Goal: Task Accomplishment & Management: Manage account settings

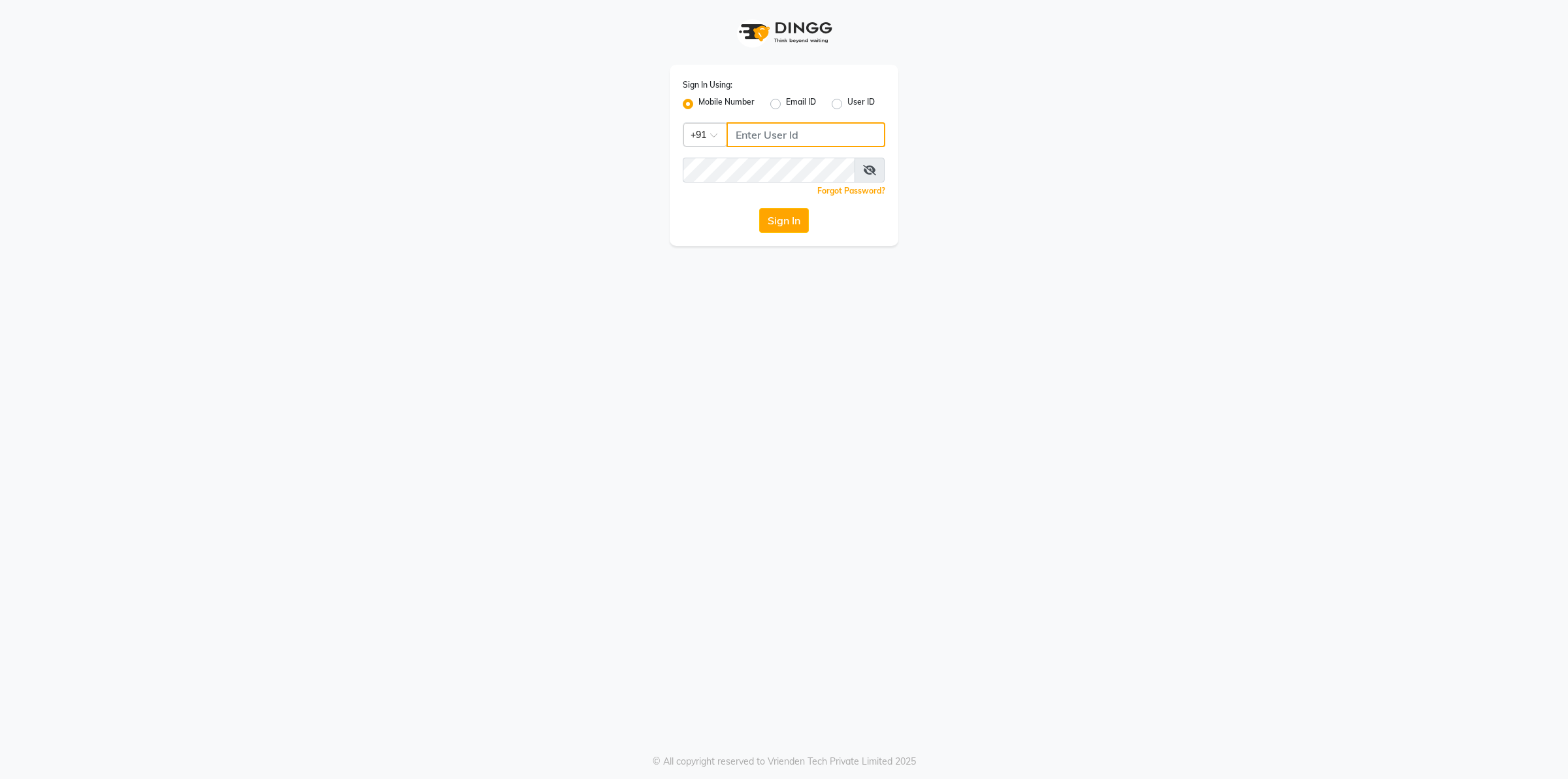
type input "9902729993"
click at [872, 166] on icon at bounding box center [869, 170] width 13 height 11
click at [775, 217] on button "Sign In" at bounding box center [784, 220] width 50 height 25
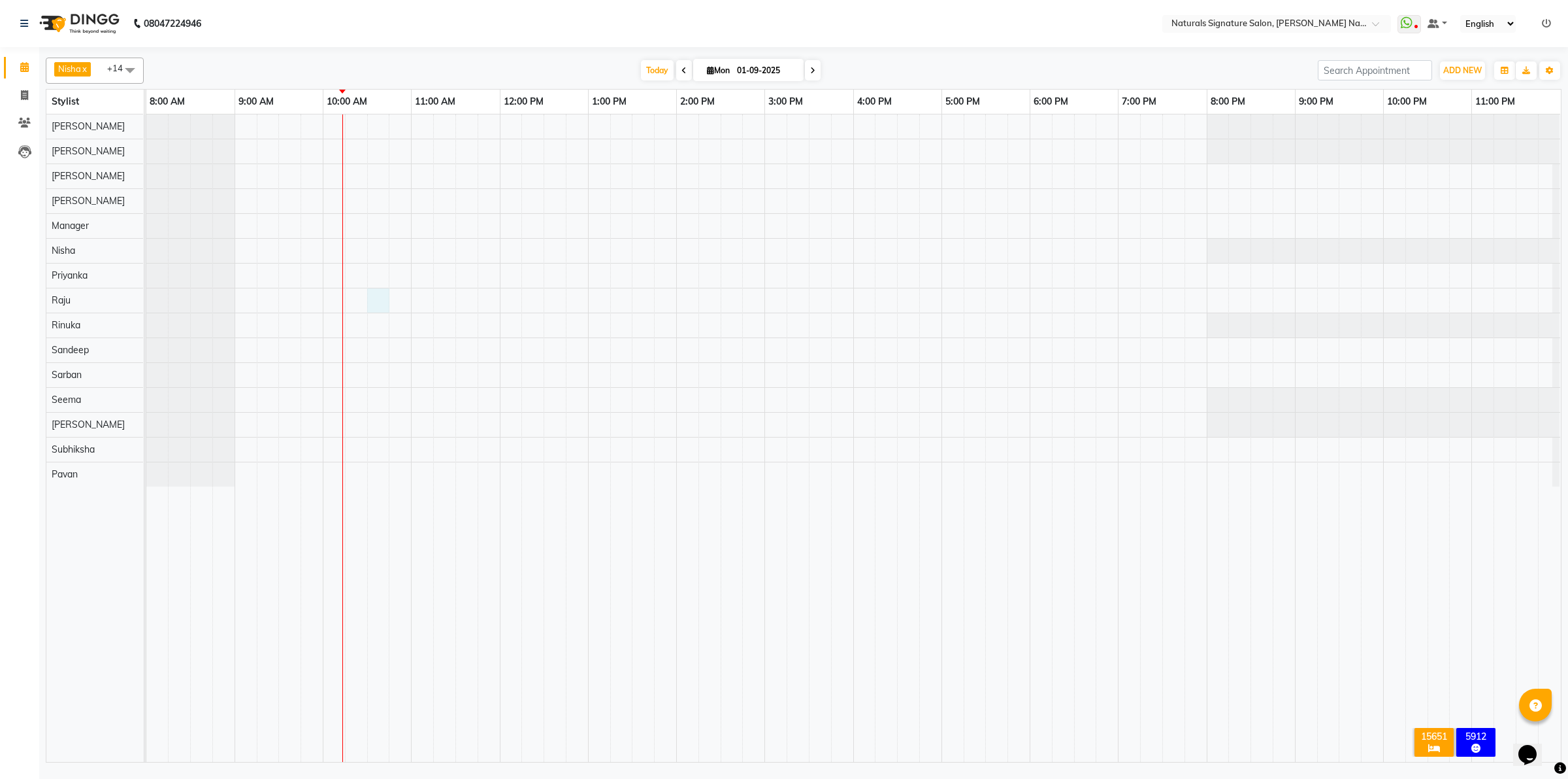
click at [376, 298] on div at bounding box center [853, 438] width 1414 height 647
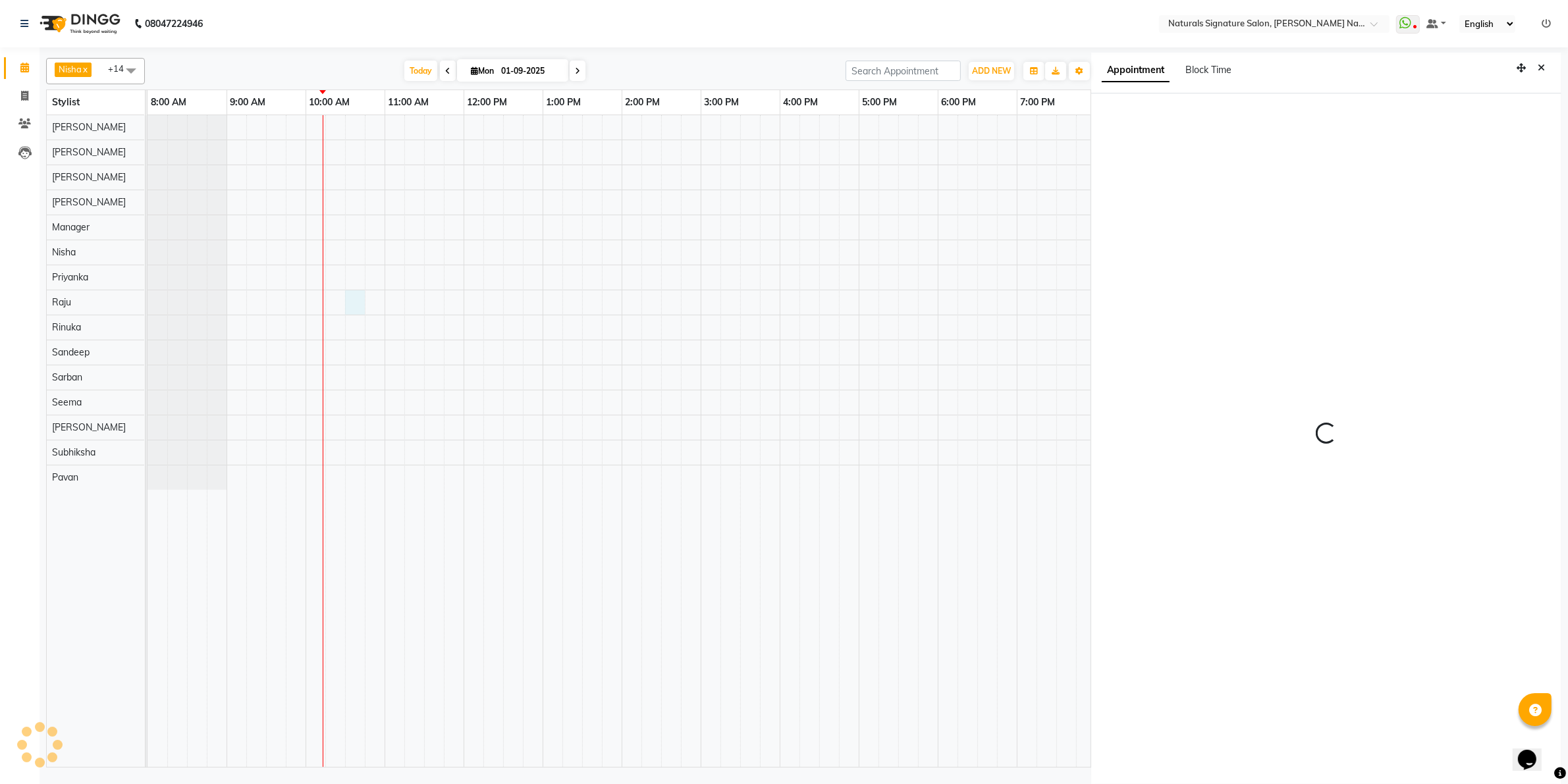
scroll to position [4, 0]
select select "630"
select select "70856"
select select "tentative"
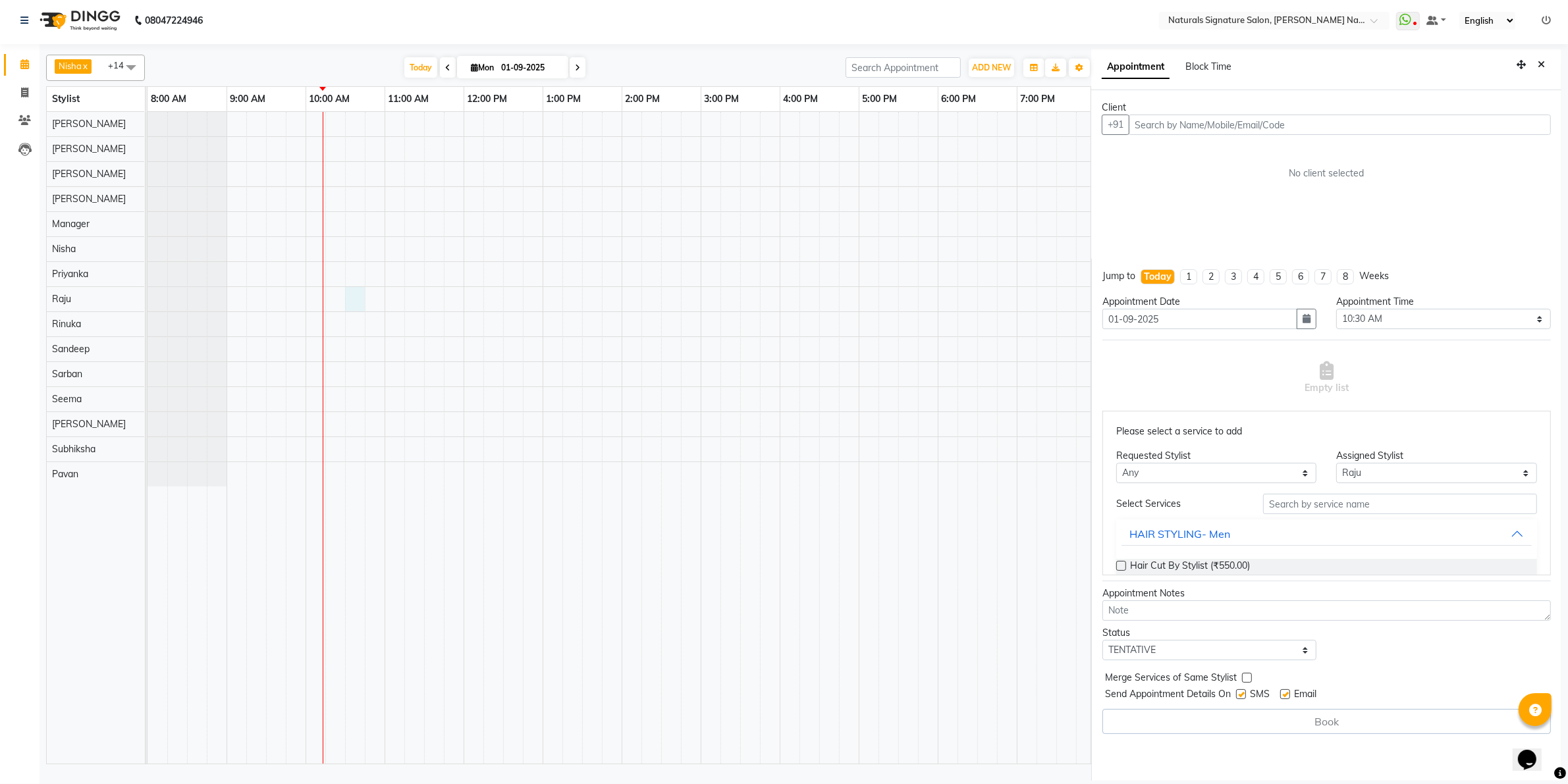
click at [1166, 124] on input "text" at bounding box center [1339, 124] width 422 height 20
click at [1234, 149] on ngb-highlight "91******83" at bounding box center [1260, 153] width 54 height 13
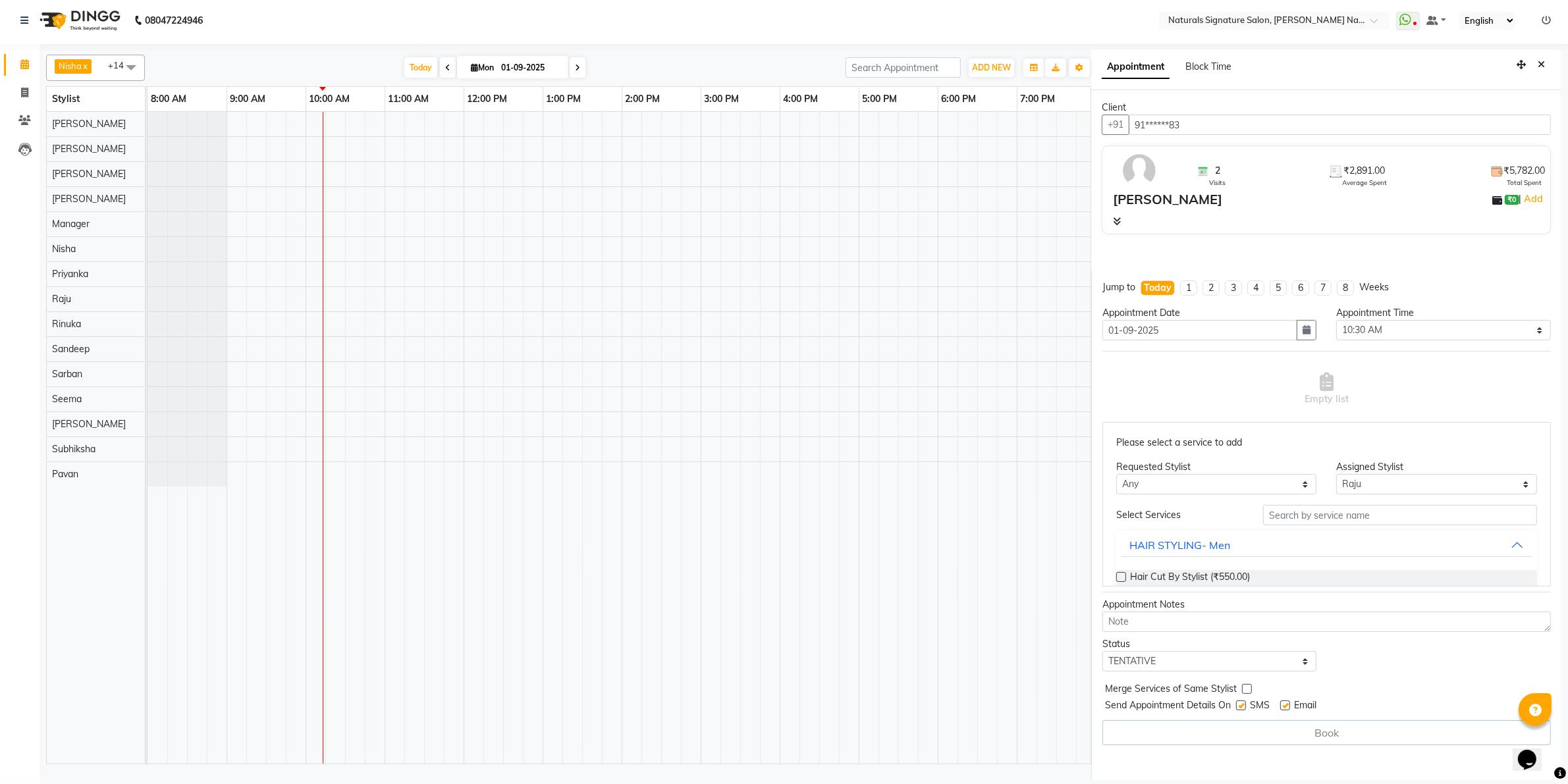
type input "91******83"
click at [1115, 220] on icon at bounding box center [1117, 221] width 8 height 9
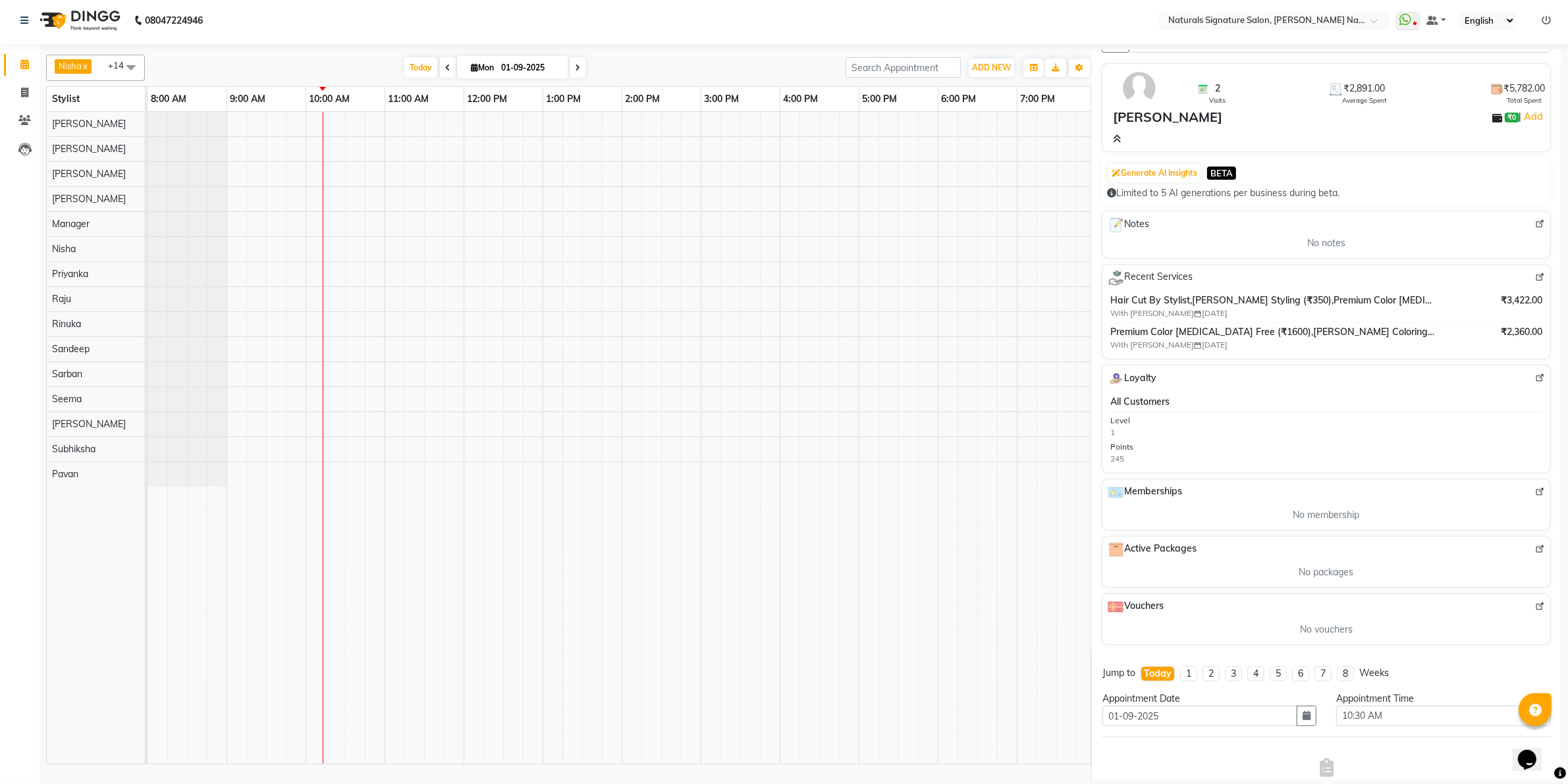
scroll to position [0, 0]
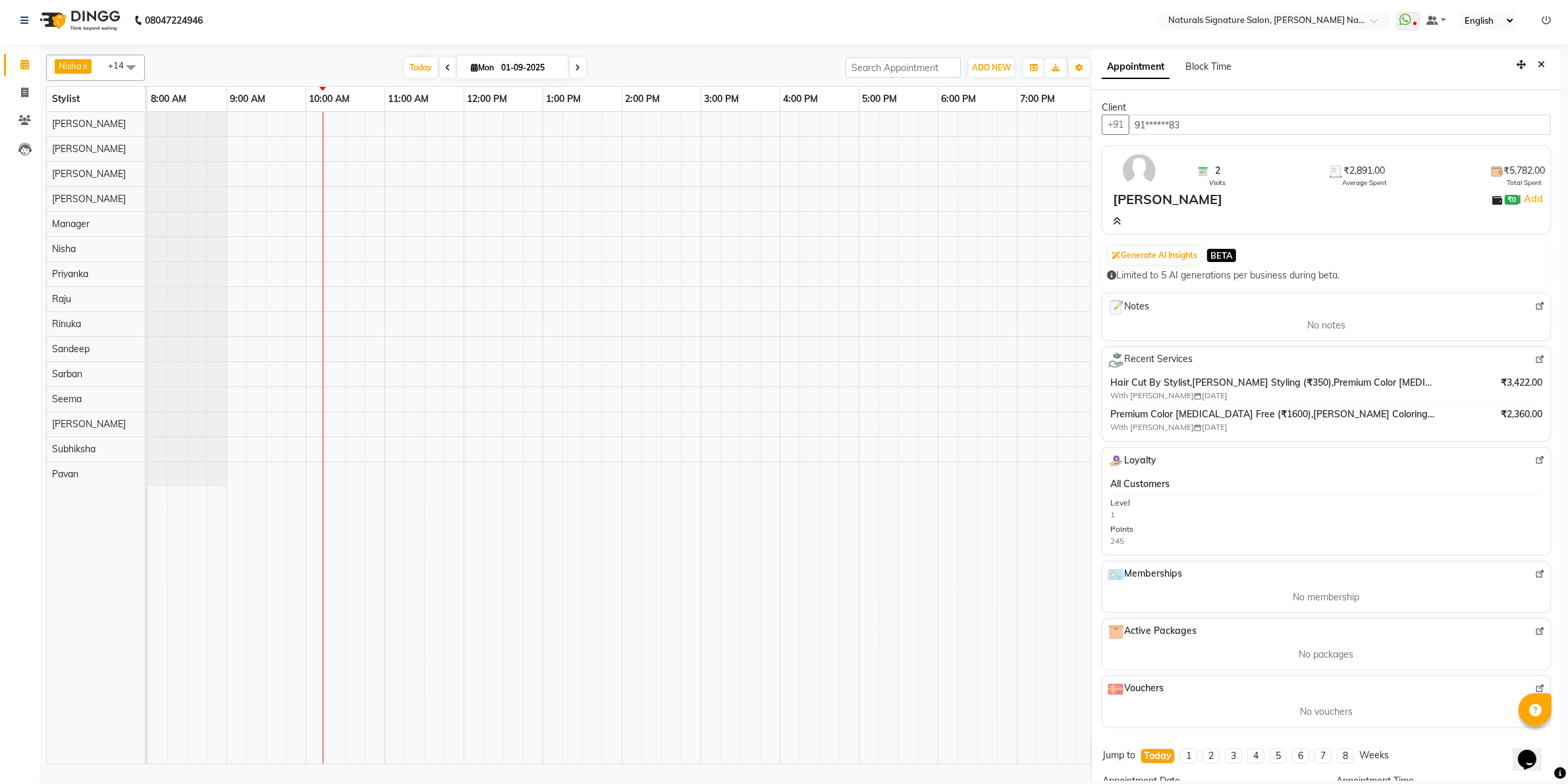
click at [1113, 220] on icon at bounding box center [1117, 221] width 8 height 9
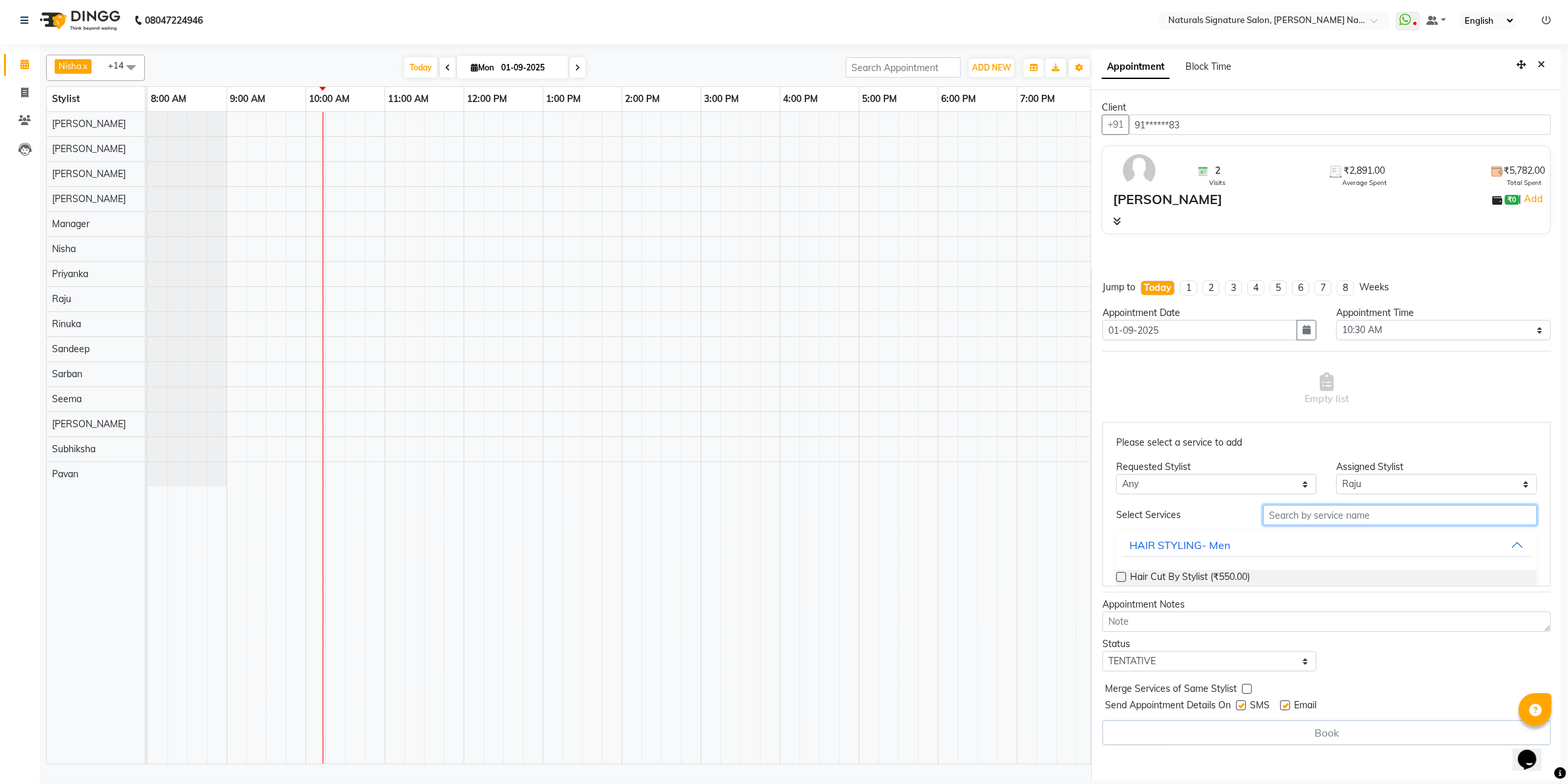
click at [1325, 512] on input "text" at bounding box center [1400, 515] width 274 height 20
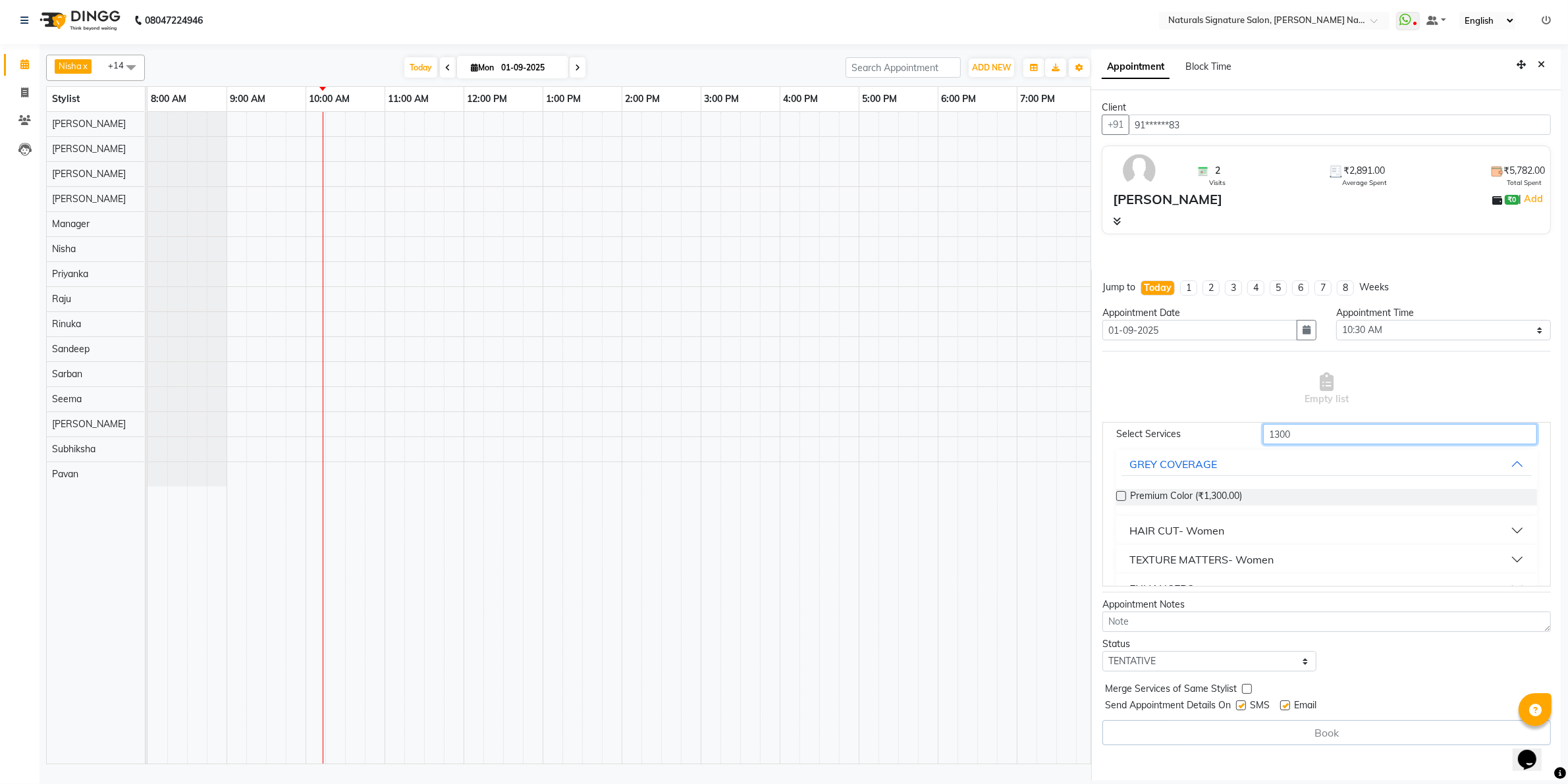
scroll to position [82, 0]
type input "1300"
click at [1153, 530] on div "HAIR CUT- Women" at bounding box center [1177, 529] width 95 height 16
click at [1123, 557] on label at bounding box center [1120, 561] width 10 height 10
click at [1123, 558] on input "checkbox" at bounding box center [1119, 562] width 8 height 8
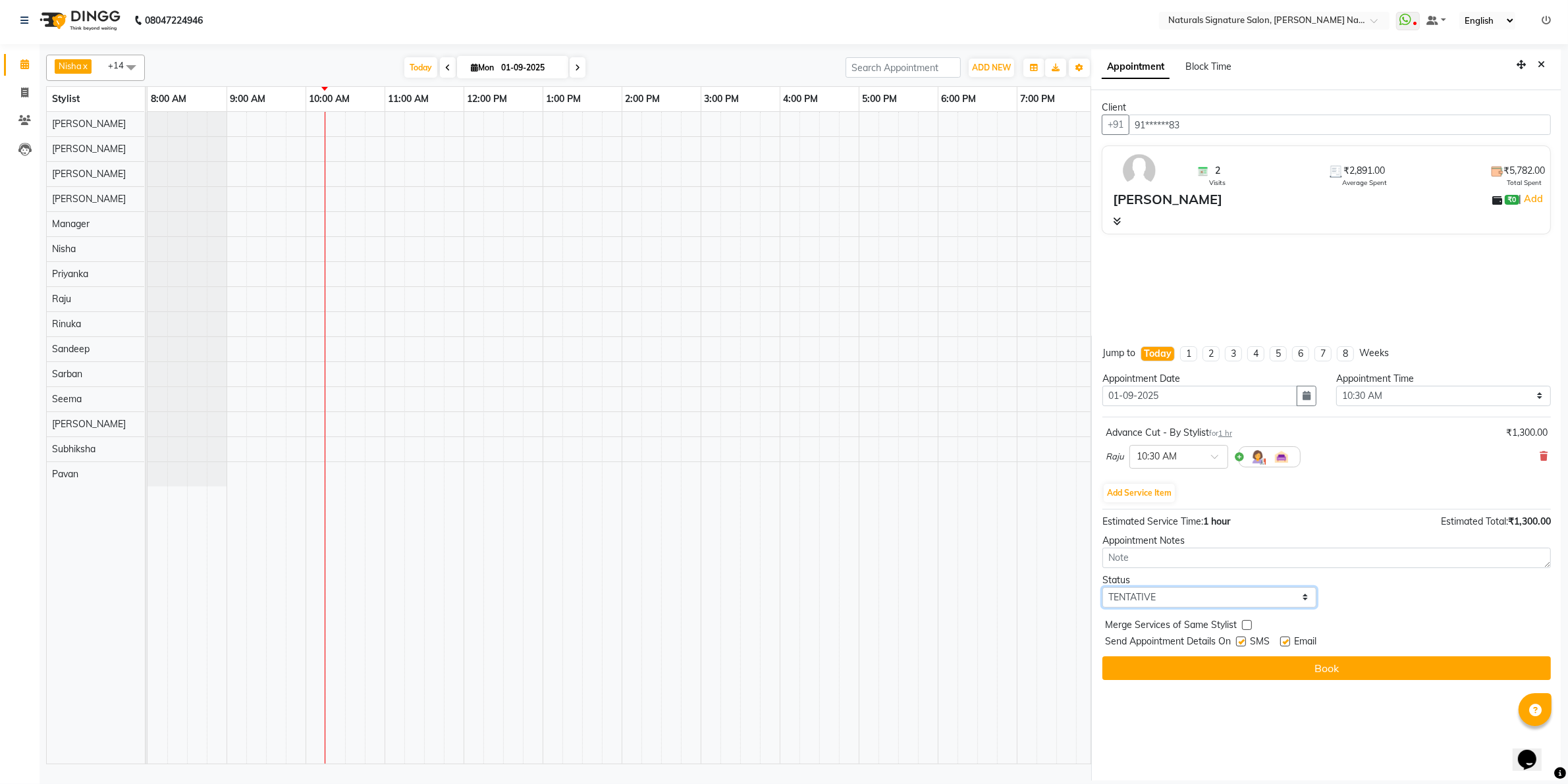
click at [1126, 592] on select "Select TENTATIVE CONFIRM CHECK-IN UPCOMING" at bounding box center [1209, 597] width 215 height 20
select select "confirm booking"
click at [1102, 587] on select "Select TENTATIVE CONFIRM CHECK-IN UPCOMING" at bounding box center [1209, 597] width 215 height 20
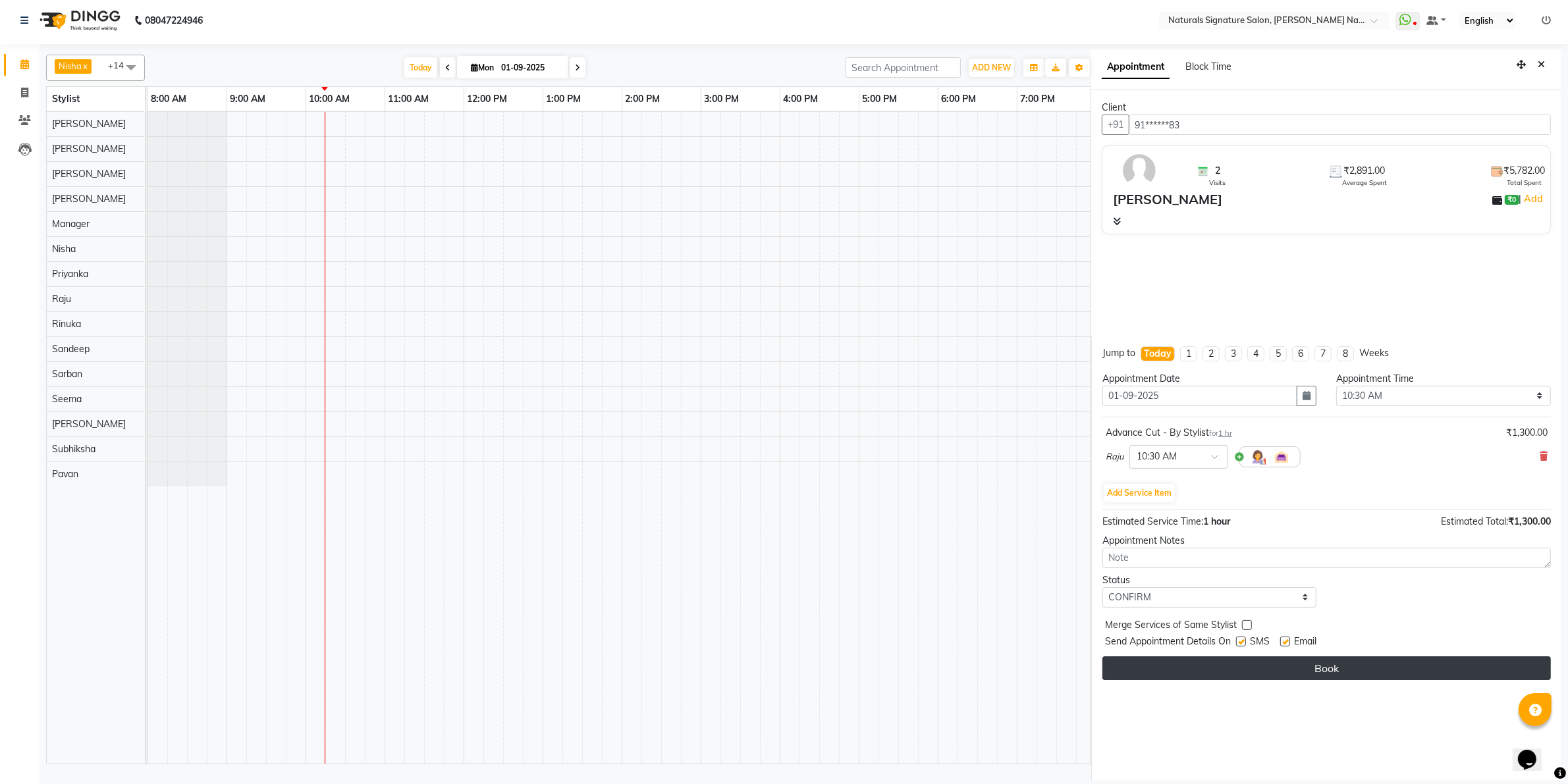
click at [1320, 672] on button "Book" at bounding box center [1326, 668] width 449 height 24
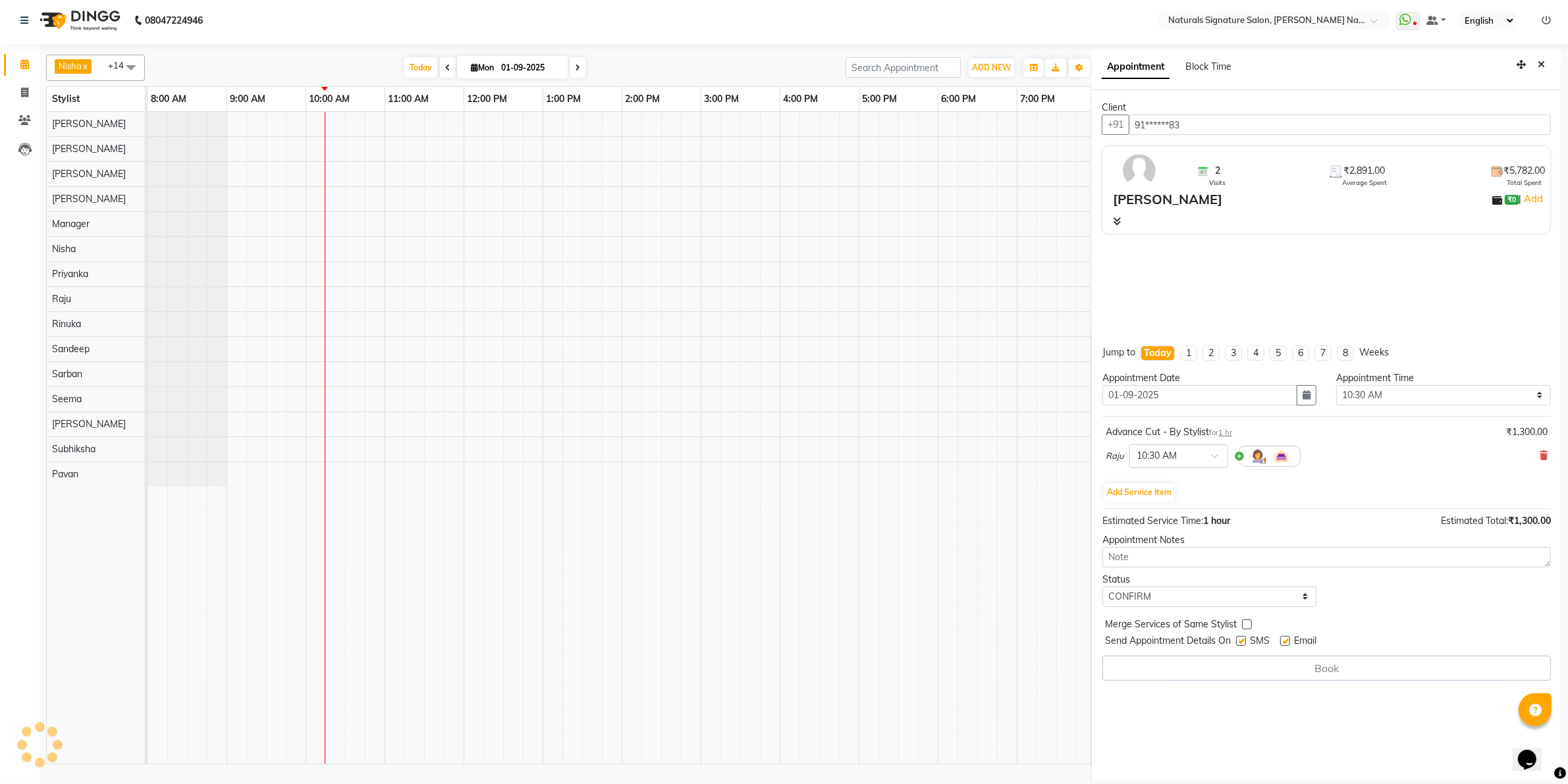
select select "70856"
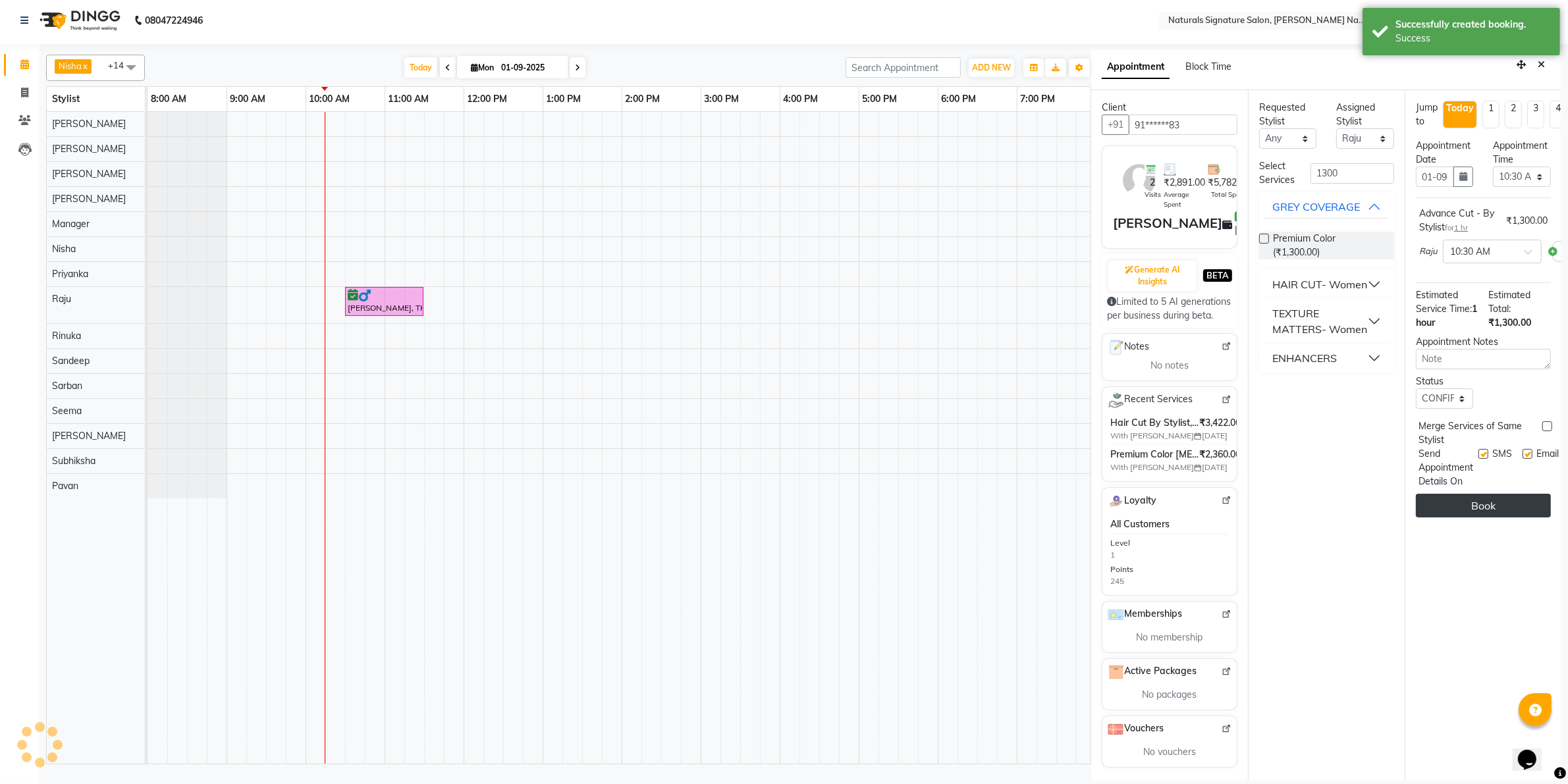
scroll to position [0, 0]
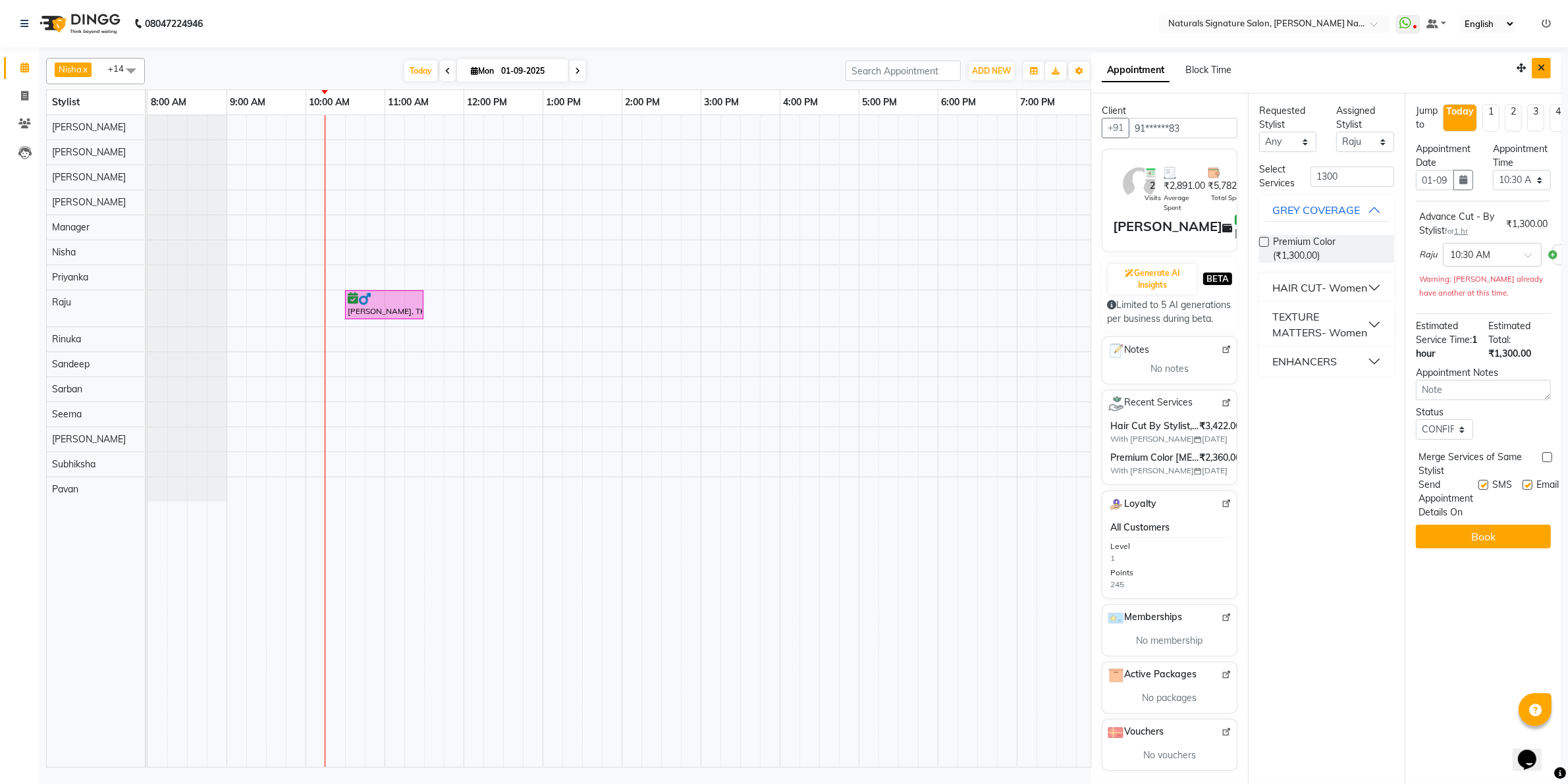
click at [1538, 66] on icon "Close" at bounding box center [1541, 68] width 7 height 9
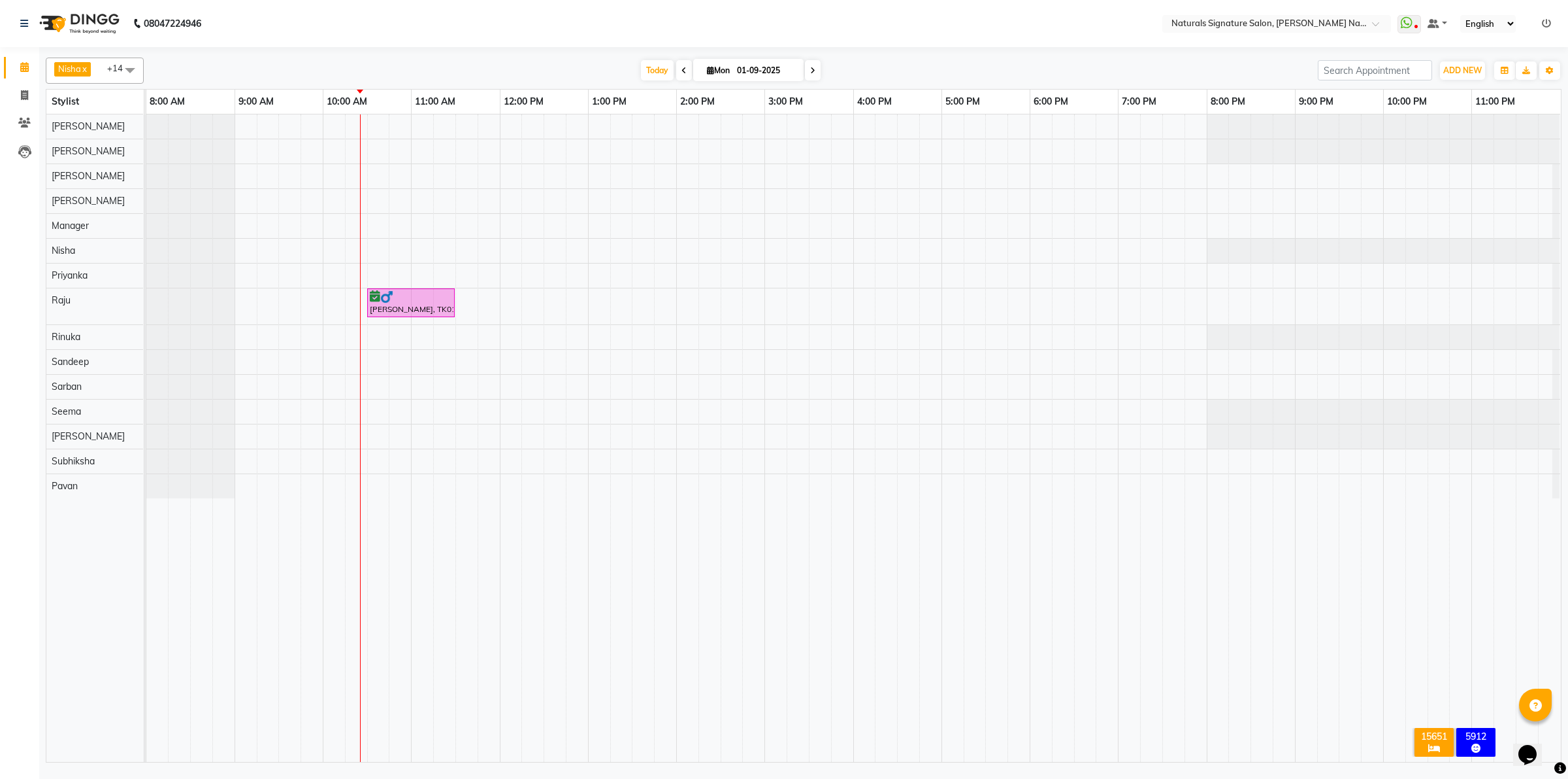
click at [373, 778] on html "08047224946 Select Location × Naturals Signature Salon, [PERSON_NAME] Nagar Wha…" at bounding box center [784, 389] width 1568 height 779
click at [381, 303] on img at bounding box center [387, 296] width 13 height 13
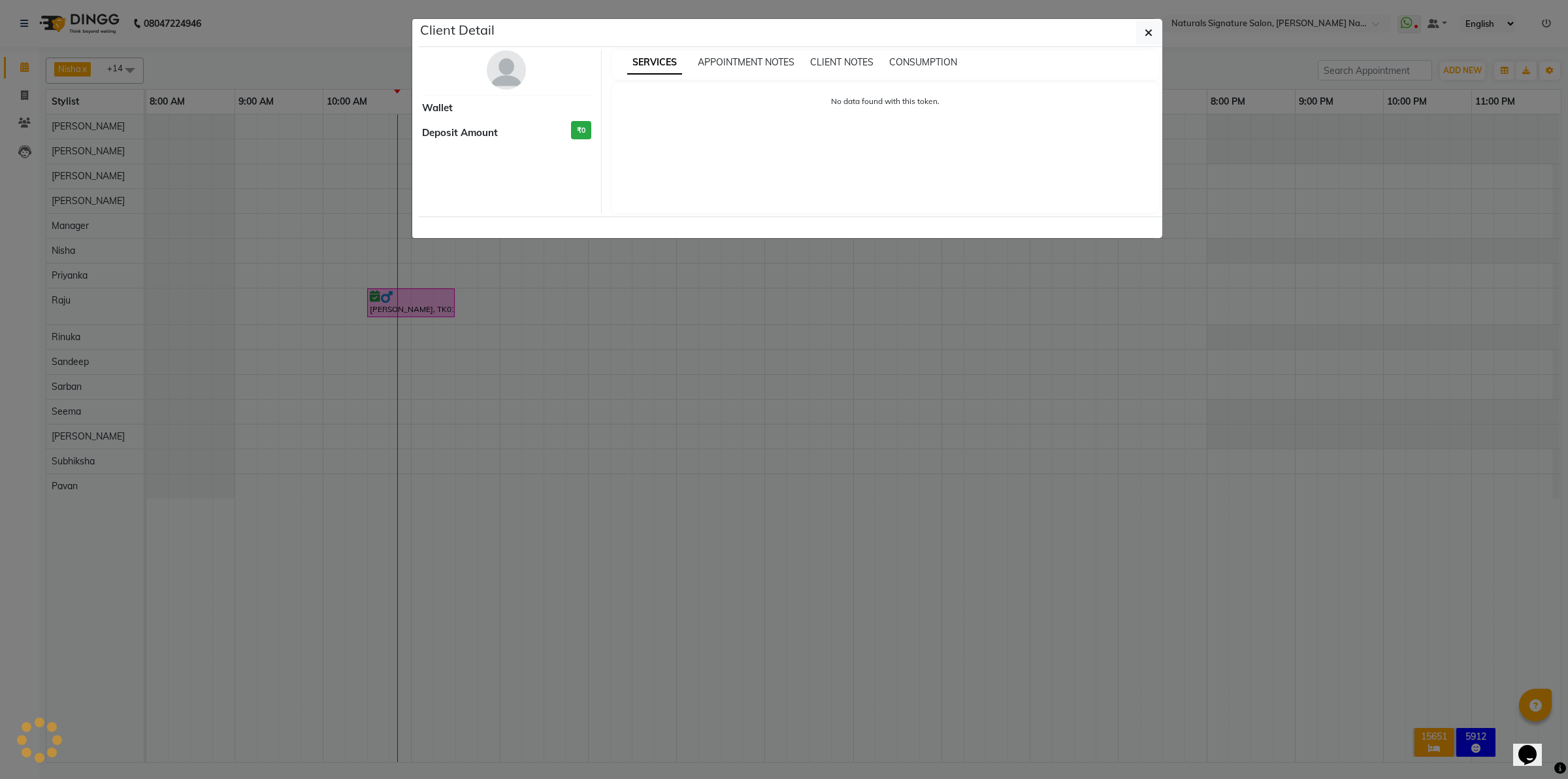
select select "6"
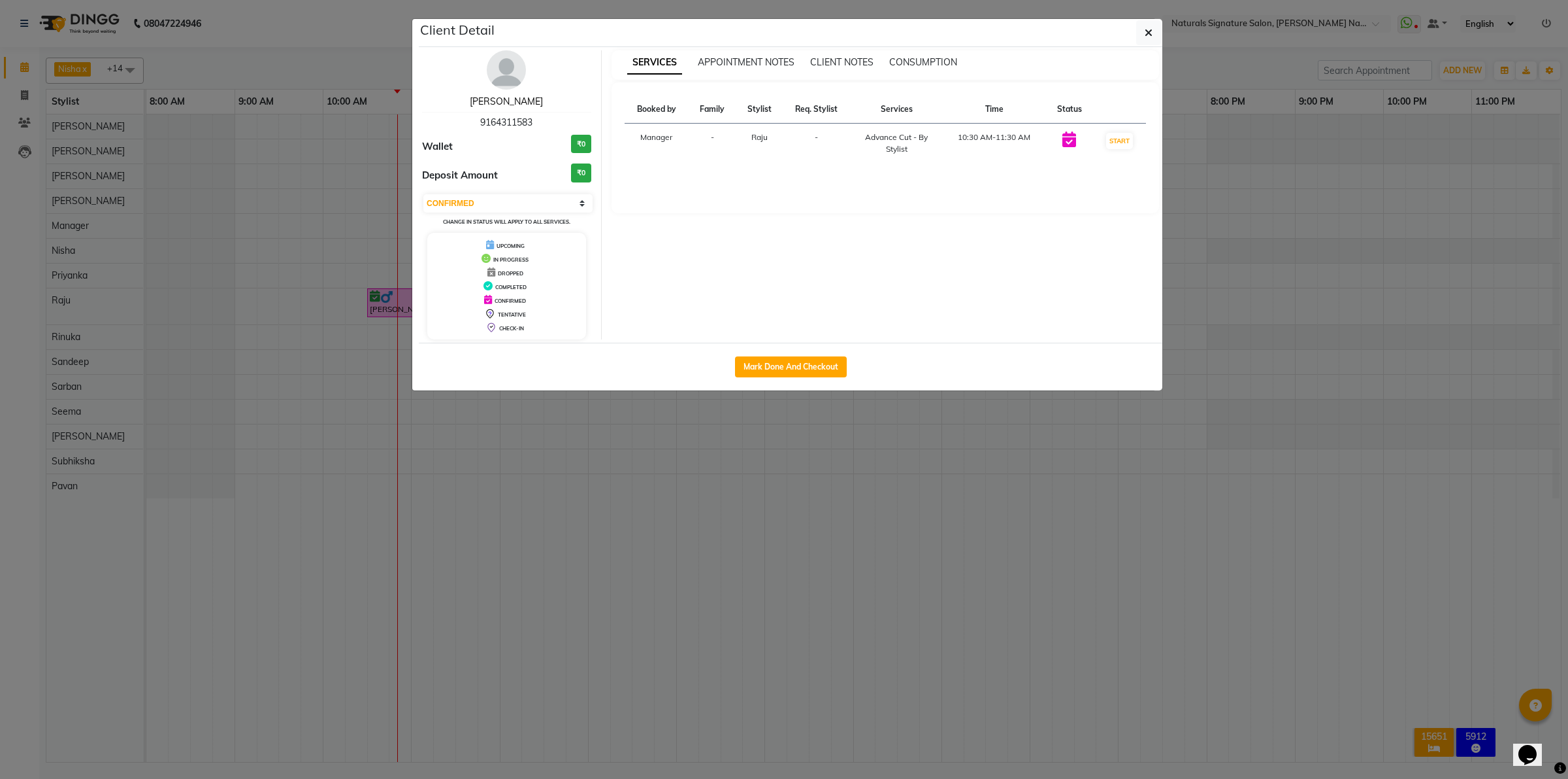
click at [520, 105] on link "[PERSON_NAME]" at bounding box center [506, 101] width 74 height 12
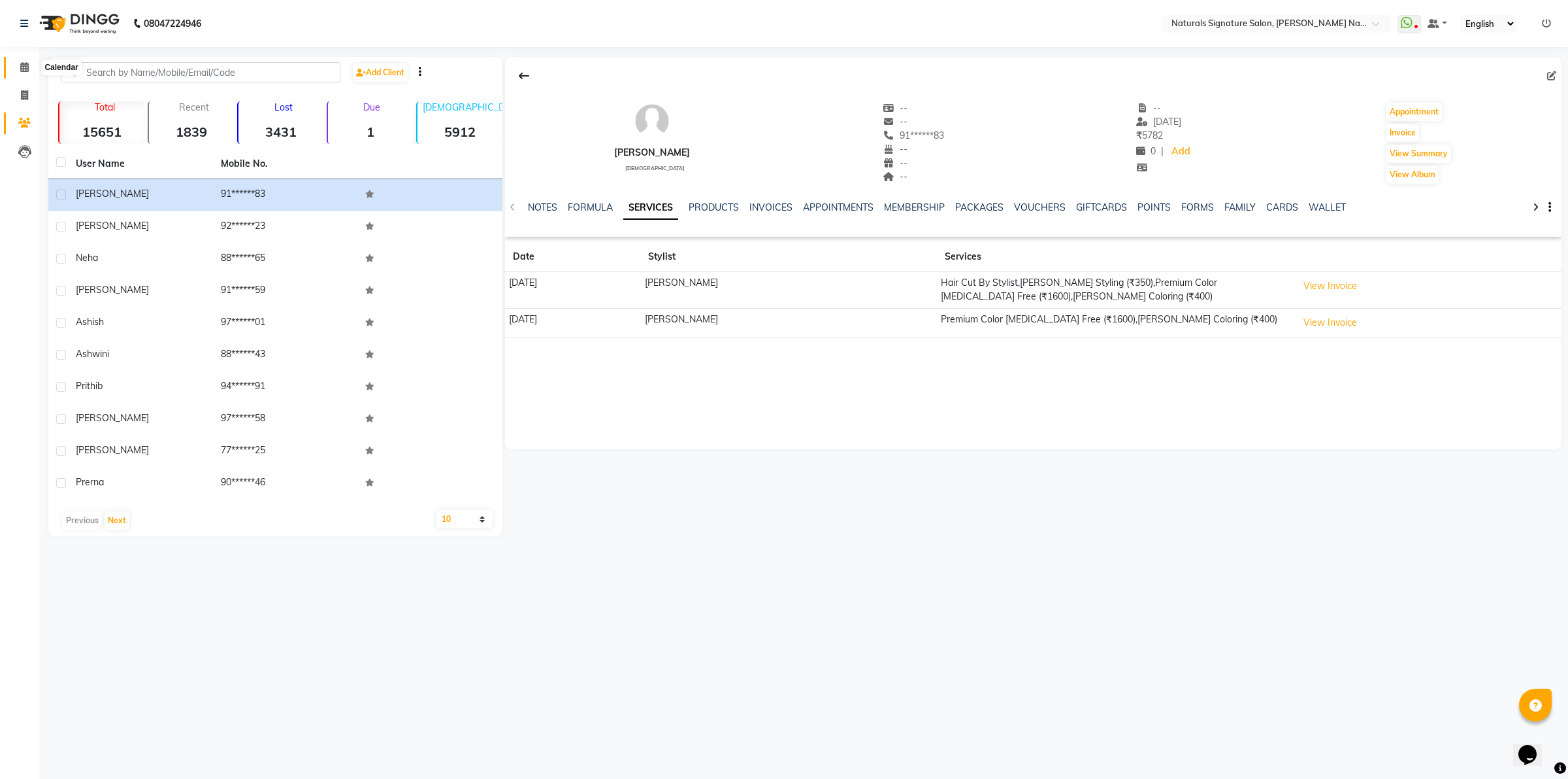
click at [34, 73] on span at bounding box center [24, 67] width 23 height 15
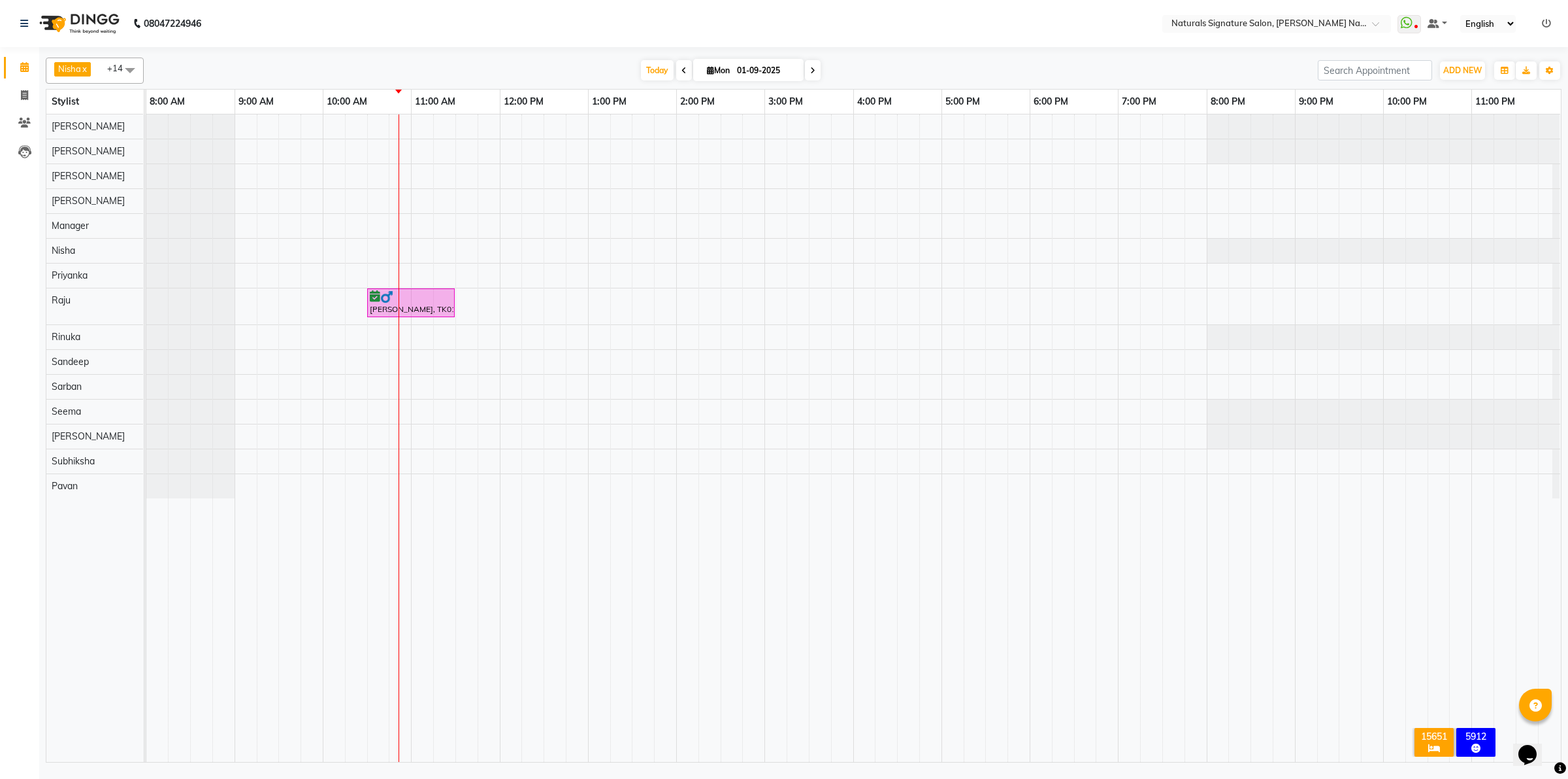
click at [868, 65] on div "[DATE] [DATE]" at bounding box center [730, 71] width 1161 height 20
click at [681, 74] on icon at bounding box center [684, 70] width 5 height 8
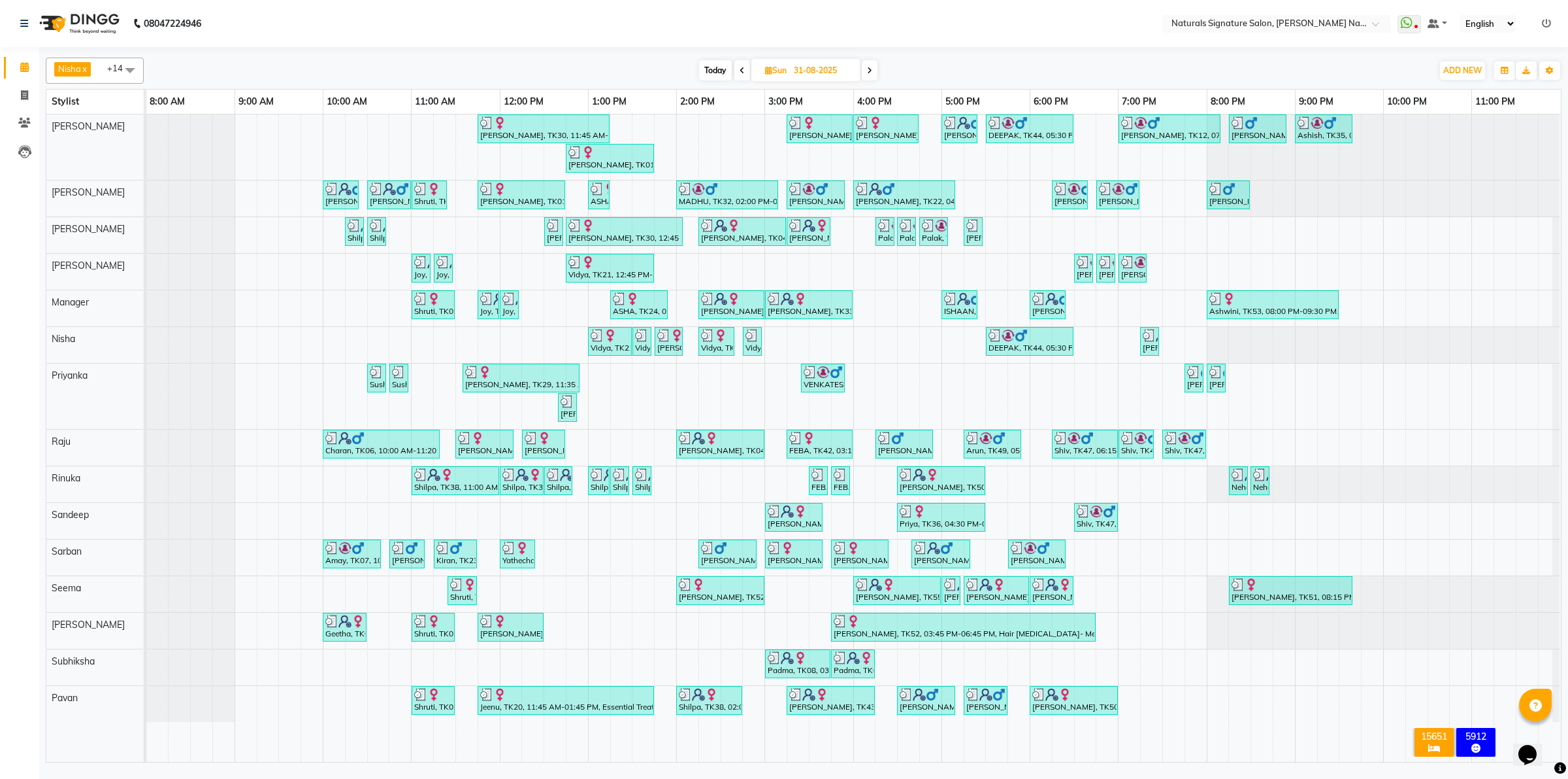
click at [867, 69] on span at bounding box center [869, 70] width 15 height 20
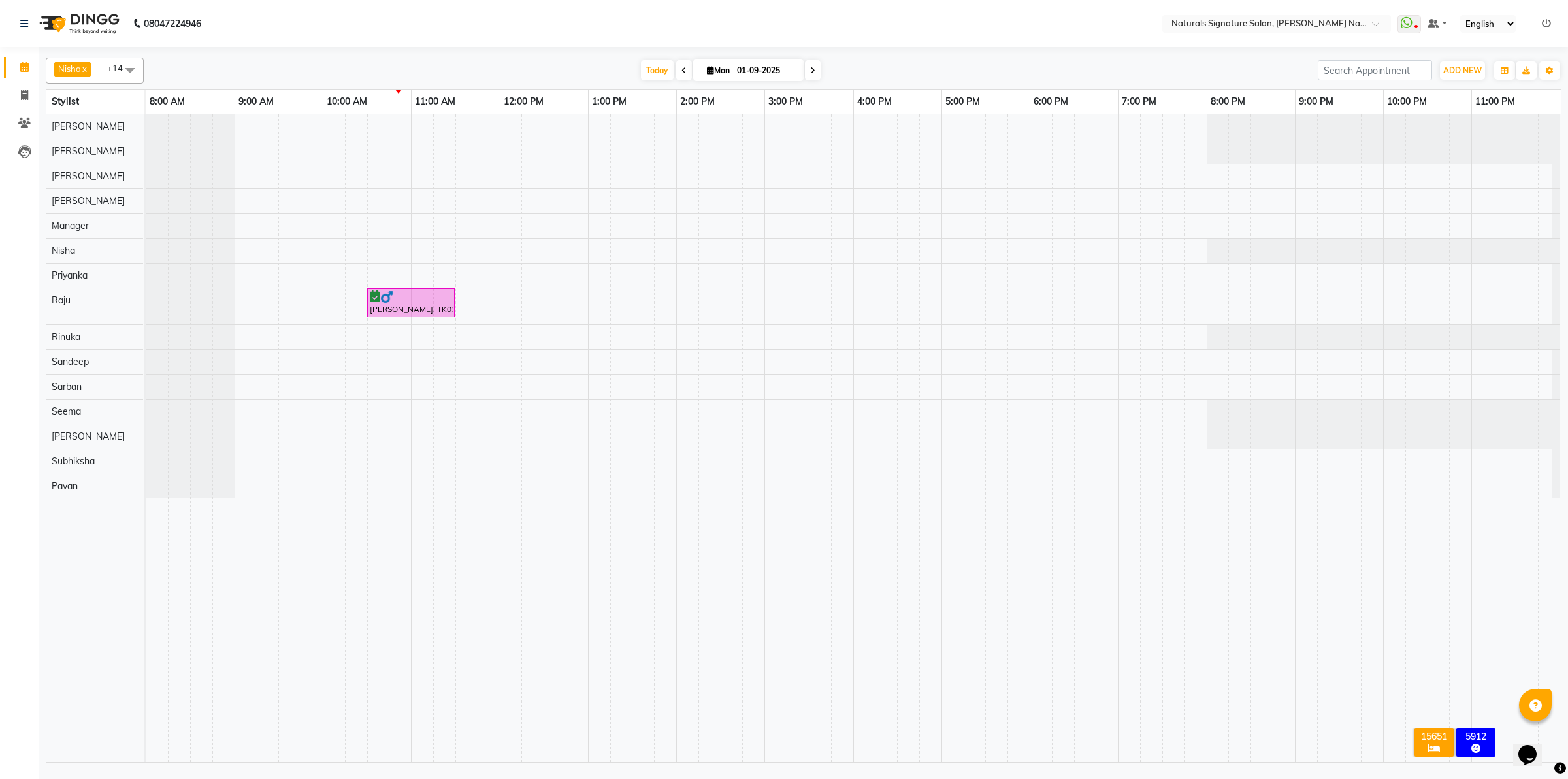
click at [808, 74] on span at bounding box center [812, 70] width 15 height 20
type input "02-09-2025"
click at [776, 125] on div at bounding box center [853, 438] width 1414 height 647
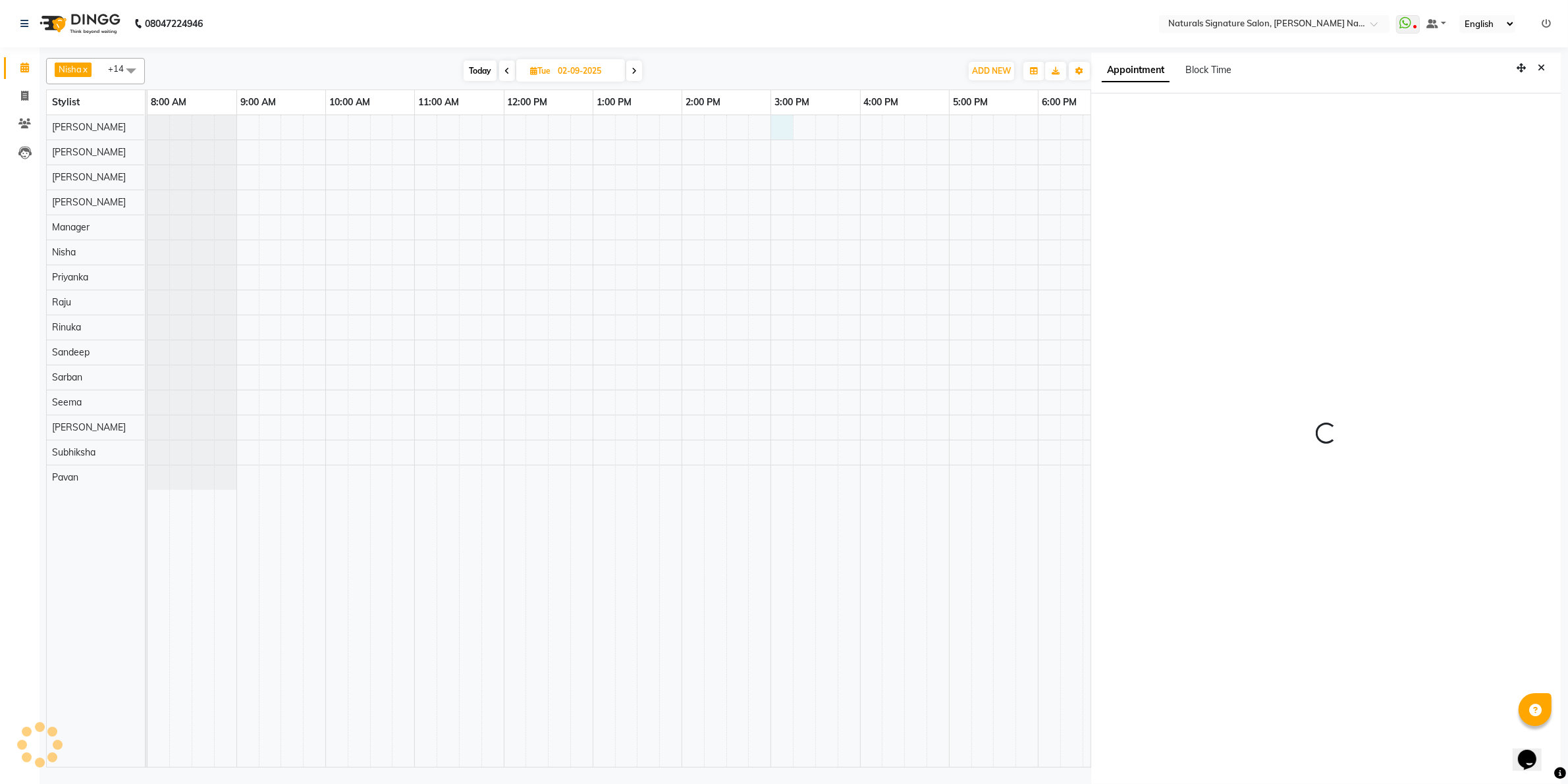
scroll to position [4, 0]
select select "44901"
select select "tentative"
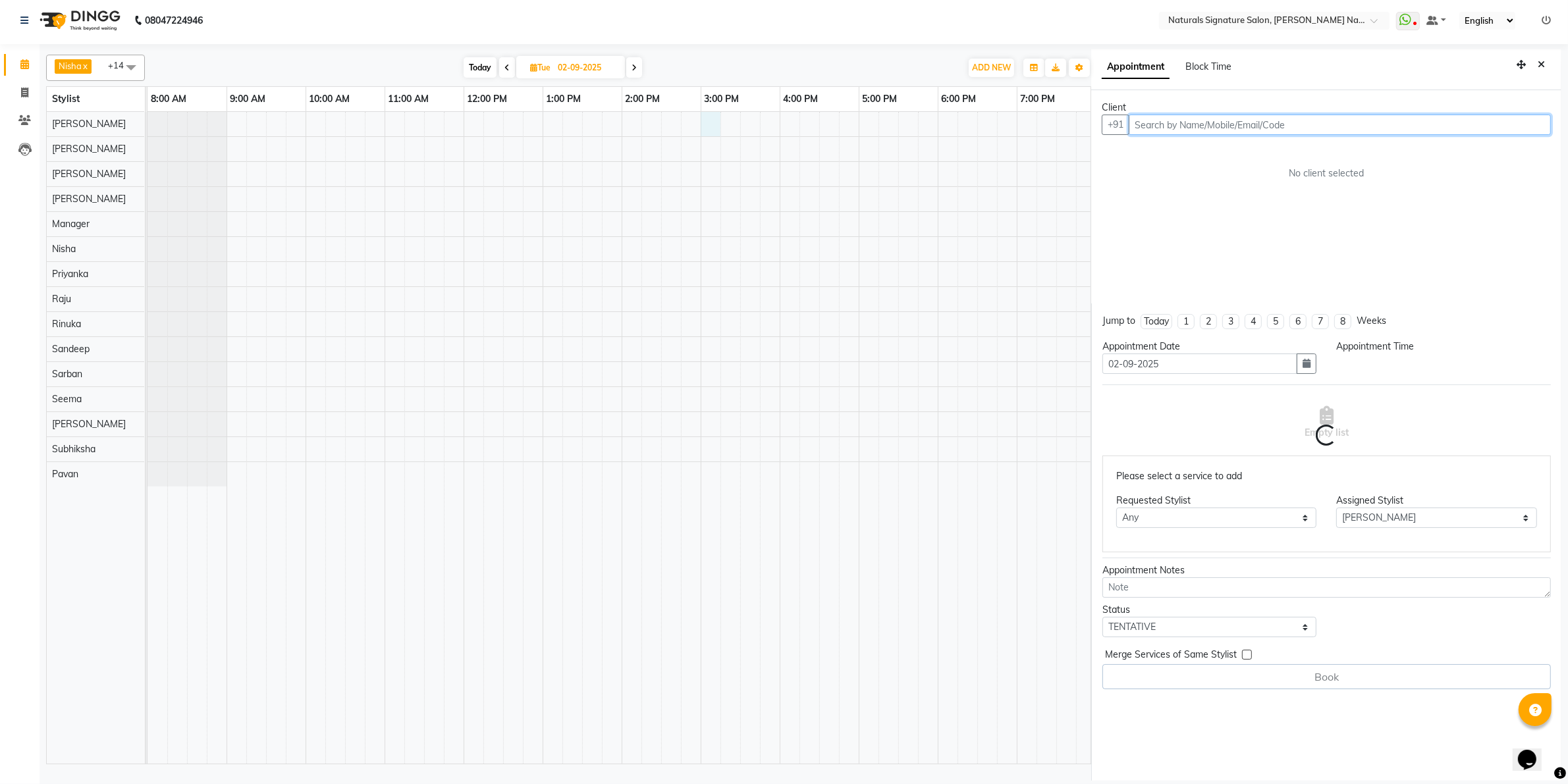
select select "900"
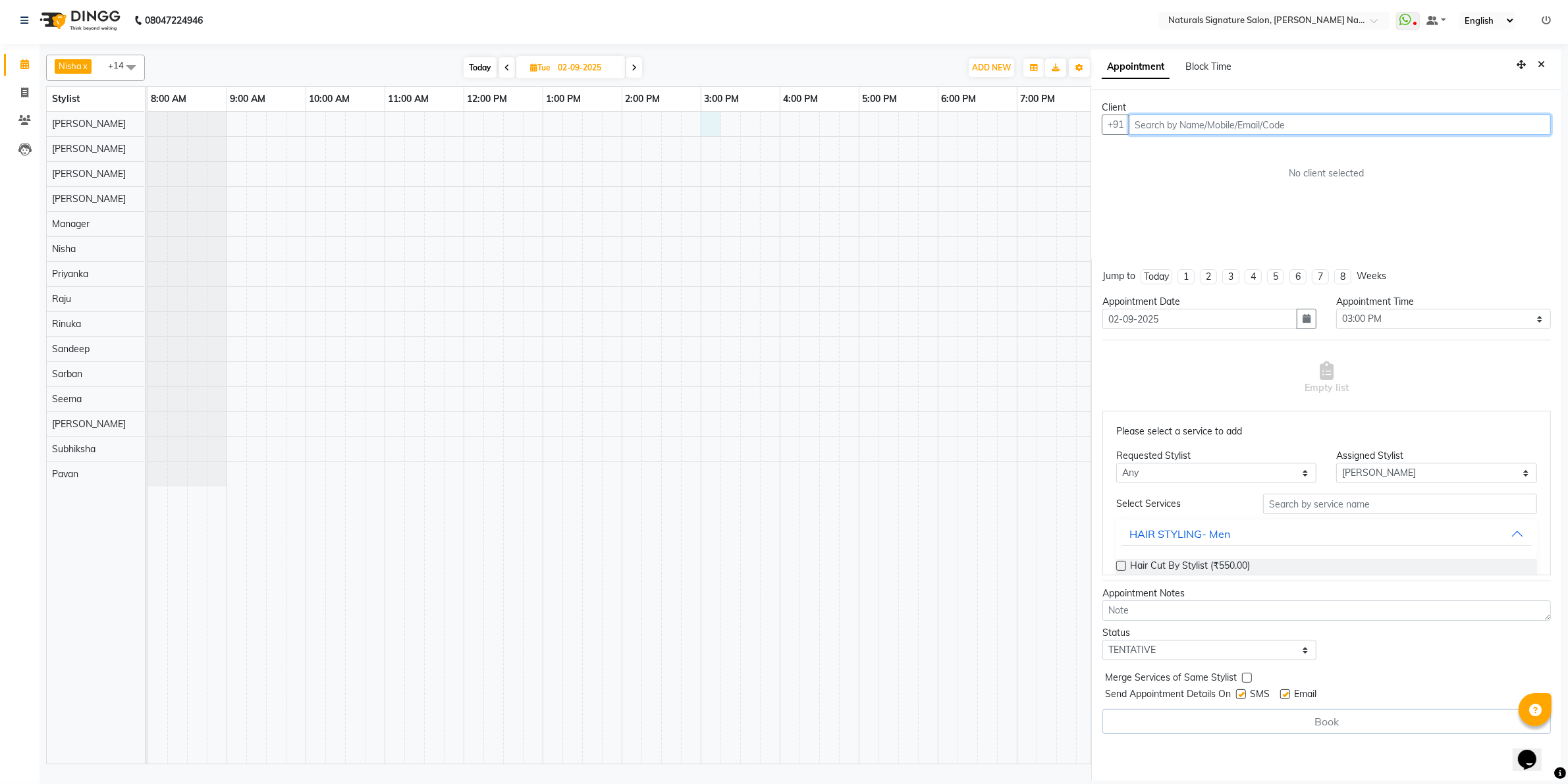
click at [1217, 125] on input "text" at bounding box center [1339, 124] width 422 height 20
click at [1179, 149] on ngb-highlight "86******82" at bounding box center [1201, 153] width 54 height 13
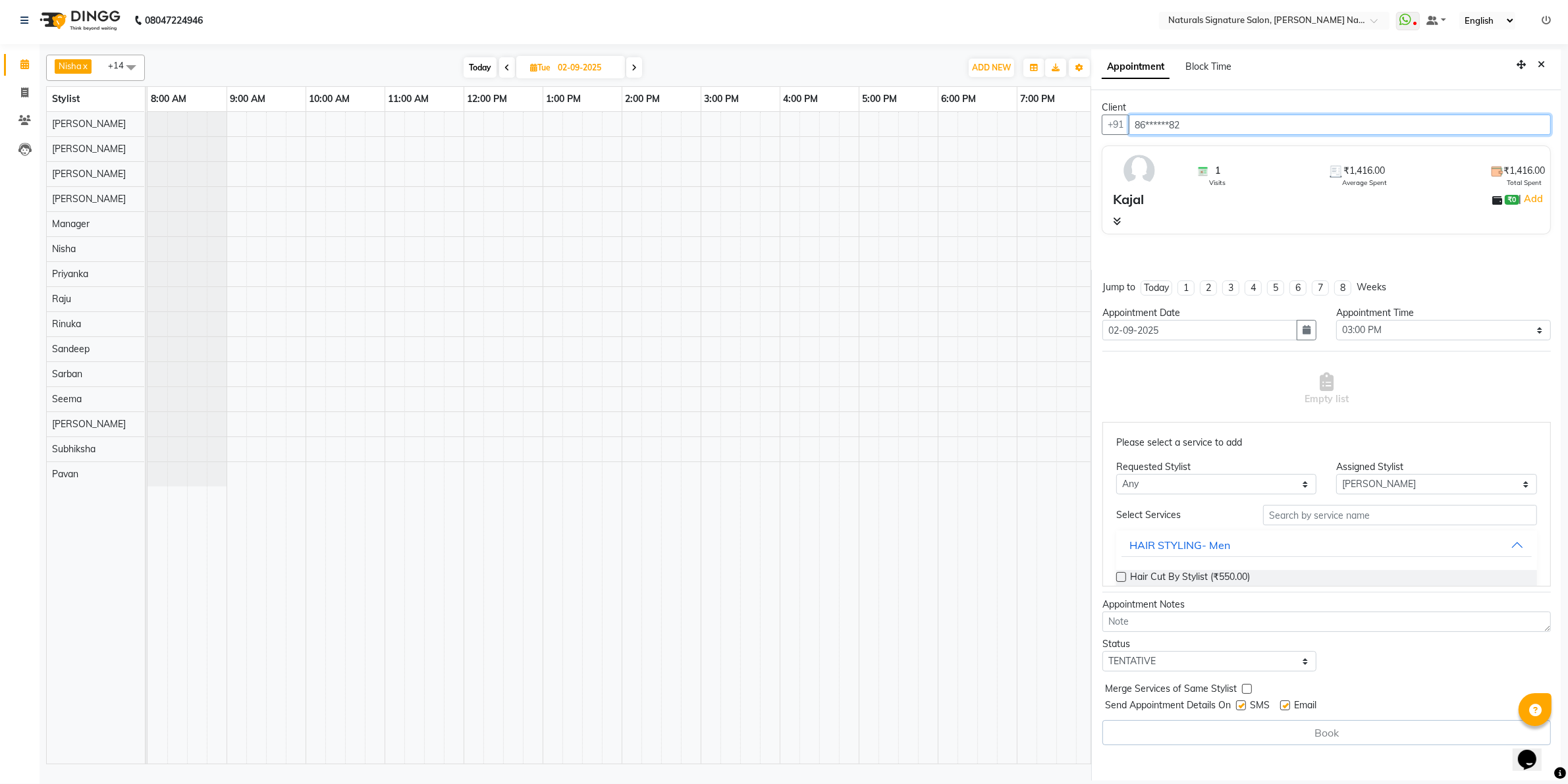
type input "86******82"
click at [1120, 220] on icon at bounding box center [1117, 221] width 8 height 9
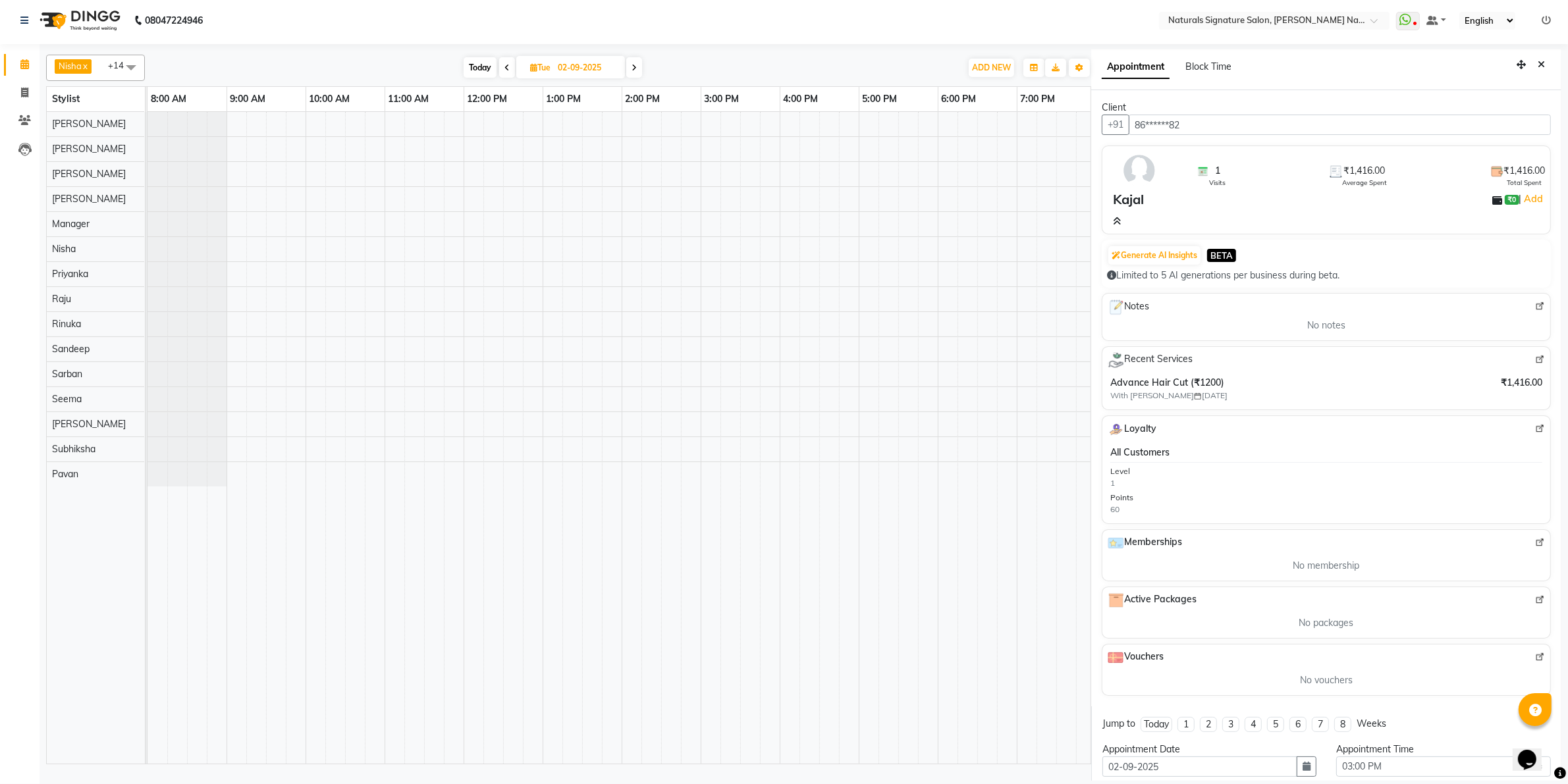
click at [1120, 220] on icon at bounding box center [1117, 221] width 8 height 9
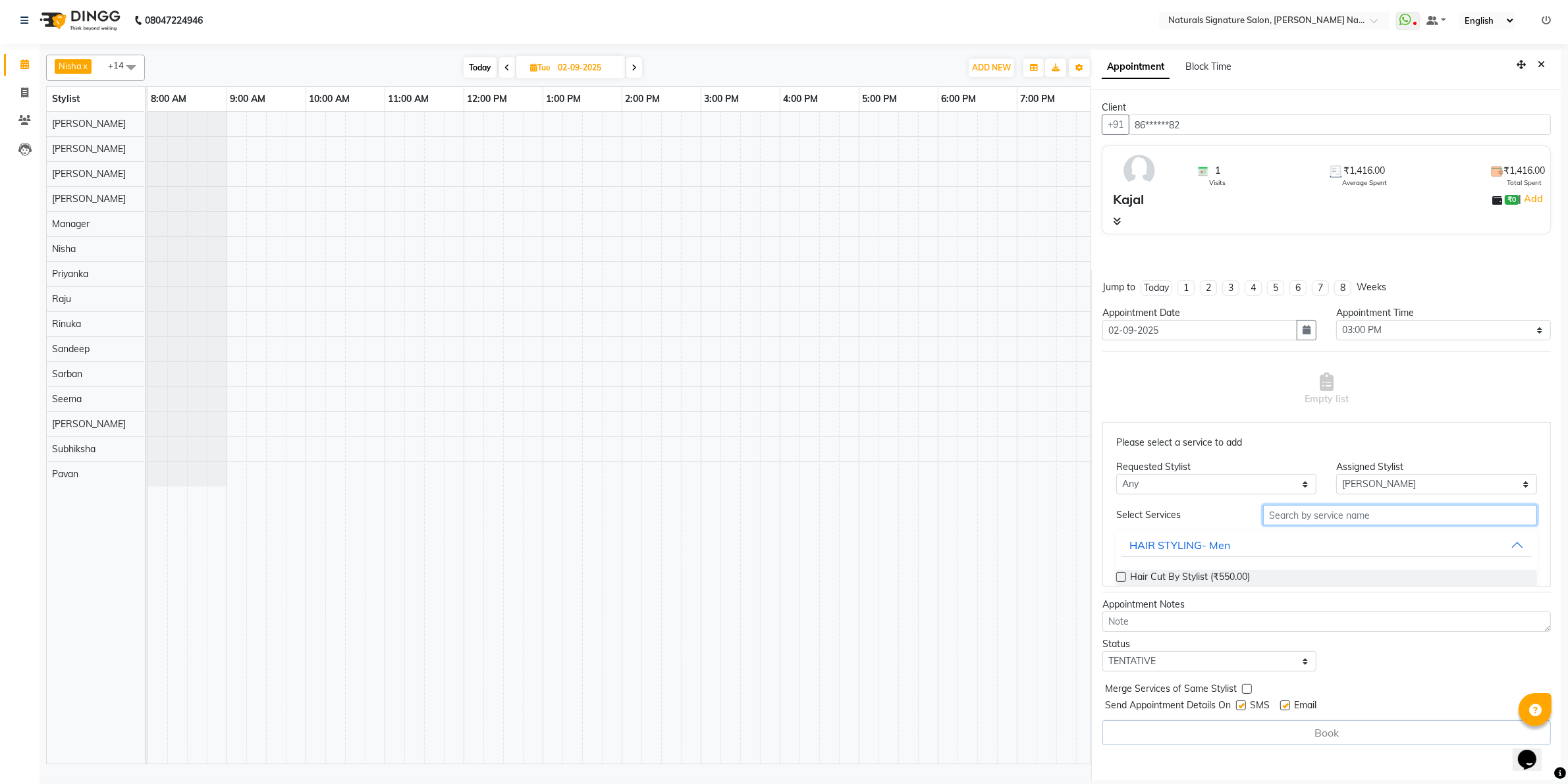
click at [1272, 521] on input "text" at bounding box center [1400, 515] width 274 height 20
type input "a"
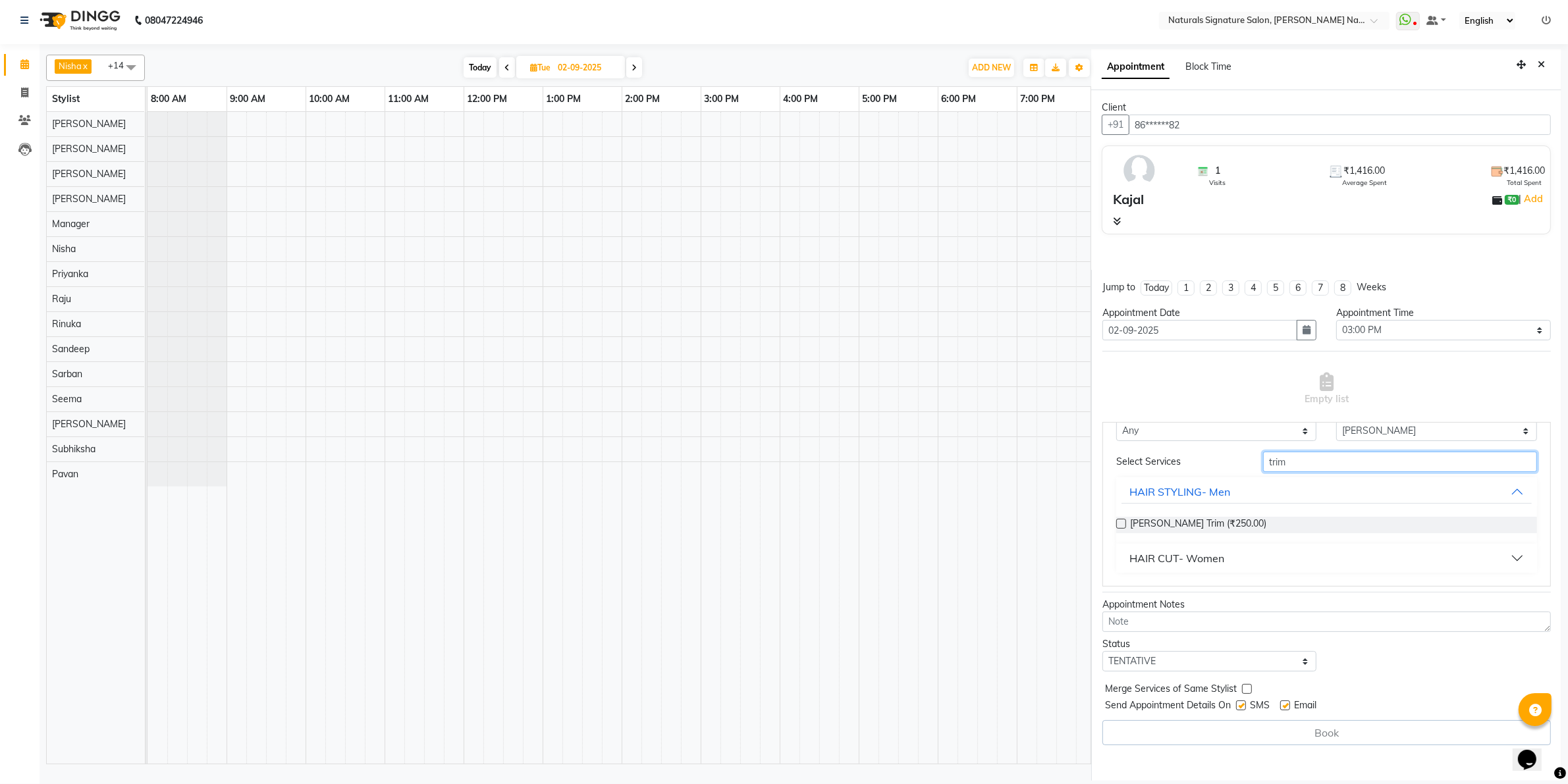
type input "trim"
click at [1264, 554] on button "HAIR CUT- Women" at bounding box center [1326, 558] width 410 height 24
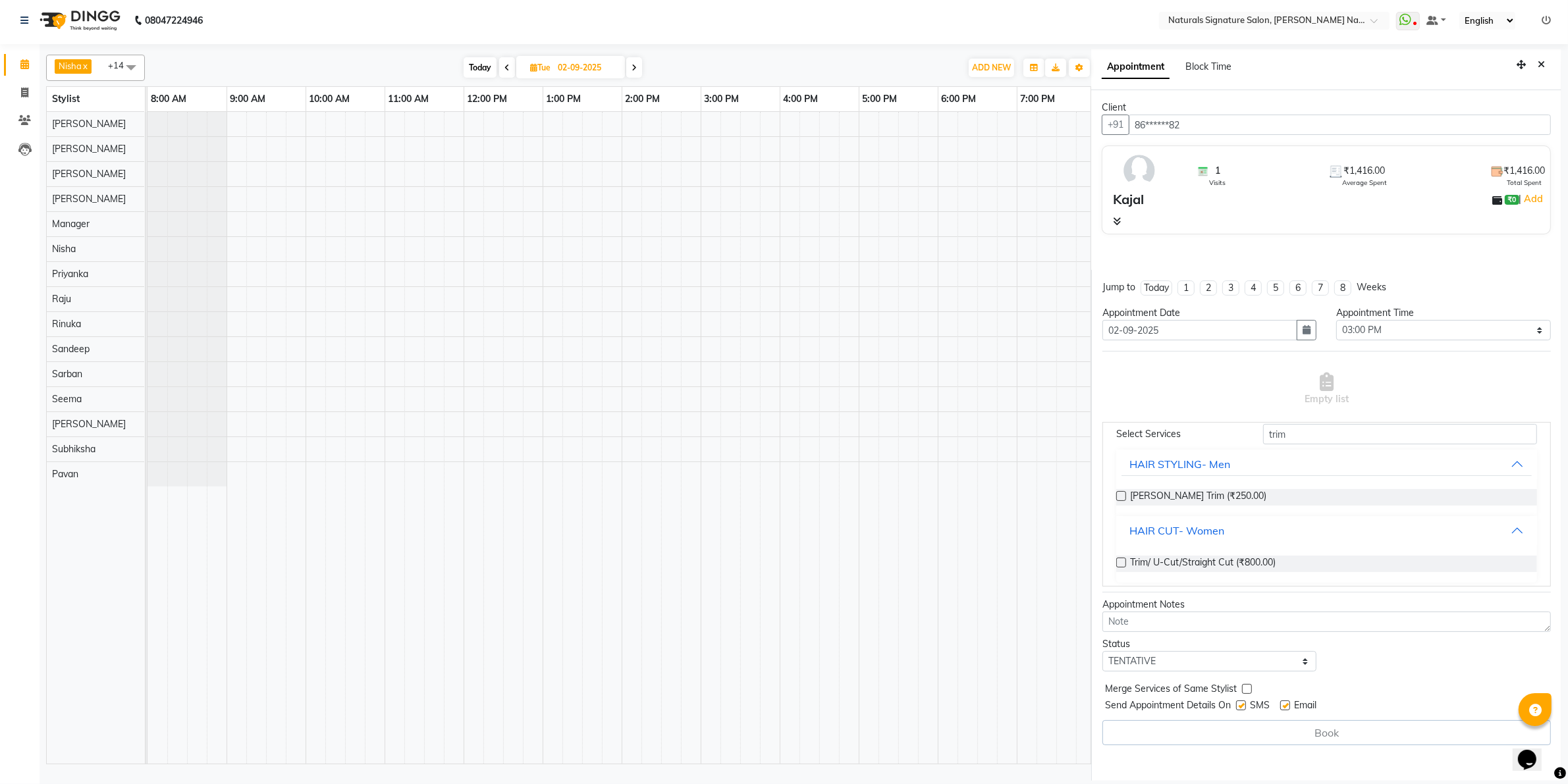
scroll to position [88, 0]
click at [1264, 554] on span "Trim/ U-Cut/Straight Cut (₹800.00)" at bounding box center [1202, 557] width 146 height 16
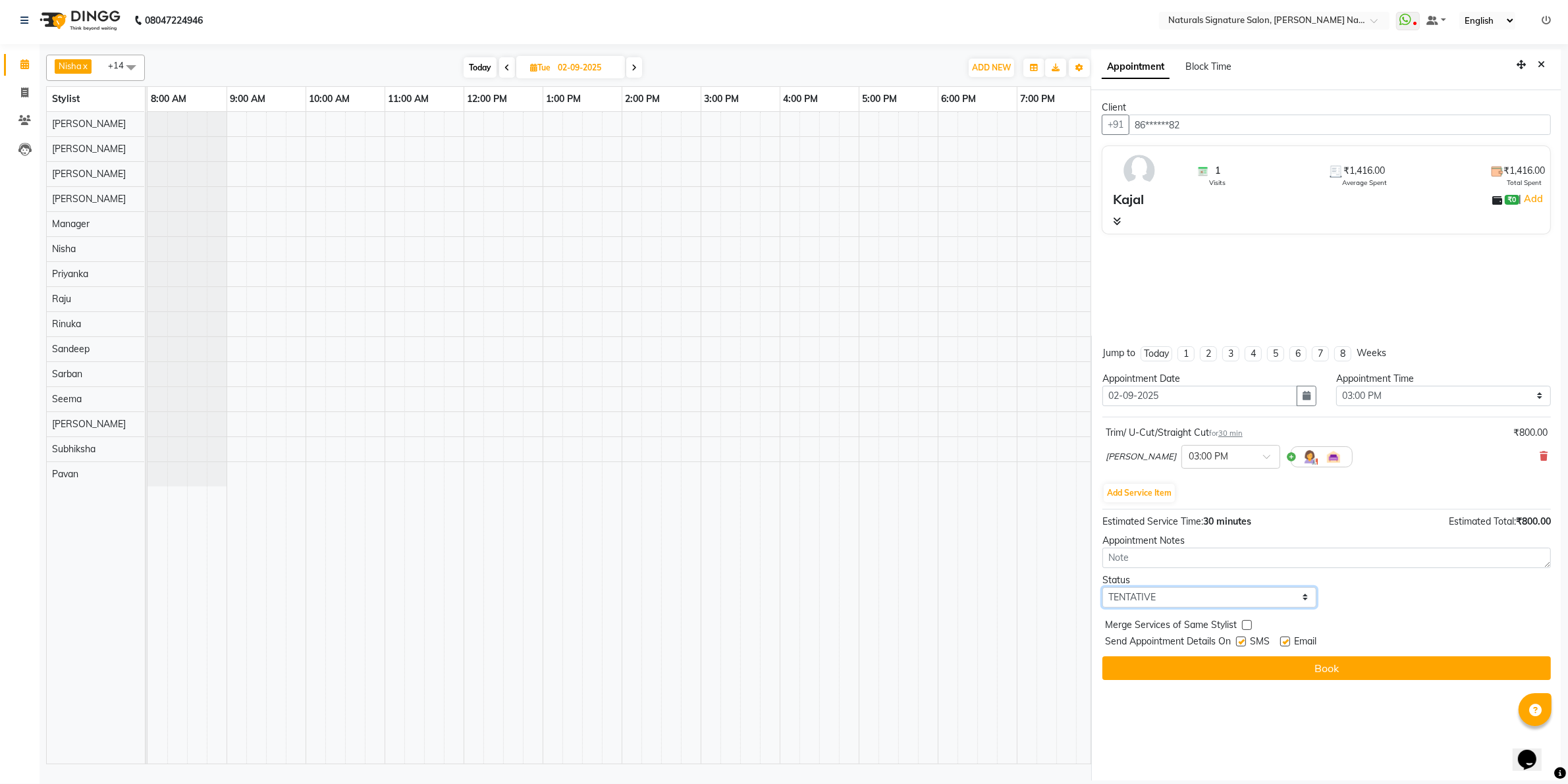
click at [1193, 595] on select "Select TENTATIVE CONFIRM UPCOMING" at bounding box center [1209, 597] width 215 height 20
select select "confirm booking"
click at [1102, 587] on select "Select TENTATIVE CONFIRM UPCOMING" at bounding box center [1209, 597] width 215 height 20
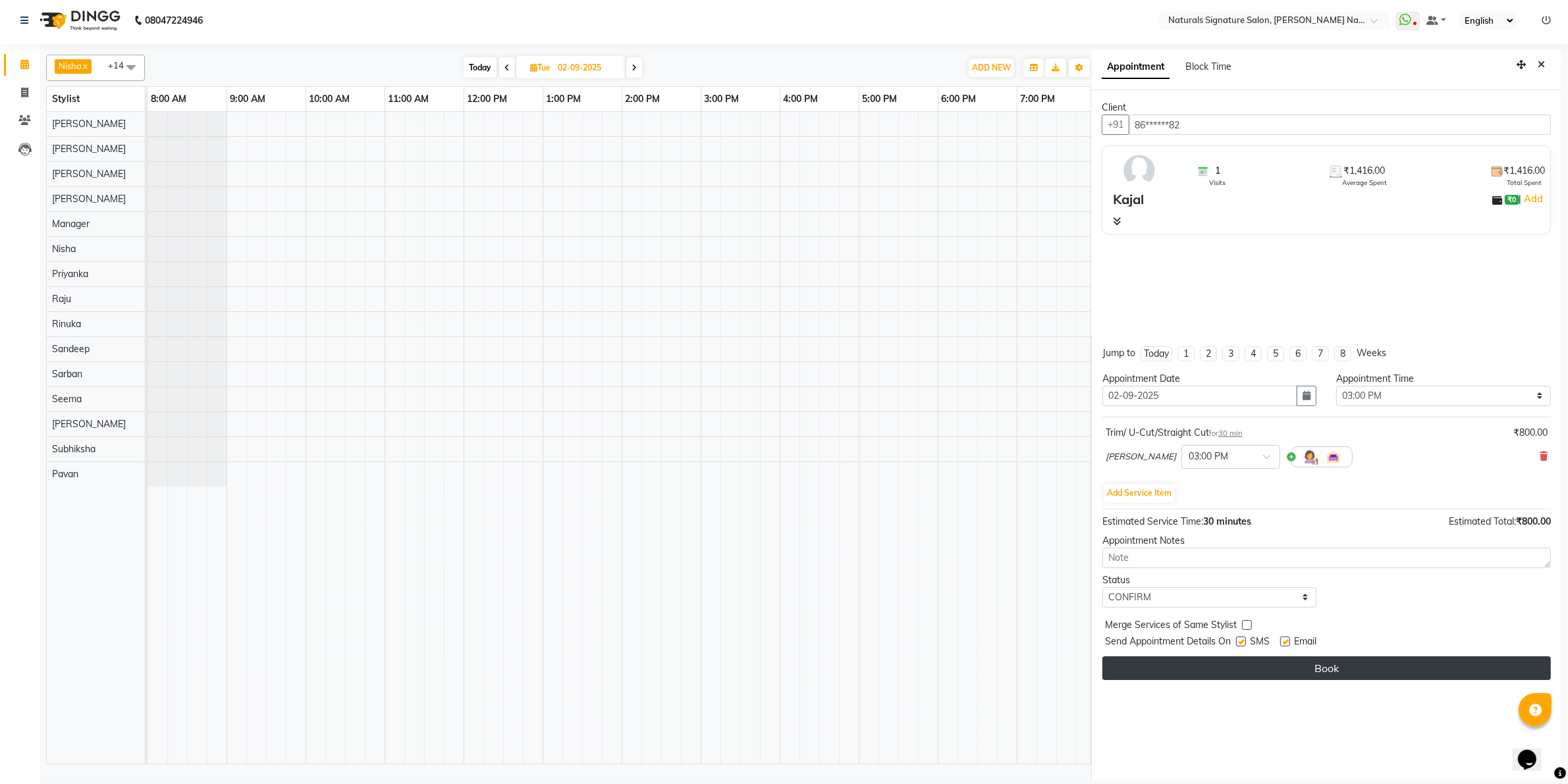
click at [1288, 675] on button "Book" at bounding box center [1326, 668] width 449 height 24
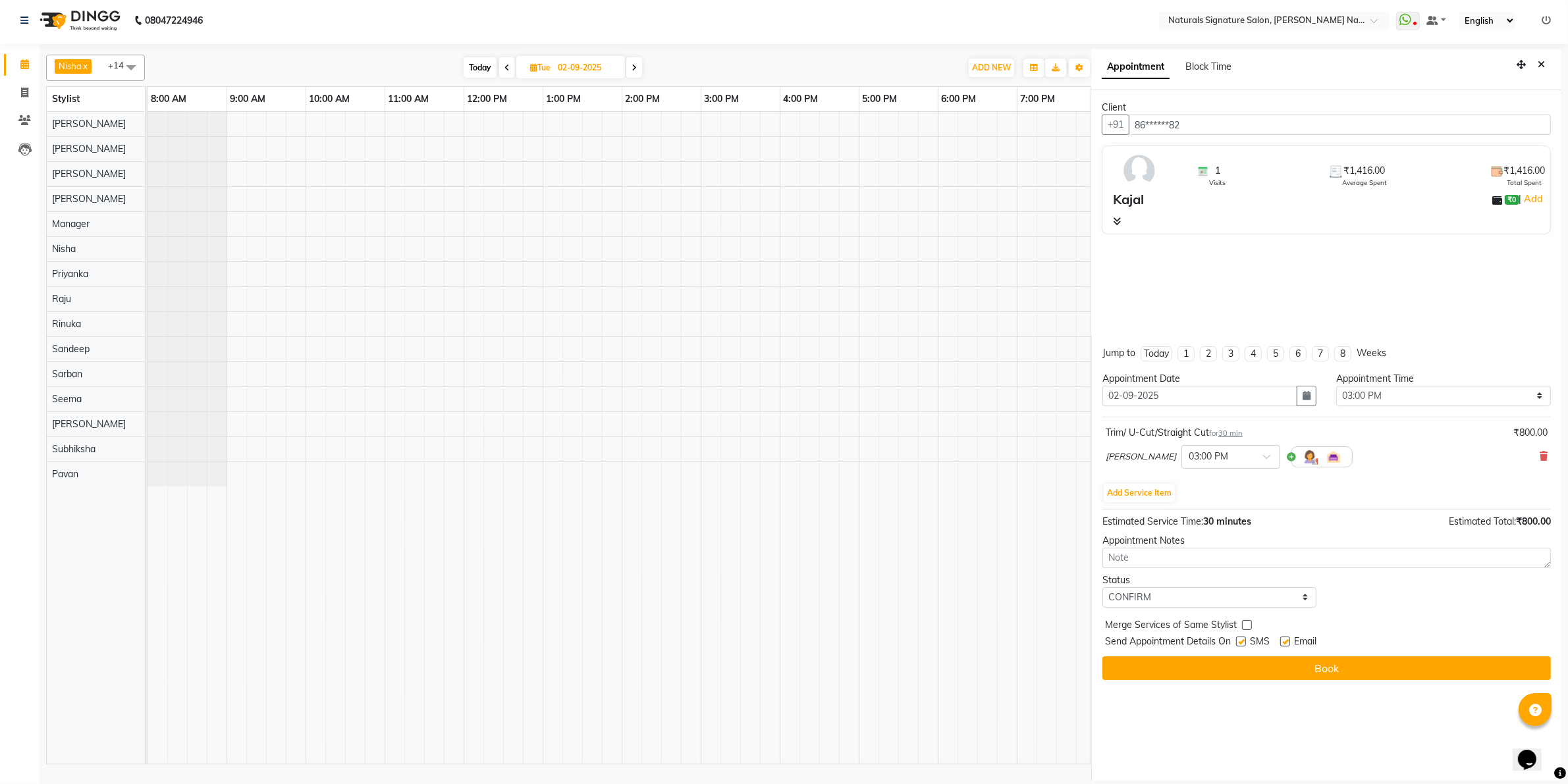
select select "44901"
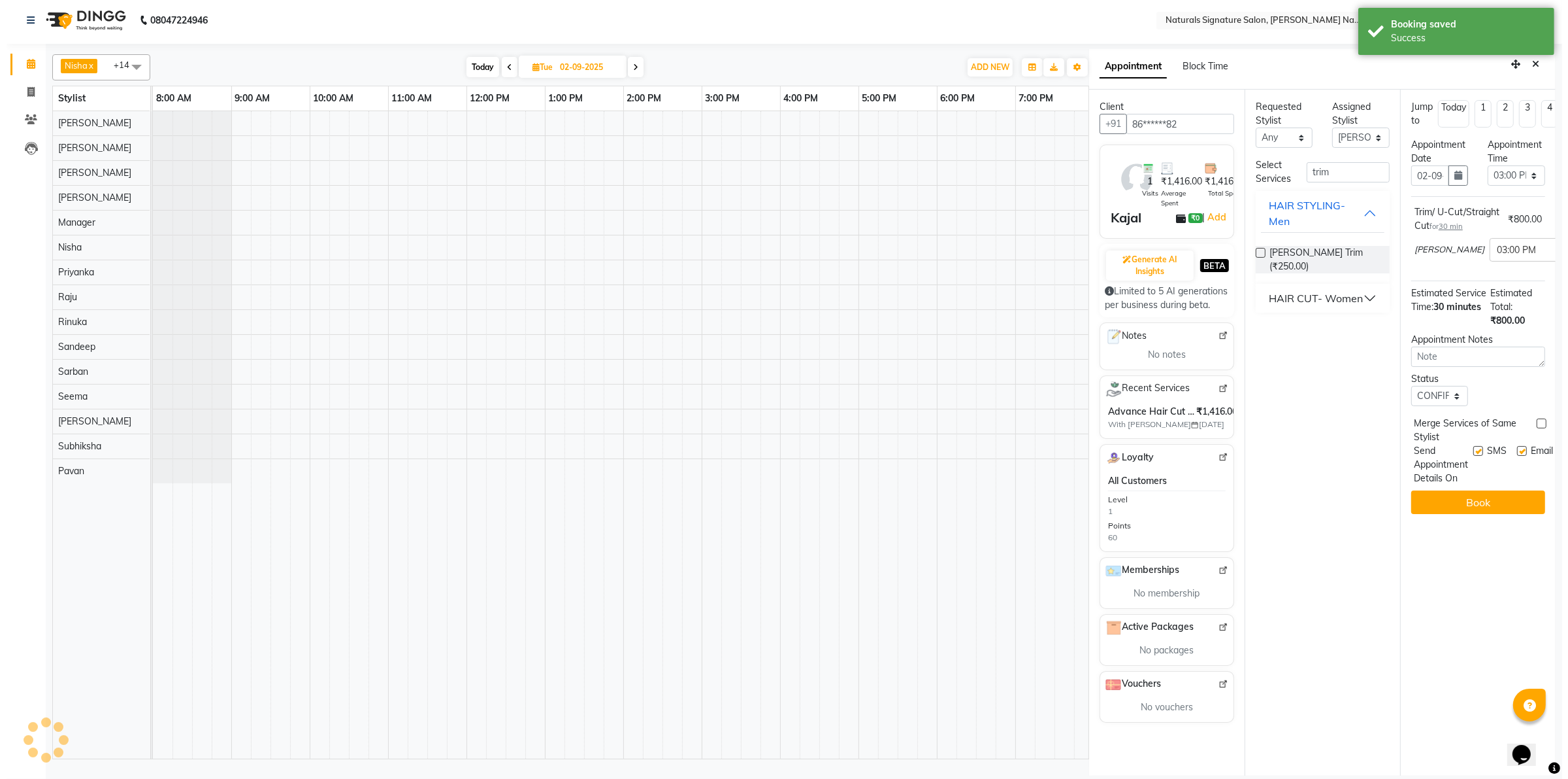
scroll to position [0, 0]
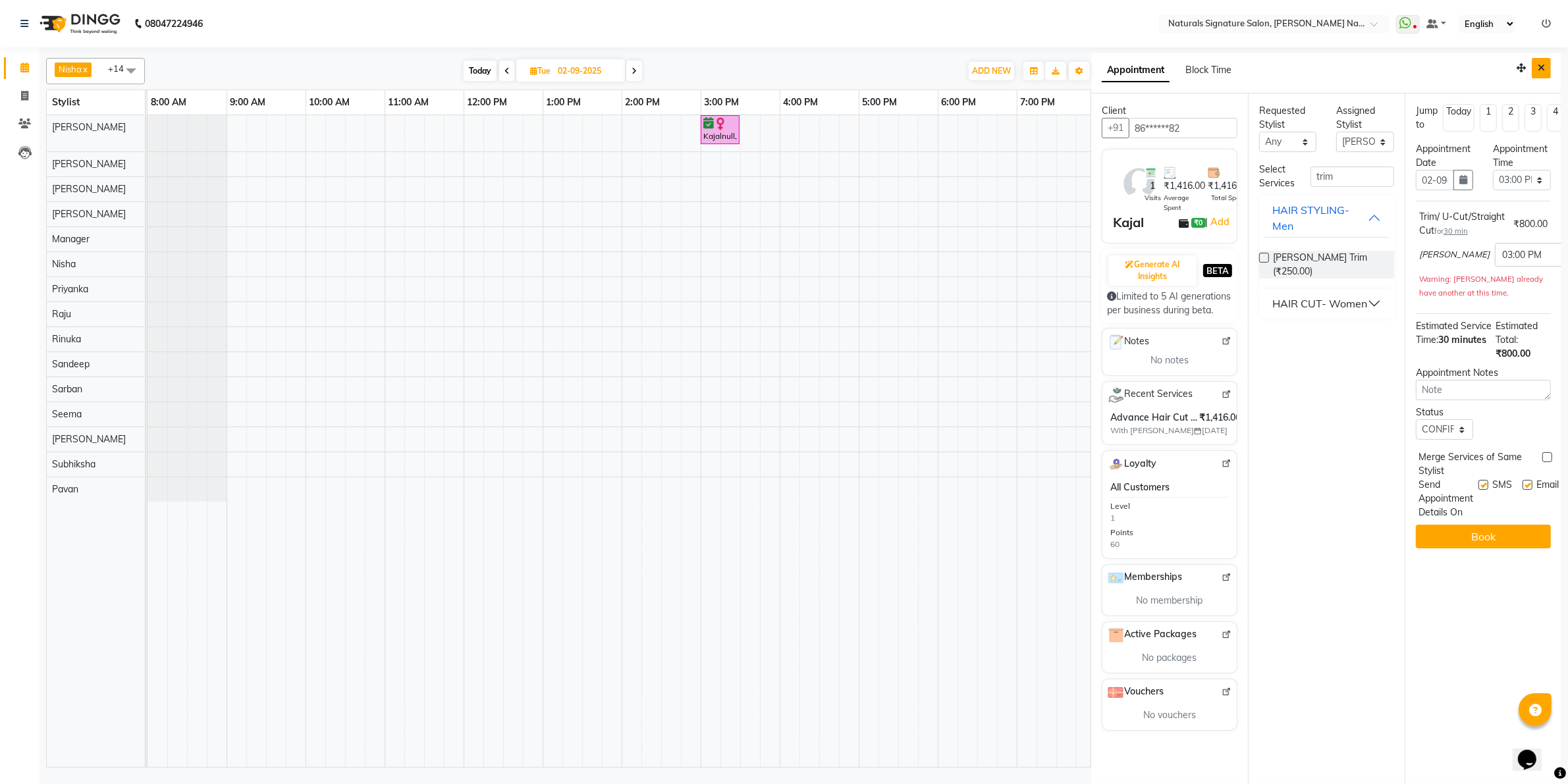
click at [1542, 70] on icon "Close" at bounding box center [1541, 68] width 7 height 9
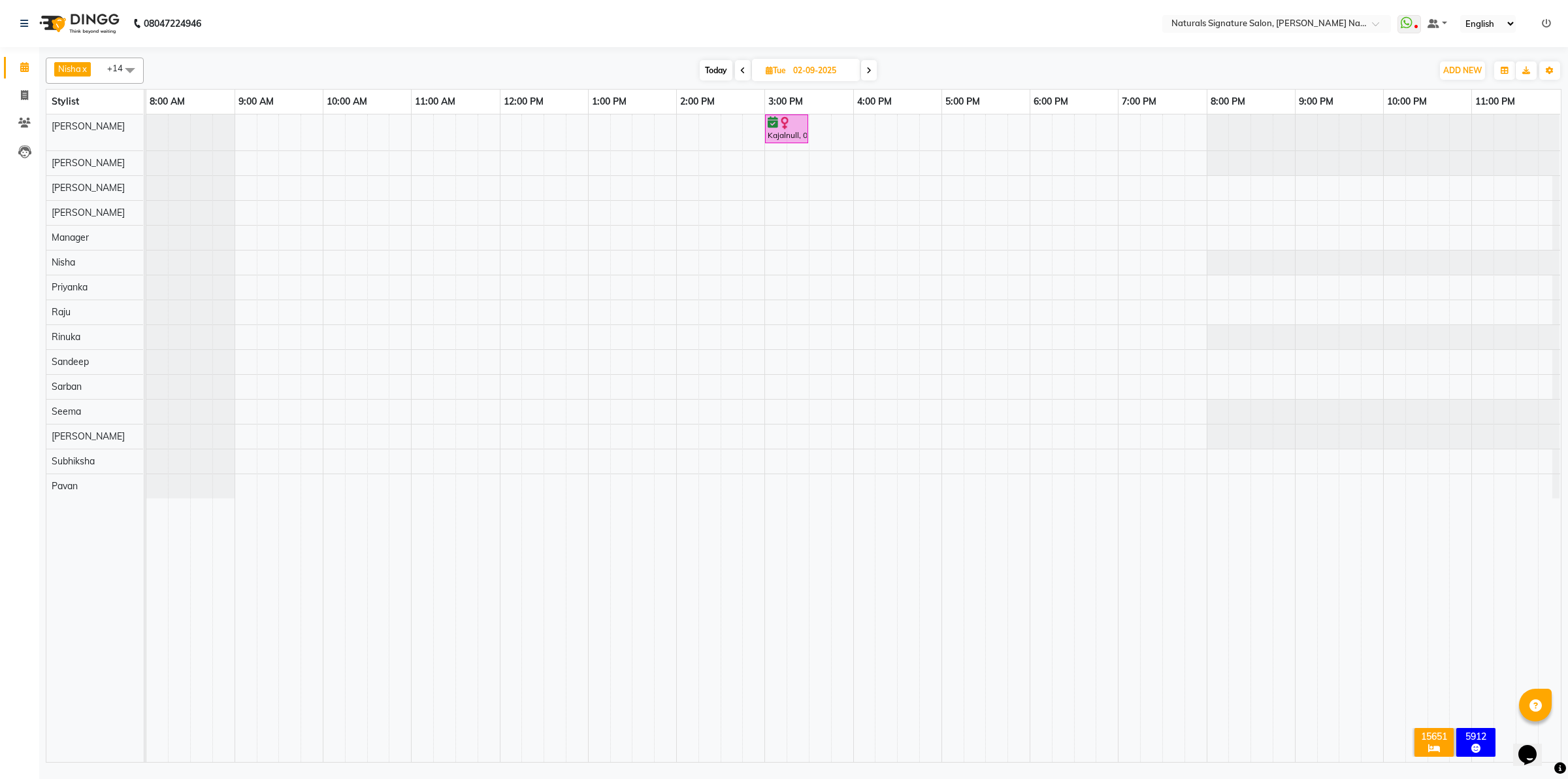
click at [714, 69] on span "Today" at bounding box center [716, 70] width 33 height 20
click at [650, 76] on span "Today" at bounding box center [658, 70] width 33 height 20
click at [681, 73] on icon at bounding box center [684, 70] width 5 height 8
type input "31-08-2025"
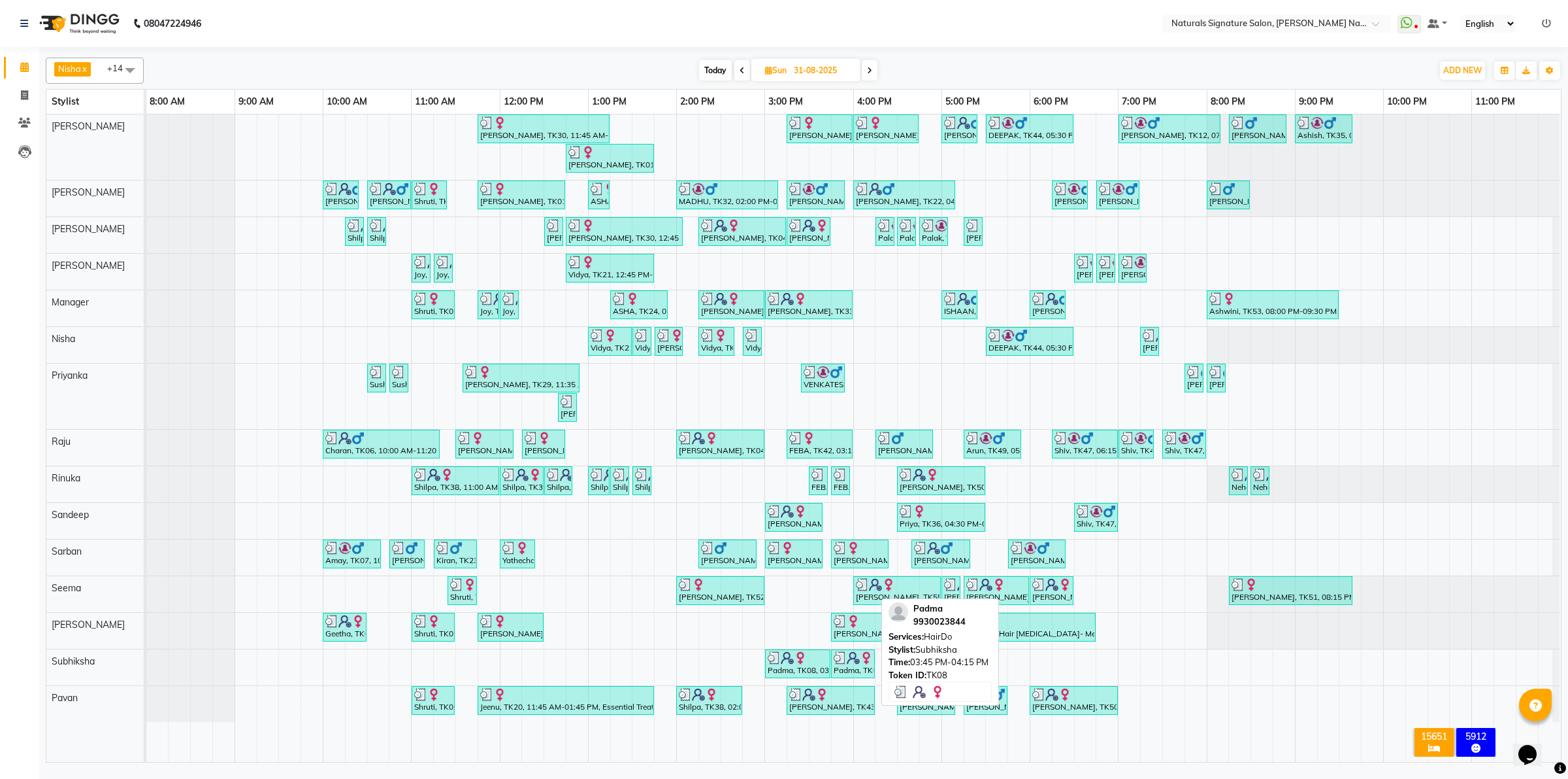
click at [859, 664] on img at bounding box center [853, 657] width 13 height 13
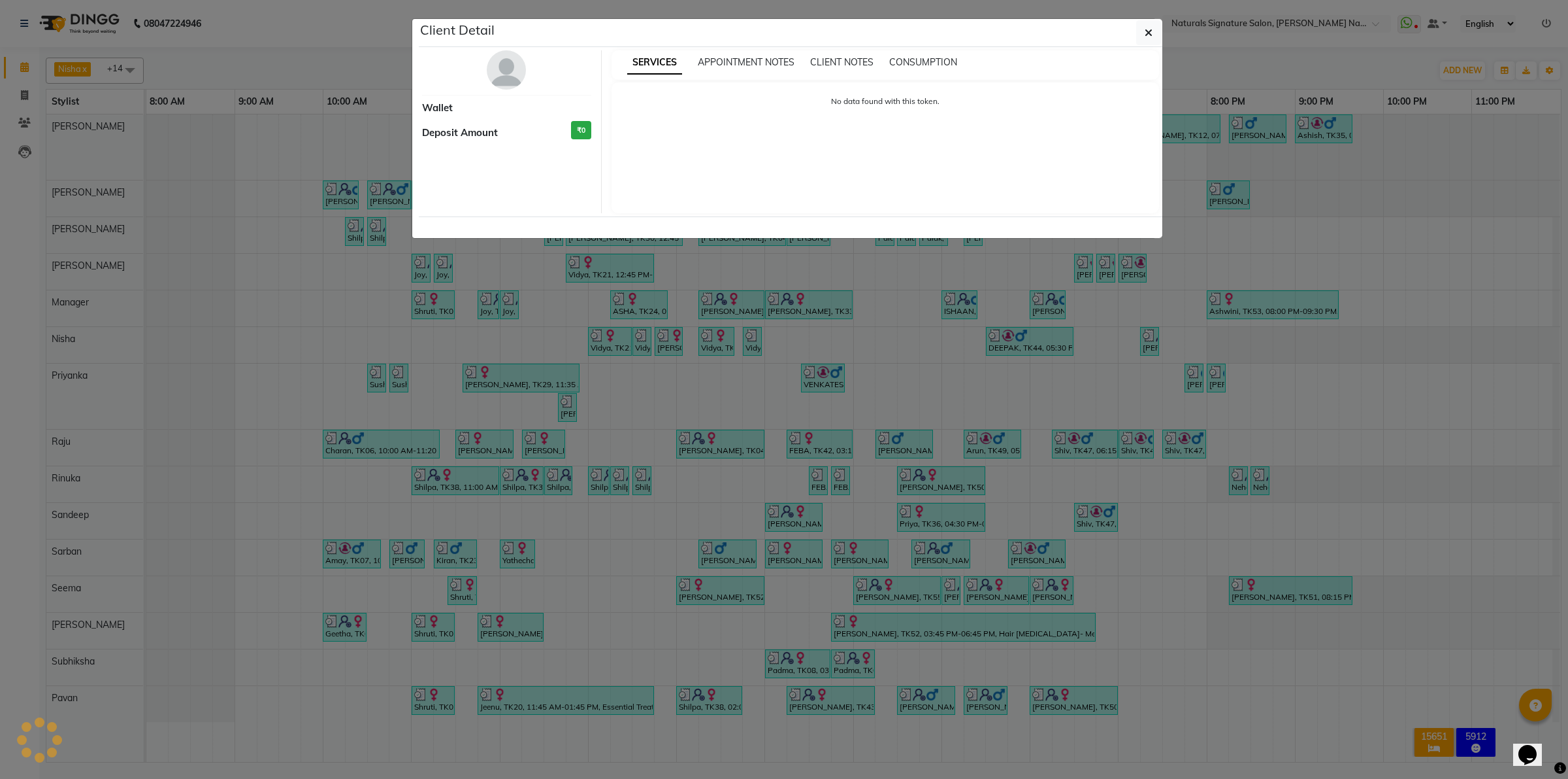
select select "3"
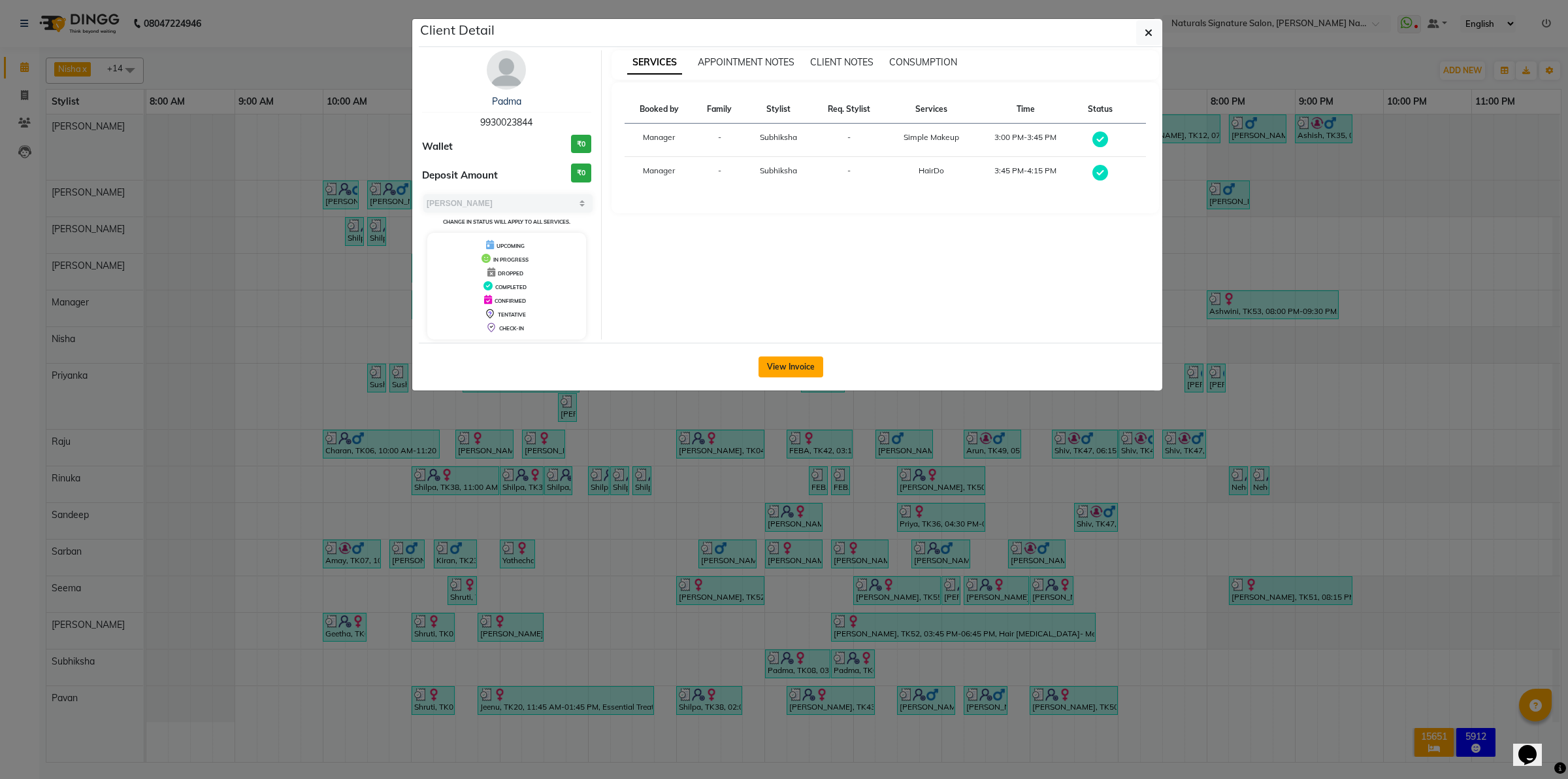
click at [786, 362] on button "View Invoice" at bounding box center [790, 366] width 65 height 21
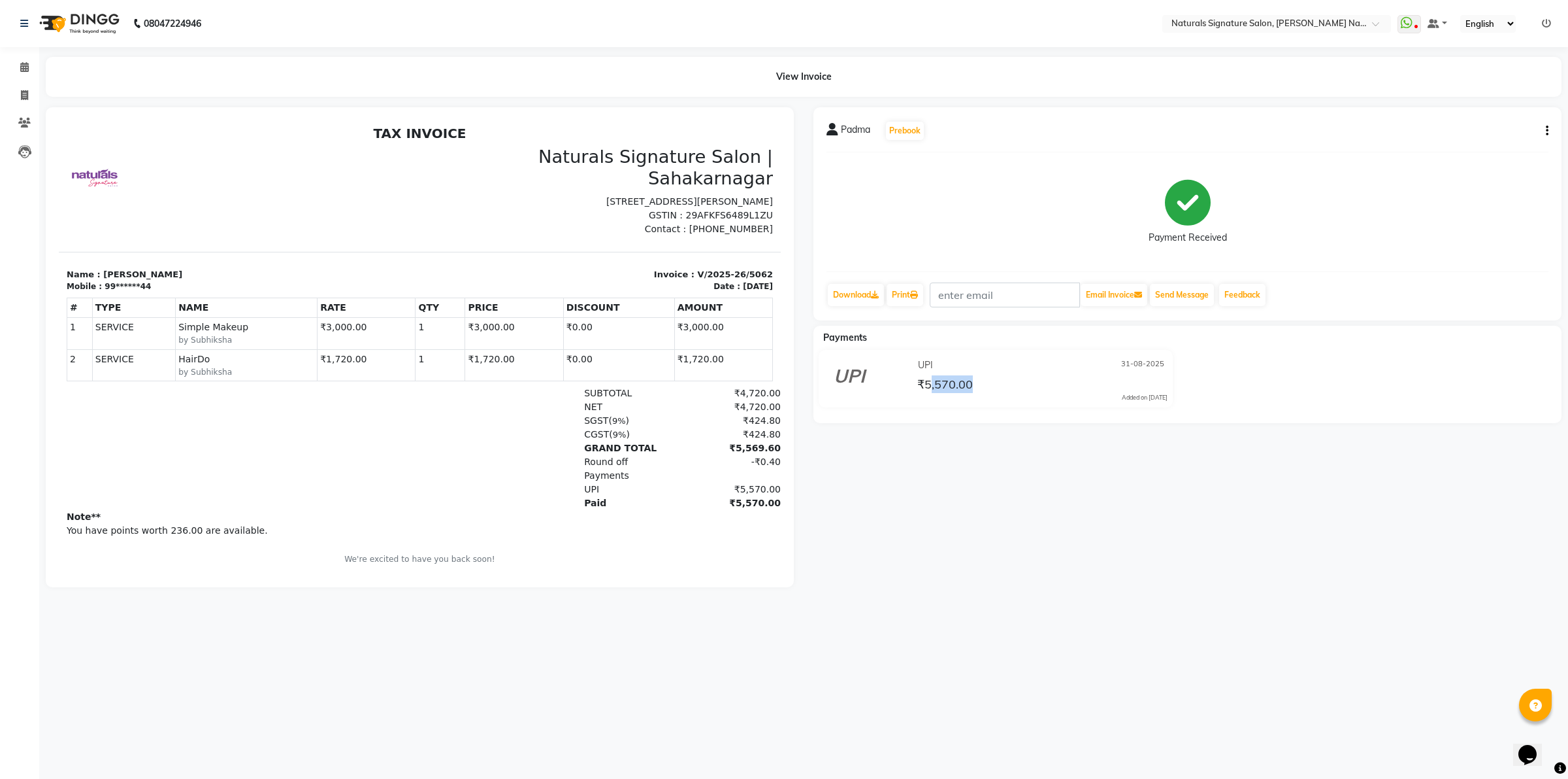
drag, startPoint x: 953, startPoint y: 390, endPoint x: 1004, endPoint y: 391, distance: 51.0
click at [1004, 390] on div "₹5,570.00" at bounding box center [1041, 384] width 253 height 17
drag, startPoint x: 758, startPoint y: 461, endPoint x: 739, endPoint y: 512, distance: 54.4
click at [757, 495] on html "TAX INVOICE Naturals Signature Salon | [GEOGRAPHIC_DATA] [STREET_ADDRESS][PERSO…" at bounding box center [420, 354] width 722 height 467
click at [728, 524] on p "You have points worth 236.00 are available." at bounding box center [420, 530] width 707 height 14
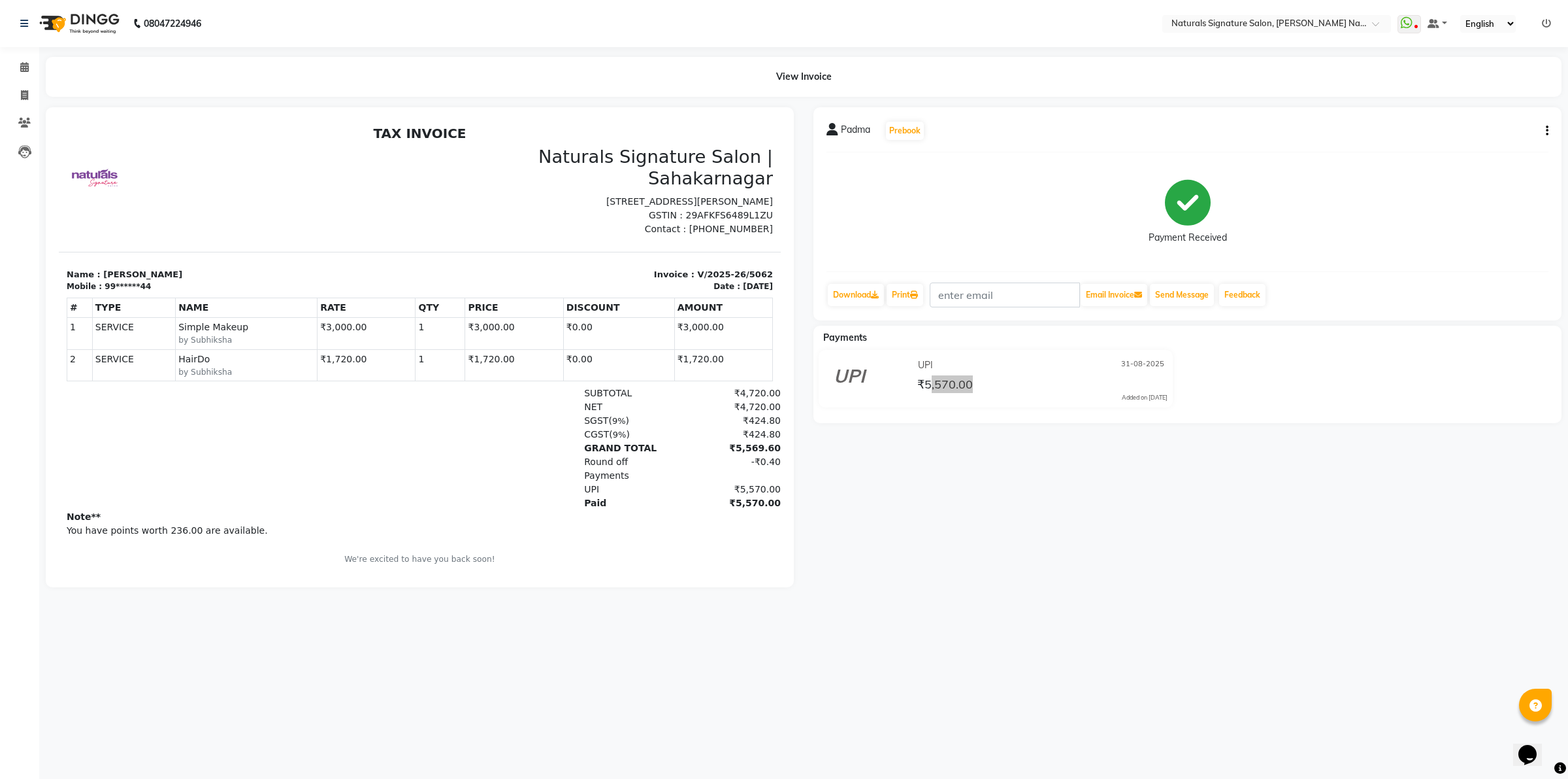
drag, startPoint x: 640, startPoint y: 442, endPoint x: 652, endPoint y: 544, distance: 102.7
click at [678, 548] on div "TAX INVOICE Naturals Signature Salon | [GEOGRAPHIC_DATA] [STREET_ADDRESS][PERSO…" at bounding box center [420, 354] width 722 height 457
click at [358, 367] on td "₹1,720.00" at bounding box center [367, 365] width 98 height 32
drag, startPoint x: 319, startPoint y: 355, endPoint x: 374, endPoint y: 357, distance: 55.0
click at [374, 357] on td "₹1,720.00" at bounding box center [367, 365] width 98 height 32
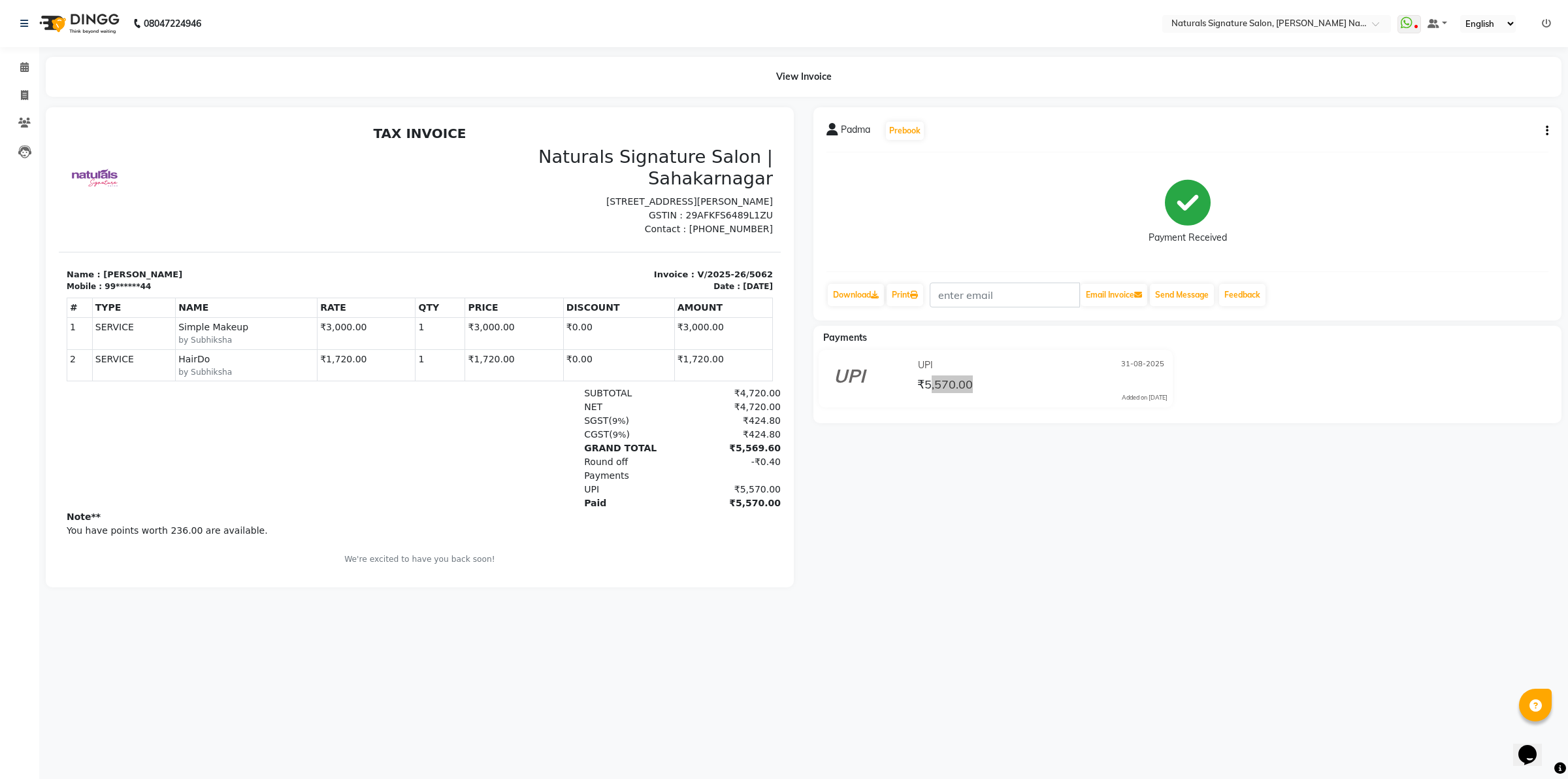
drag, startPoint x: 396, startPoint y: 390, endPoint x: 409, endPoint y: 400, distance: 16.4
click at [396, 391] on div "SUBTOTAL ₹4,720.00" at bounding box center [538, 393] width 487 height 14
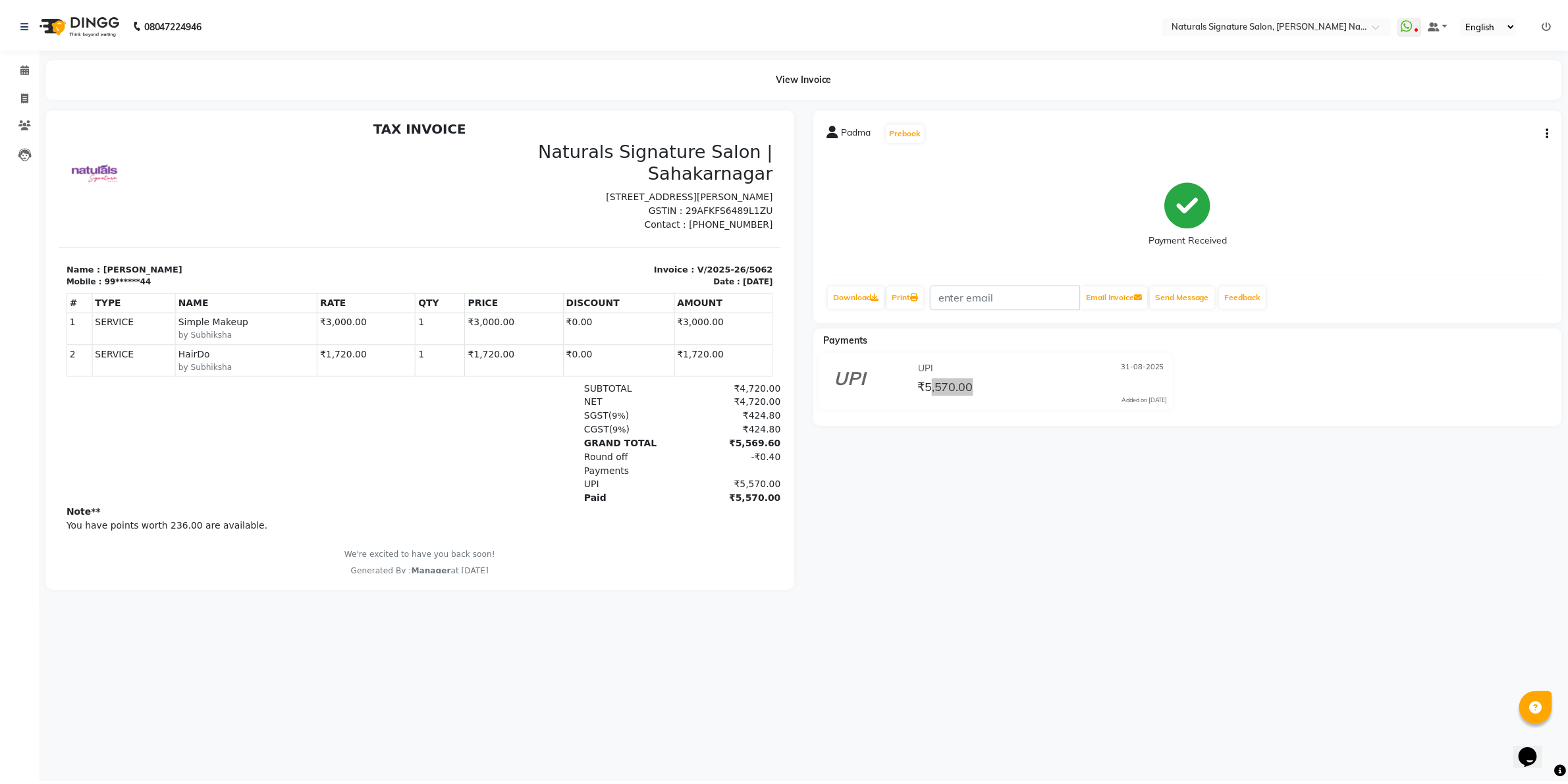
scroll to position [11, 0]
click at [756, 447] on div "-₹0.40" at bounding box center [735, 454] width 103 height 14
click at [946, 395] on span "₹5,570.00" at bounding box center [952, 388] width 56 height 18
click at [1558, 132] on icon "button" at bounding box center [1559, 132] width 3 height 1
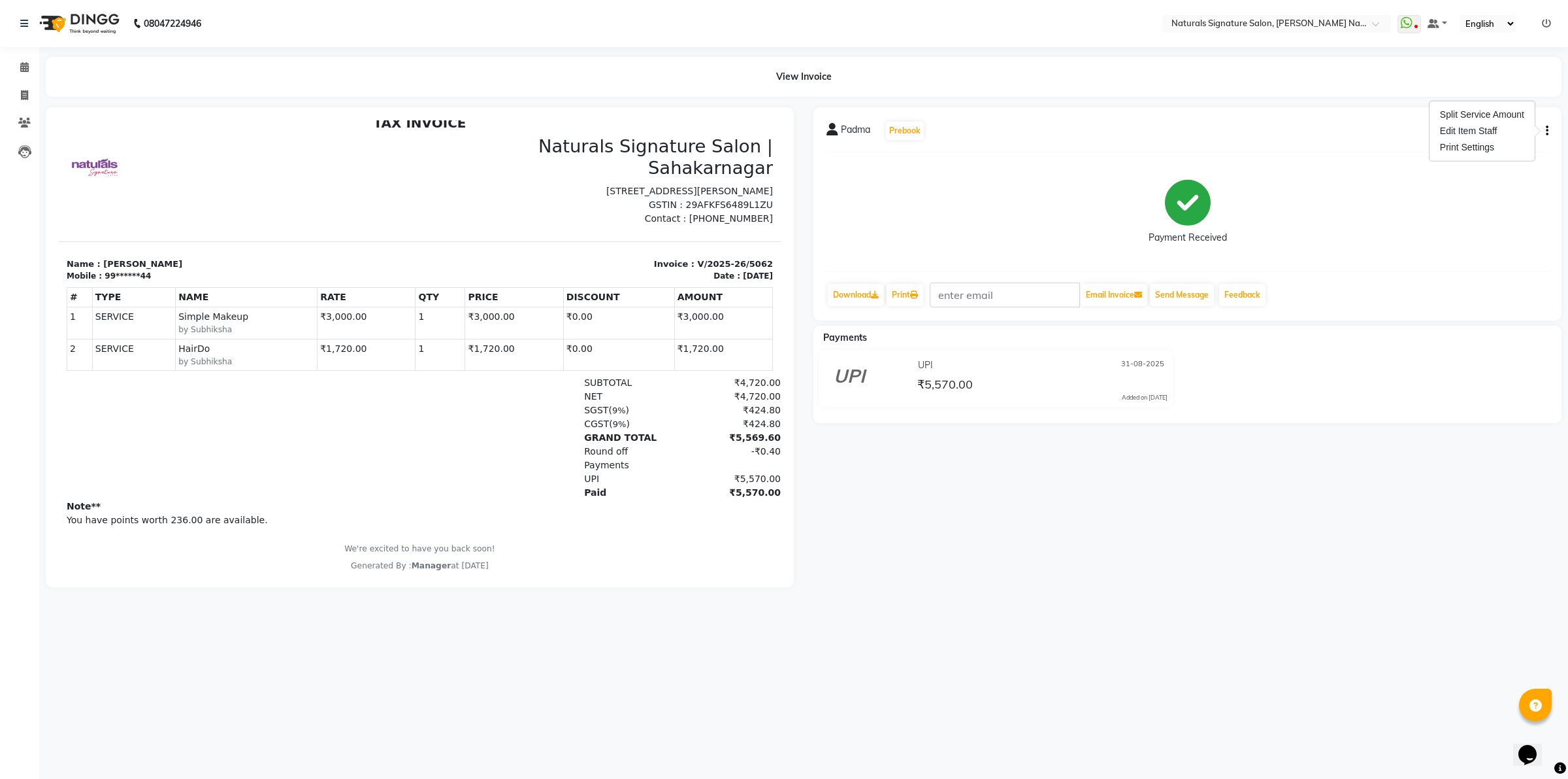
click at [1428, 262] on div "Padma Prebook Payment Received Download Print Email Invoice Send Message Feedba…" at bounding box center [1188, 214] width 749 height 214
click at [1547, 131] on icon "button" at bounding box center [1547, 131] width 3 height 1
click at [1482, 230] on div "Payment Received" at bounding box center [1187, 212] width 722 height 98
click at [20, 64] on icon at bounding box center [24, 66] width 8 height 10
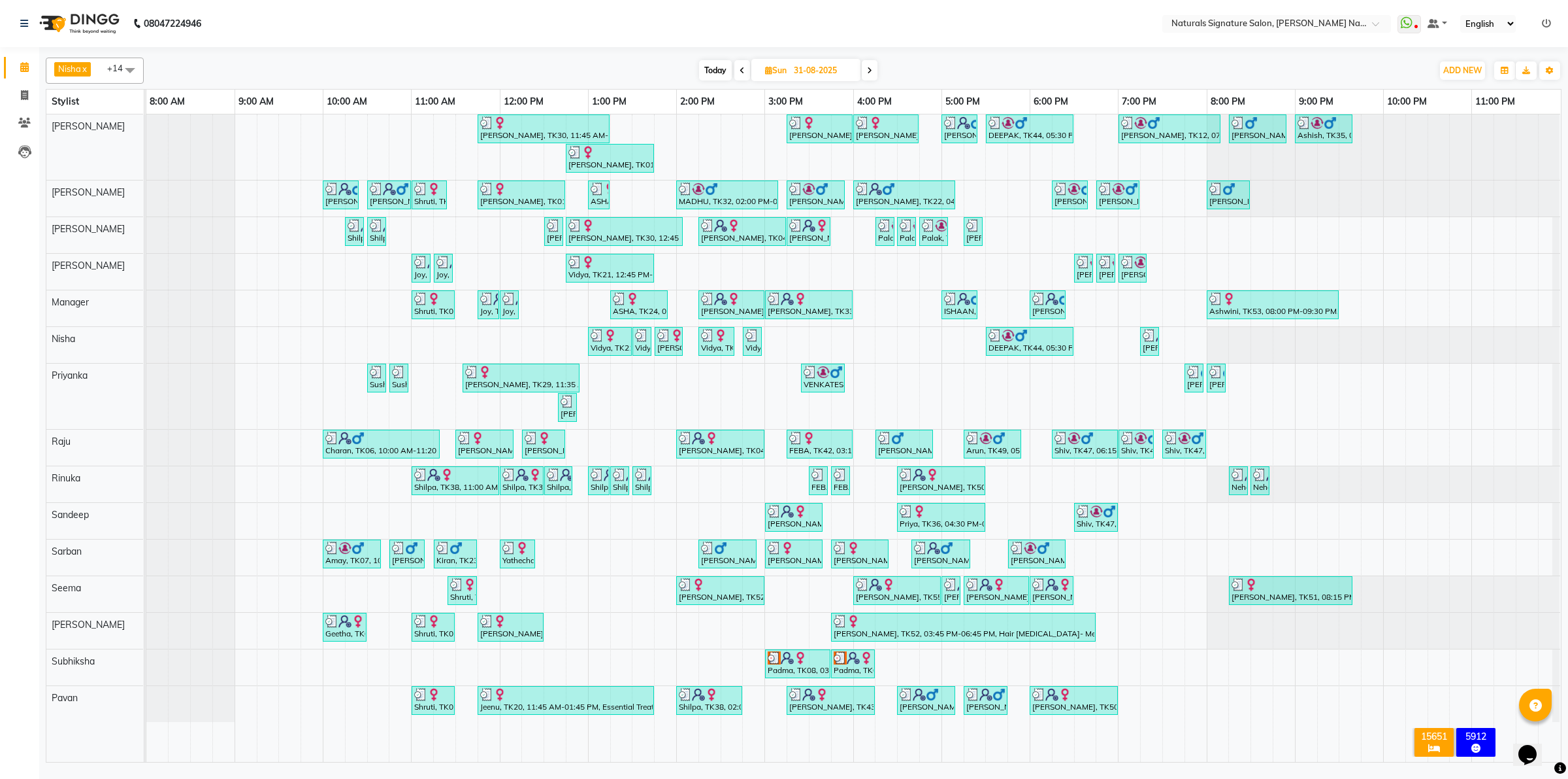
click at [712, 70] on span "Today" at bounding box center [716, 70] width 33 height 20
type input "01-09-2025"
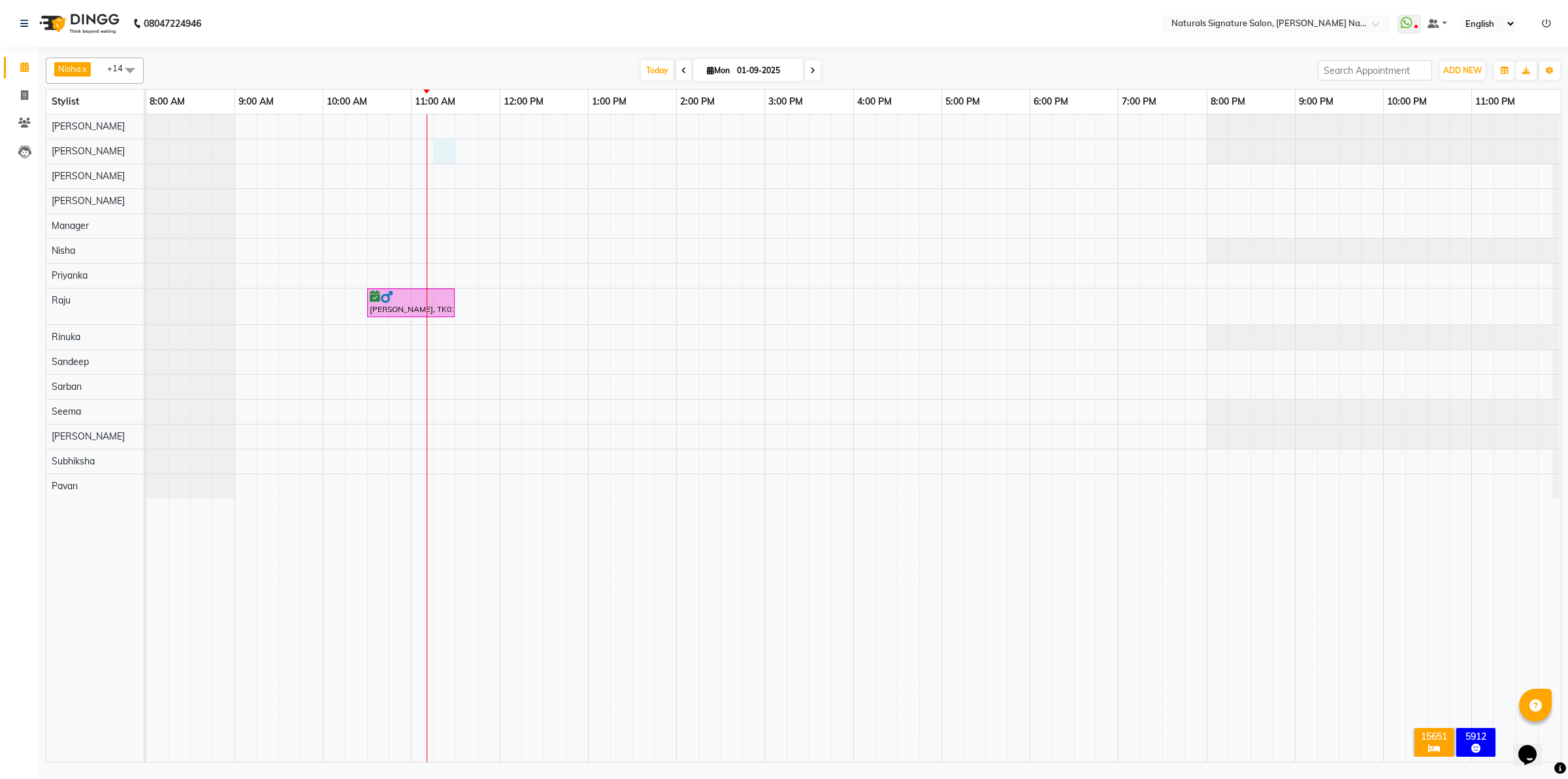
click at [442, 149] on div "[PERSON_NAME], TK01, 10:30 AM-11:30 AM, Advance Cut - By Stylist" at bounding box center [853, 438] width 1414 height 647
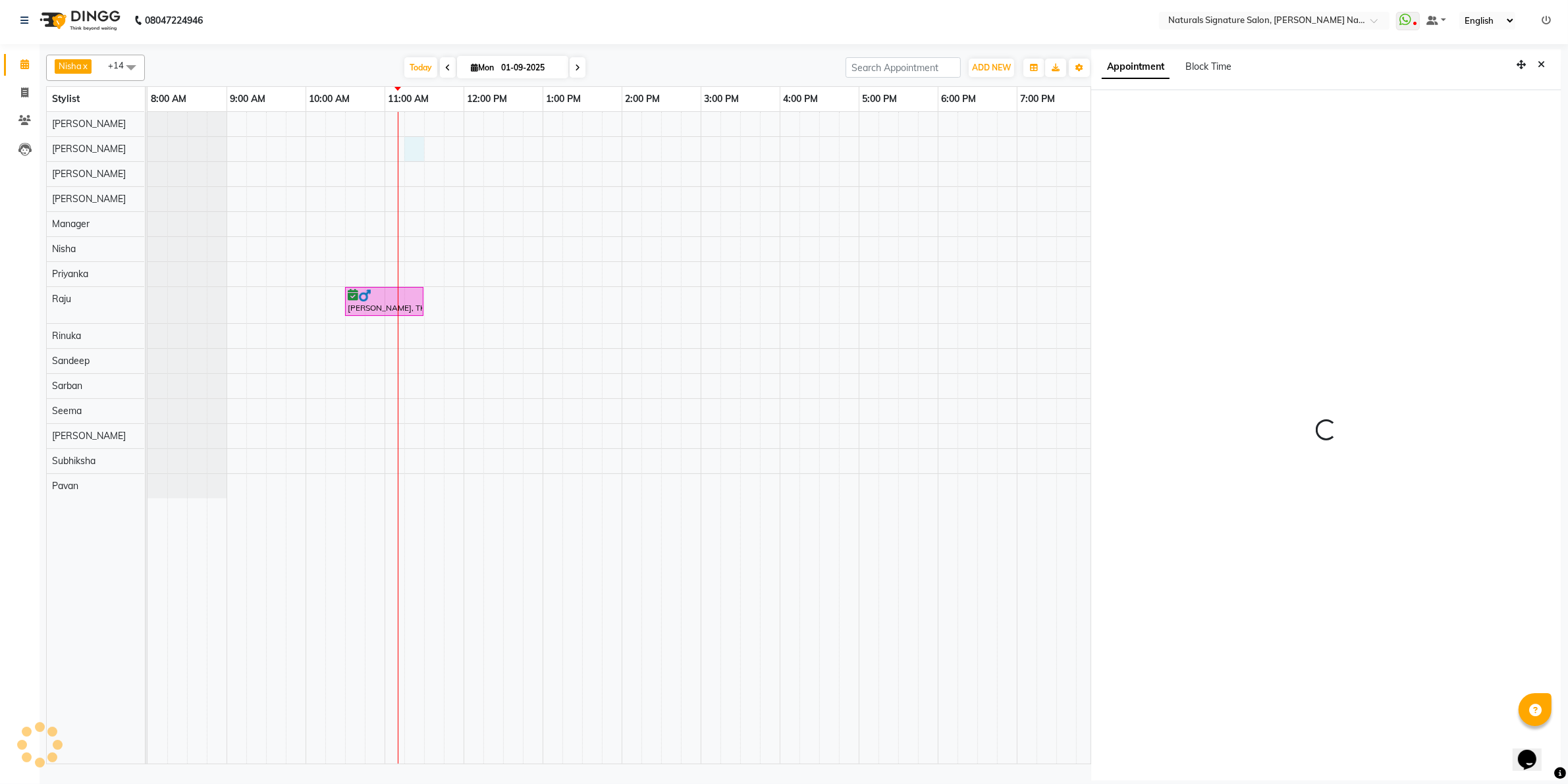
select select "675"
select select "44903"
select select "tentative"
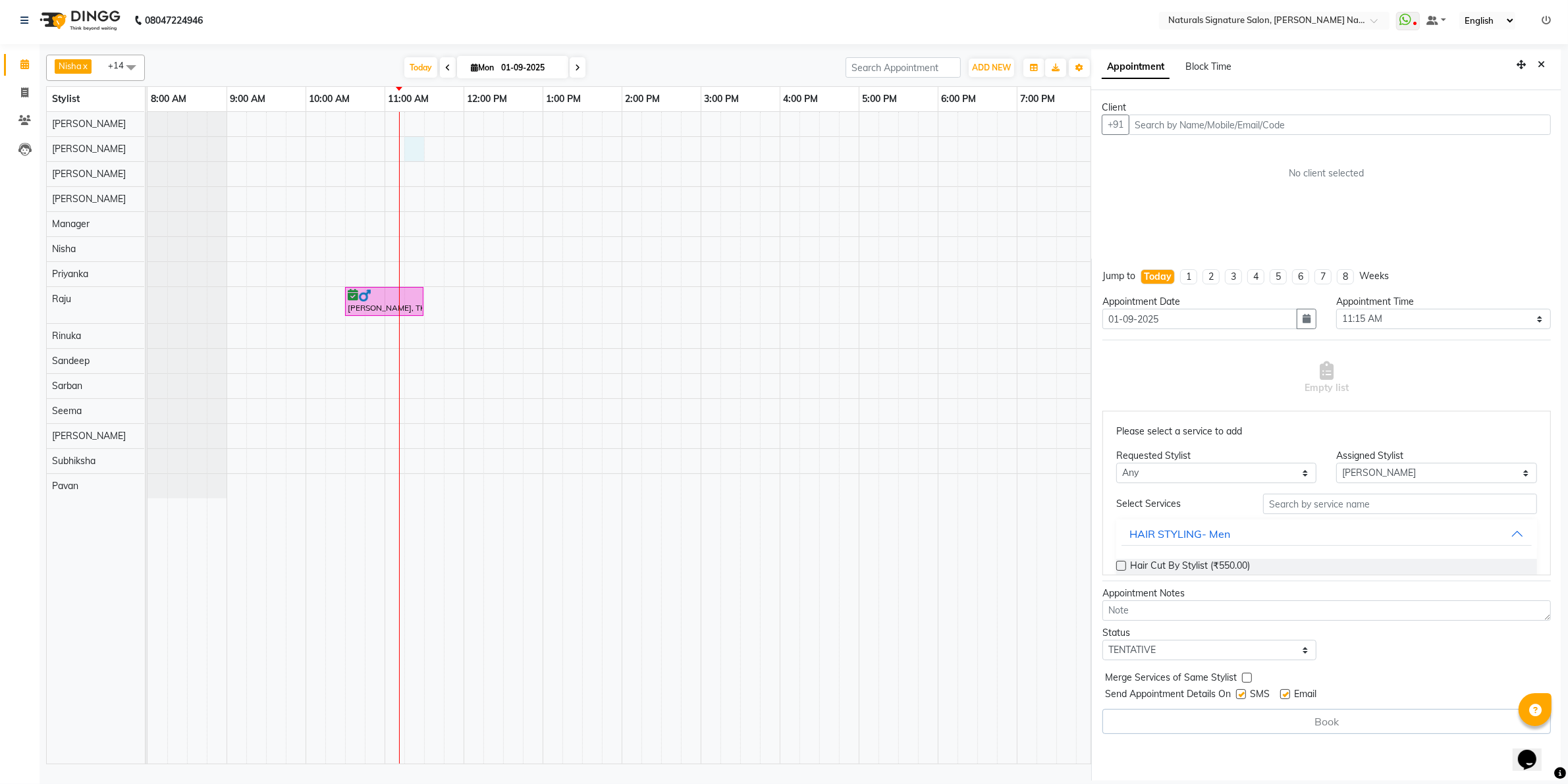
click at [1160, 127] on input "text" at bounding box center [1339, 124] width 422 height 20
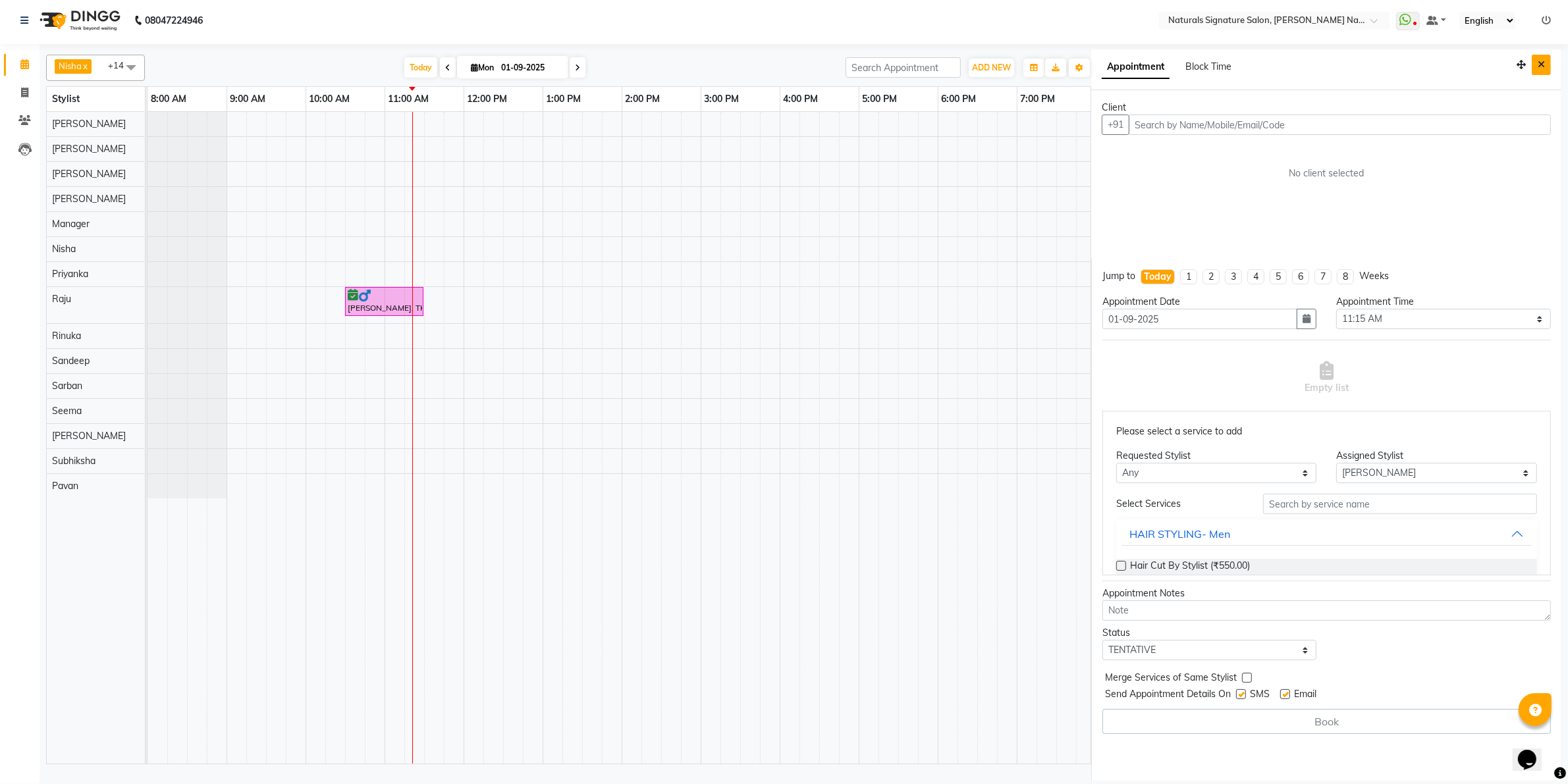
click at [1544, 58] on button "Close" at bounding box center [1541, 65] width 19 height 20
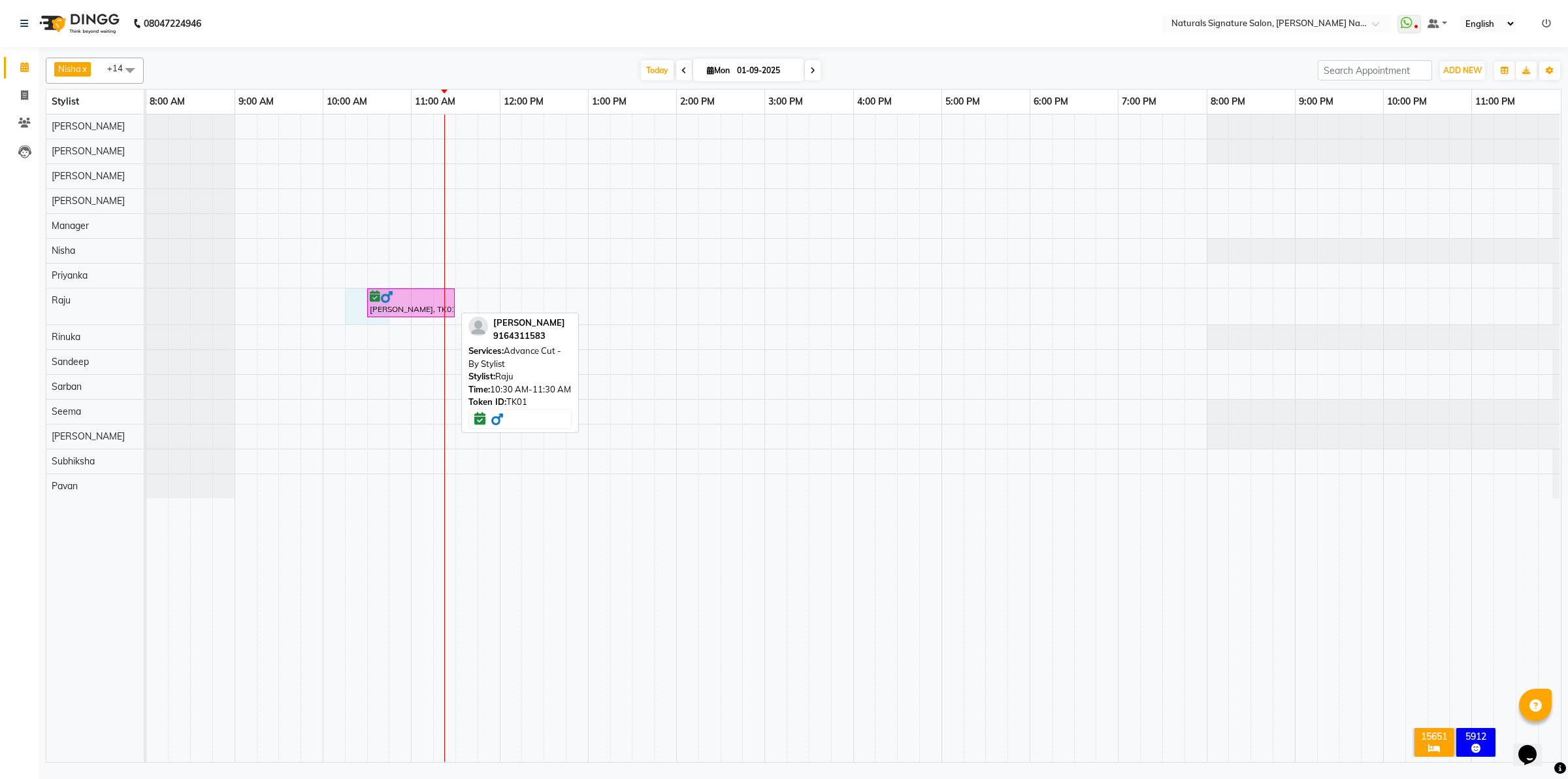
drag, startPoint x: 366, startPoint y: 304, endPoint x: 373, endPoint y: 311, distance: 9.9
click at [373, 311] on div "[PERSON_NAME], TK01, 10:30 AM-11:30 AM, Advance Cut - By Stylist" at bounding box center [853, 438] width 1414 height 647
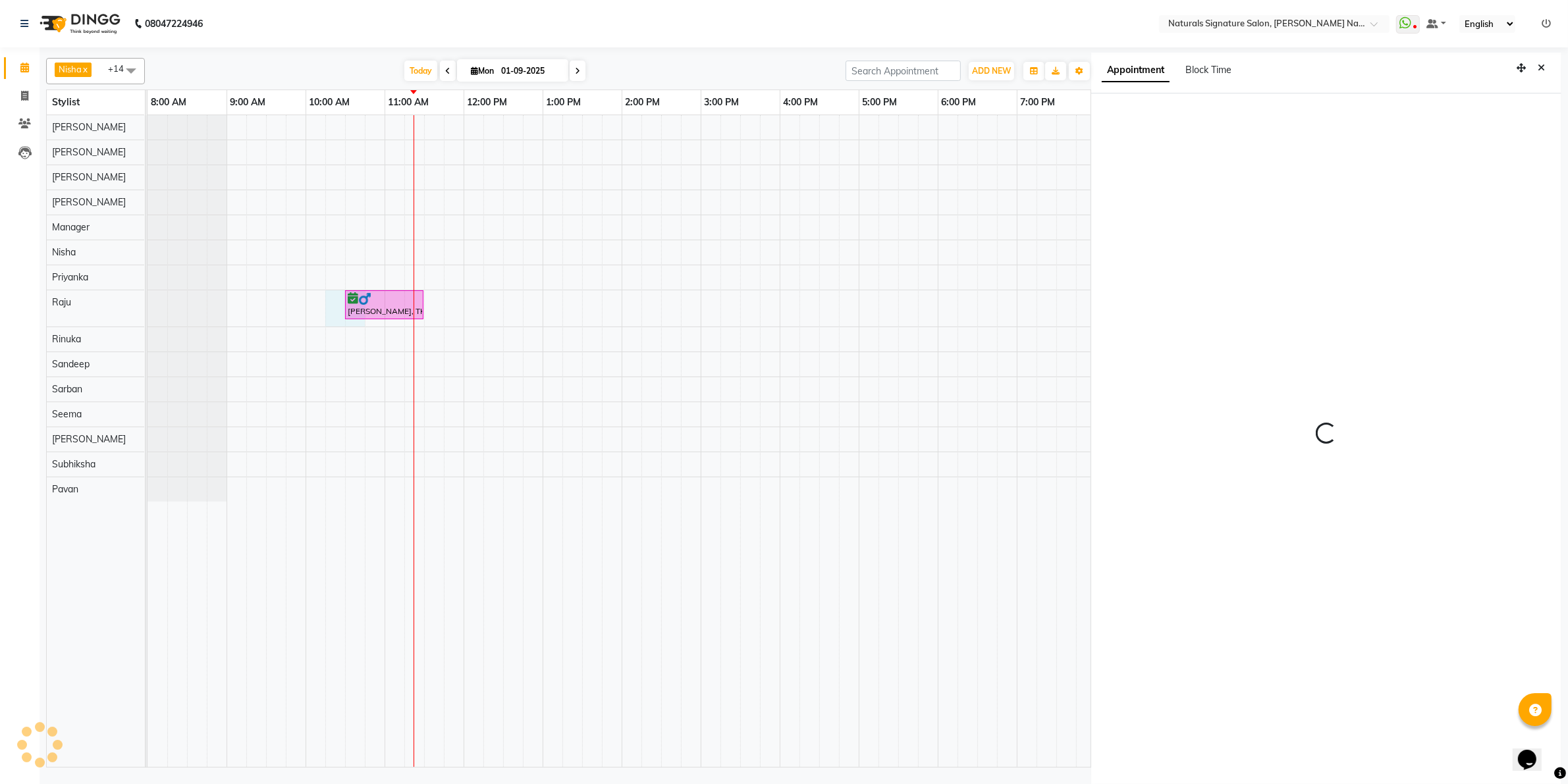
scroll to position [4, 0]
select select "615"
select select "70856"
select select "tentative"
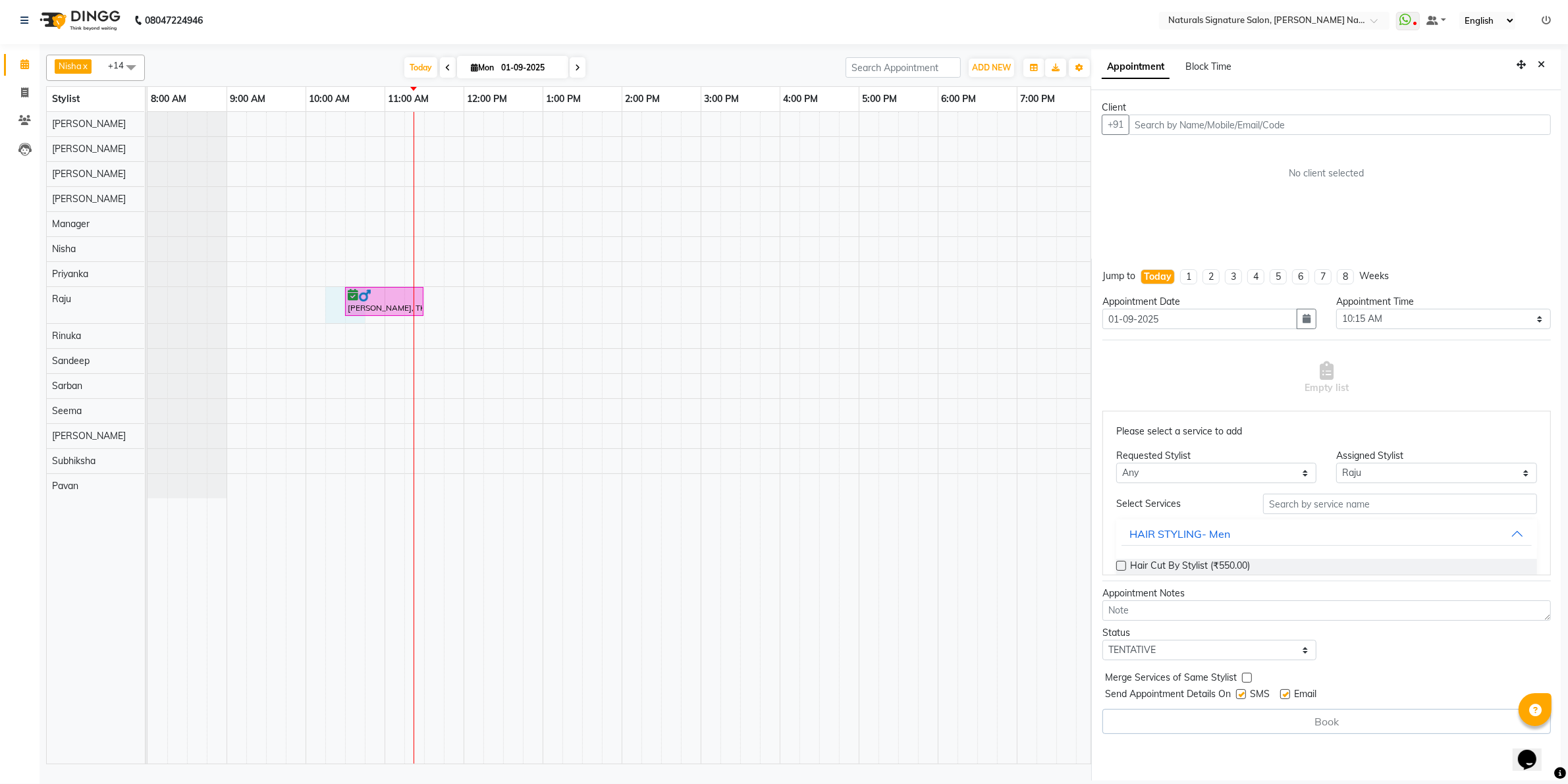
drag, startPoint x: 1541, startPoint y: 68, endPoint x: 1149, endPoint y: 129, distance: 396.7
click at [1519, 77] on div "Appointment Block Time" at bounding box center [1326, 70] width 470 height 41
drag, startPoint x: 379, startPoint y: 294, endPoint x: 385, endPoint y: 254, distance: 40.4
click at [385, 254] on div "[PERSON_NAME], TK01, 10:30 AM-11:30 AM, Advance Cut - By Stylist [PERSON_NAME],…" at bounding box center [779, 437] width 1264 height 651
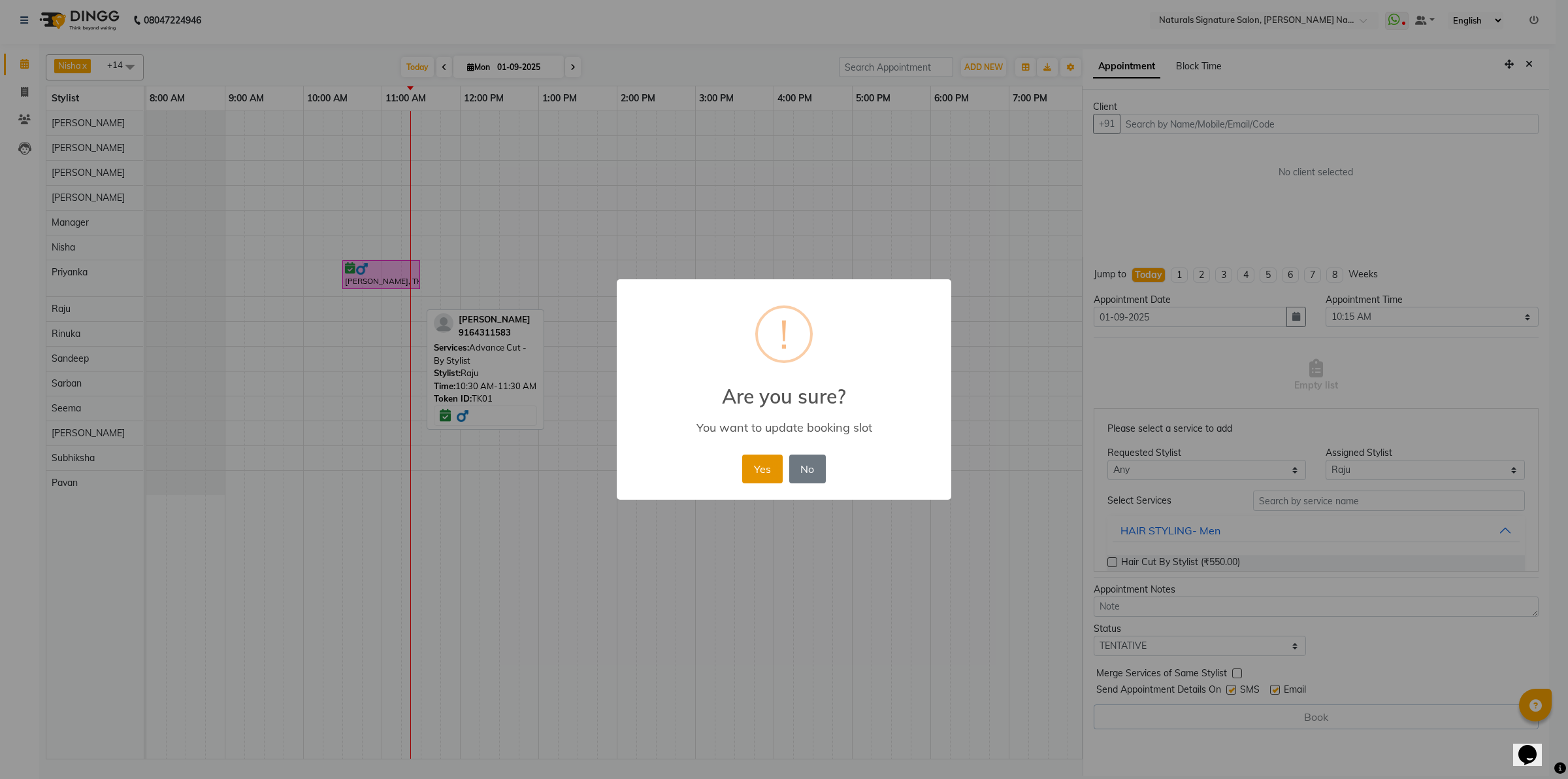
click at [758, 463] on button "Yes" at bounding box center [762, 469] width 40 height 29
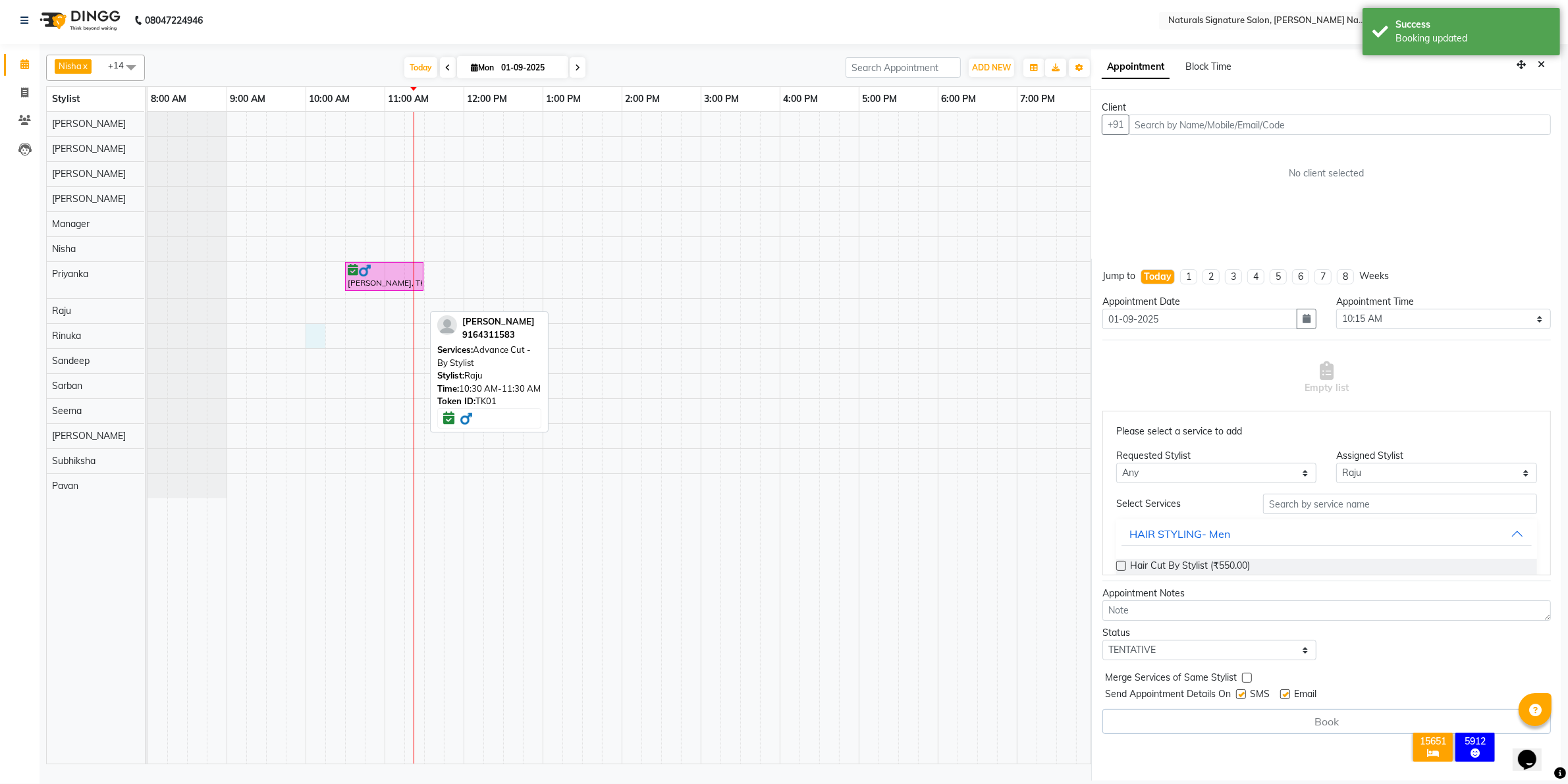
click at [309, 341] on div "[PERSON_NAME], TK01, 10:30 AM-11:30 AM, Advance Cut - By Stylist" at bounding box center [779, 437] width 1264 height 651
click at [1182, 129] on input "text" at bounding box center [1339, 124] width 422 height 20
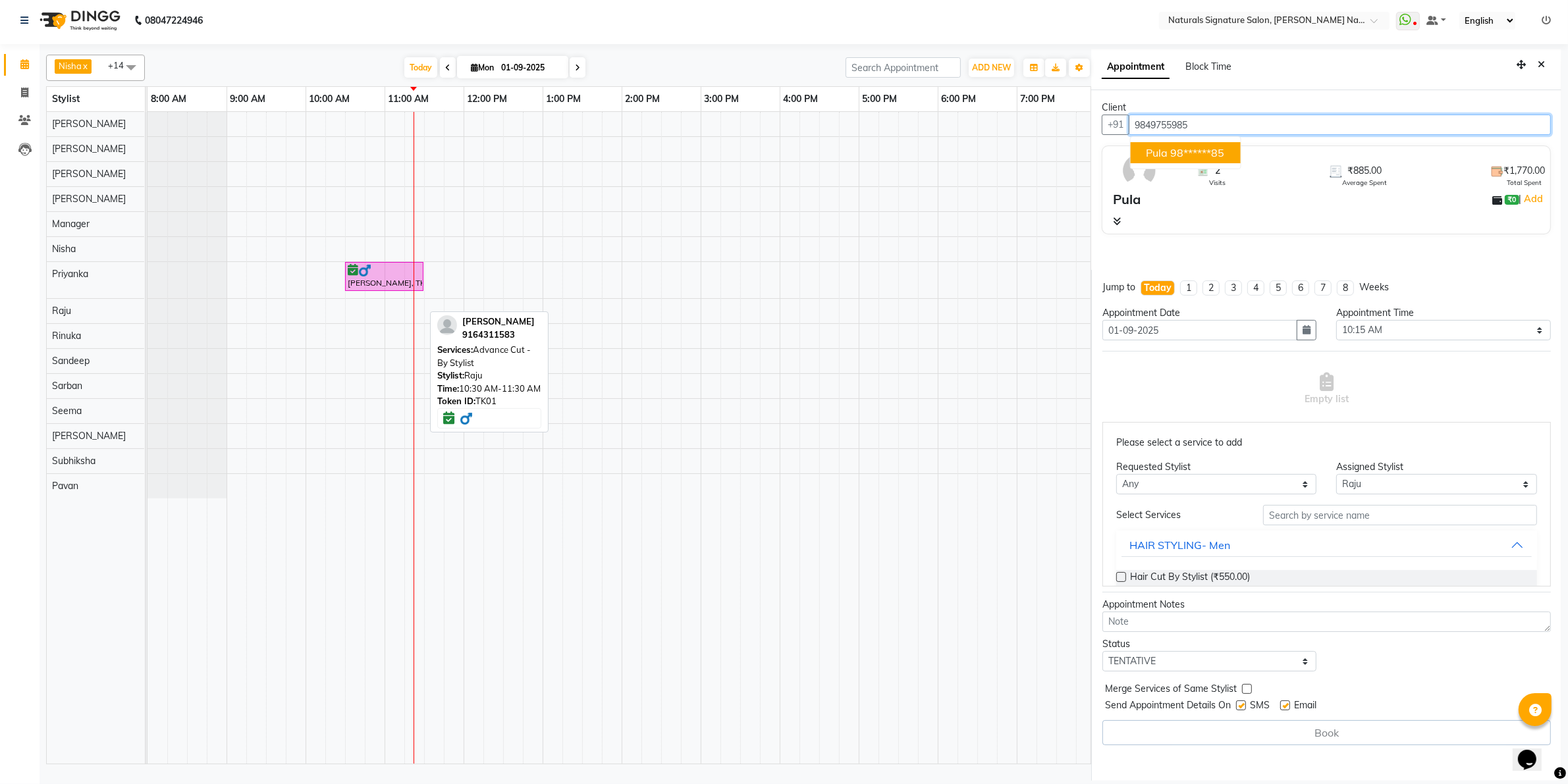
click at [1177, 152] on ngb-highlight "98******85" at bounding box center [1197, 153] width 54 height 13
type input "98******85"
drag, startPoint x: 1120, startPoint y: 575, endPoint x: 1127, endPoint y: 564, distance: 13.0
click at [1119, 575] on label at bounding box center [1120, 576] width 10 height 10
click at [1119, 575] on input "checkbox" at bounding box center [1119, 577] width 8 height 8
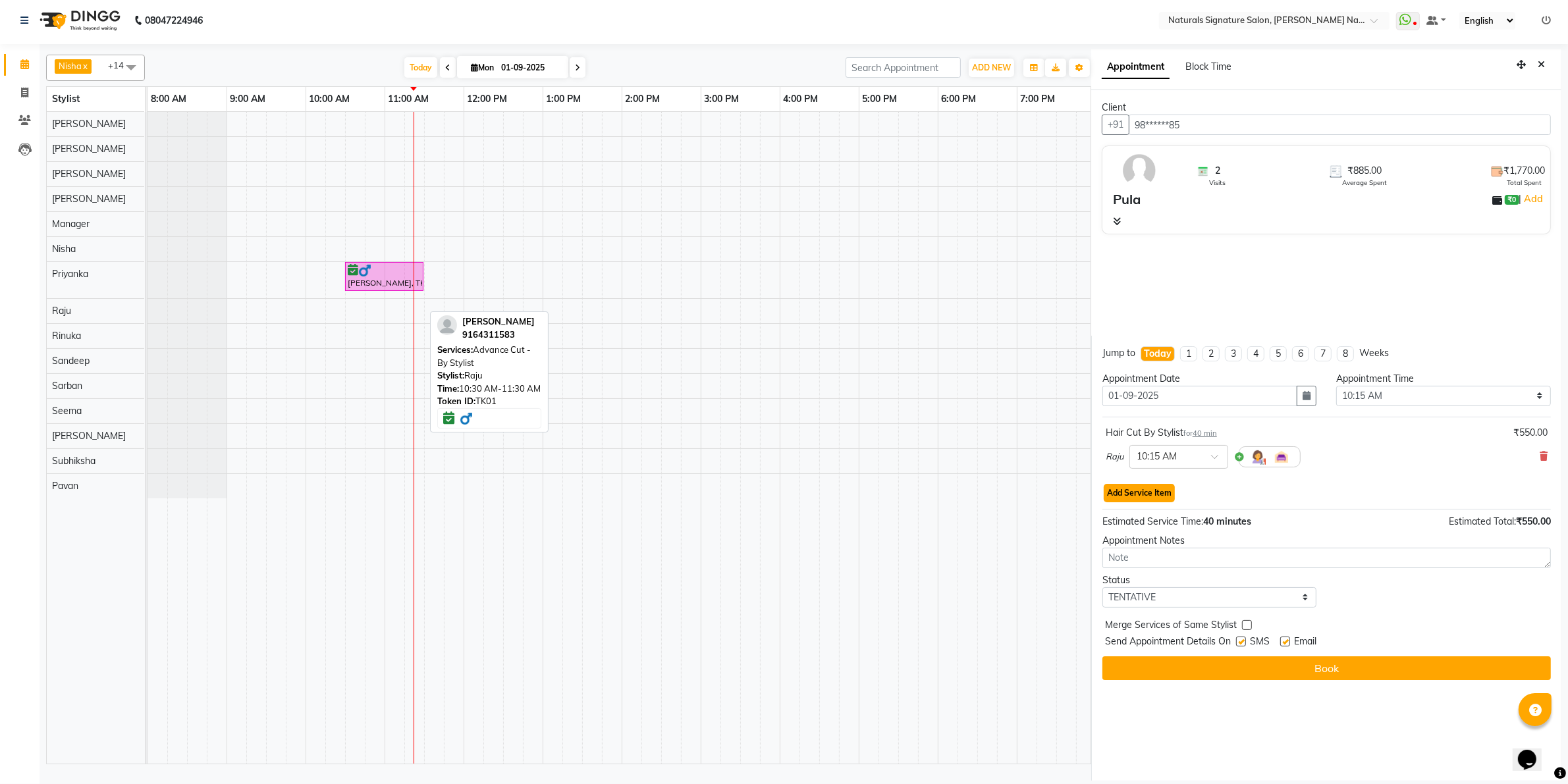
click at [1136, 497] on button "Add Service Item" at bounding box center [1140, 493] width 71 height 18
select select "70856"
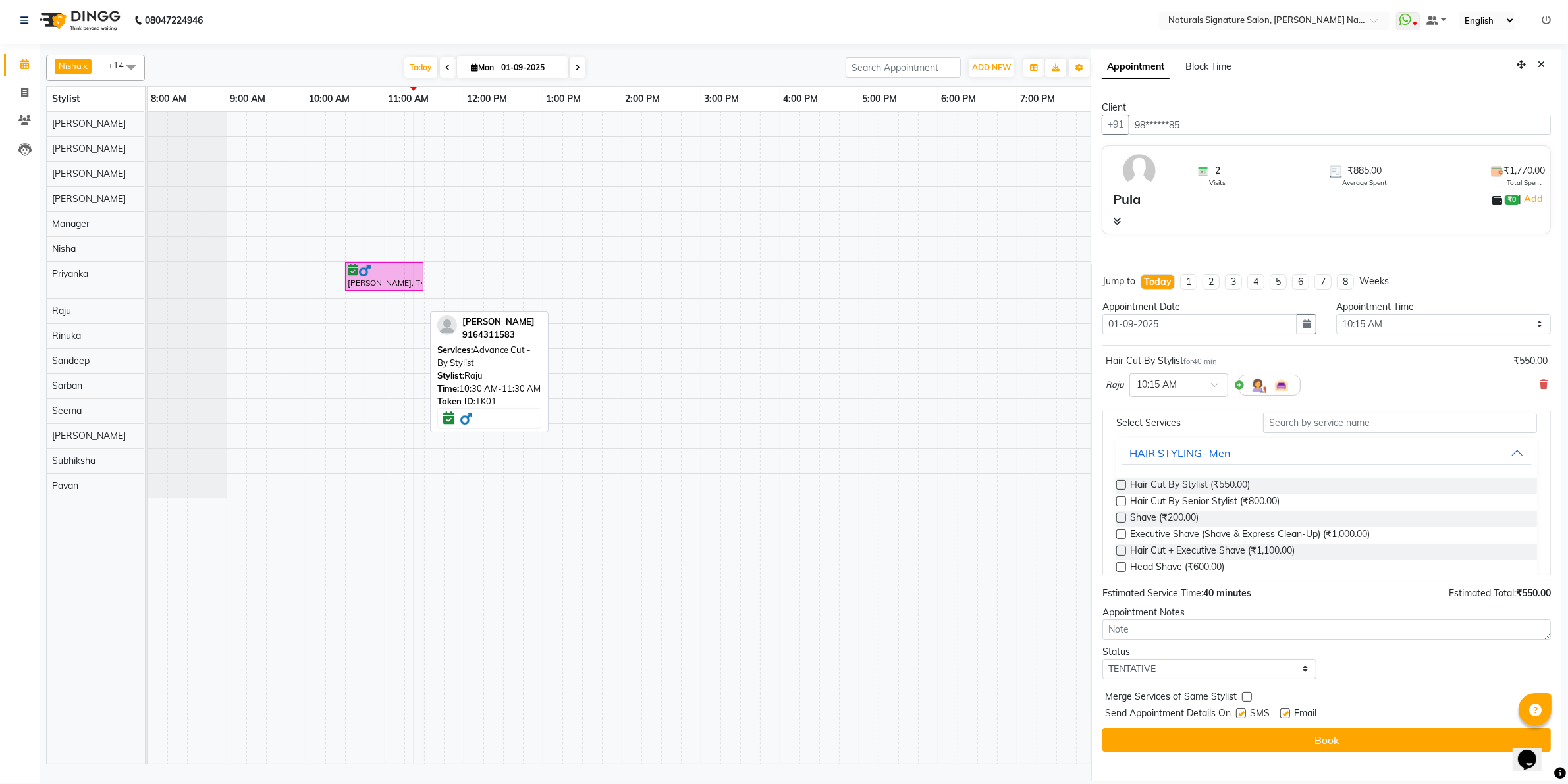
scroll to position [82, 0]
click at [1125, 514] on label at bounding box center [1120, 516] width 10 height 10
click at [1125, 514] on input "checkbox" at bounding box center [1119, 517] width 8 height 8
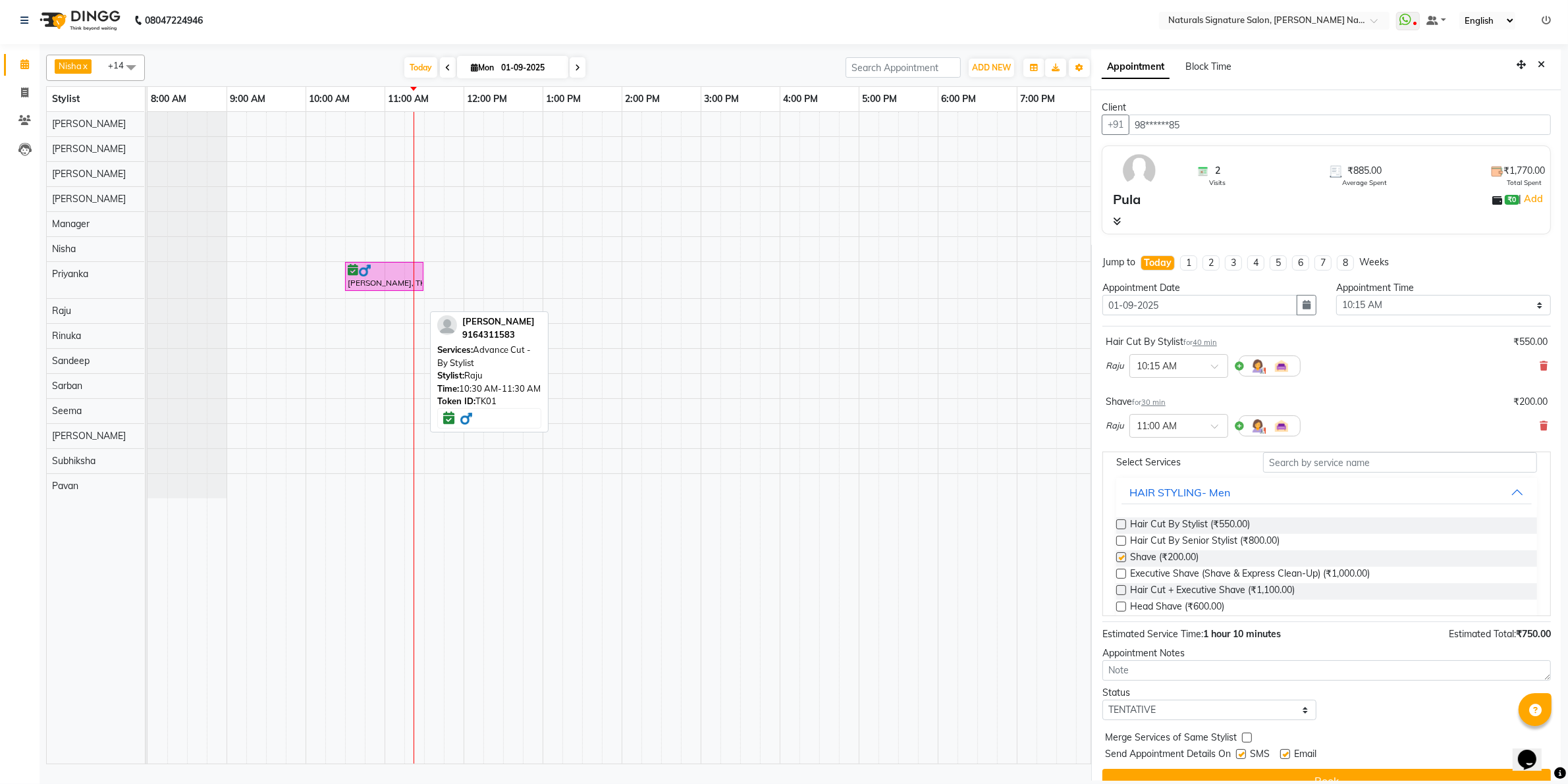
checkbox input "false"
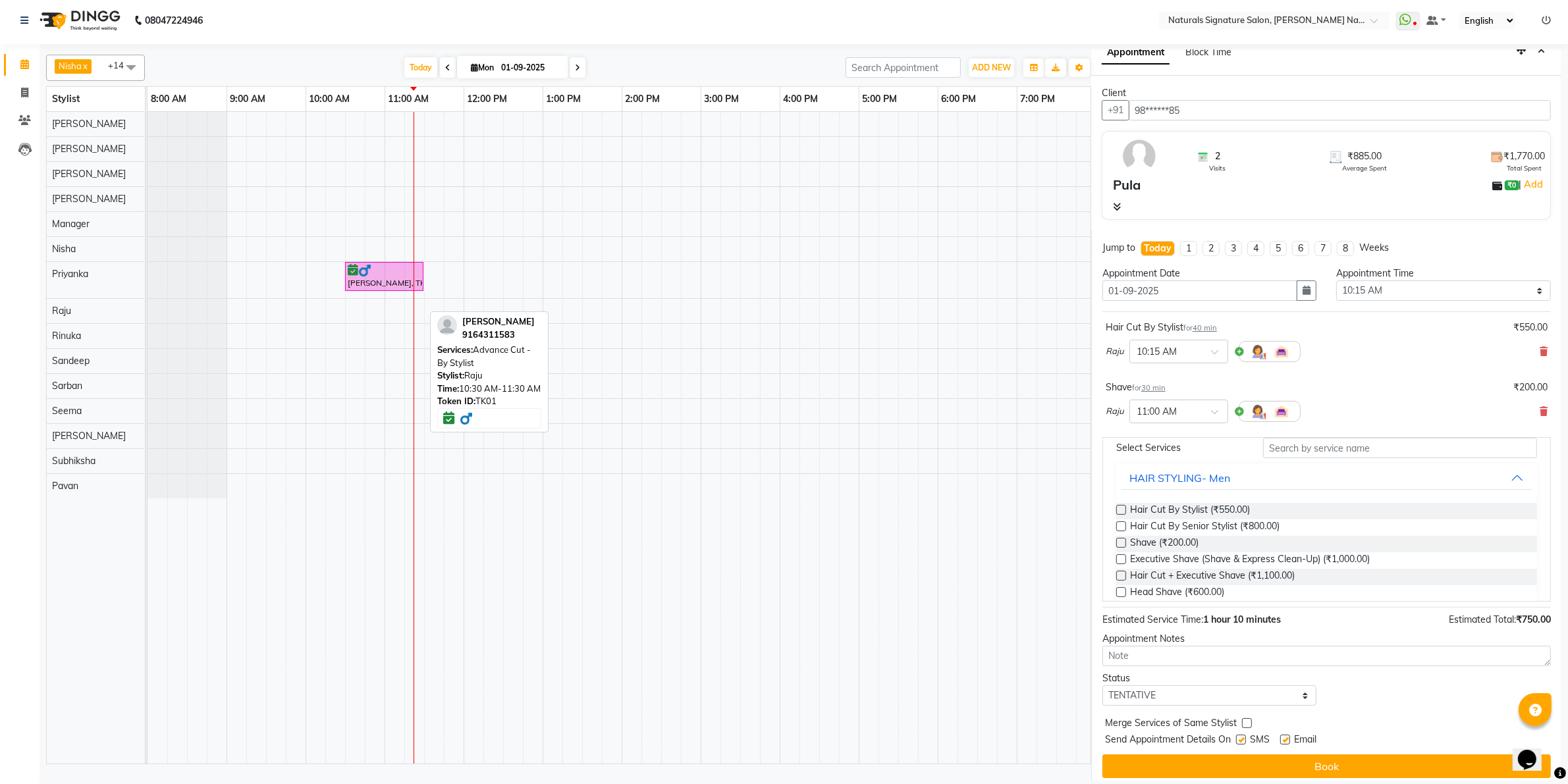
scroll to position [24, 0]
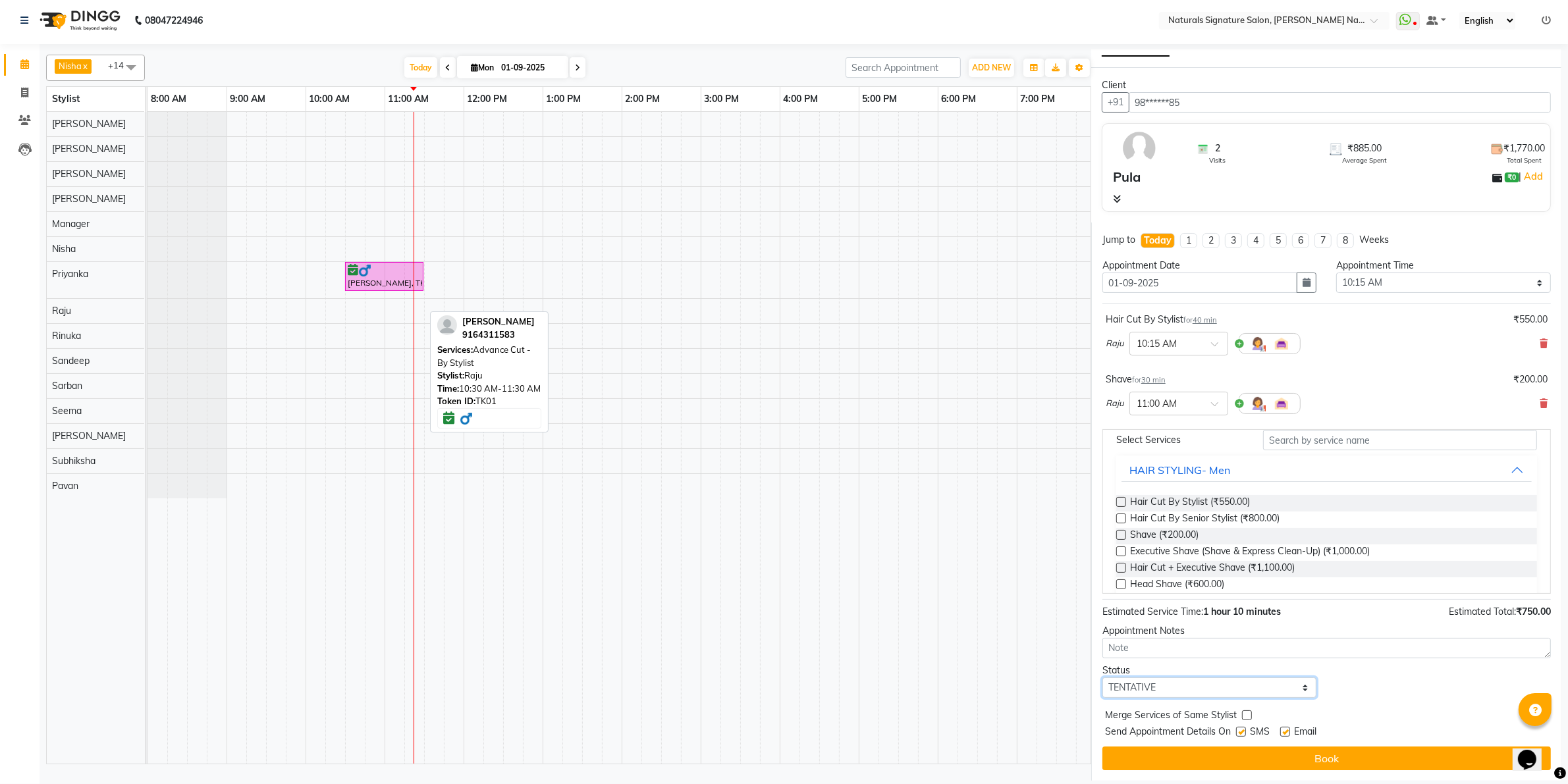
click at [1182, 693] on select "Select TENTATIVE CONFIRM CHECK-IN UPCOMING" at bounding box center [1209, 687] width 215 height 20
select select "check-in"
click at [1102, 677] on select "Select TENTATIVE CONFIRM CHECK-IN UPCOMING" at bounding box center [1209, 687] width 215 height 20
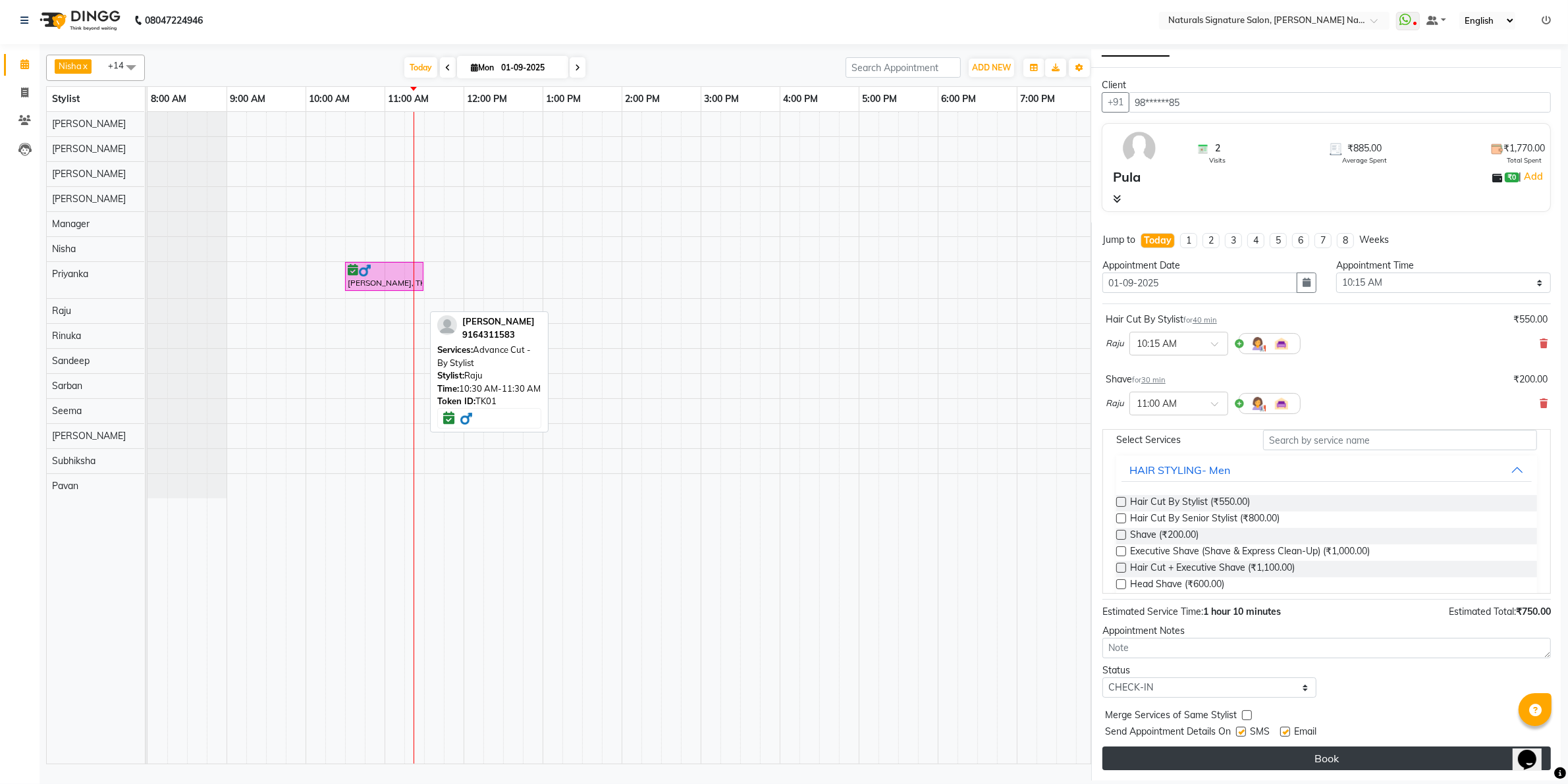
click at [1196, 762] on button "Book" at bounding box center [1326, 758] width 449 height 24
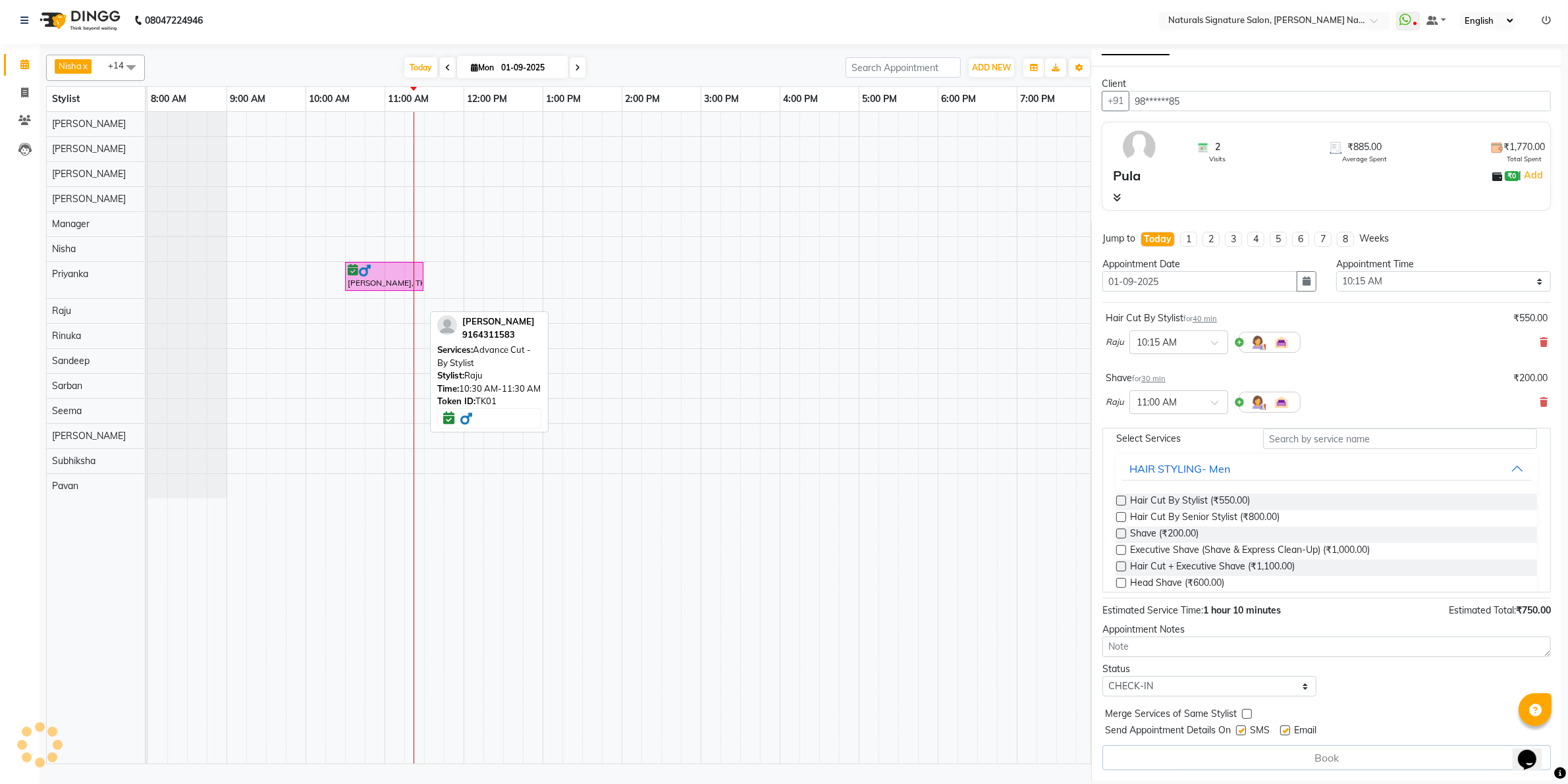
select select "70856"
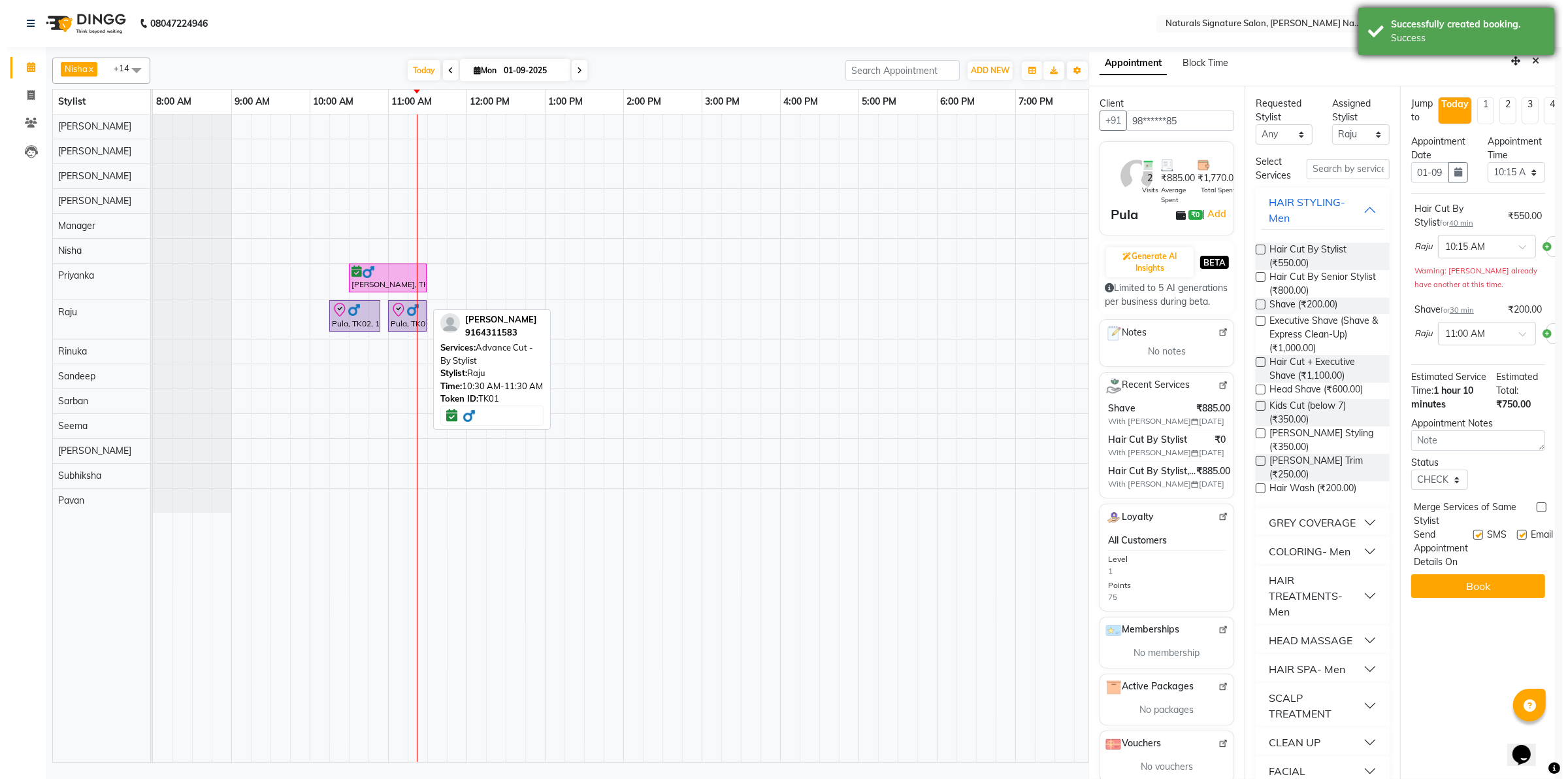
scroll to position [0, 0]
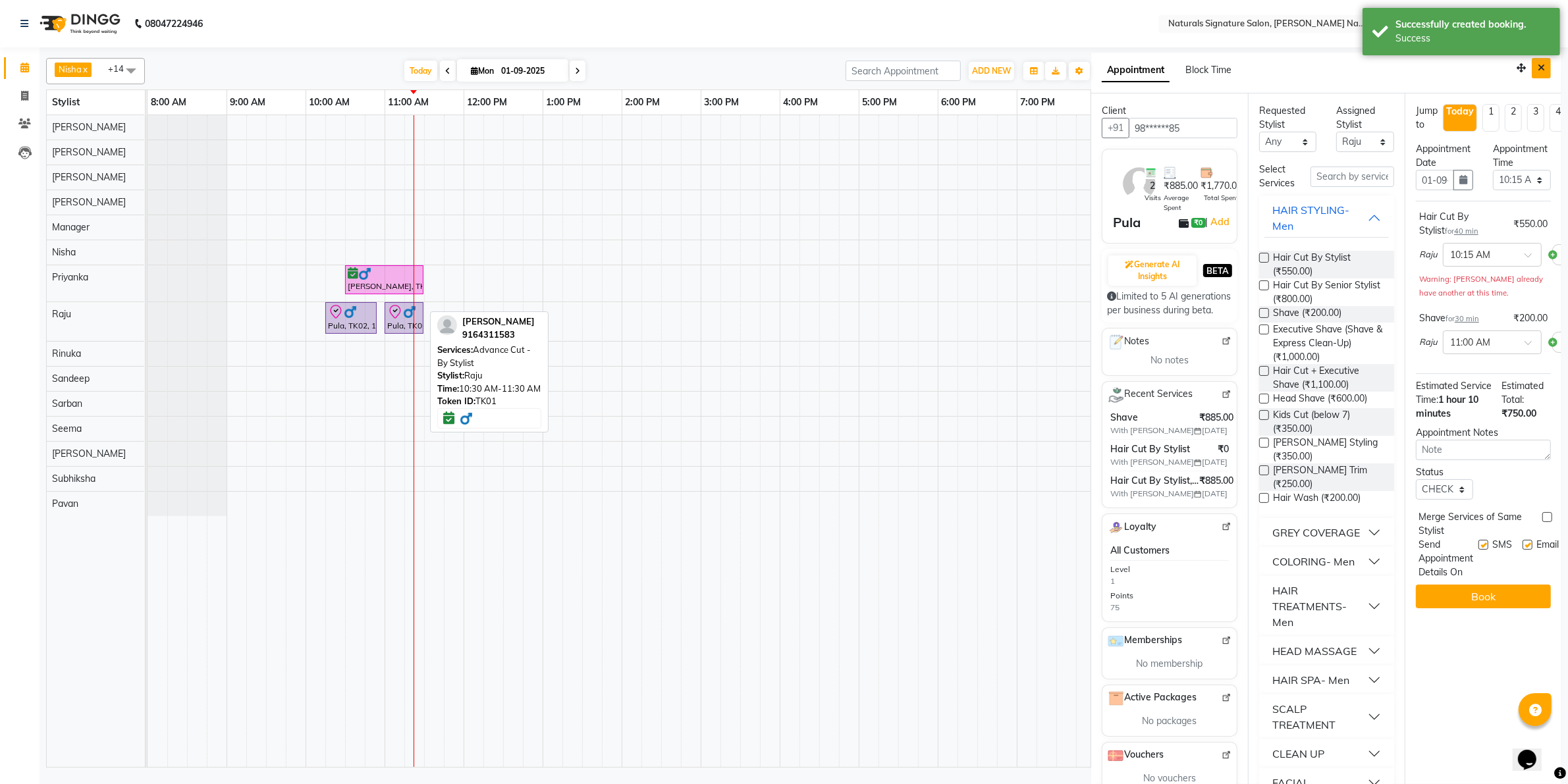
click at [1538, 64] on icon "Close" at bounding box center [1541, 68] width 7 height 9
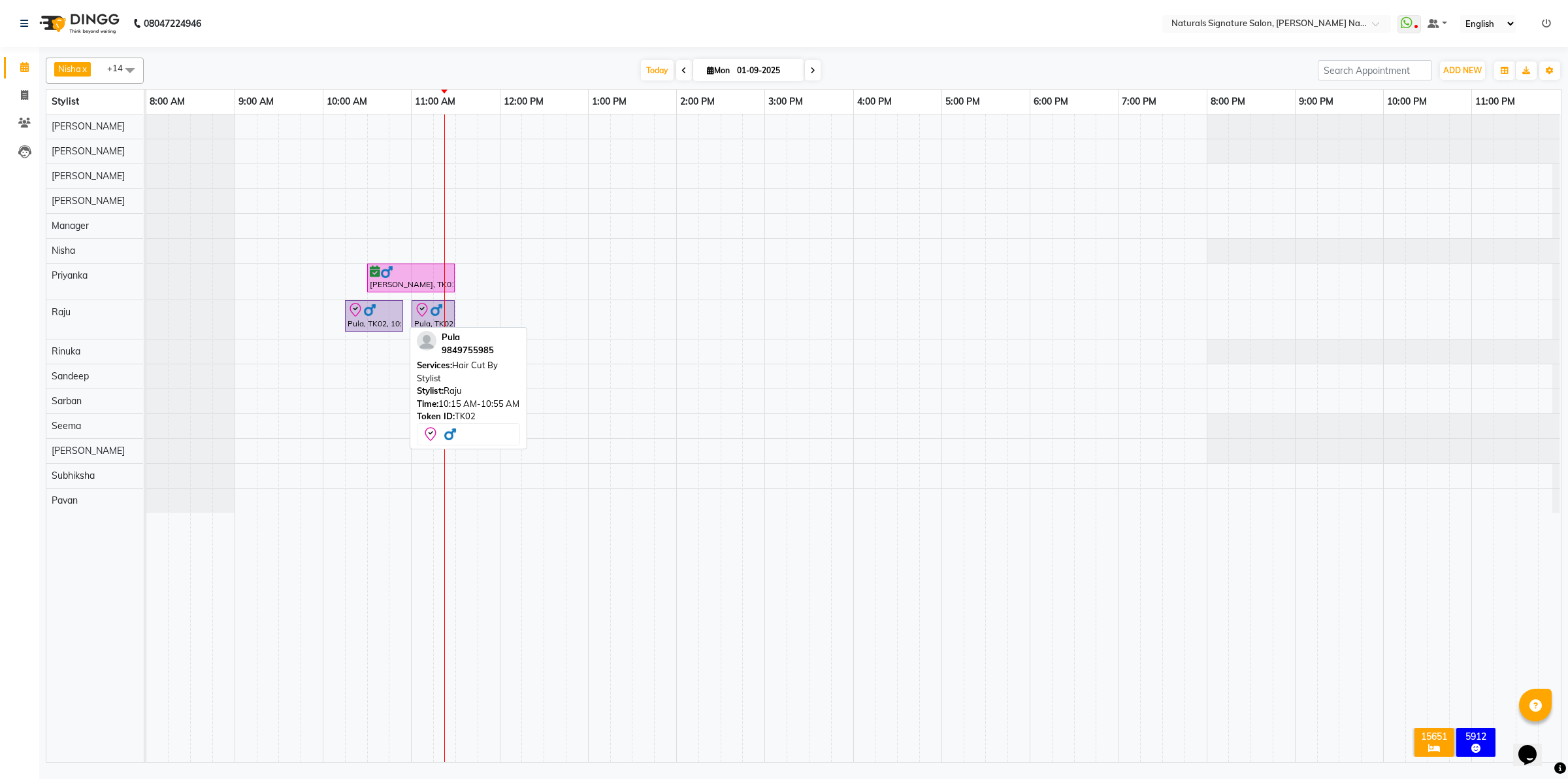
click at [389, 321] on div "Pula, TK02, 10:15 AM-10:55 AM, Hair Cut By Stylist" at bounding box center [373, 315] width 55 height 27
click at [373, 321] on div "Pula, TK02, 10:15 AM-10:55 AM, Hair Cut By Stylist" at bounding box center [373, 315] width 55 height 27
select select "8"
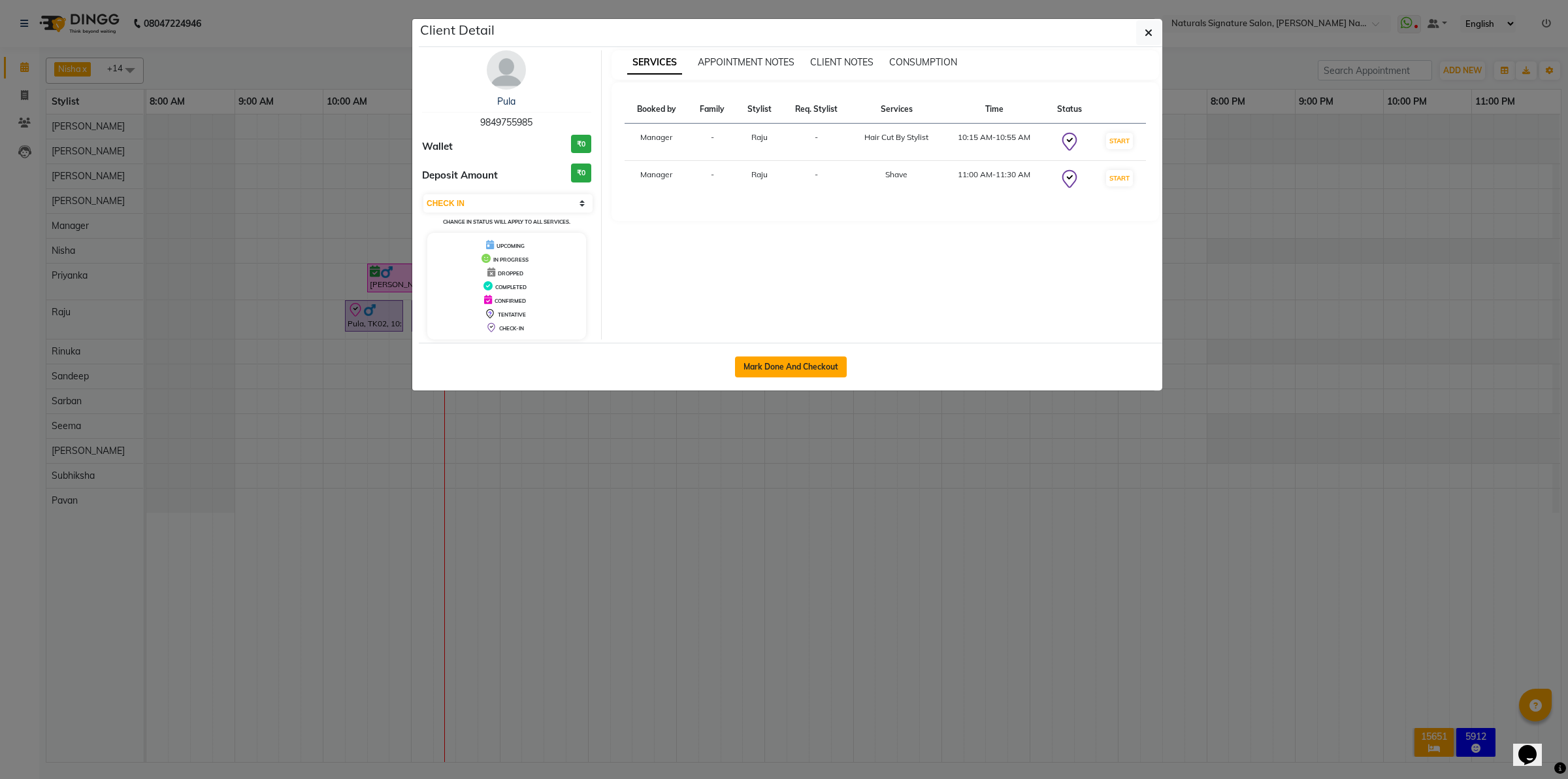
click at [785, 360] on button "Mark Done And Checkout" at bounding box center [790, 366] width 112 height 21
select select "6135"
select select "service"
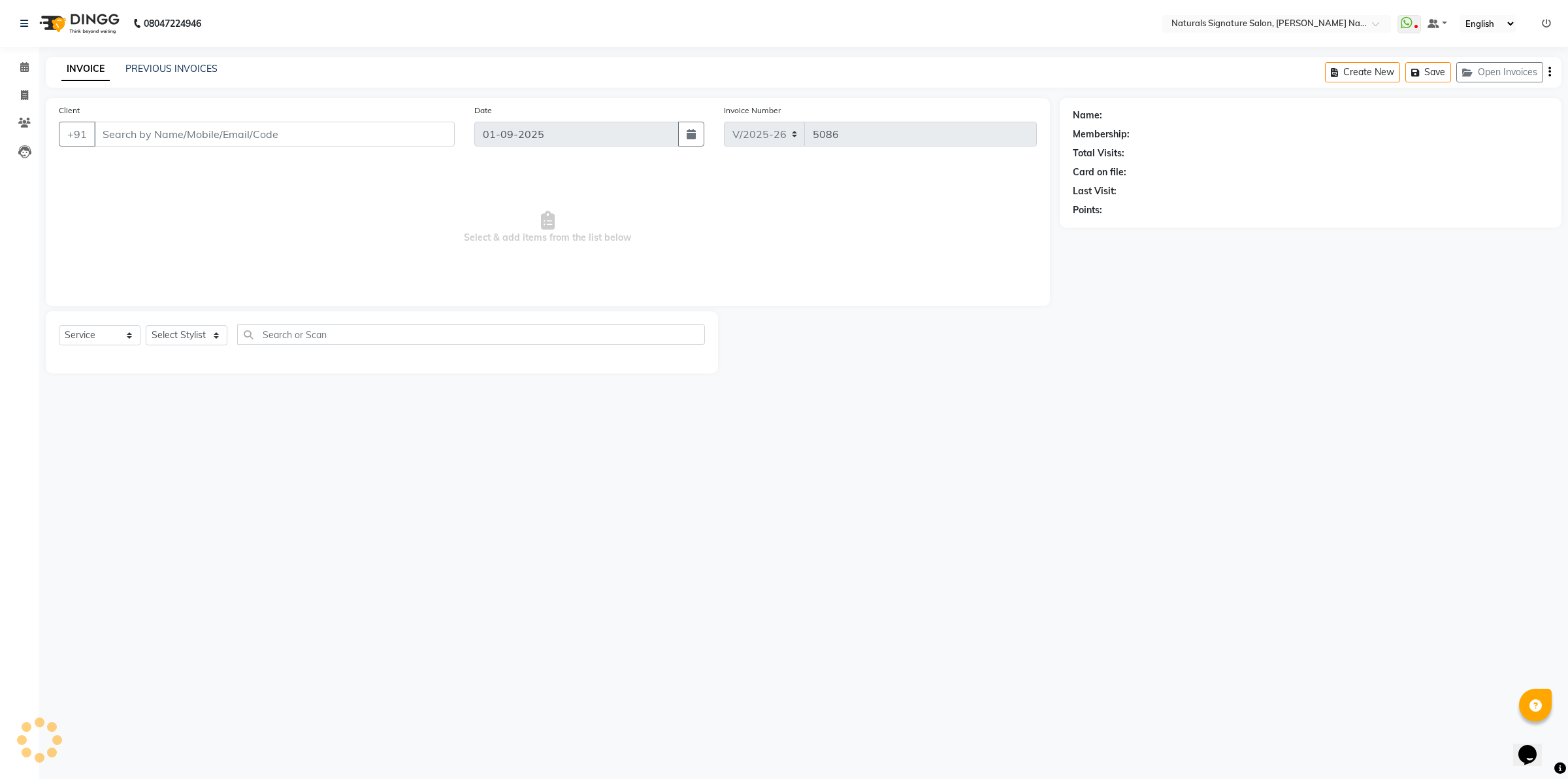
type input "98******85"
select select "70856"
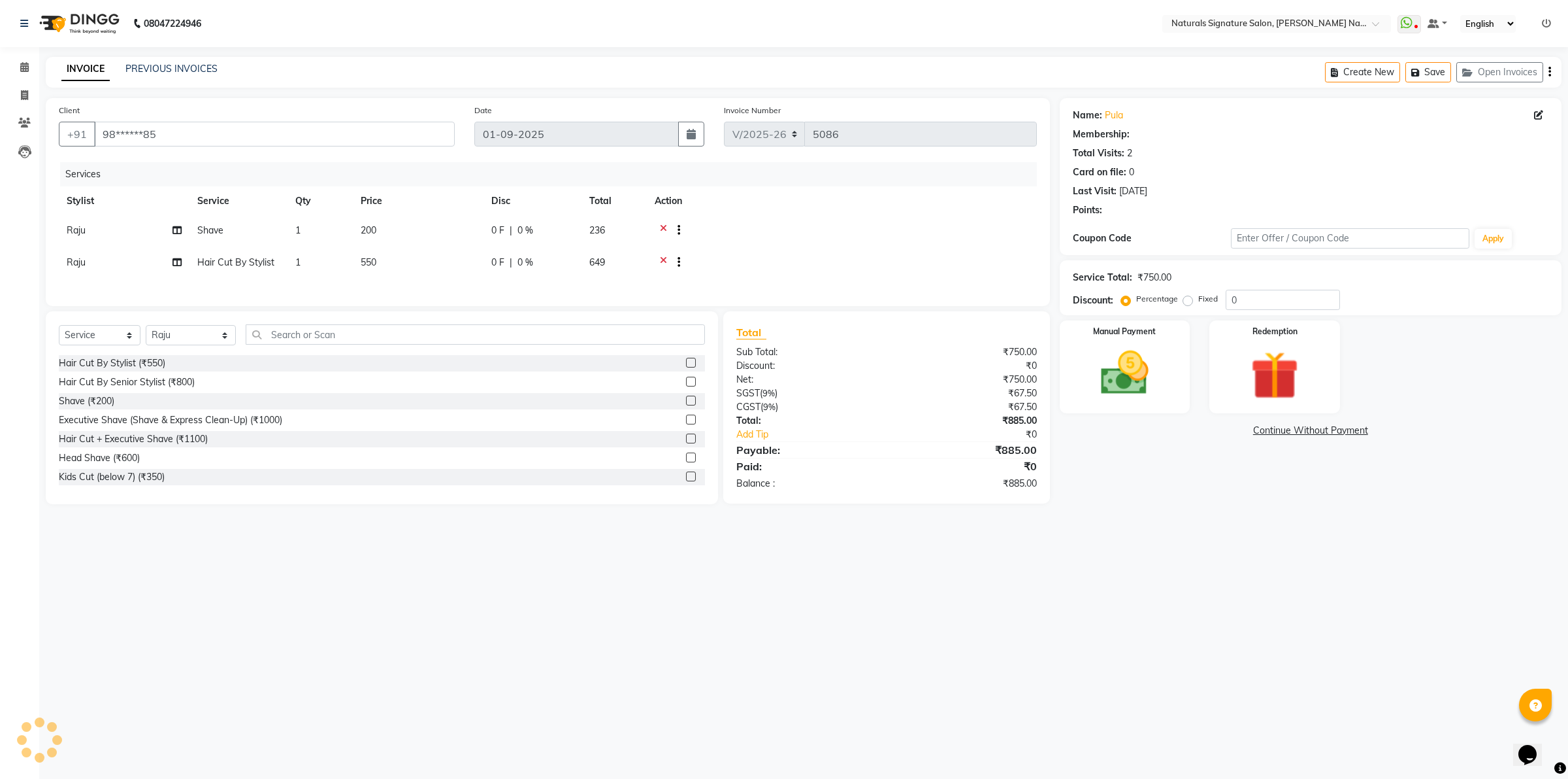
select select "1: Object"
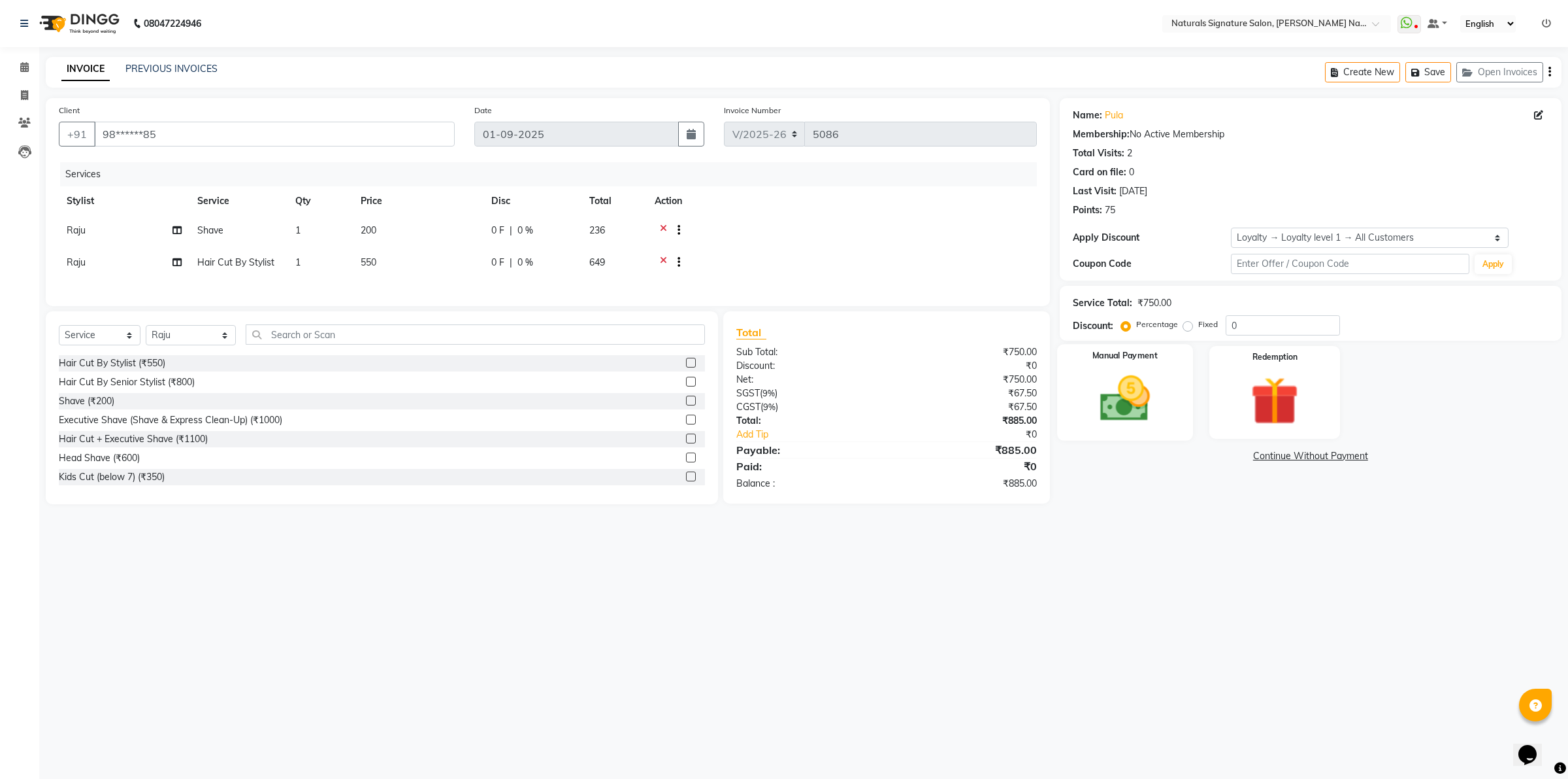
click at [1148, 432] on div "Manual Payment" at bounding box center [1126, 392] width 136 height 96
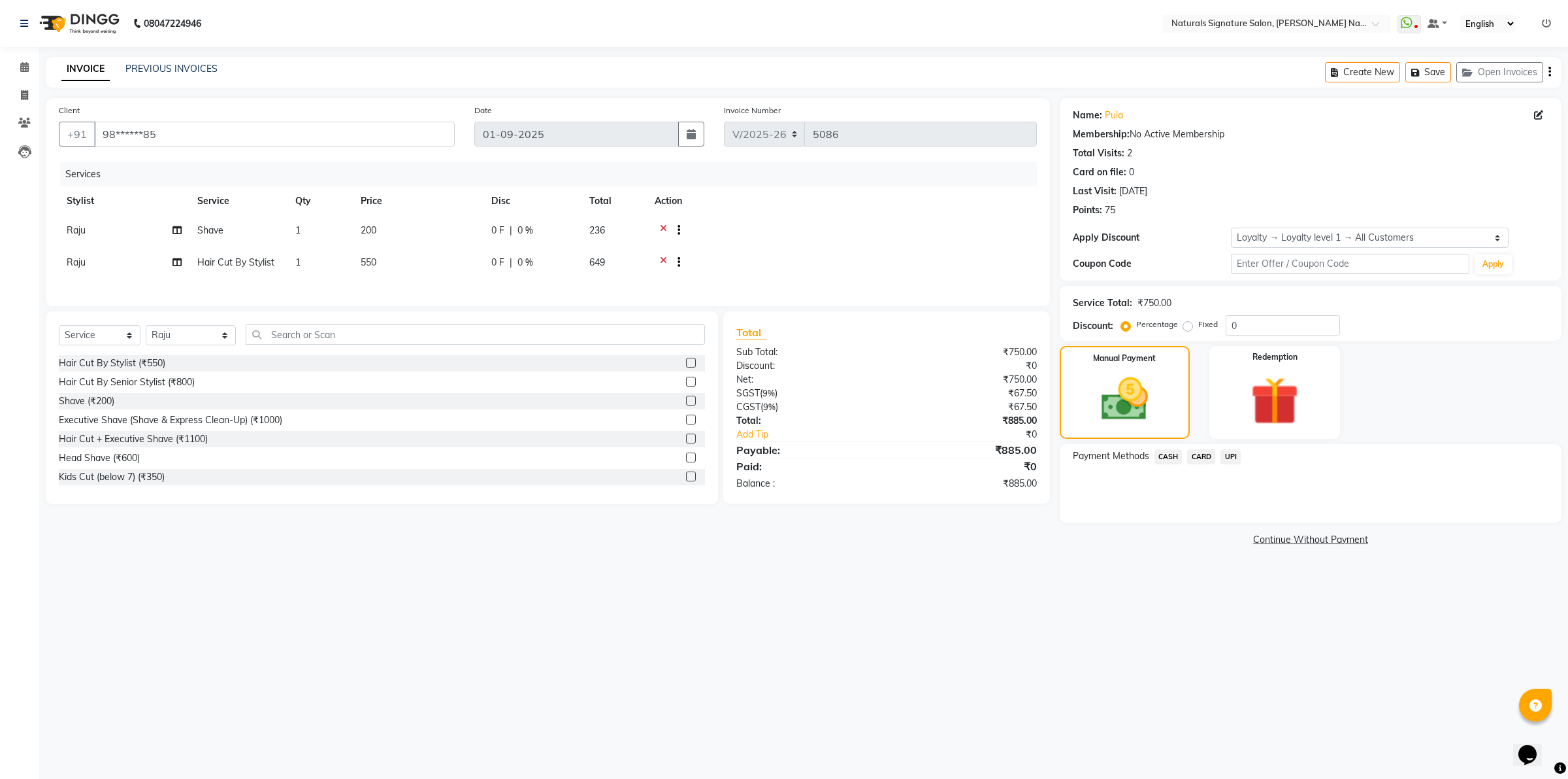
click at [1171, 456] on span "CASH" at bounding box center [1168, 456] width 28 height 15
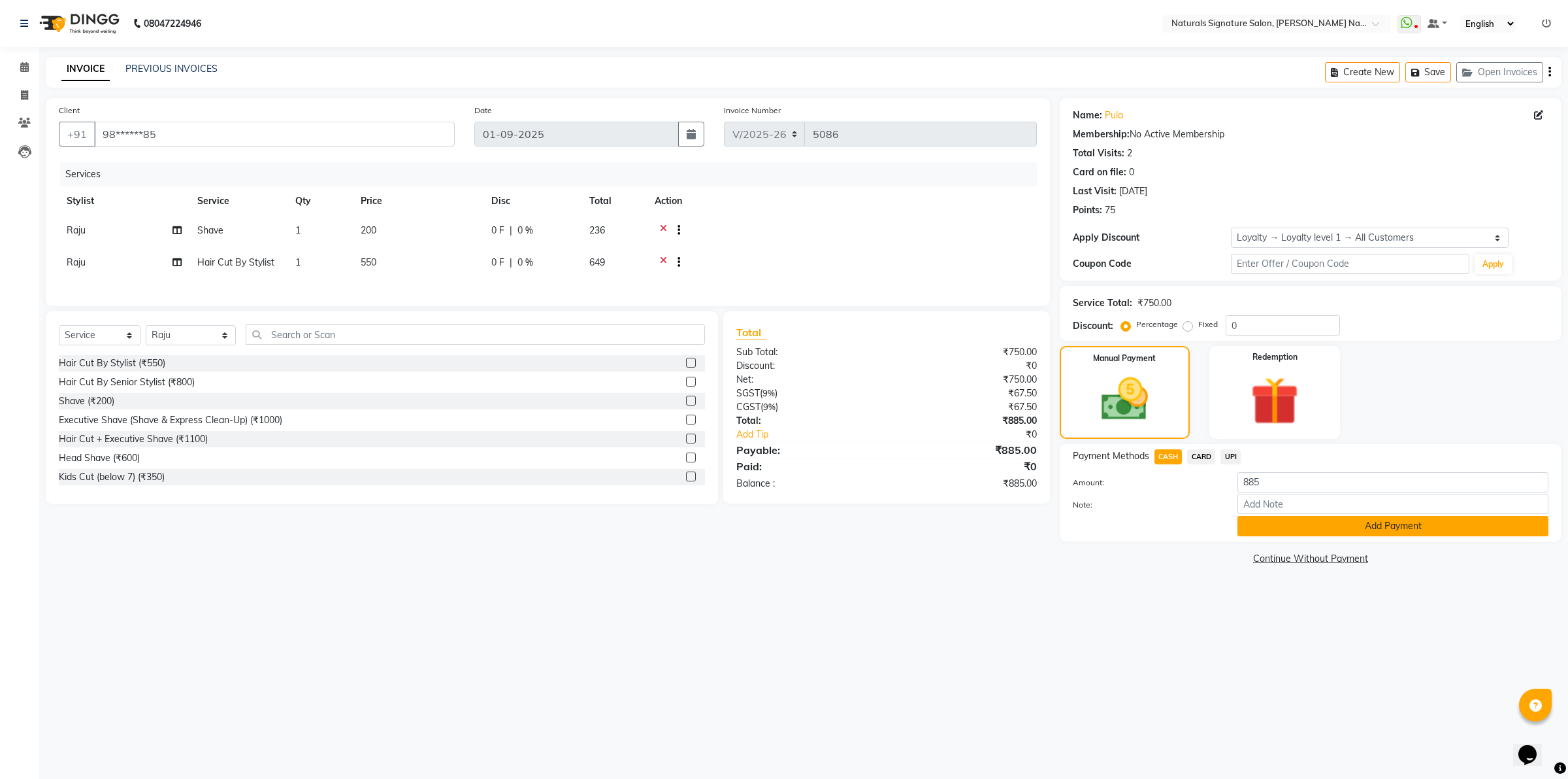
click at [1300, 516] on button "Add Payment" at bounding box center [1393, 526] width 311 height 20
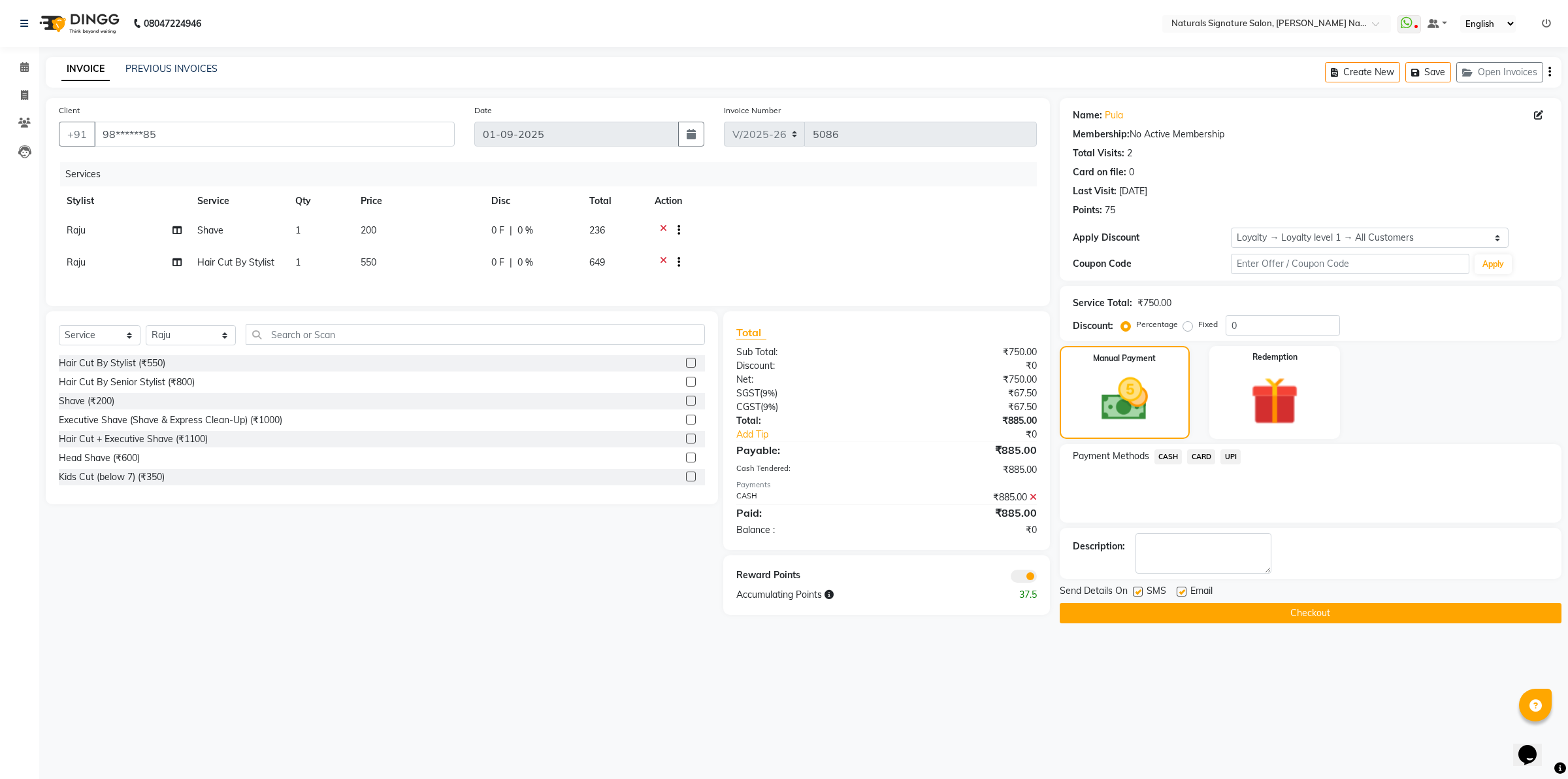
click at [1240, 615] on button "Checkout" at bounding box center [1311, 613] width 501 height 20
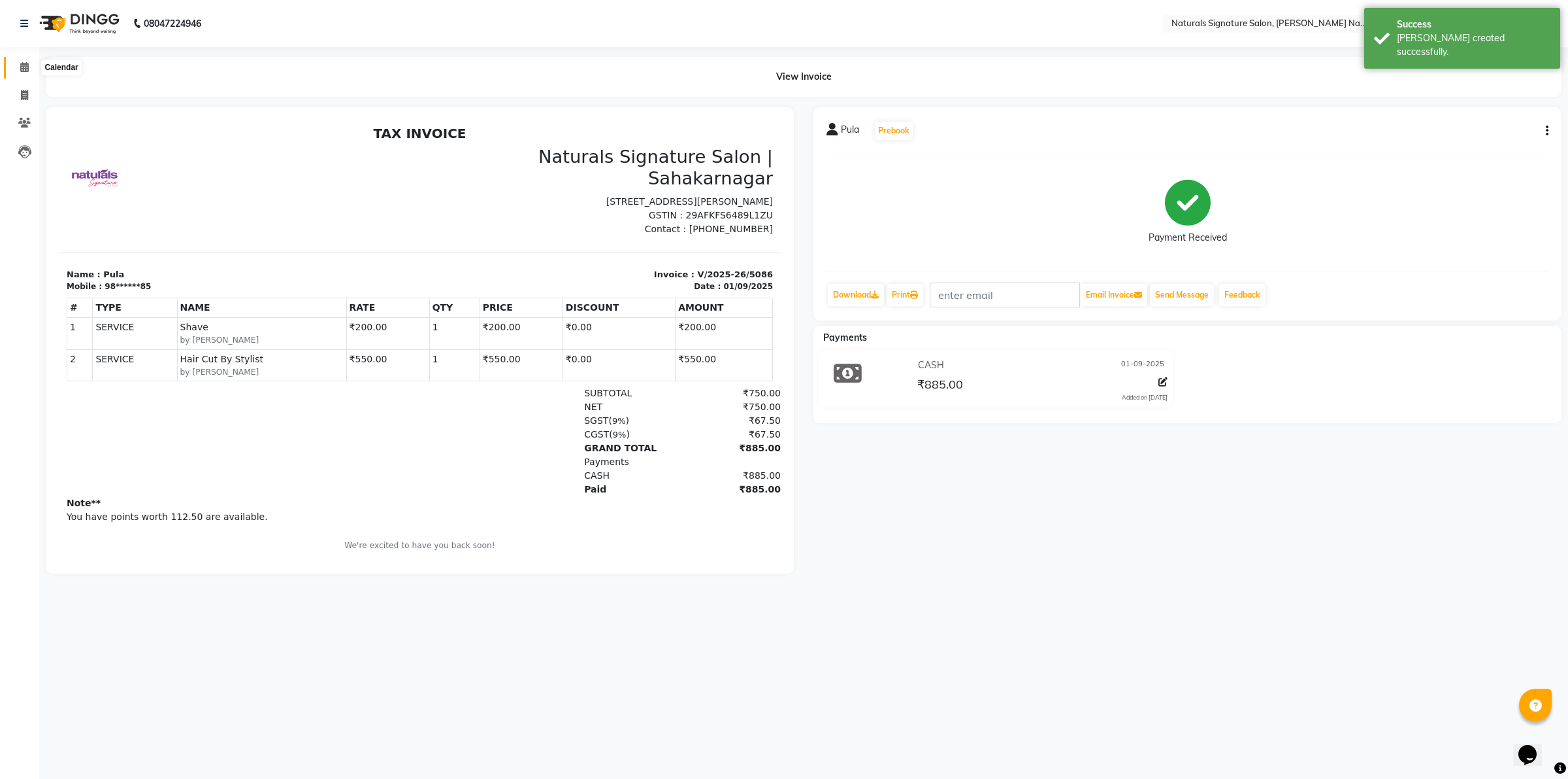
click at [26, 65] on icon at bounding box center [24, 66] width 8 height 10
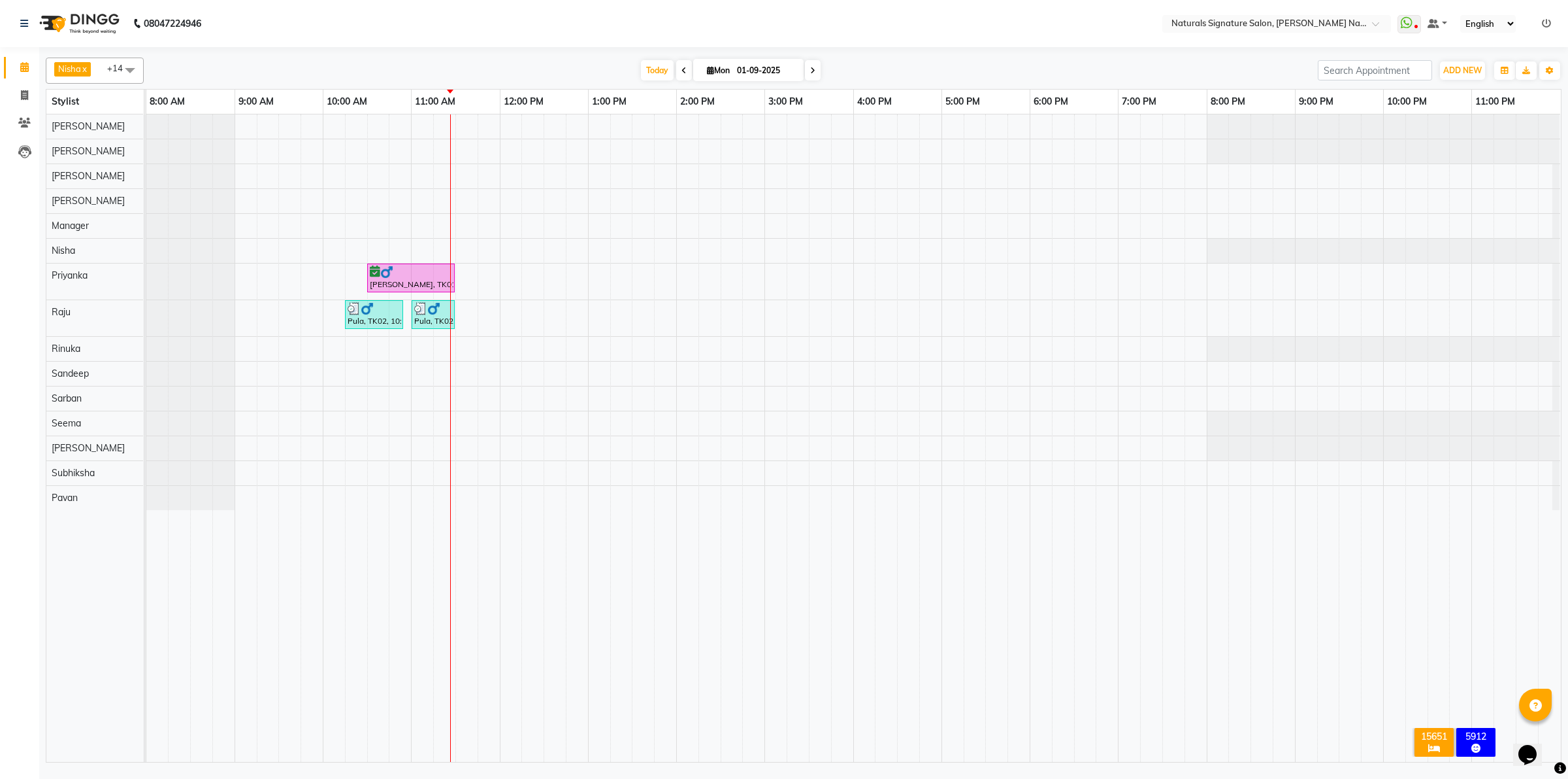
click at [814, 74] on icon at bounding box center [813, 70] width 5 height 8
type input "02-09-2025"
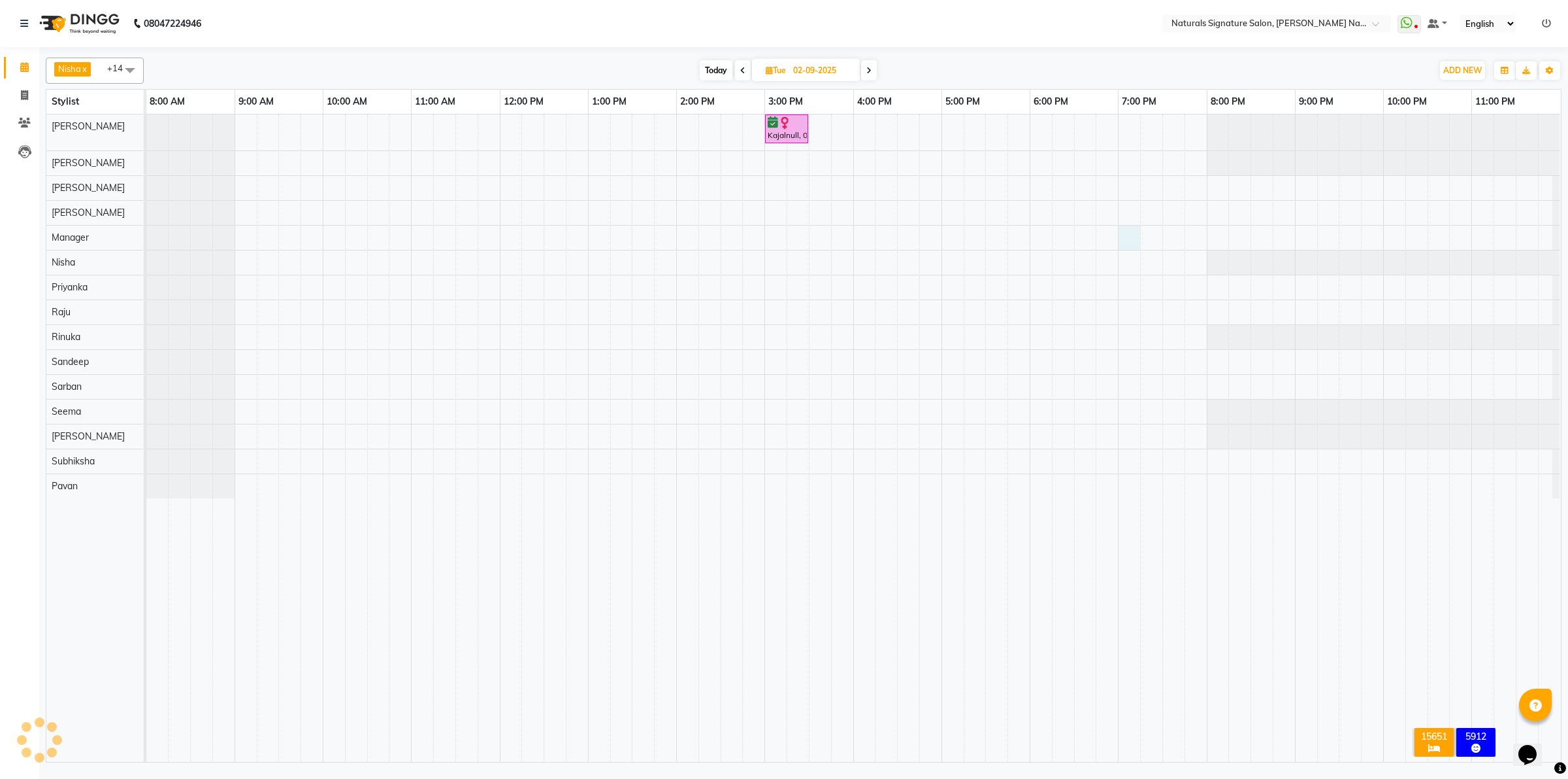
click at [1124, 239] on div "Kajalnull, 03:00 PM-03:30 PM, Trim/ U-Cut/Straight Cut" at bounding box center [853, 438] width 1414 height 647
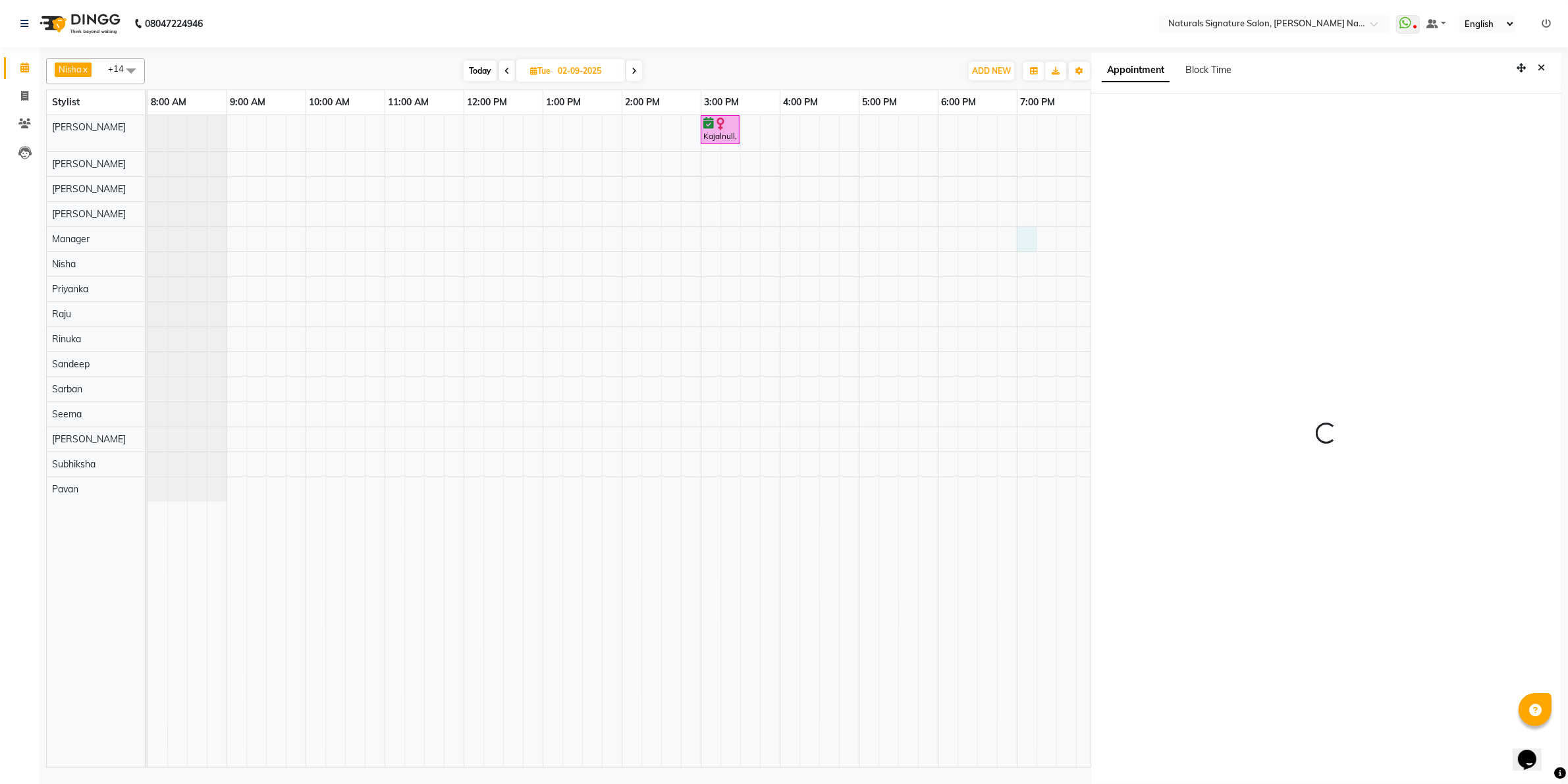
scroll to position [4, 0]
select select "45690"
select select "tentative"
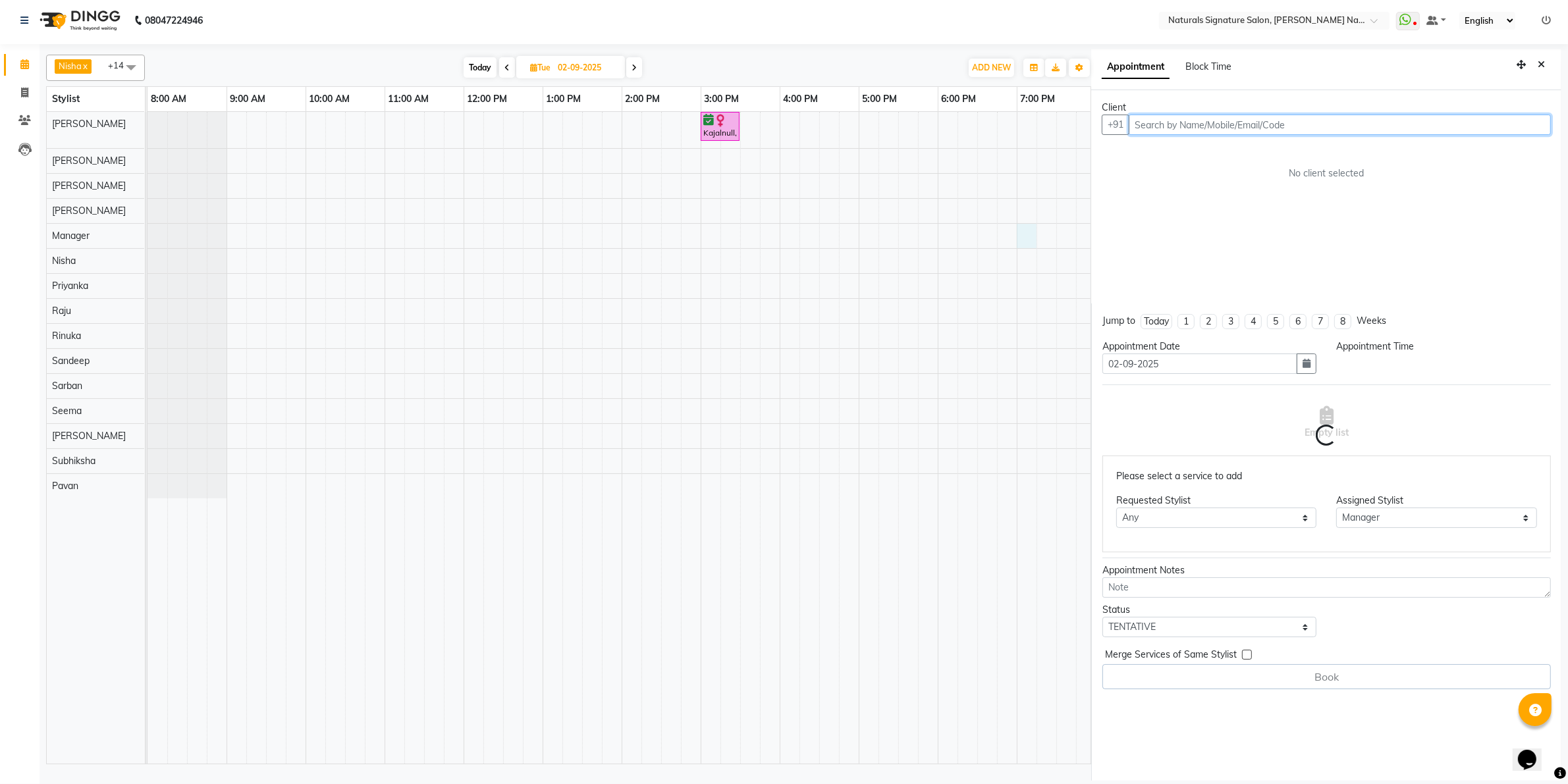
select select "1140"
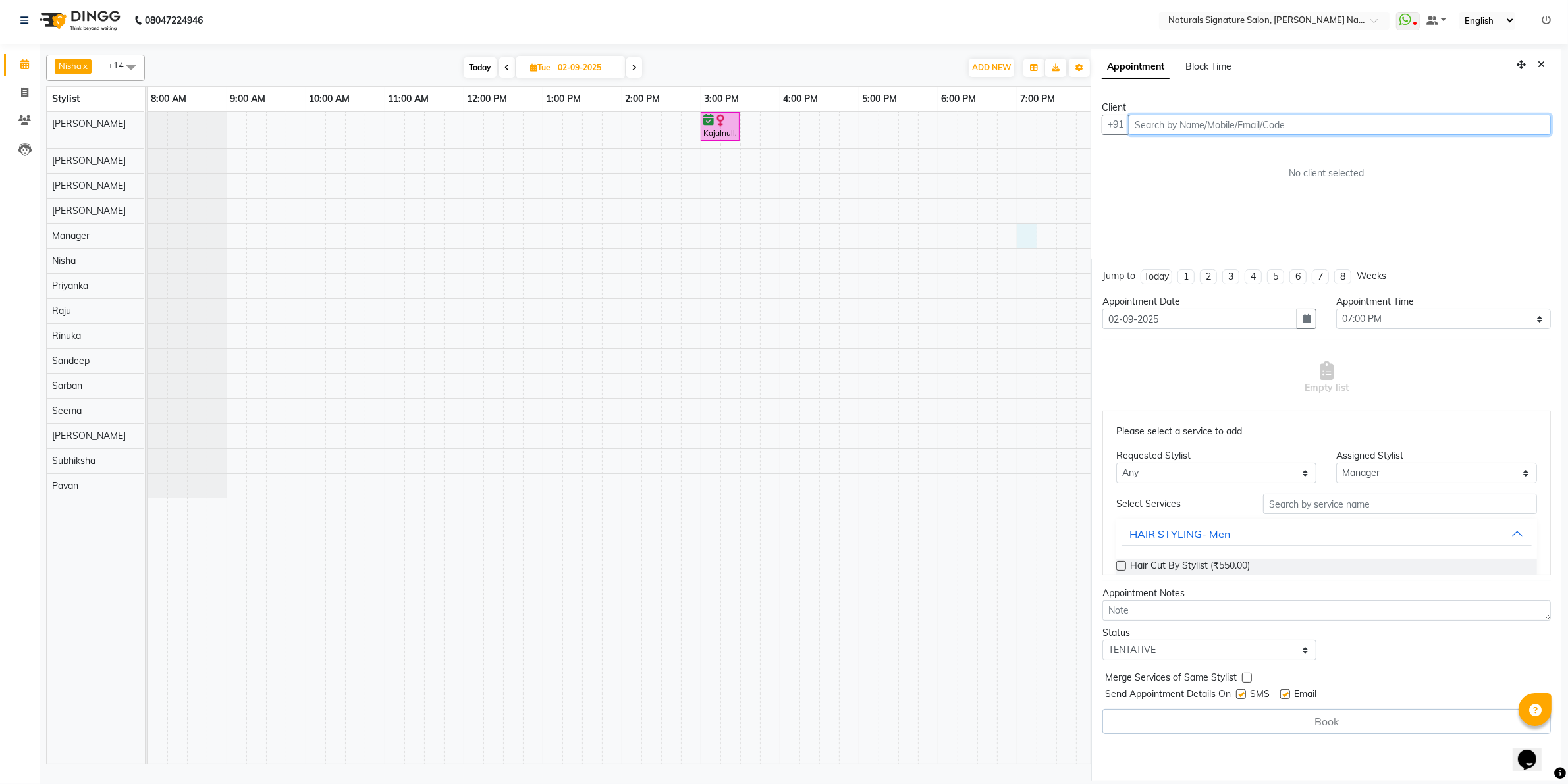
click at [1226, 118] on input "text" at bounding box center [1339, 124] width 422 height 20
type input "8197991535"
click at [1508, 122] on span "Add Client" at bounding box center [1523, 124] width 44 height 12
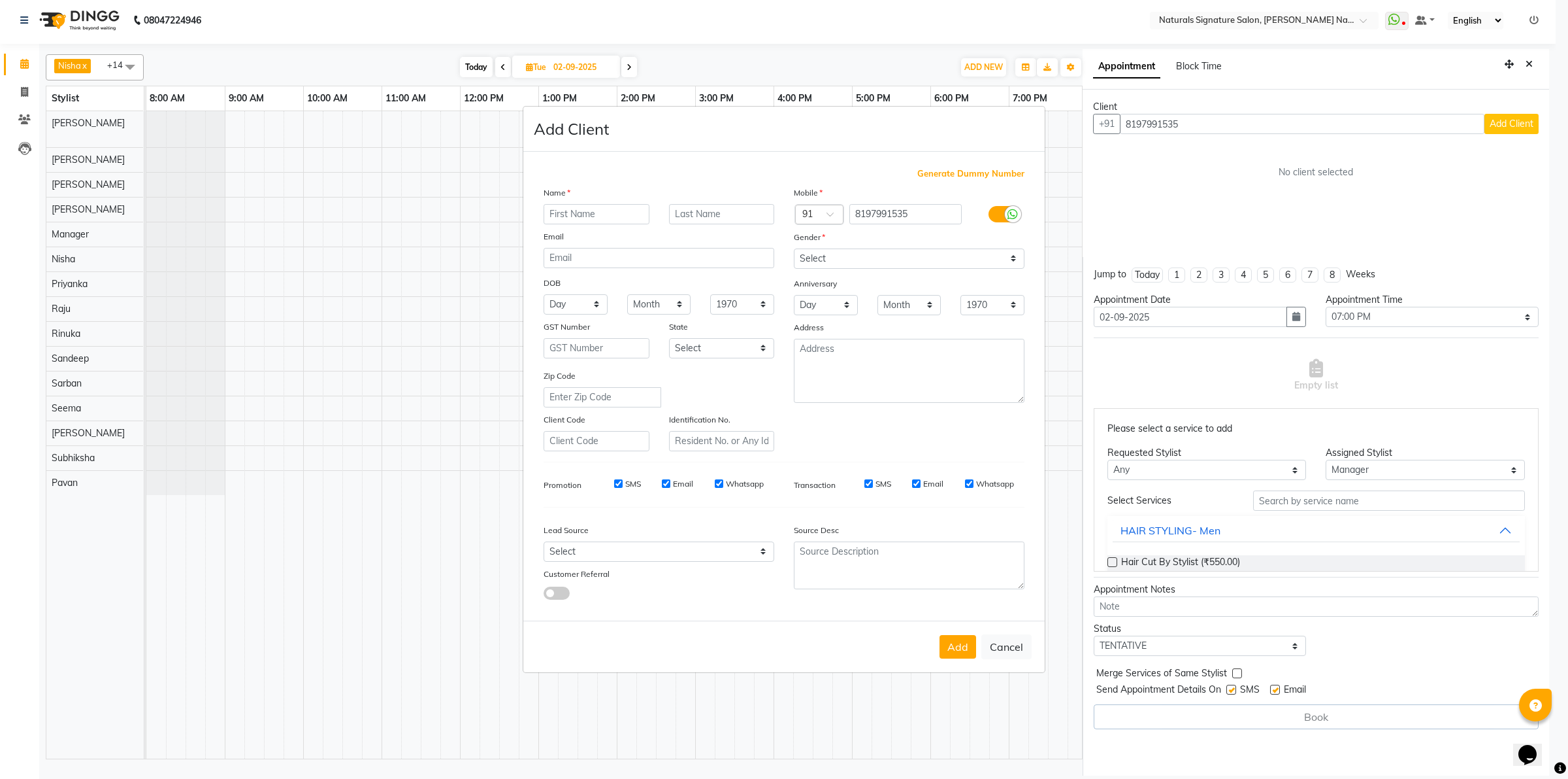
drag, startPoint x: 554, startPoint y: 214, endPoint x: 583, endPoint y: 210, distance: 29.3
click at [562, 214] on input "text" at bounding box center [596, 214] width 106 height 20
type input "Faiyz"
click at [970, 255] on select "Select [DEMOGRAPHIC_DATA] [DEMOGRAPHIC_DATA] Other Prefer Not To Say" at bounding box center [909, 258] width 231 height 20
select select "[DEMOGRAPHIC_DATA]"
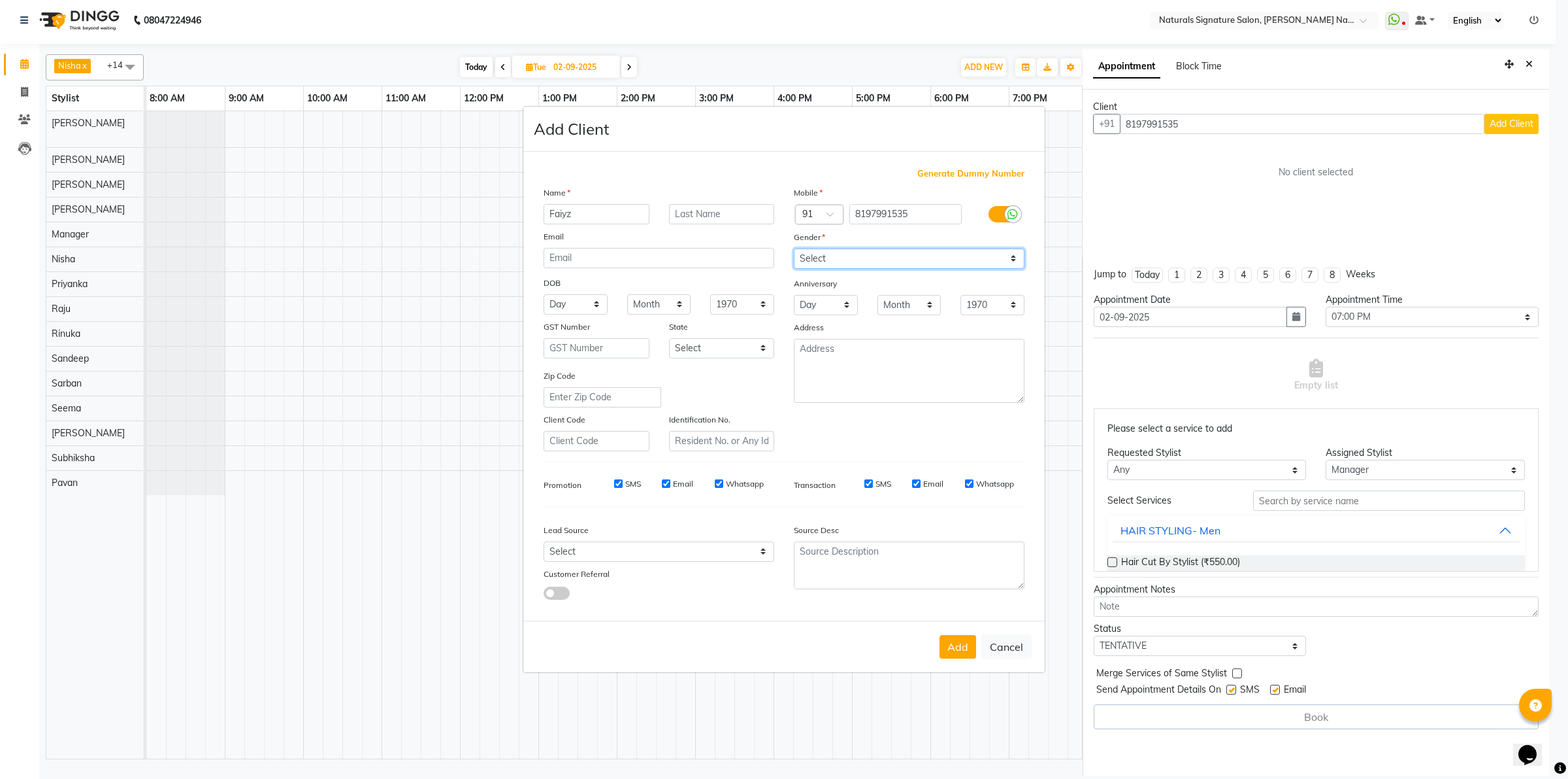
click at [794, 250] on select "Select [DEMOGRAPHIC_DATA] [DEMOGRAPHIC_DATA] Other Prefer Not To Say" at bounding box center [909, 258] width 231 height 20
click at [951, 640] on button "Add" at bounding box center [958, 646] width 36 height 24
type input "81******35"
select select
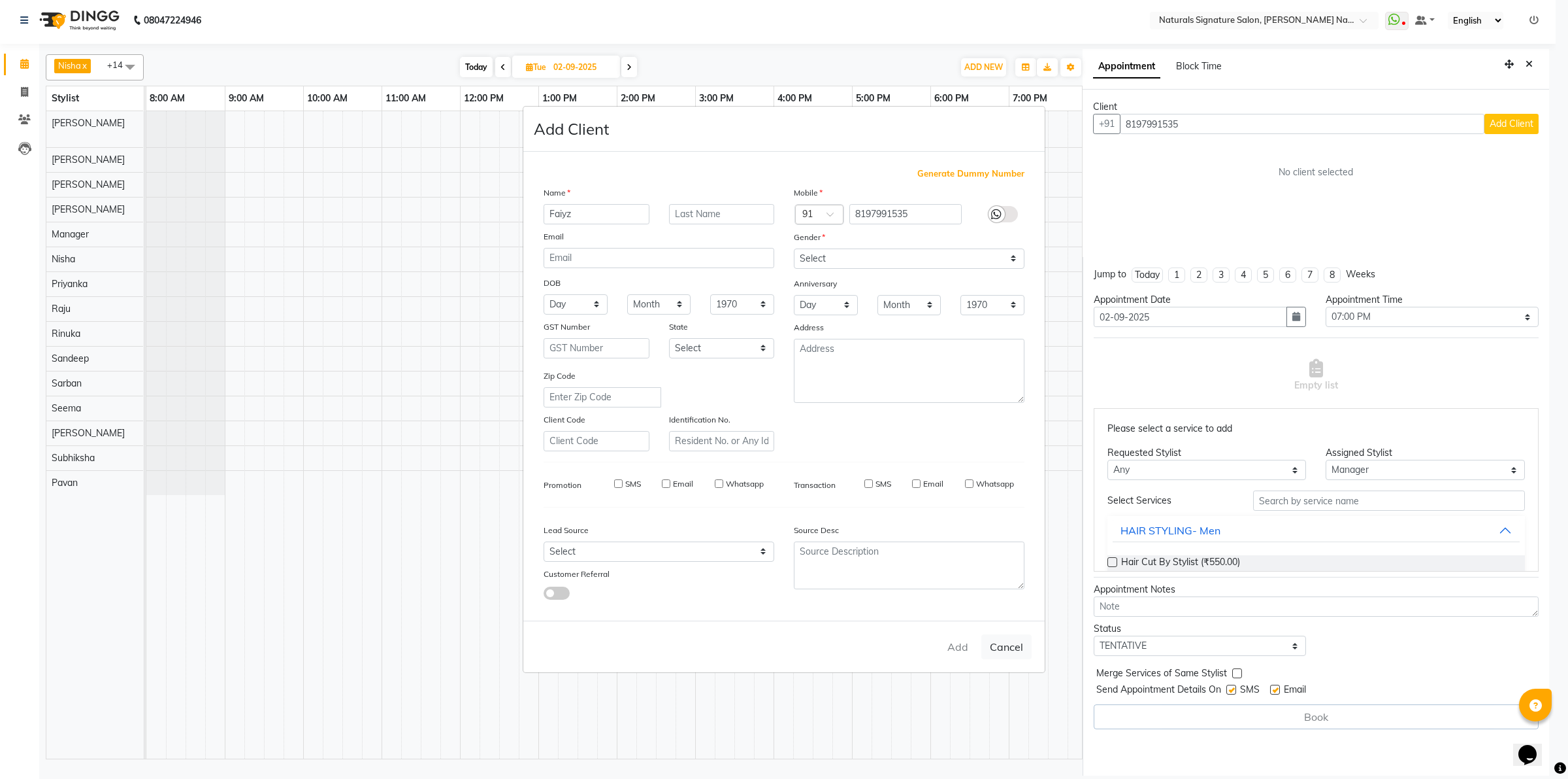
select select
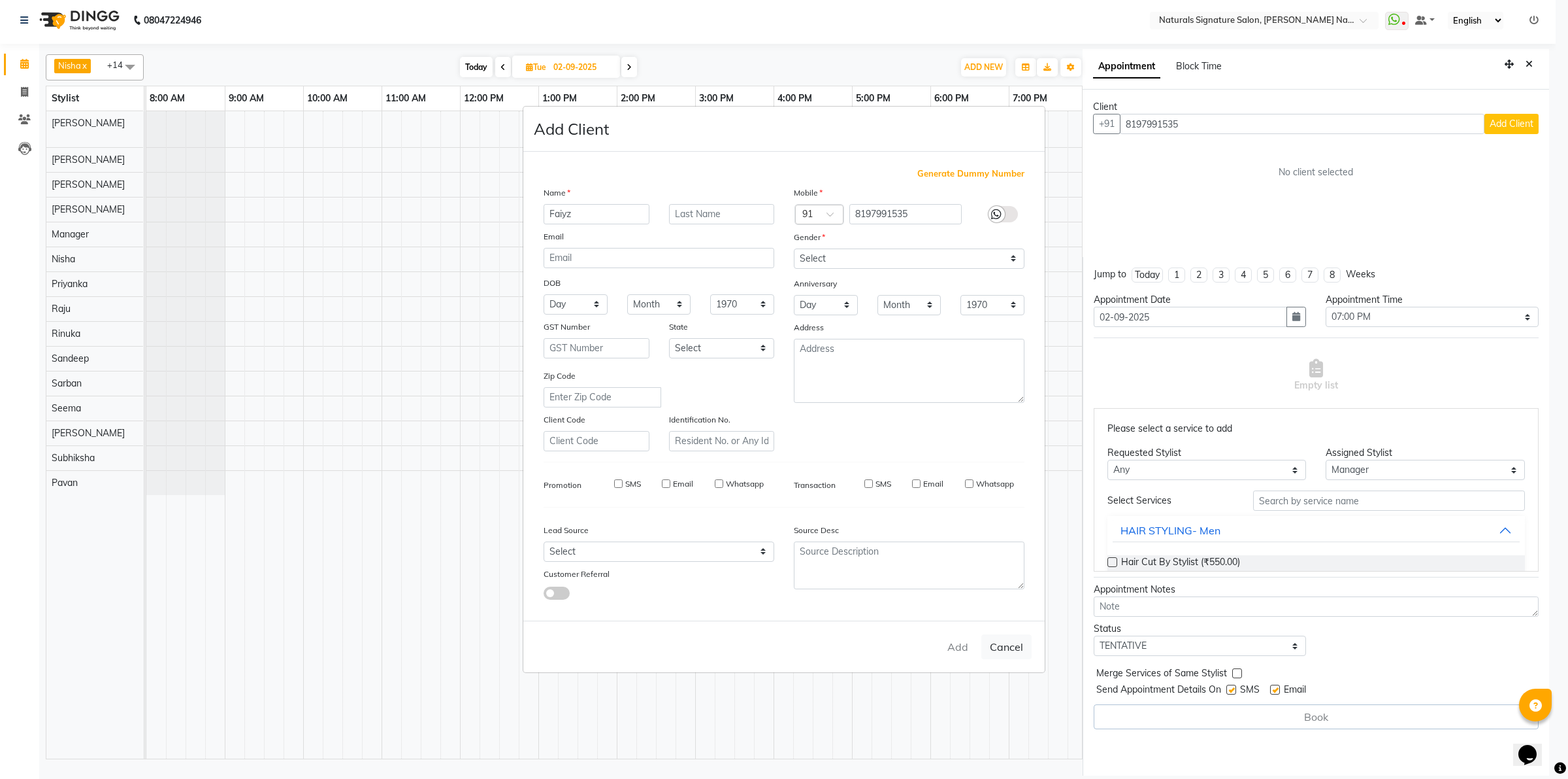
checkbox input "false"
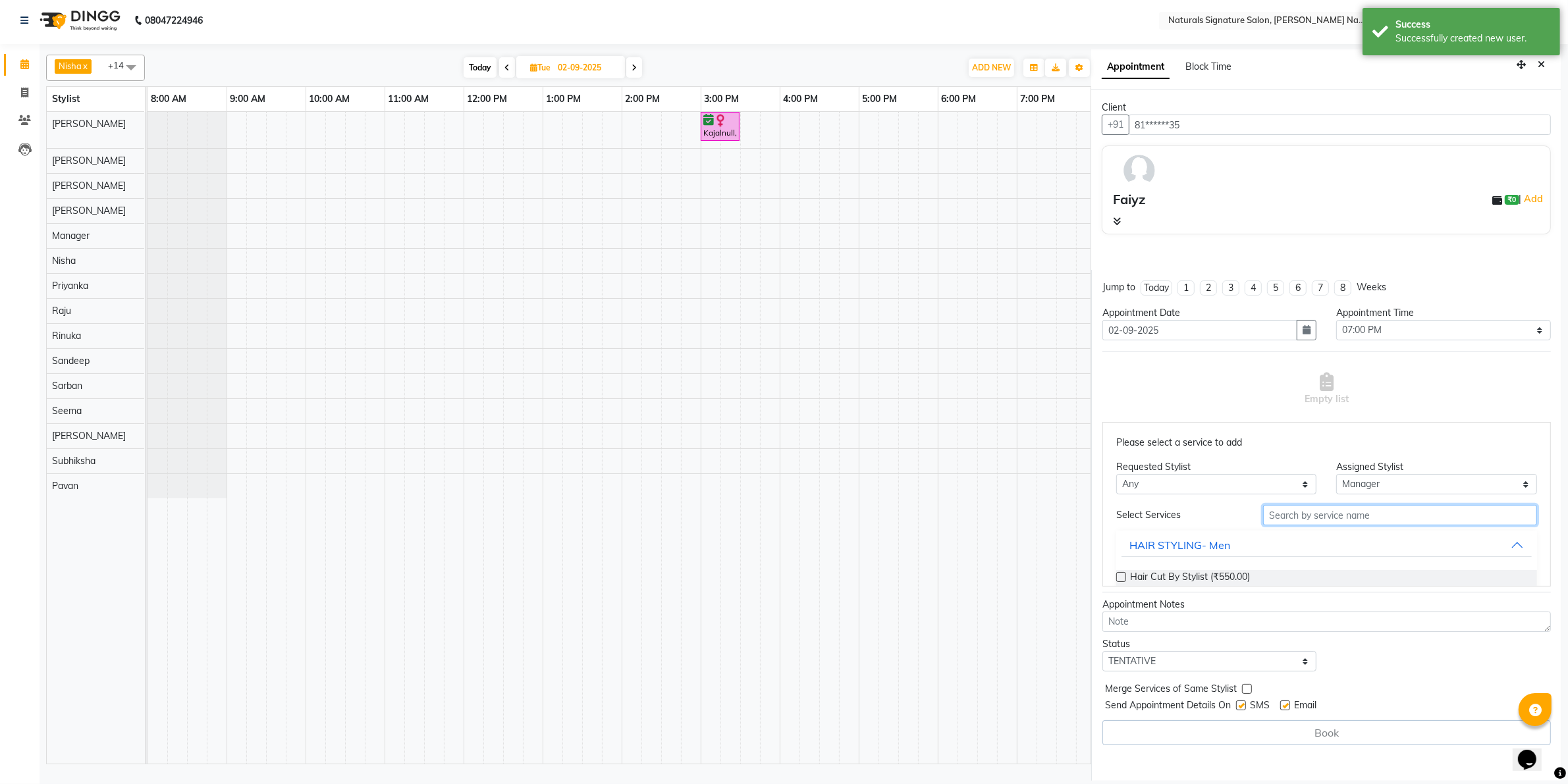
drag, startPoint x: 1315, startPoint y: 515, endPoint x: 1308, endPoint y: 511, distance: 8.1
click at [1312, 514] on input "text" at bounding box center [1400, 515] width 274 height 20
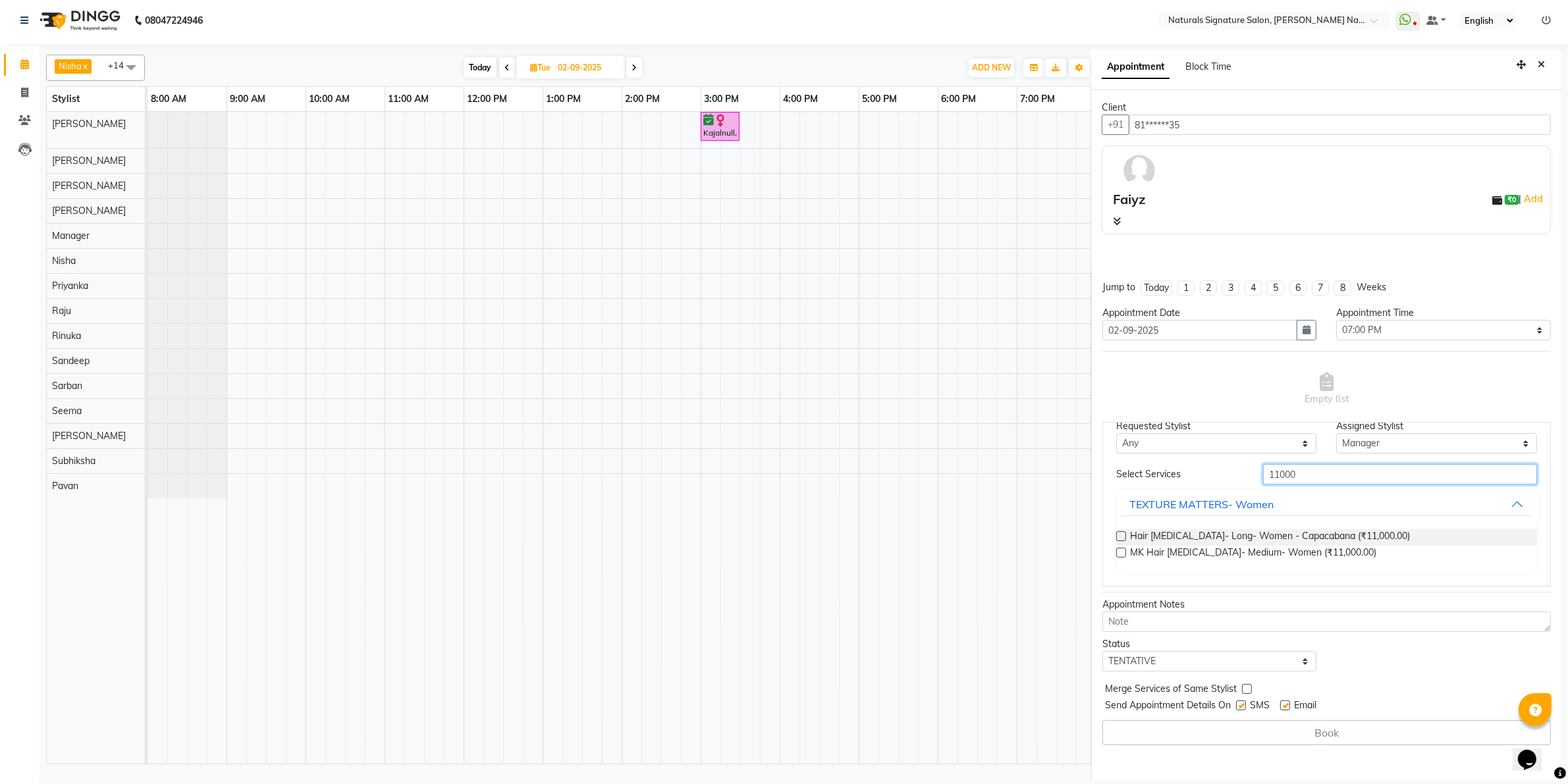
type input "11000"
click at [1119, 550] on label at bounding box center [1120, 552] width 10 height 10
click at [1119, 550] on input "checkbox" at bounding box center [1119, 553] width 8 height 8
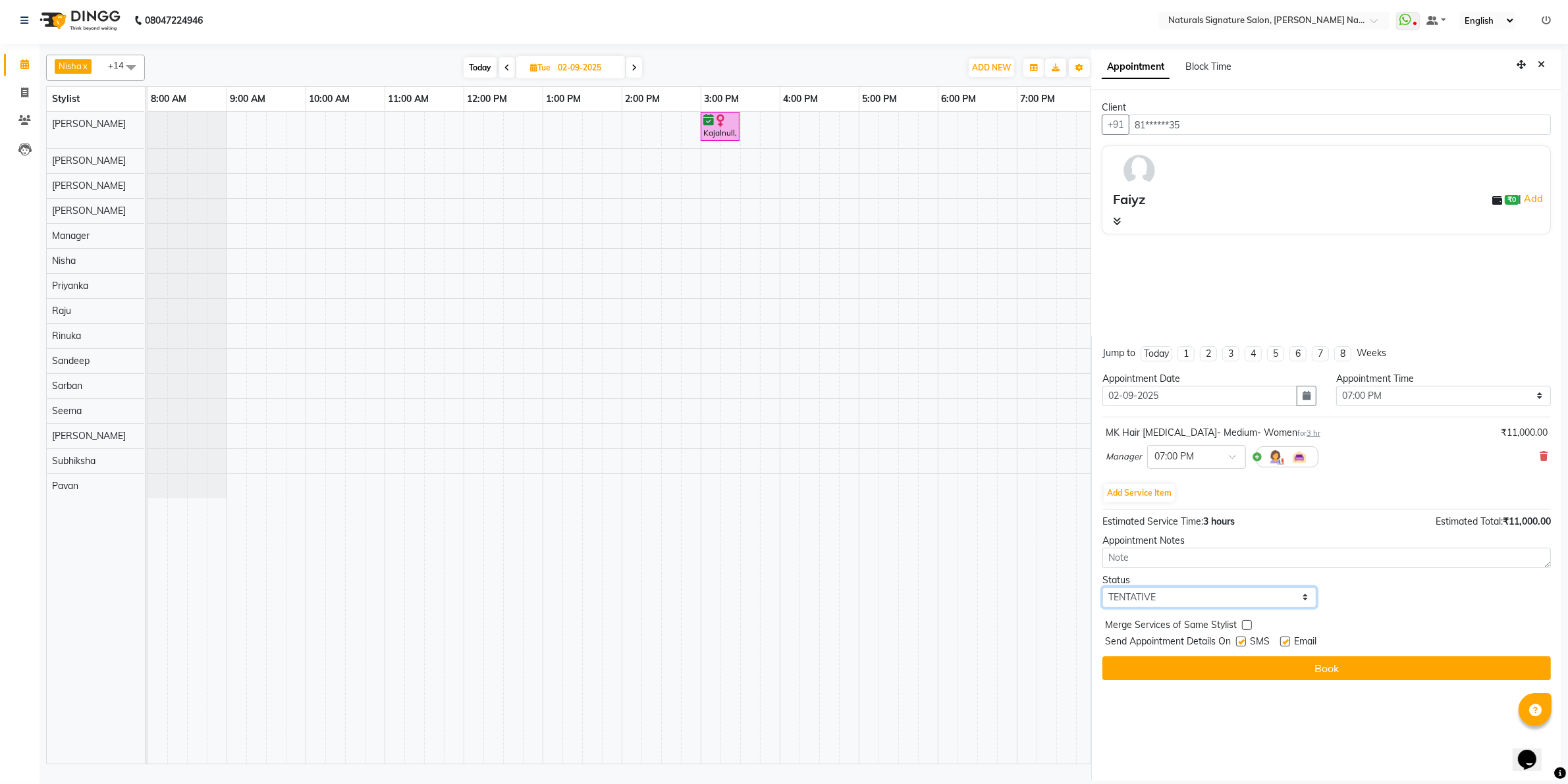
click at [1166, 594] on select "Select TENTATIVE CONFIRM UPCOMING" at bounding box center [1209, 597] width 215 height 20
select select "confirm booking"
click at [1102, 587] on select "Select TENTATIVE CONFIRM UPCOMING" at bounding box center [1209, 597] width 215 height 20
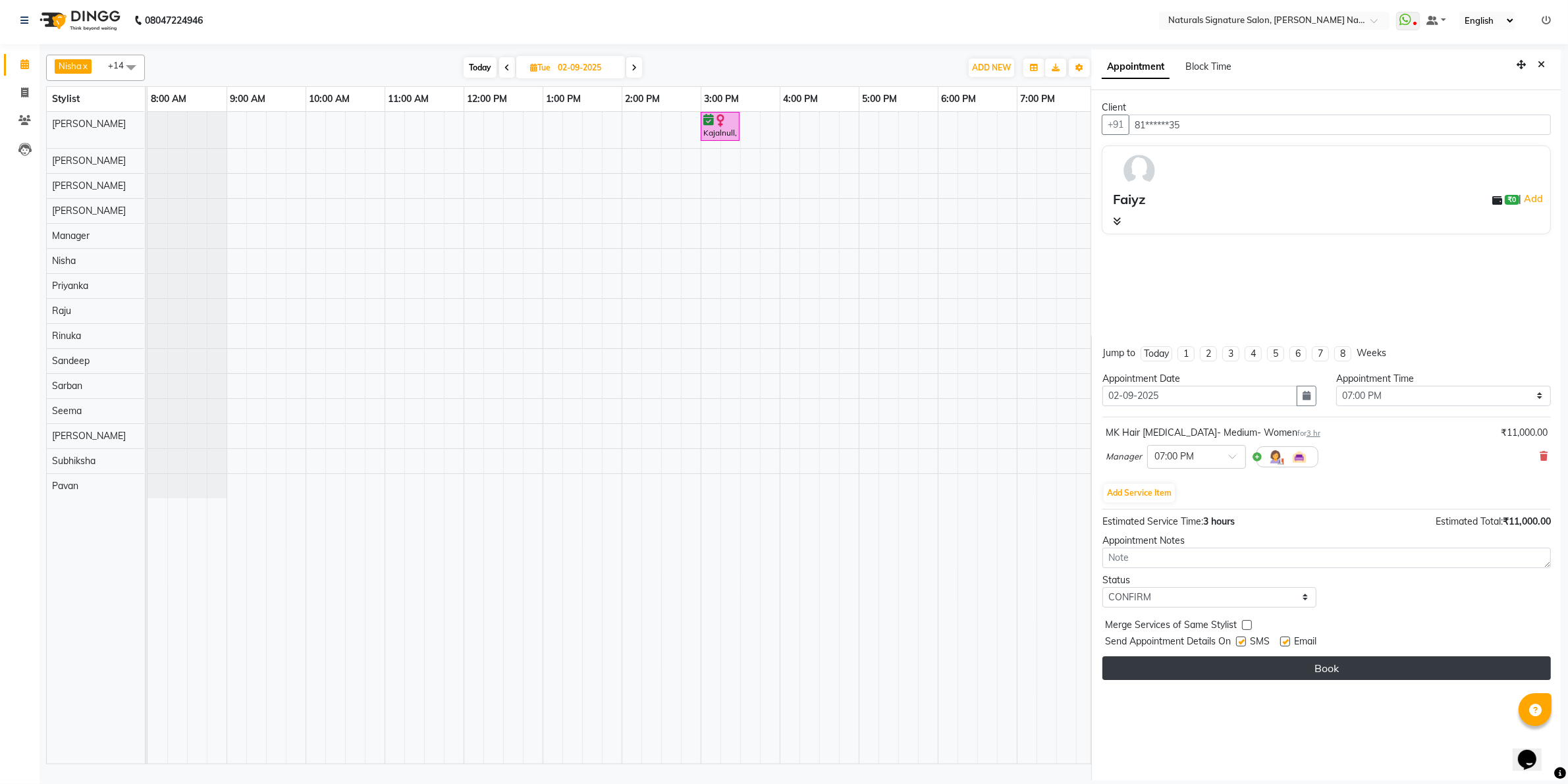
click at [1155, 675] on button "Book" at bounding box center [1326, 668] width 449 height 24
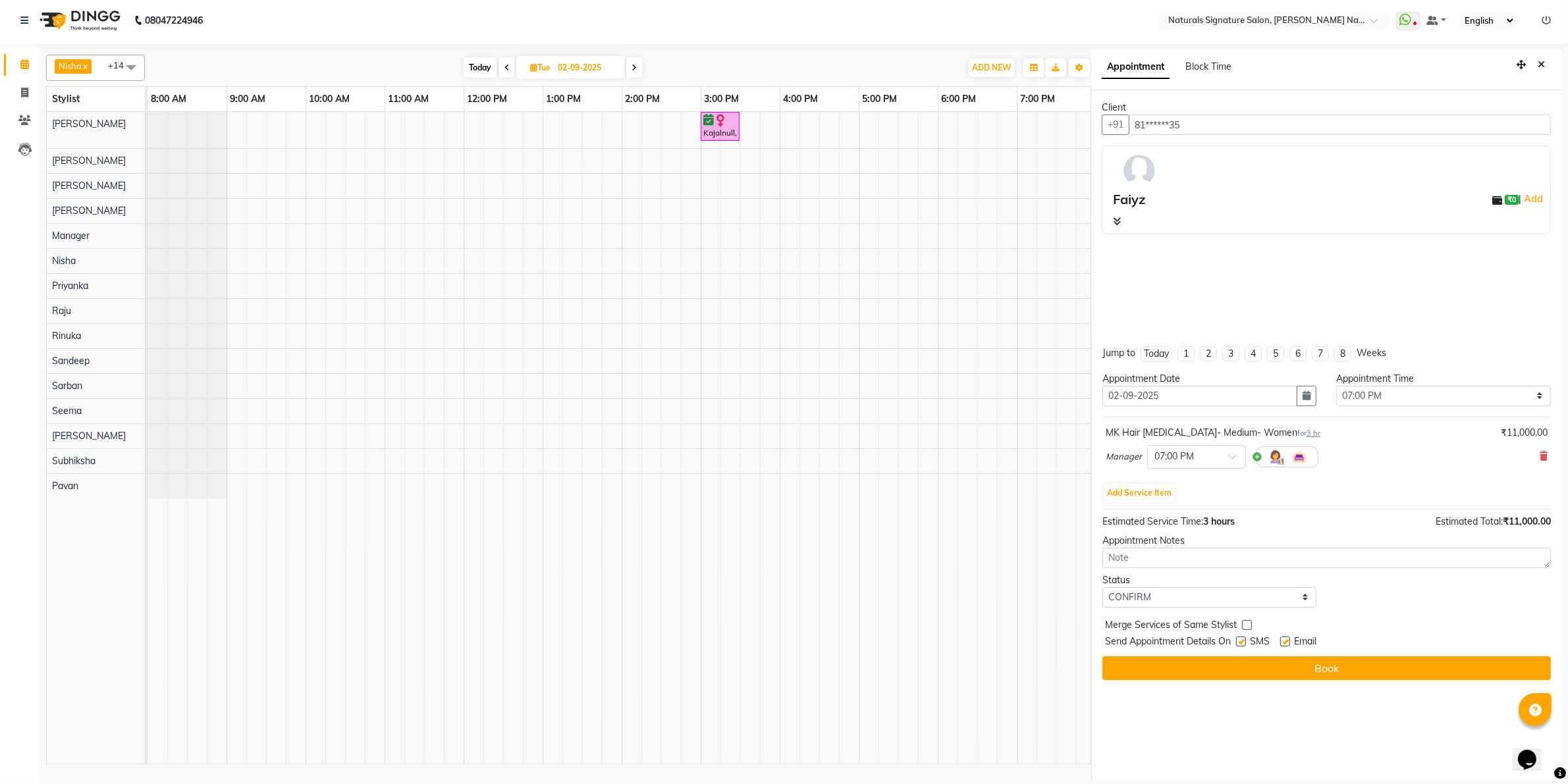
select select "45690"
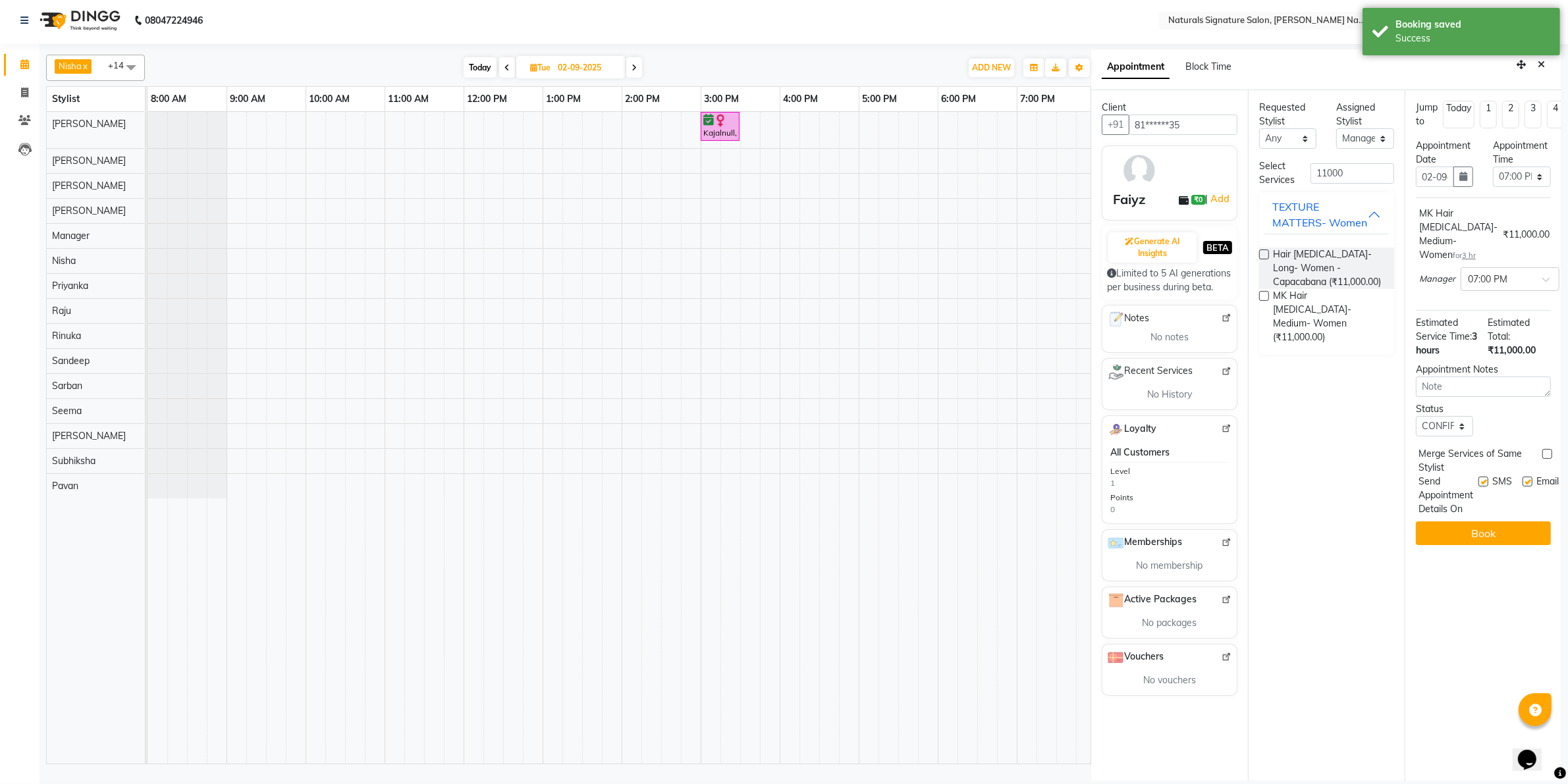
scroll to position [0, 0]
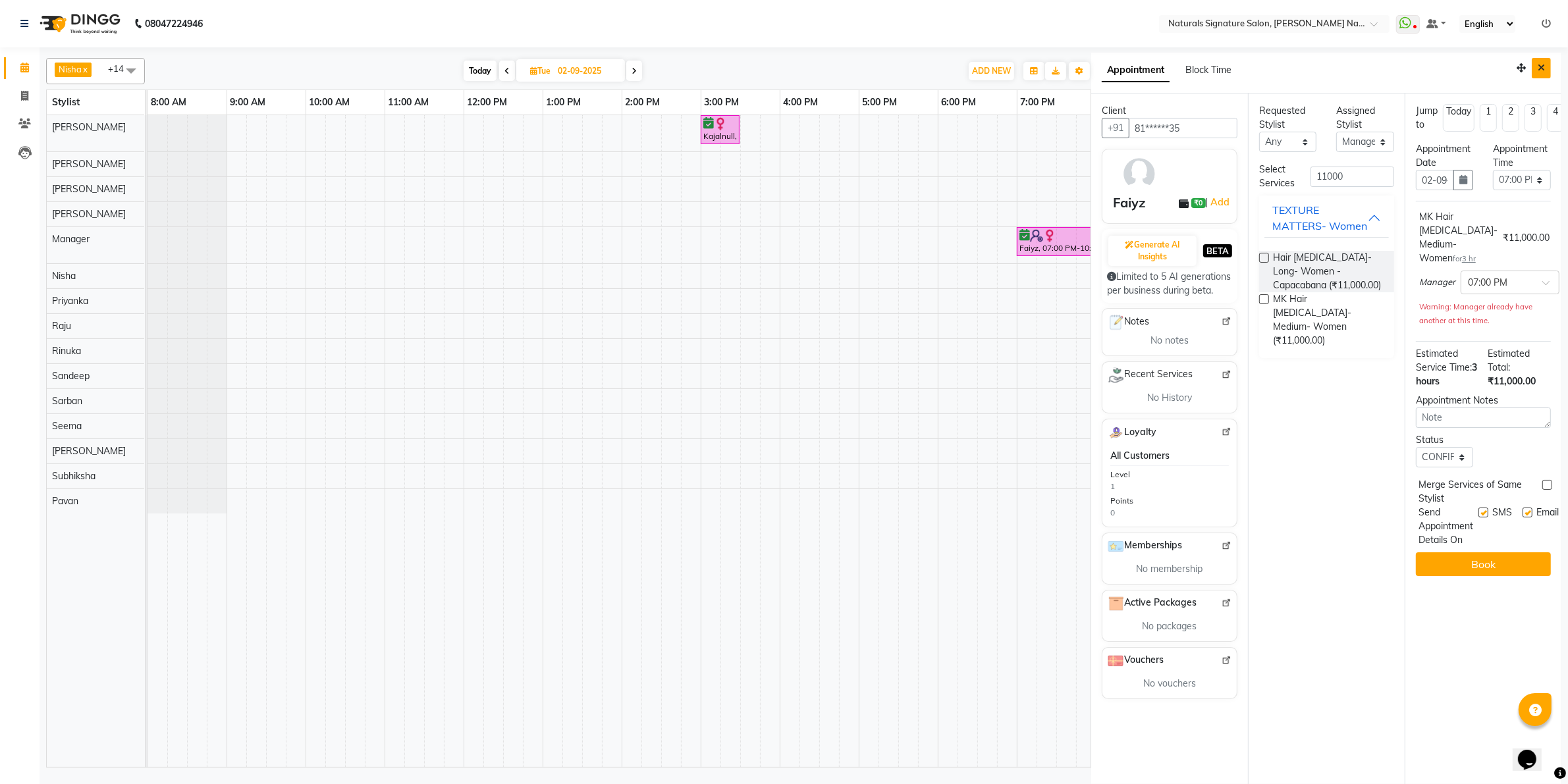
click at [1549, 67] on button "Close" at bounding box center [1541, 68] width 19 height 20
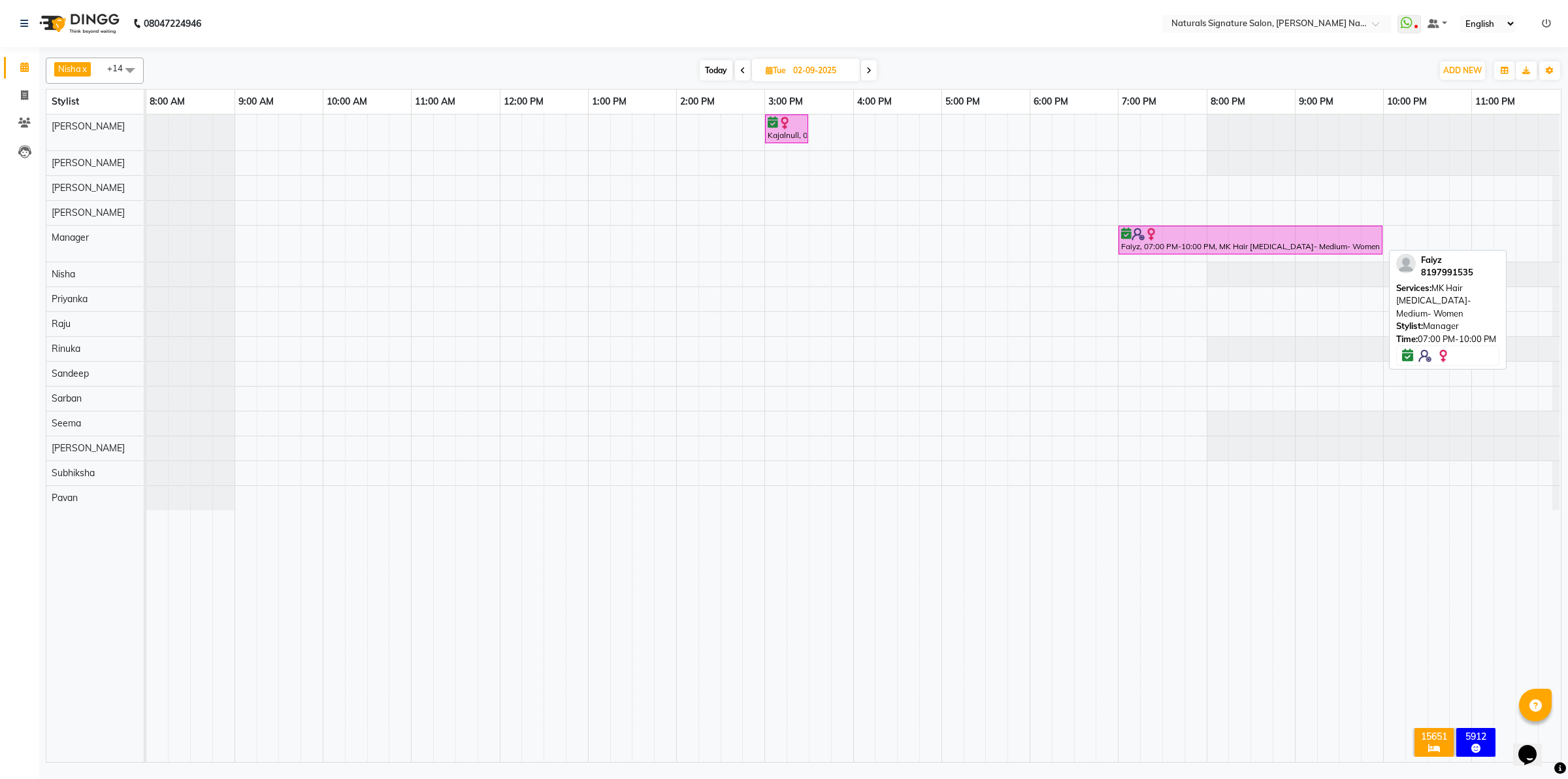
click at [1207, 235] on div at bounding box center [1250, 234] width 259 height 13
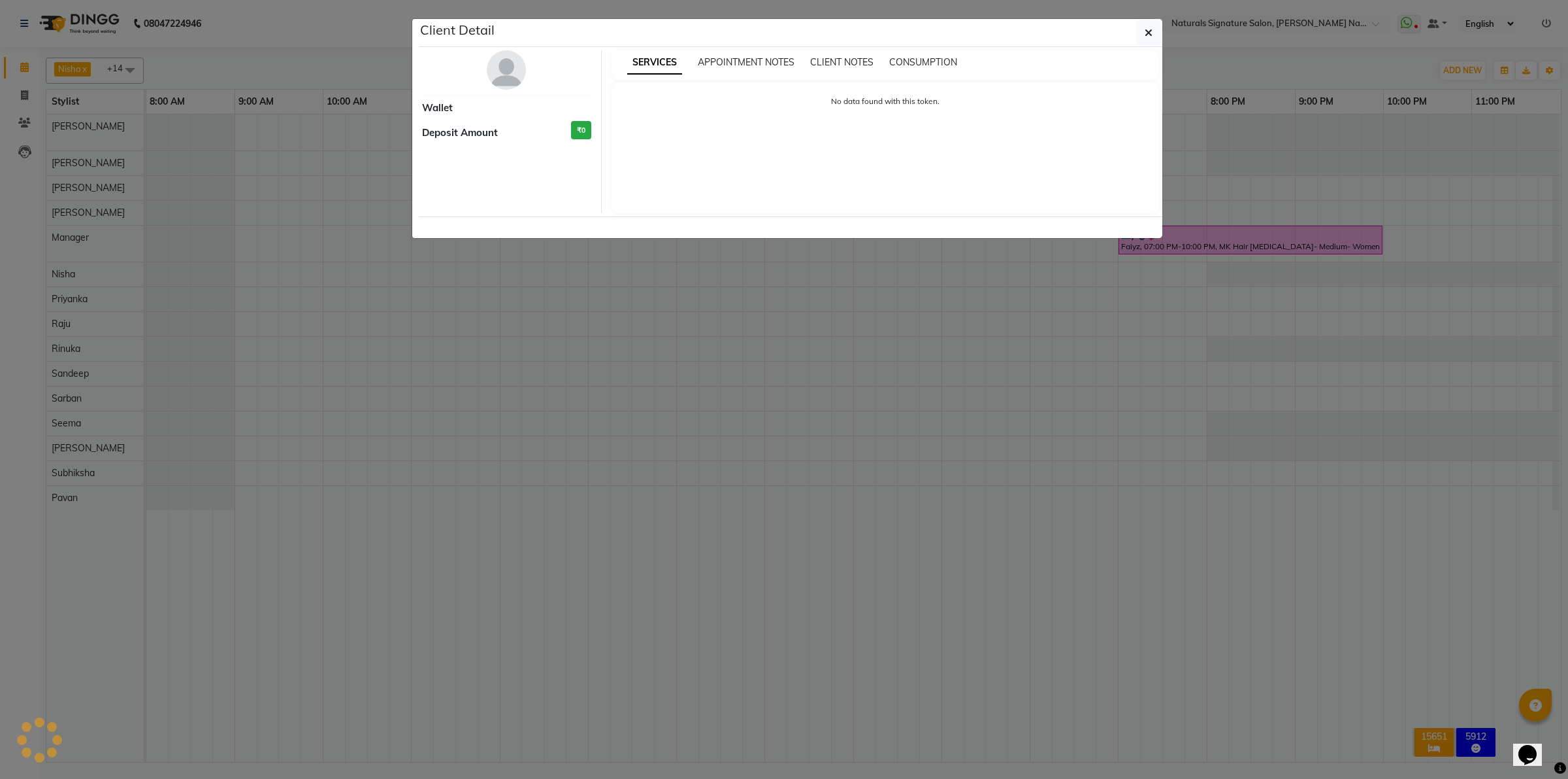
select select "6"
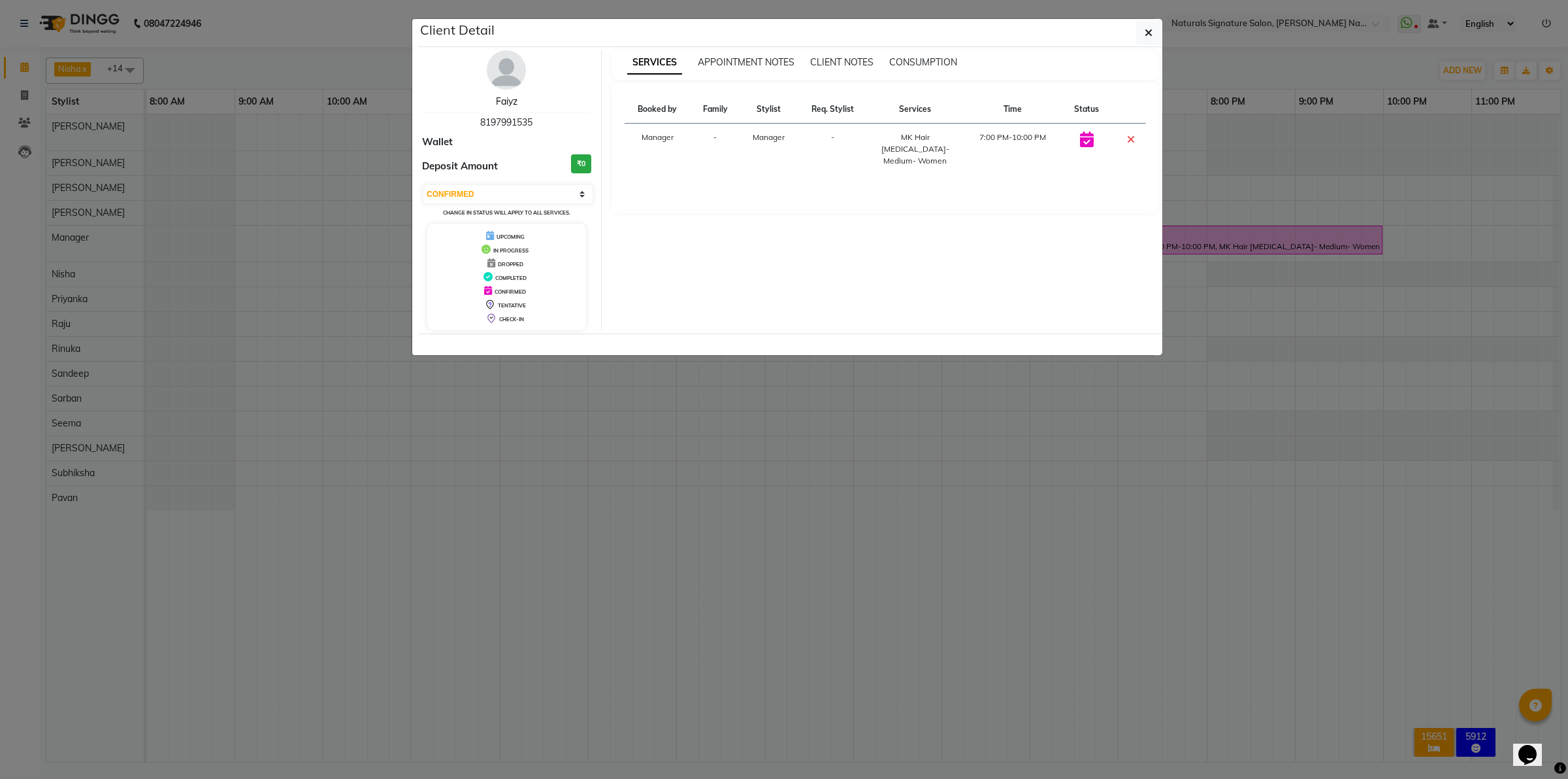
drag, startPoint x: 514, startPoint y: 99, endPoint x: 732, endPoint y: 181, distance: 232.9
click at [513, 101] on link "Faiyz" at bounding box center [507, 101] width 22 height 12
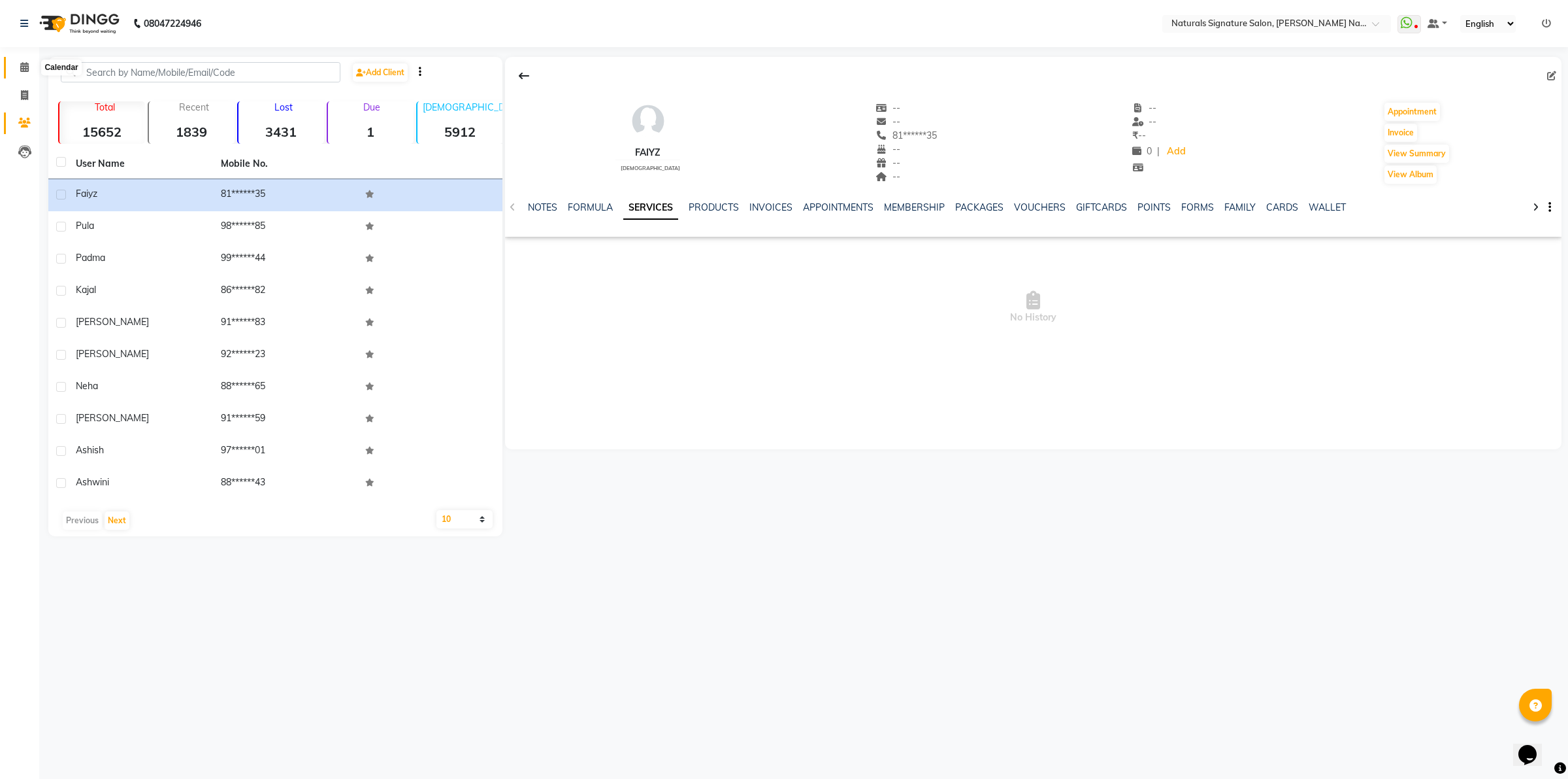
click at [23, 62] on span at bounding box center [24, 67] width 23 height 15
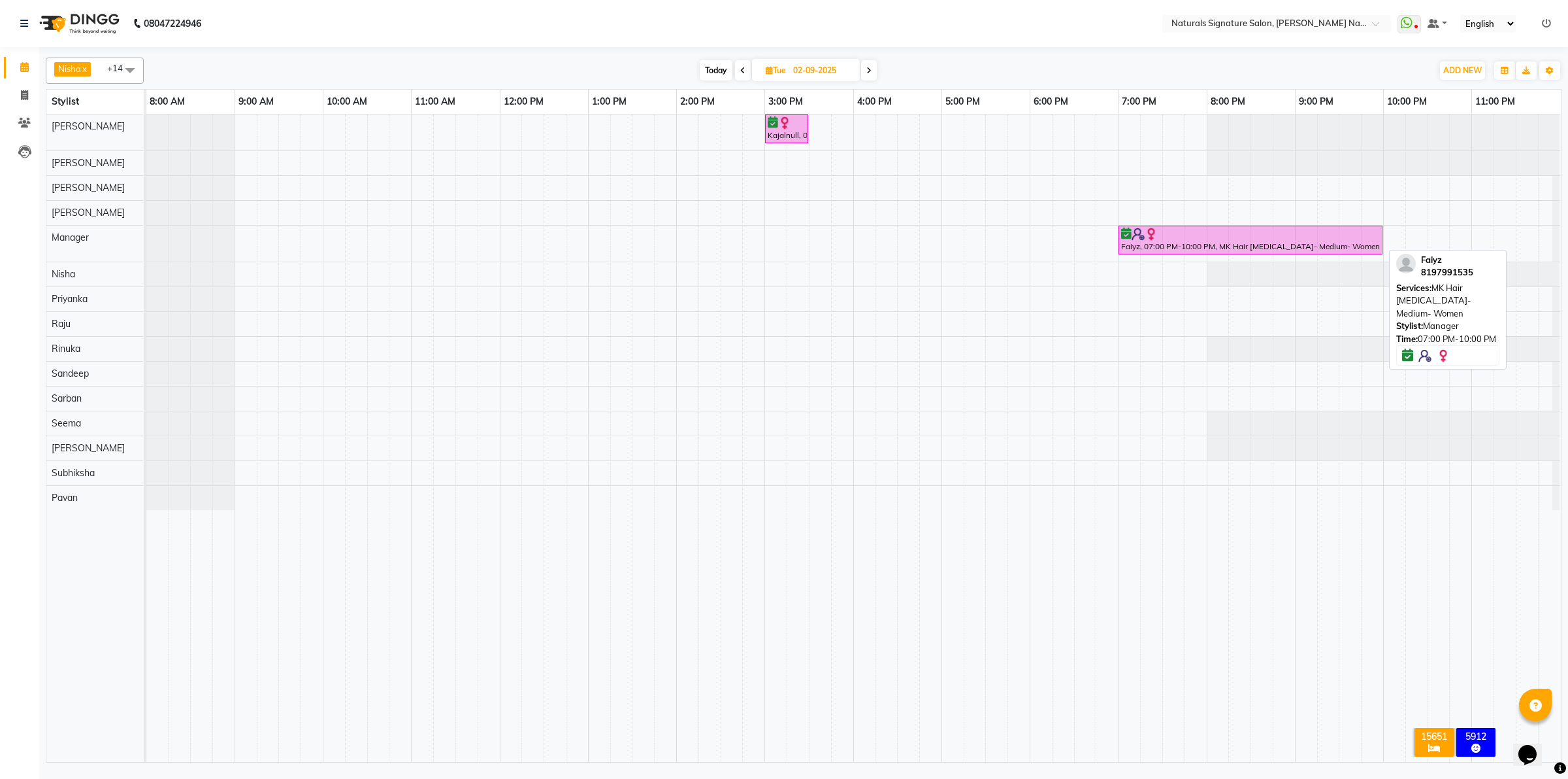
click at [1203, 236] on div at bounding box center [1250, 234] width 259 height 13
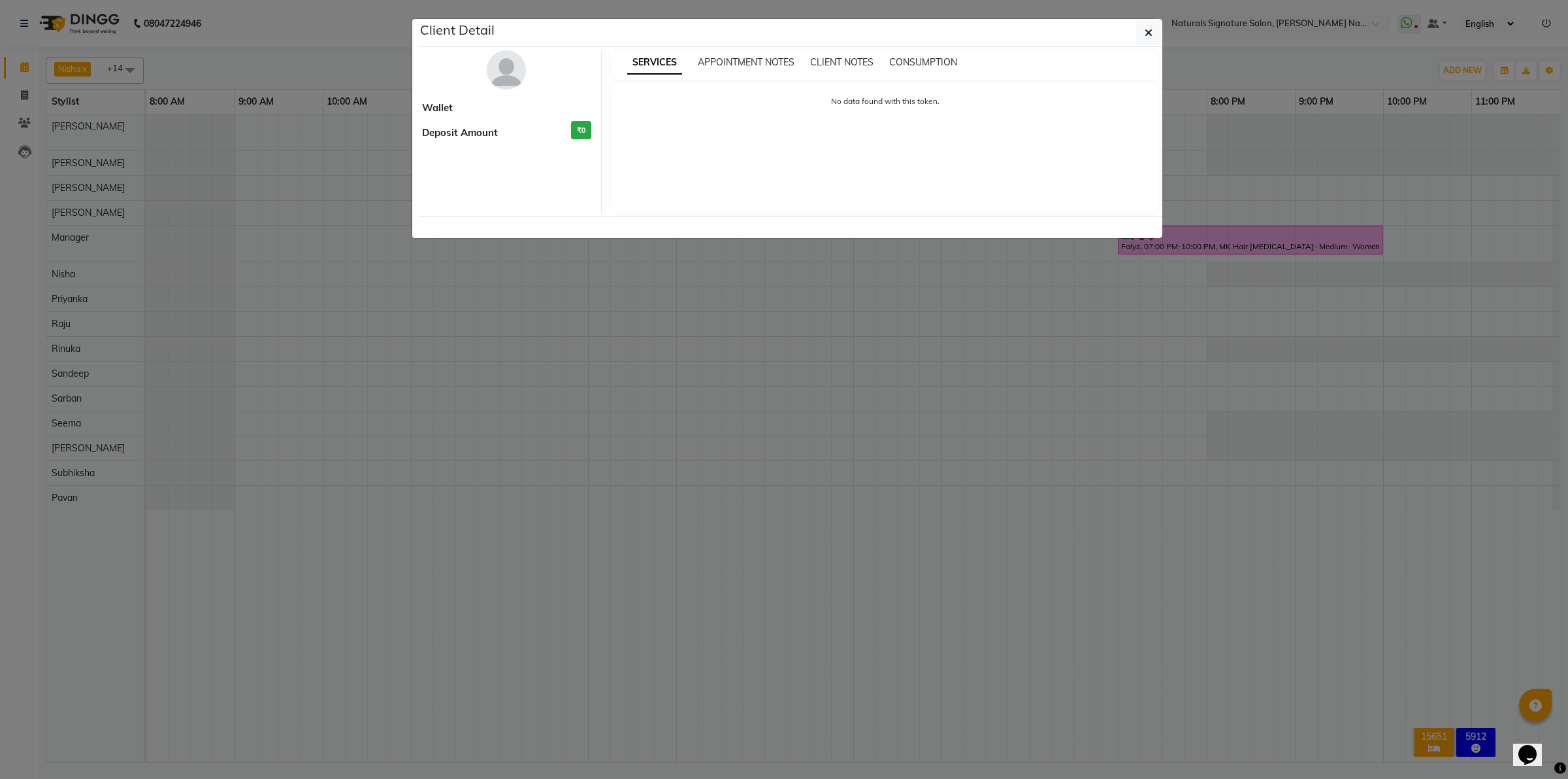
select select "6"
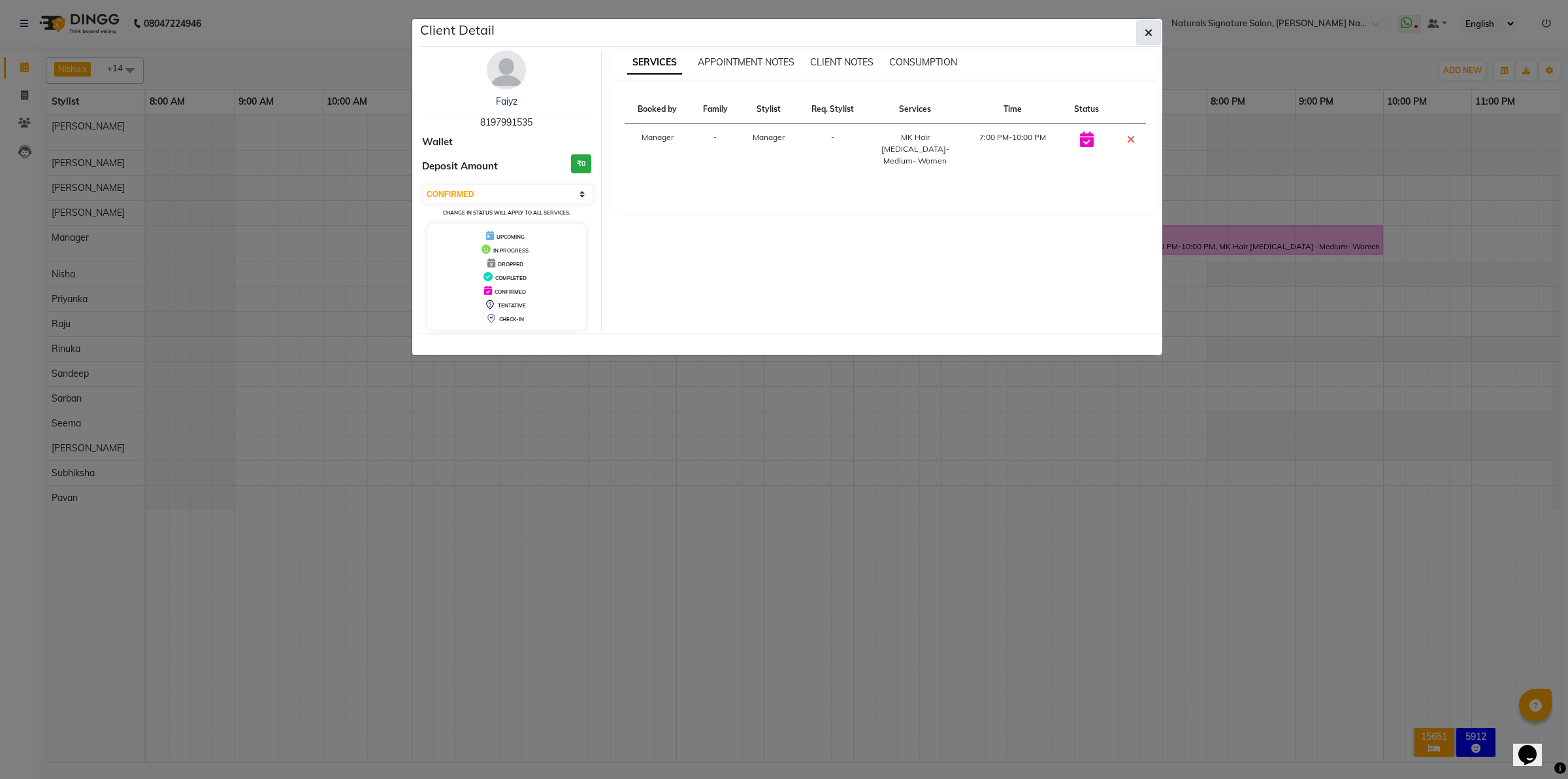
click at [1149, 34] on icon "button" at bounding box center [1148, 33] width 8 height 11
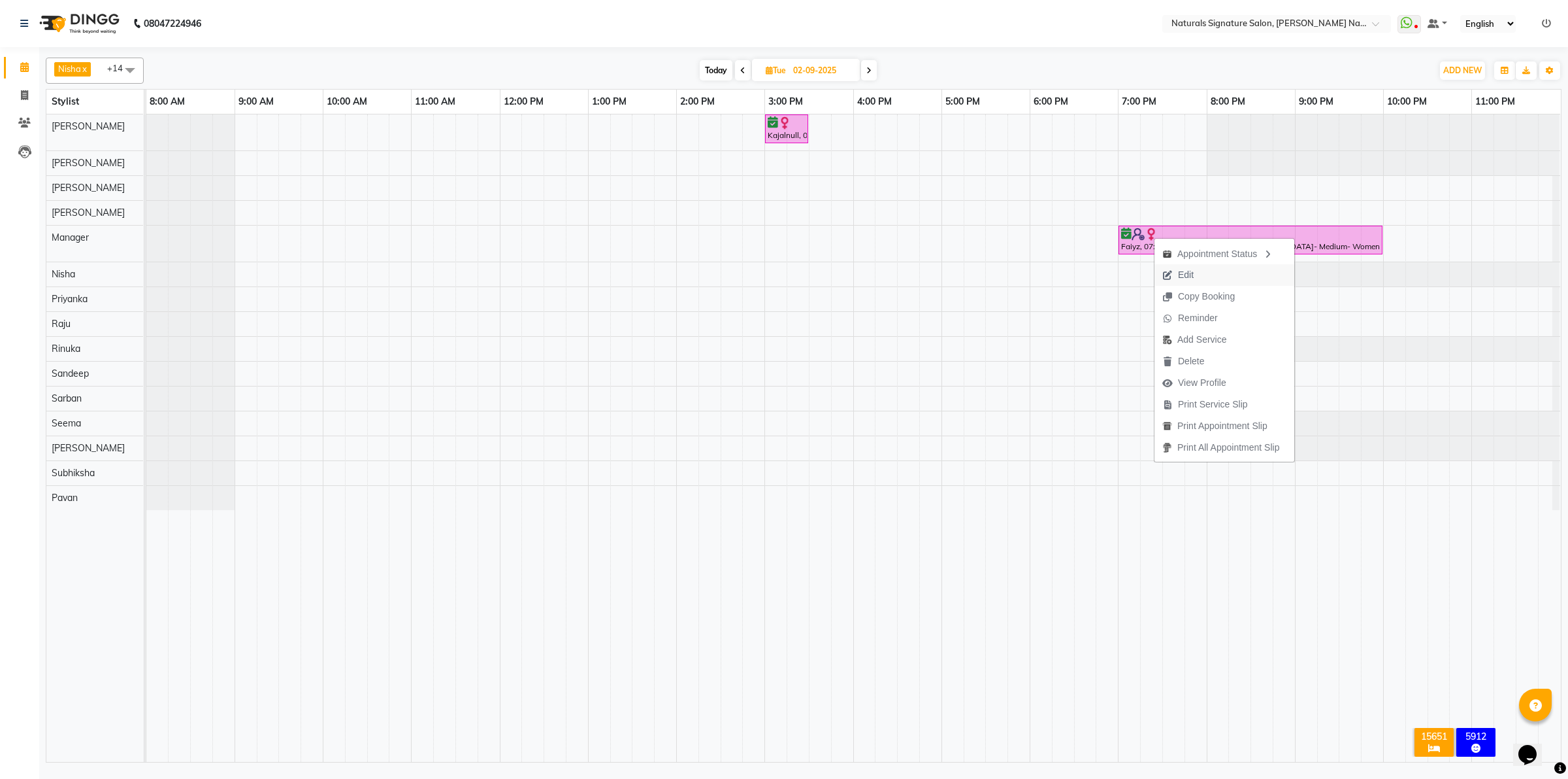
click at [1193, 278] on span "Edit" at bounding box center [1186, 275] width 15 height 14
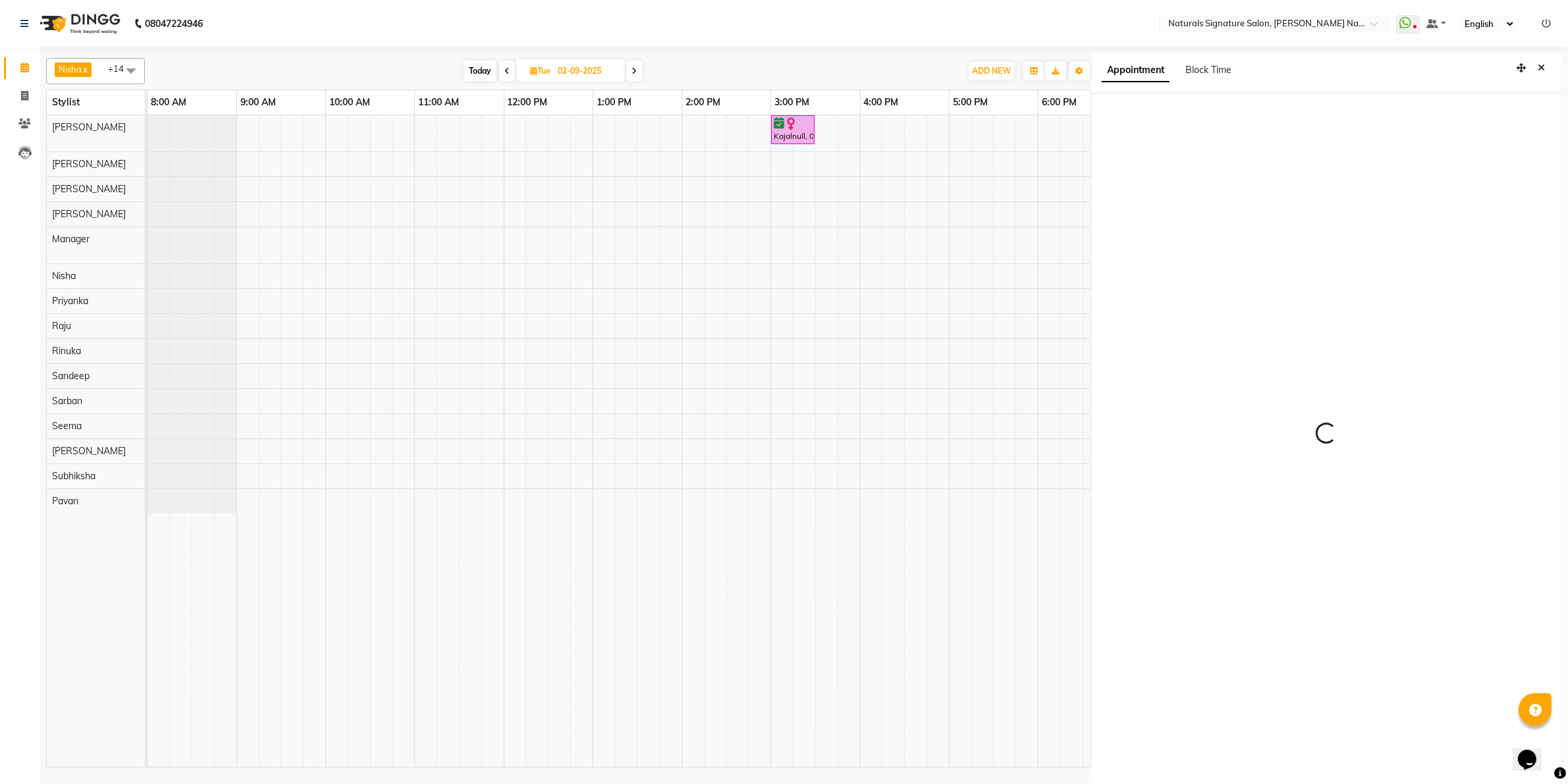
scroll to position [4, 0]
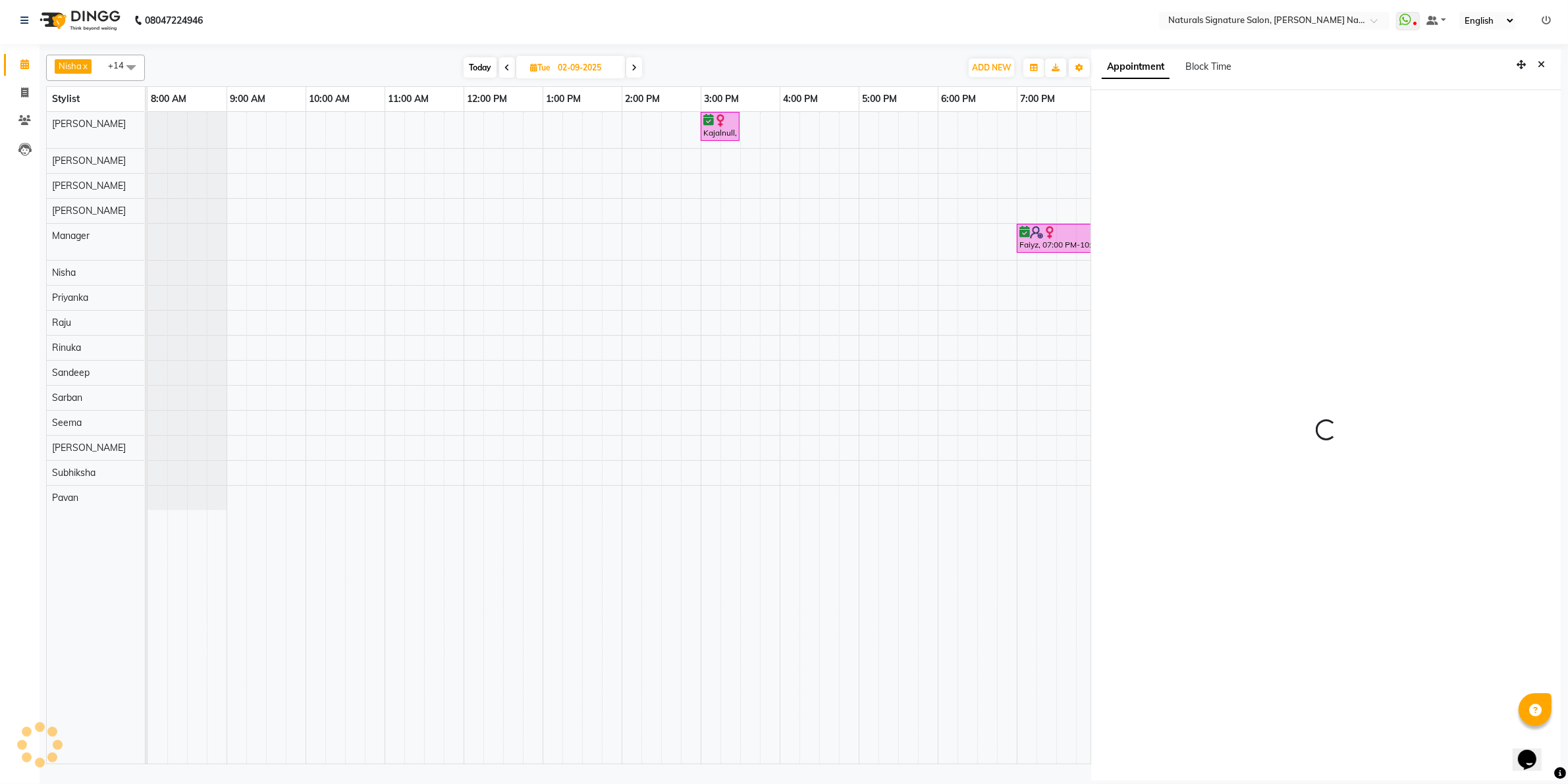
select select "tentative"
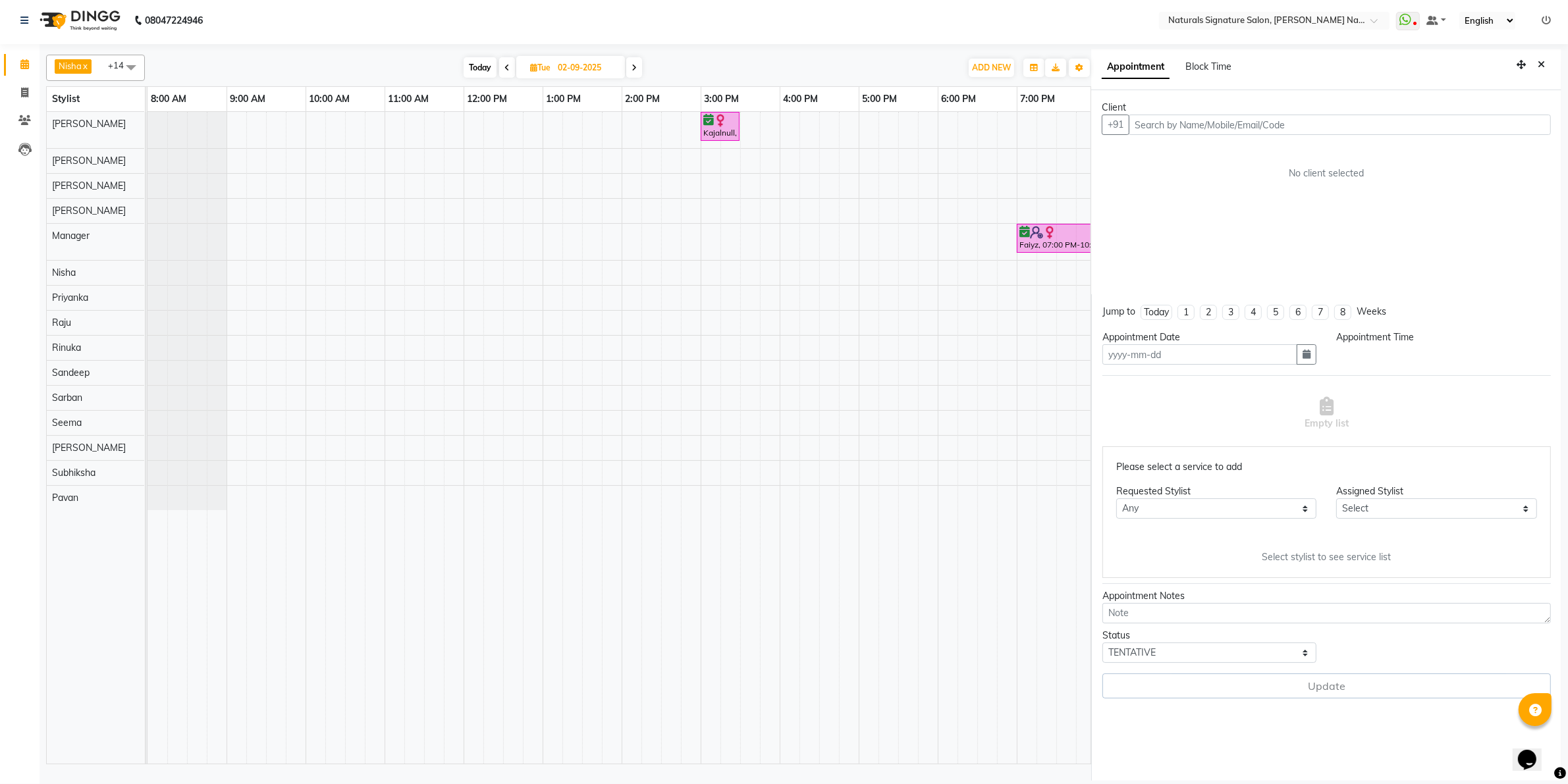
type input "02-09-2025"
select select "45690"
select select "confirm booking"
select select "1140"
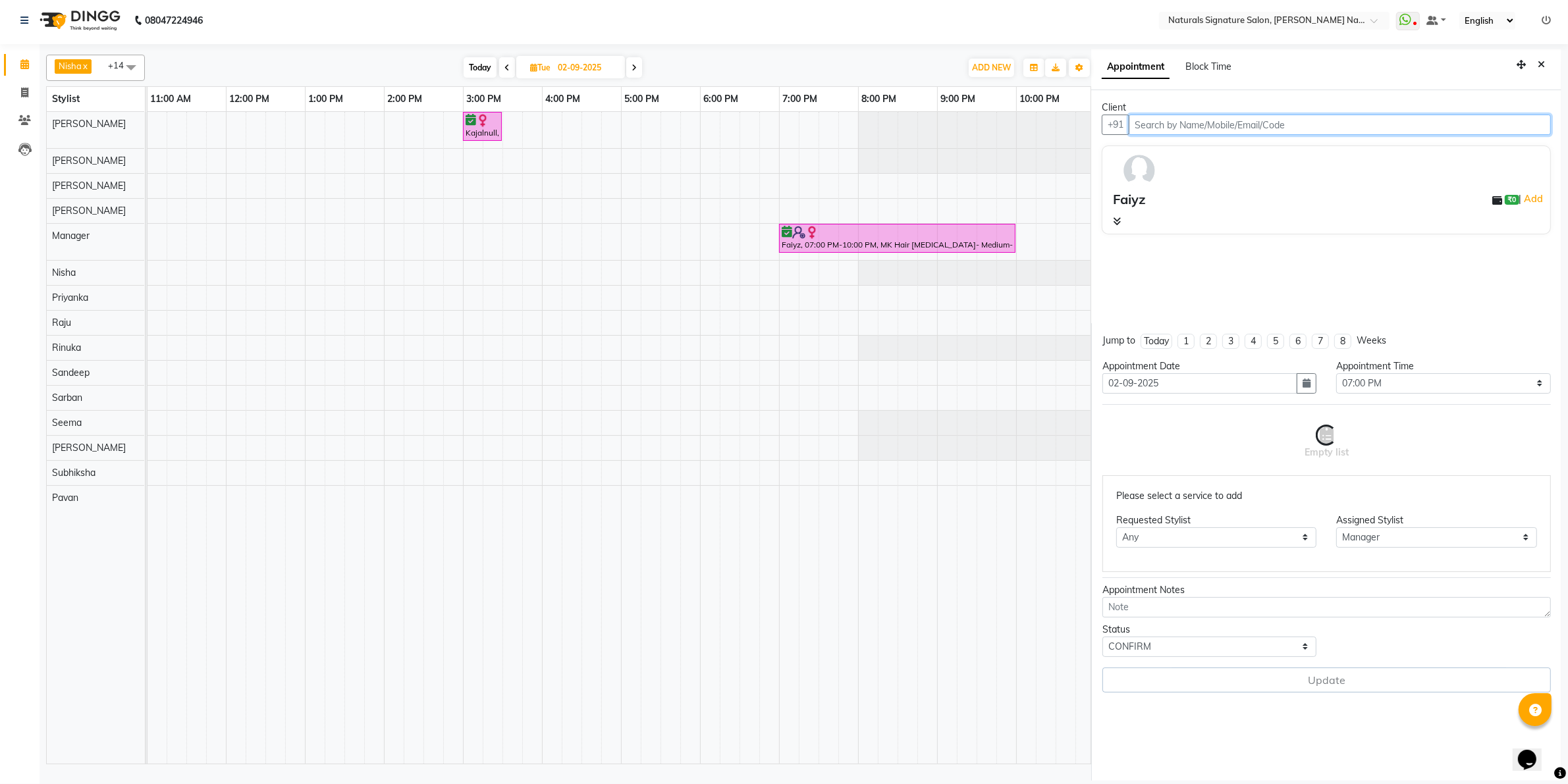
select select "3008"
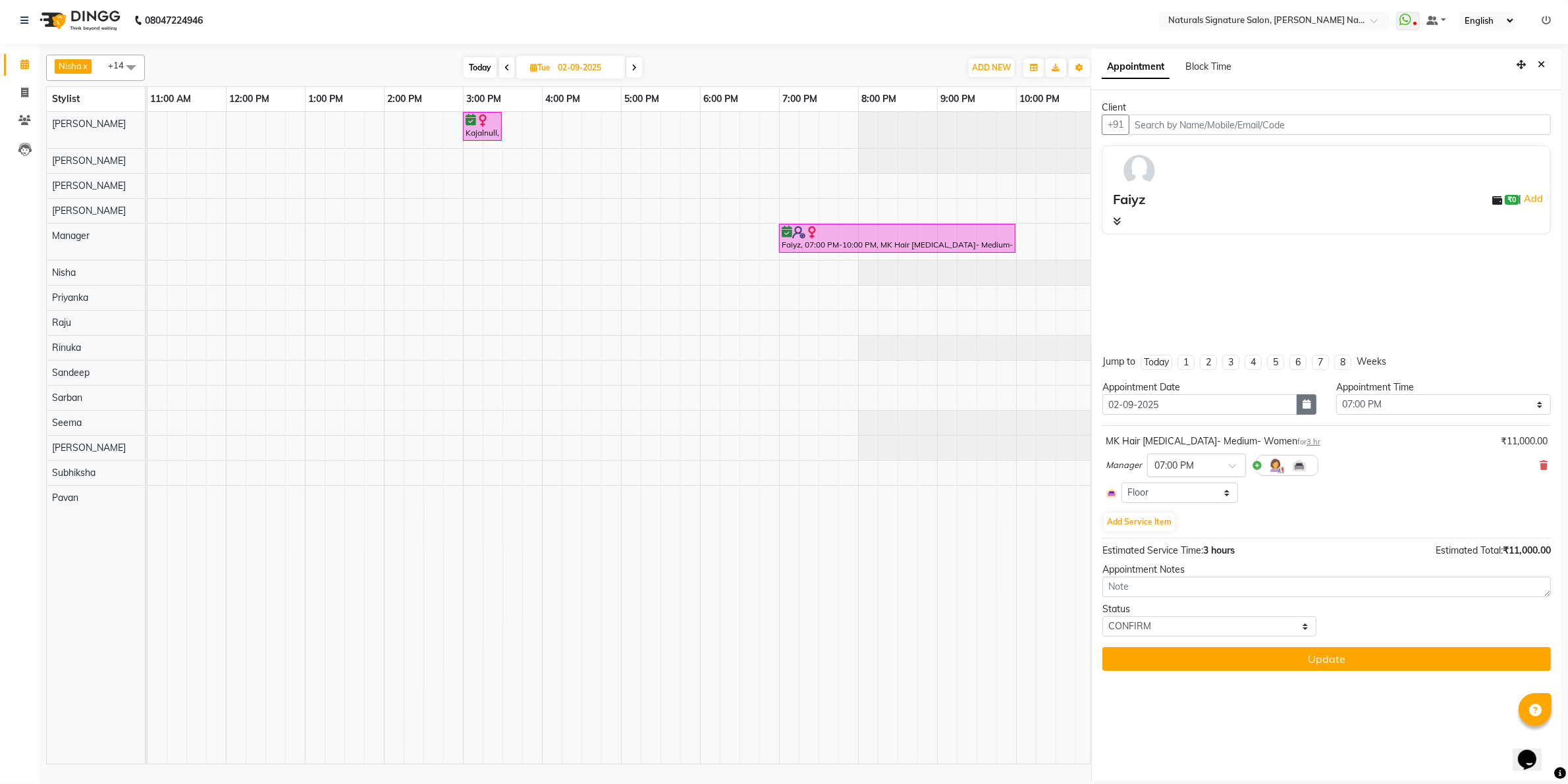
click at [1307, 402] on icon "button" at bounding box center [1306, 404] width 8 height 9
click at [1159, 468] on div "3" at bounding box center [1158, 472] width 21 height 21
type input "[DATE]"
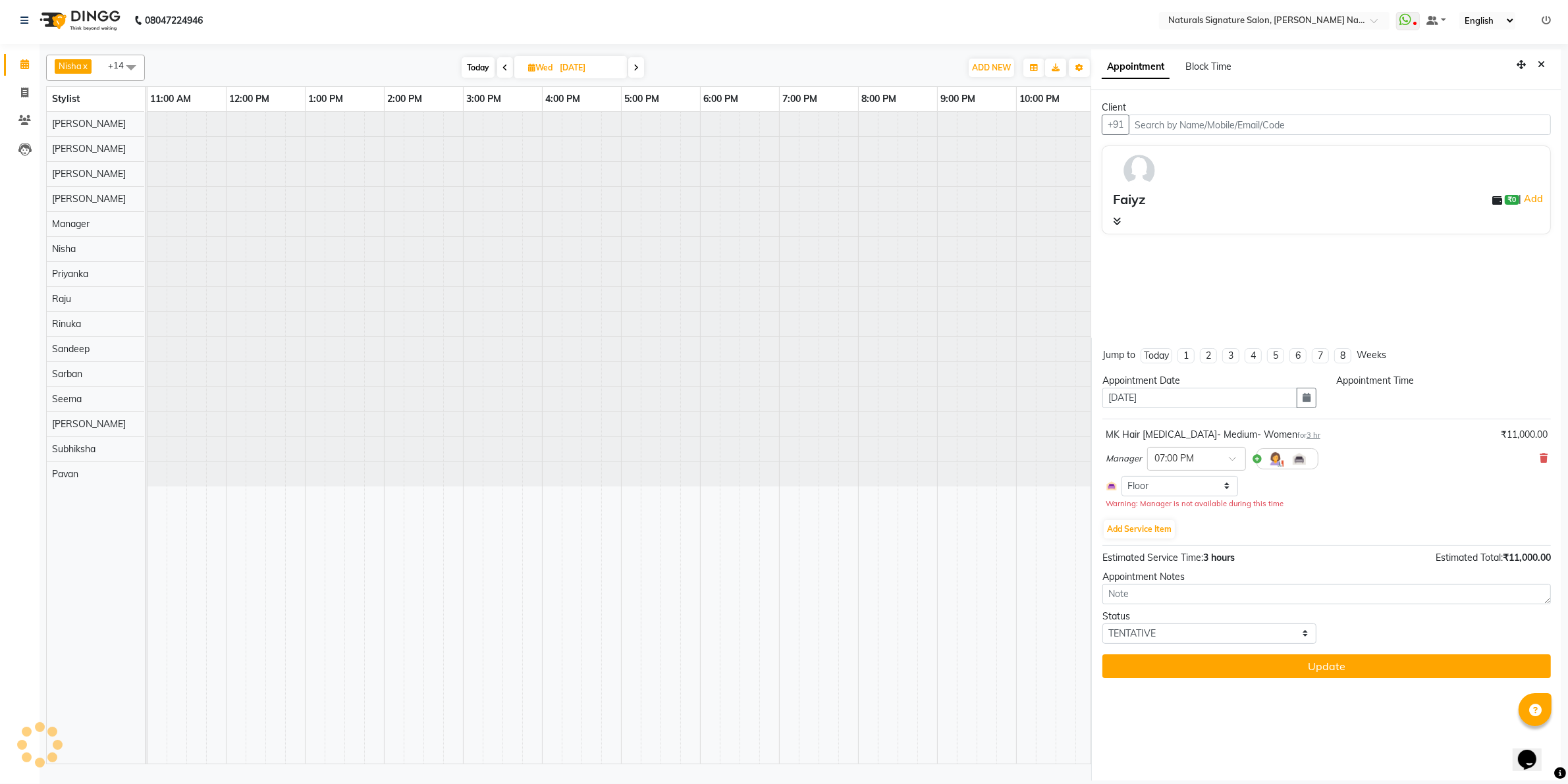
scroll to position [0, 0]
select select "1140"
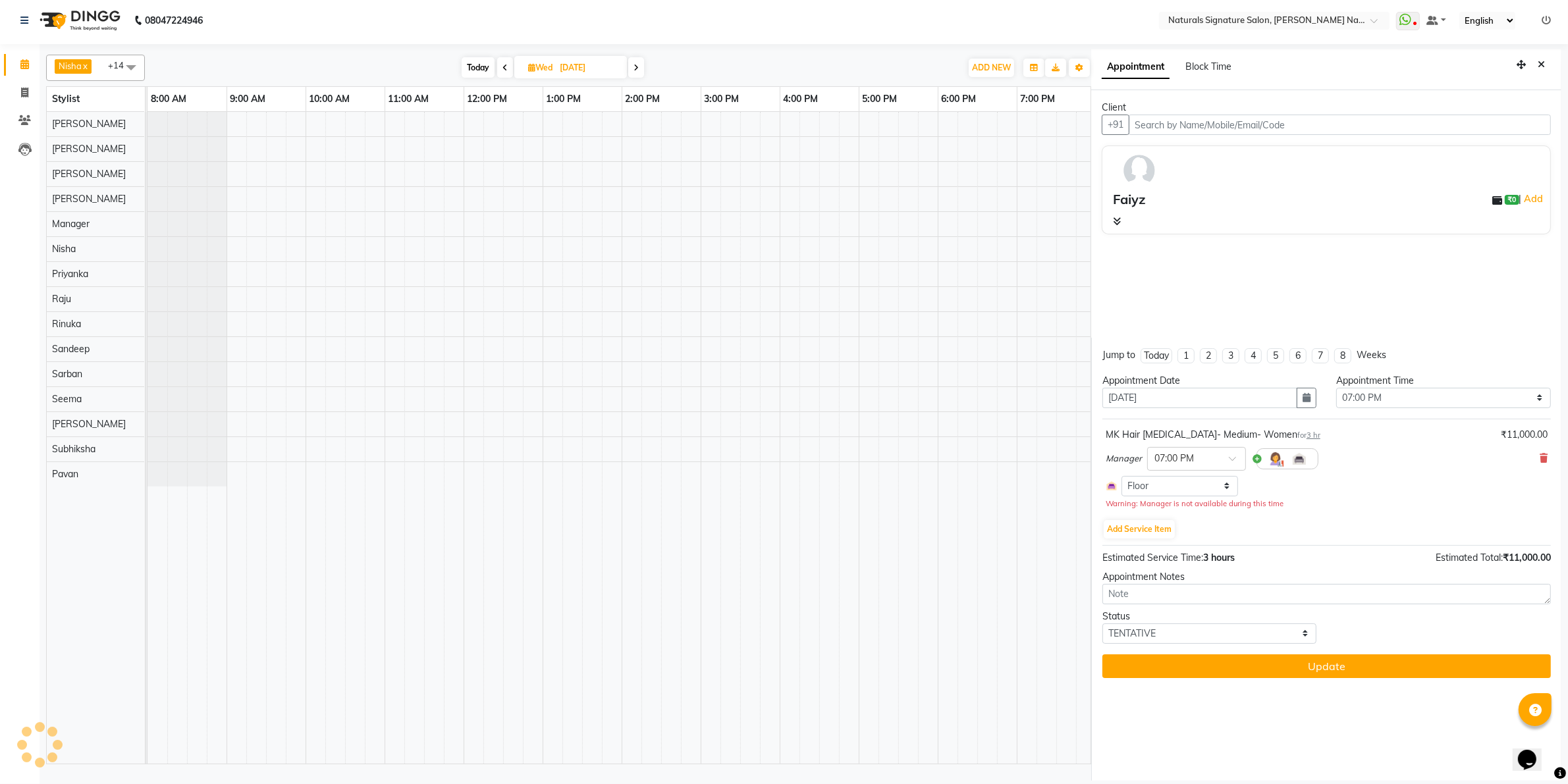
scroll to position [0, 238]
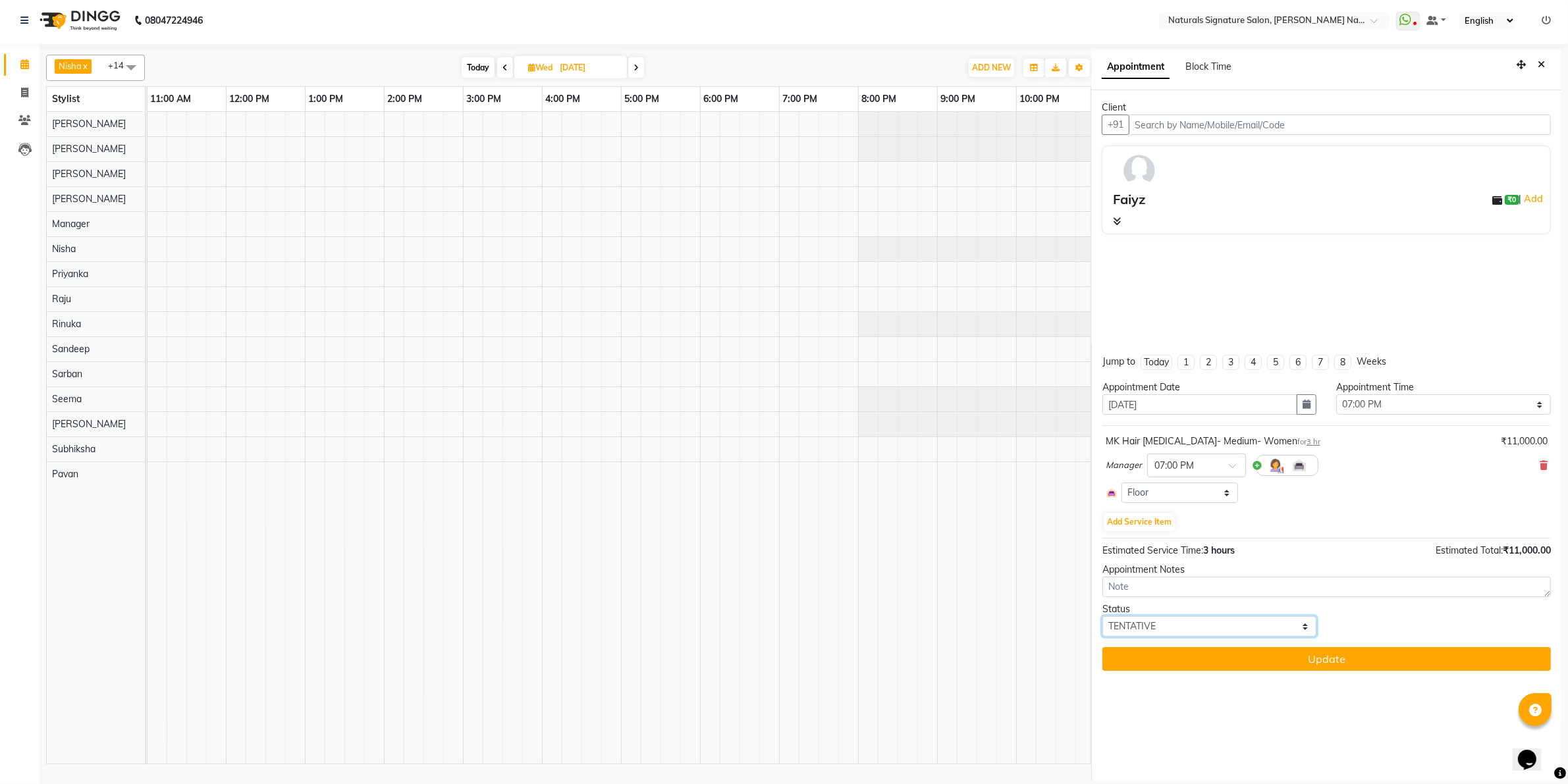
click at [1246, 626] on select "Select TENTATIVE CONFIRM UPCOMING" at bounding box center [1209, 626] width 215 height 20
select select "confirm booking"
click at [1102, 617] on select "Select TENTATIVE CONFIRM UPCOMING" at bounding box center [1209, 626] width 215 height 20
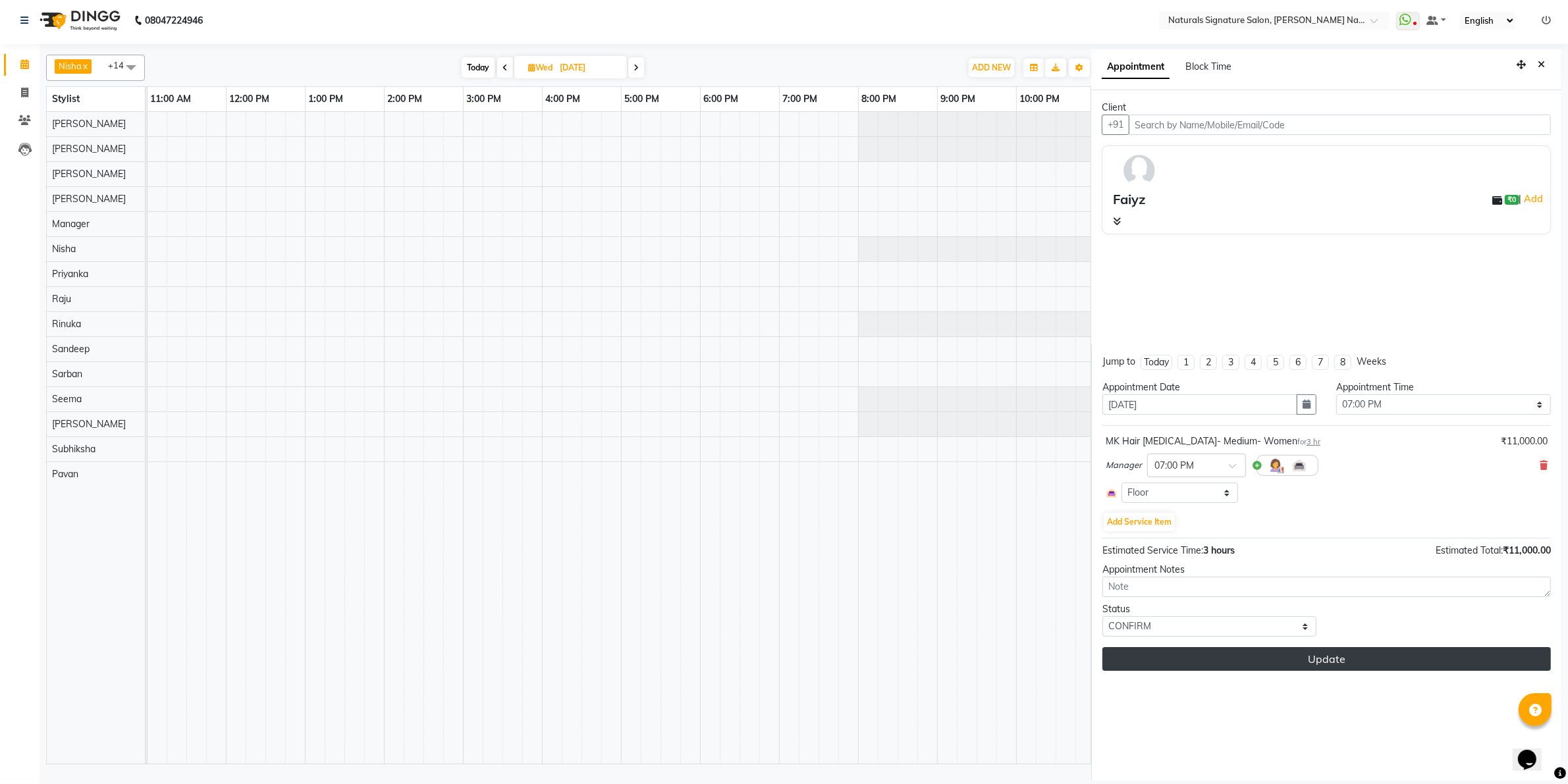
click at [1308, 661] on button "Update" at bounding box center [1326, 659] width 449 height 24
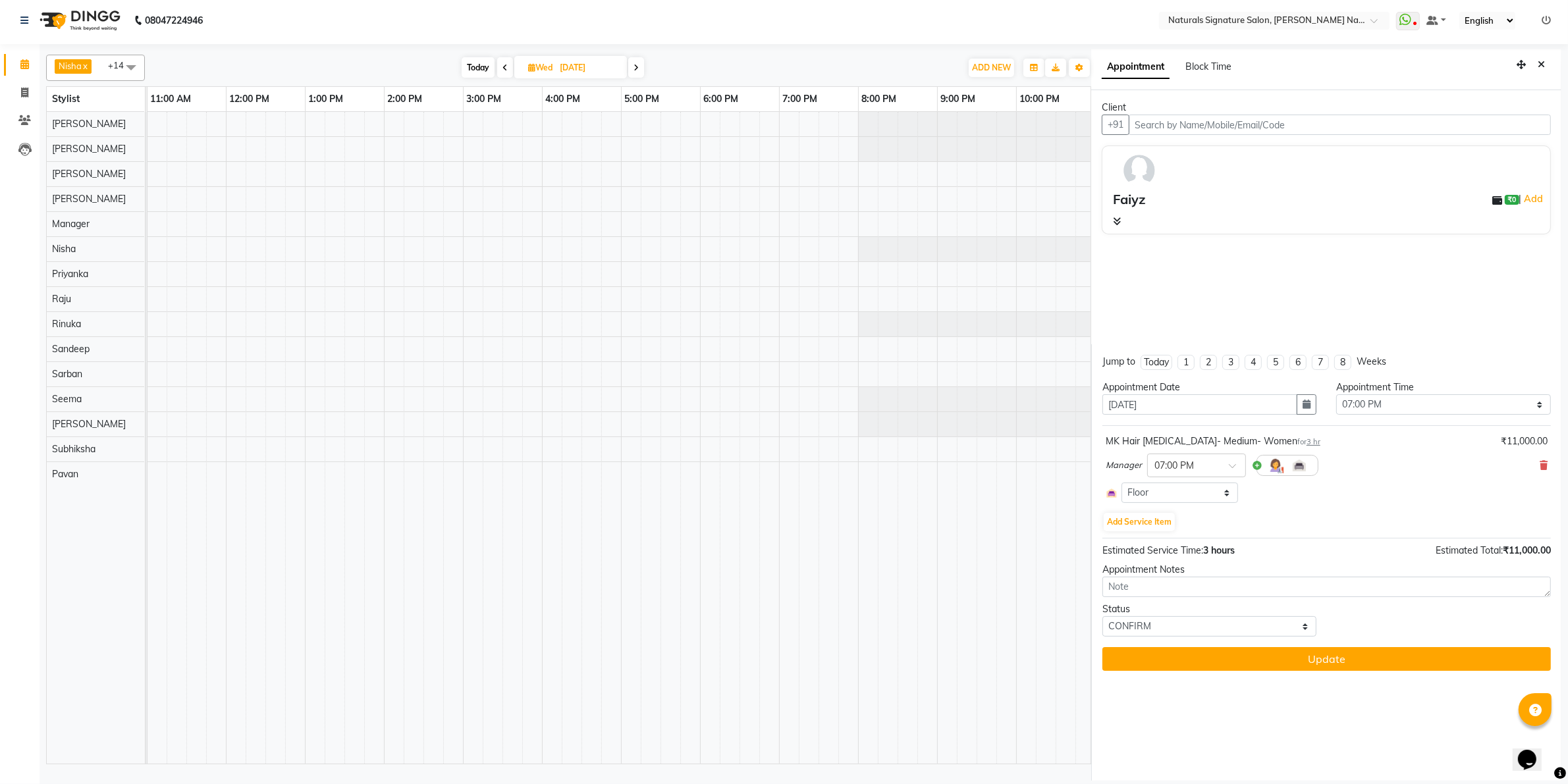
select select "45690"
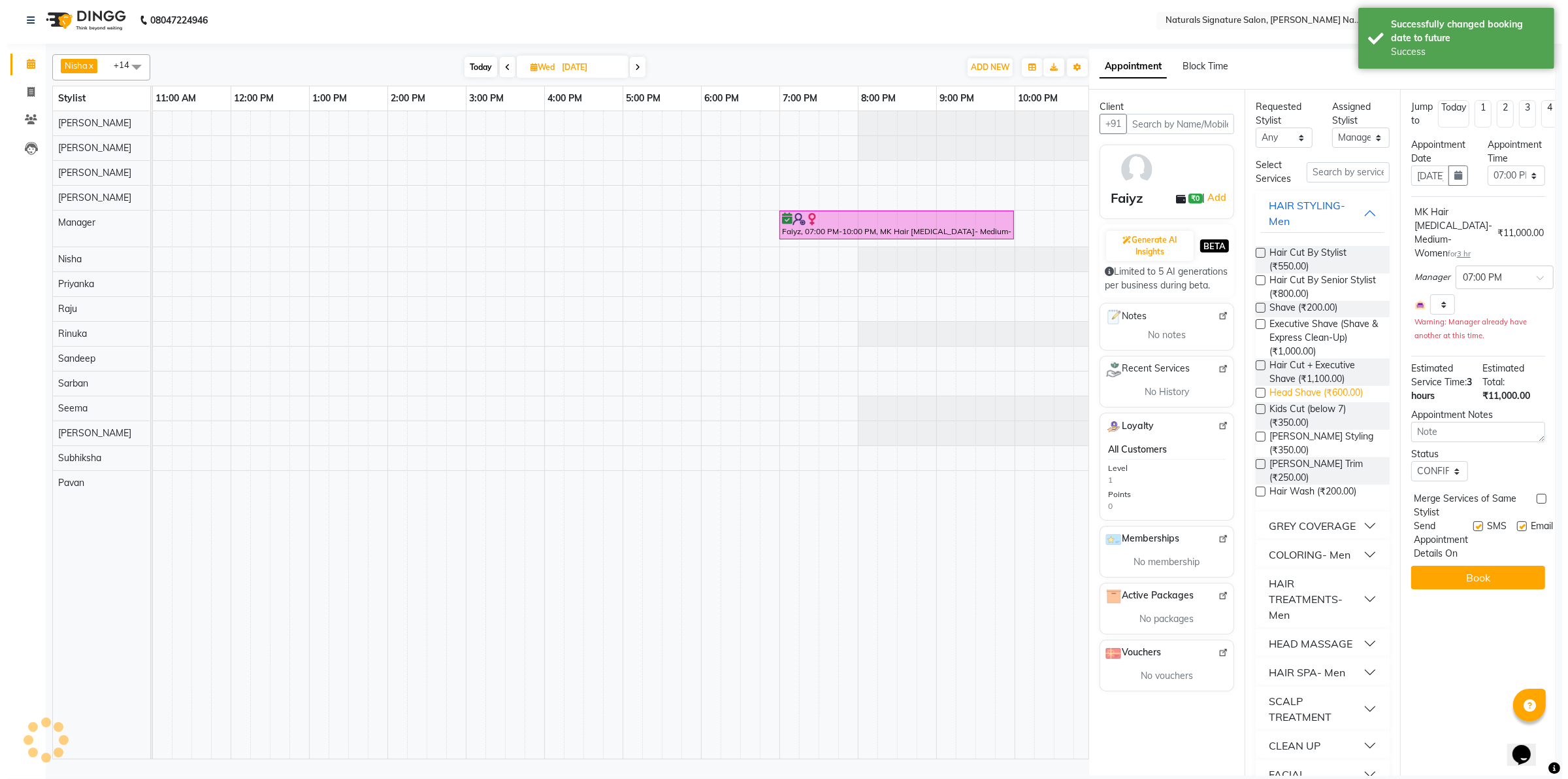
scroll to position [0, 0]
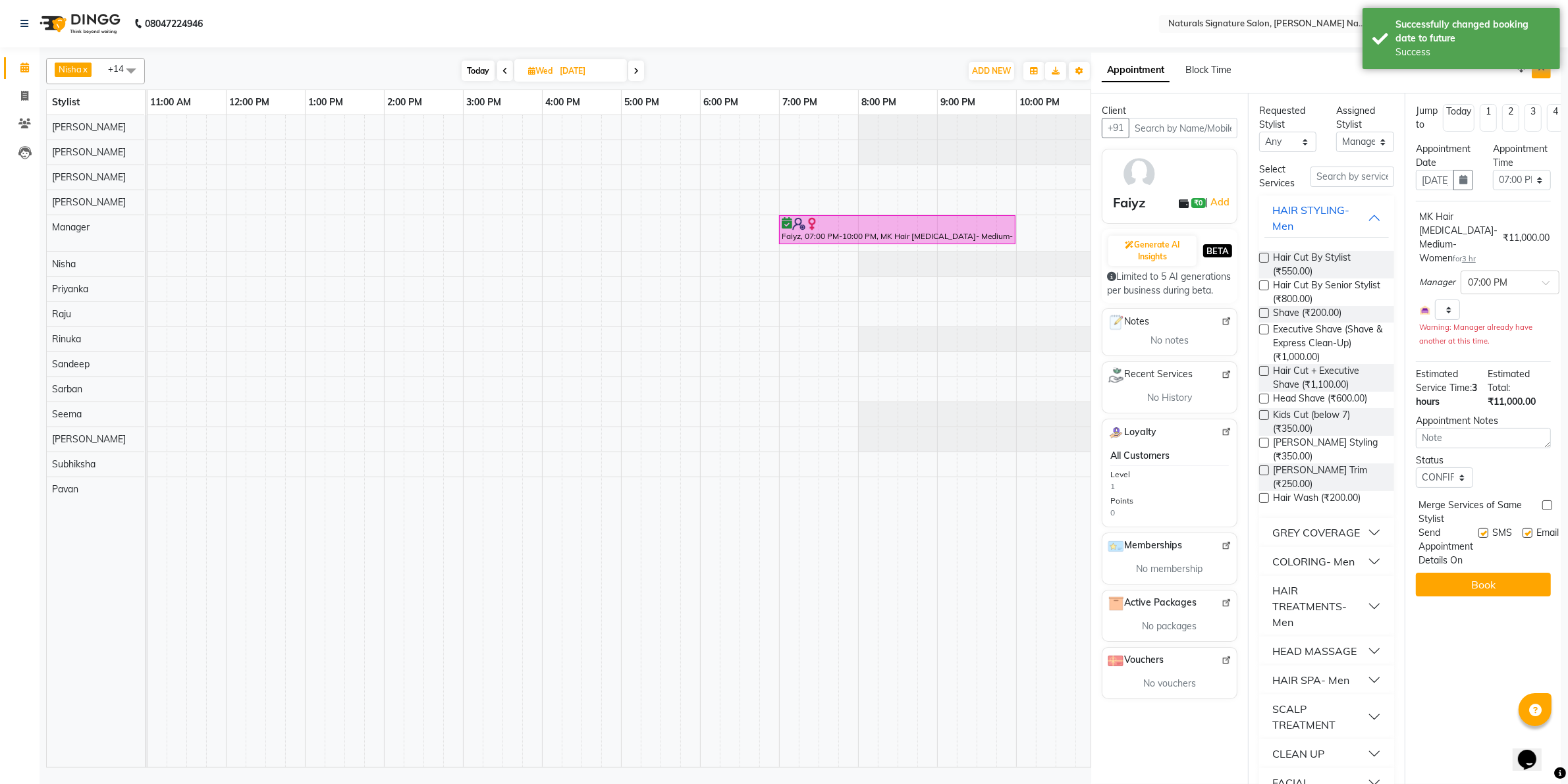
click at [1531, 77] on button "Close" at bounding box center [1541, 68] width 19 height 20
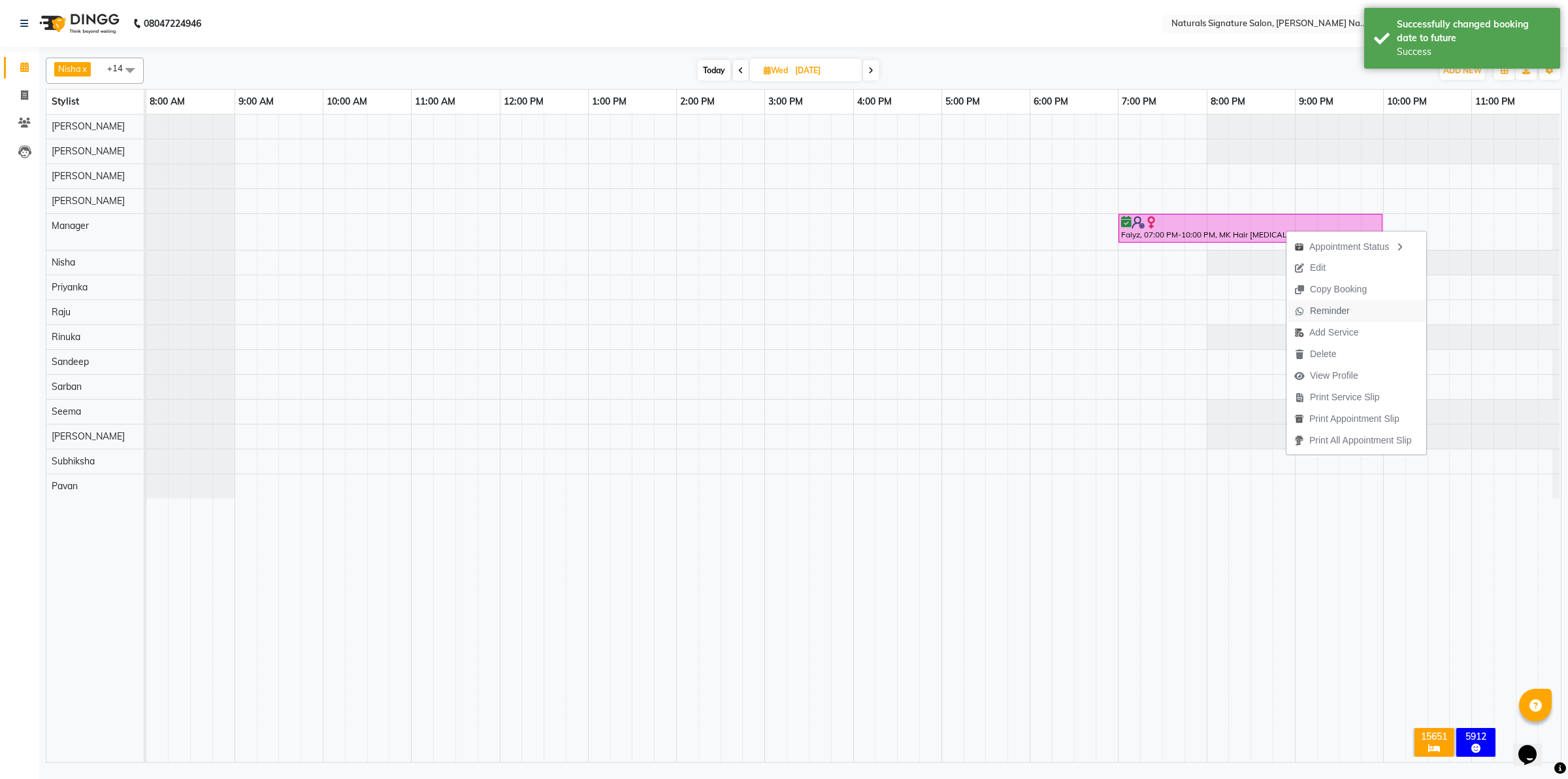
click at [1334, 312] on span "Reminder" at bounding box center [1330, 310] width 40 height 14
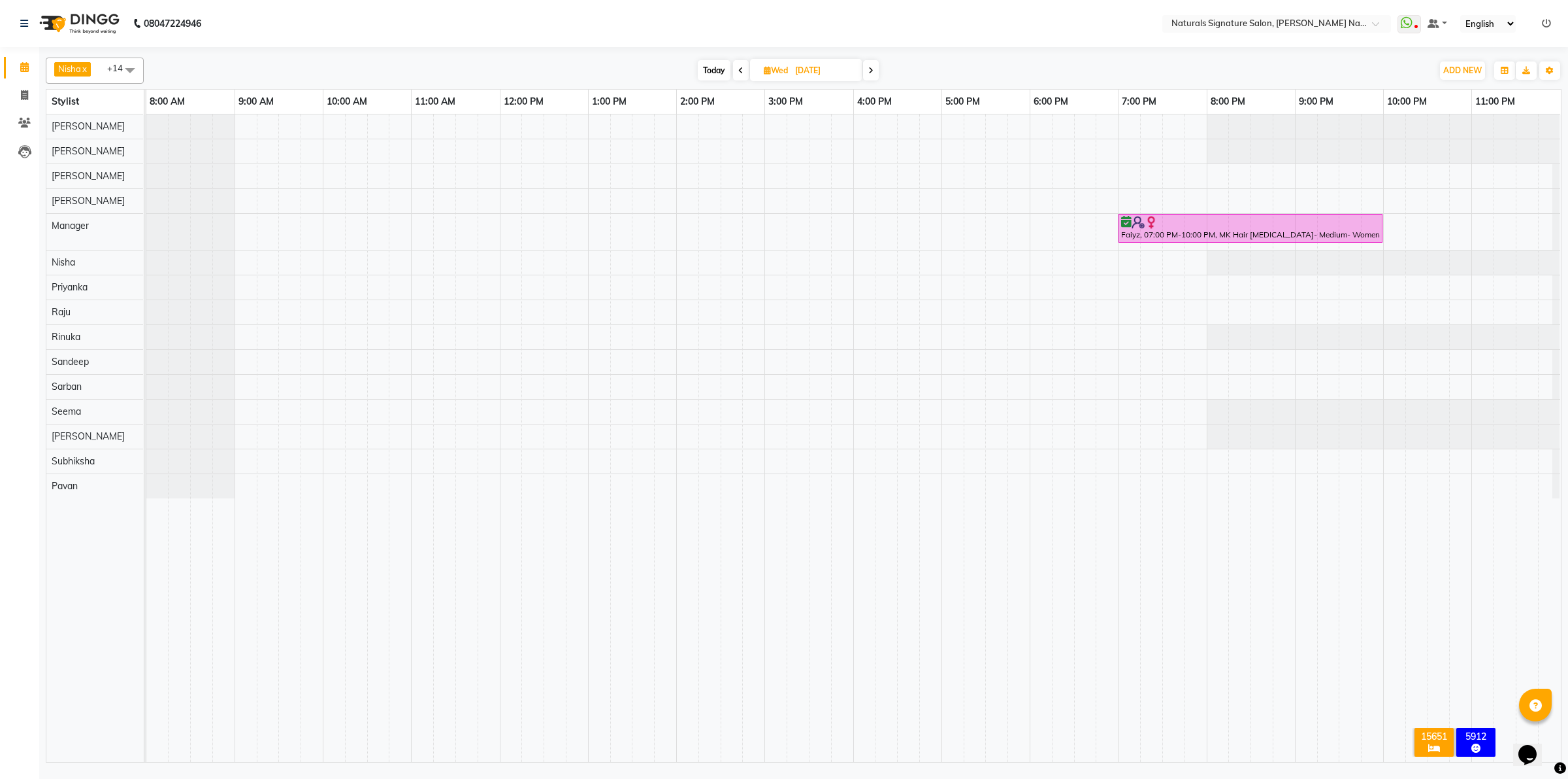
click at [718, 74] on span "Today" at bounding box center [714, 70] width 33 height 20
type input "01-09-2025"
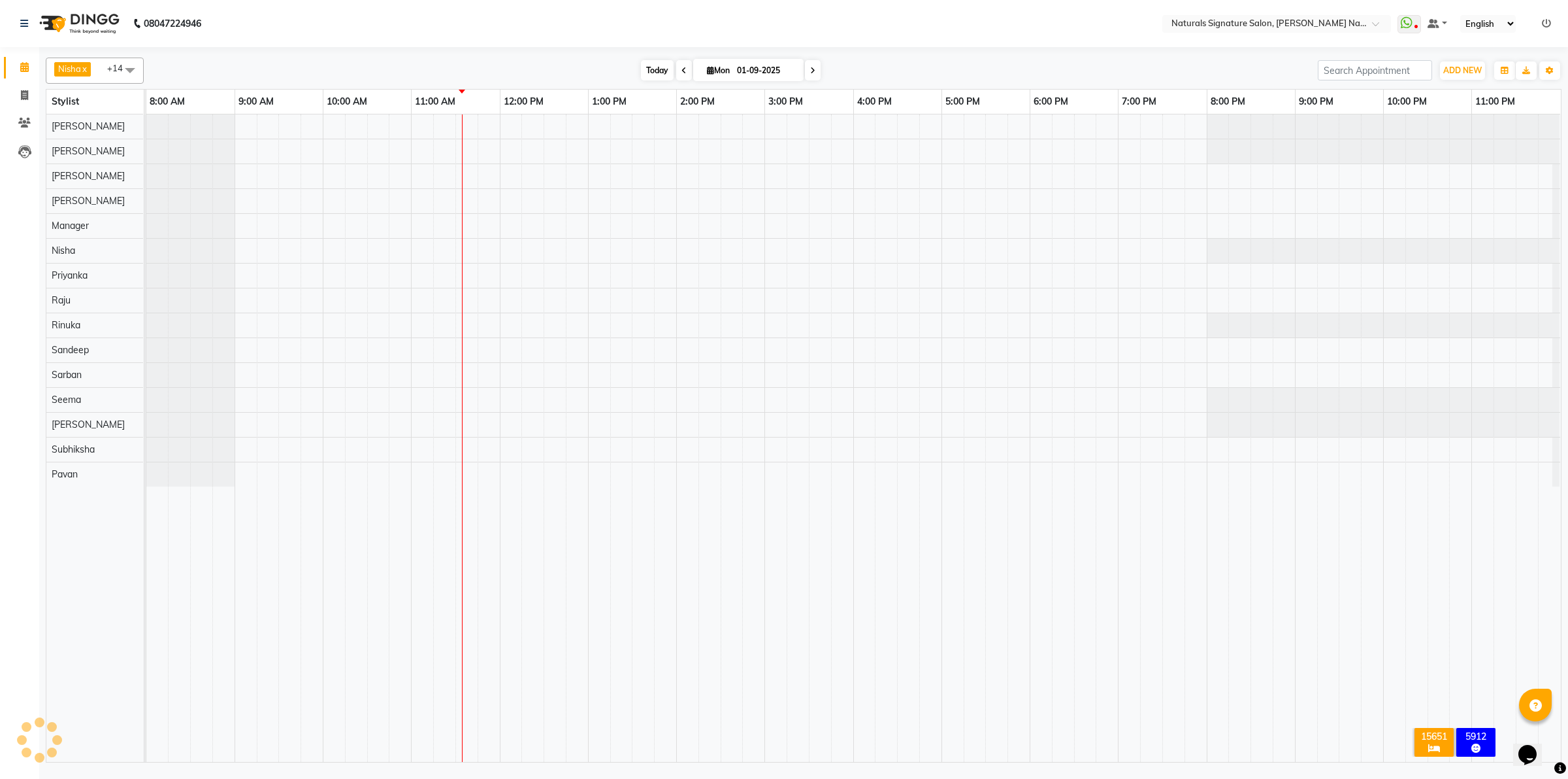
click at [655, 66] on span "Today" at bounding box center [658, 70] width 33 height 20
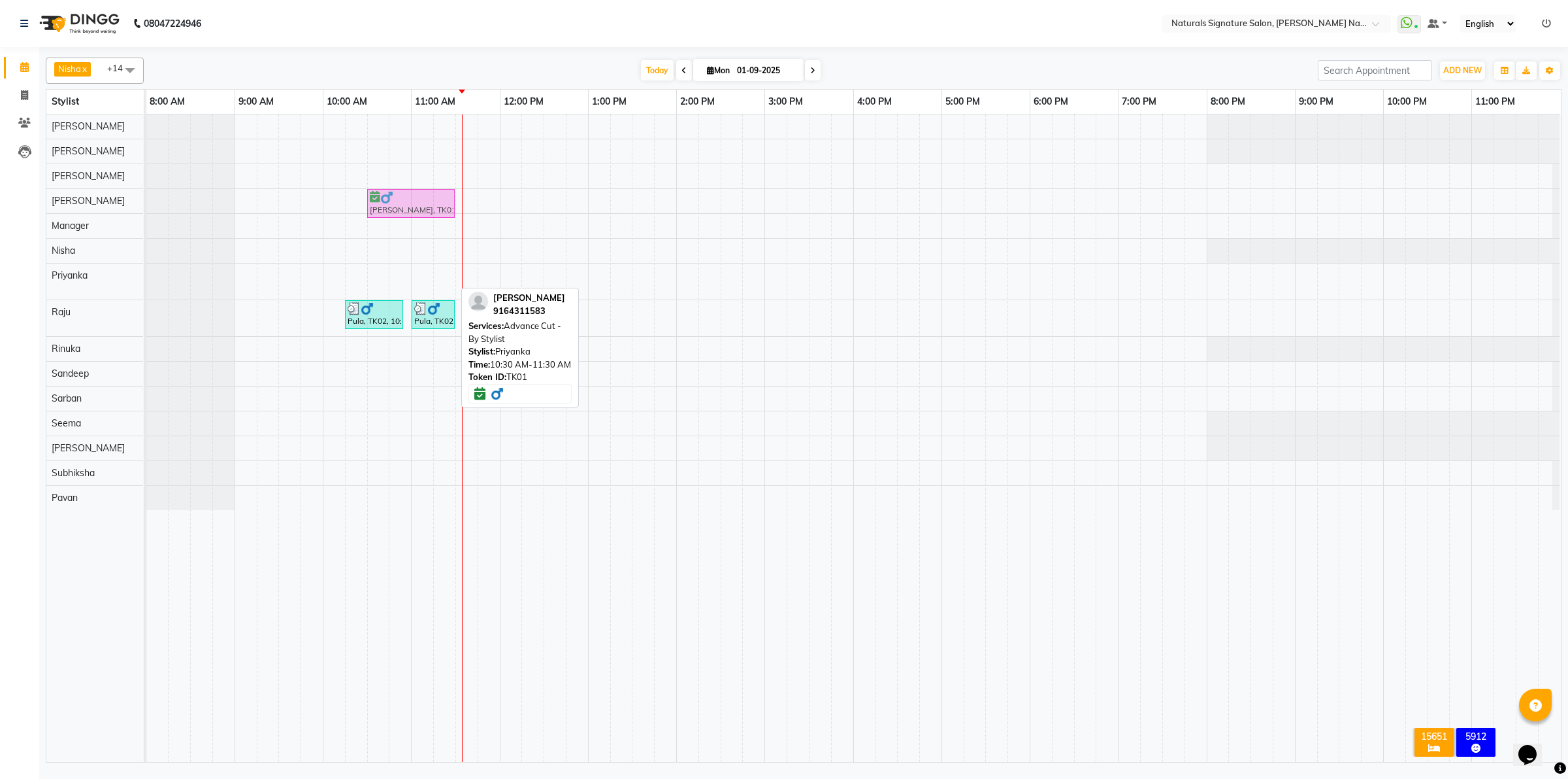
drag, startPoint x: 402, startPoint y: 278, endPoint x: 412, endPoint y: 210, distance: 68.7
click at [412, 208] on tbody "Anilkumar, TK01, 10:30 AM-11:30 AM, Advance Cut - By Stylist Anilkumar, TK01, 1…" at bounding box center [853, 312] width 1414 height 395
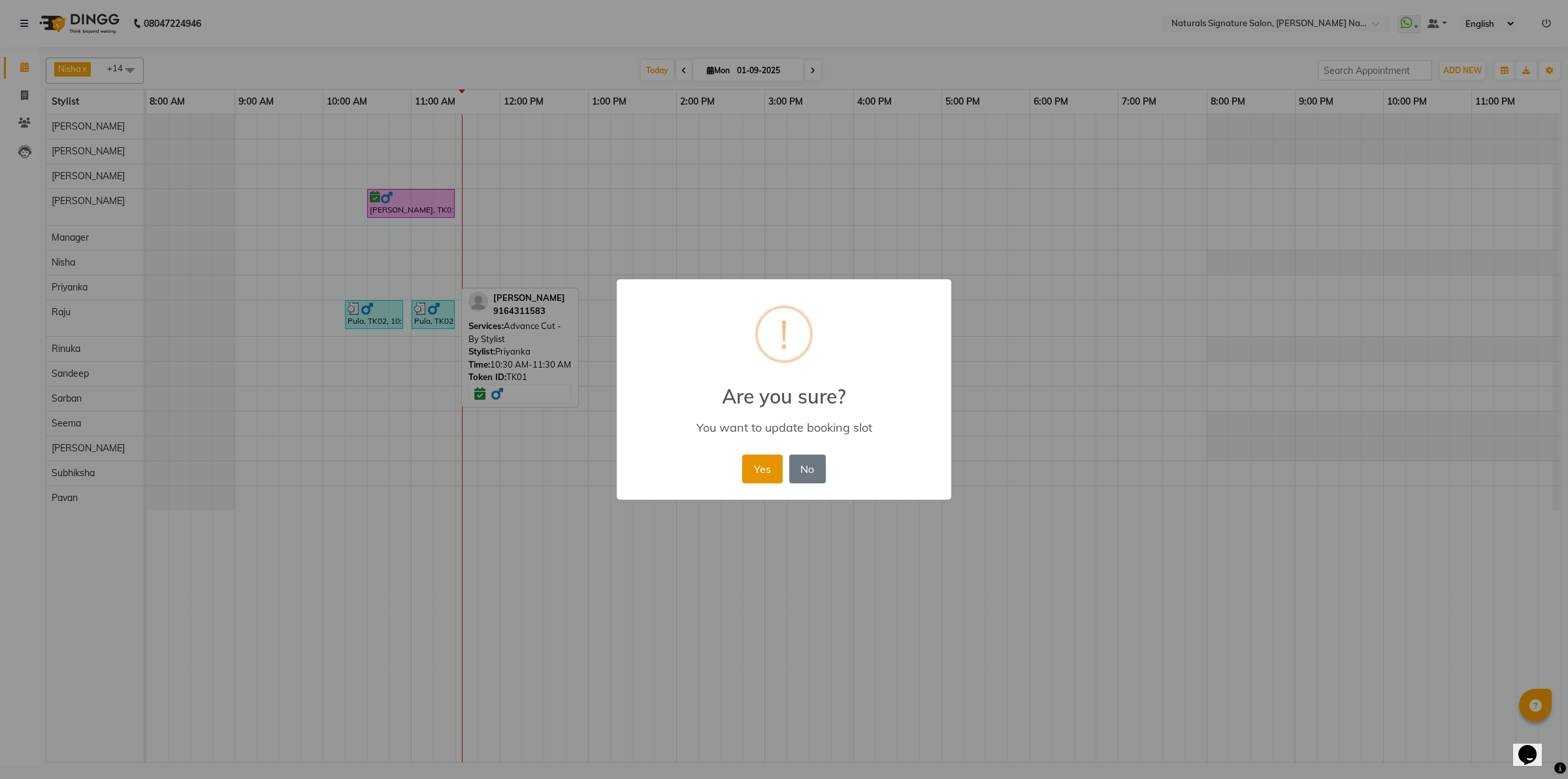
click at [767, 472] on button "Yes" at bounding box center [762, 469] width 40 height 29
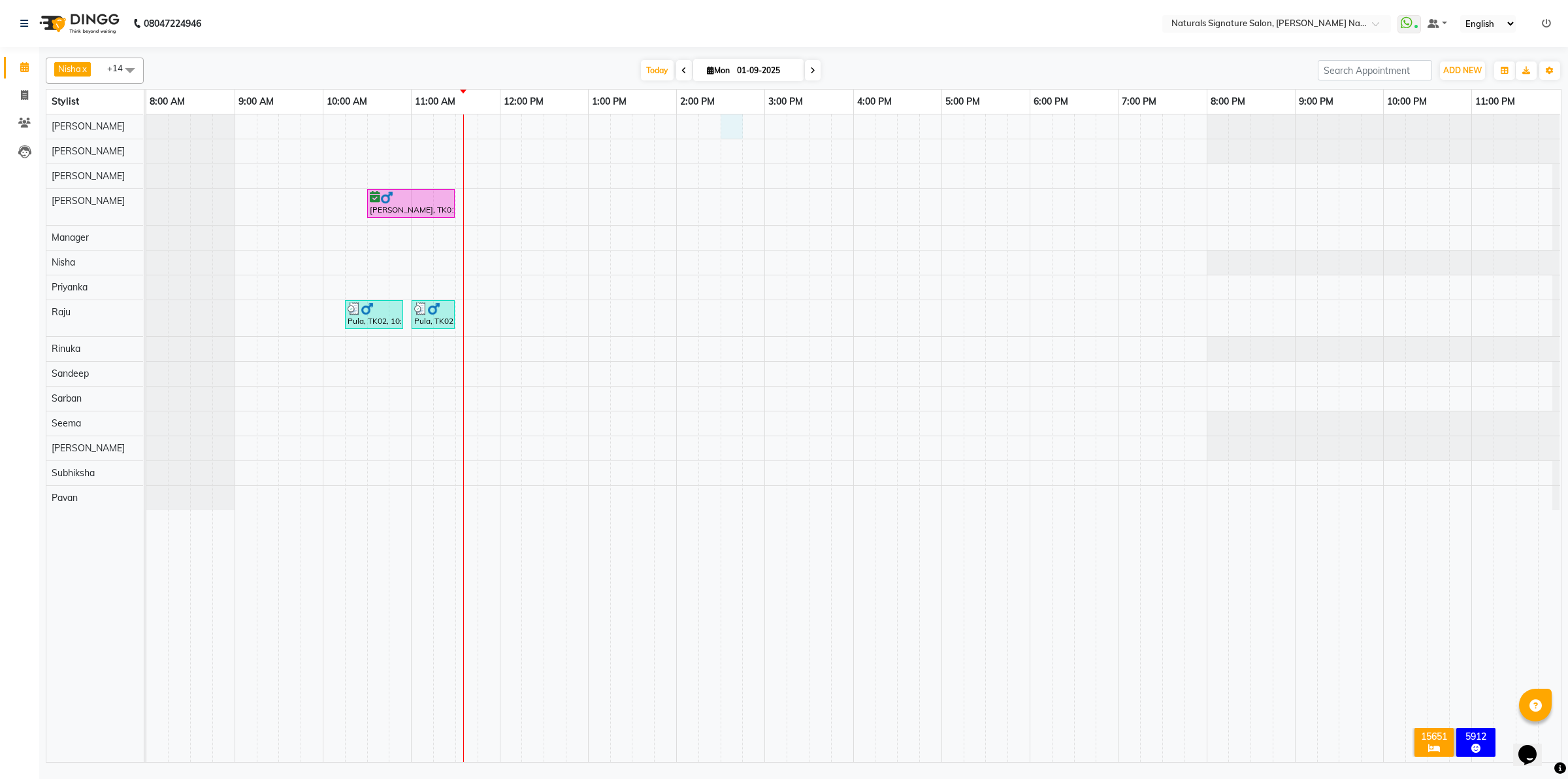
click at [727, 125] on div "Anilkumar, TK01, 10:30 AM-11:30 AM, Advance Cut - By Stylist Pula, TK02, 10:15 …" at bounding box center [853, 438] width 1414 height 647
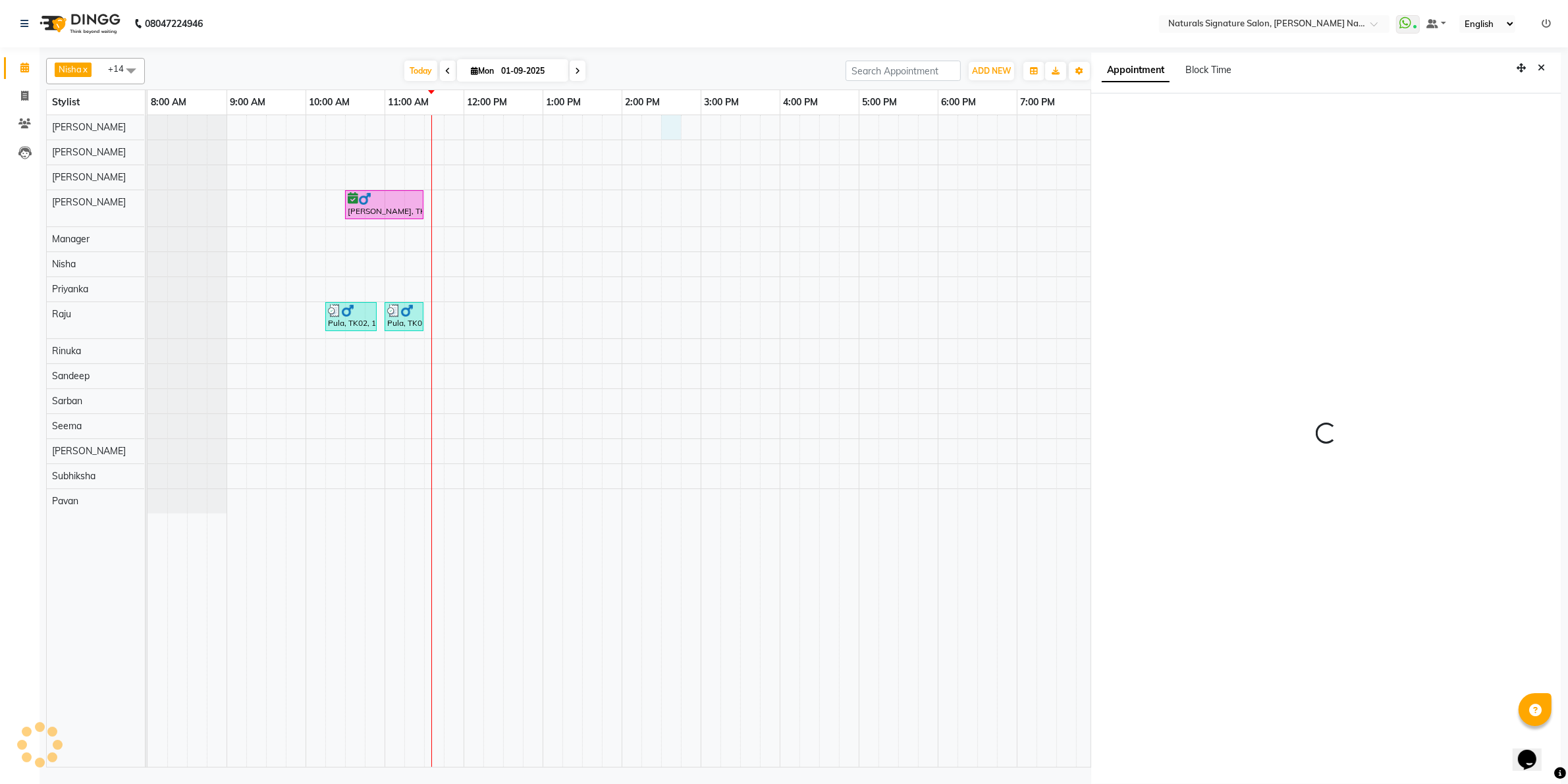
scroll to position [4, 0]
select select "870"
select select "44901"
select select "tentative"
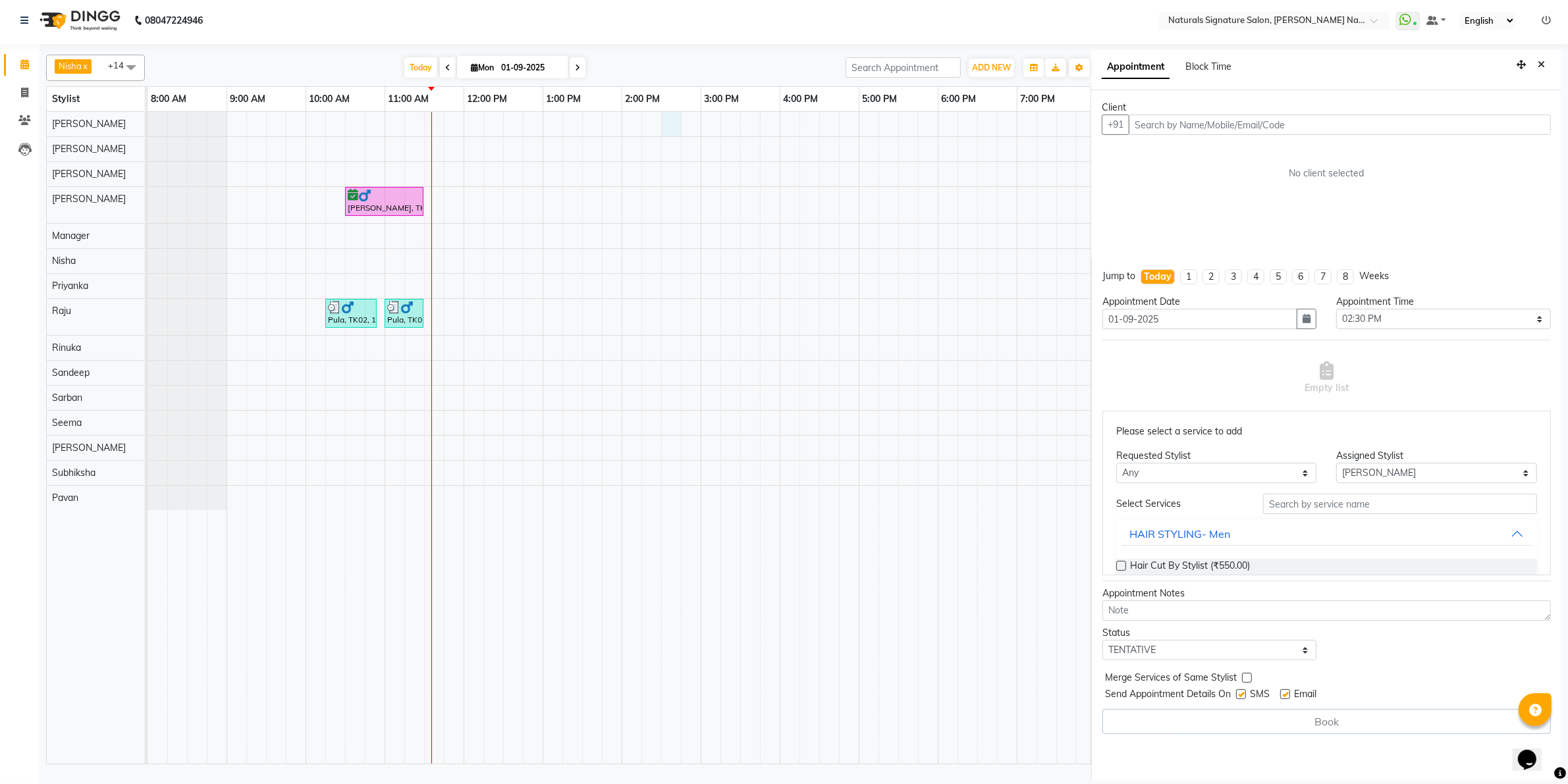
click at [1186, 124] on input "text" at bounding box center [1339, 124] width 422 height 20
type input "8082554046"
click at [1516, 129] on span "Add Client" at bounding box center [1523, 124] width 44 height 12
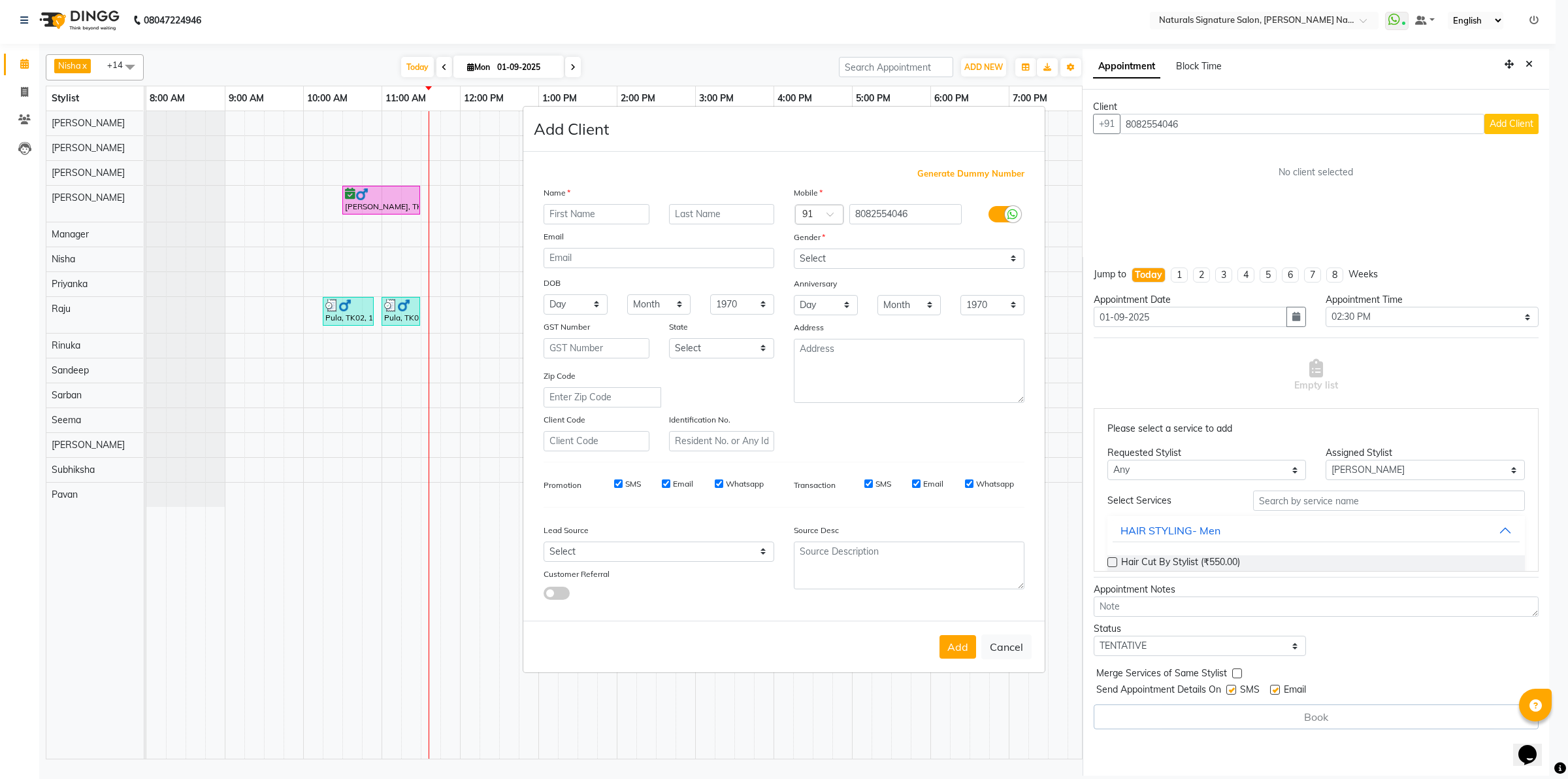
click at [604, 211] on input "text" at bounding box center [596, 214] width 106 height 20
type input "Aashna"
click at [851, 260] on select "Select [DEMOGRAPHIC_DATA] [DEMOGRAPHIC_DATA] Other Prefer Not To Say" at bounding box center [909, 258] width 231 height 20
select select "[DEMOGRAPHIC_DATA]"
click at [794, 250] on select "Select [DEMOGRAPHIC_DATA] [DEMOGRAPHIC_DATA] Other Prefer Not To Say" at bounding box center [909, 258] width 231 height 20
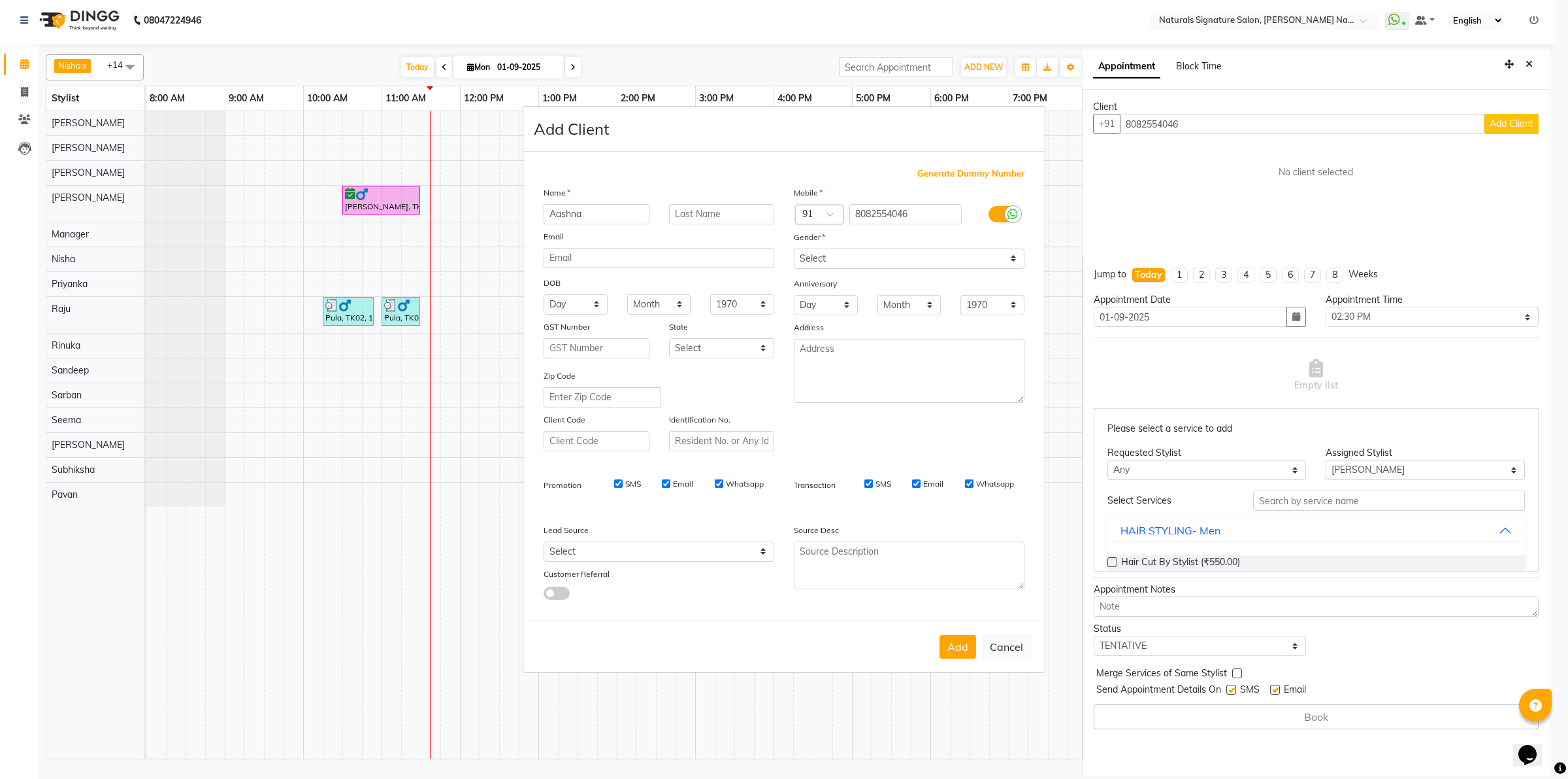
click at [959, 643] on button "Add" at bounding box center [958, 646] width 36 height 24
type input "80******46"
select select
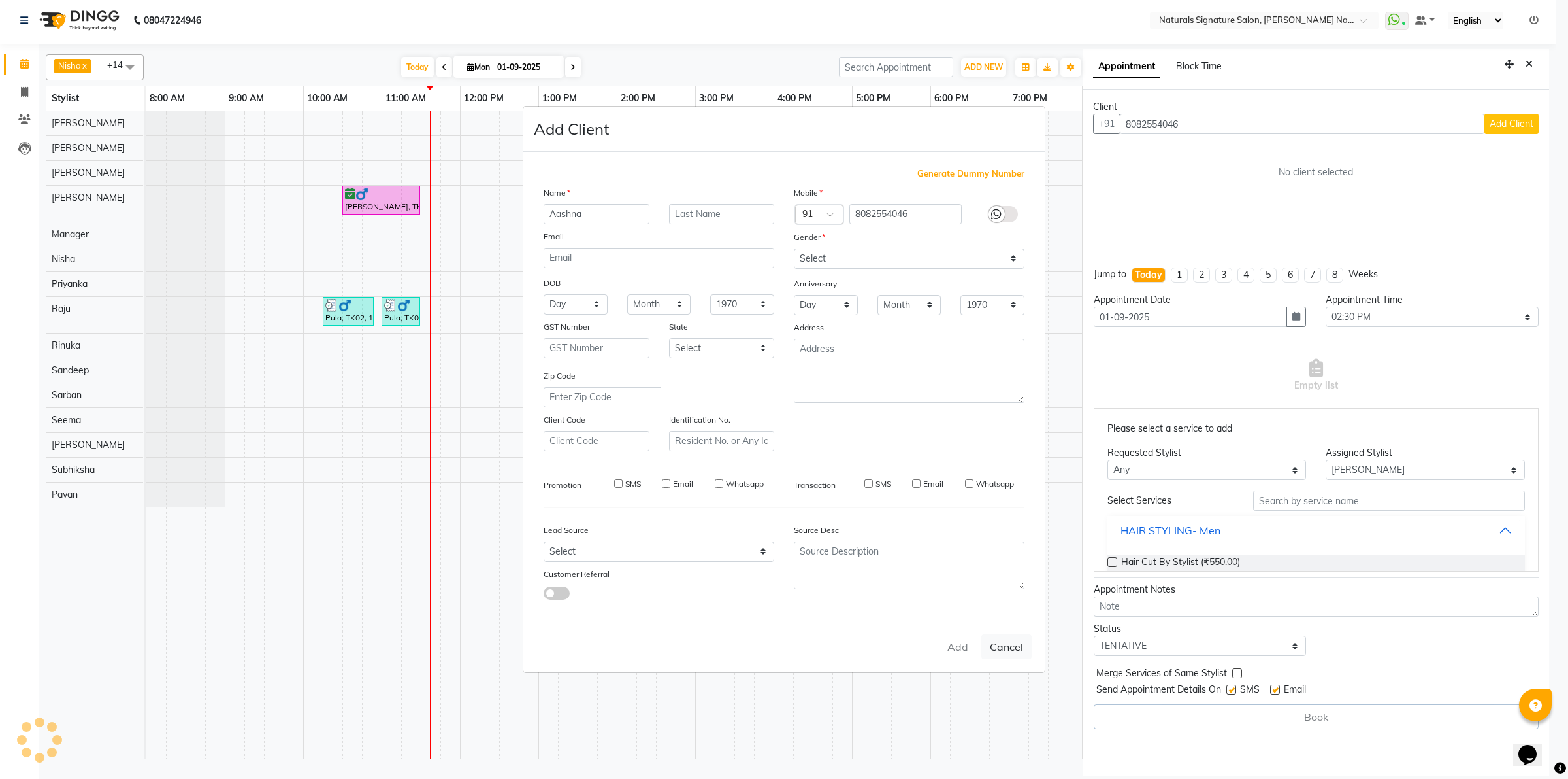
select select
checkbox input "false"
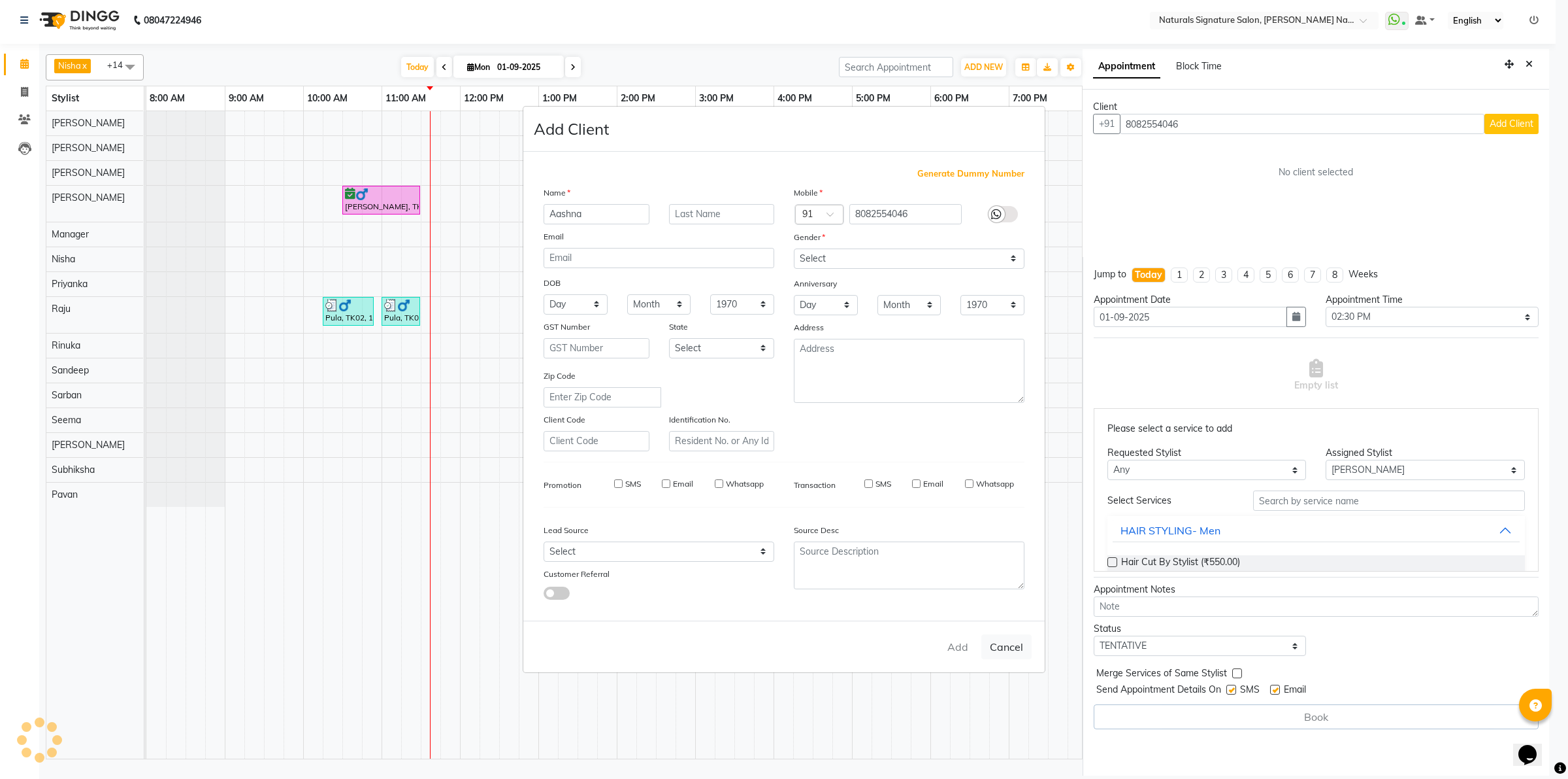
checkbox input "false"
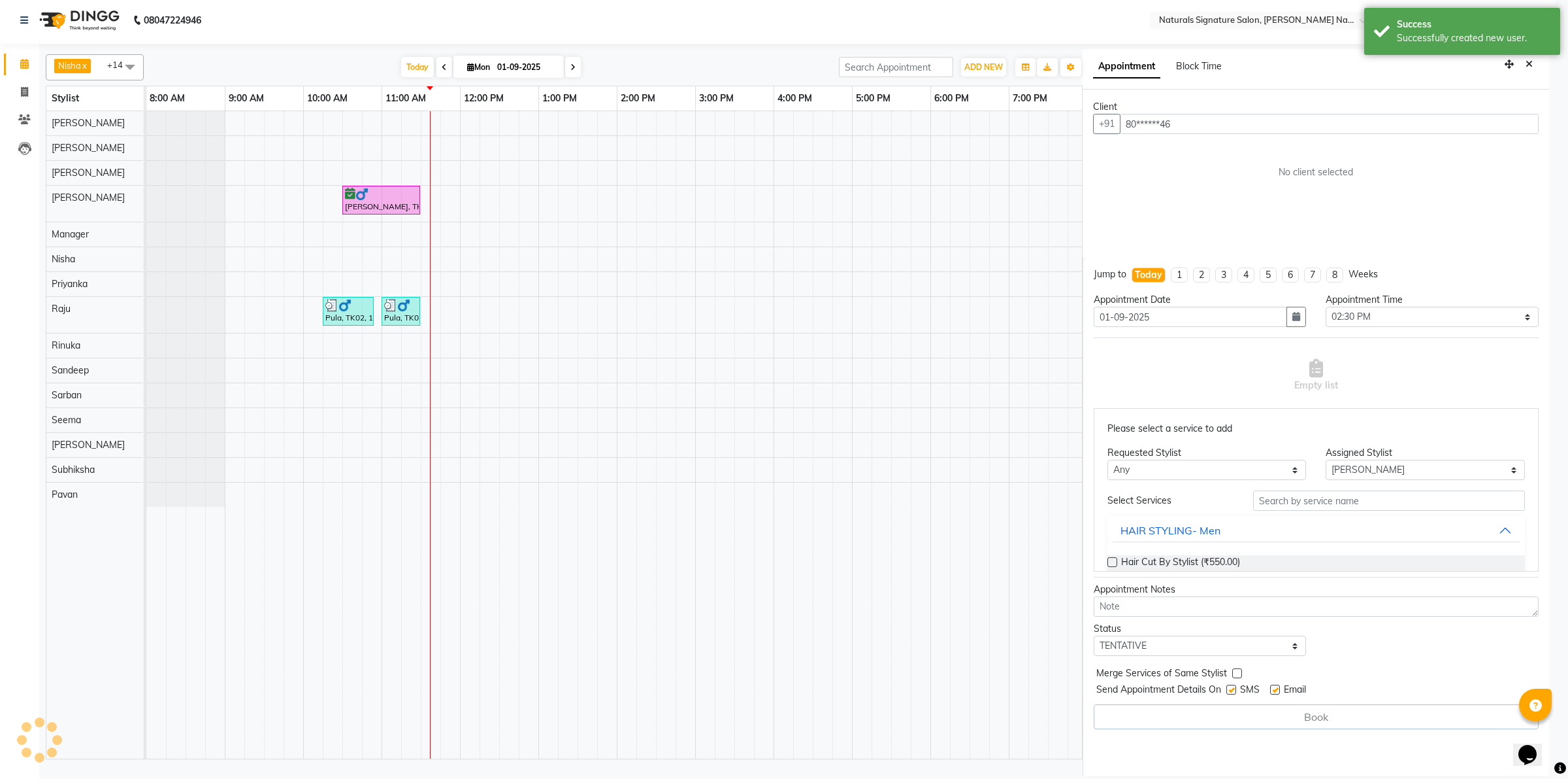
click at [1114, 563] on ngb-modal-window "Add Client Generate Dummy Number Name Email DOB Day 01 02 03 04 05 06 07 08 09 …" at bounding box center [784, 389] width 1568 height 779
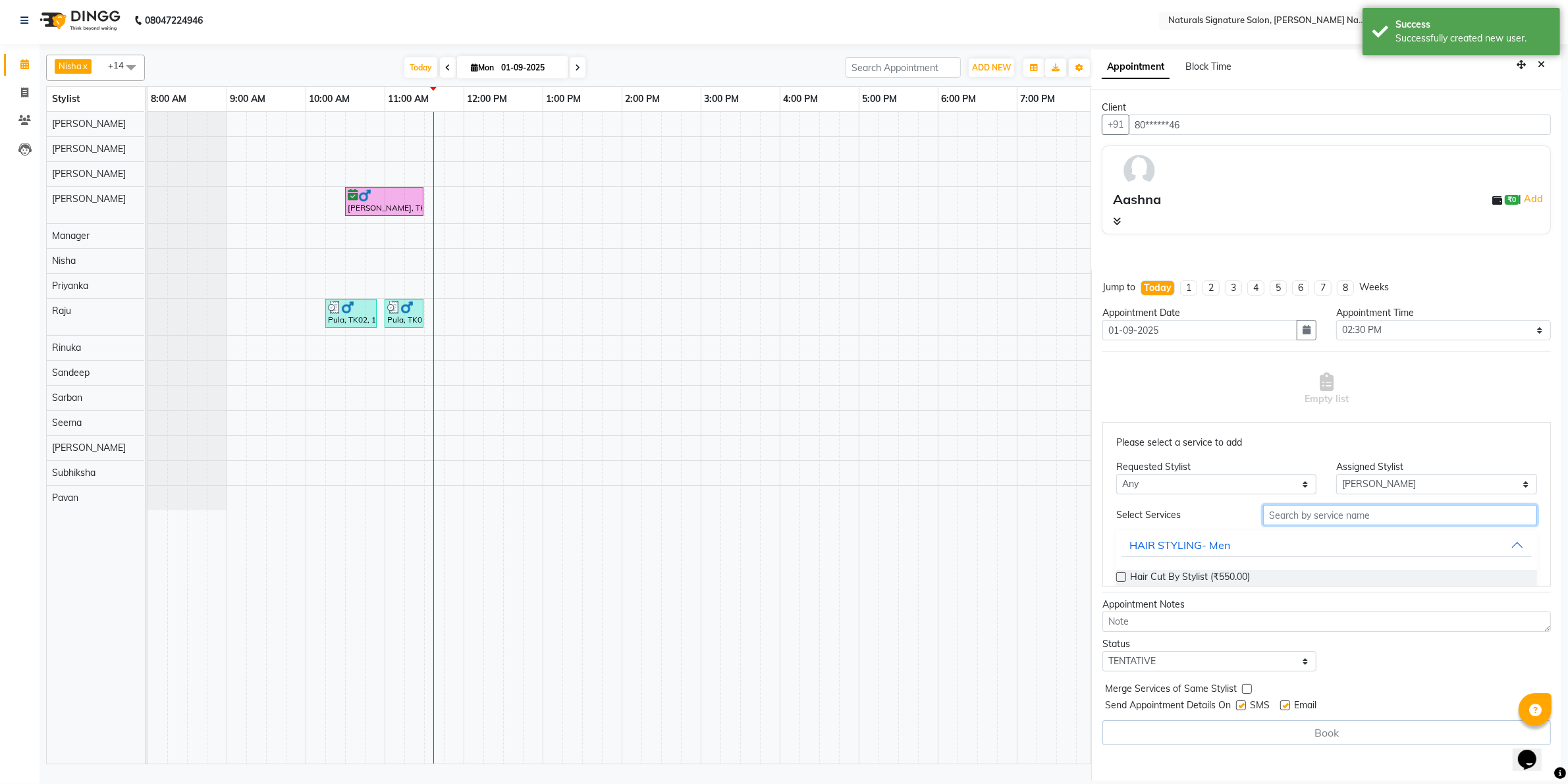
click at [1329, 517] on input "text" at bounding box center [1400, 515] width 274 height 20
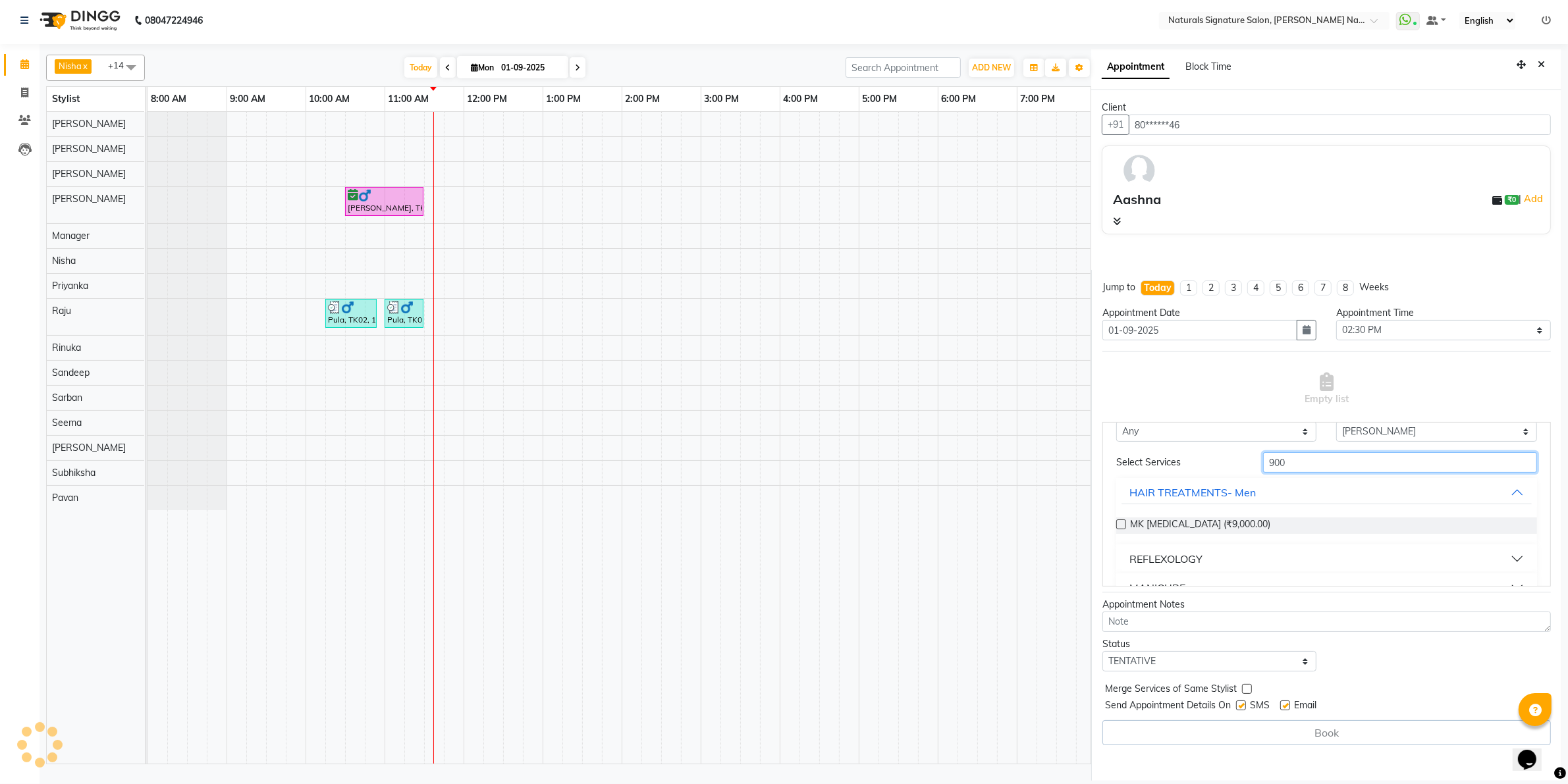
scroll to position [247, 0]
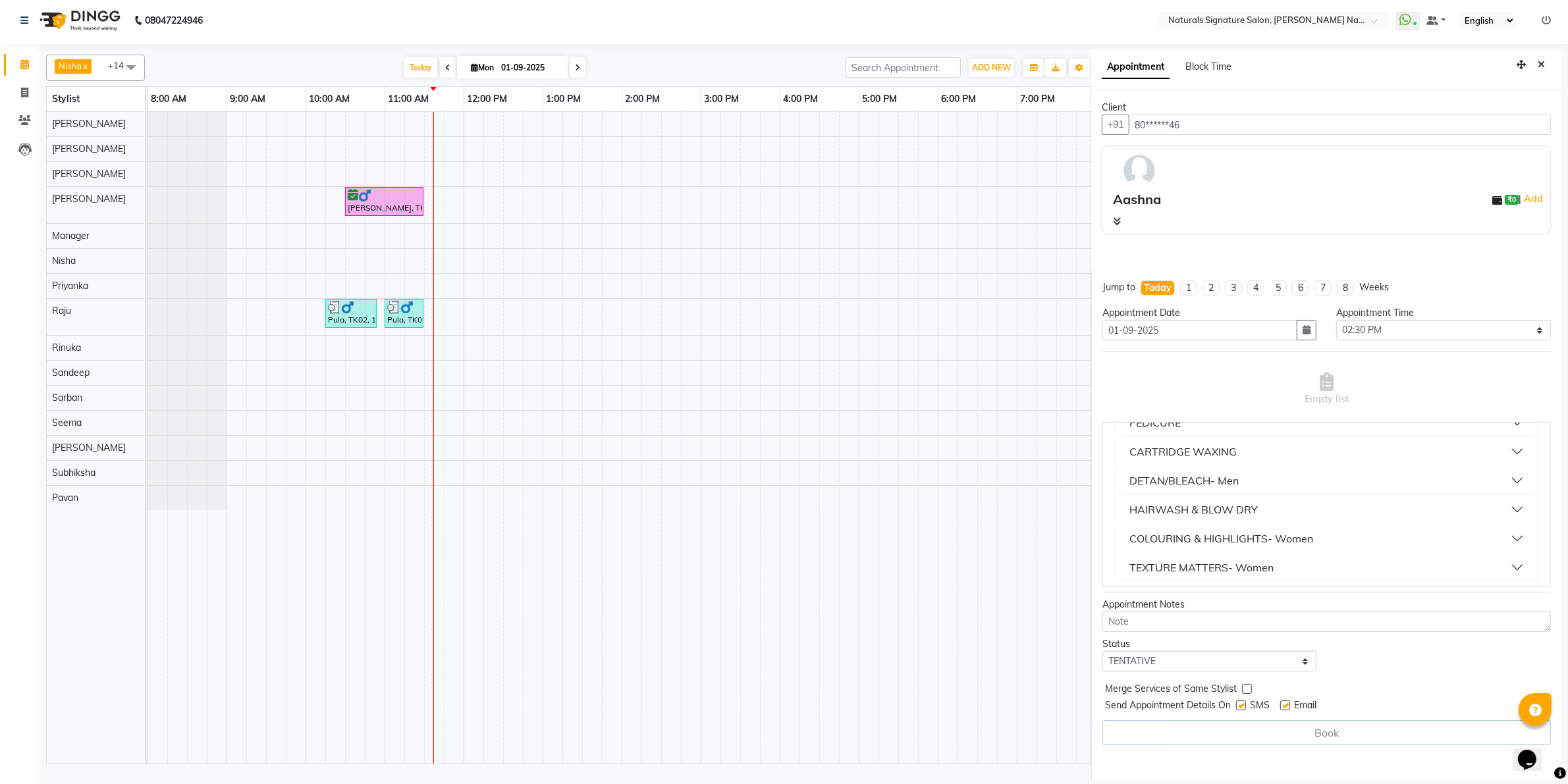
type input "900"
click at [1158, 511] on div "HAIRWASH & BLOW DRY" at bounding box center [1194, 509] width 128 height 16
click at [1119, 541] on label at bounding box center [1120, 541] width 10 height 10
click at [1119, 541] on input "checkbox" at bounding box center [1119, 542] width 8 height 8
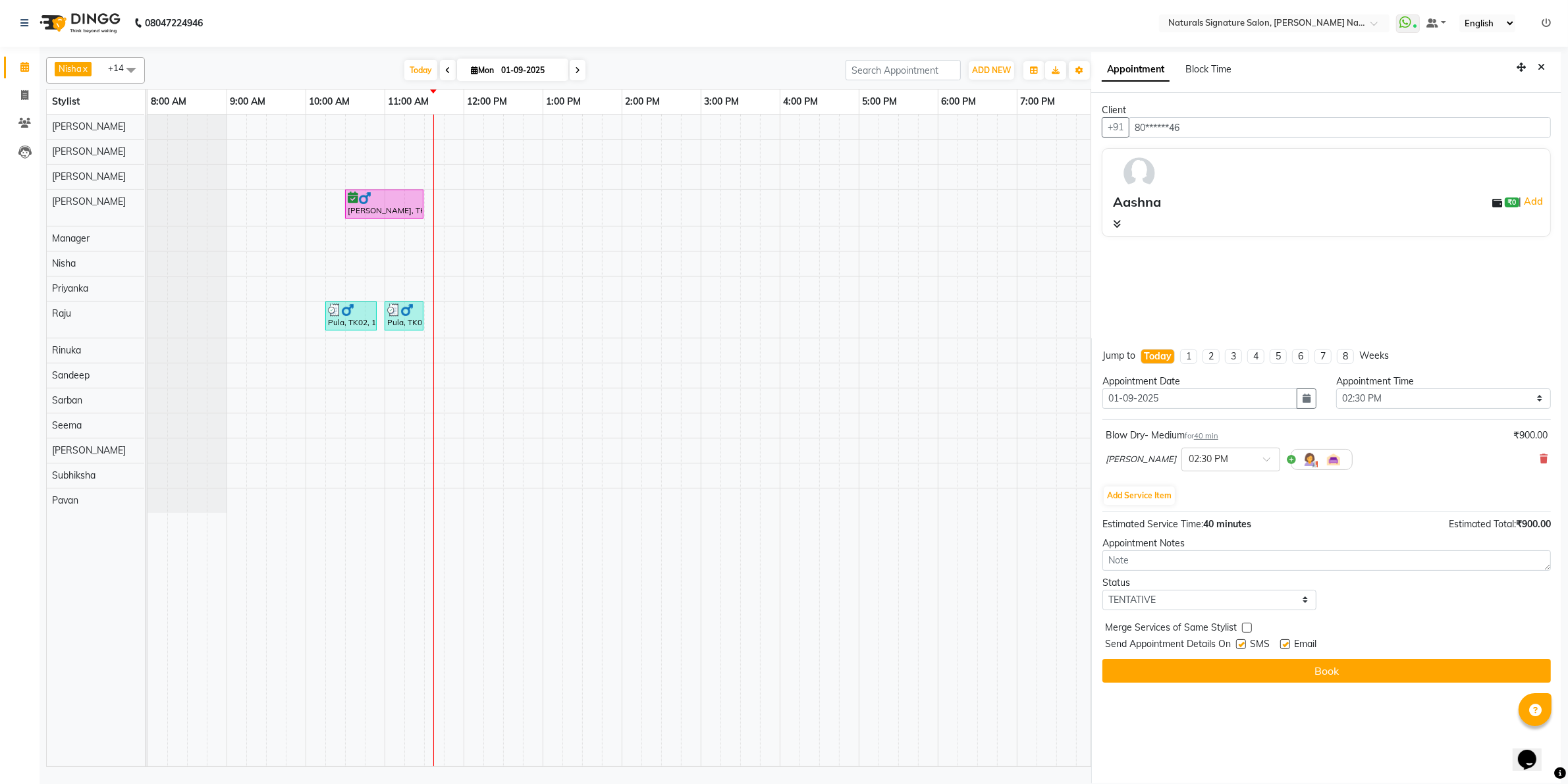
scroll to position [0, 0]
click at [1130, 495] on button "Add Service Item" at bounding box center [1140, 496] width 71 height 18
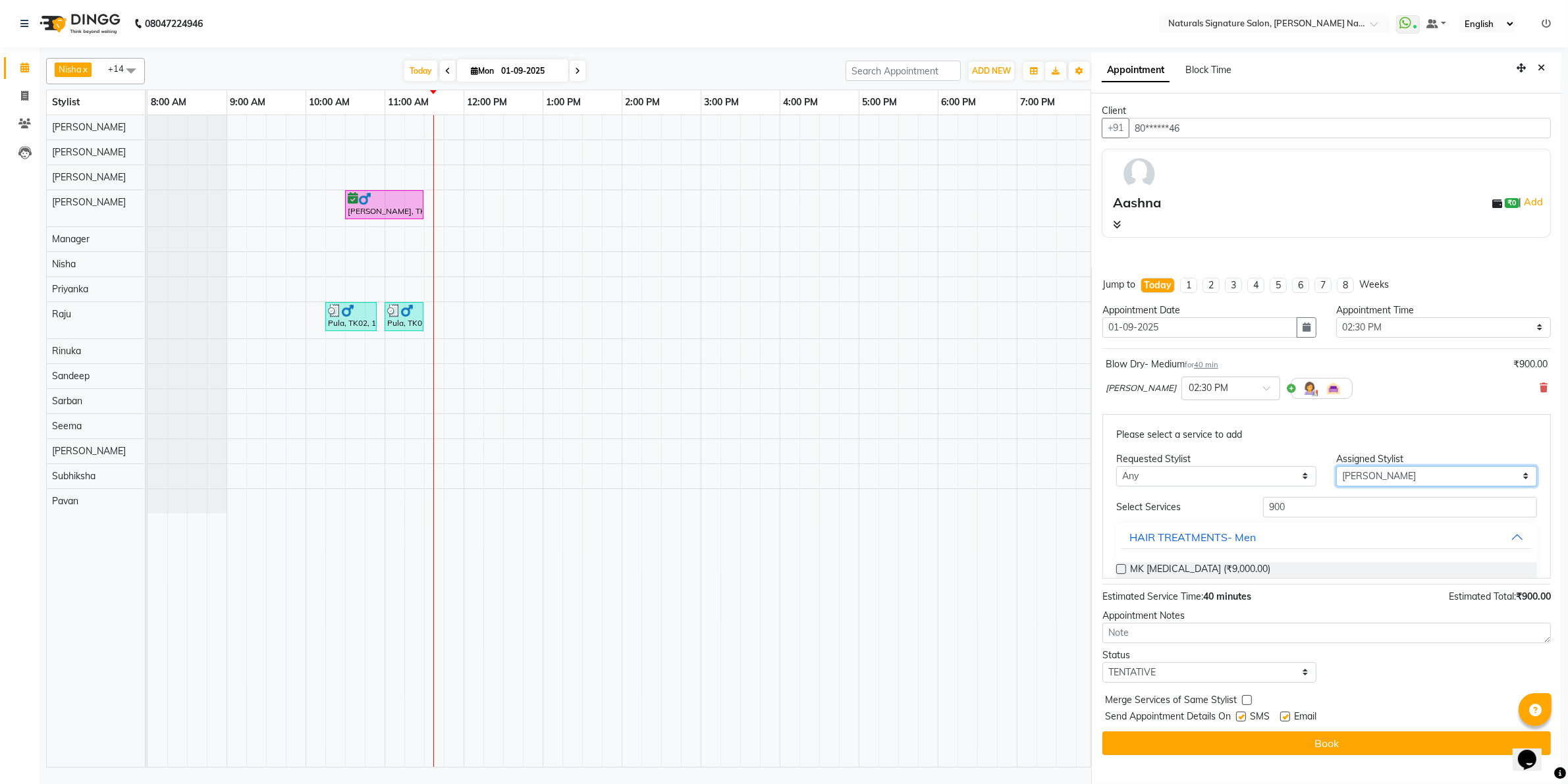
click at [1371, 474] on select "Select Ali Badri Dhanushri Harsha Manager Nisha Pavan Priyanka Raju Rinuka Sand…" at bounding box center [1436, 476] width 200 height 20
select select "88563"
click at [1336, 487] on select "Select Ali Badri Dhanushri Harsha Manager Nisha Pavan Priyanka Raju Rinuka Sand…" at bounding box center [1436, 476] width 200 height 20
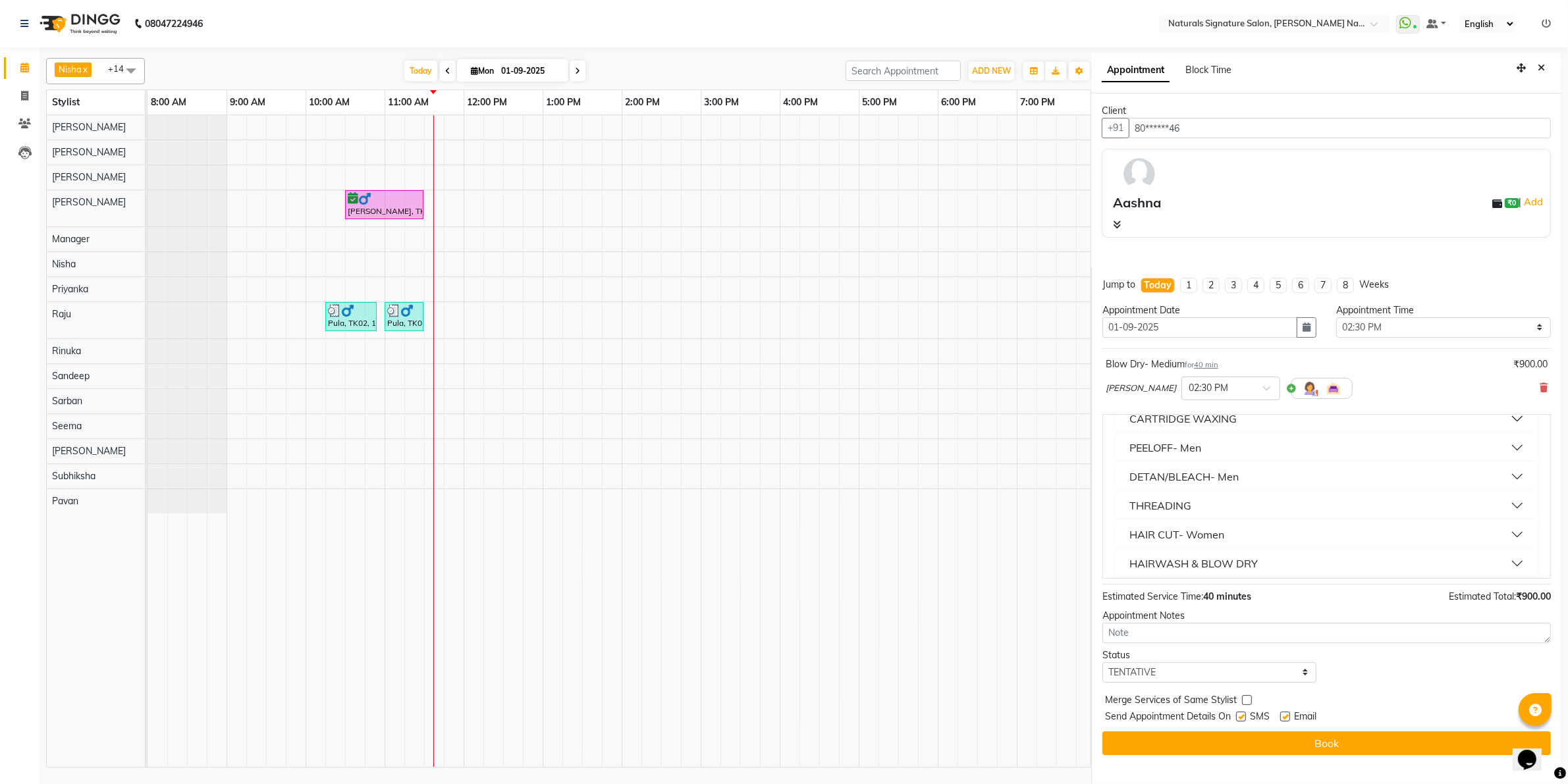
scroll to position [740, 0]
click at [1212, 531] on div "HAIRWASH & BLOW DRY" at bounding box center [1194, 532] width 128 height 16
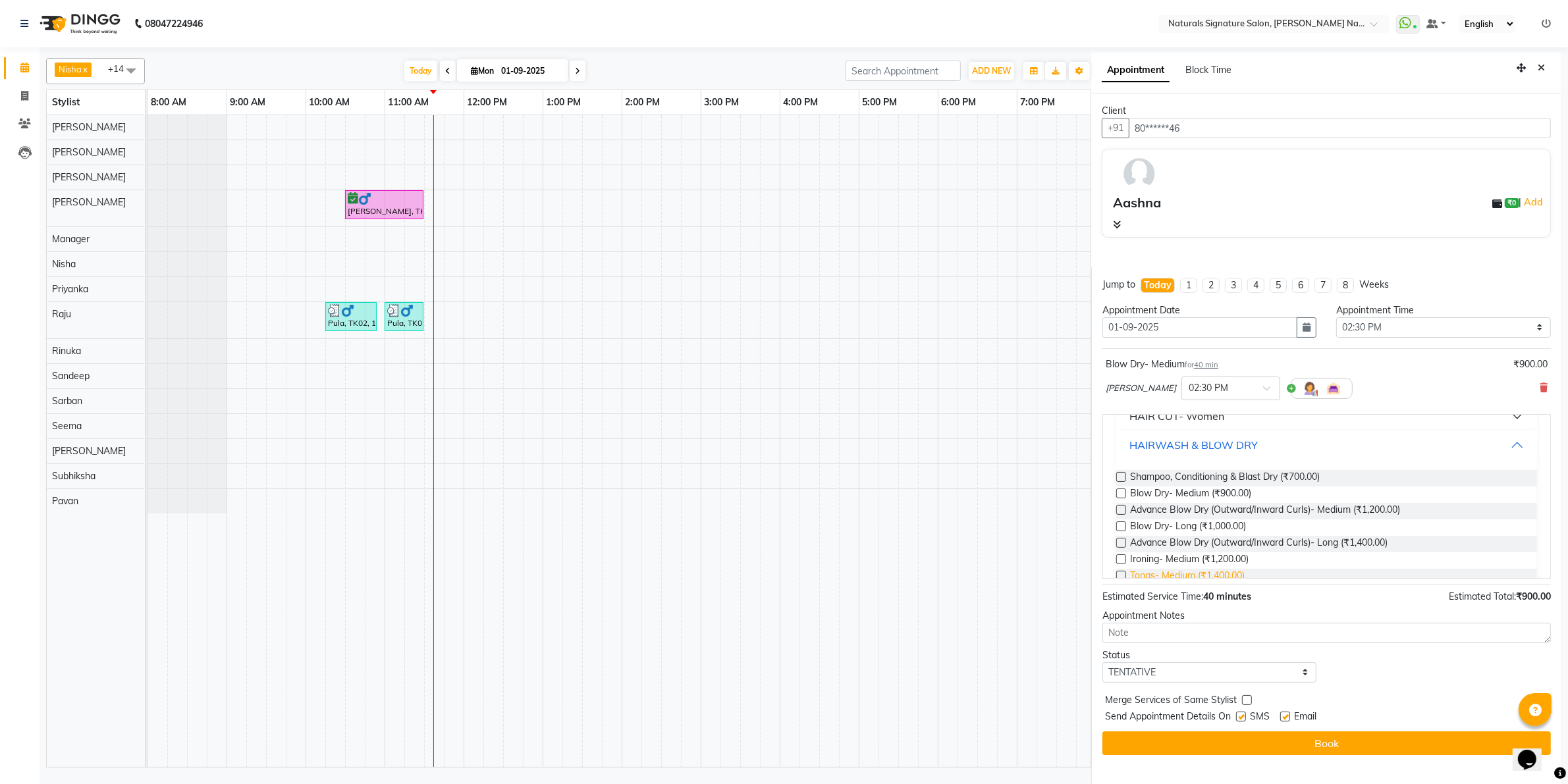
scroll to position [822, 0]
click at [1120, 497] on label at bounding box center [1120, 498] width 10 height 10
click at [1120, 497] on input "checkbox" at bounding box center [1119, 499] width 8 height 8
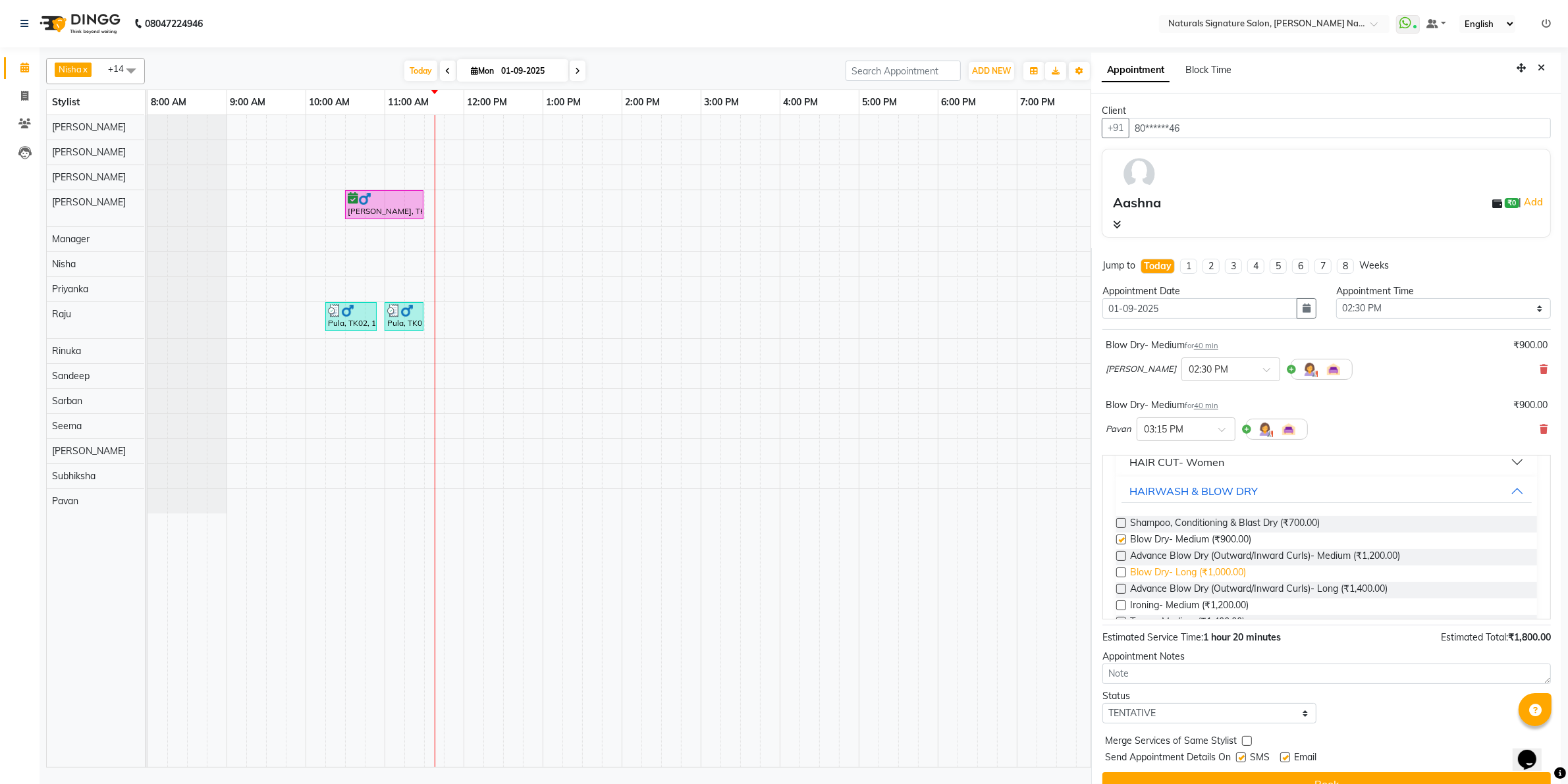
checkbox input "false"
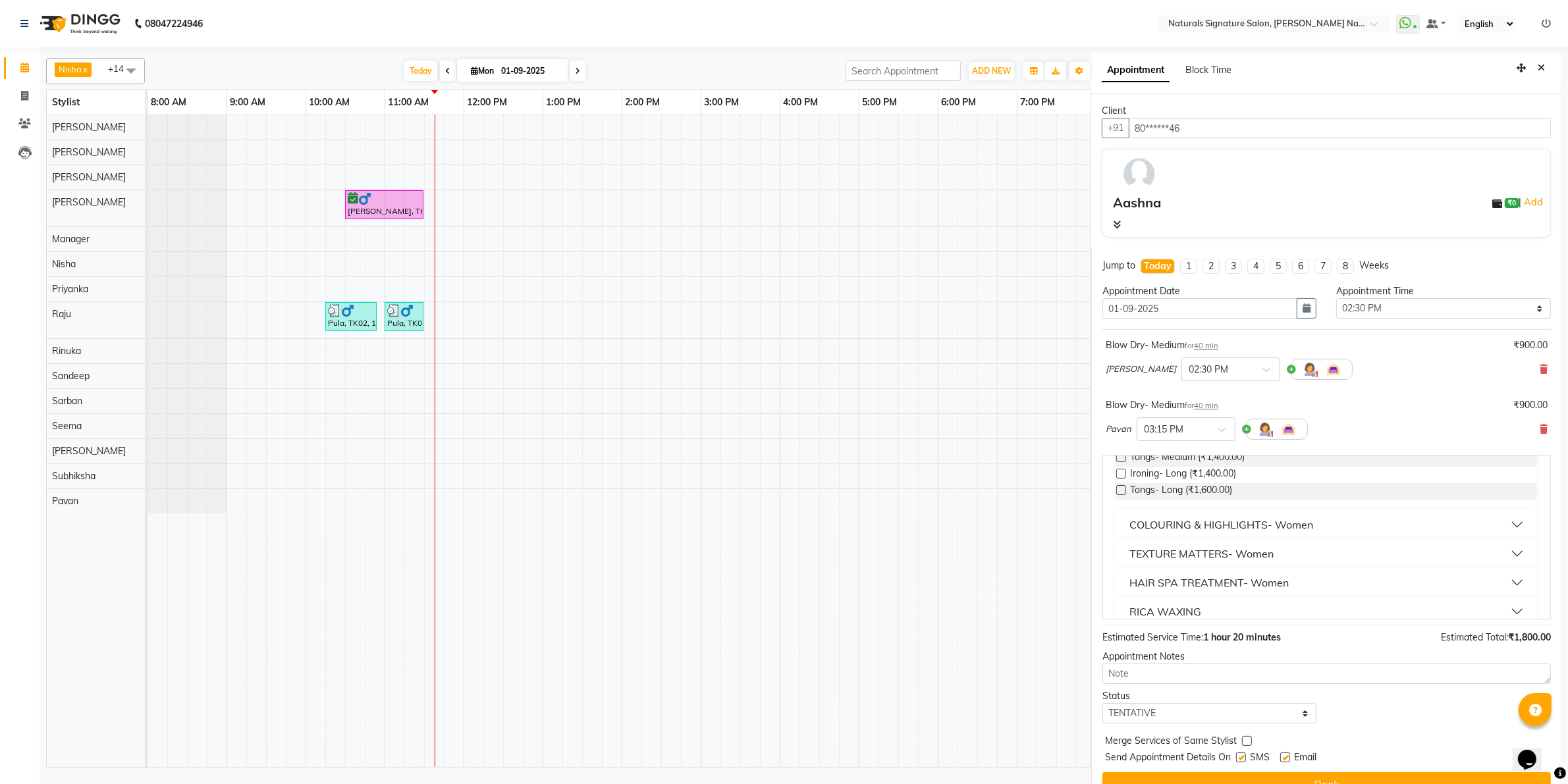
scroll to position [1069, 0]
click at [1133, 709] on select "Select TENTATIVE CONFIRM CHECK-IN UPCOMING" at bounding box center [1209, 713] width 215 height 20
select select "confirm booking"
click at [1102, 704] on select "Select TENTATIVE CONFIRM CHECK-IN UPCOMING" at bounding box center [1209, 713] width 215 height 20
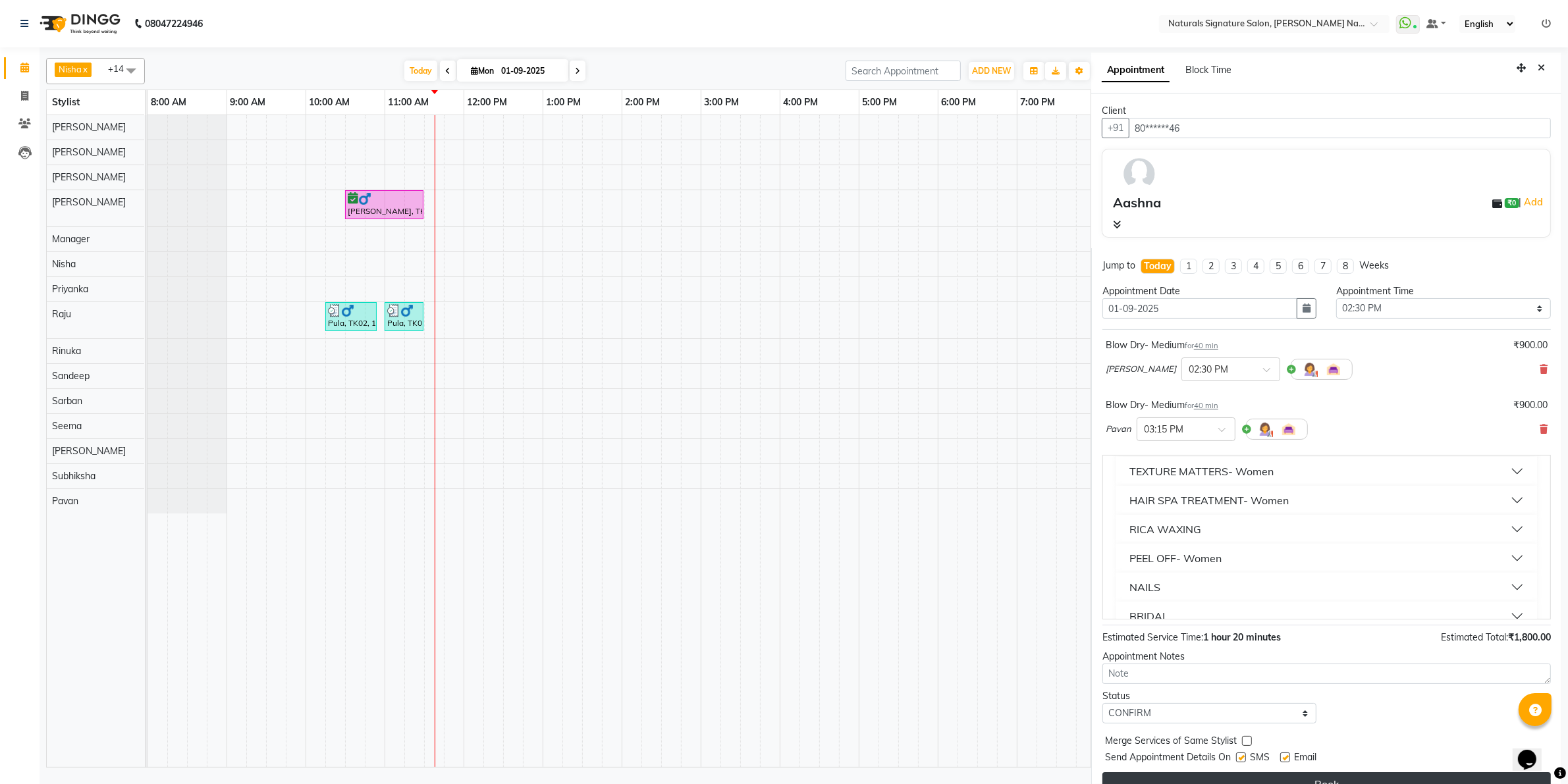
click at [1173, 777] on button "Book" at bounding box center [1326, 784] width 449 height 24
select select "88563"
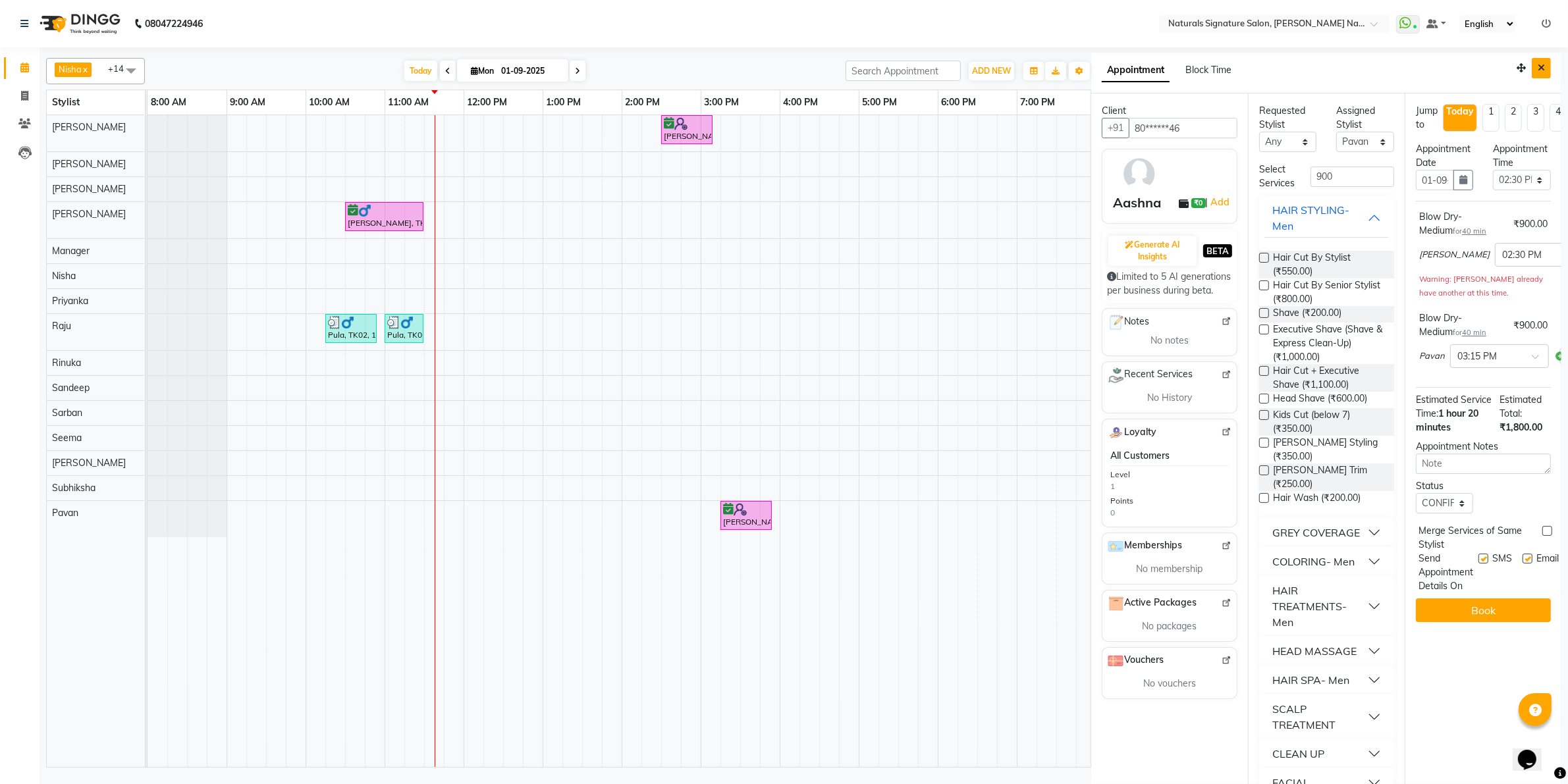
click at [1531, 60] on button "Close" at bounding box center [1541, 68] width 19 height 20
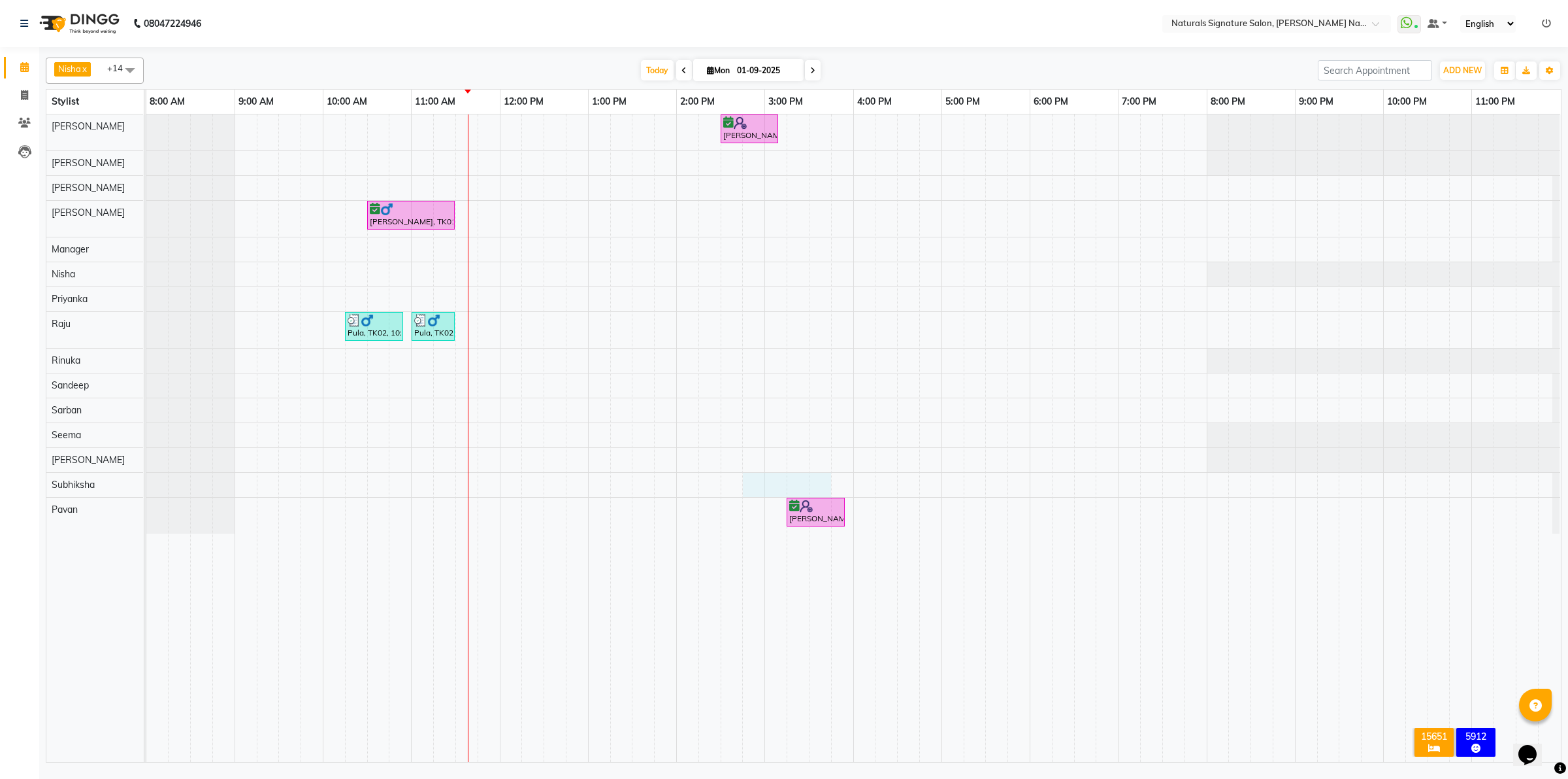
drag, startPoint x: 819, startPoint y: 499, endPoint x: 763, endPoint y: 514, distance: 58.0
click at [759, 524] on tr at bounding box center [853, 438] width 1414 height 647
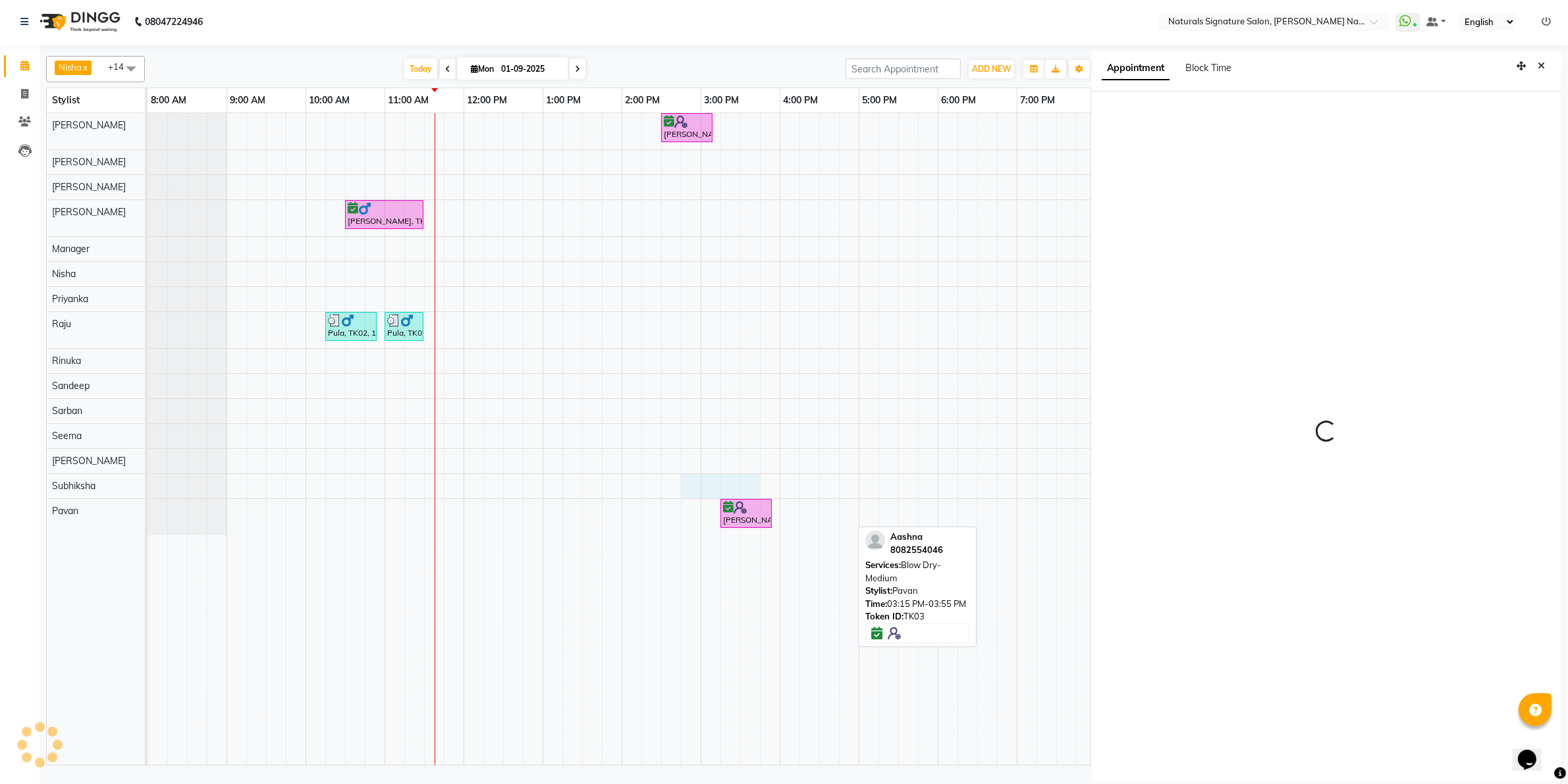
scroll to position [4, 0]
select select "885"
select select "74839"
select select "tentative"
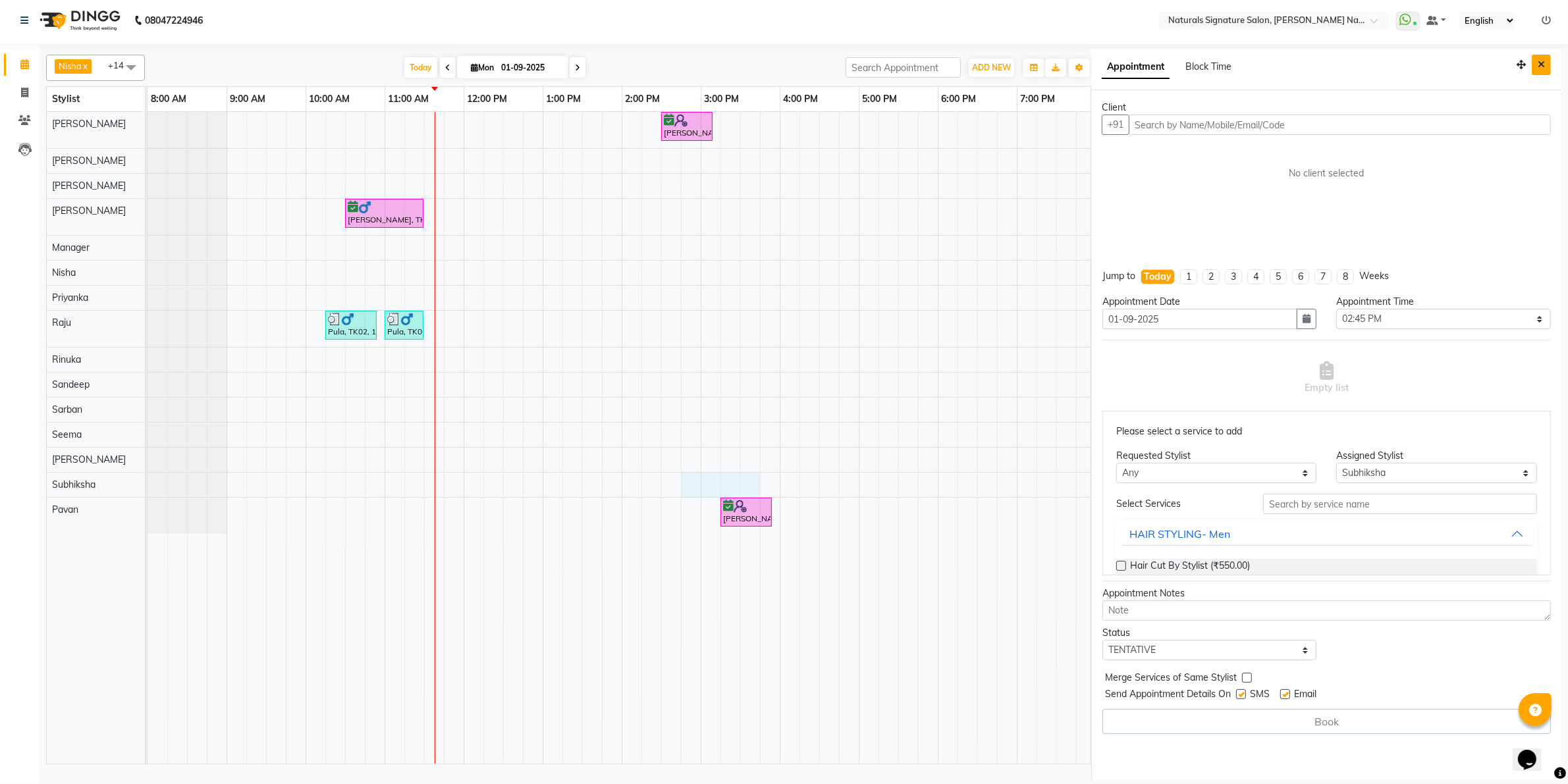
click at [1538, 64] on icon "Close" at bounding box center [1541, 64] width 7 height 9
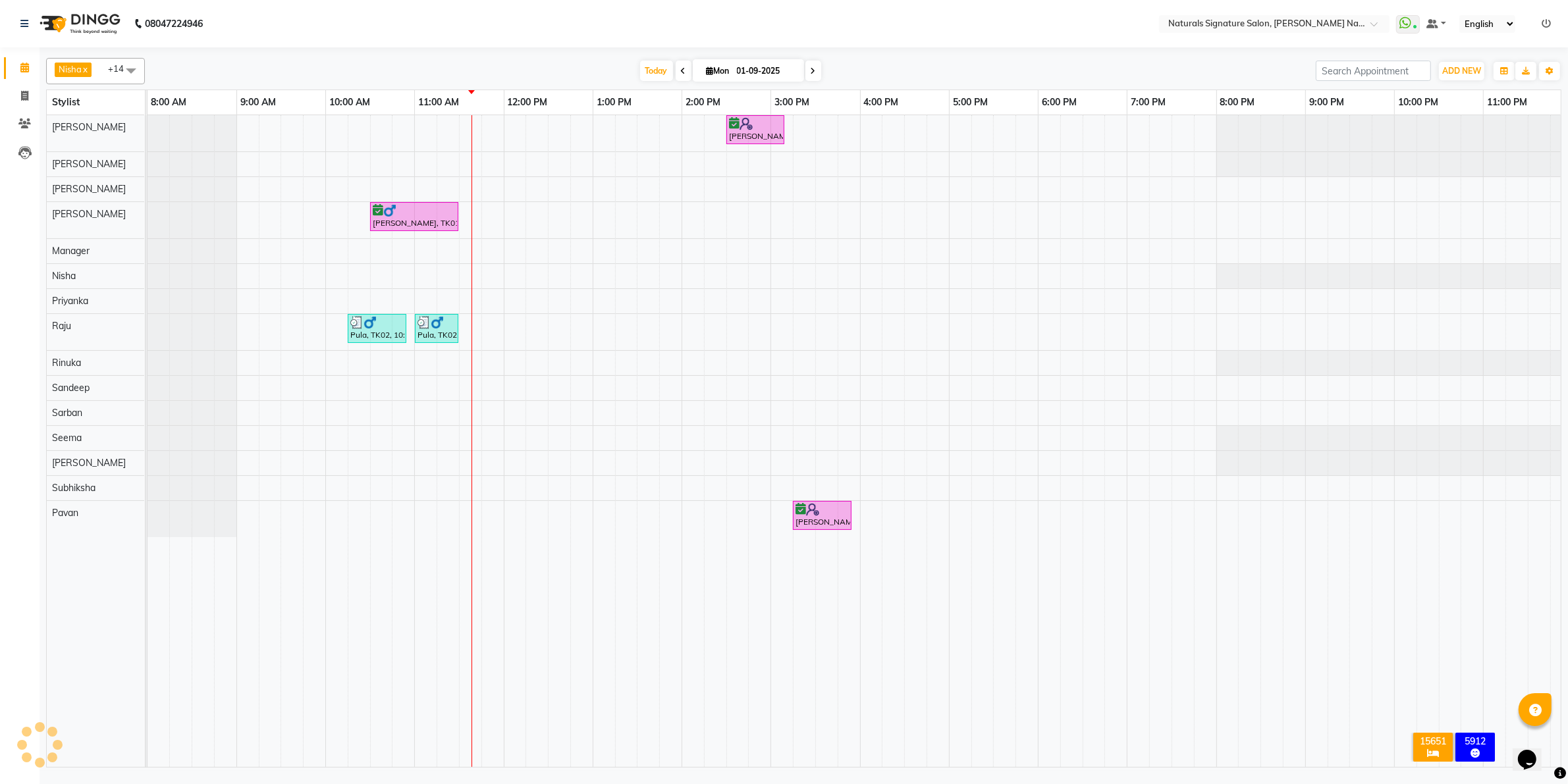
scroll to position [0, 0]
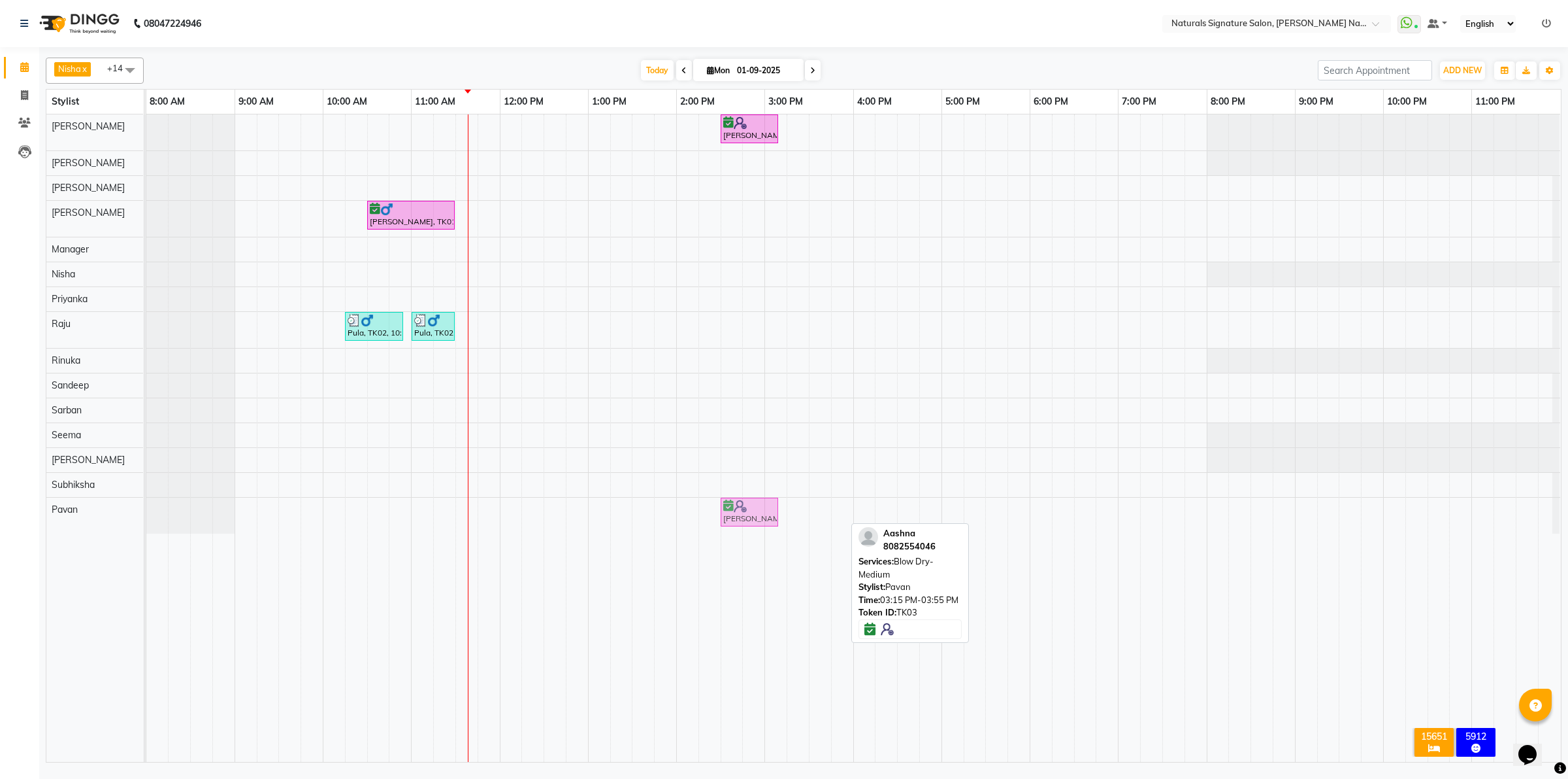
drag, startPoint x: 806, startPoint y: 512, endPoint x: 746, endPoint y: 527, distance: 61.8
click at [146, 527] on div "Aashna, TK03, 03:15 PM-03:55 PM, Blow Dry- Medium Aashna, TK03, 03:15 PM-03:55 …" at bounding box center [146, 515] width 0 height 36
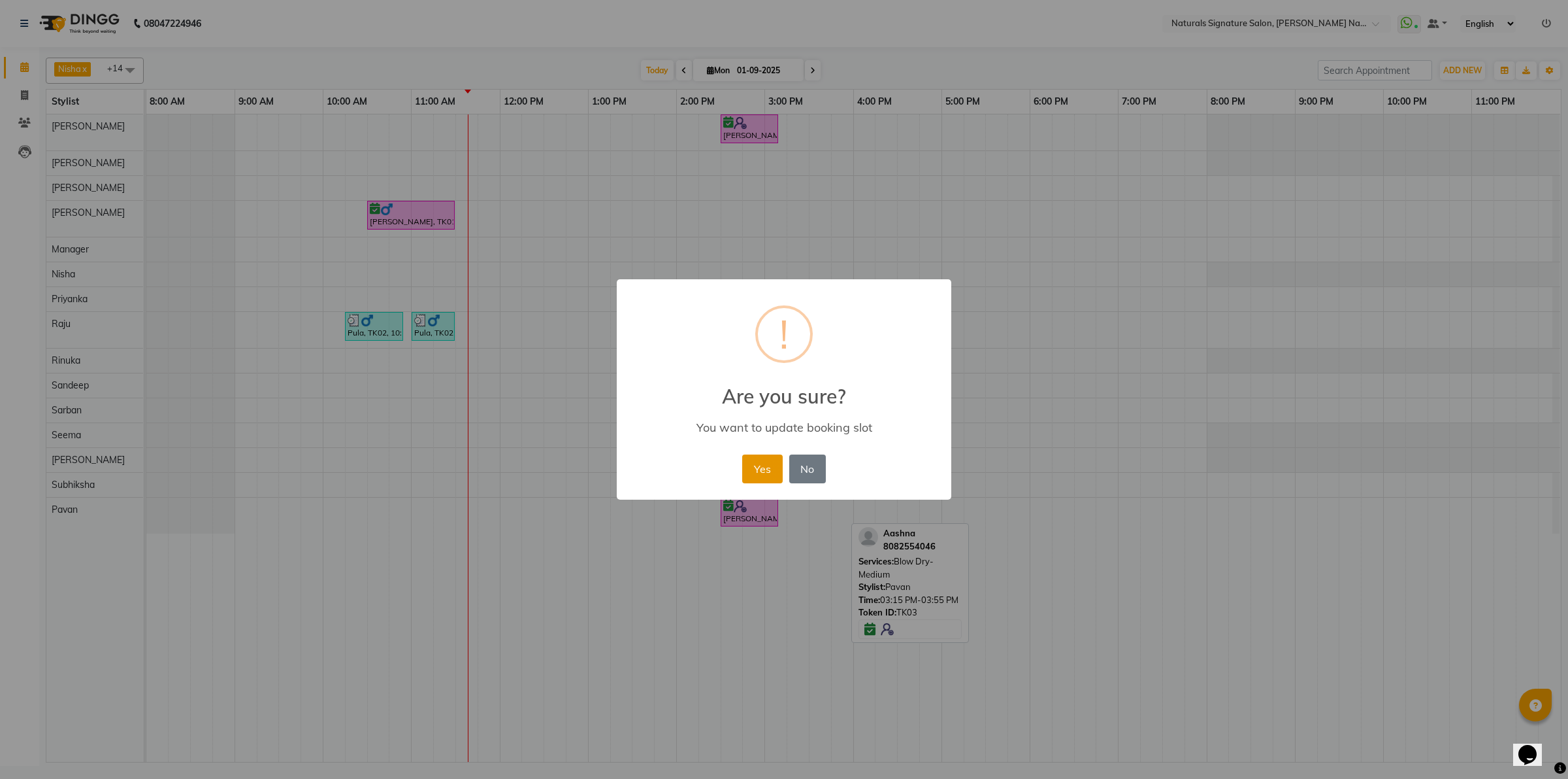
click at [762, 472] on button "Yes" at bounding box center [762, 469] width 40 height 29
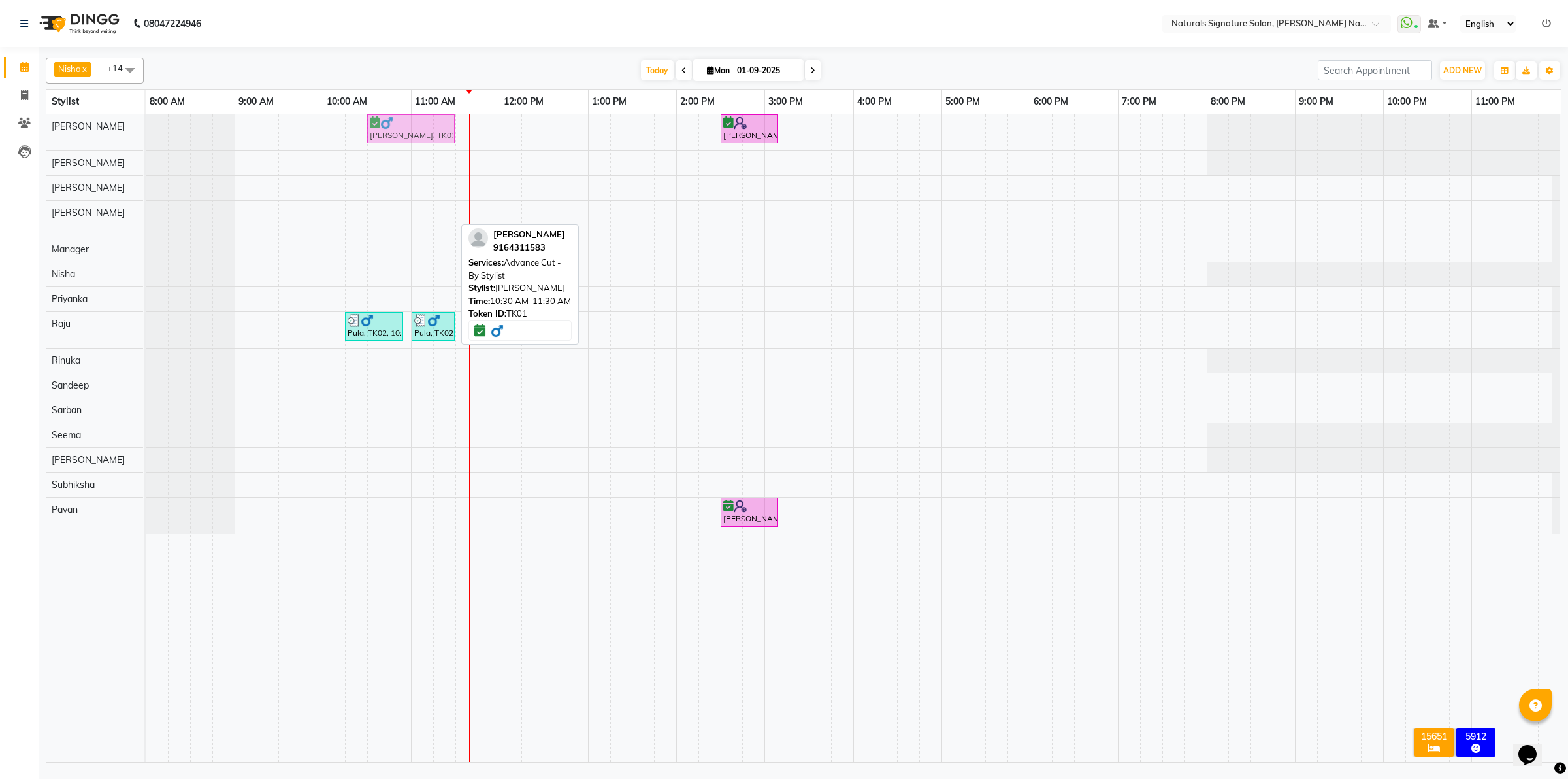
drag, startPoint x: 402, startPoint y: 206, endPoint x: 400, endPoint y: 123, distance: 83.0
click at [400, 123] on tbody "Aashna, TK03, 02:30 PM-03:10 PM, Blow Dry- Medium Anilkumar, TK01, 10:30 AM-11:…" at bounding box center [853, 324] width 1414 height 419
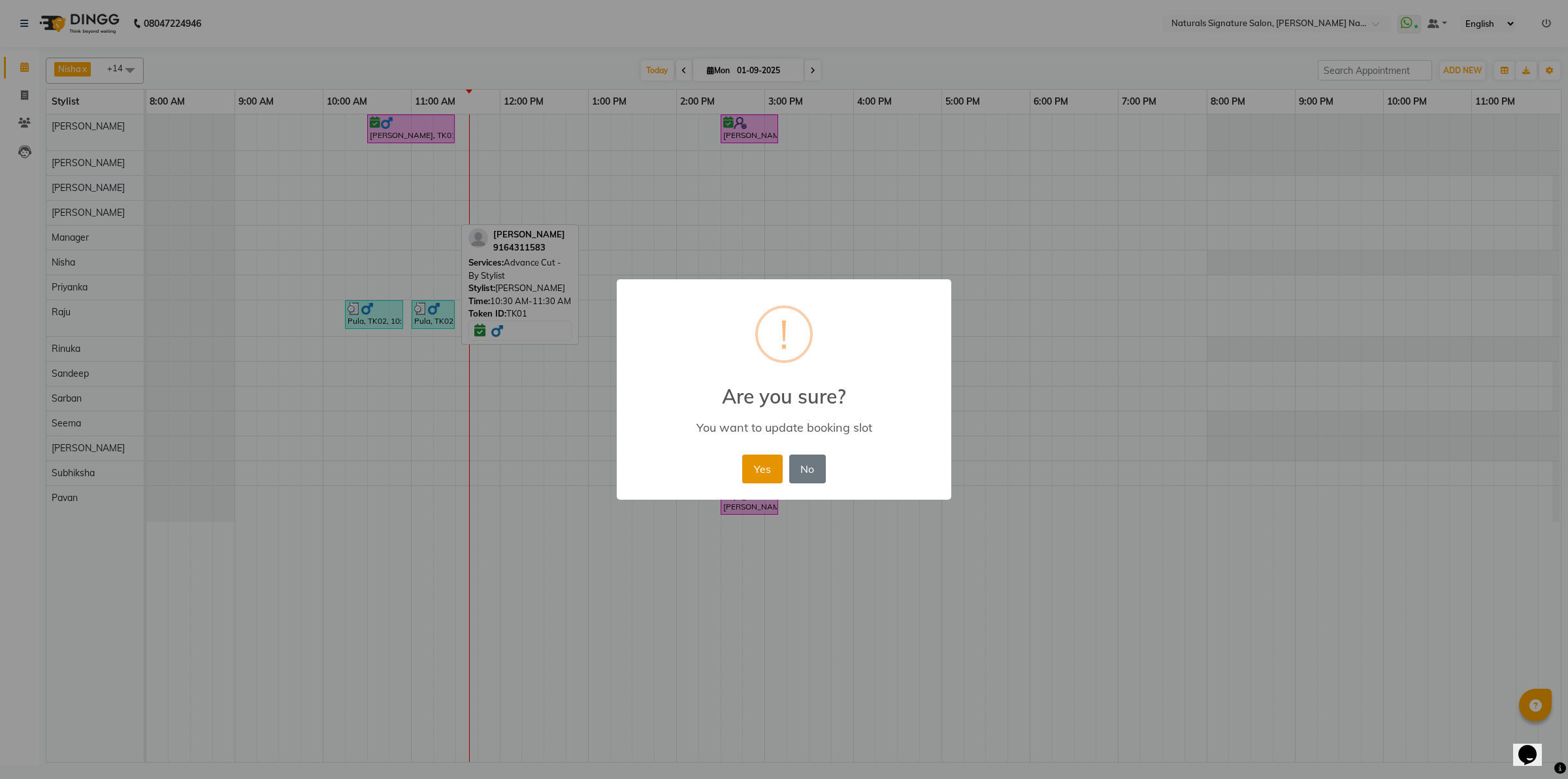
click at [752, 463] on button "Yes" at bounding box center [762, 469] width 40 height 29
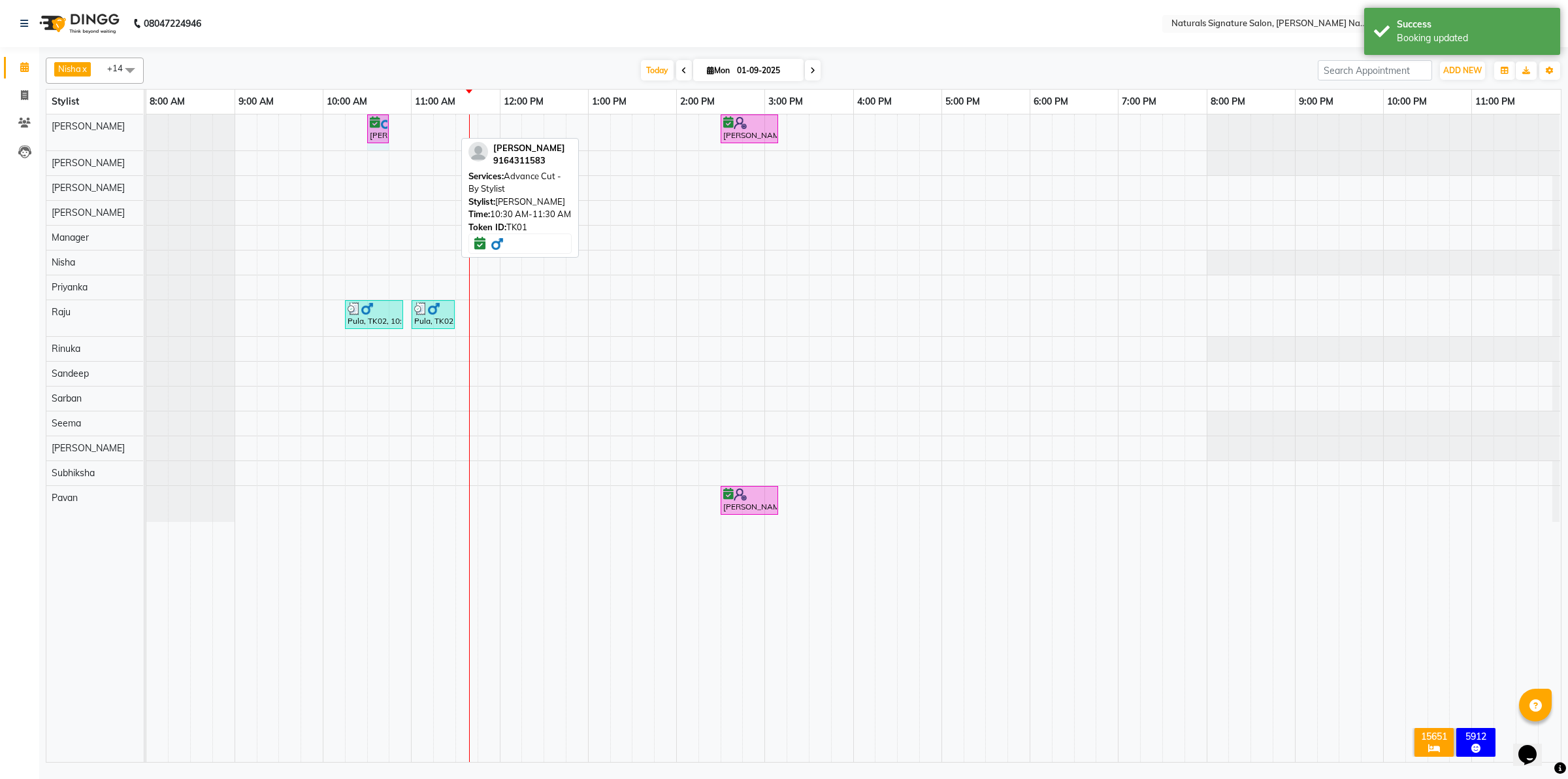
drag, startPoint x: 452, startPoint y: 128, endPoint x: 367, endPoint y: 123, distance: 85.1
click at [367, 123] on link "[PERSON_NAME], TK01, 10:30 AM-11:30 AM, Advance Cut - By Stylist" at bounding box center [411, 129] width 87 height 29
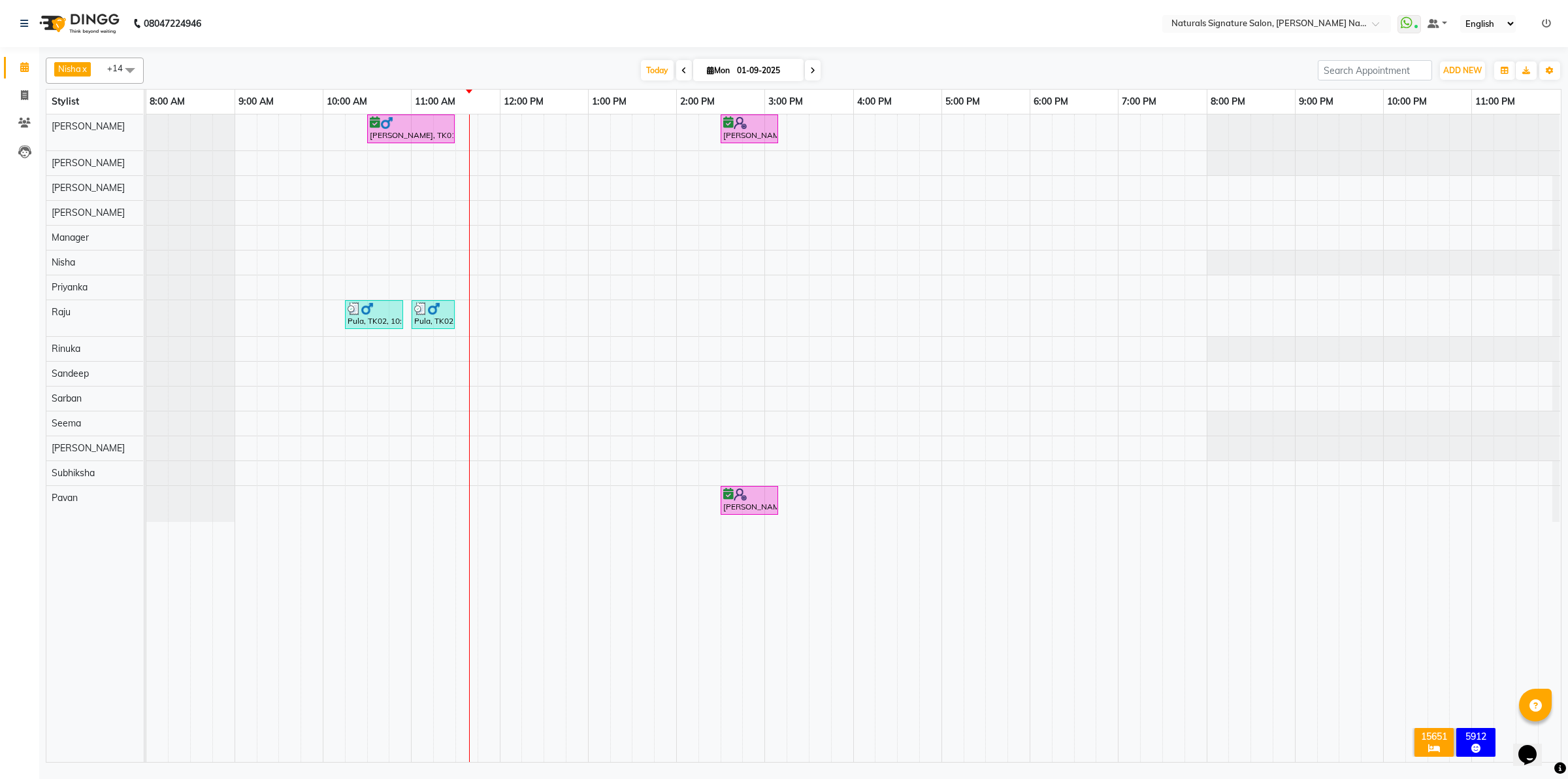
drag, startPoint x: 362, startPoint y: 129, endPoint x: 273, endPoint y: 811, distance: 687.8
click at [273, 778] on html "08047224946 Select Location × Naturals Signature Salon, Sahakar Nagar WhatsApp …" at bounding box center [784, 389] width 1568 height 779
drag, startPoint x: 452, startPoint y: 125, endPoint x: 381, endPoint y: 127, distance: 71.0
click at [146, 127] on div "Anilkumar, TK01, 10:30 AM-11:30 AM, Advance Cut - By Stylist Aashna, TK03, 02:3…" at bounding box center [146, 133] width 0 height 36
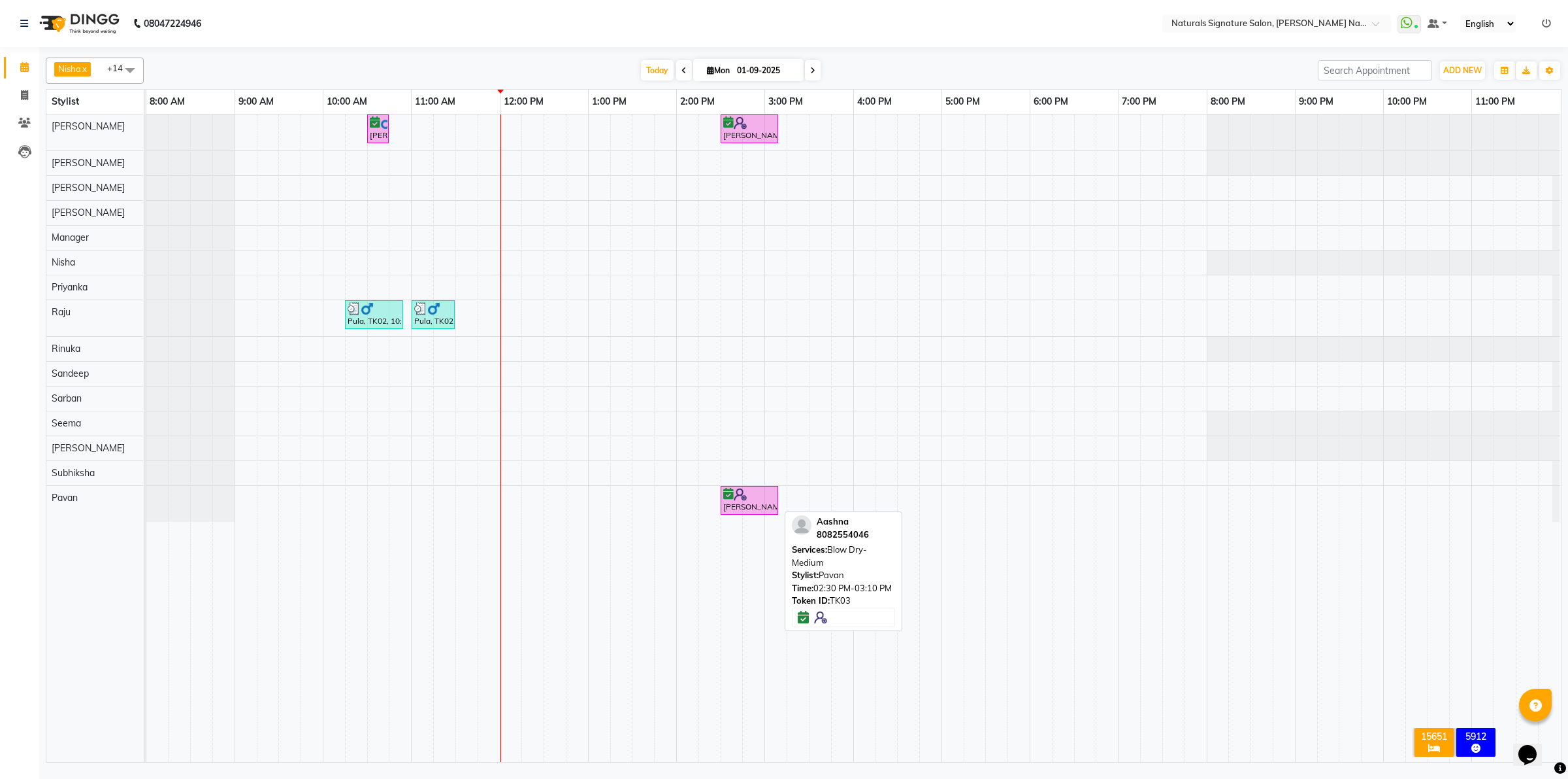
click at [758, 501] on div at bounding box center [749, 494] width 53 height 13
select select "6"
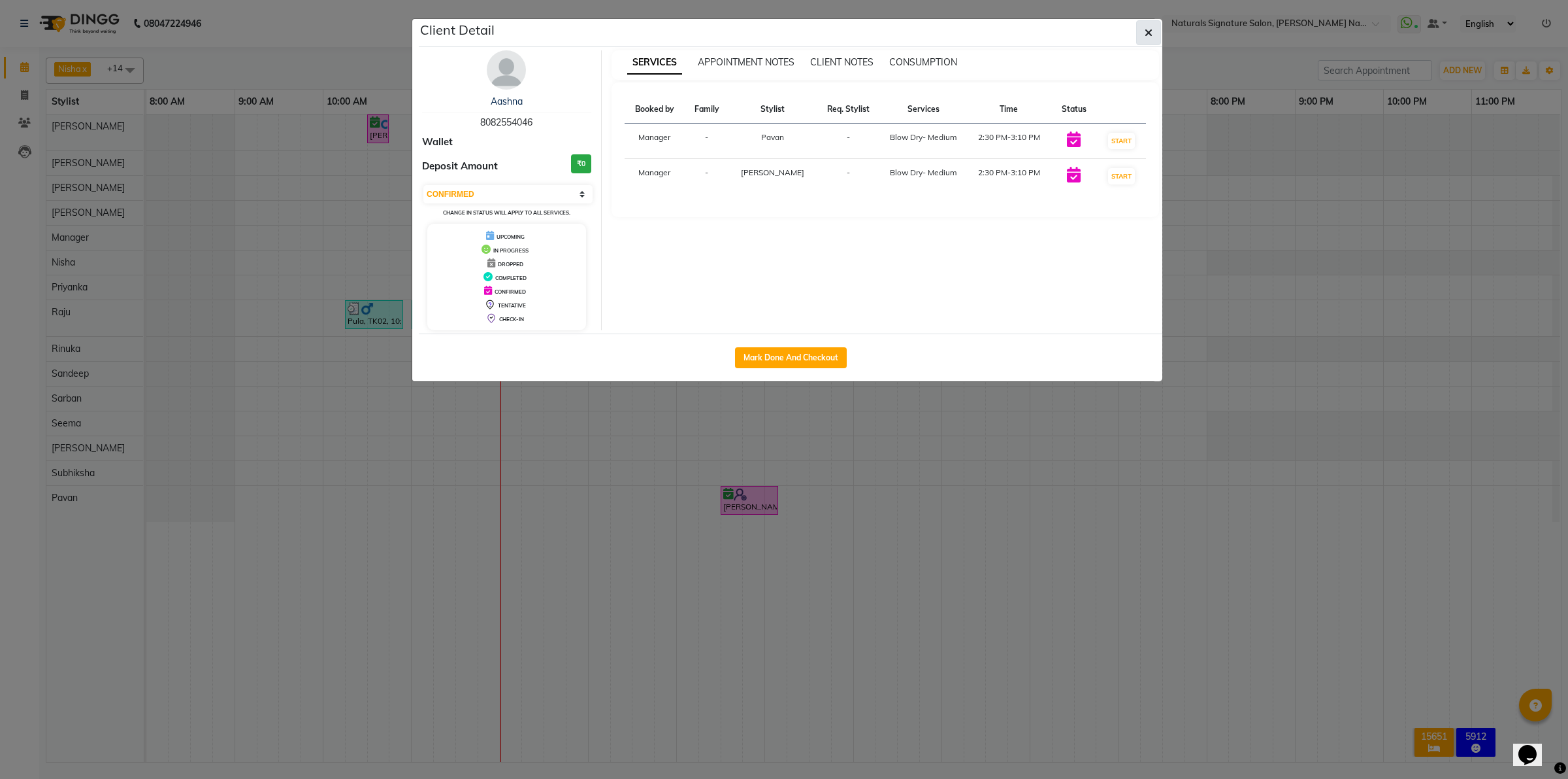
click at [1150, 32] on icon "button" at bounding box center [1148, 33] width 8 height 11
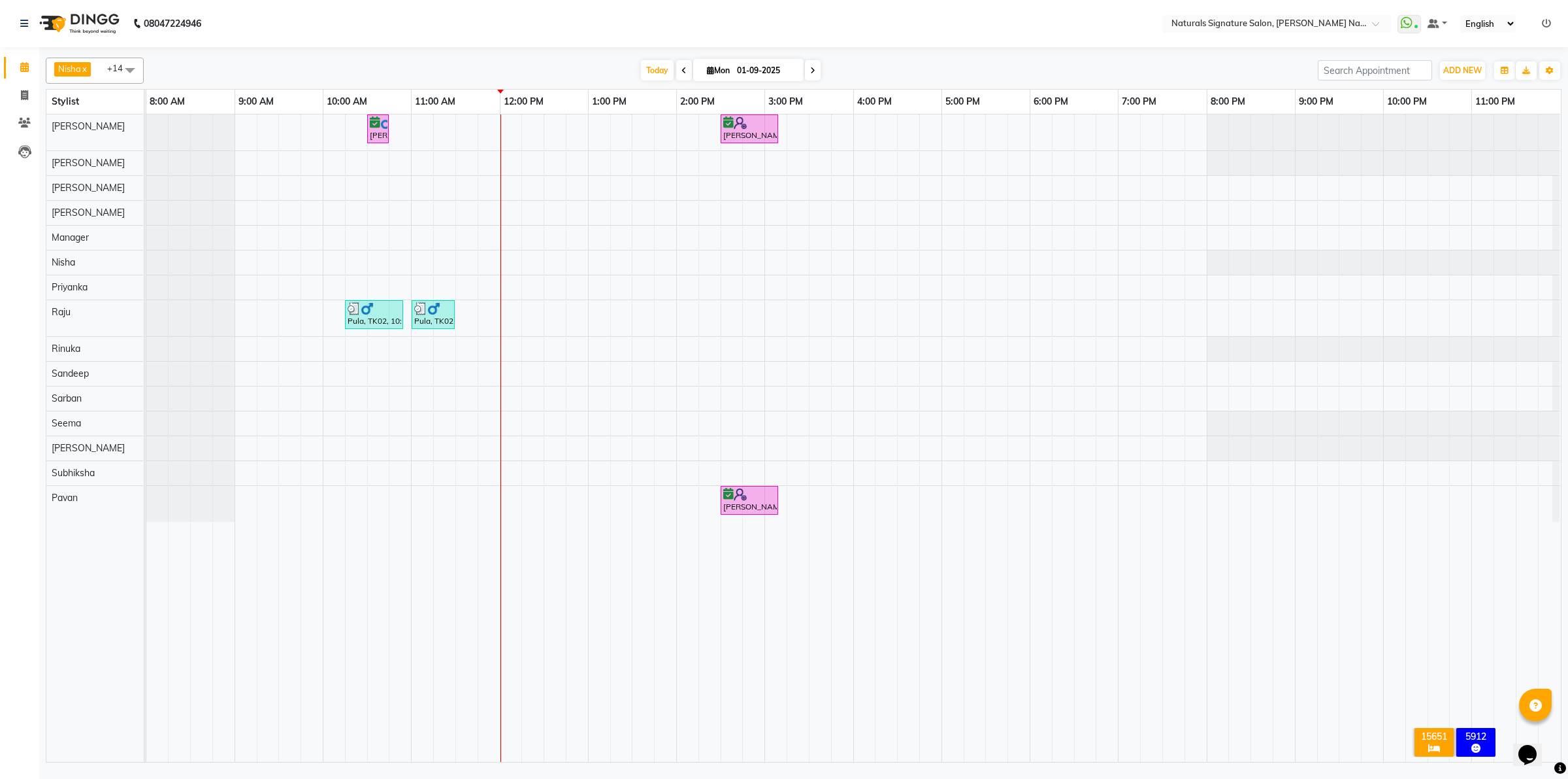
drag, startPoint x: 1020, startPoint y: 74, endPoint x: 923, endPoint y: 63, distance: 97.6
drag, startPoint x: 923, startPoint y: 63, endPoint x: 893, endPoint y: 70, distance: 30.8
click at [893, 70] on div "[DATE] [DATE]" at bounding box center [730, 71] width 1161 height 20
drag, startPoint x: 893, startPoint y: 70, endPoint x: 861, endPoint y: 60, distance: 33.5
drag, startPoint x: 861, startPoint y: 60, endPoint x: 839, endPoint y: 75, distance: 26.6
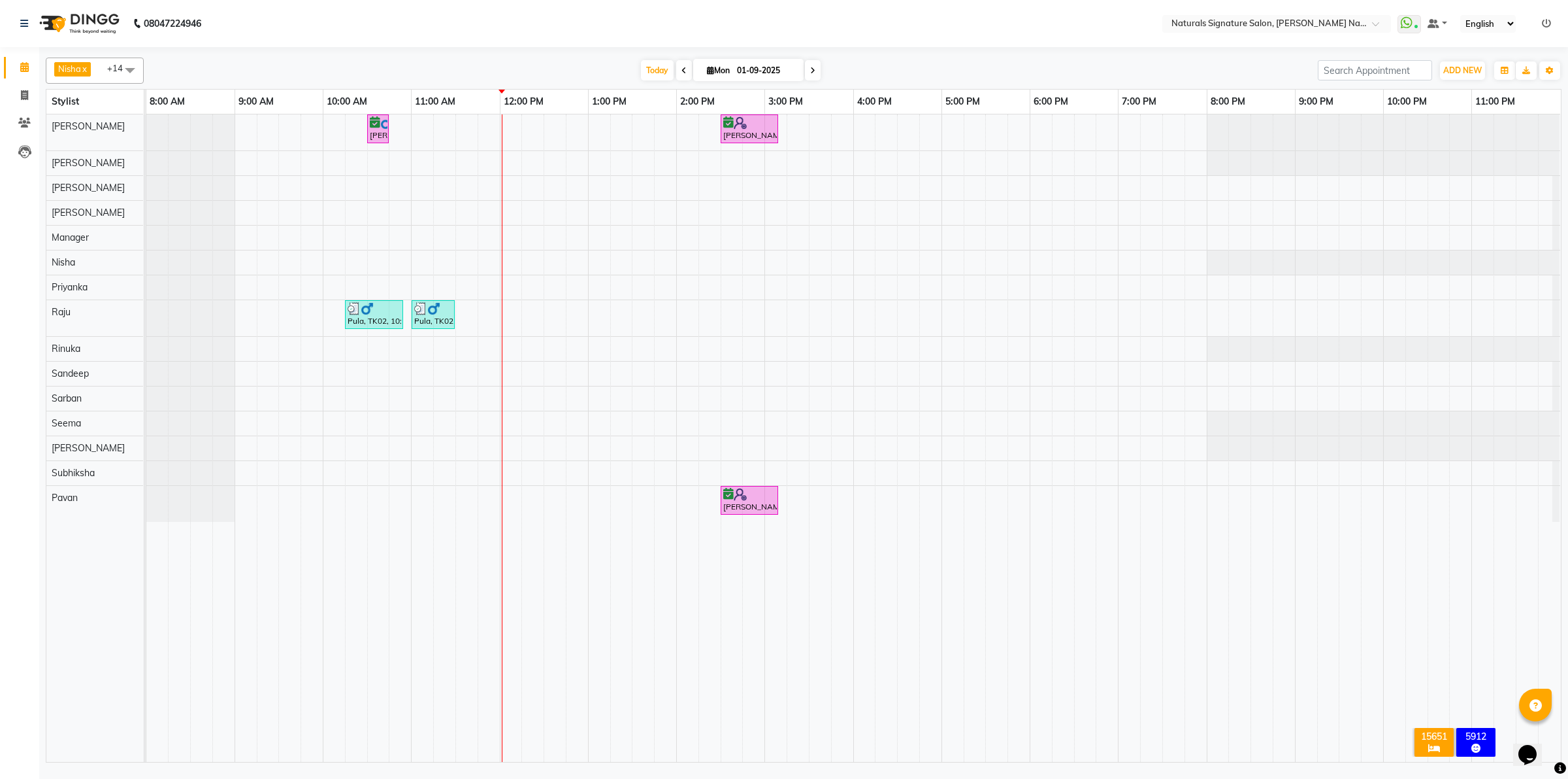
click at [839, 75] on div "[DATE] [DATE]" at bounding box center [730, 71] width 1161 height 20
click at [511, 129] on div "Anilkumar, TK01, 10:30 AM-10:45 AM, Advance Cut - By Stylist Aashna, TK03, 02:3…" at bounding box center [853, 438] width 1414 height 647
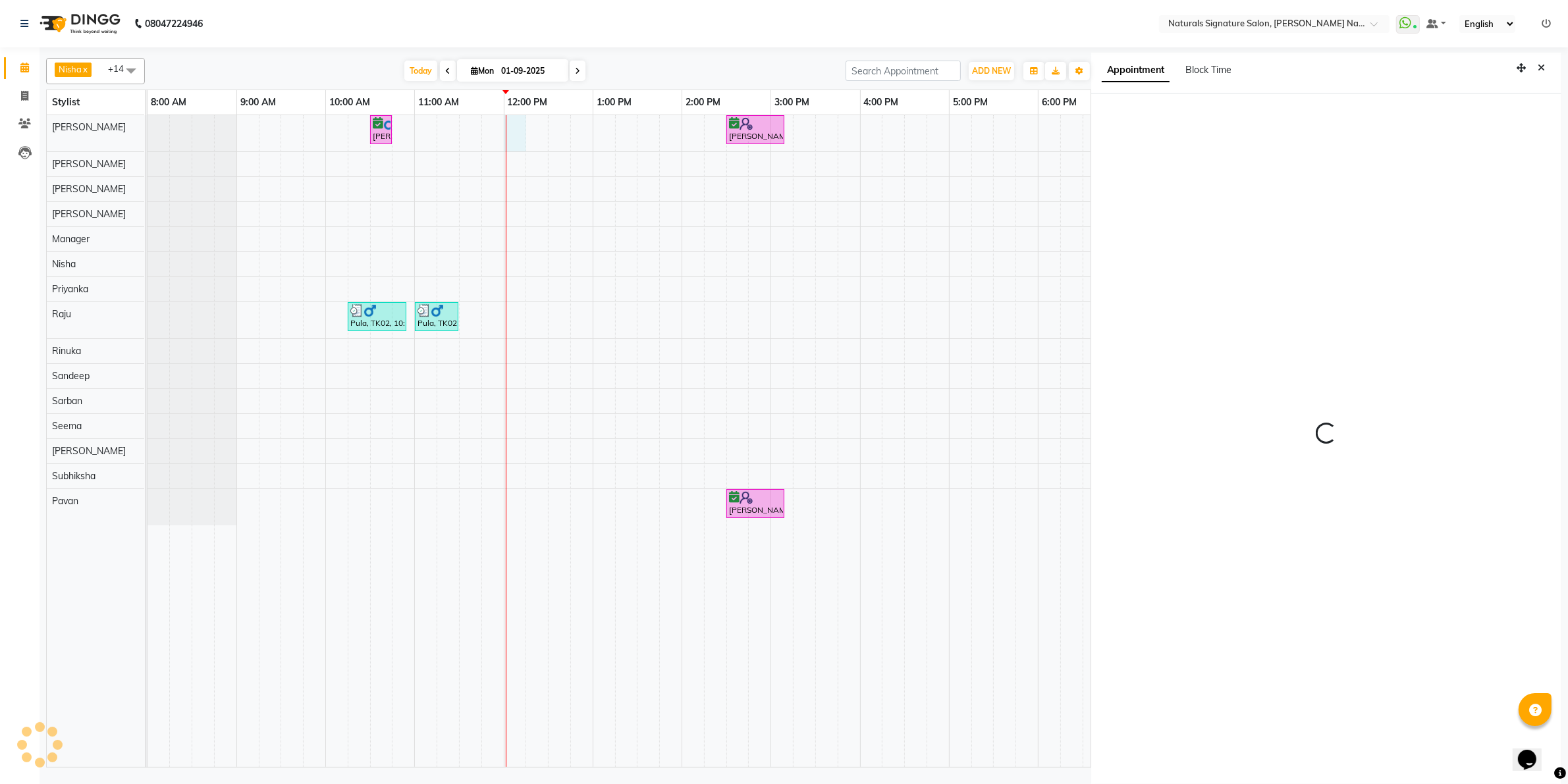
scroll to position [4, 0]
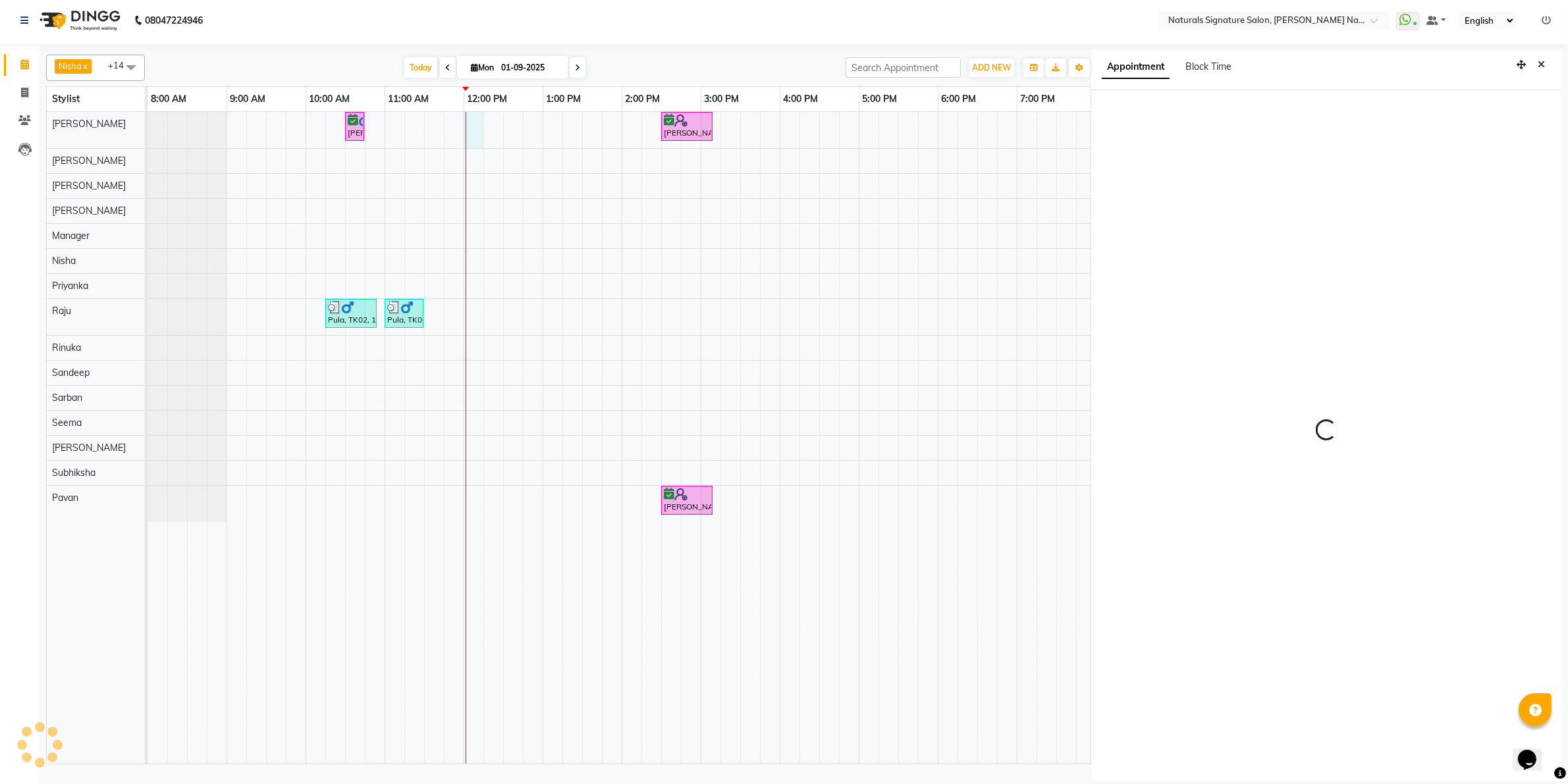
select select "720"
select select "44901"
select select "tentative"
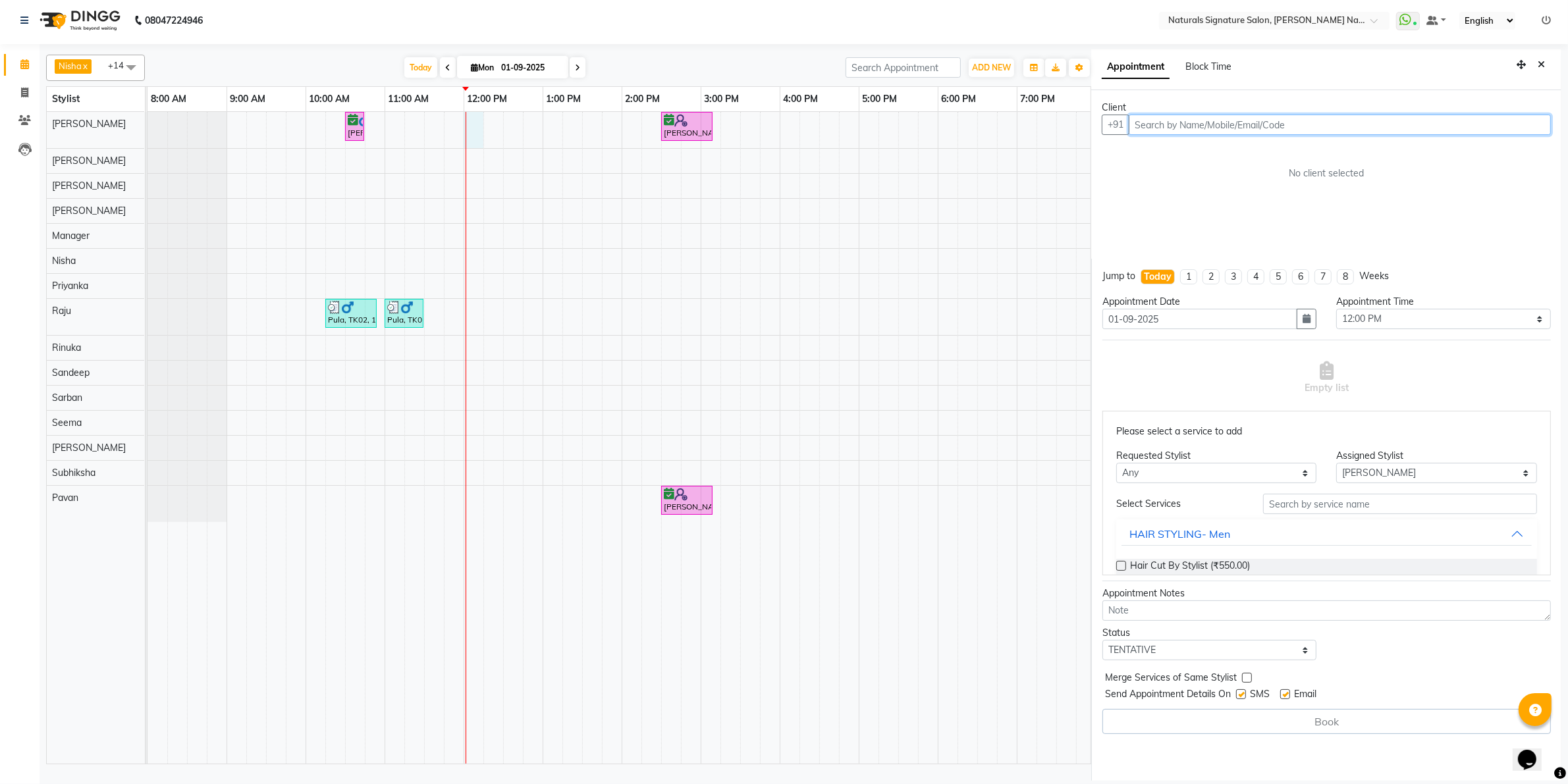
click at [1224, 124] on input "text" at bounding box center [1339, 124] width 422 height 20
type input "7795858161"
click at [1539, 130] on button "Add Client" at bounding box center [1523, 124] width 55 height 20
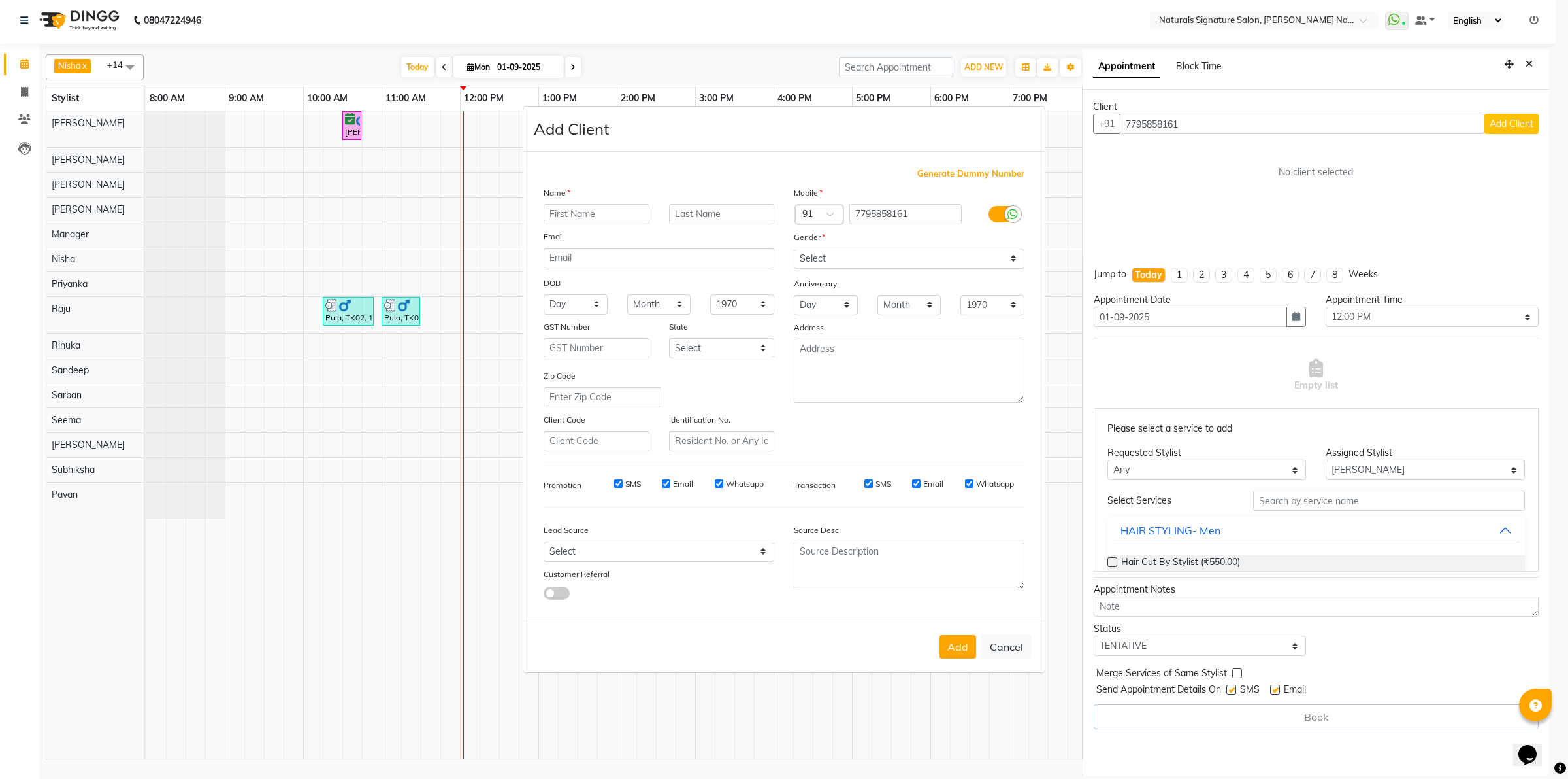
click at [600, 223] on input "text" at bounding box center [596, 214] width 106 height 20
type input "Chaitra"
click at [851, 256] on select "Select [DEMOGRAPHIC_DATA] [DEMOGRAPHIC_DATA] Other Prefer Not To Say" at bounding box center [909, 258] width 231 height 20
select select "[DEMOGRAPHIC_DATA]"
click at [794, 250] on select "Select [DEMOGRAPHIC_DATA] [DEMOGRAPHIC_DATA] Other Prefer Not To Say" at bounding box center [909, 258] width 231 height 20
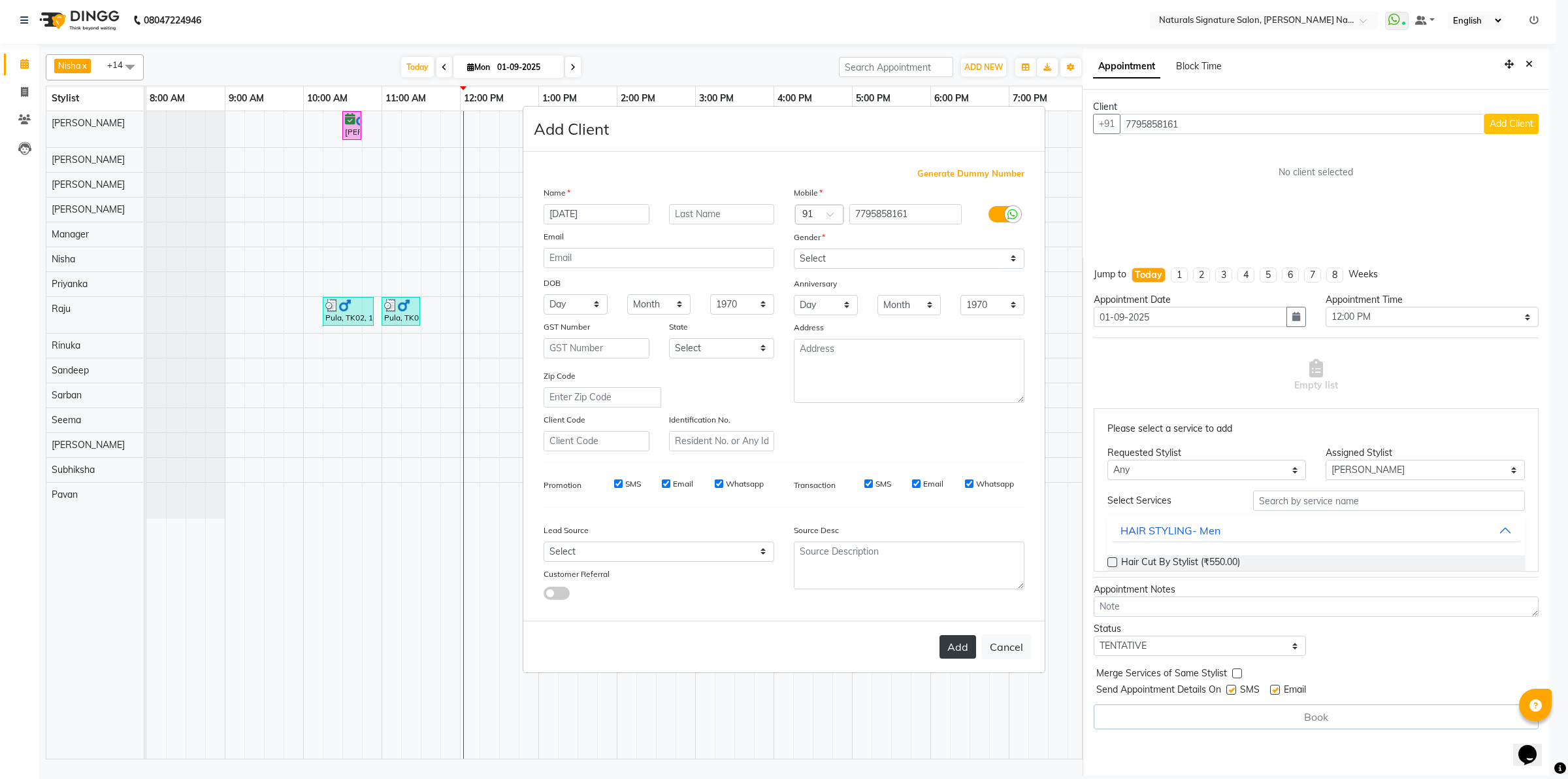
click at [972, 647] on button "Add" at bounding box center [958, 646] width 36 height 24
type input "77******61"
select select
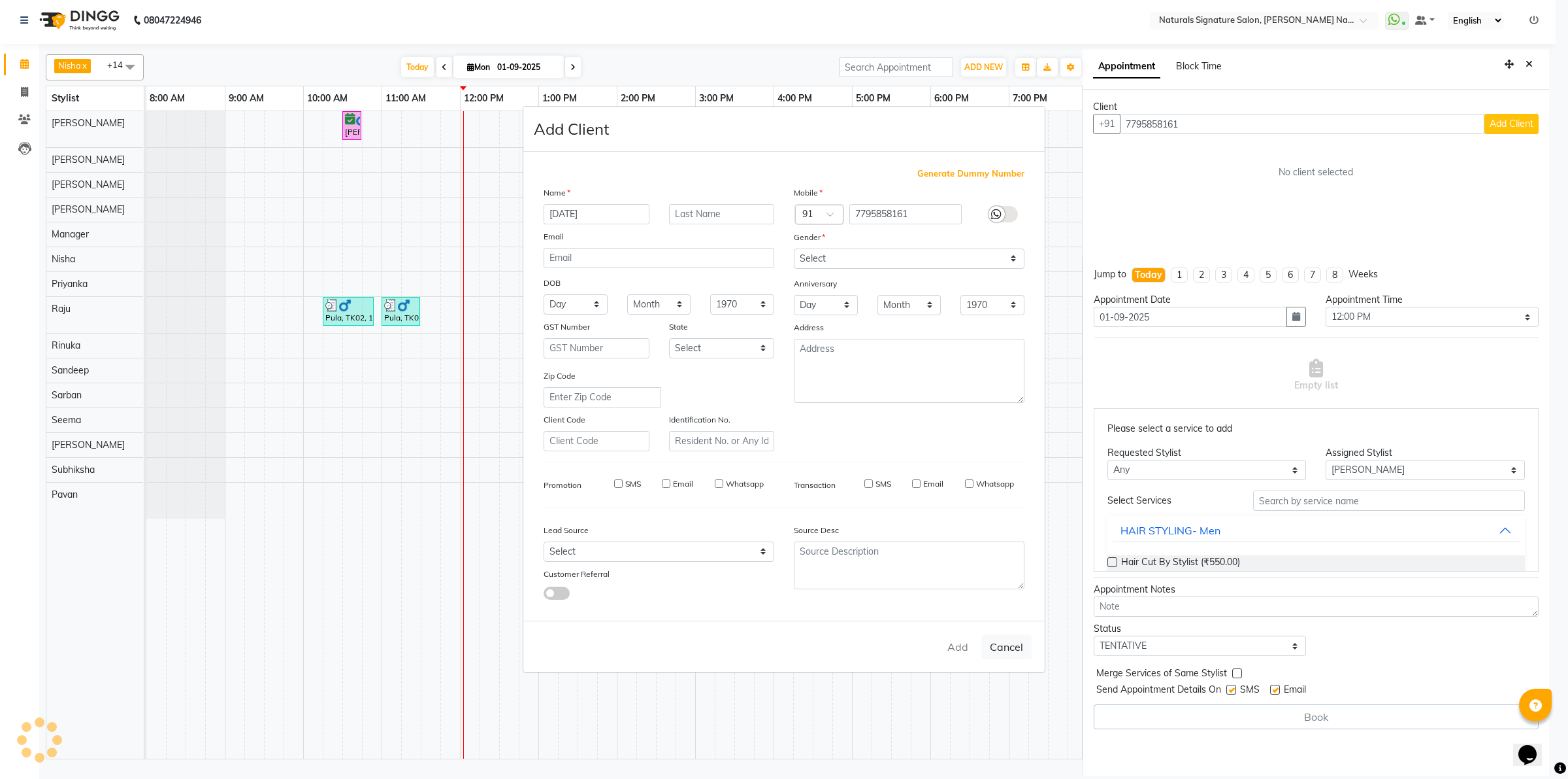
select select
checkbox input "false"
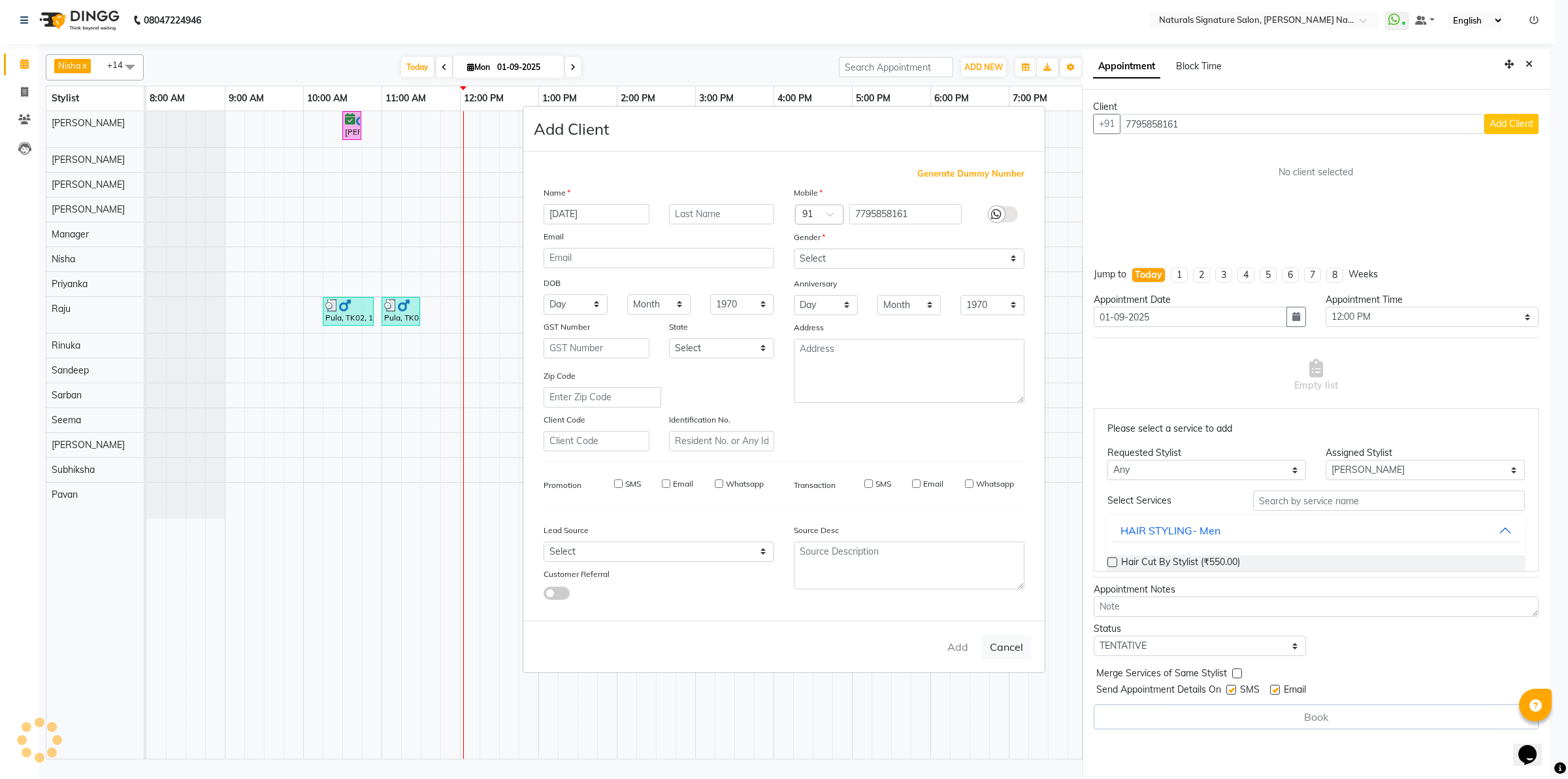
checkbox input "false"
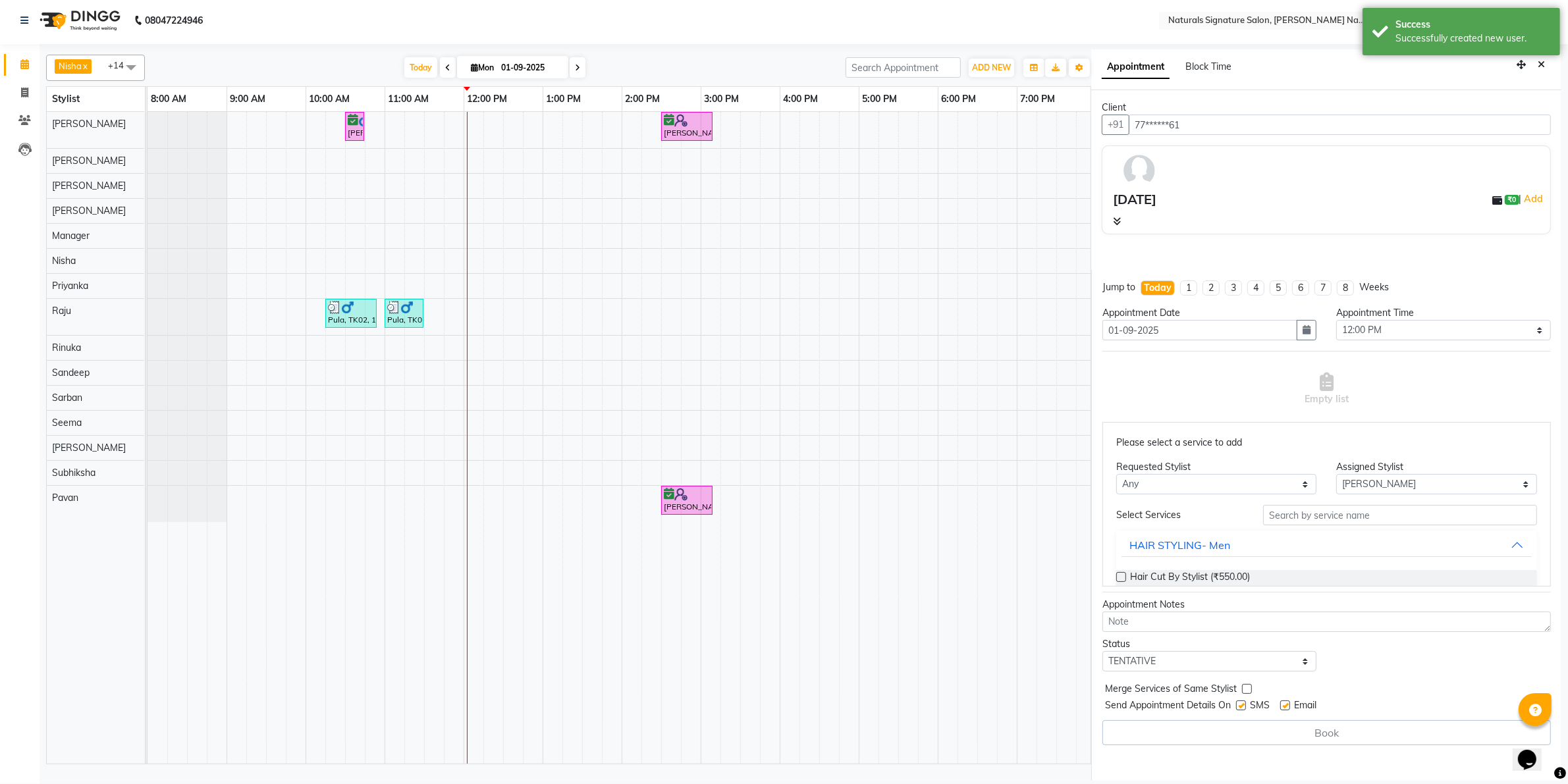
click at [1143, 510] on div "Select Services" at bounding box center [1179, 514] width 146 height 14
click at [1322, 512] on input "text" at bounding box center [1400, 515] width 274 height 20
drag, startPoint x: 1141, startPoint y: 513, endPoint x: 1177, endPoint y: 567, distance: 64.9
click at [1143, 520] on div "Select Services" at bounding box center [1179, 514] width 146 height 14
click at [1182, 542] on div "HAIR STYLING- Men" at bounding box center [1180, 544] width 101 height 16
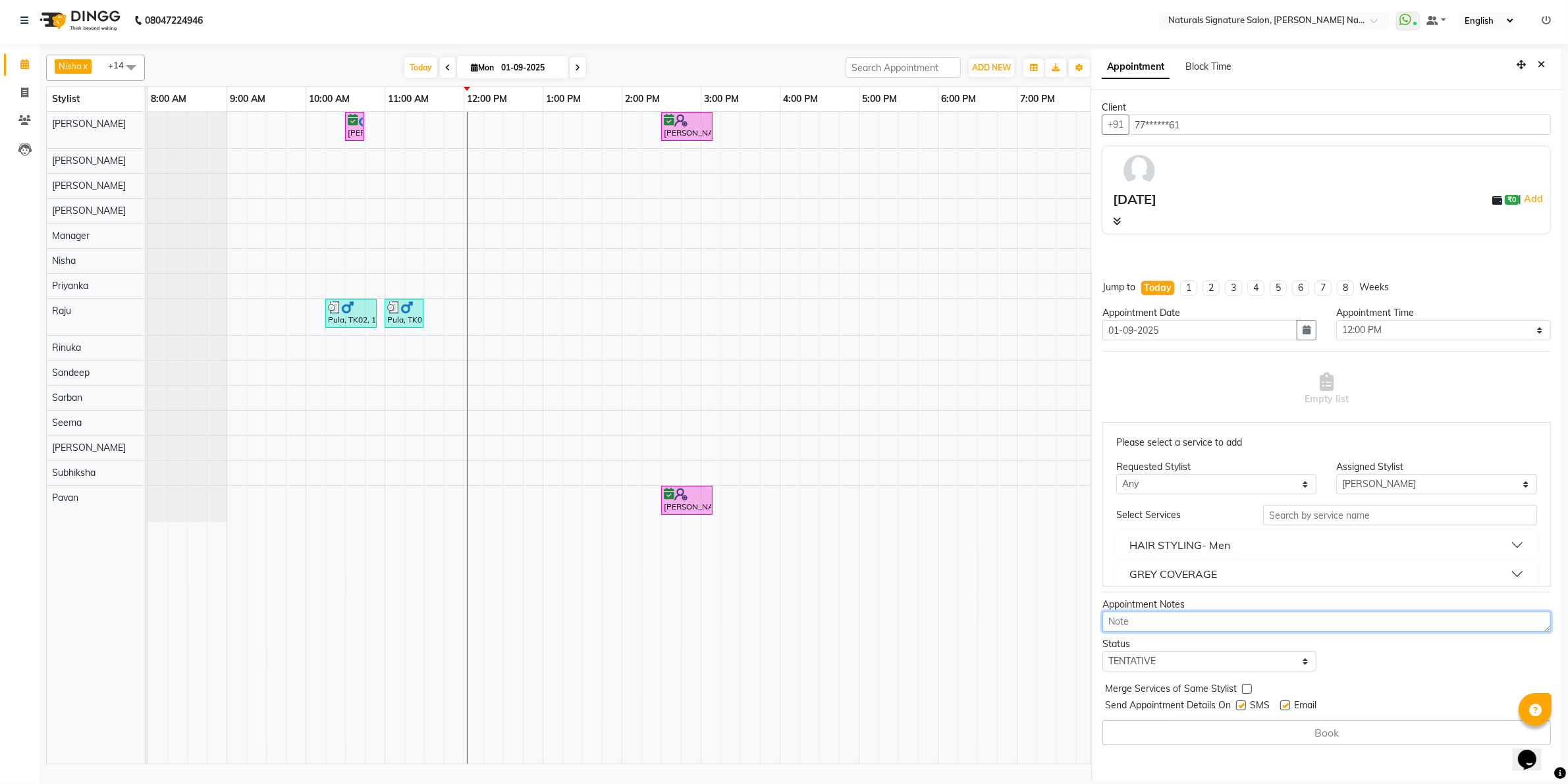
click at [1166, 622] on textarea at bounding box center [1326, 621] width 449 height 20
type textarea "h"
click at [1383, 535] on button "HAIR STYLING- Men" at bounding box center [1326, 545] width 410 height 24
click at [1493, 541] on button "HAIR STYLING- Men" at bounding box center [1326, 545] width 410 height 24
click at [1374, 518] on input "text" at bounding box center [1400, 515] width 274 height 20
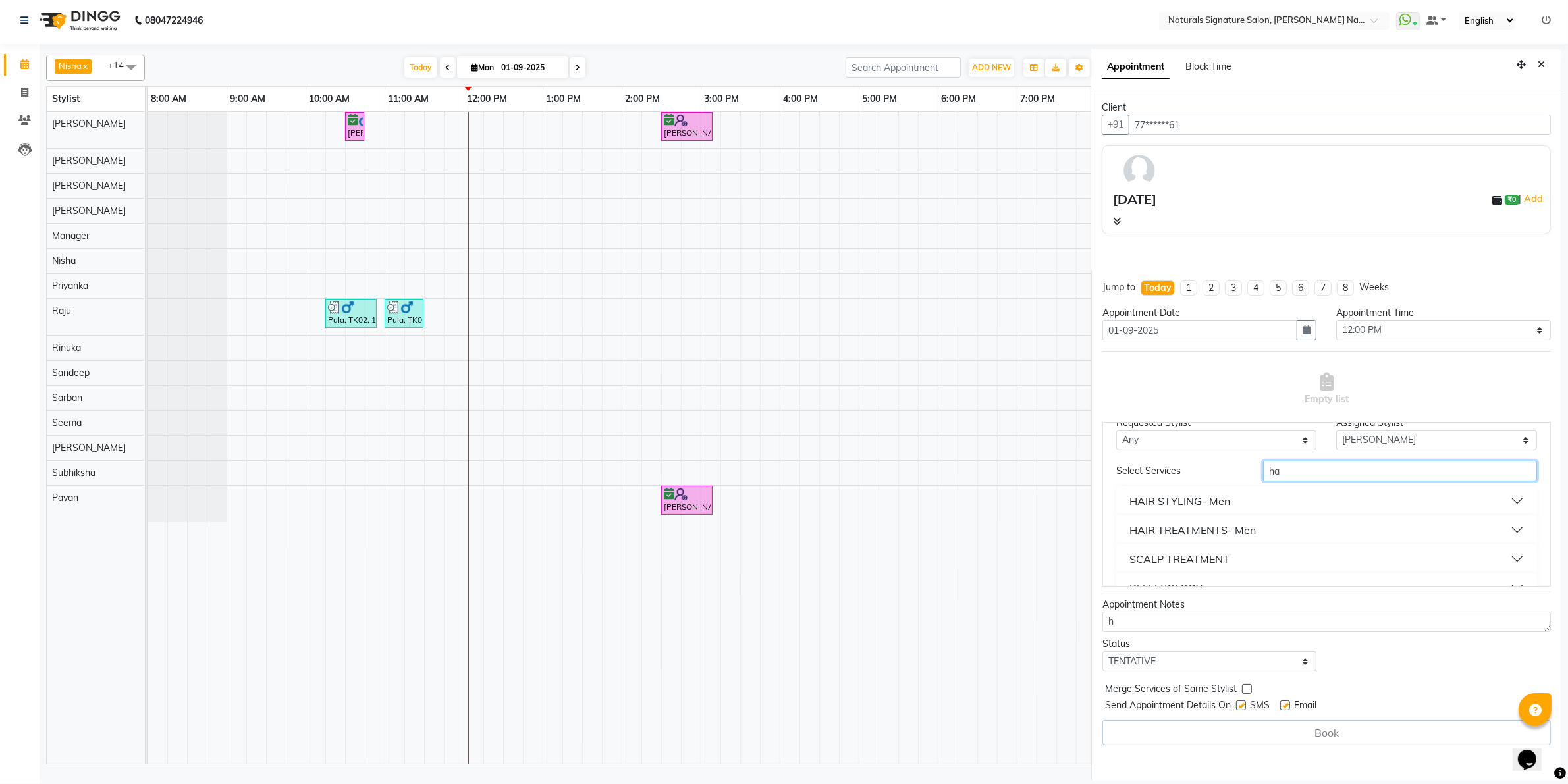
scroll to position [0, 0]
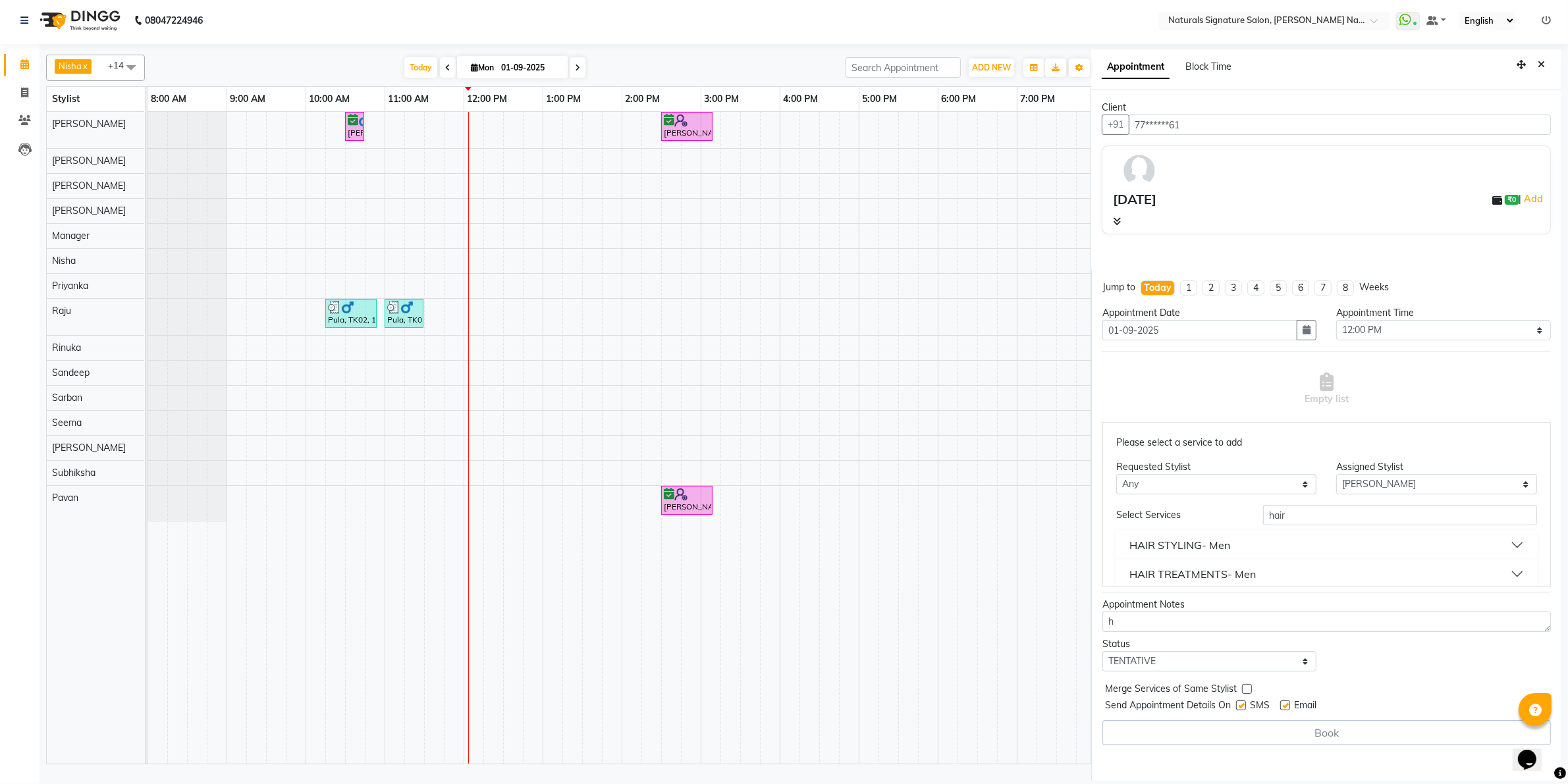
click at [1437, 541] on button "HAIR STYLING- Men" at bounding box center [1326, 545] width 410 height 24
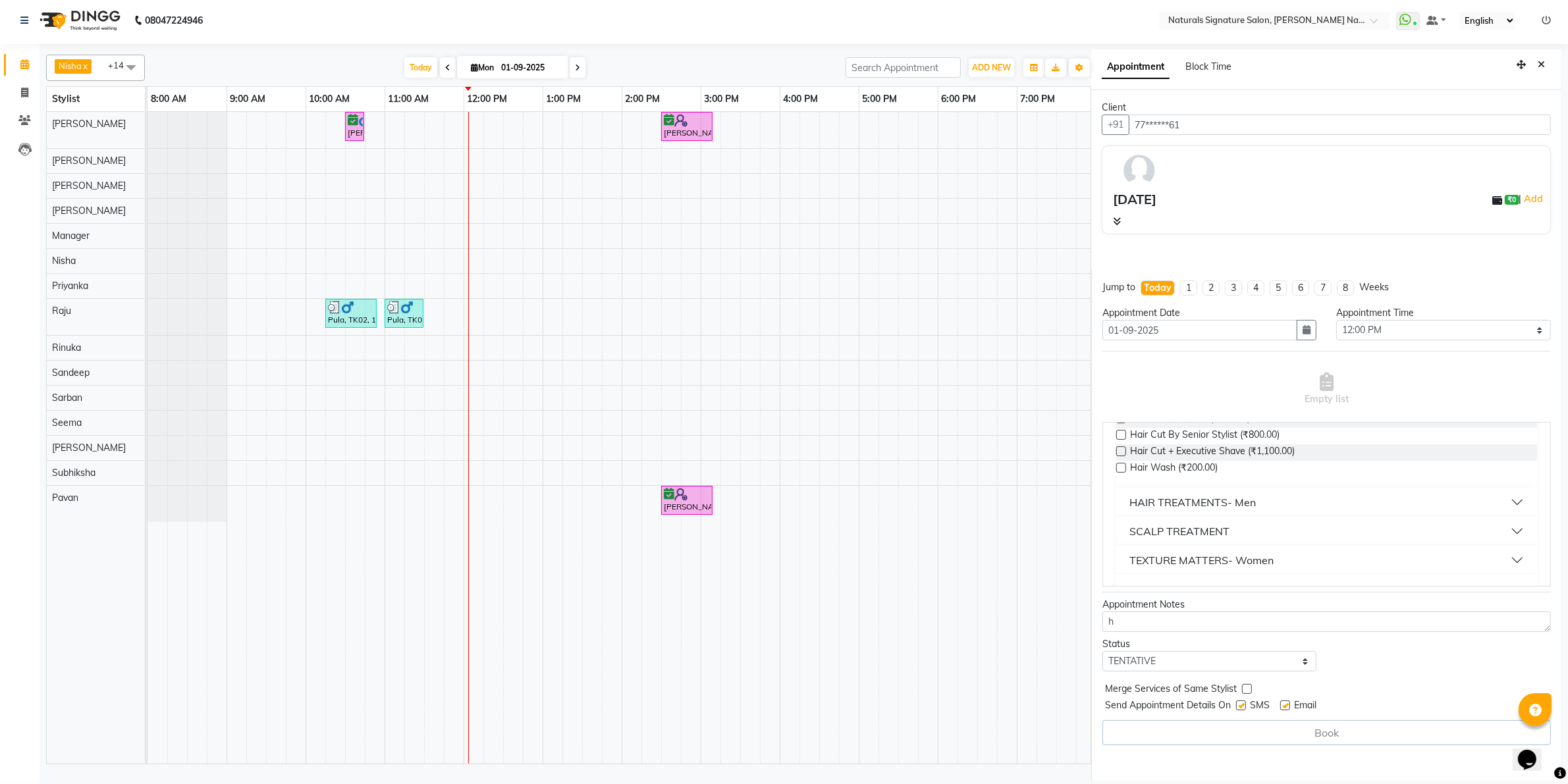
scroll to position [165, 0]
click at [1222, 543] on button "TEXTURE MATTERS- Women" at bounding box center [1326, 554] width 410 height 24
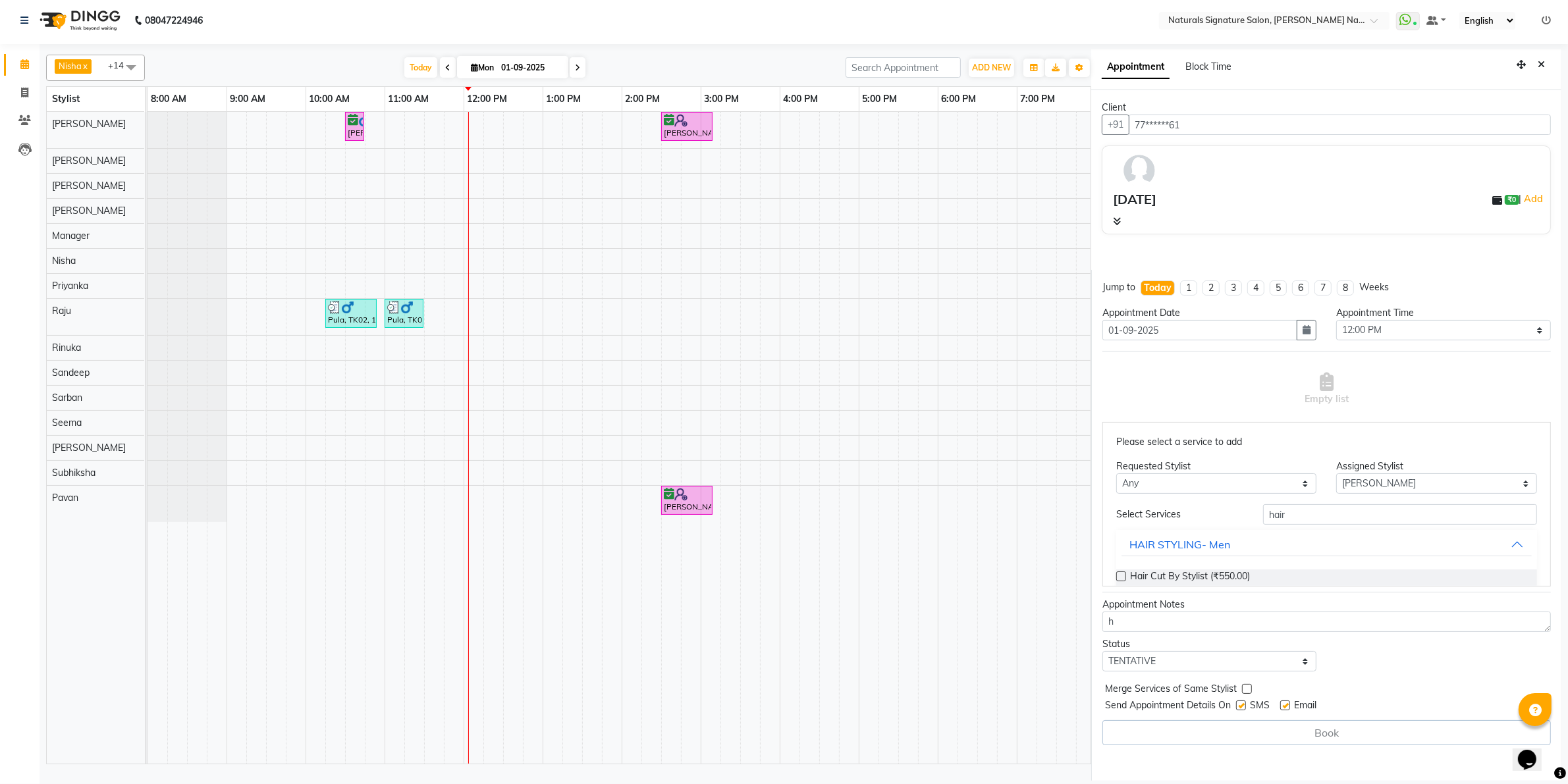
scroll to position [0, 0]
click at [1314, 515] on input "hair" at bounding box center [1400, 515] width 274 height 20
click at [1291, 515] on input "hair" at bounding box center [1400, 515] width 274 height 20
type input "h"
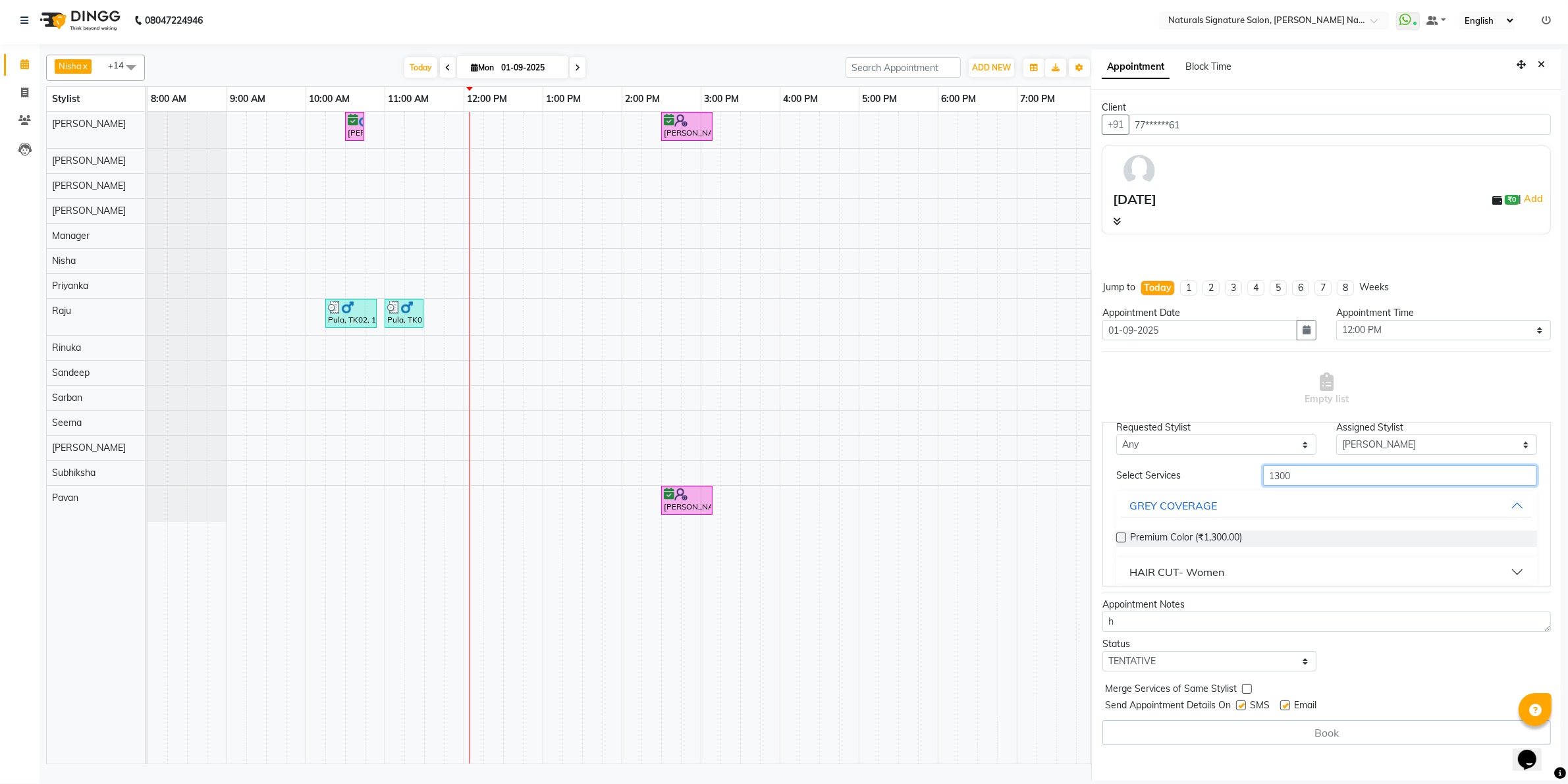
scroll to position [82, 0]
type input "1300"
click at [1121, 495] on label at bounding box center [1120, 494] width 10 height 10
click at [1121, 495] on input "checkbox" at bounding box center [1119, 495] width 8 height 8
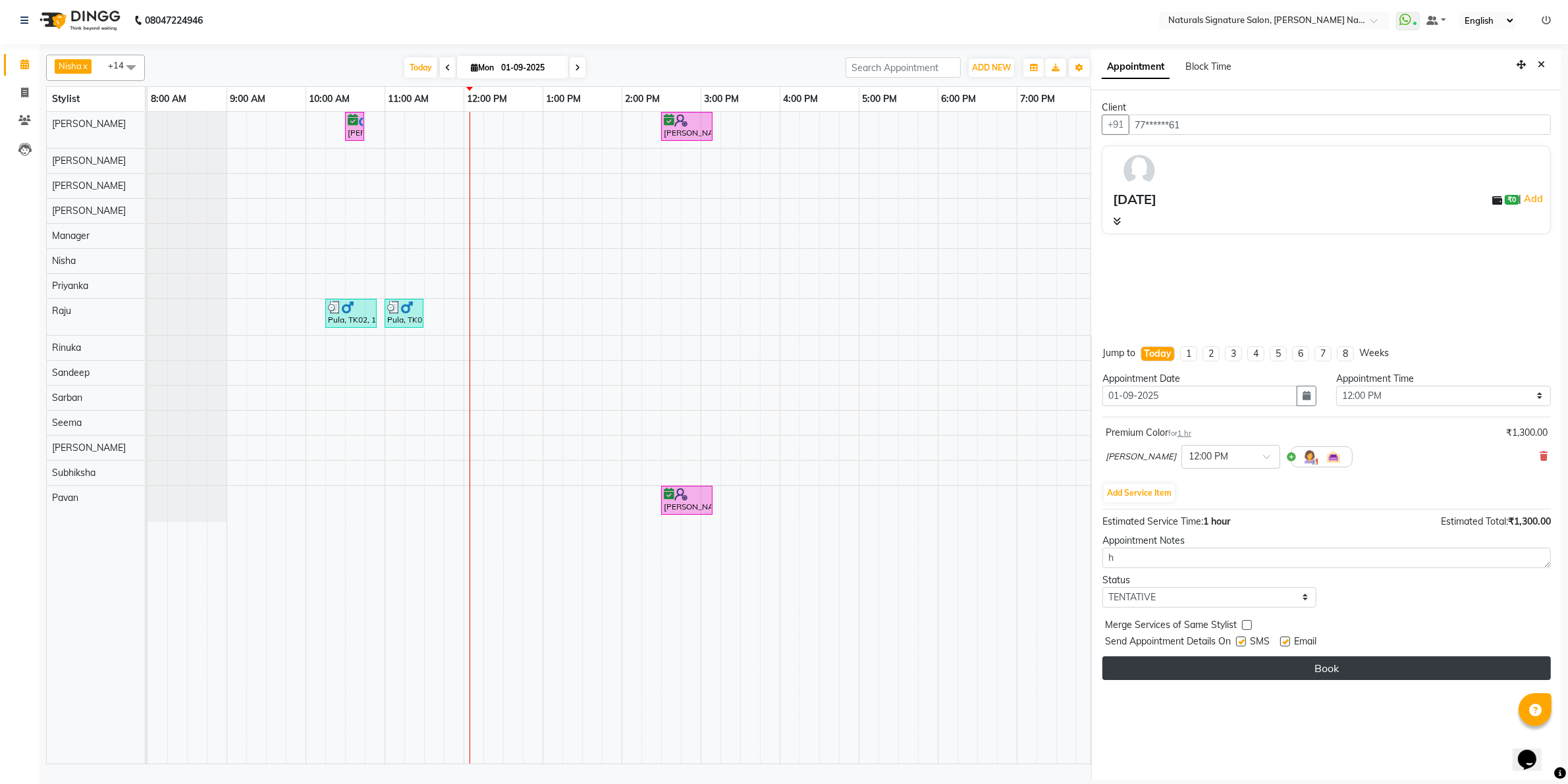
click at [1242, 663] on button "Book" at bounding box center [1326, 668] width 449 height 24
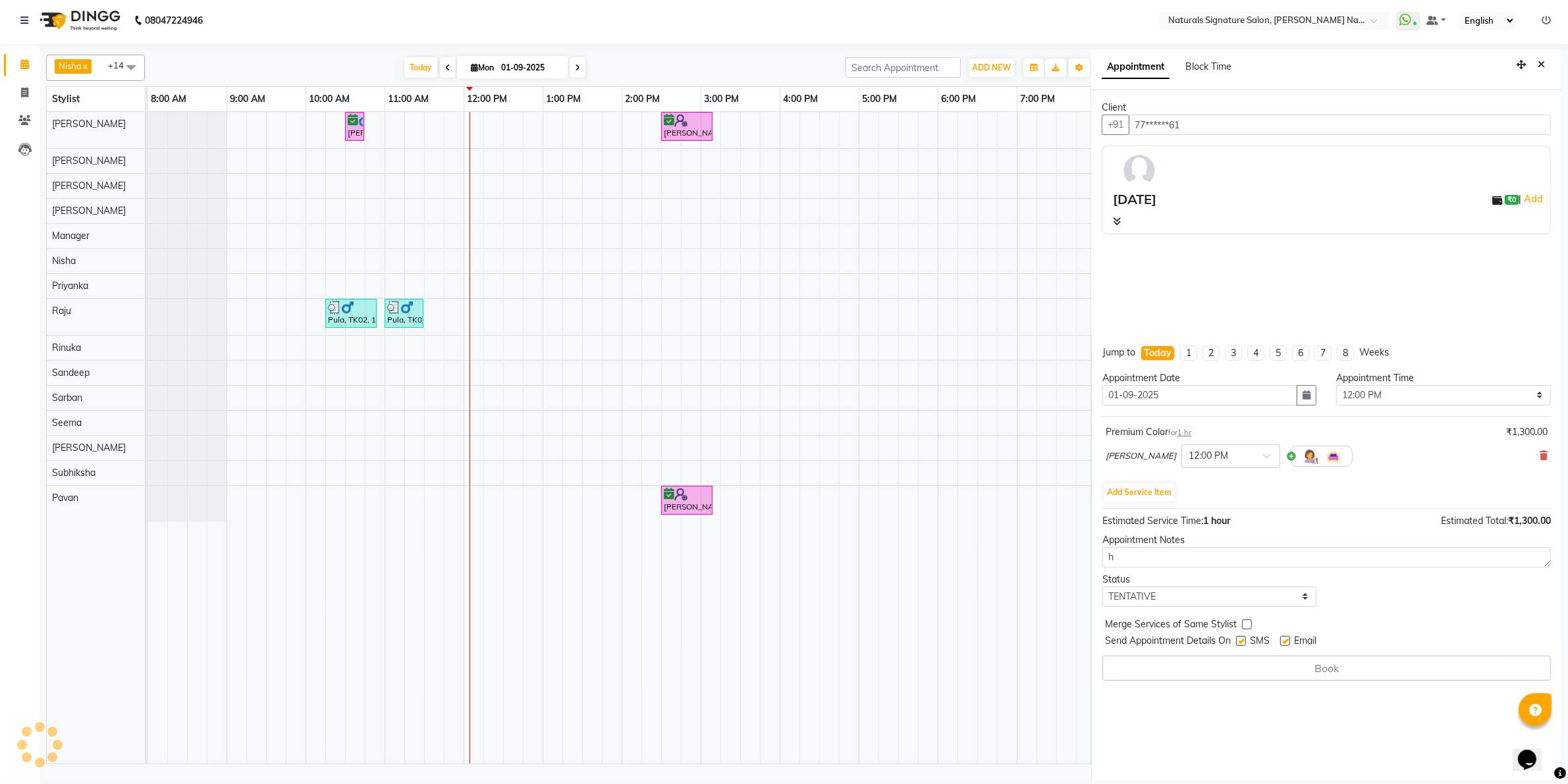
select select "44901"
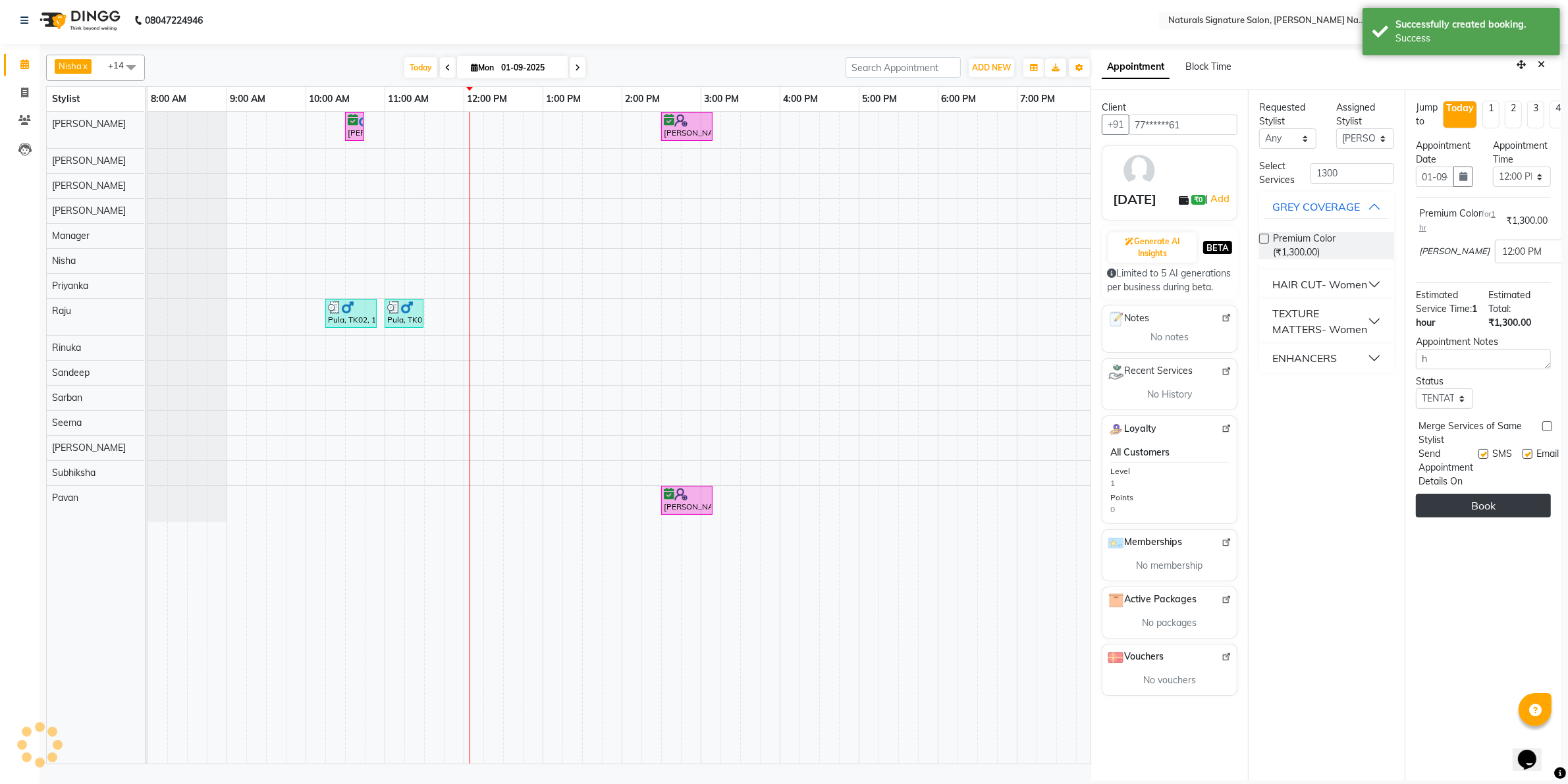
scroll to position [0, 0]
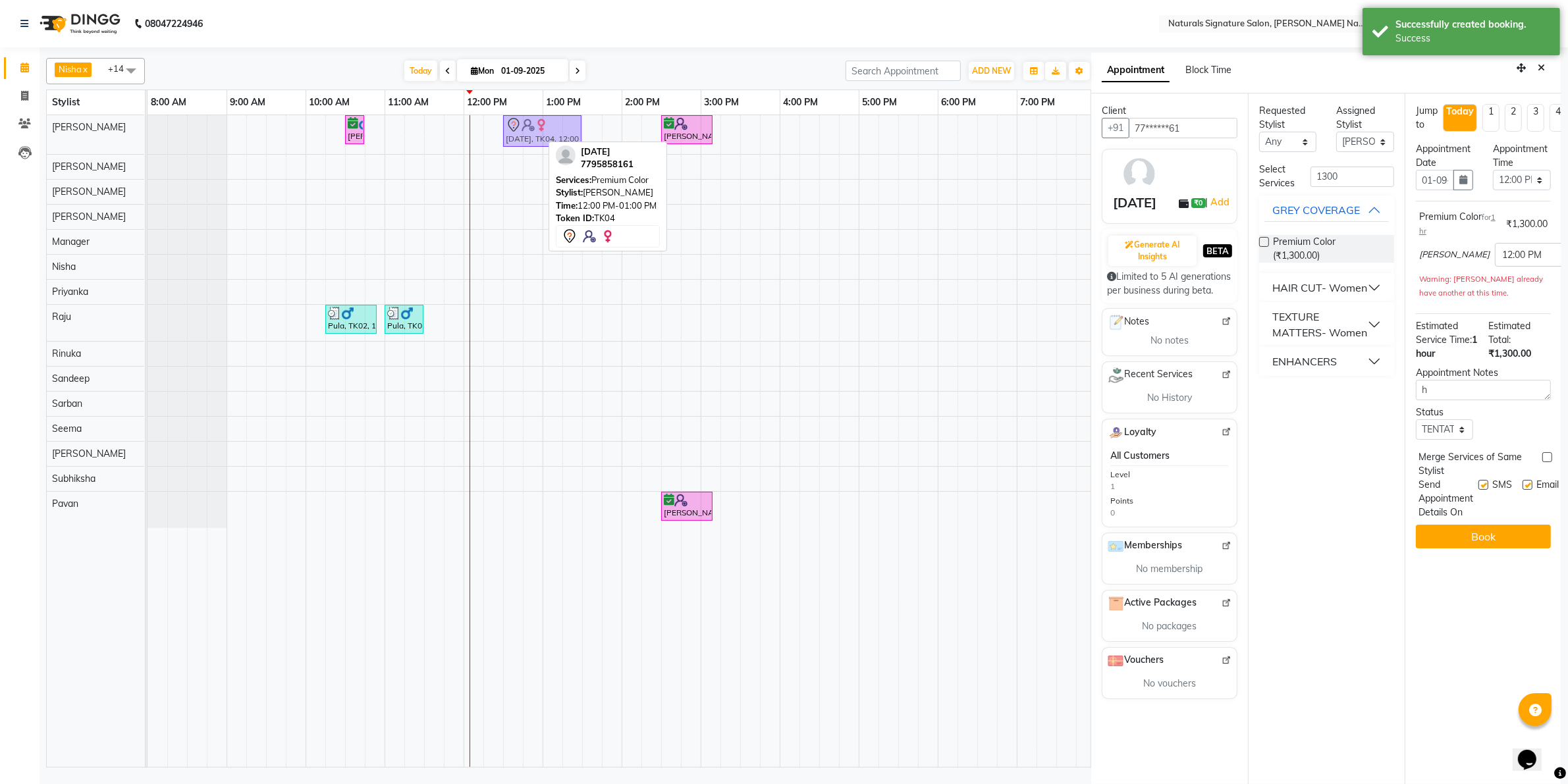
drag, startPoint x: 502, startPoint y: 124, endPoint x: 534, endPoint y: 124, distance: 32.0
click at [147, 124] on div "Anilkumar, TK01, 10:30 AM-10:45 AM, Advance Cut - By Stylist Chaitra, TK04, 12:…" at bounding box center [147, 134] width 0 height 38
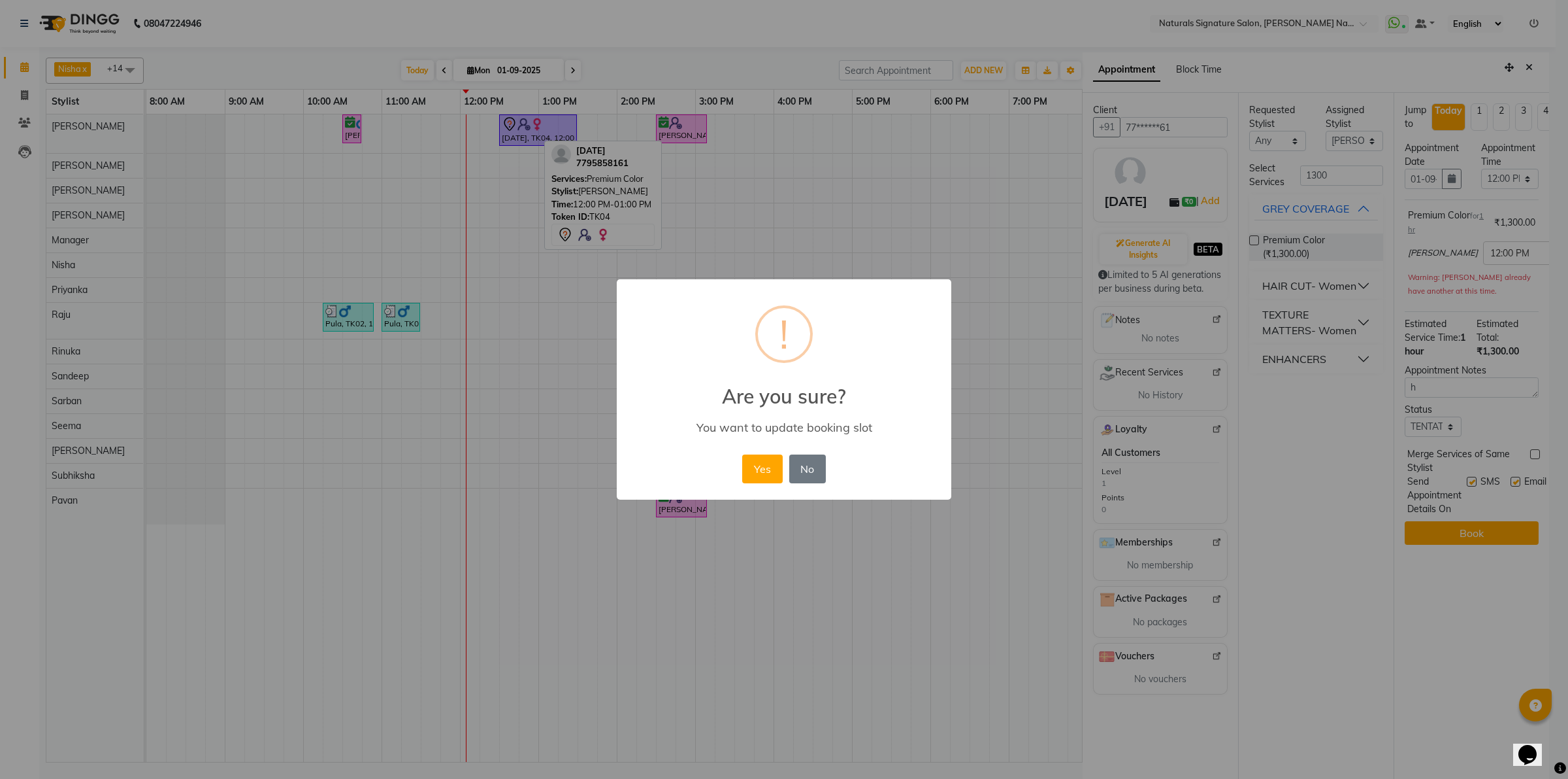
click at [543, 127] on div "× ! Are you sure? You want to update booking slot Yes No No" at bounding box center [784, 389] width 1568 height 779
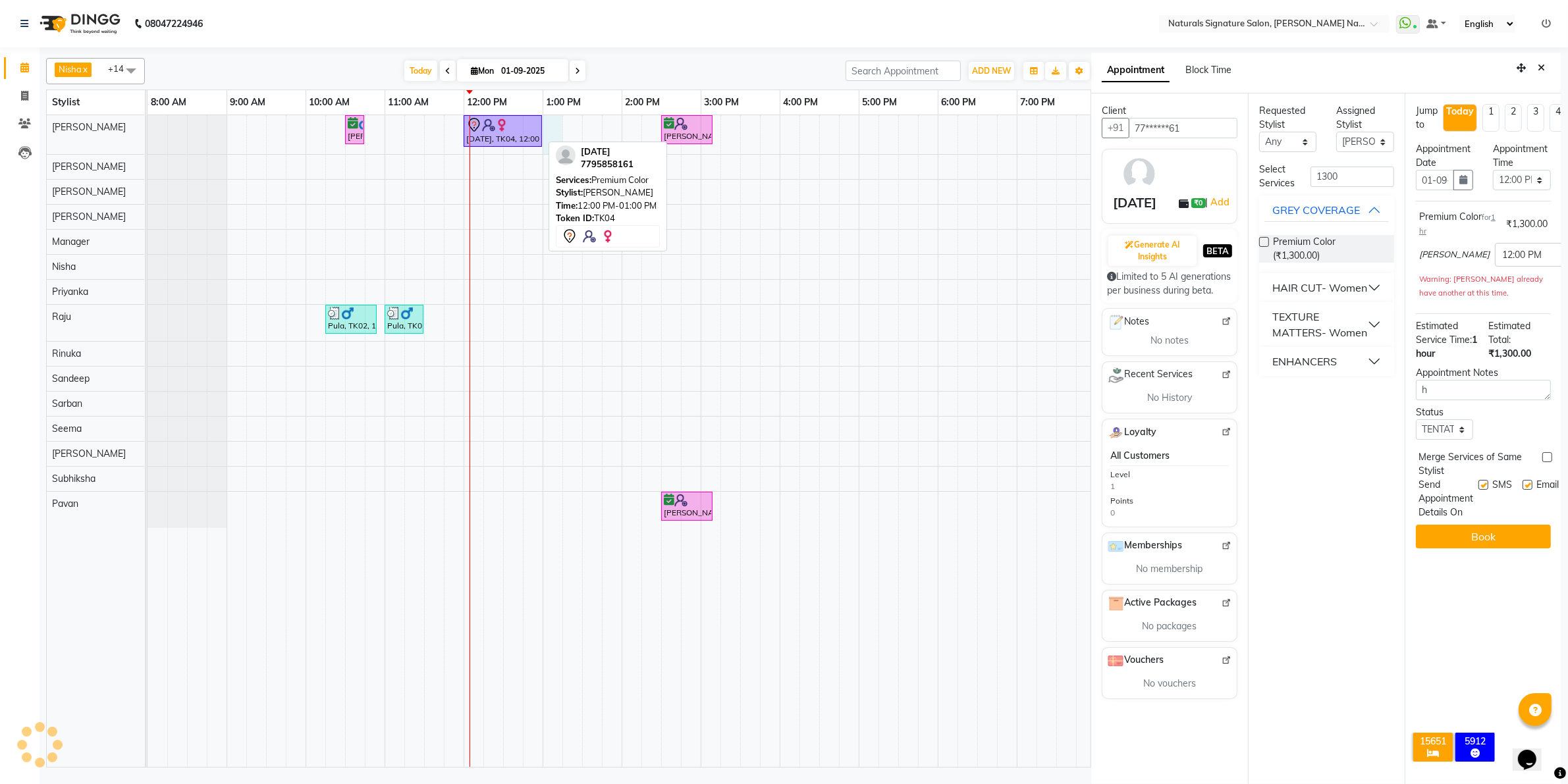
click at [547, 128] on div "Anilkumar, TK01, 10:30 AM-10:45 AM, Advance Cut - By Stylist Chaitra, TK04, 12:…" at bounding box center [779, 441] width 1264 height 651
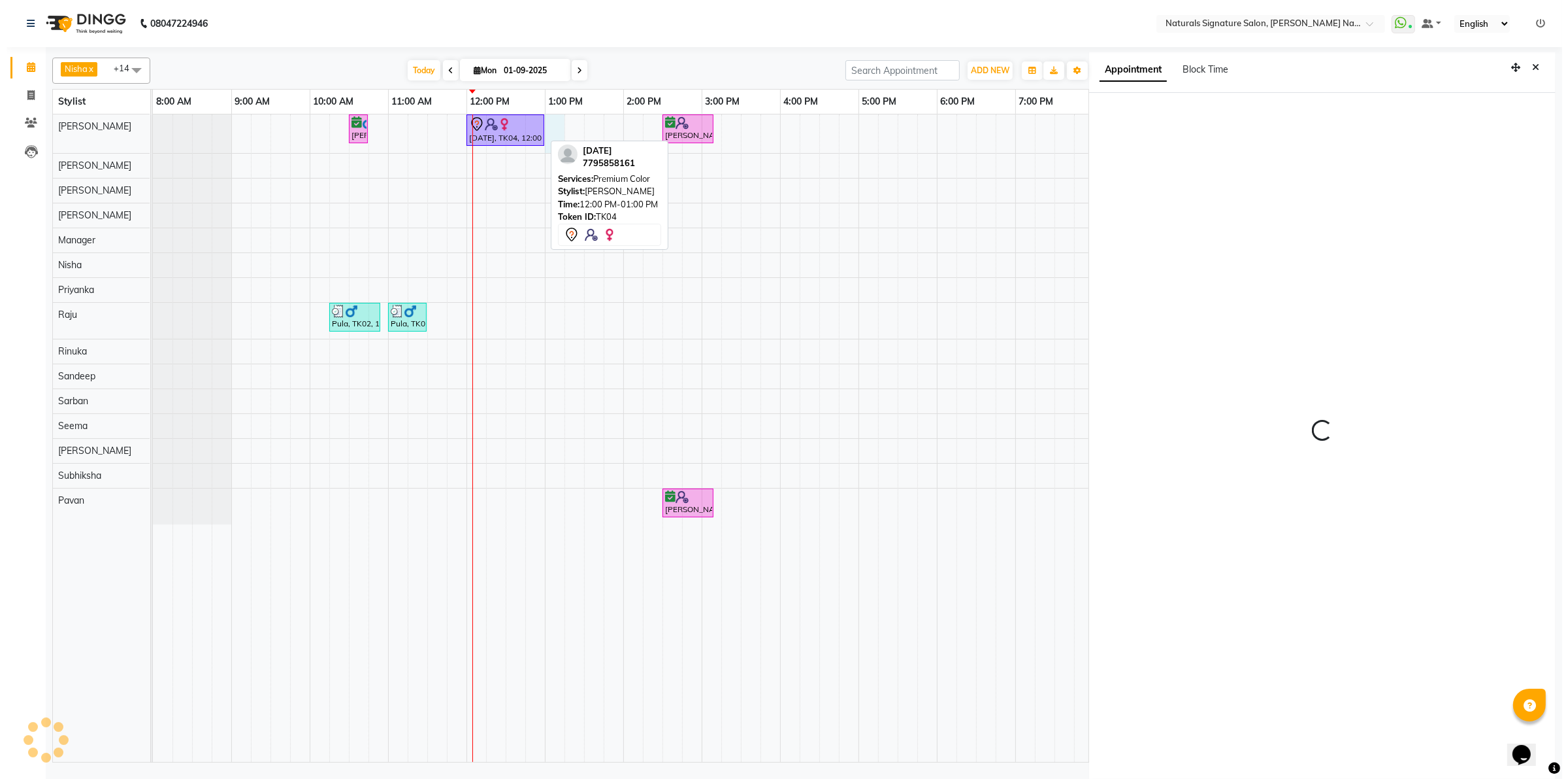
scroll to position [4, 0]
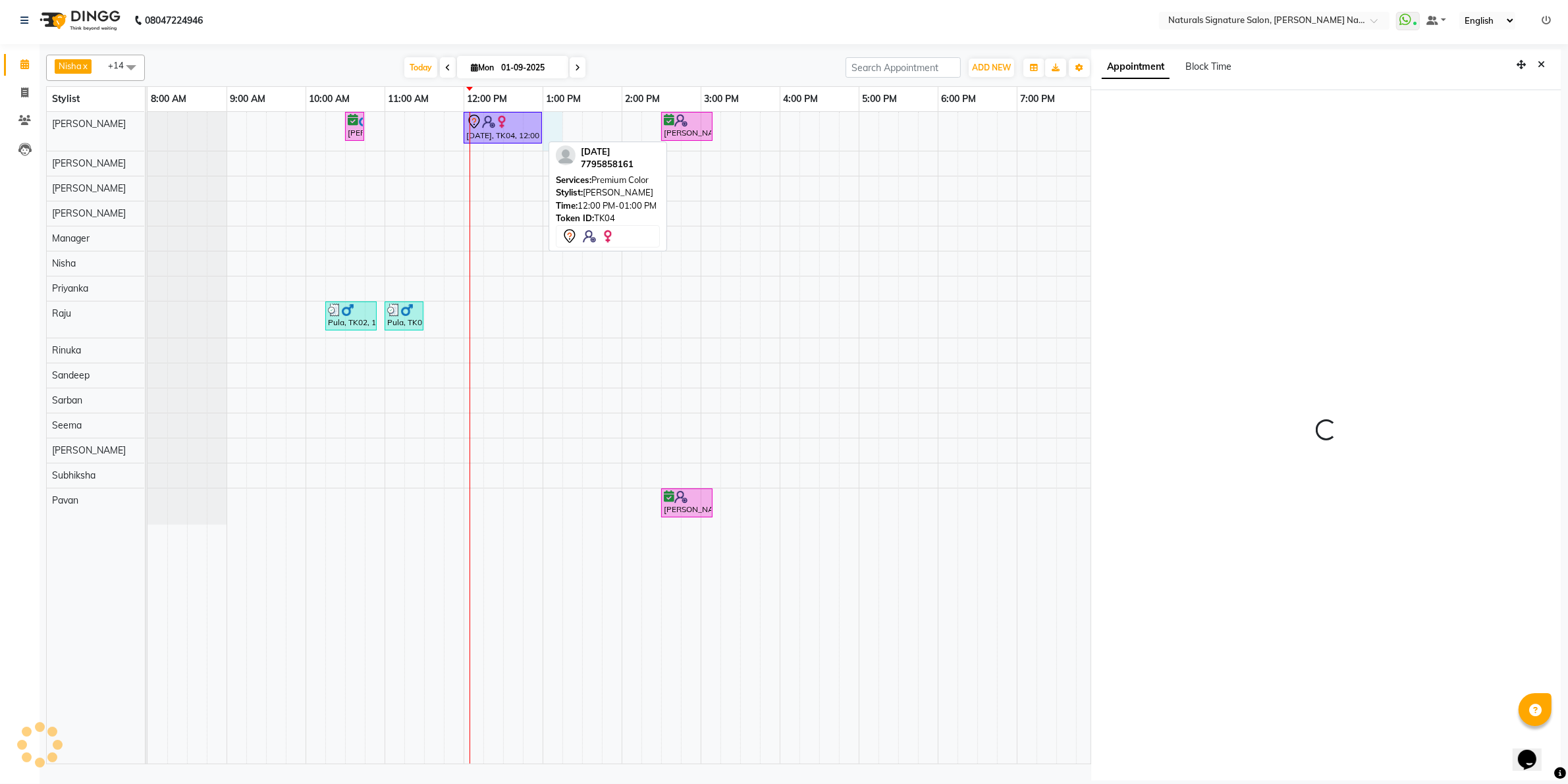
select select "780"
select select "44901"
select select "tentative"
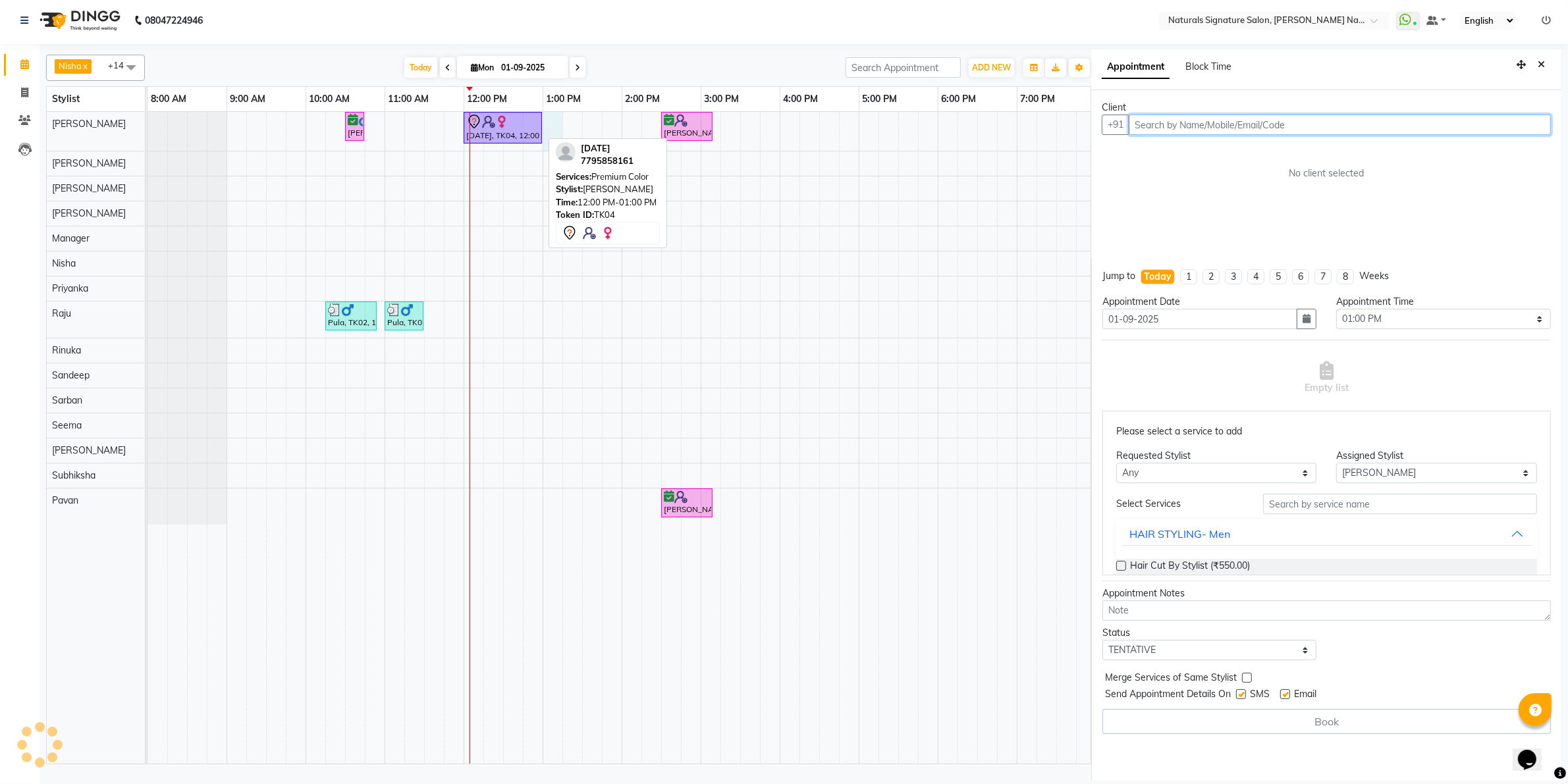
click at [512, 124] on div at bounding box center [503, 121] width 73 height 16
select select "7"
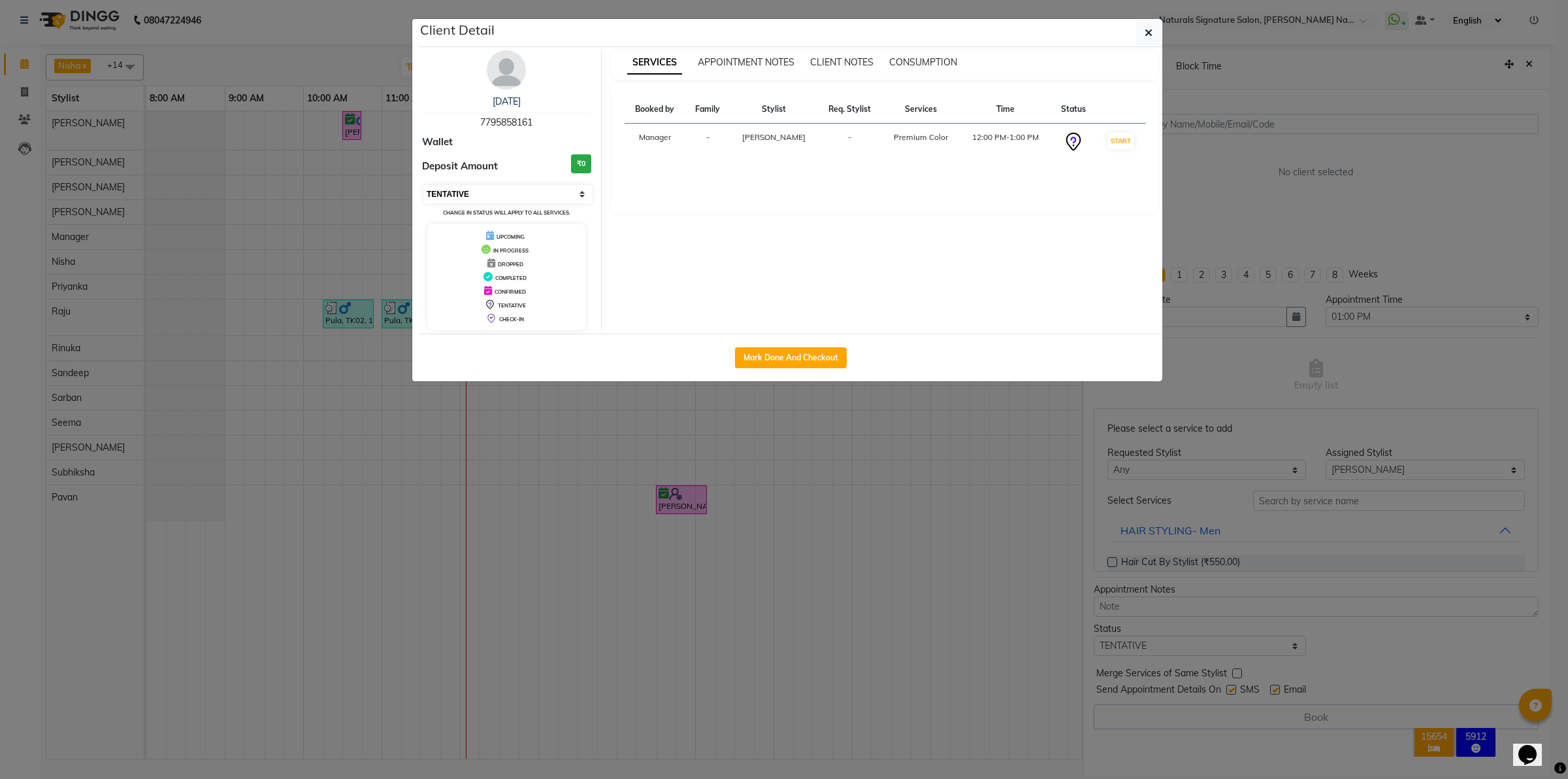
click at [476, 194] on select "Select IN SERVICE CONFIRMED TENTATIVE CHECK IN MARK DONE DROPPED UPCOMING" at bounding box center [508, 195] width 169 height 18
click at [1364, 200] on ngb-modal-window "Client Detail Chaitra 7795858161 Wallet Deposit Amount ₹0 Select IN SERVICE CON…" at bounding box center [784, 389] width 1568 height 779
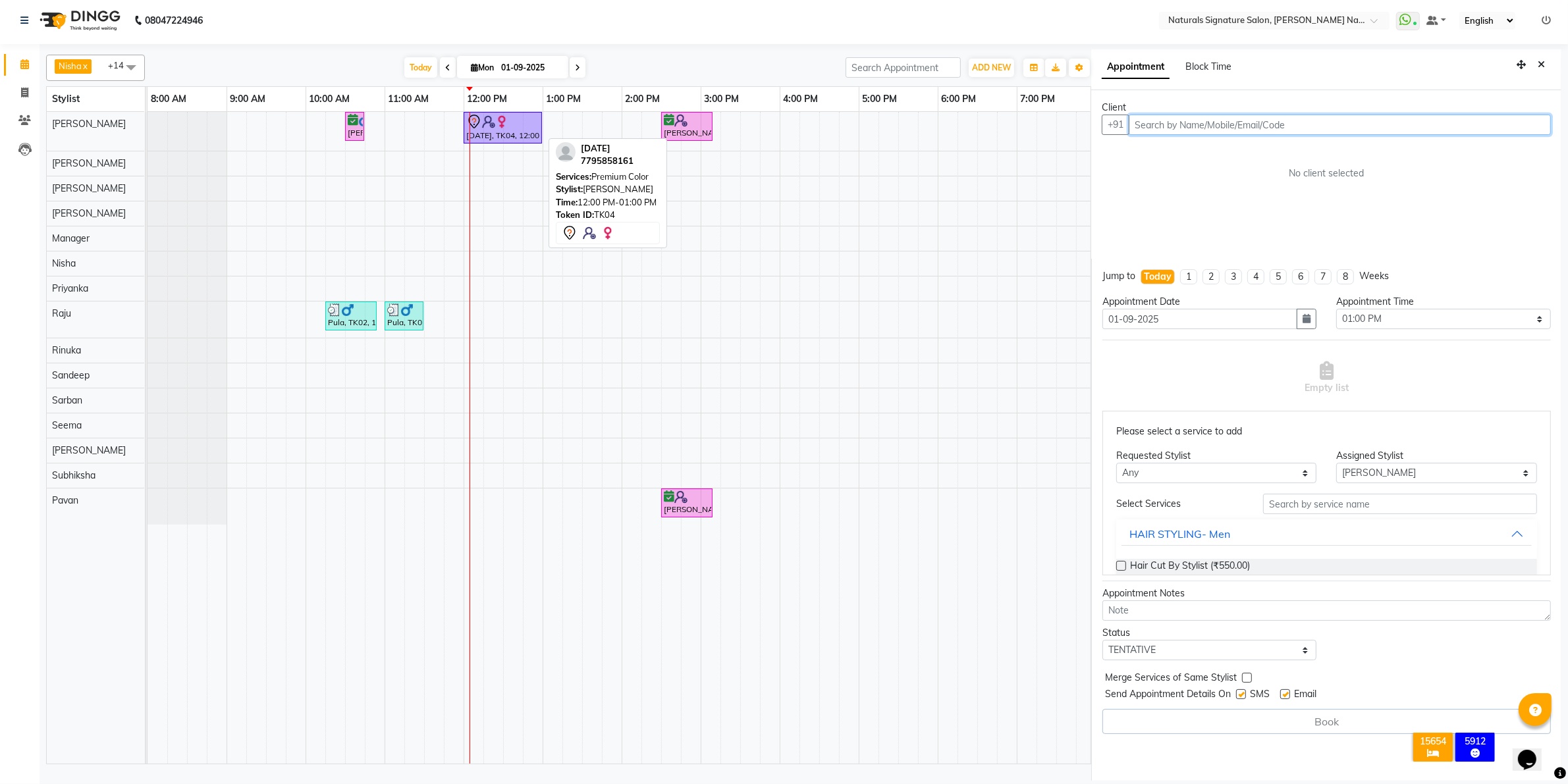
click at [517, 133] on div "Chaitra, TK04, 12:00 PM-01:00 PM, Premium Color" at bounding box center [503, 127] width 76 height 27
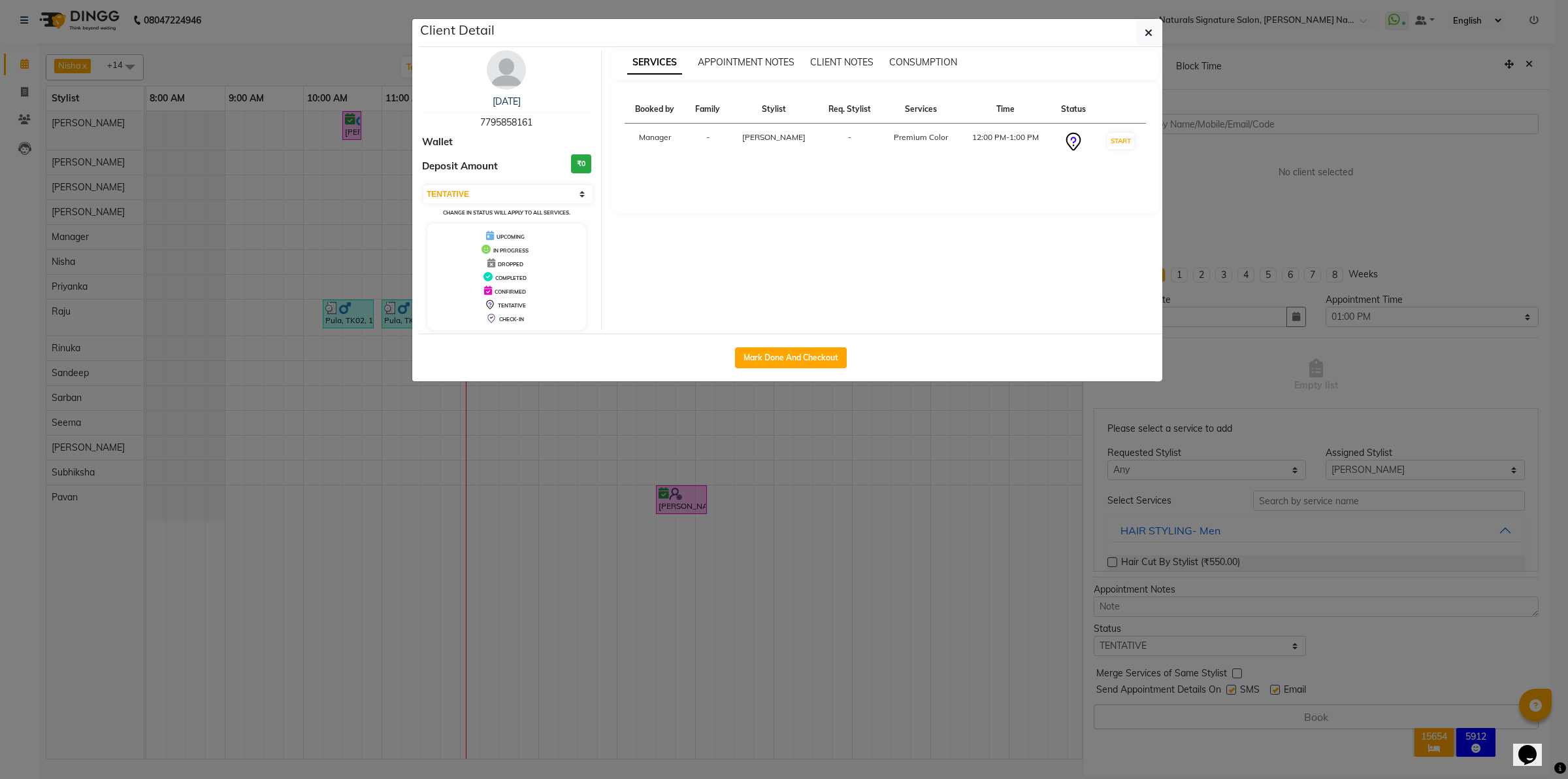
click at [501, 291] on span "CONFIRMED" at bounding box center [511, 291] width 32 height 6
click at [520, 293] on span "CONFIRMED" at bounding box center [511, 291] width 32 height 6
click at [556, 191] on select "Select IN SERVICE CONFIRMED TENTATIVE CHECK IN MARK DONE DROPPED UPCOMING" at bounding box center [508, 195] width 169 height 18
select select "8"
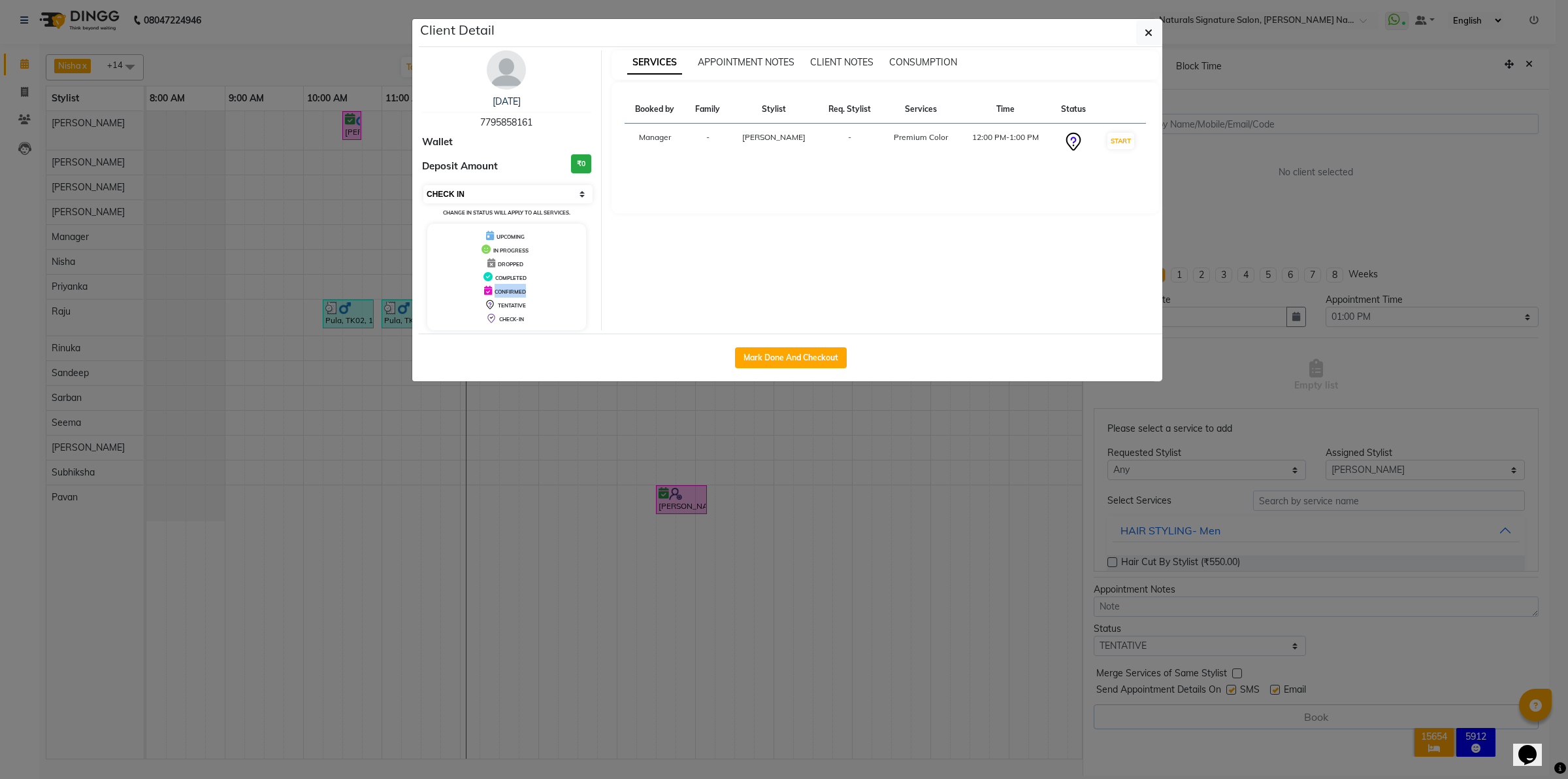
click at [423, 185] on select "Select IN SERVICE CONFIRMED TENTATIVE CHECK IN MARK DONE DROPPED UPCOMING" at bounding box center [508, 195] width 169 height 18
click at [484, 524] on ngb-modal-window "Client Detail Chaitra 7795858161 Wallet Deposit Amount ₹0 Select IN SERVICE CON…" at bounding box center [784, 389] width 1568 height 779
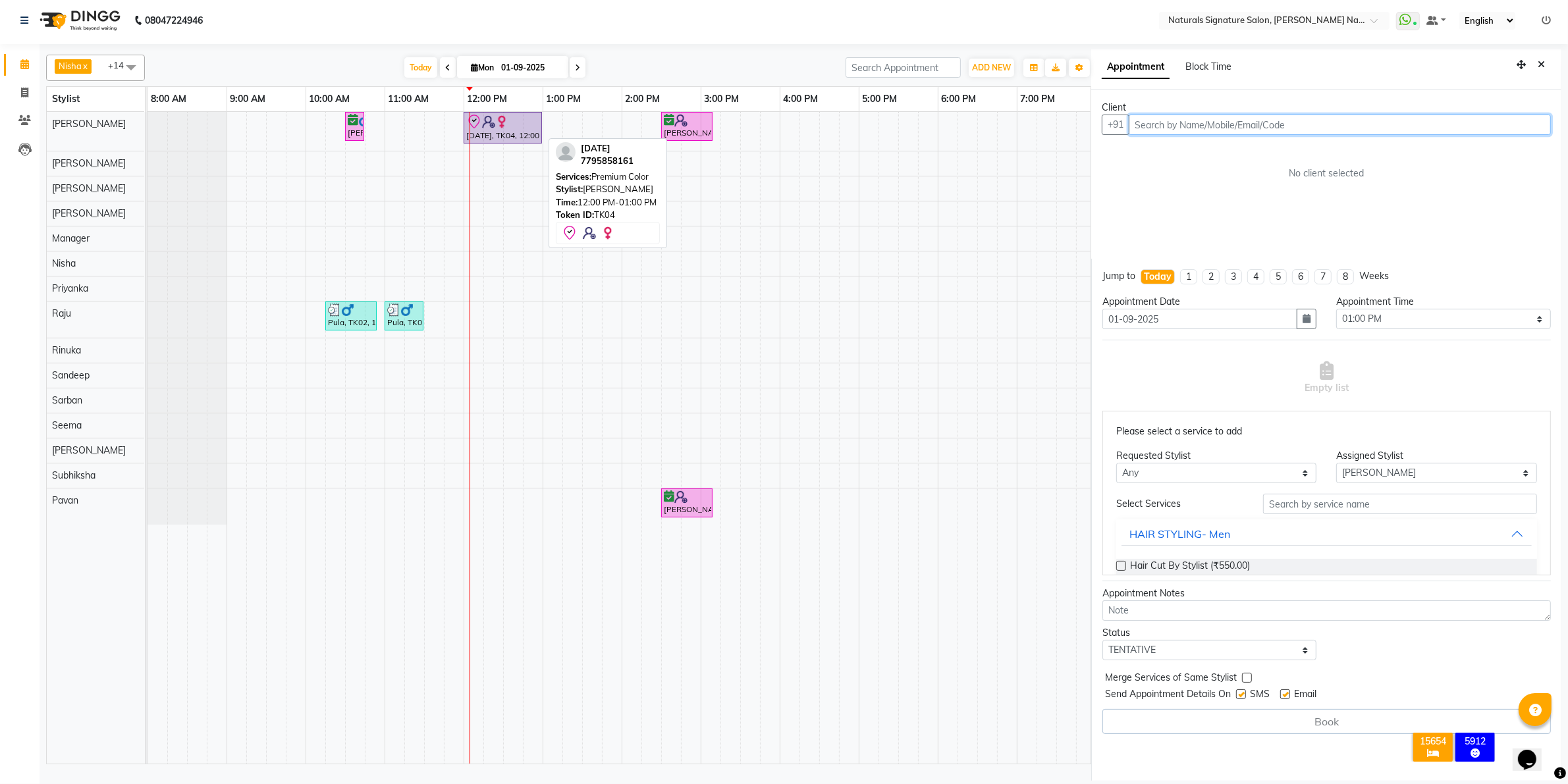
click at [514, 139] on div "Chaitra, TK04, 12:00 PM-01:00 PM, Premium Color" at bounding box center [503, 127] width 76 height 27
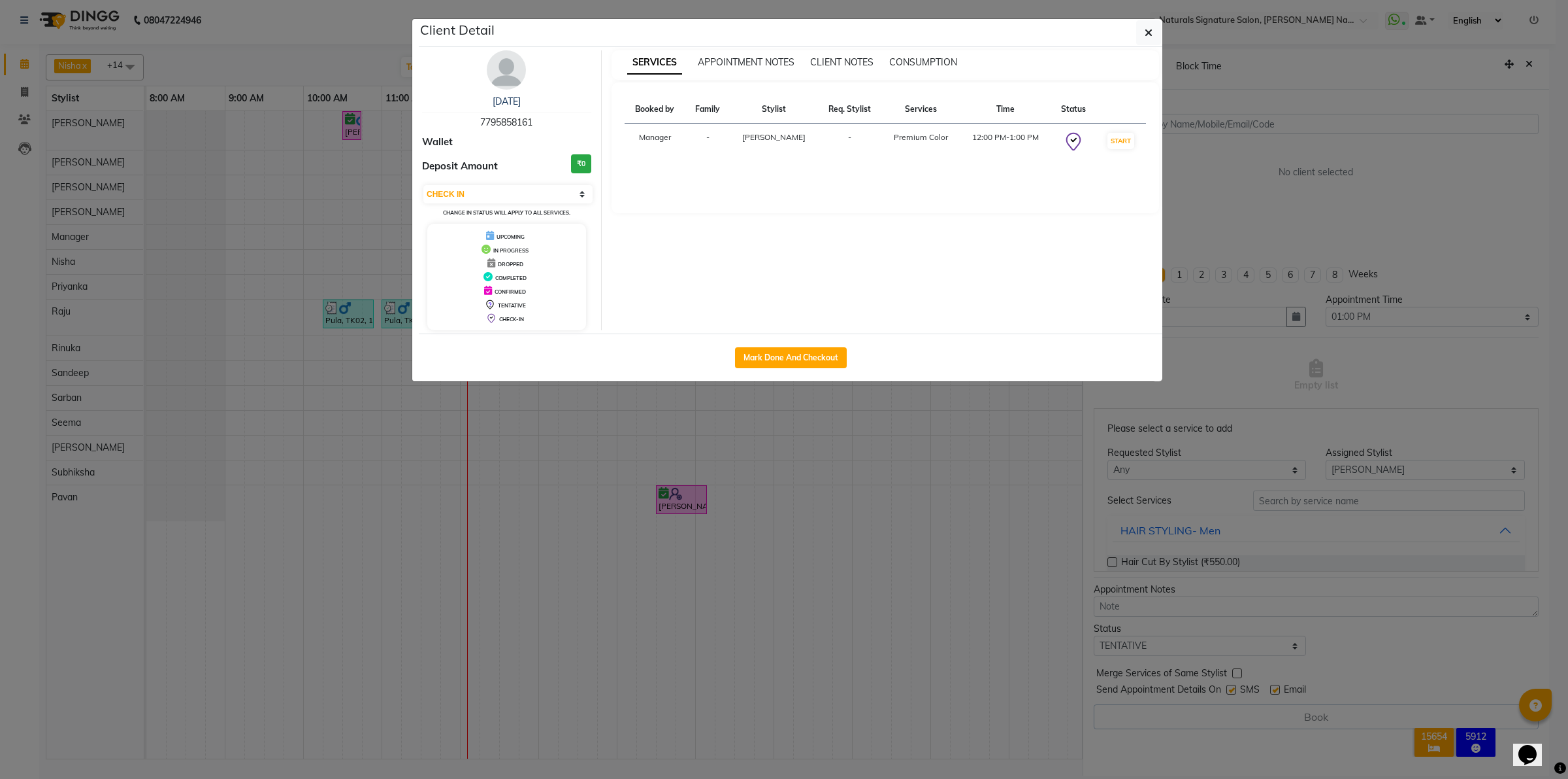
click at [524, 292] on span "CONFIRMED" at bounding box center [511, 291] width 32 height 6
click at [518, 193] on select "Select IN SERVICE CONFIRMED TENTATIVE CHECK IN MARK DONE DROPPED UPCOMING" at bounding box center [508, 195] width 169 height 18
select select "6"
click at [423, 185] on select "Select IN SERVICE CONFIRMED TENTATIVE CHECK IN MARK DONE DROPPED UPCOMING" at bounding box center [508, 195] width 169 height 18
drag, startPoint x: 661, startPoint y: 456, endPoint x: 648, endPoint y: 452, distance: 13.6
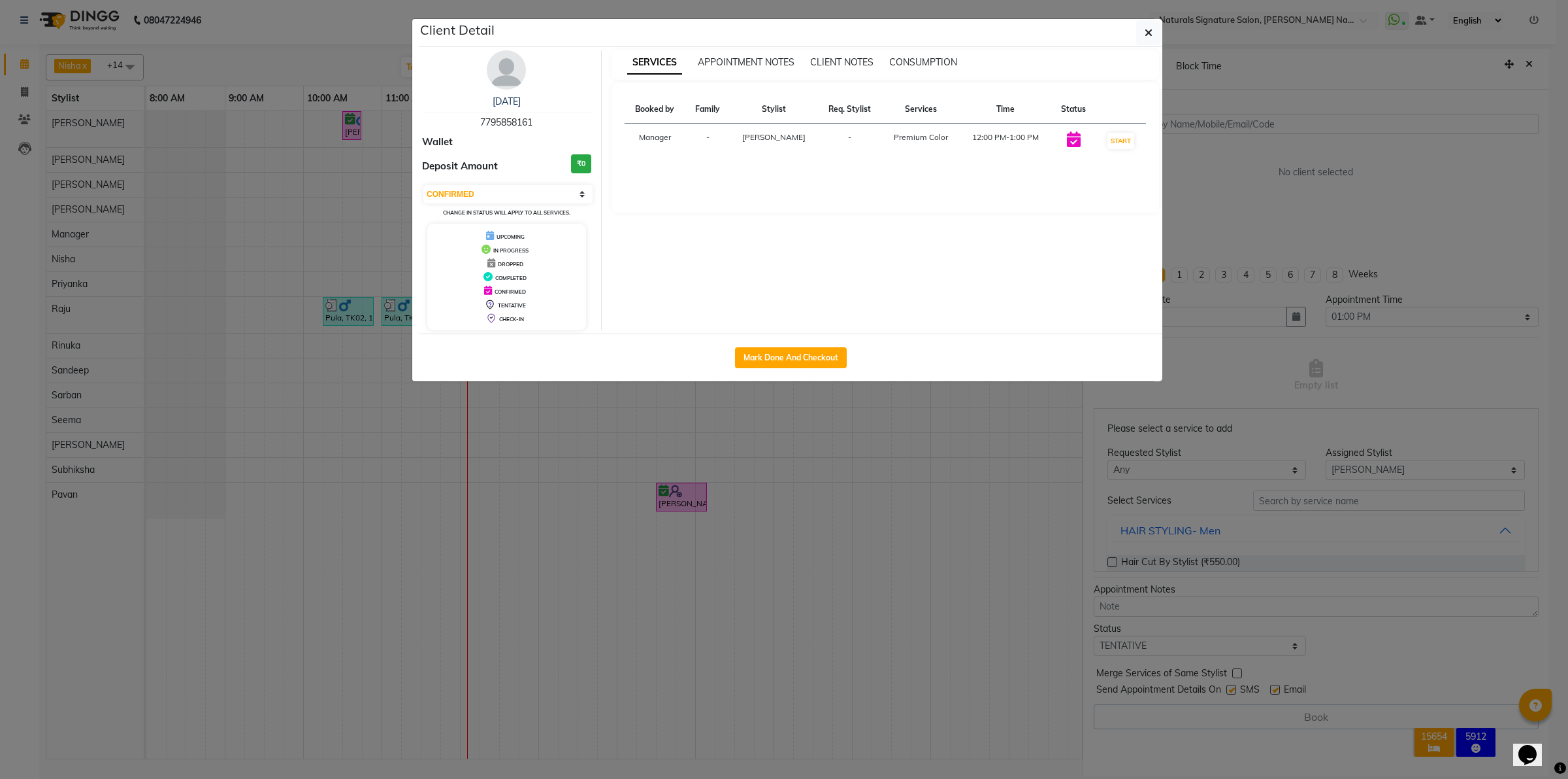
click at [659, 456] on ngb-modal-window "Client Detail Chaitra 7795858161 Wallet Deposit Amount ₹0 Select IN SERVICE CON…" at bounding box center [784, 389] width 1568 height 779
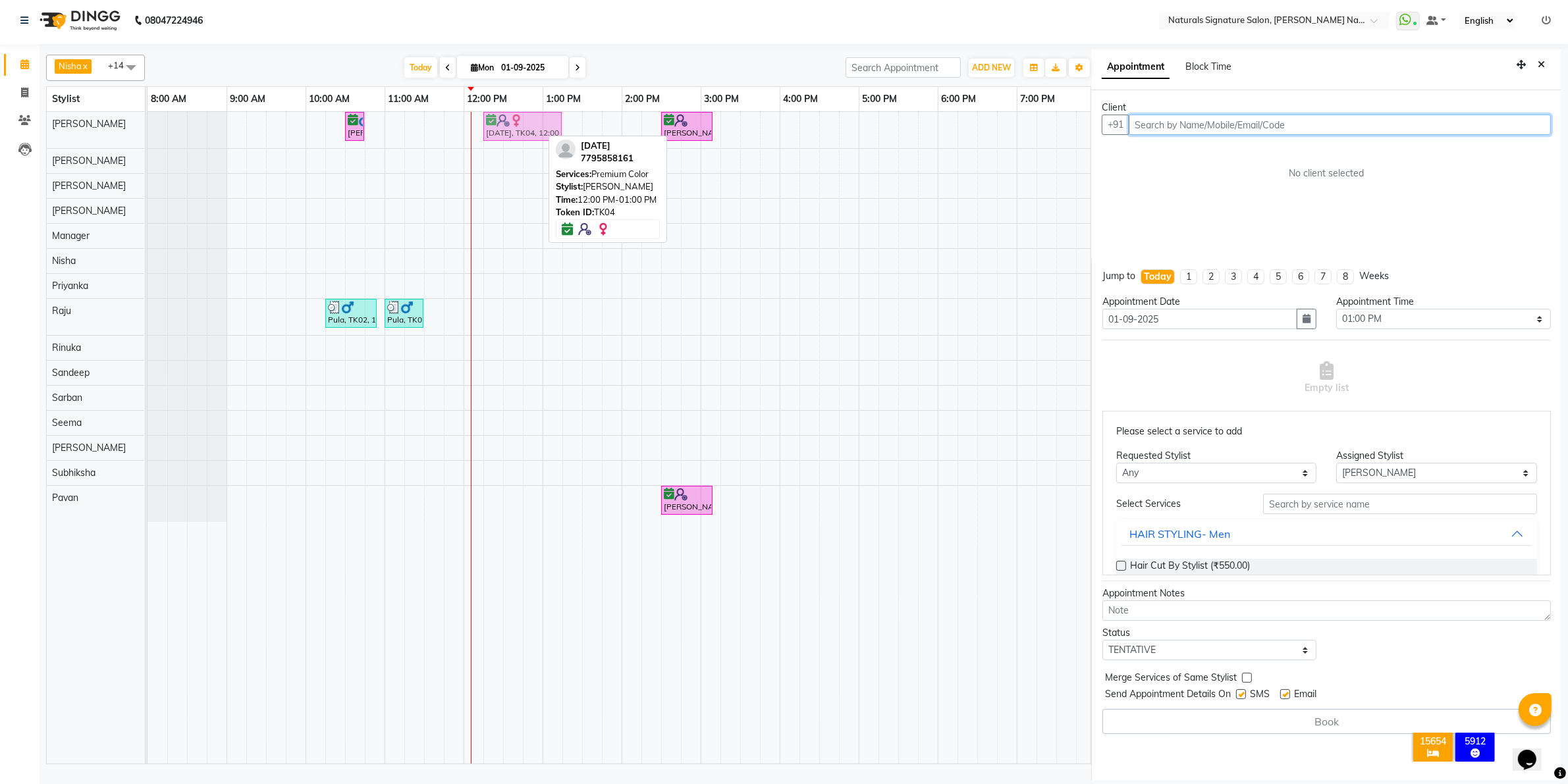
drag, startPoint x: 511, startPoint y: 132, endPoint x: 529, endPoint y: 132, distance: 18.0
click at [147, 132] on div "Anilkumar, TK01, 10:30 AM-10:45 AM, Advance Cut - By Stylist Chaitra, TK04, 12:…" at bounding box center [147, 130] width 0 height 37
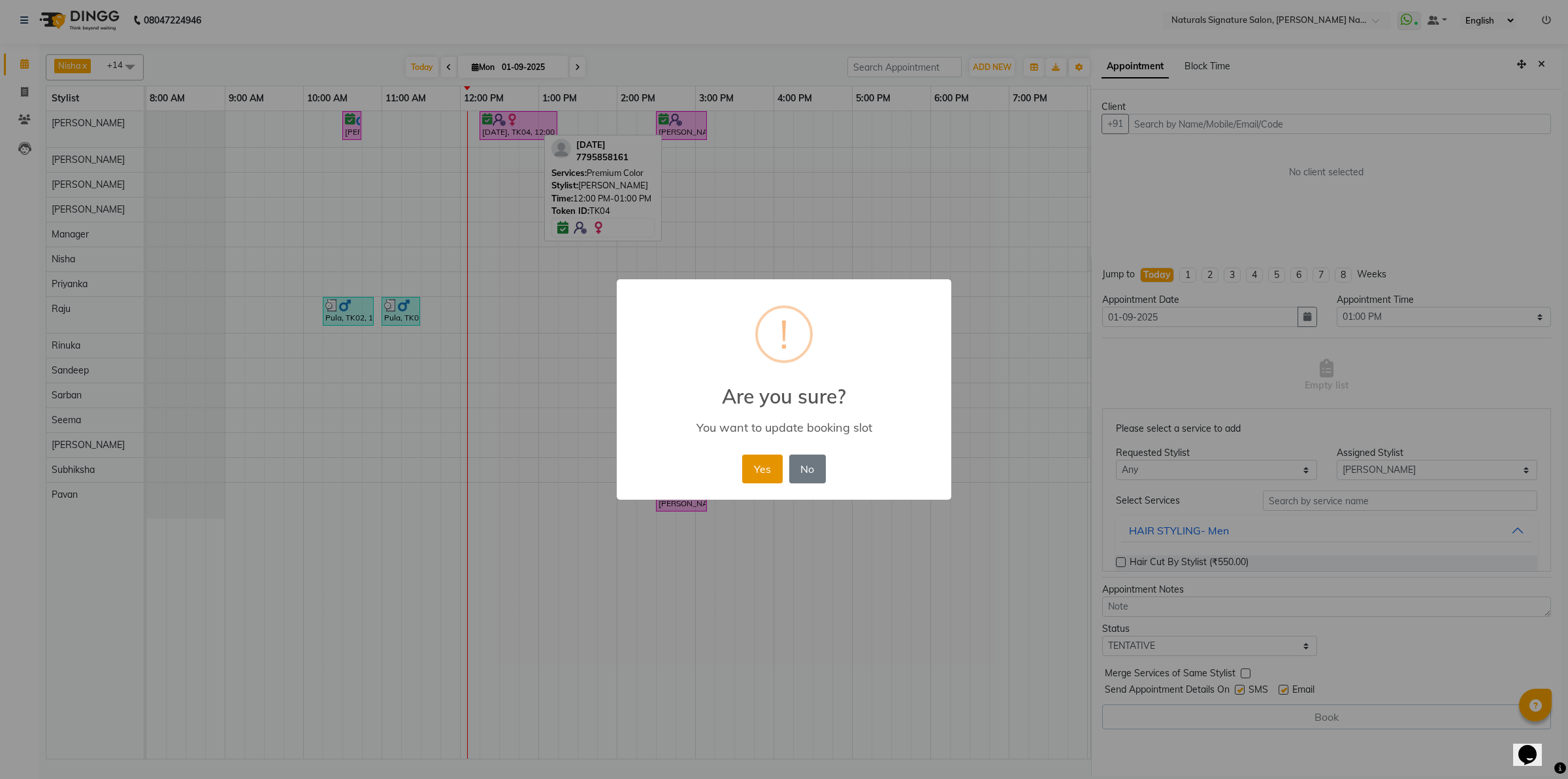
click at [759, 463] on button "Yes" at bounding box center [762, 469] width 40 height 29
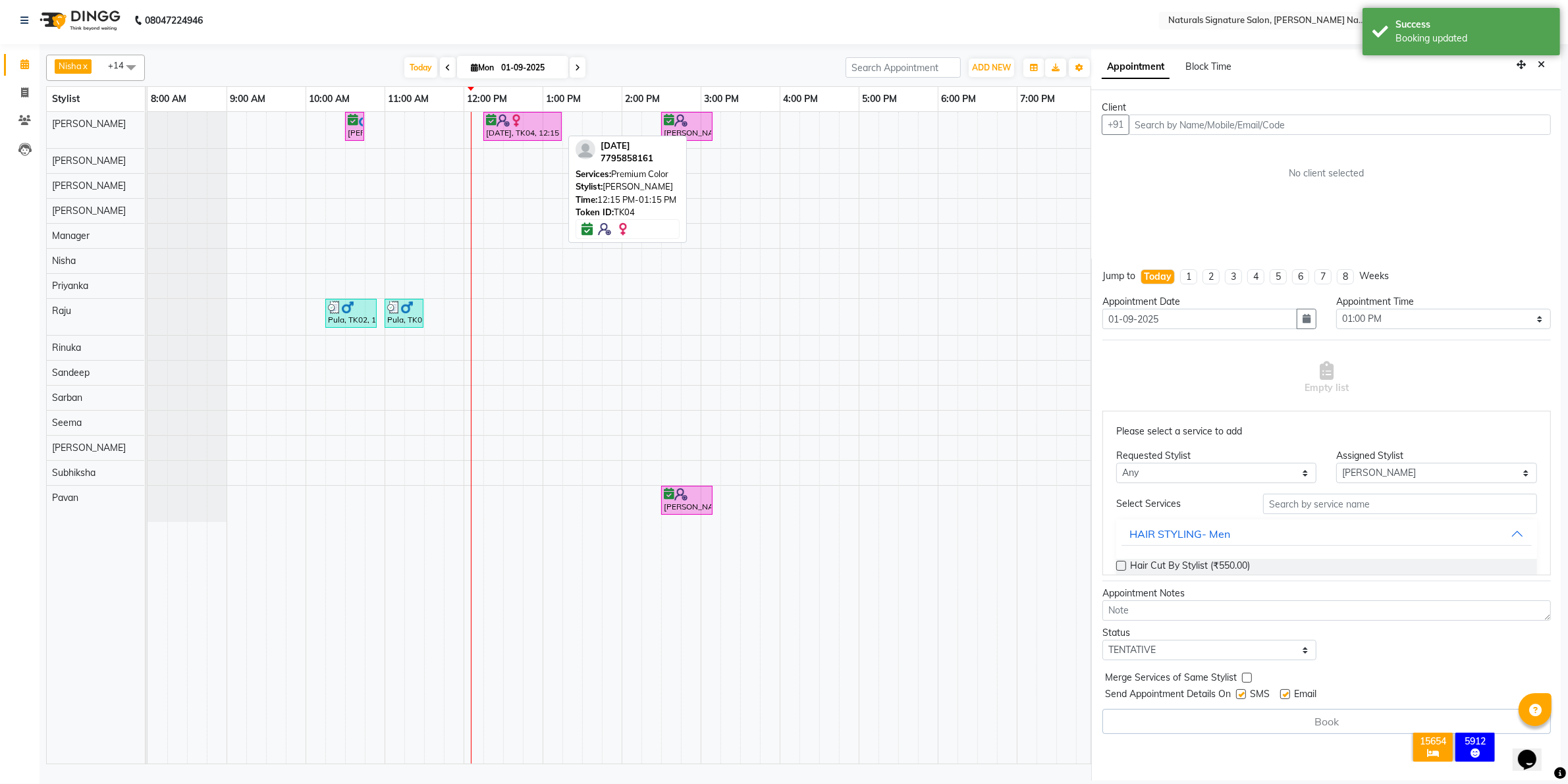
click at [501, 137] on div "Chaitra, TK04, 12:15 PM-01:15 PM, Premium Color" at bounding box center [522, 125] width 76 height 25
select select "6"
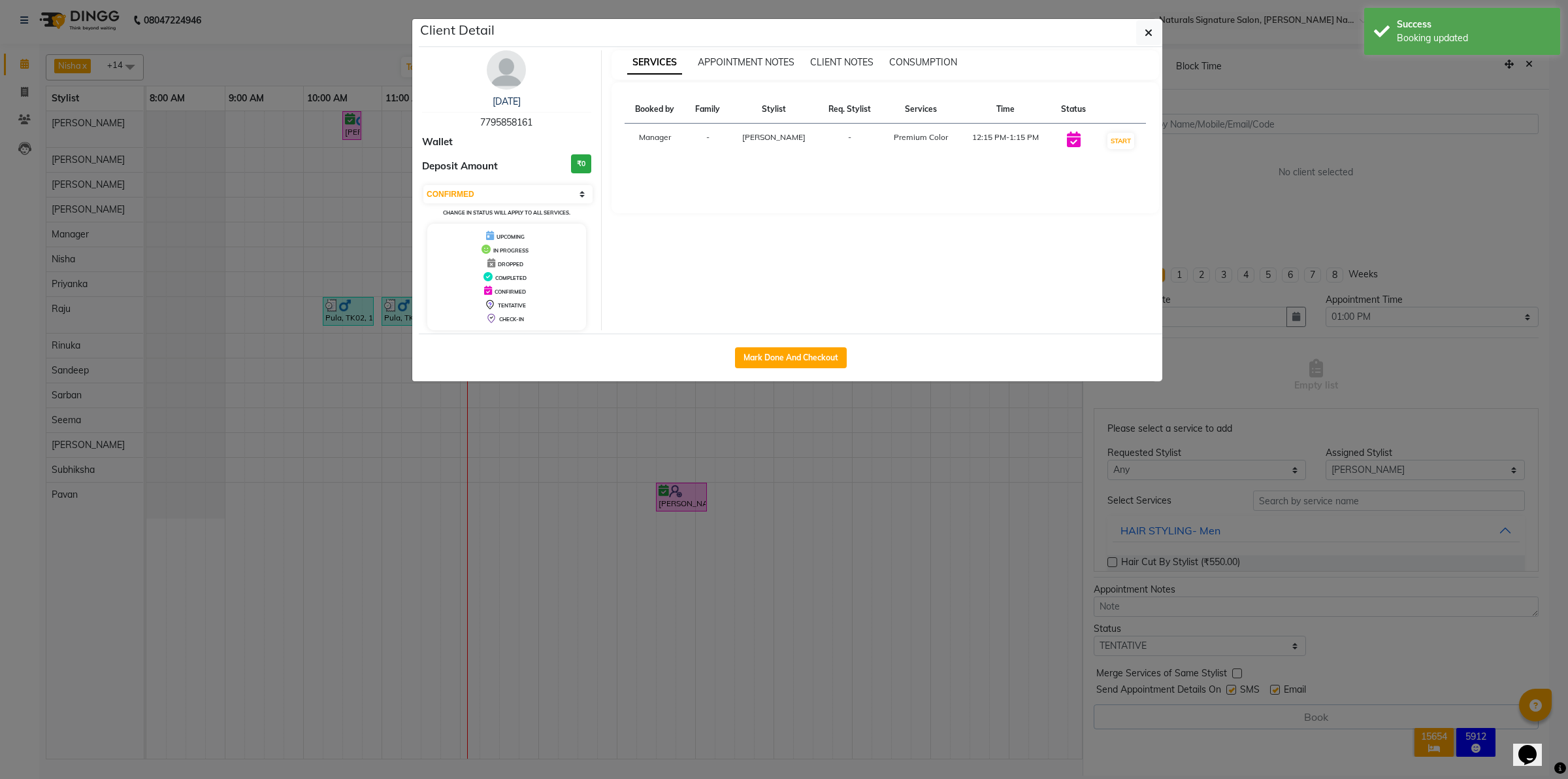
click at [508, 69] on img at bounding box center [506, 69] width 39 height 39
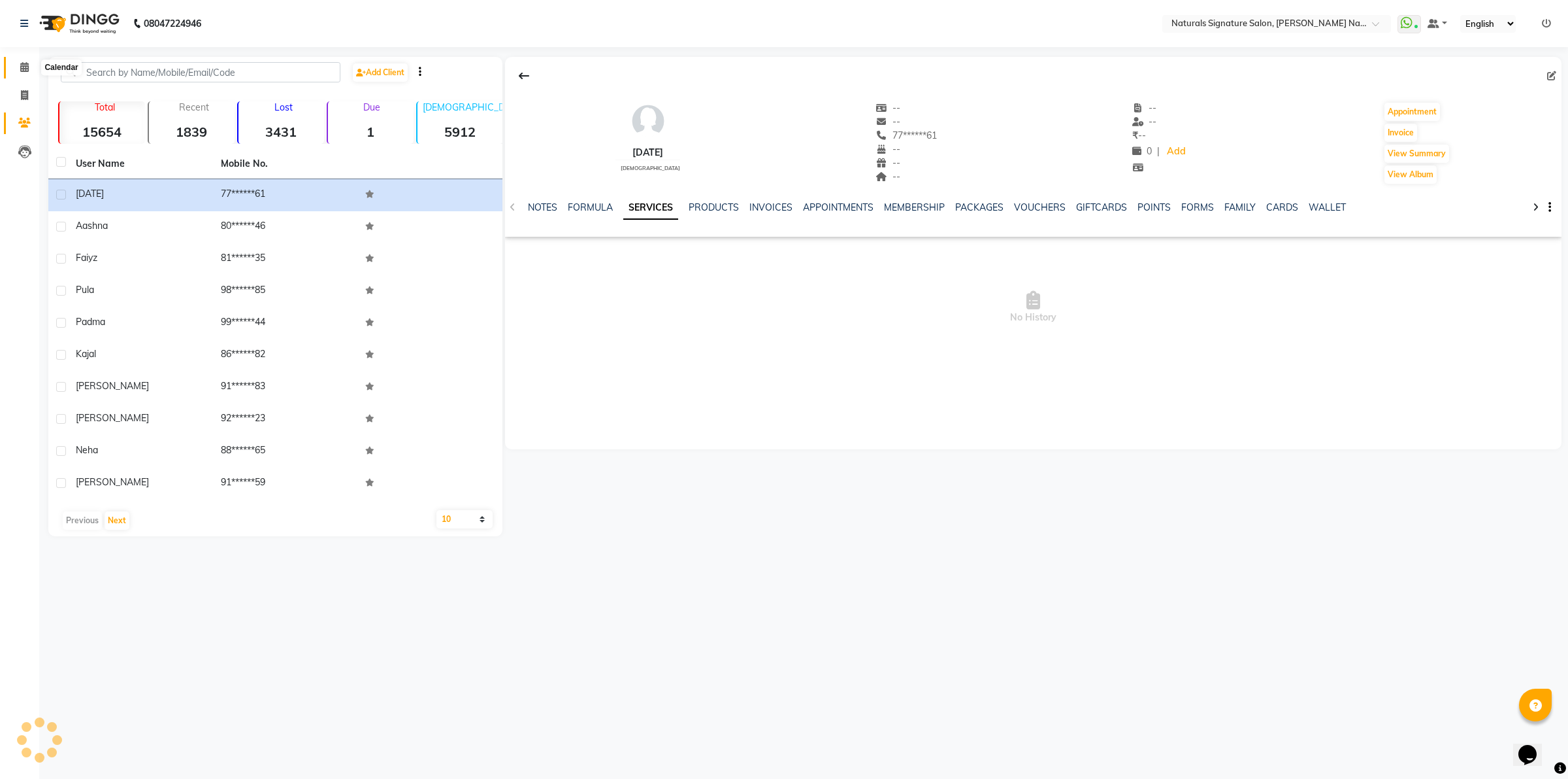
click at [20, 69] on icon at bounding box center [24, 66] width 8 height 10
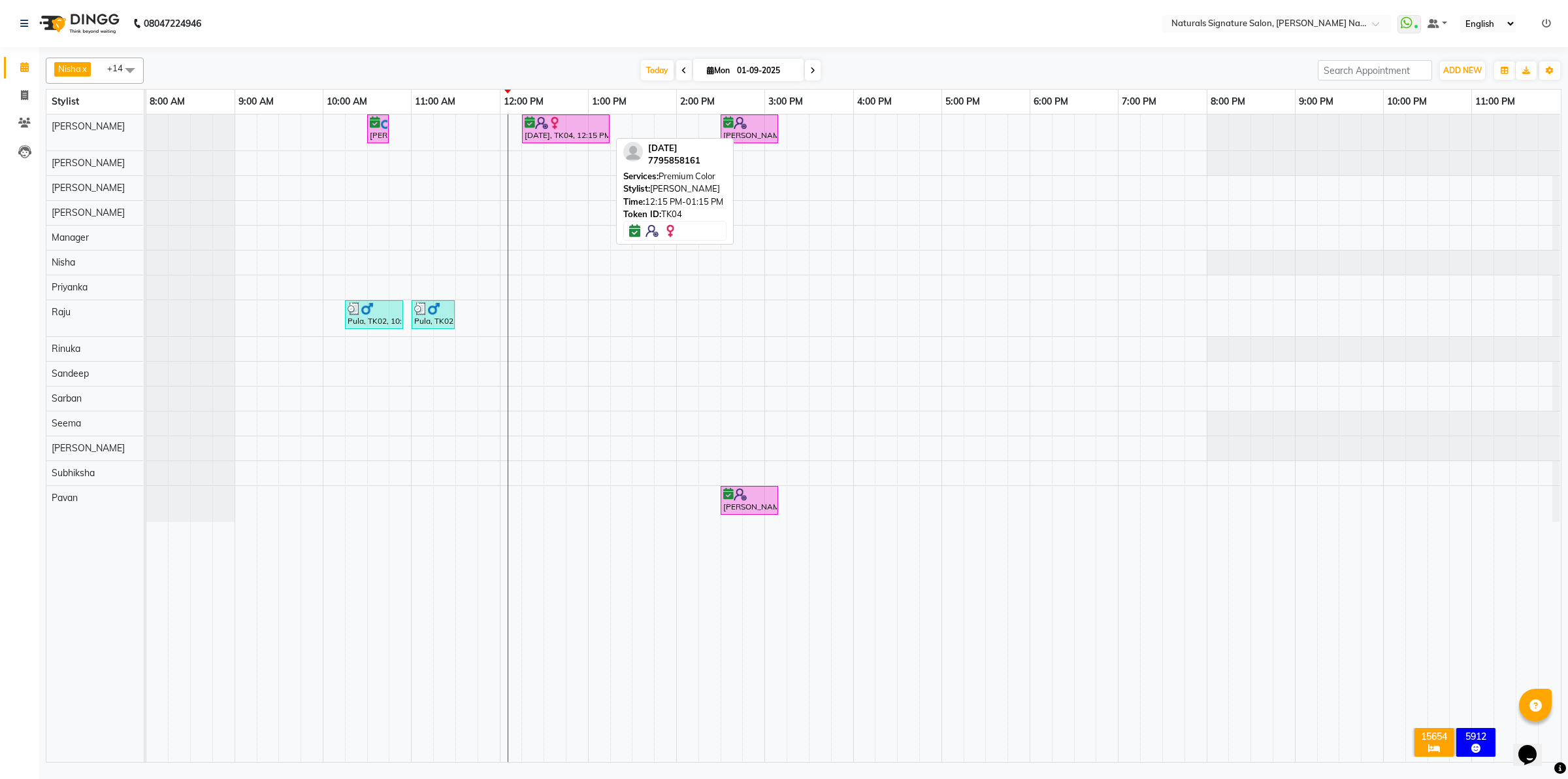
click at [542, 131] on div "Chaitra, TK04, 12:15 PM-01:15 PM, Premium Color" at bounding box center [566, 128] width 85 height 25
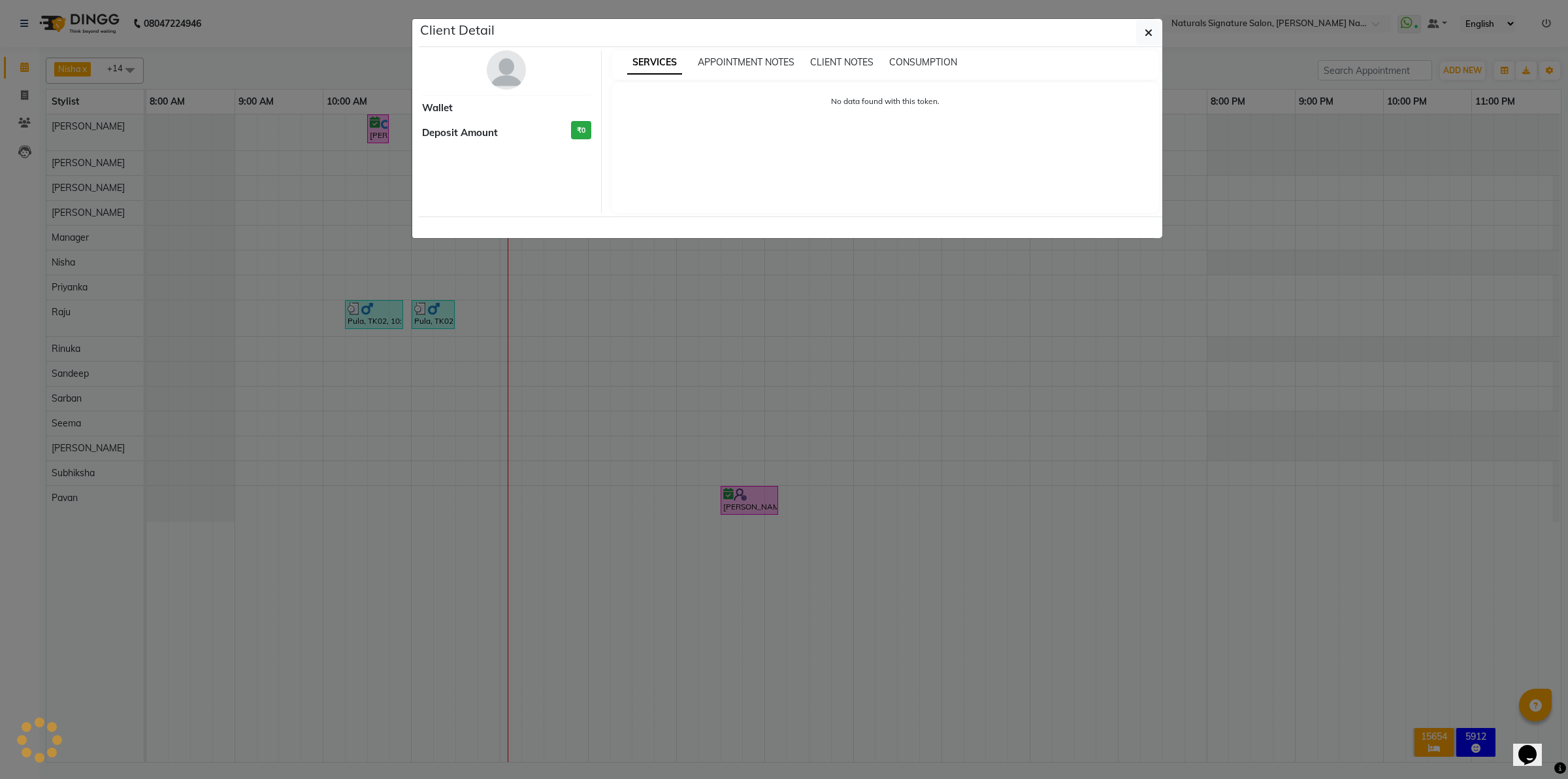
select select "6"
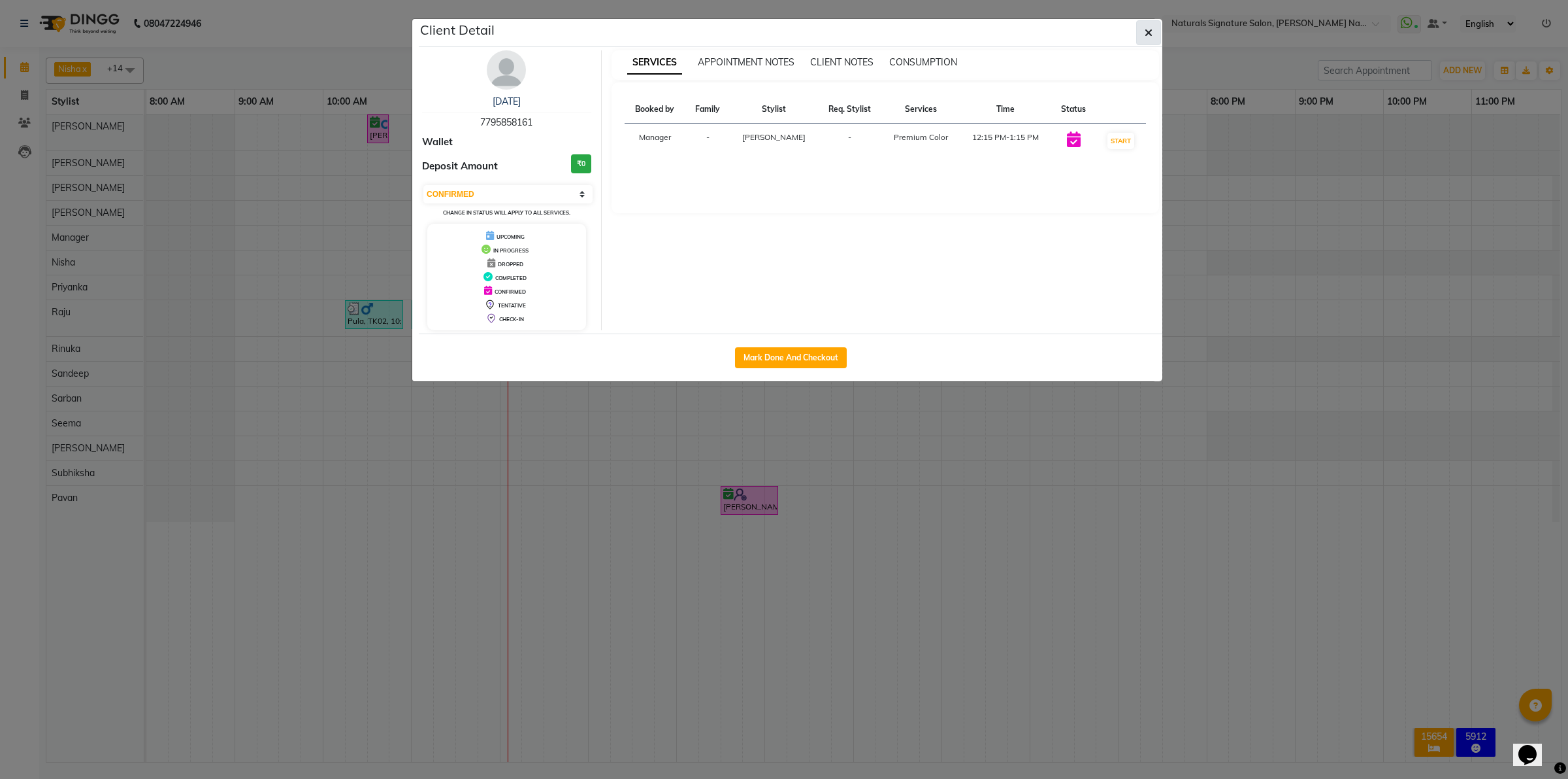
click at [1145, 28] on icon "button" at bounding box center [1148, 33] width 8 height 11
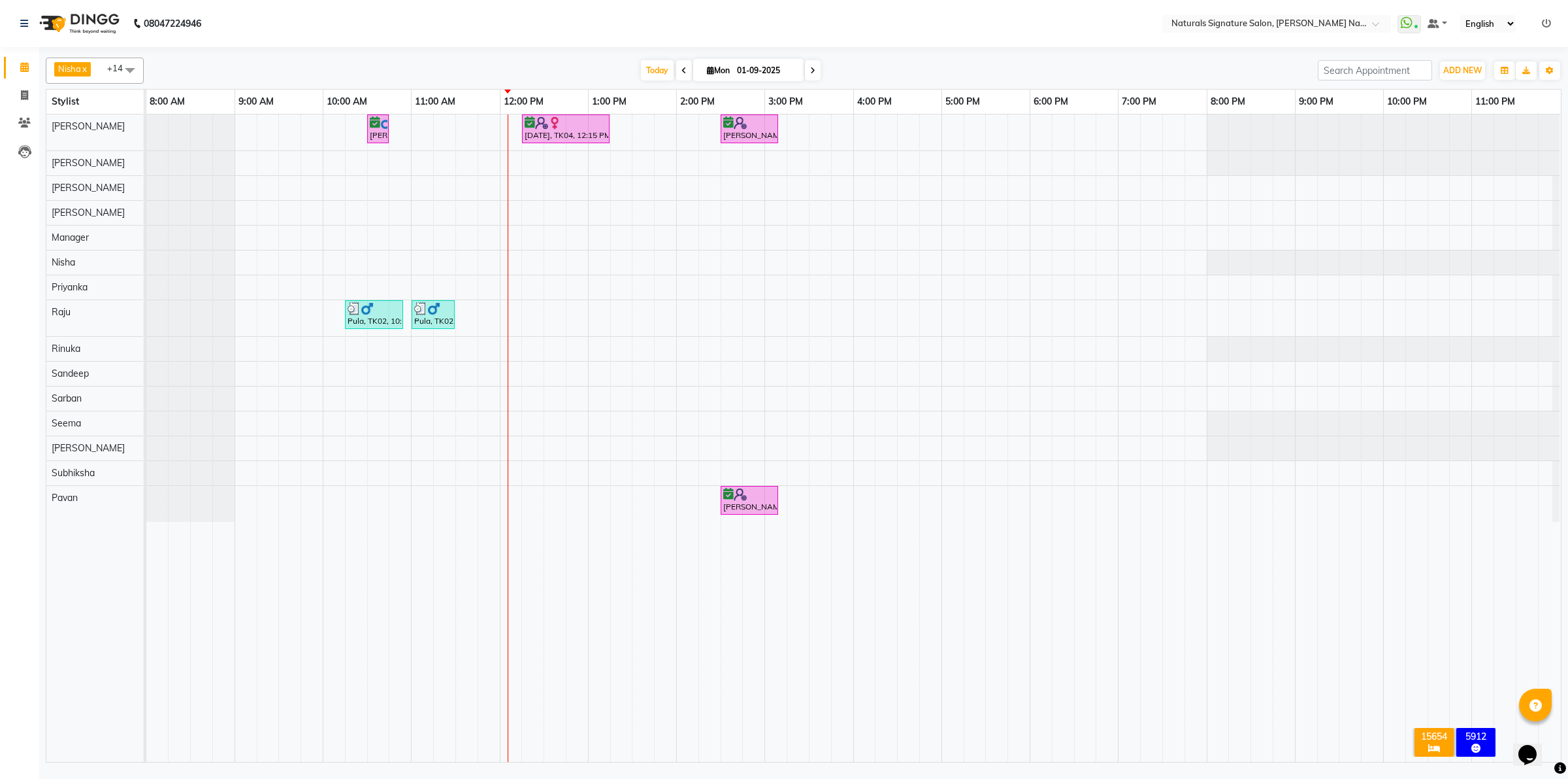
drag, startPoint x: 248, startPoint y: 461, endPoint x: 1146, endPoint y: 504, distance: 899.0
click at [1146, 504] on tr at bounding box center [853, 438] width 1414 height 647
select select "44910"
select select "tentative"
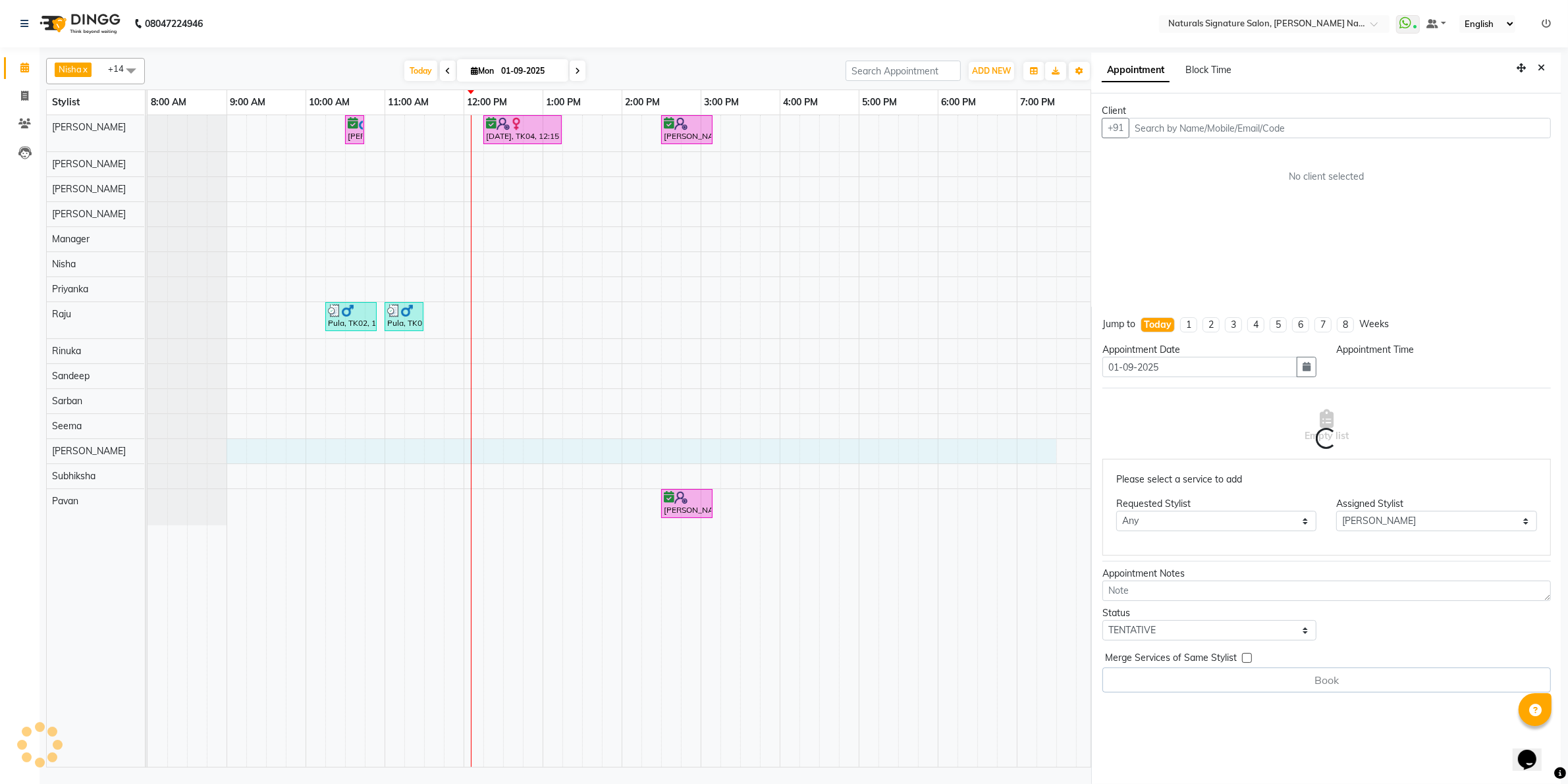
scroll to position [4, 0]
select select "540"
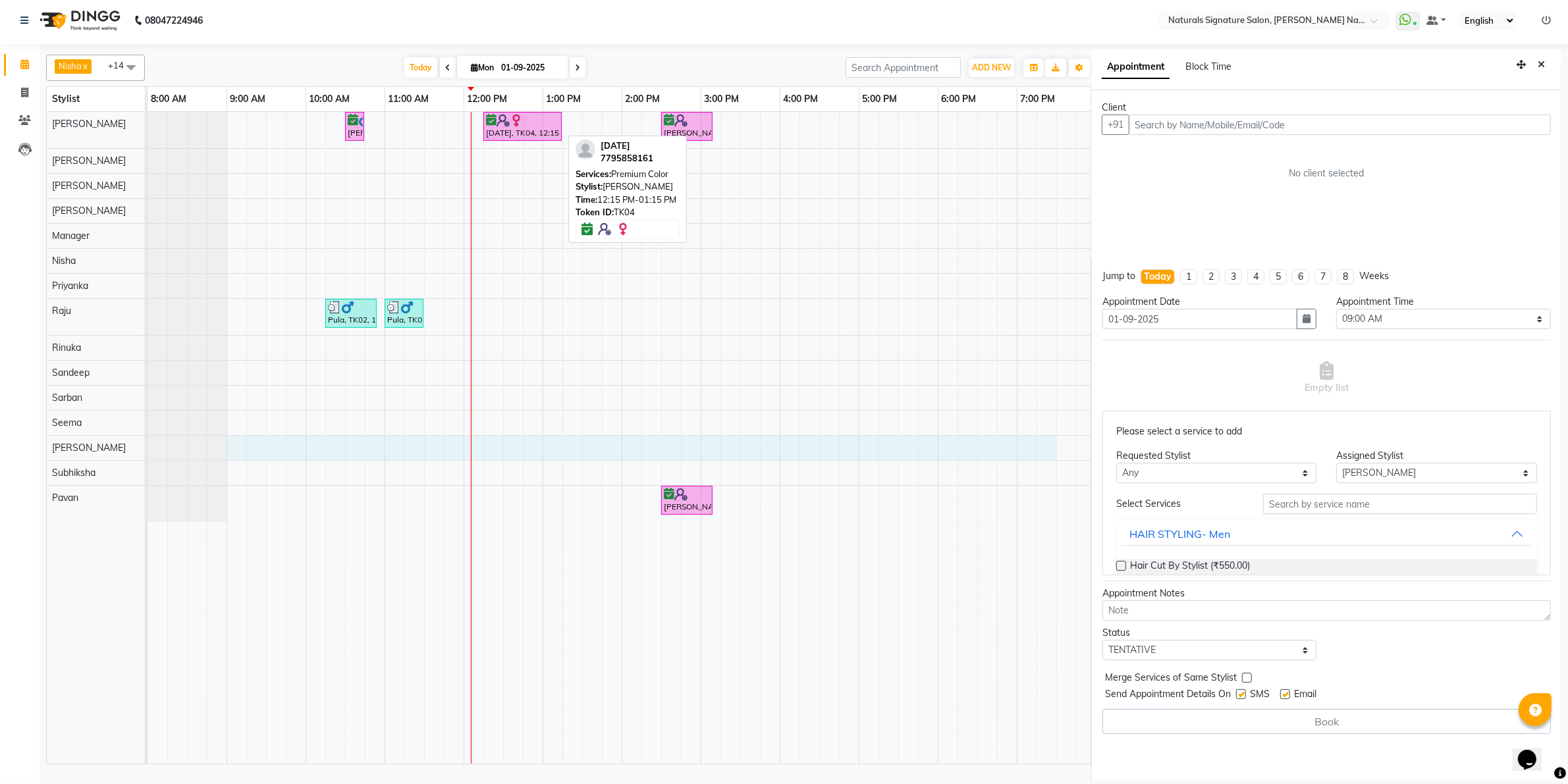
click at [508, 127] on div "Chaitra, TK04, 12:15 PM-01:15 PM, Premium Color" at bounding box center [522, 125] width 76 height 25
select select "6"
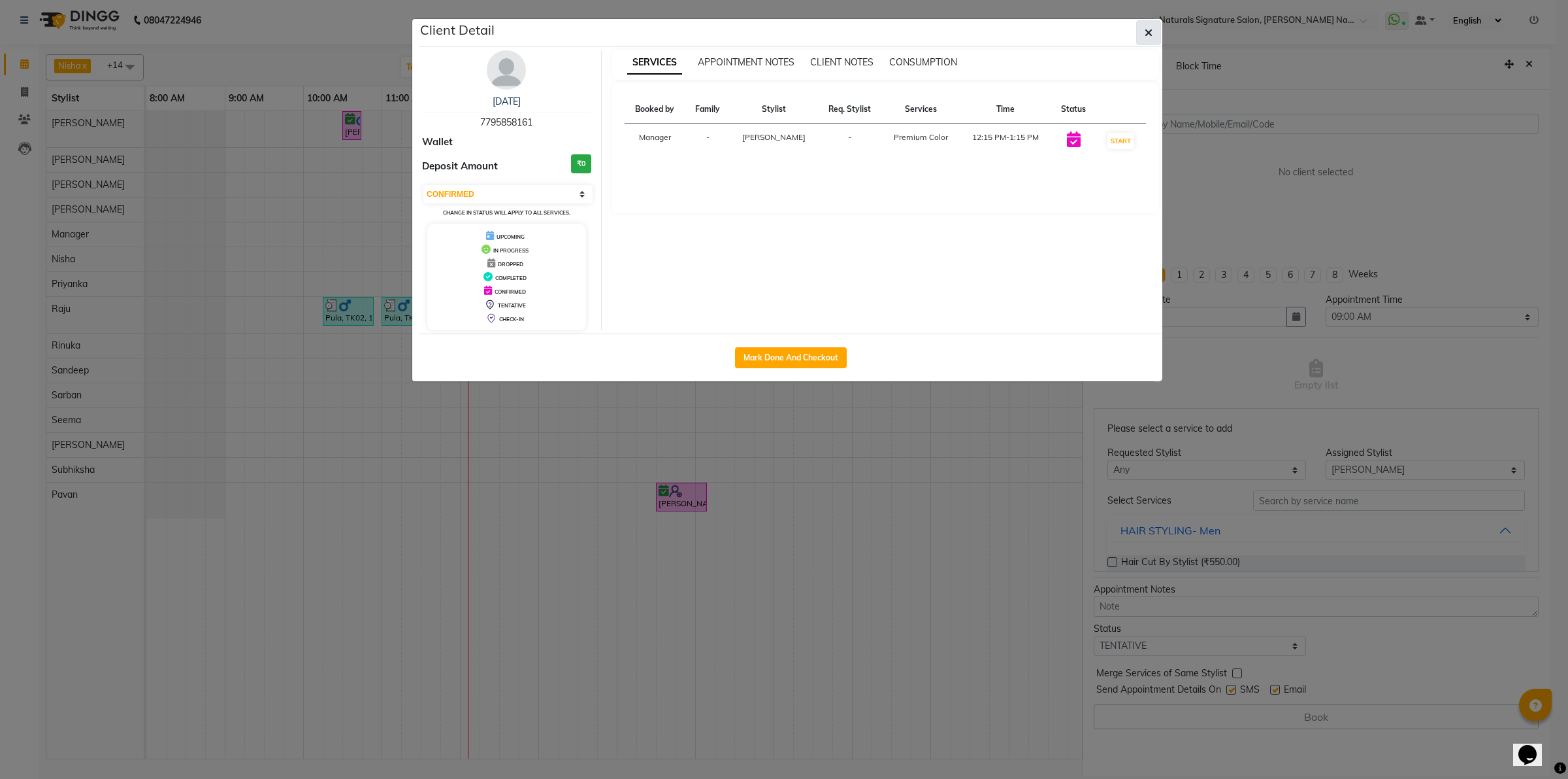
click at [1155, 25] on button "button" at bounding box center [1148, 32] width 25 height 25
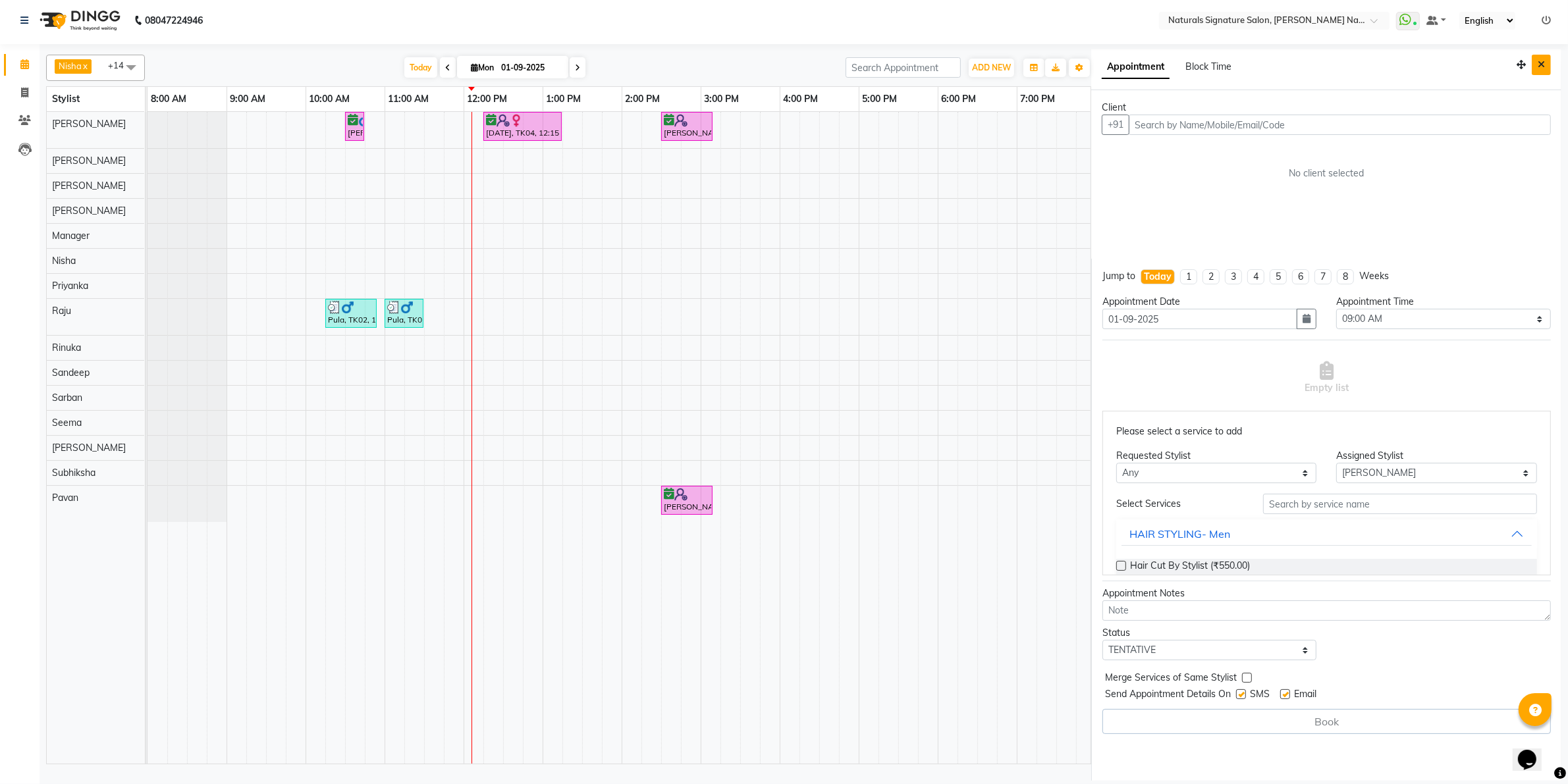
click at [1547, 64] on button "Close" at bounding box center [1541, 65] width 19 height 20
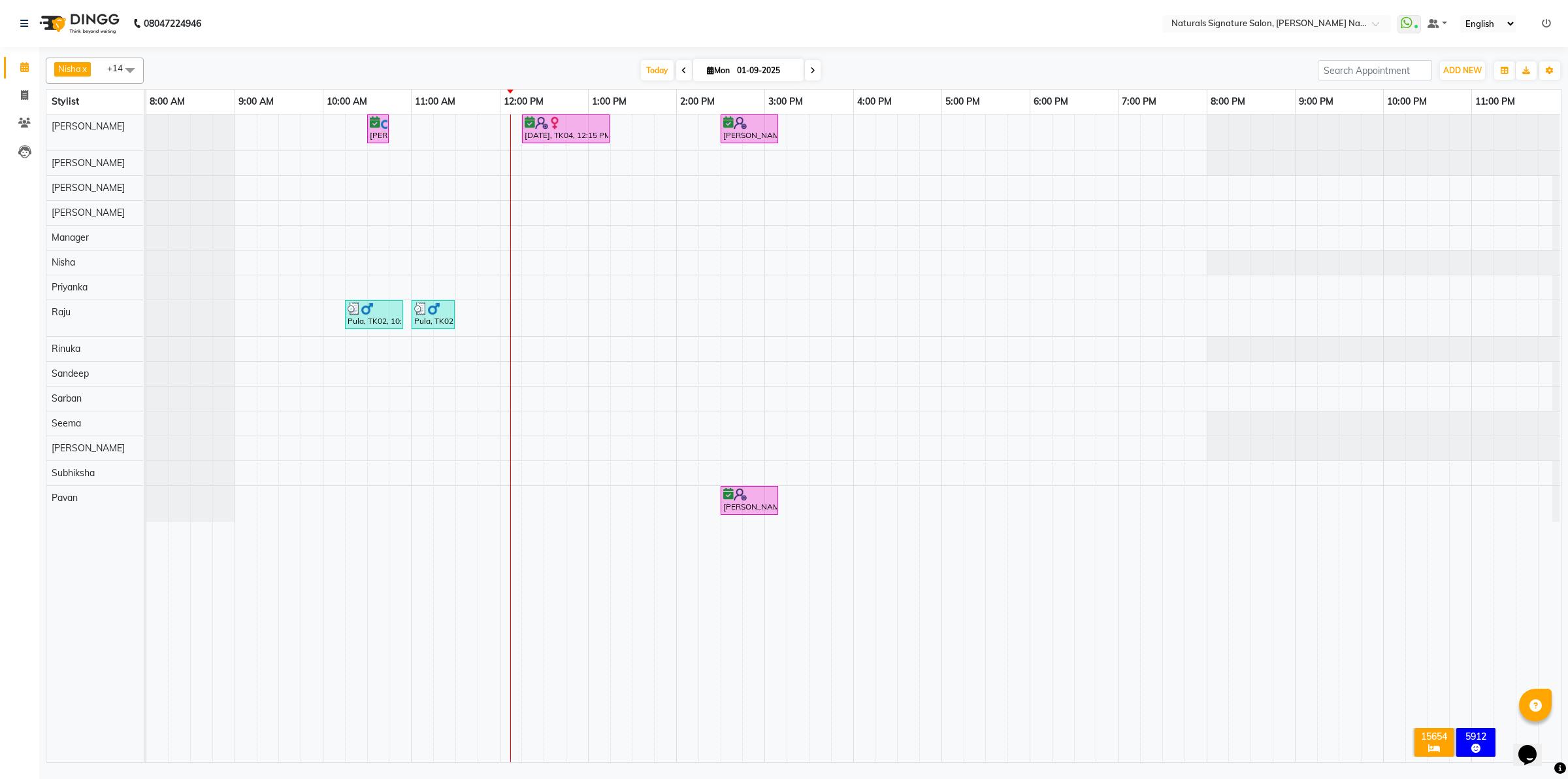
drag, startPoint x: 997, startPoint y: 74, endPoint x: 951, endPoint y: 53, distance: 50.6
click at [963, 59] on div "Nisha x Priyanka x Raju x Rinuka x Sandeep x Sarban x Seema x Srinivaas x Subhi…" at bounding box center [803, 70] width 1516 height 26
click at [570, 138] on div "Chaitra, TK04, 12:15 PM-01:15 PM, Premium Color" at bounding box center [566, 128] width 85 height 25
select select "6"
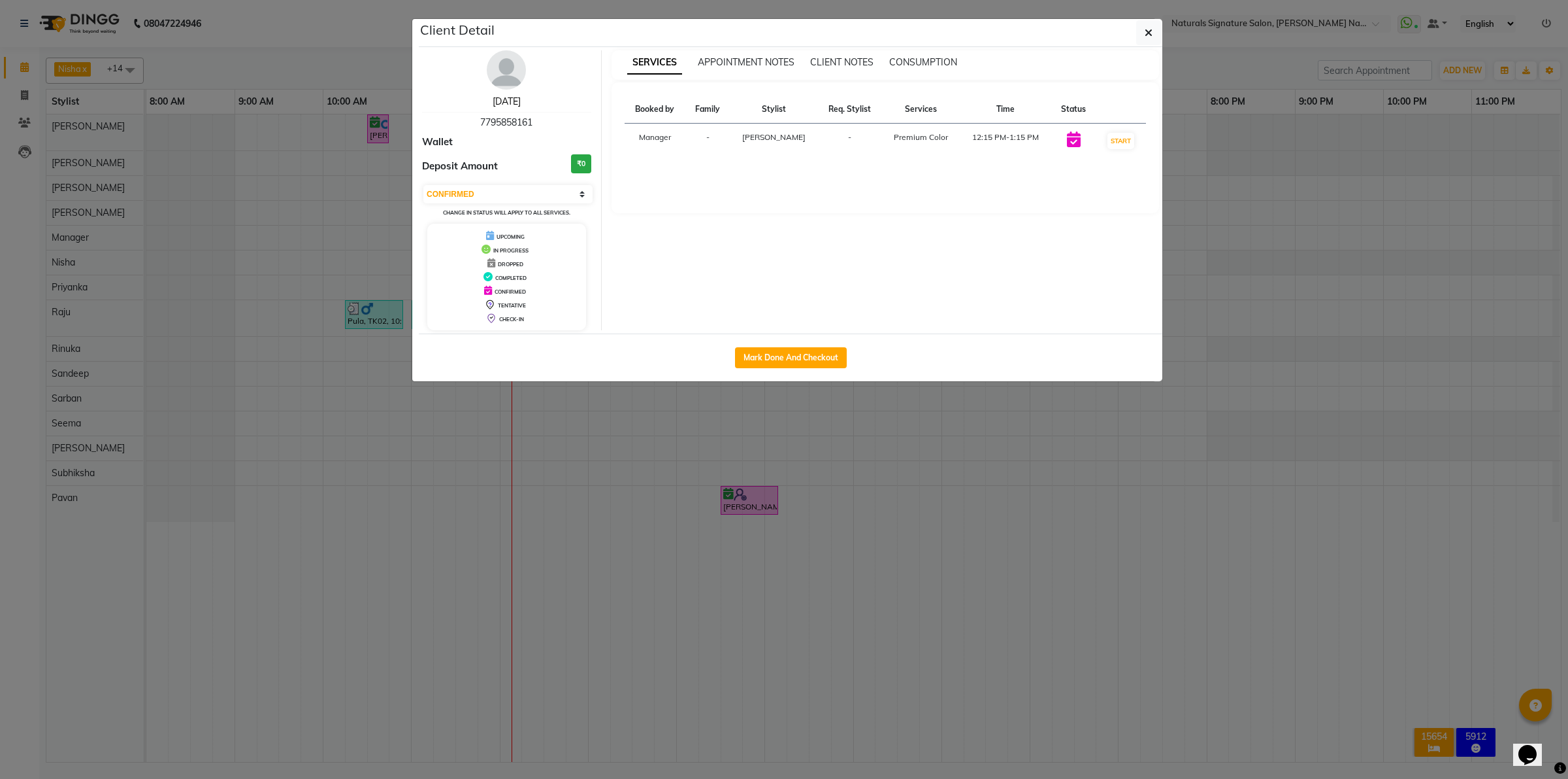
click at [511, 96] on link "Chaitra" at bounding box center [506, 101] width 28 height 12
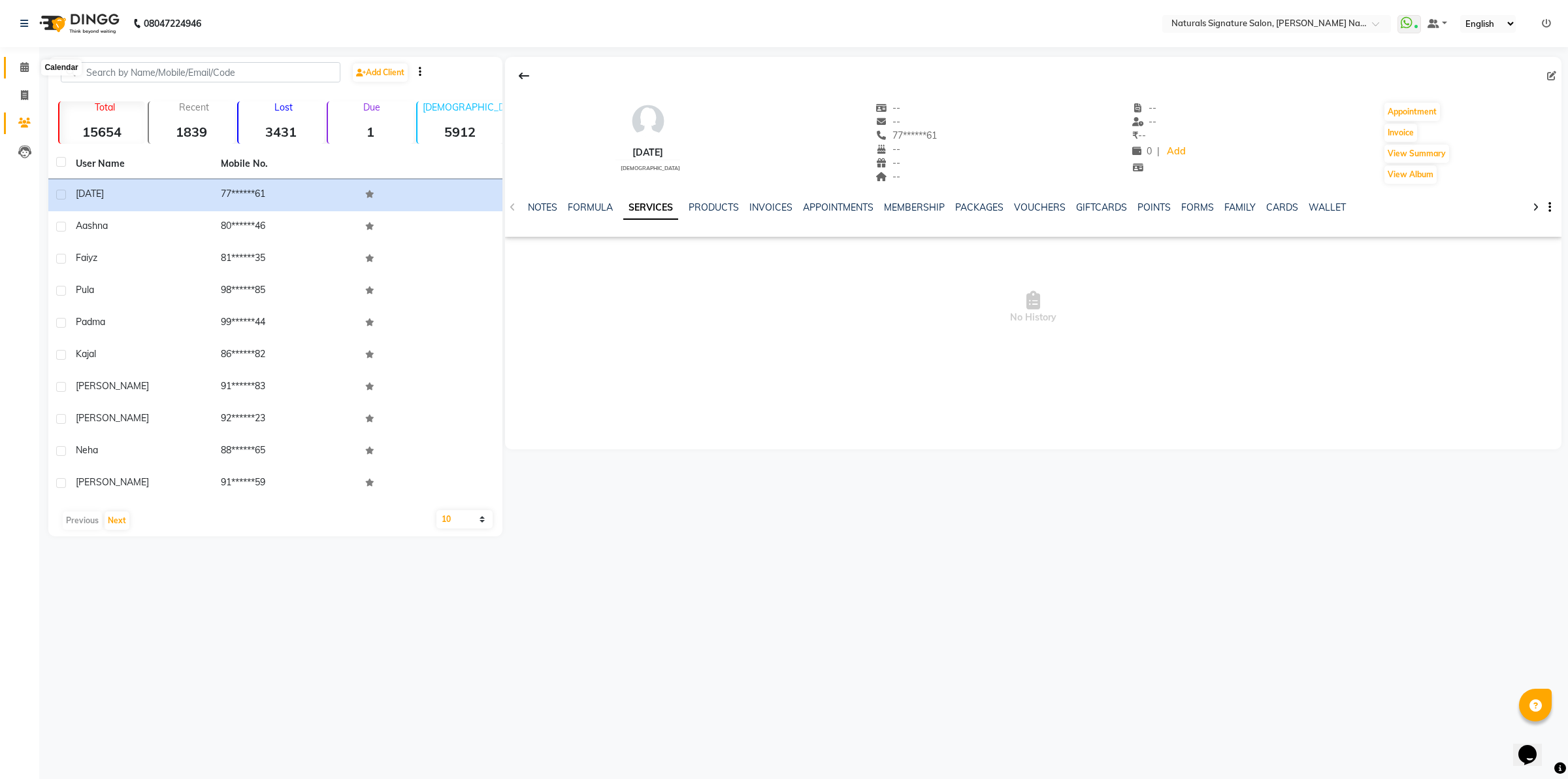
click at [20, 69] on icon at bounding box center [24, 66] width 8 height 10
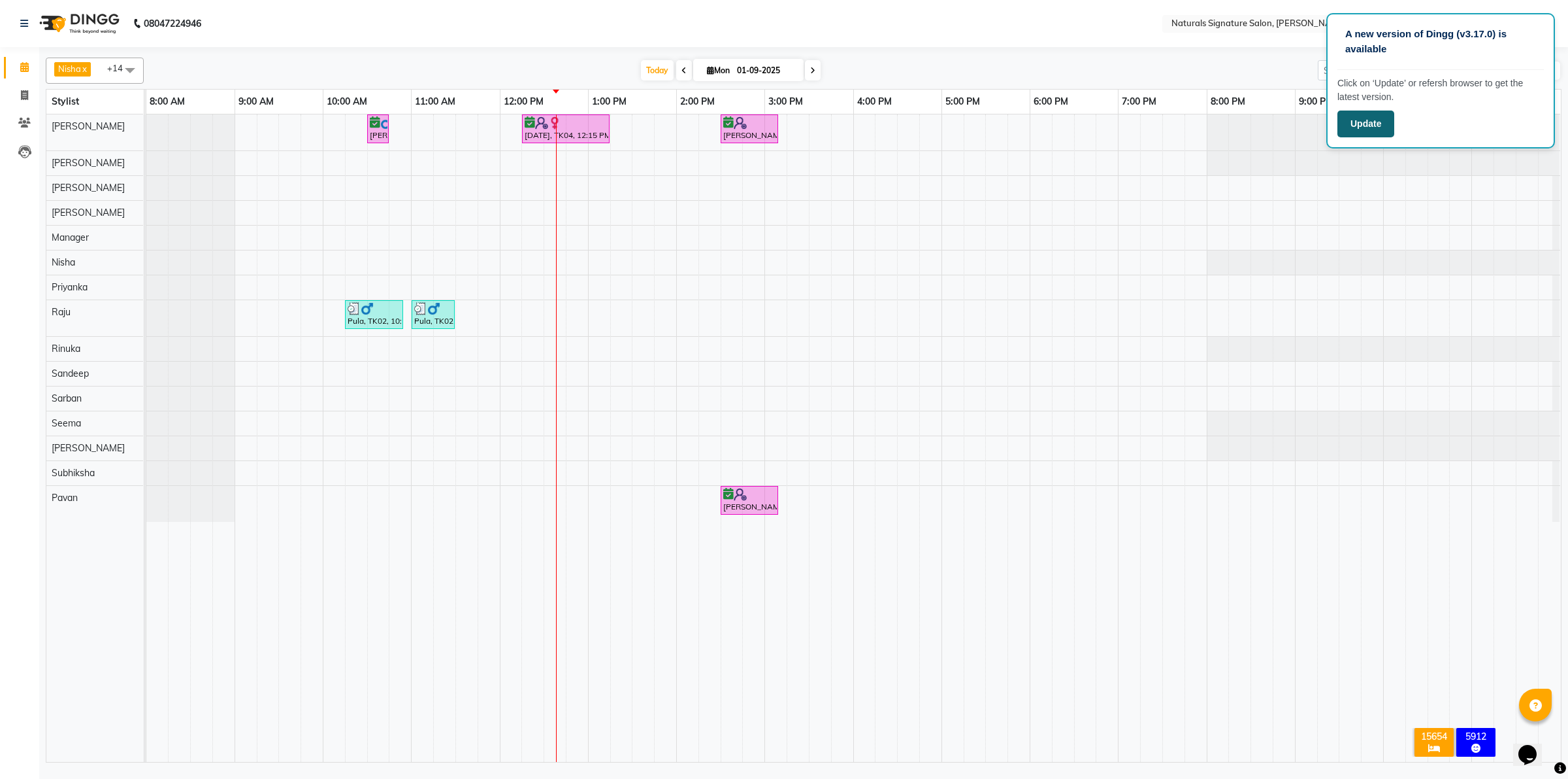
click at [1384, 123] on button "Update" at bounding box center [1365, 124] width 57 height 26
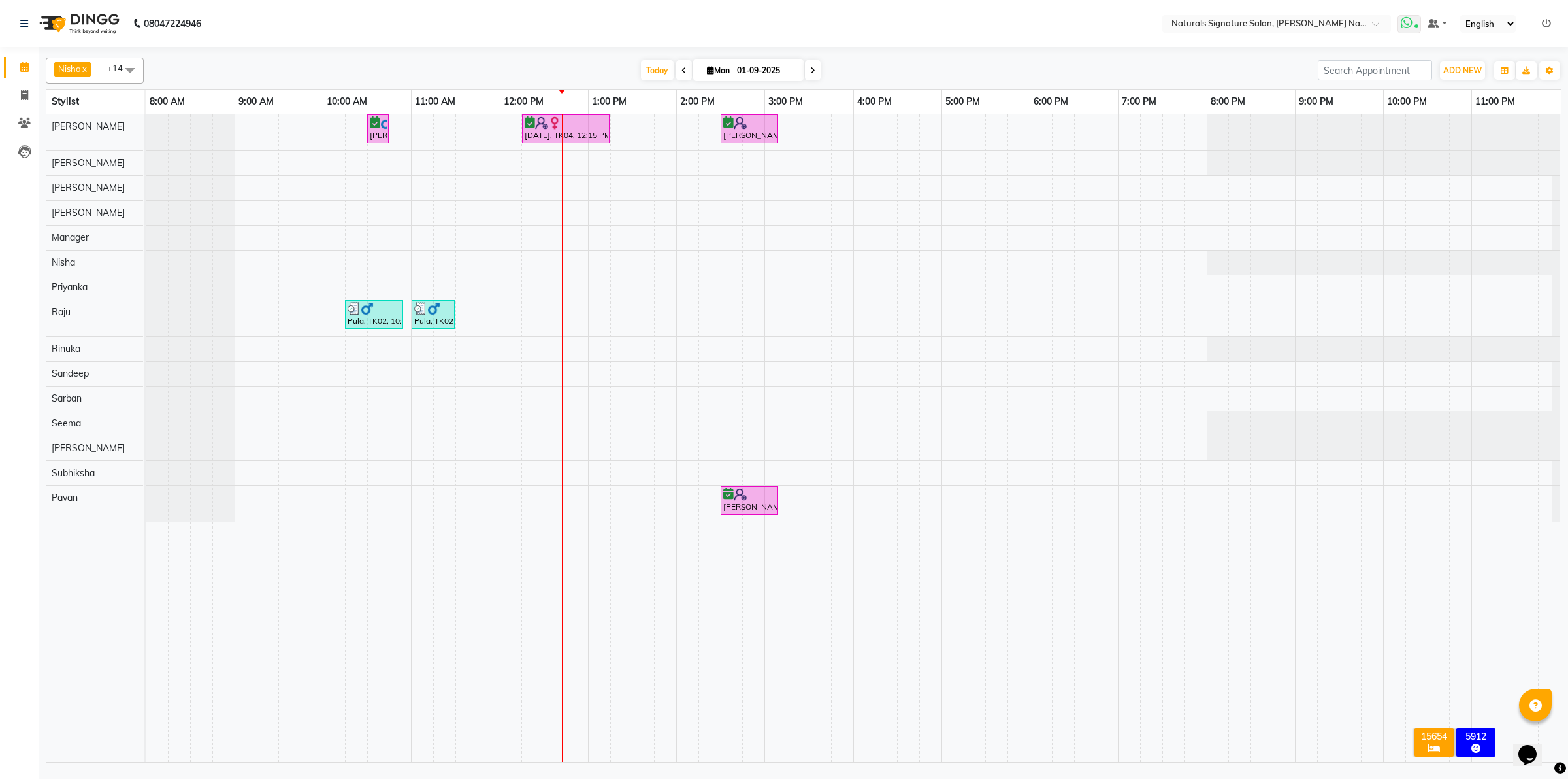
click at [1413, 21] on span at bounding box center [1410, 25] width 24 height 18
click at [1154, 74] on div "[DATE] [DATE]" at bounding box center [730, 71] width 1161 height 20
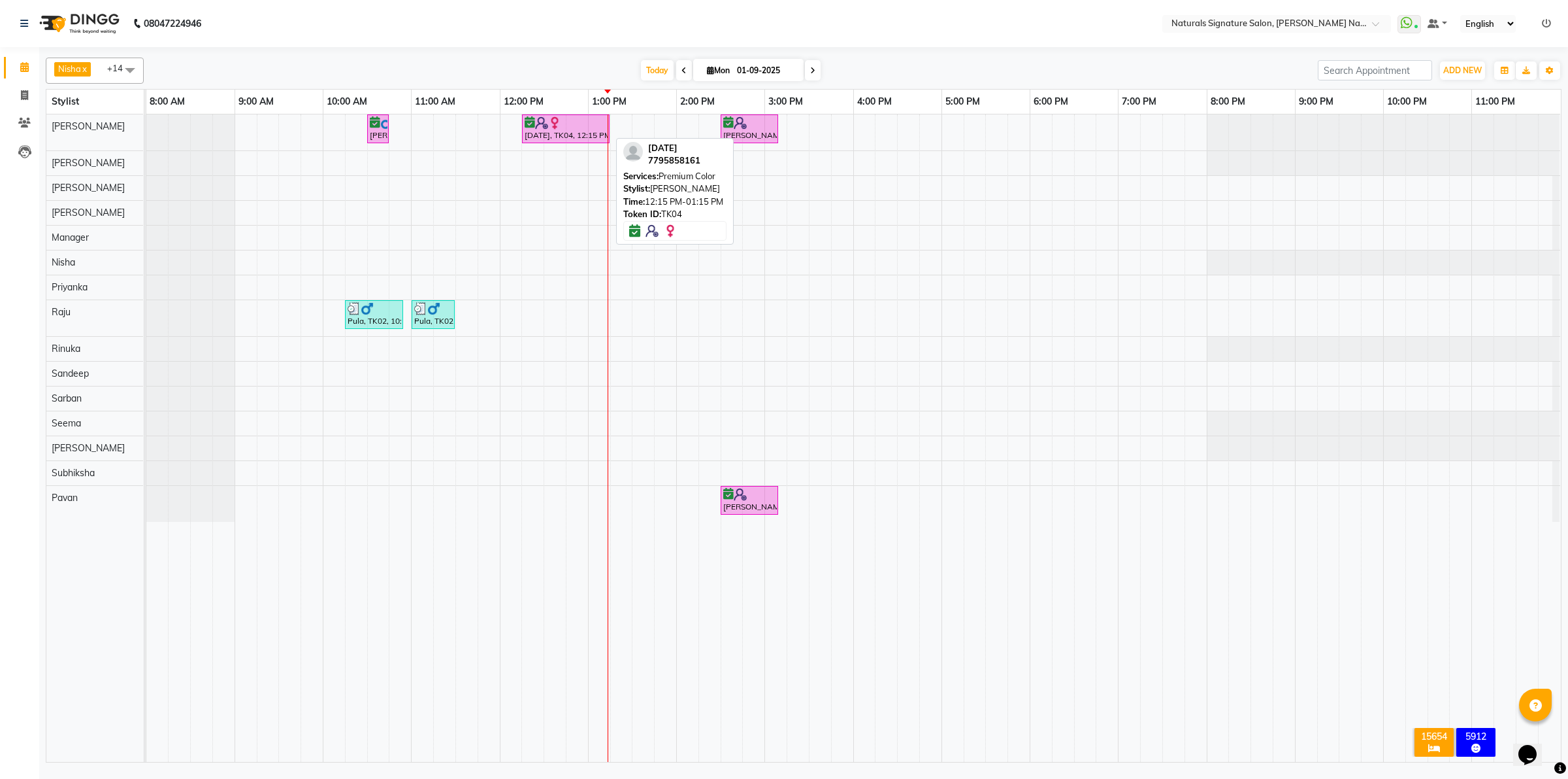
click at [579, 135] on div "Chaitra, TK04, 12:15 PM-01:15 PM, Premium Color" at bounding box center [566, 128] width 85 height 25
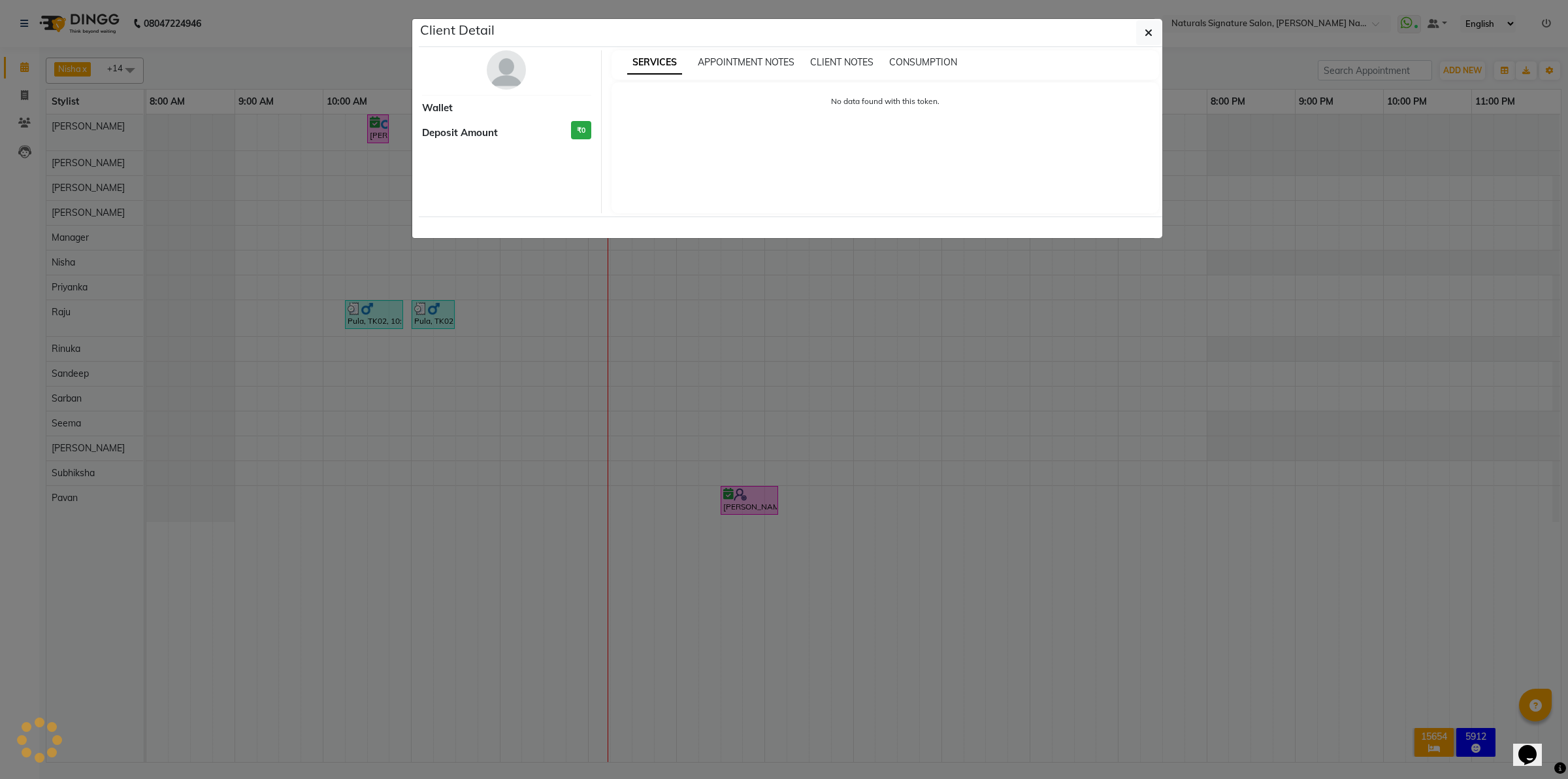
select select "6"
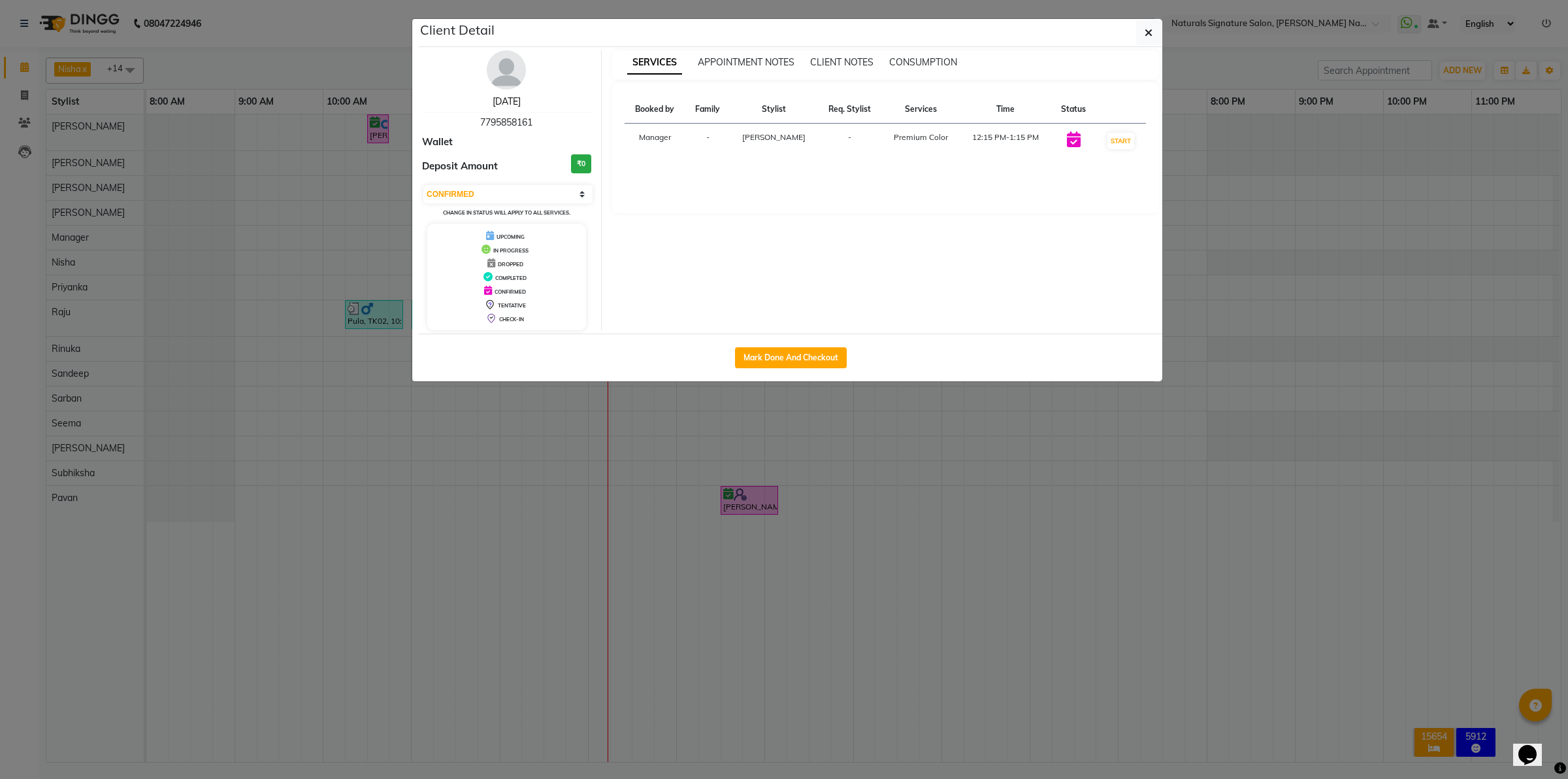
click at [511, 101] on link "Chaitra" at bounding box center [506, 101] width 28 height 12
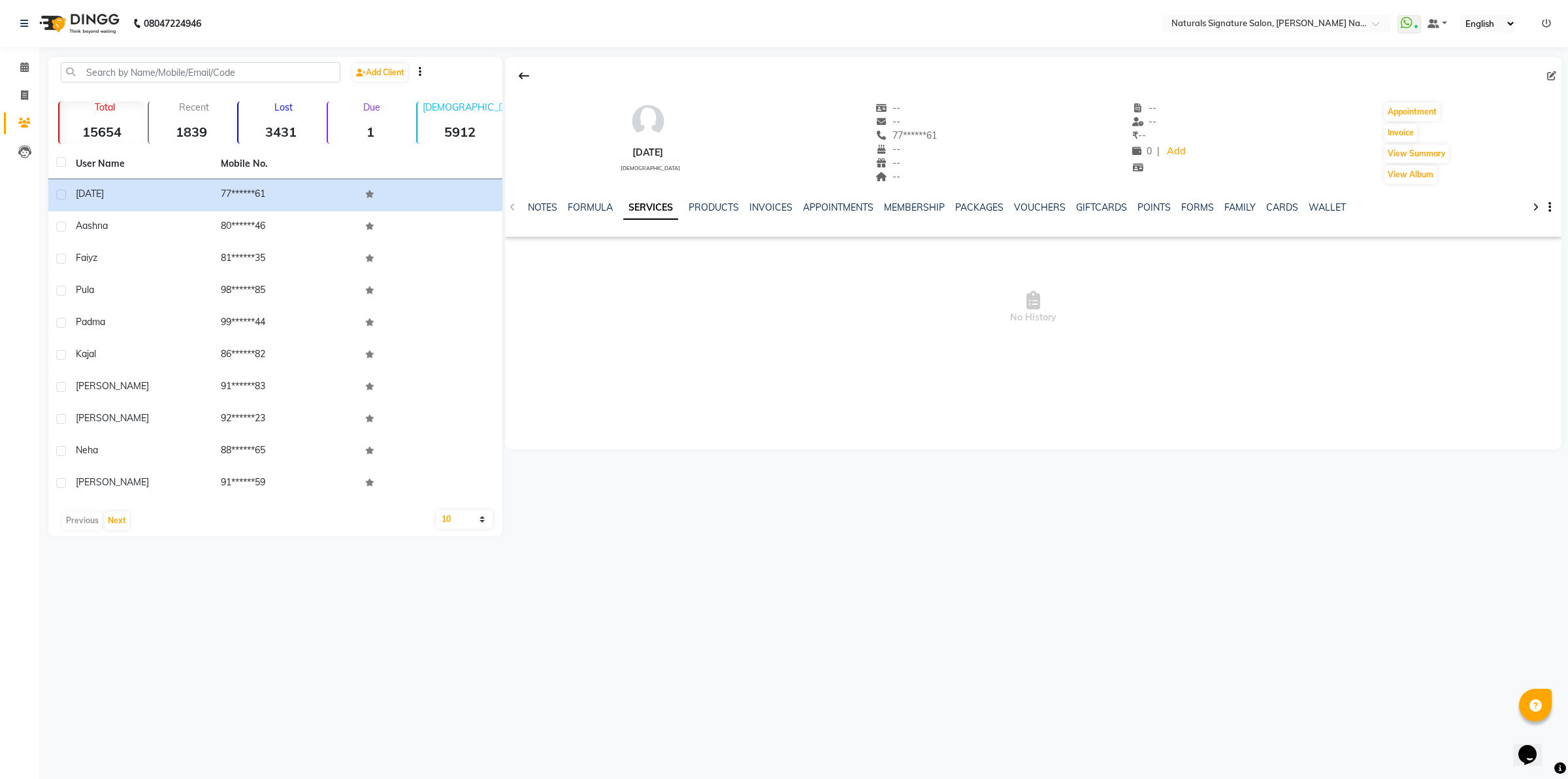
click at [1553, 73] on icon at bounding box center [1552, 75] width 9 height 9
select select "[DEMOGRAPHIC_DATA]"
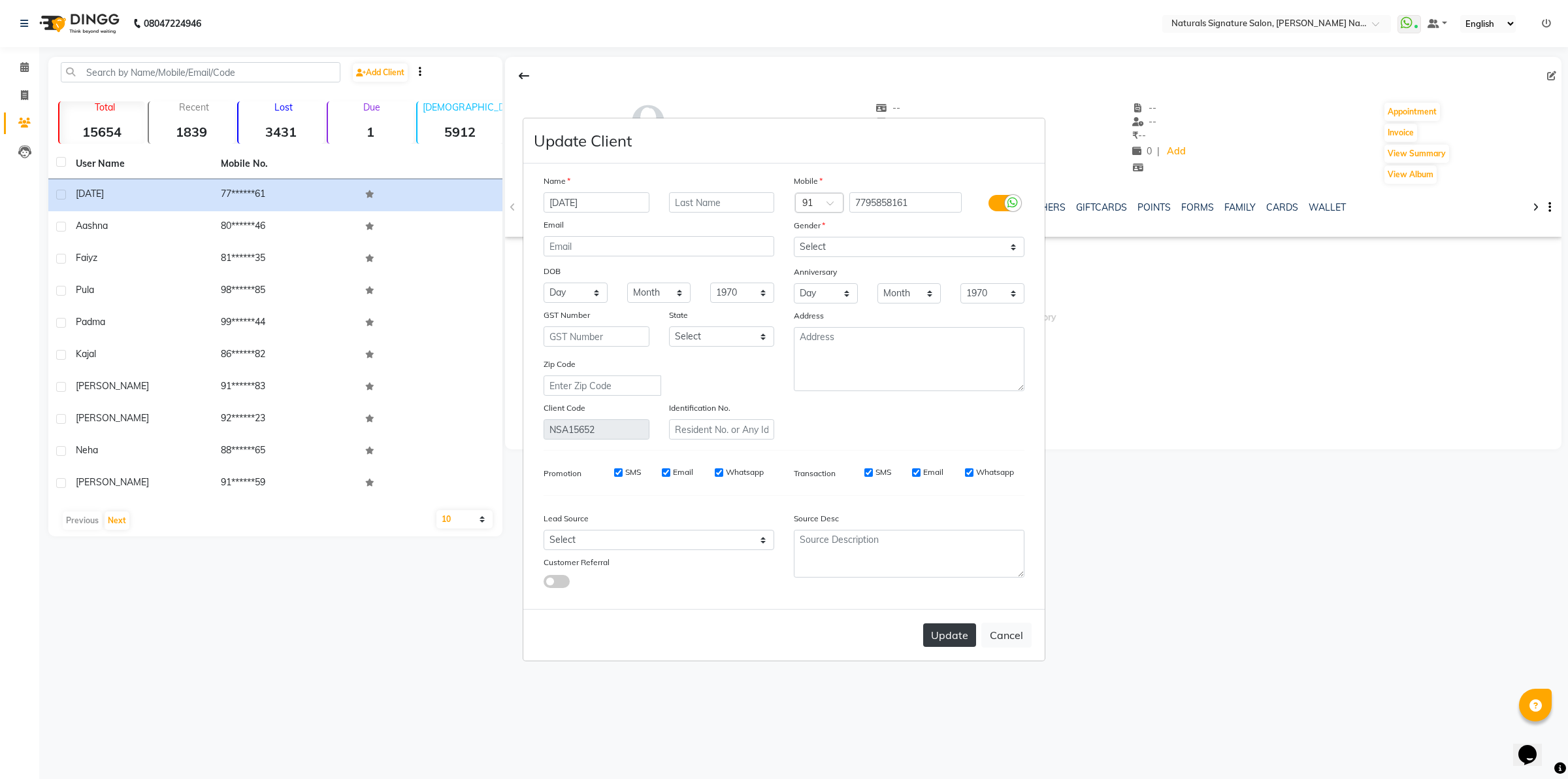
click at [951, 625] on button "Update" at bounding box center [949, 635] width 53 height 24
select select
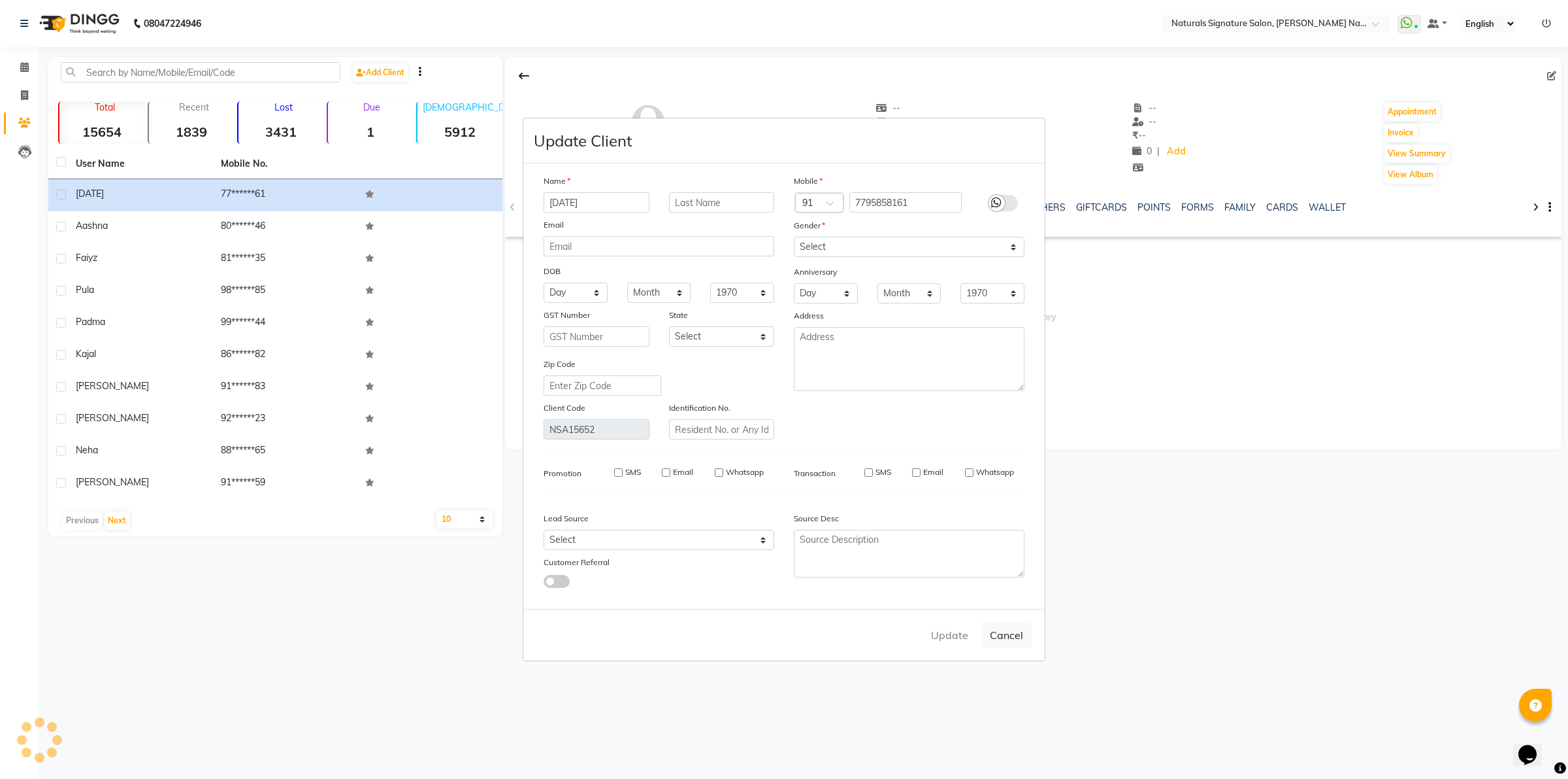
select select
checkbox input "false"
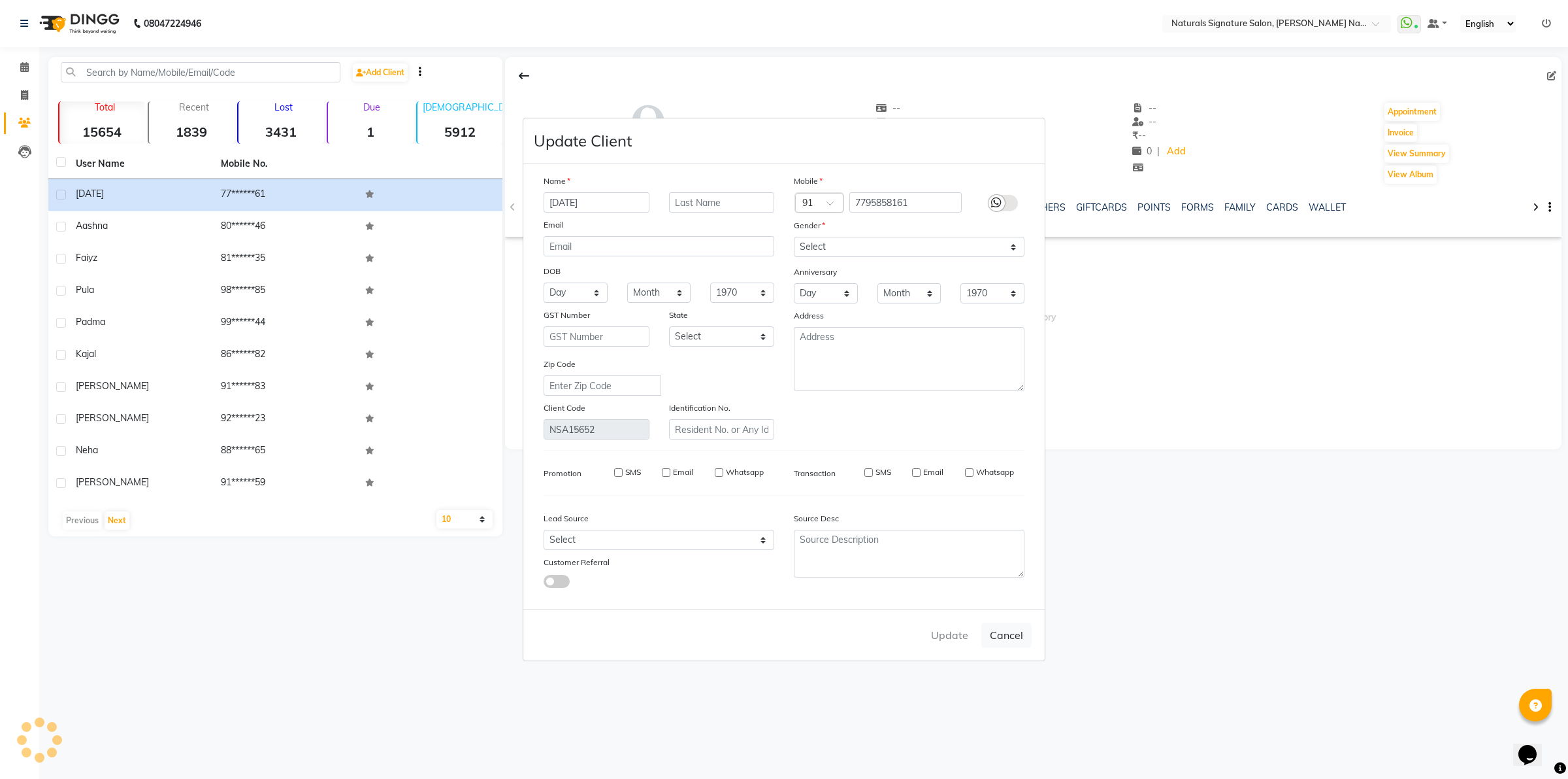
checkbox input "false"
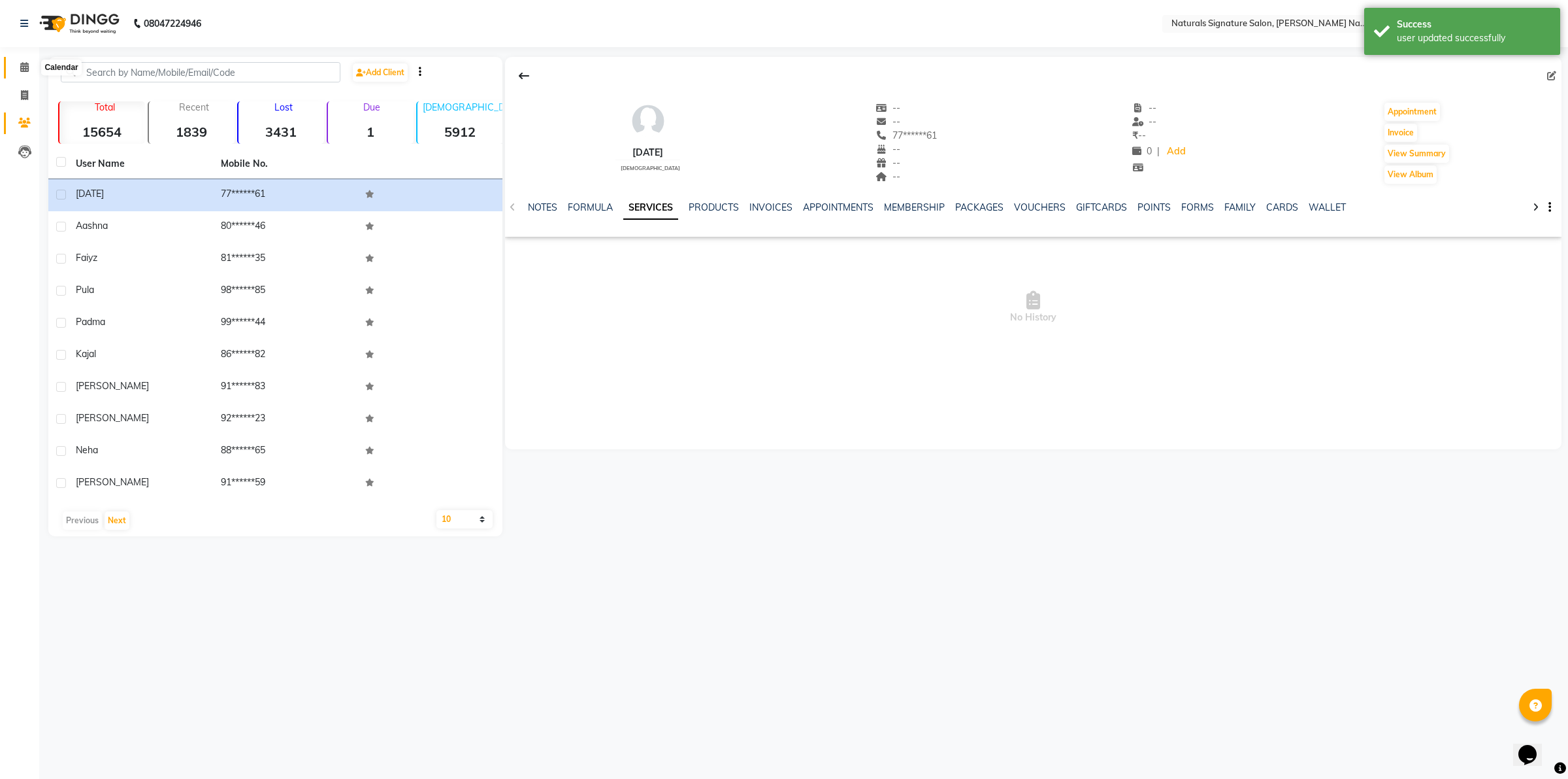
click at [20, 67] on icon at bounding box center [24, 66] width 8 height 10
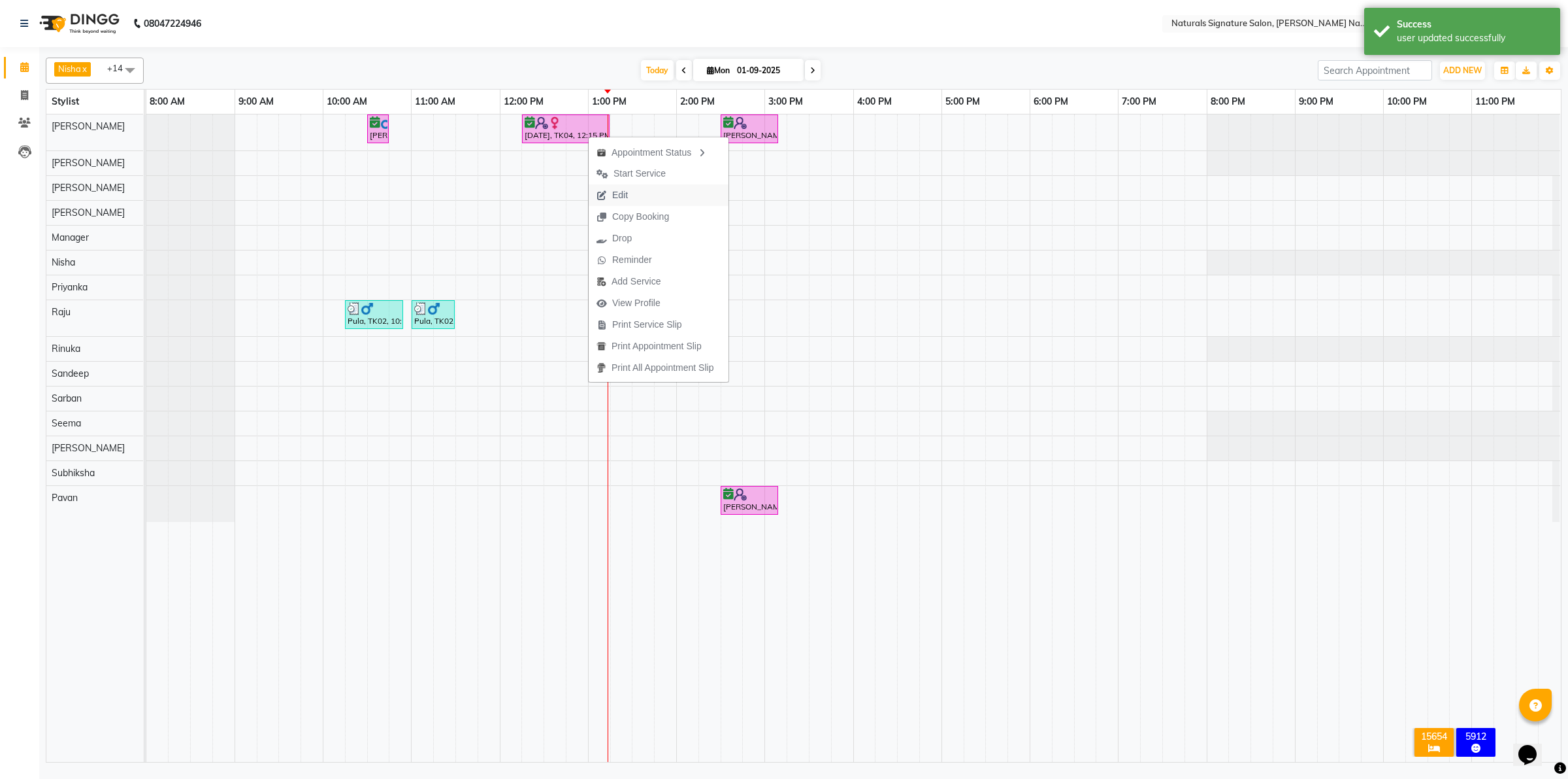
click at [630, 194] on span "Edit" at bounding box center [612, 195] width 47 height 22
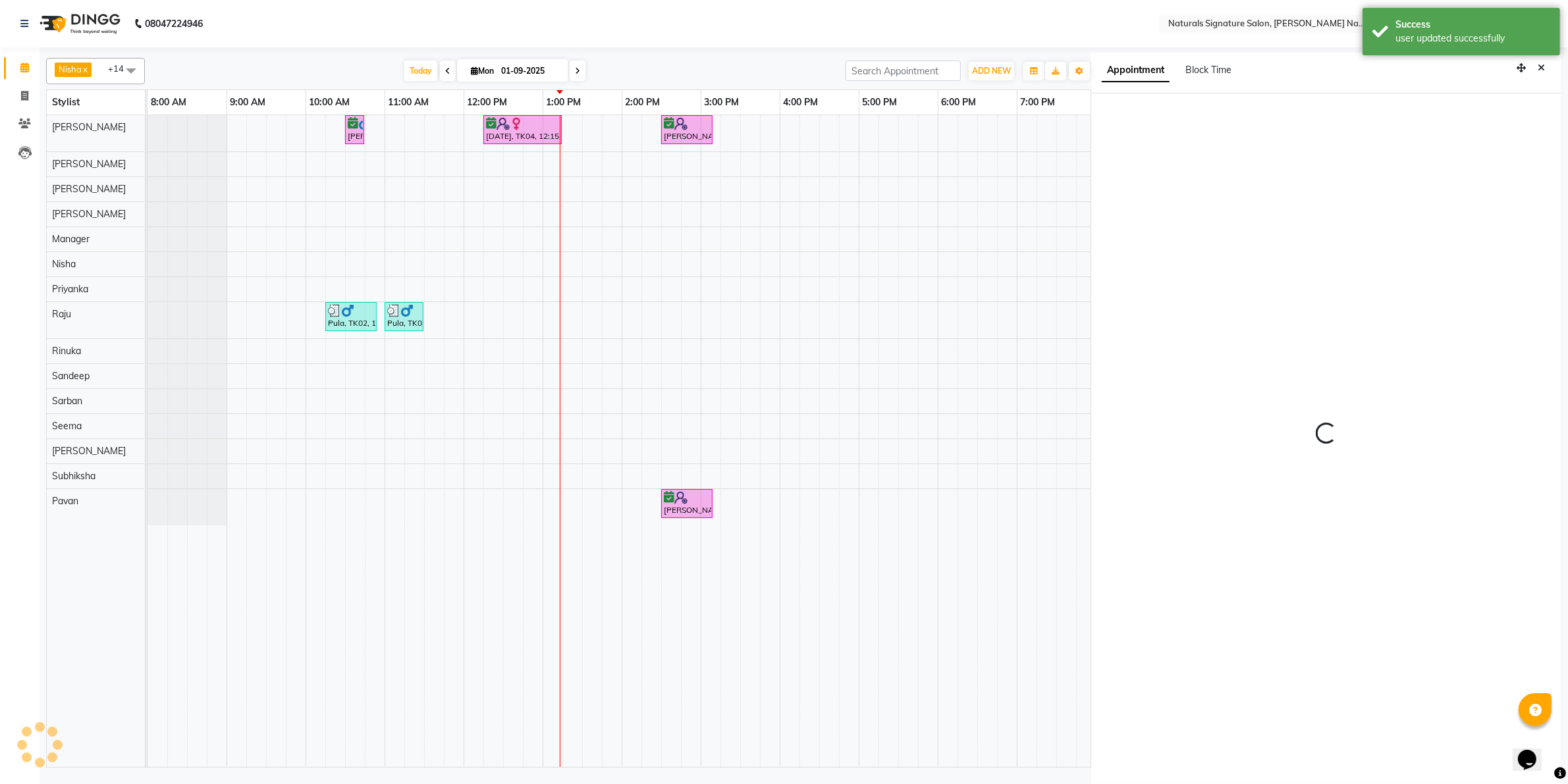
scroll to position [4, 0]
select select "tentative"
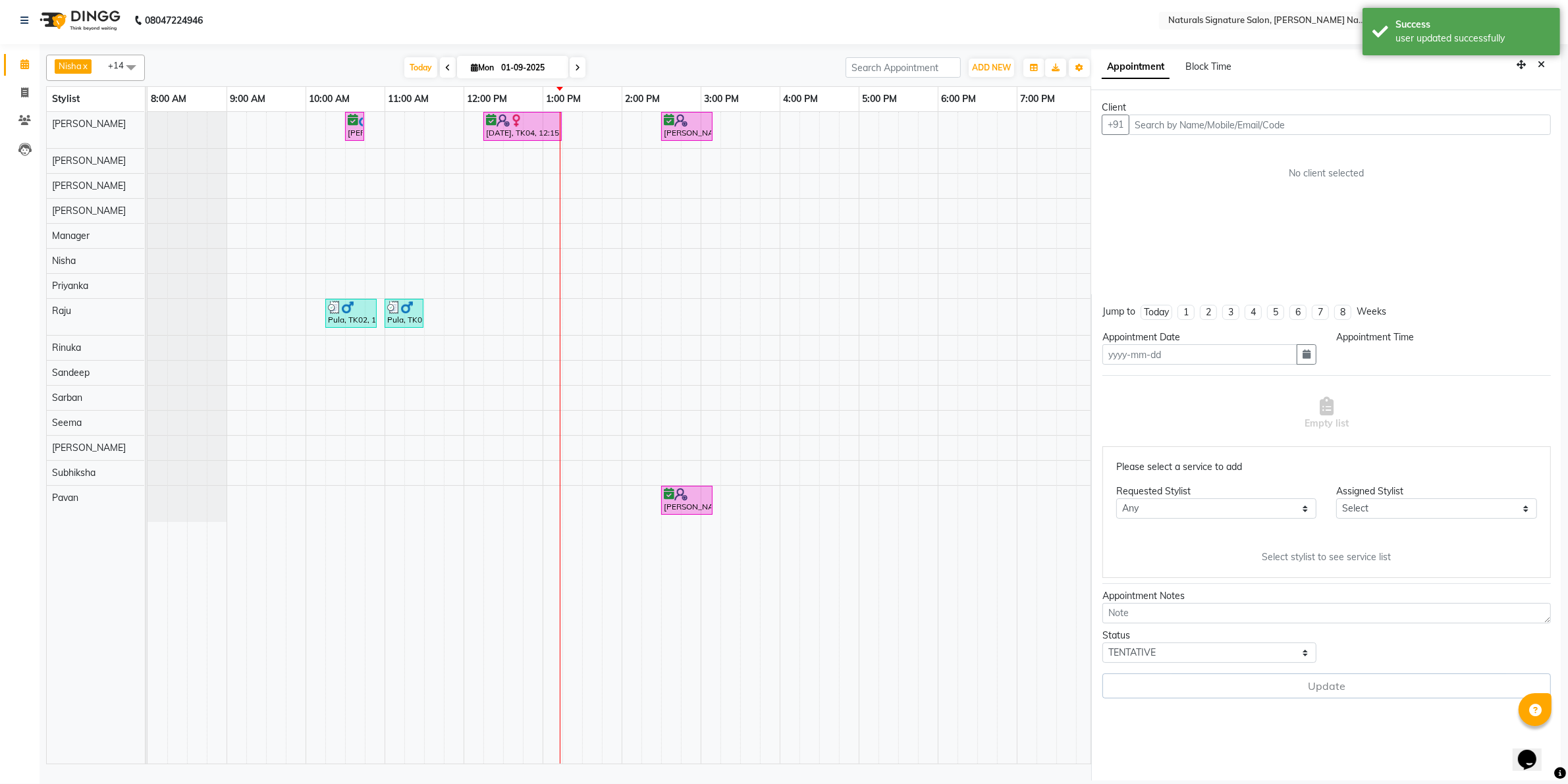
type input "01-09-2025"
type textarea "h"
select select "44901"
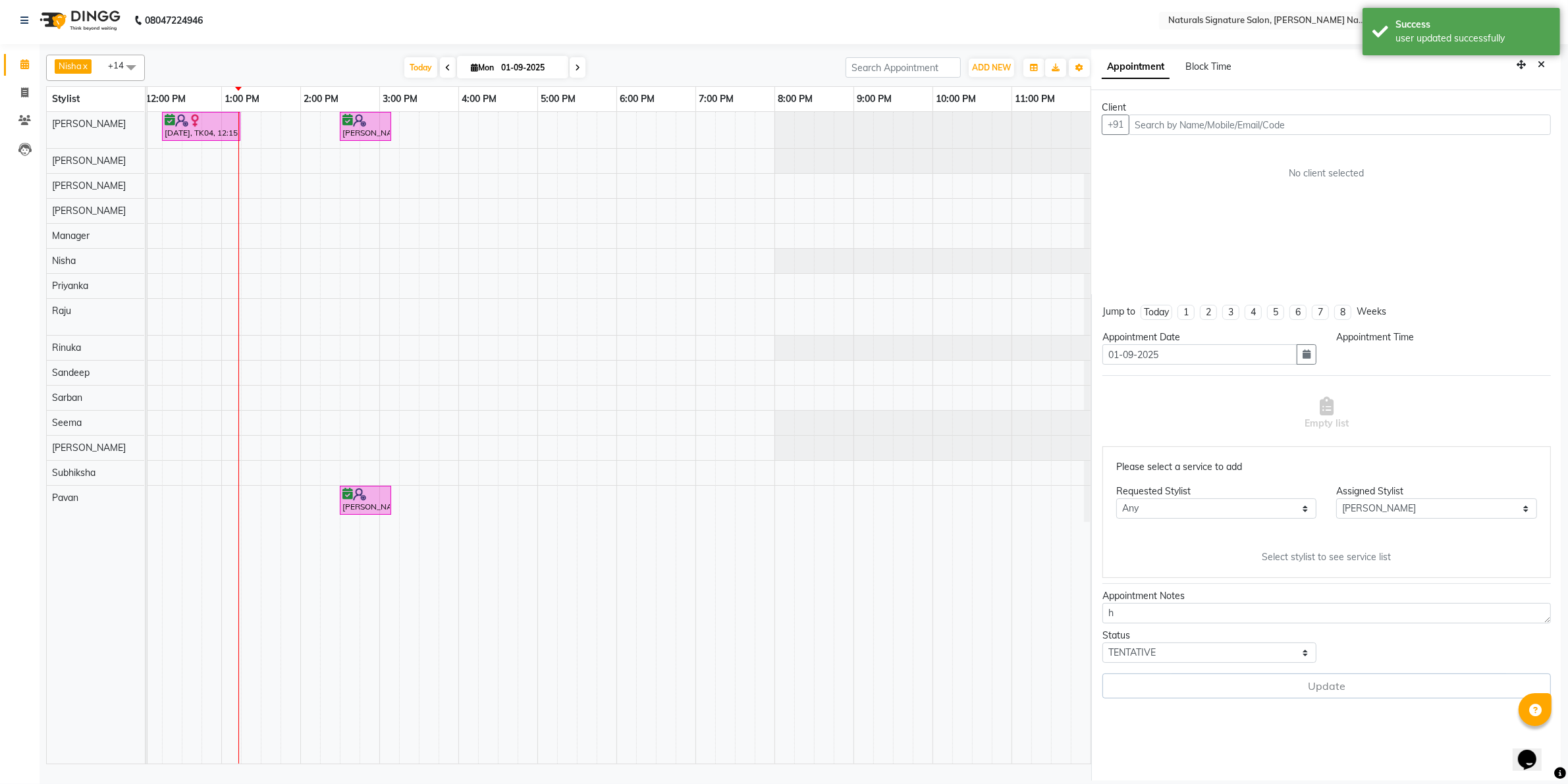
select select "confirm booking"
select select "735"
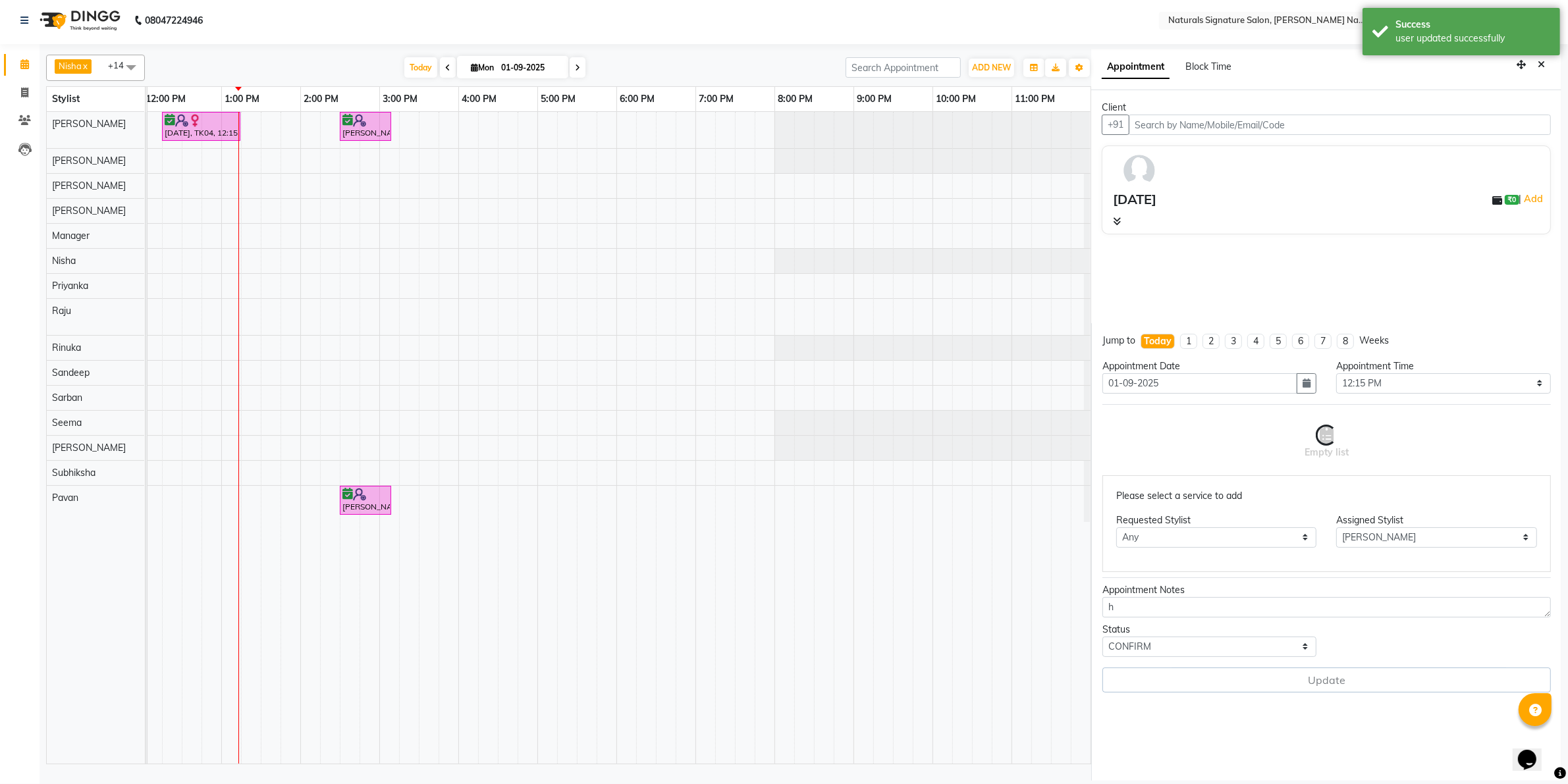
select select "3008"
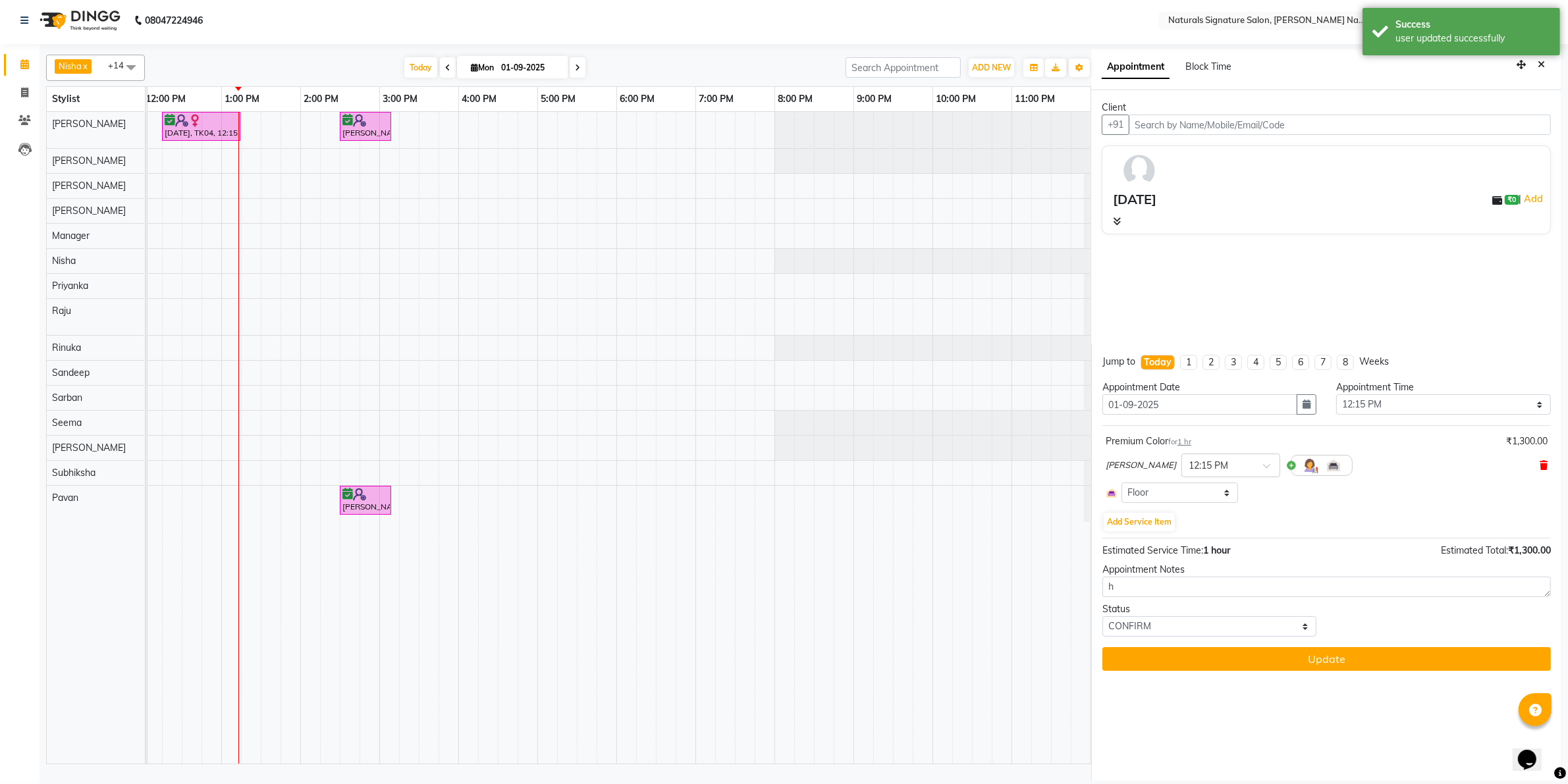
click at [1545, 463] on icon at bounding box center [1543, 466] width 8 height 9
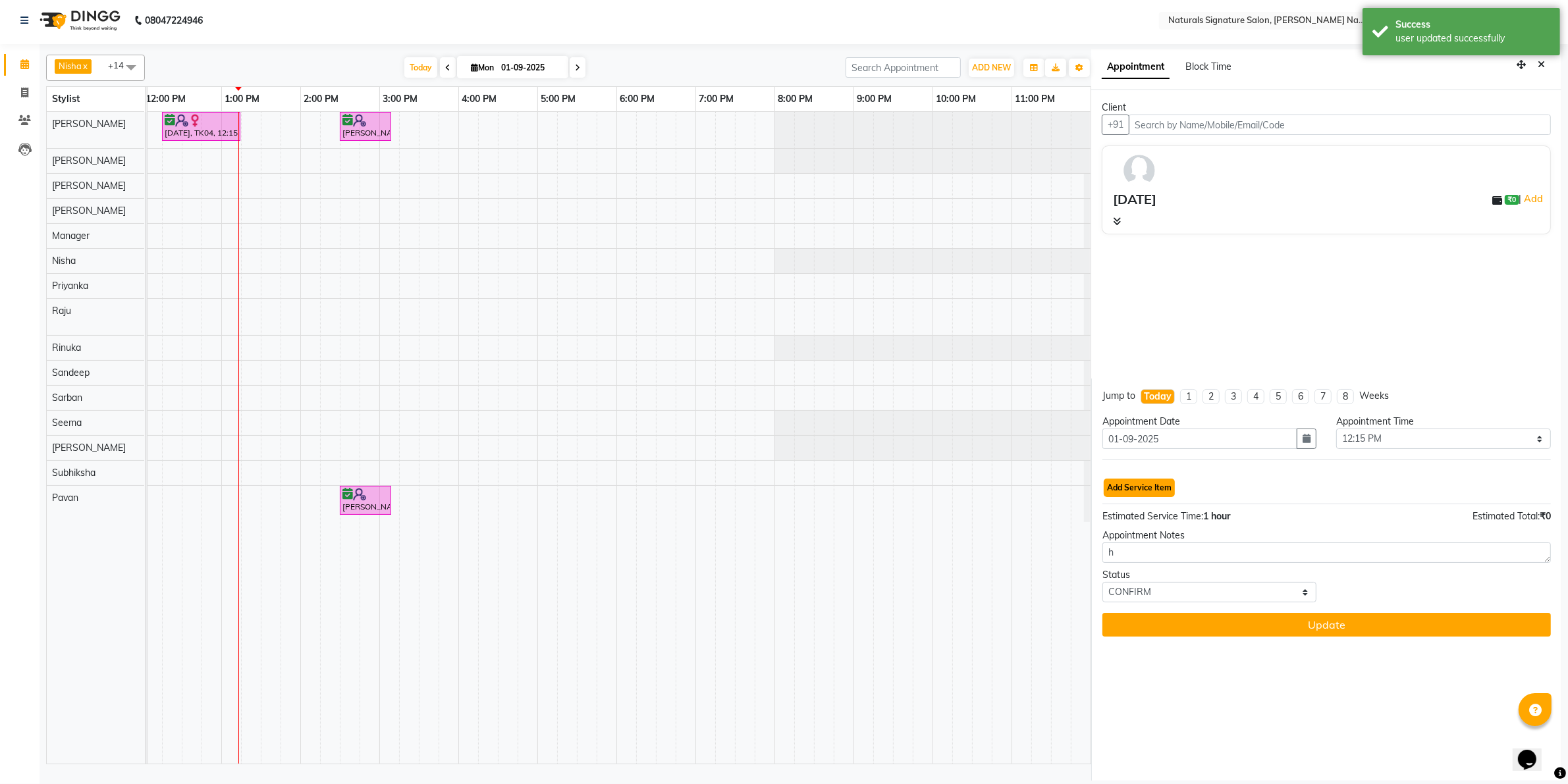
click at [1160, 487] on button "Add Service Item" at bounding box center [1140, 488] width 71 height 18
select select "44901"
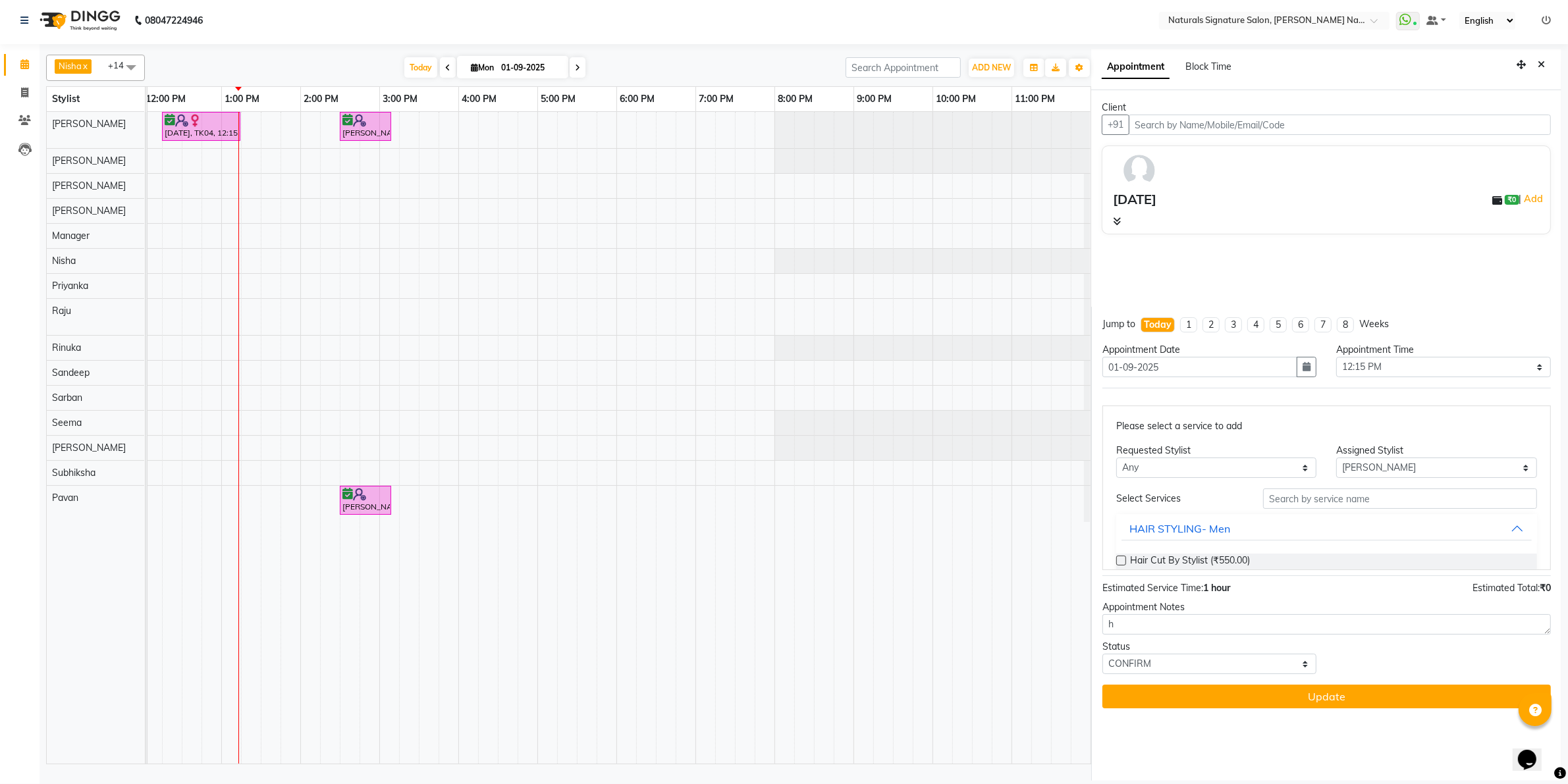
click at [1296, 488] on div "Please select a service to add Requested Stylist Any Ali Badri Dhanushri Harsha…" at bounding box center [1326, 488] width 449 height 165
click at [1289, 499] on input "text" at bounding box center [1400, 499] width 274 height 20
type input "ADVANCE"
click at [1271, 556] on span "Advance Cut - By Stylist (₹1,300.00)" at bounding box center [1206, 562] width 153 height 16
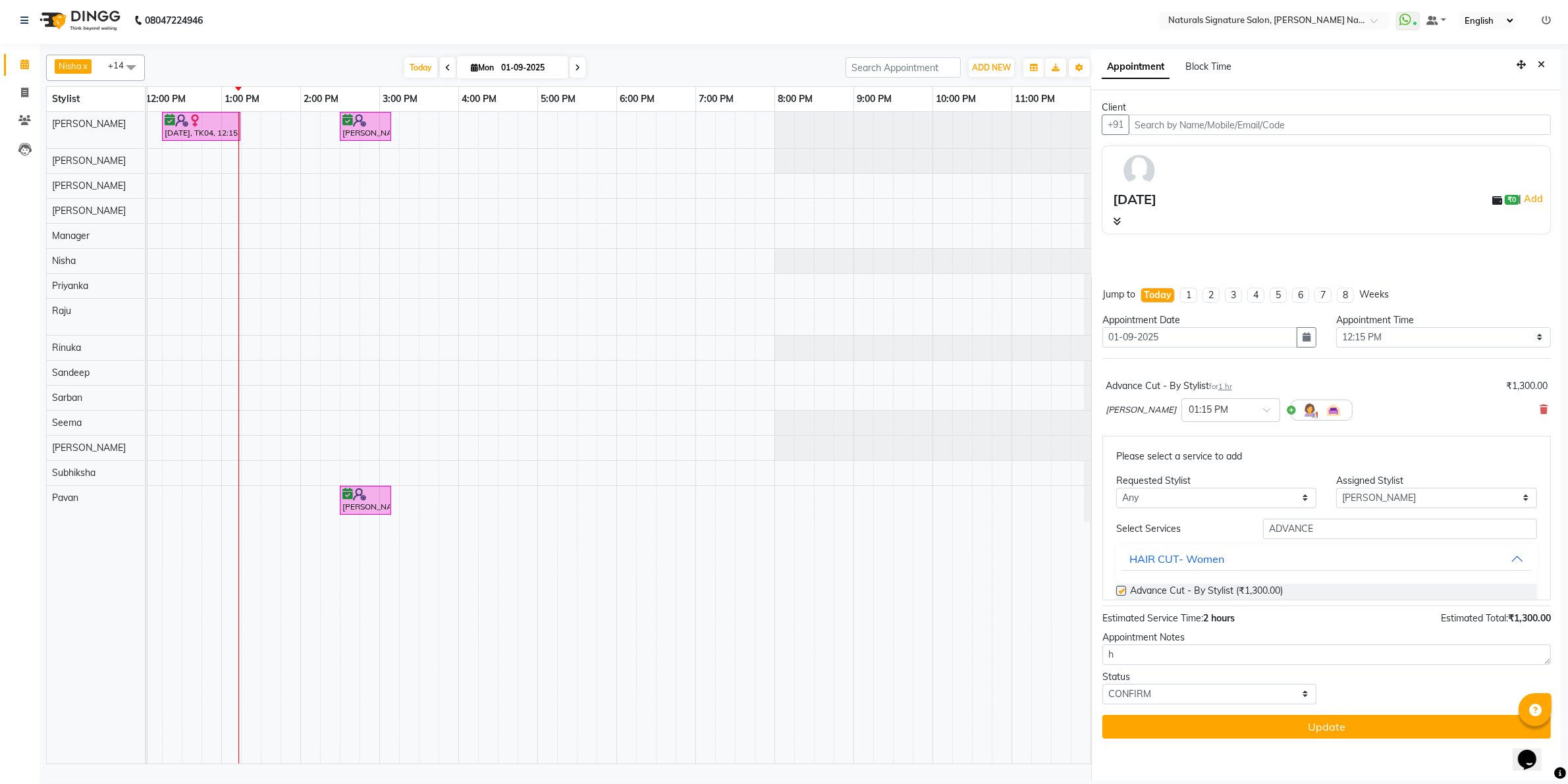
checkbox input "false"
click at [1180, 656] on textarea "h" at bounding box center [1326, 654] width 449 height 20
click at [1170, 686] on select "Select TENTATIVE CONFIRM CHECK-IN UPCOMING" at bounding box center [1209, 693] width 215 height 20
select select "check-in"
click at [1102, 683] on select "Select TENTATIVE CONFIRM CHECK-IN UPCOMING" at bounding box center [1209, 693] width 215 height 20
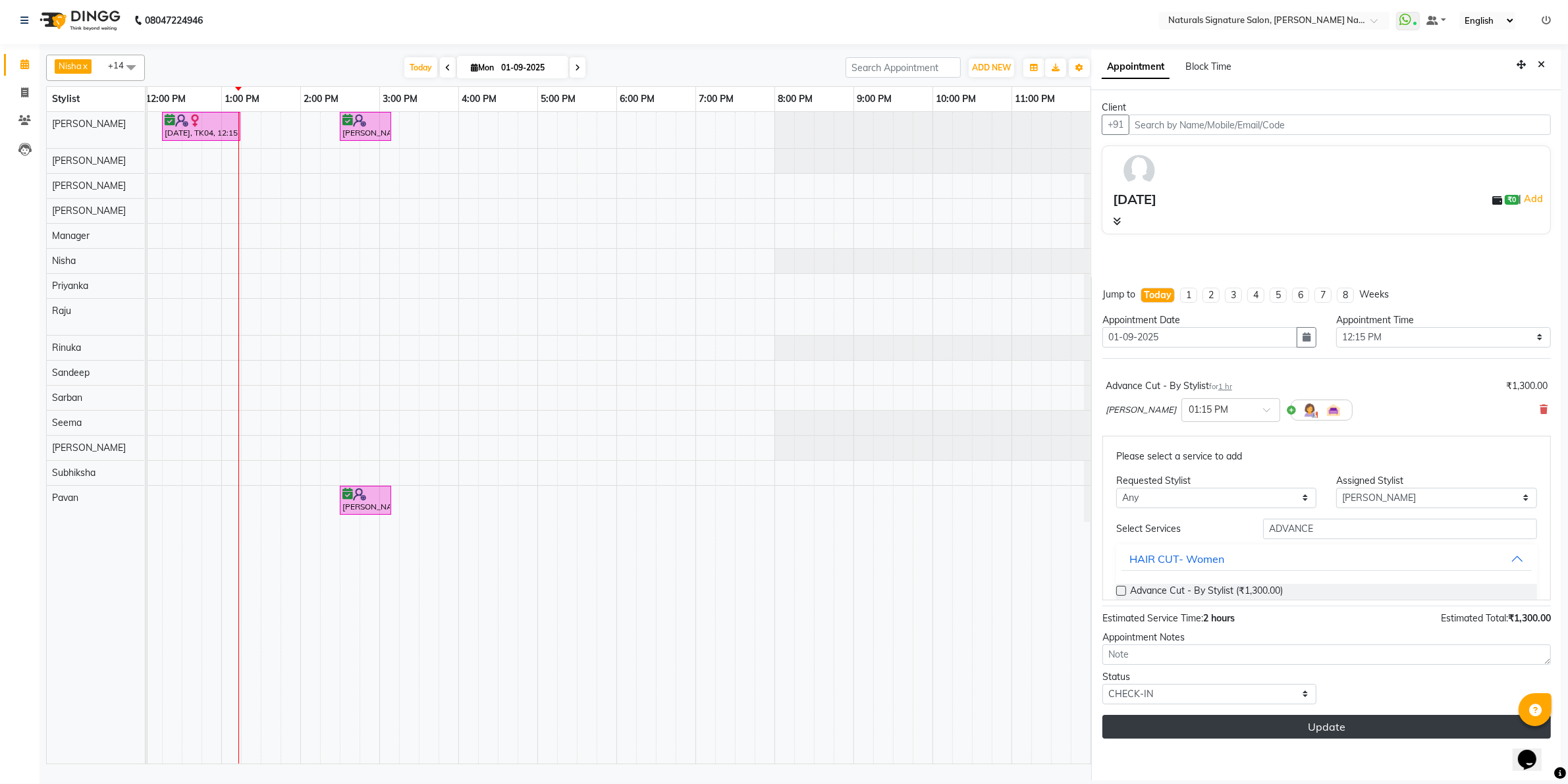
click at [1255, 728] on button "Update" at bounding box center [1326, 726] width 449 height 24
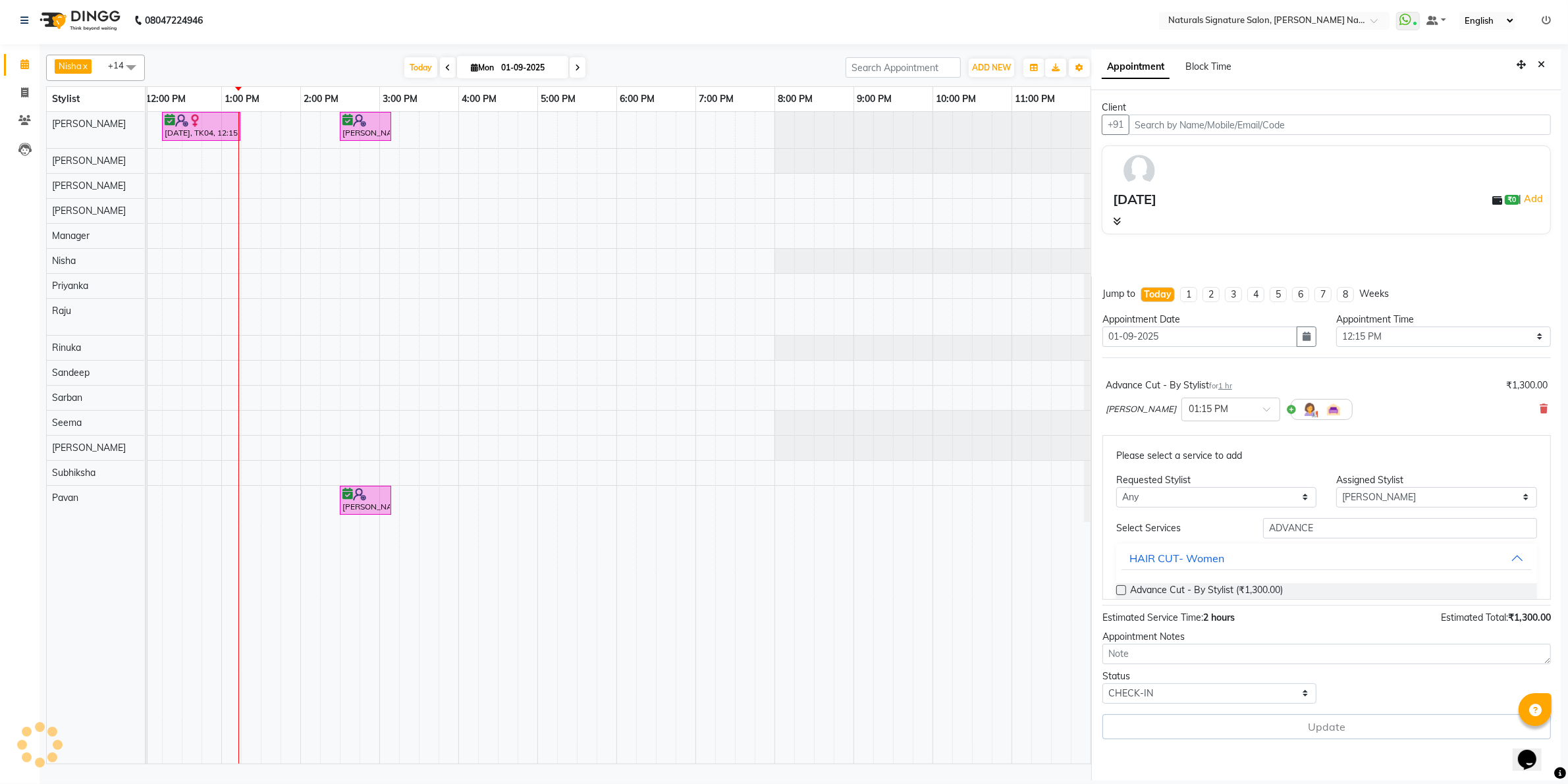
select select "44901"
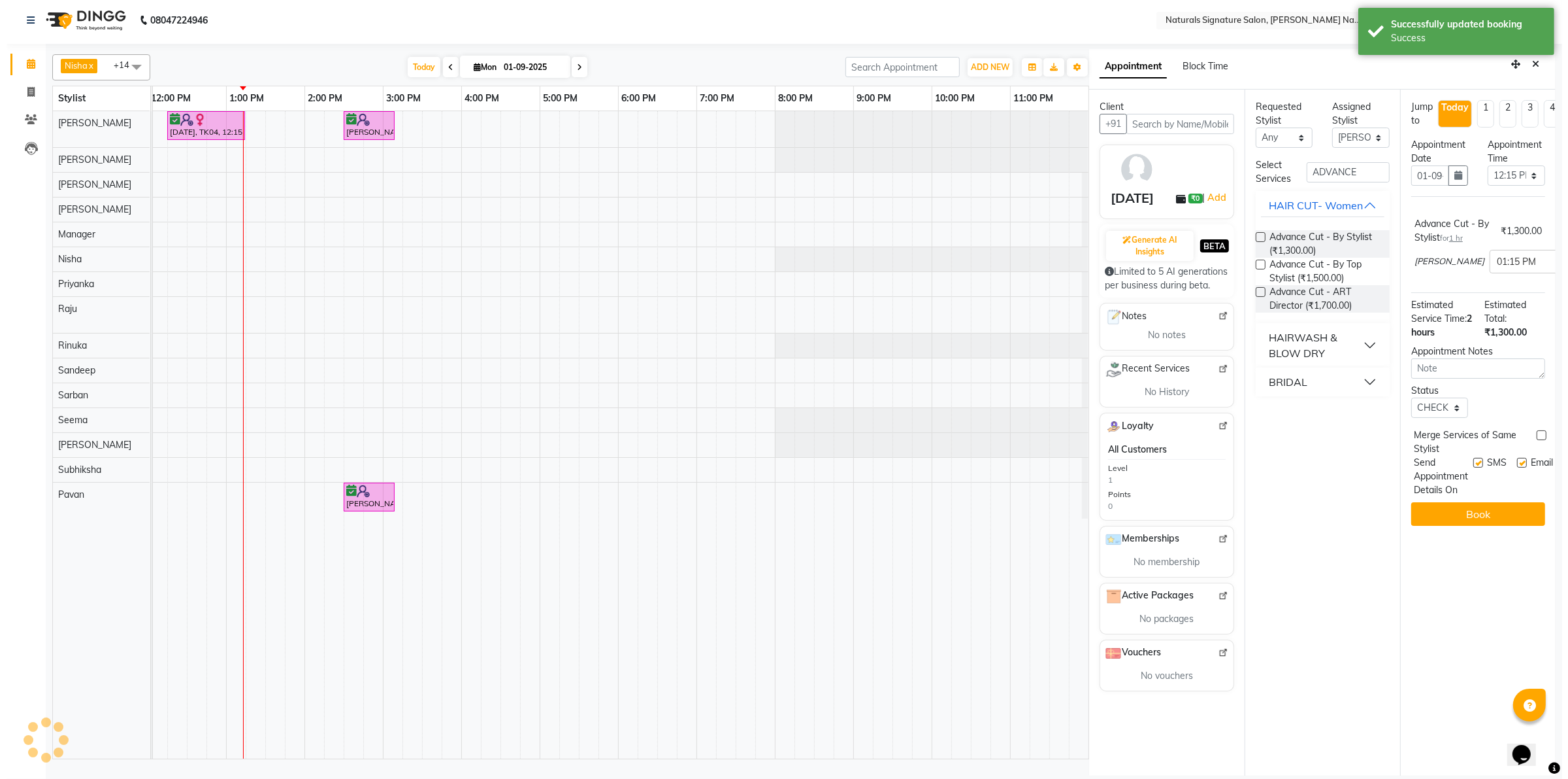
scroll to position [0, 0]
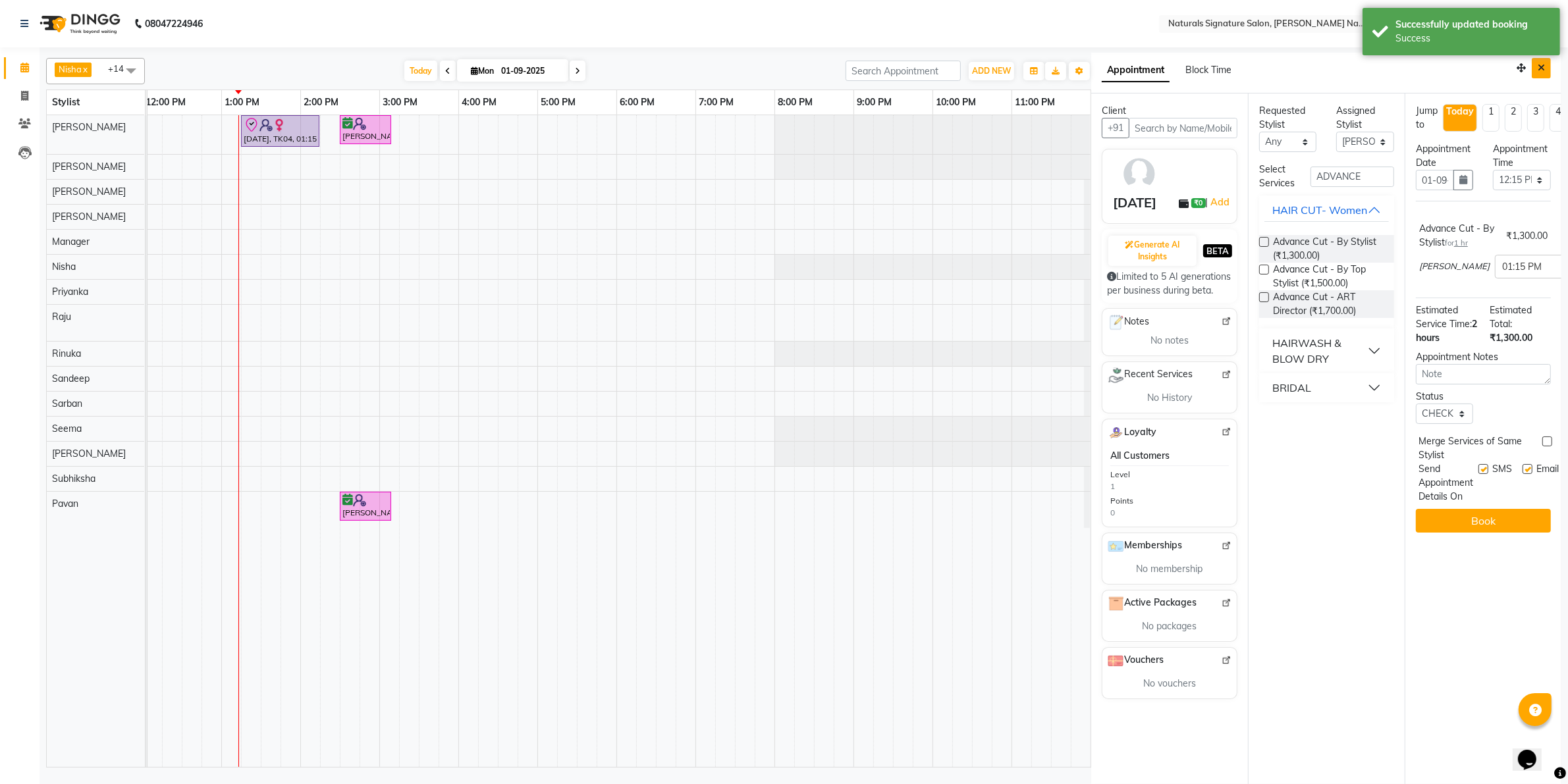
click at [1542, 67] on icon "Close" at bounding box center [1541, 68] width 7 height 9
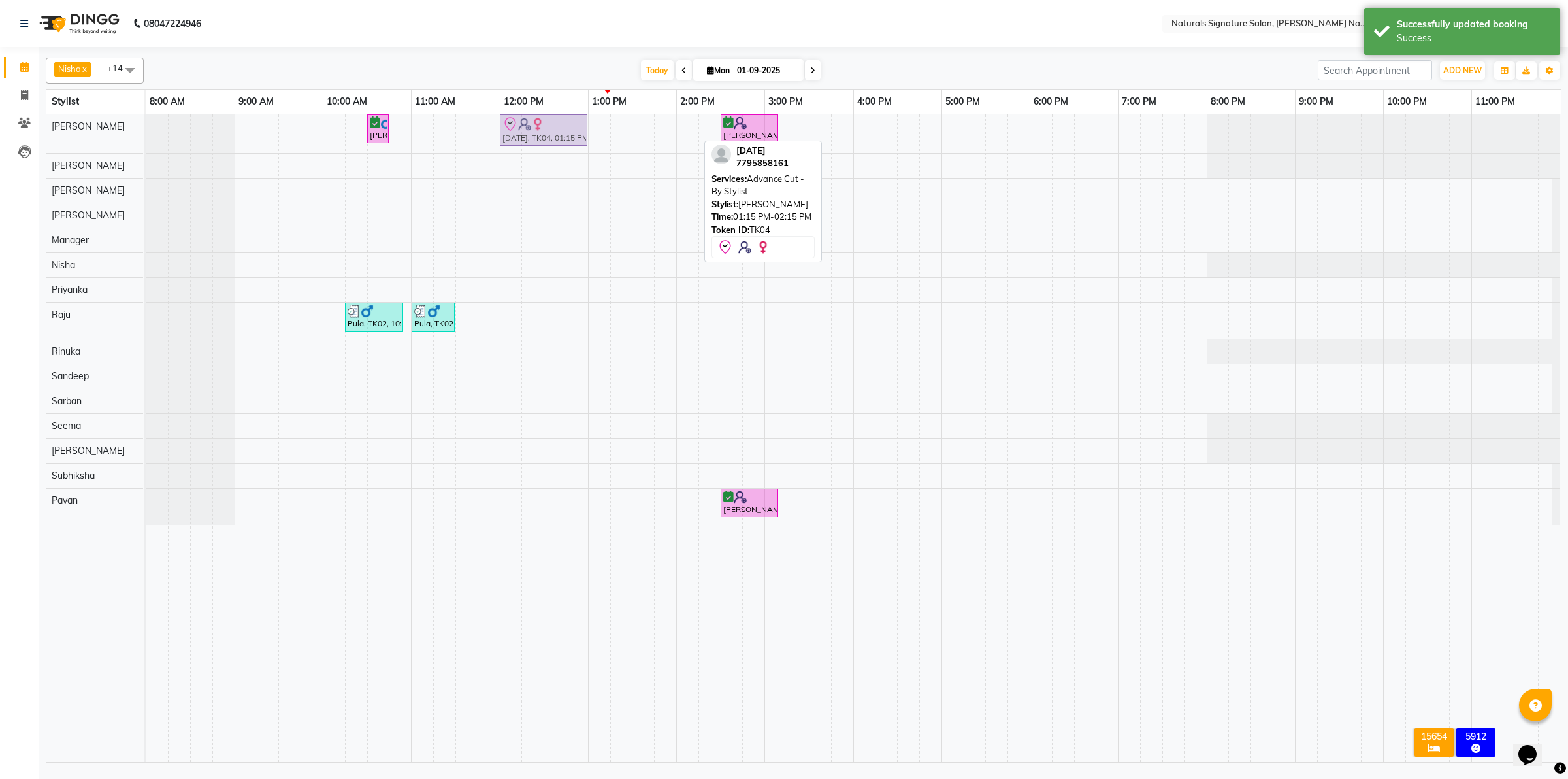
drag, startPoint x: 665, startPoint y: 136, endPoint x: 565, endPoint y: 135, distance: 100.0
click at [146, 135] on div "Anilkumar, TK01, 10:30 AM-10:45 AM, Advance Cut - By Stylist Chaitra, TK04, 01:…" at bounding box center [146, 134] width 0 height 38
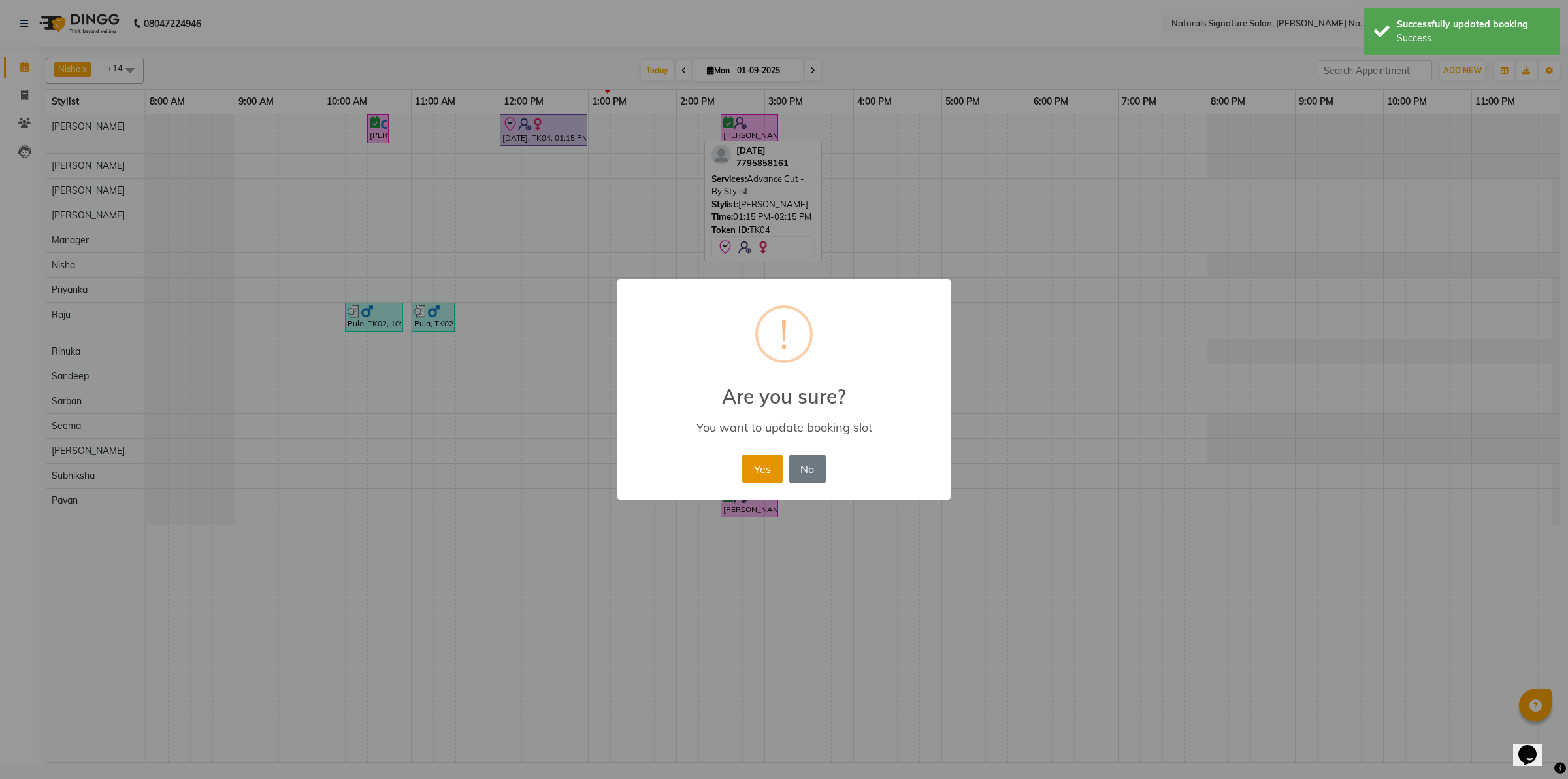
click at [769, 466] on button "Yes" at bounding box center [762, 469] width 40 height 29
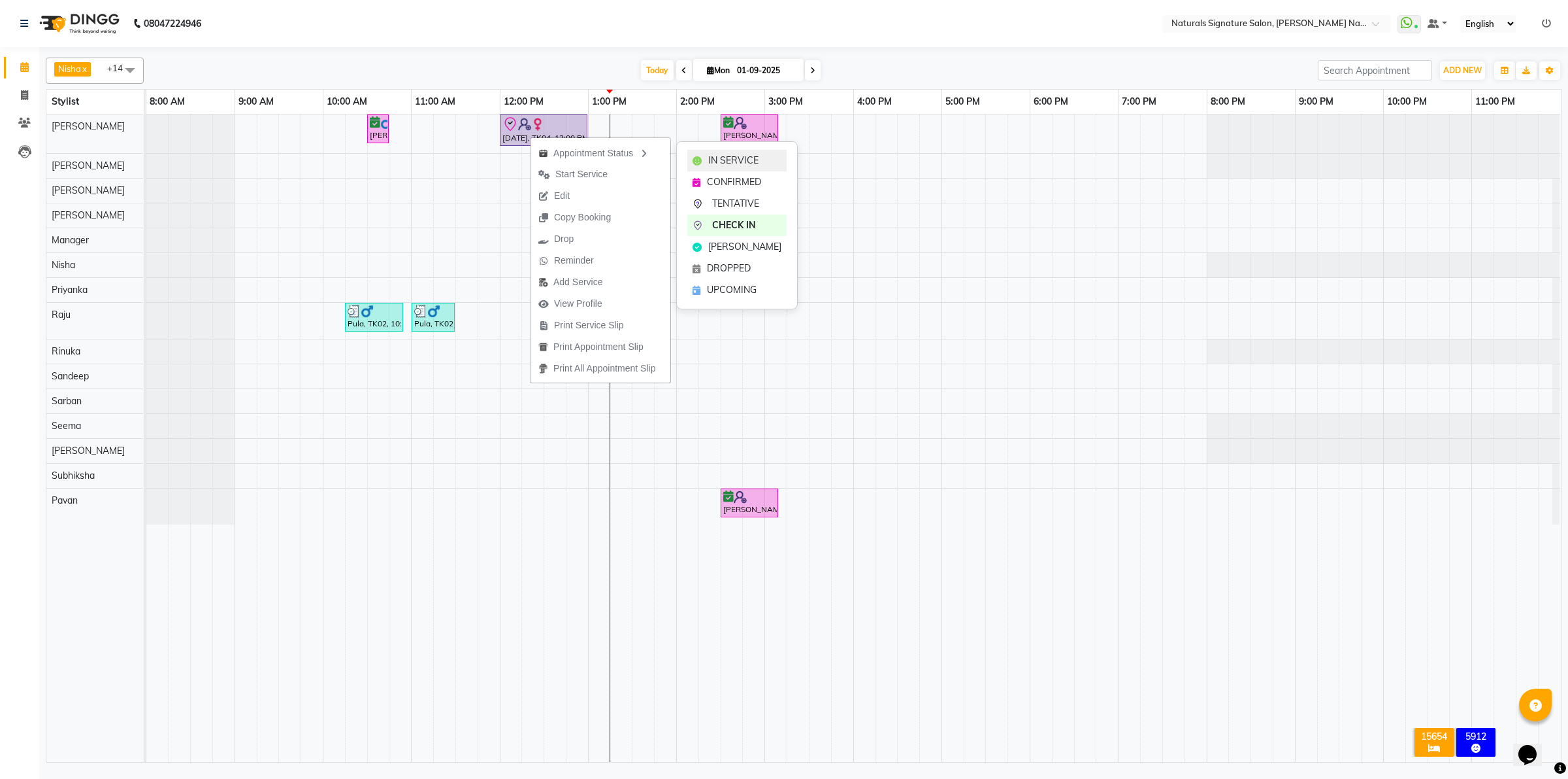
click at [732, 164] on span "IN SERVICE" at bounding box center [733, 160] width 50 height 14
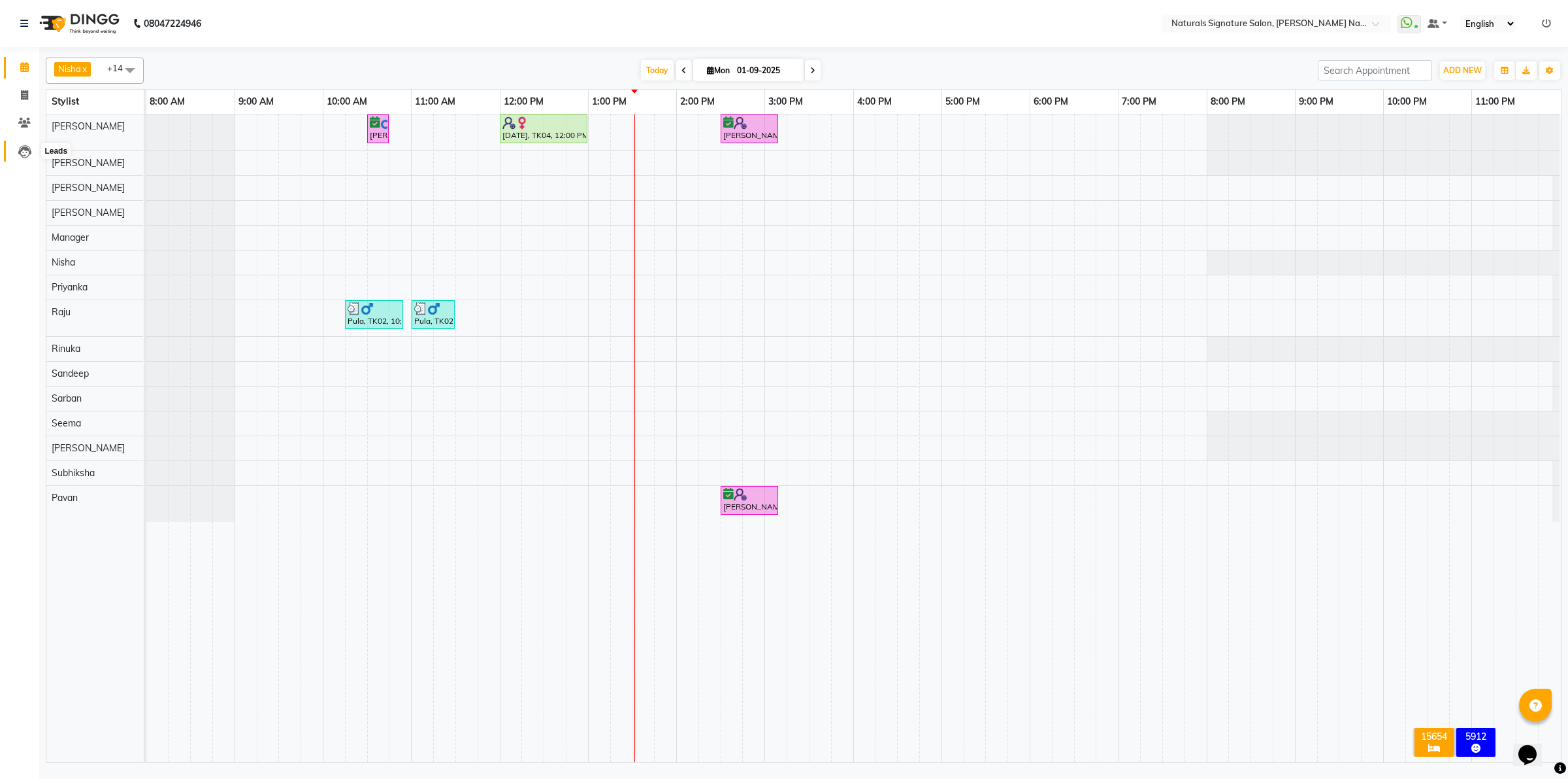
click at [24, 152] on icon at bounding box center [25, 152] width 13 height 13
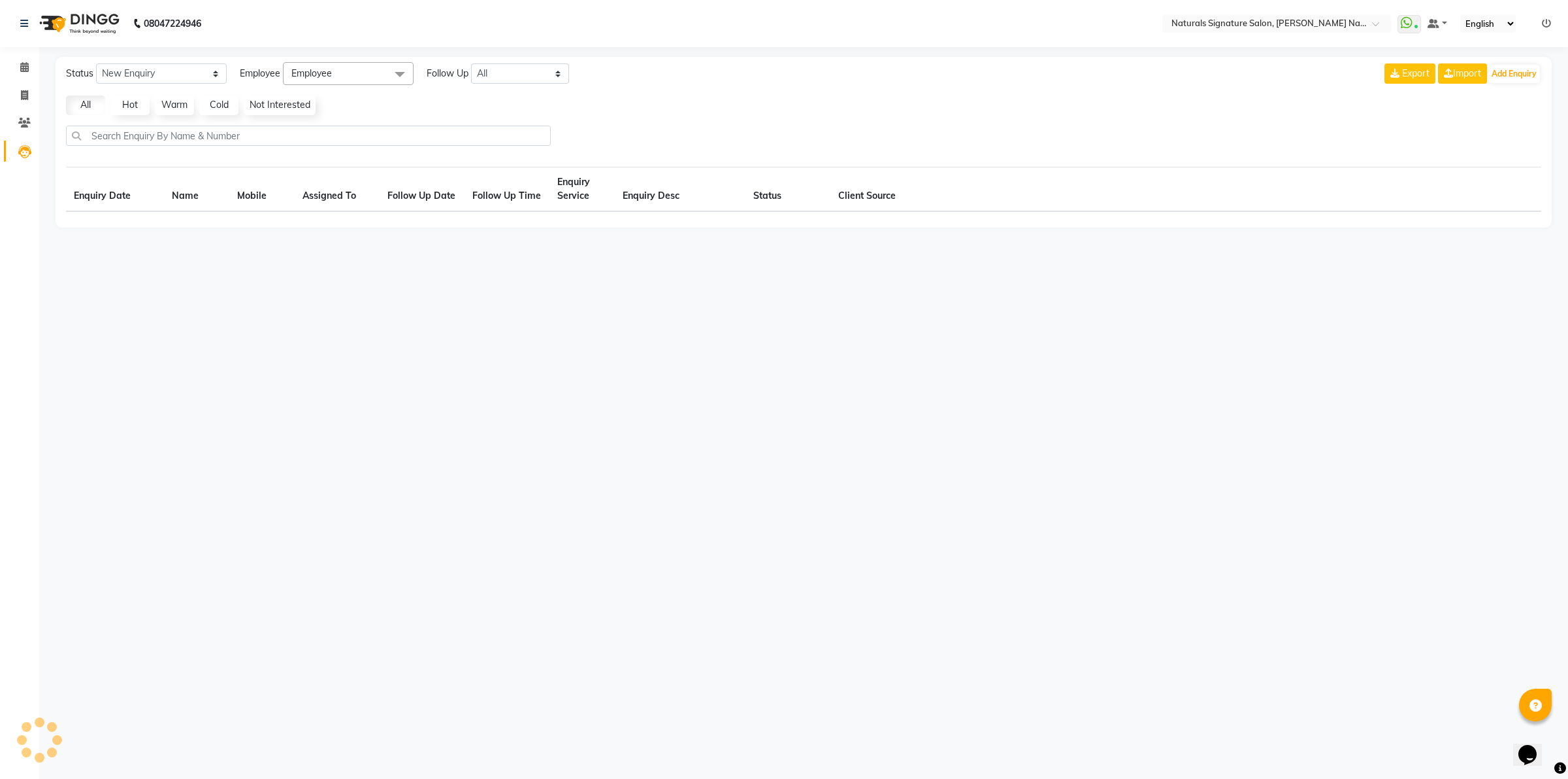
select select "10"
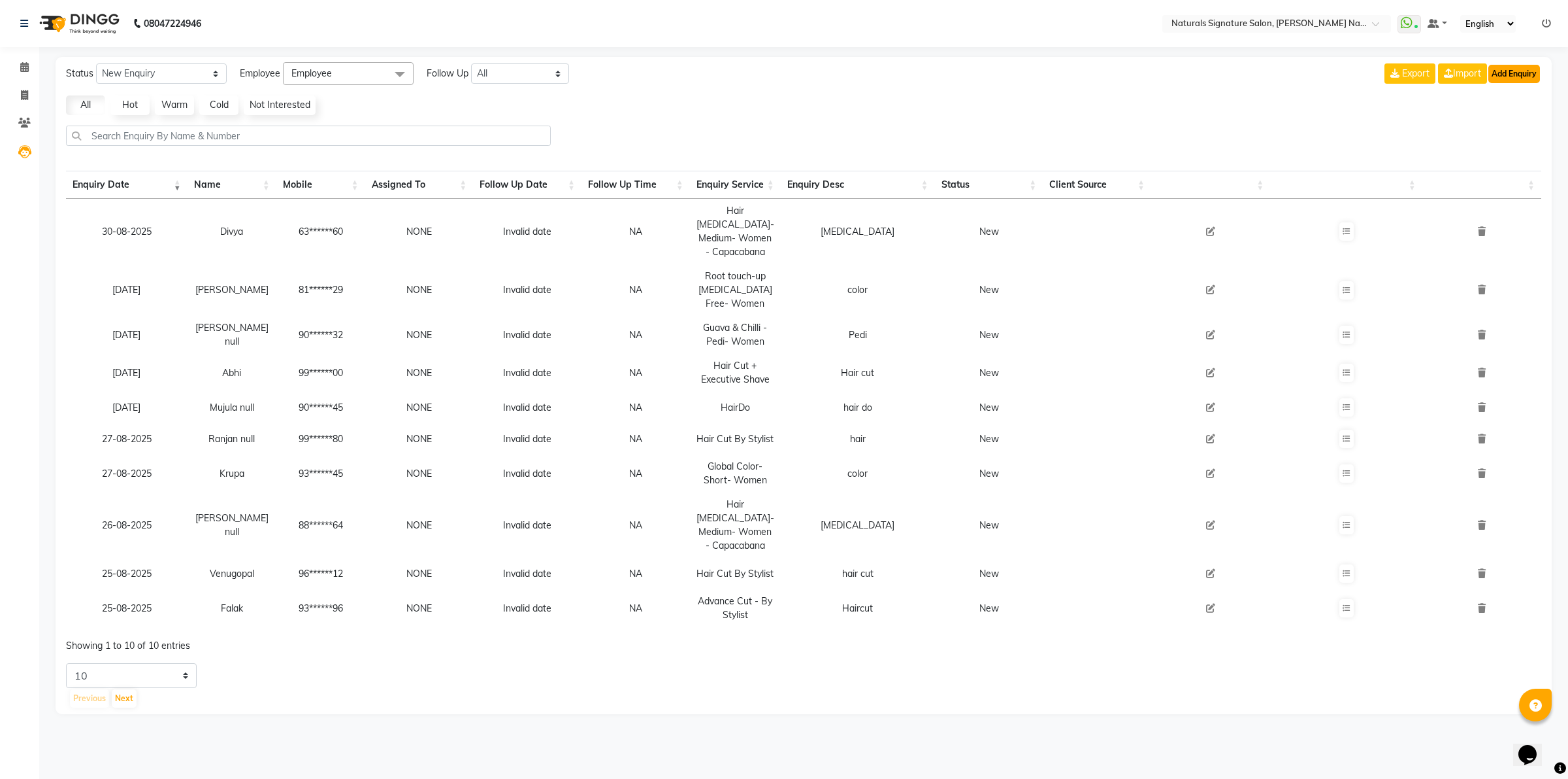
click at [1521, 75] on button "Add Enquiry" at bounding box center [1514, 74] width 52 height 18
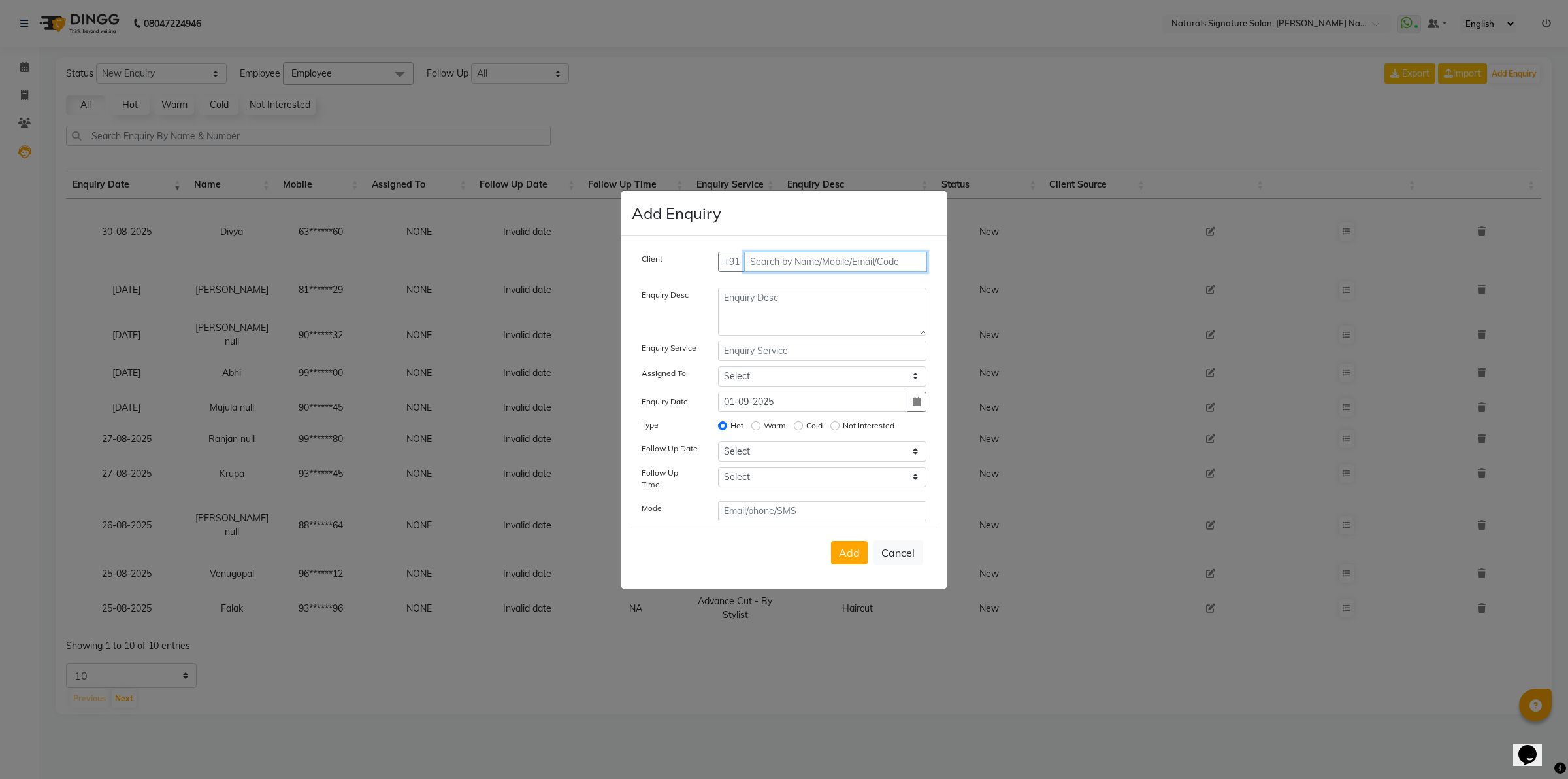
click at [811, 265] on input "text" at bounding box center [836, 262] width 184 height 20
type input "9836962715"
click at [909, 259] on button "Add Client" at bounding box center [899, 262] width 55 height 20
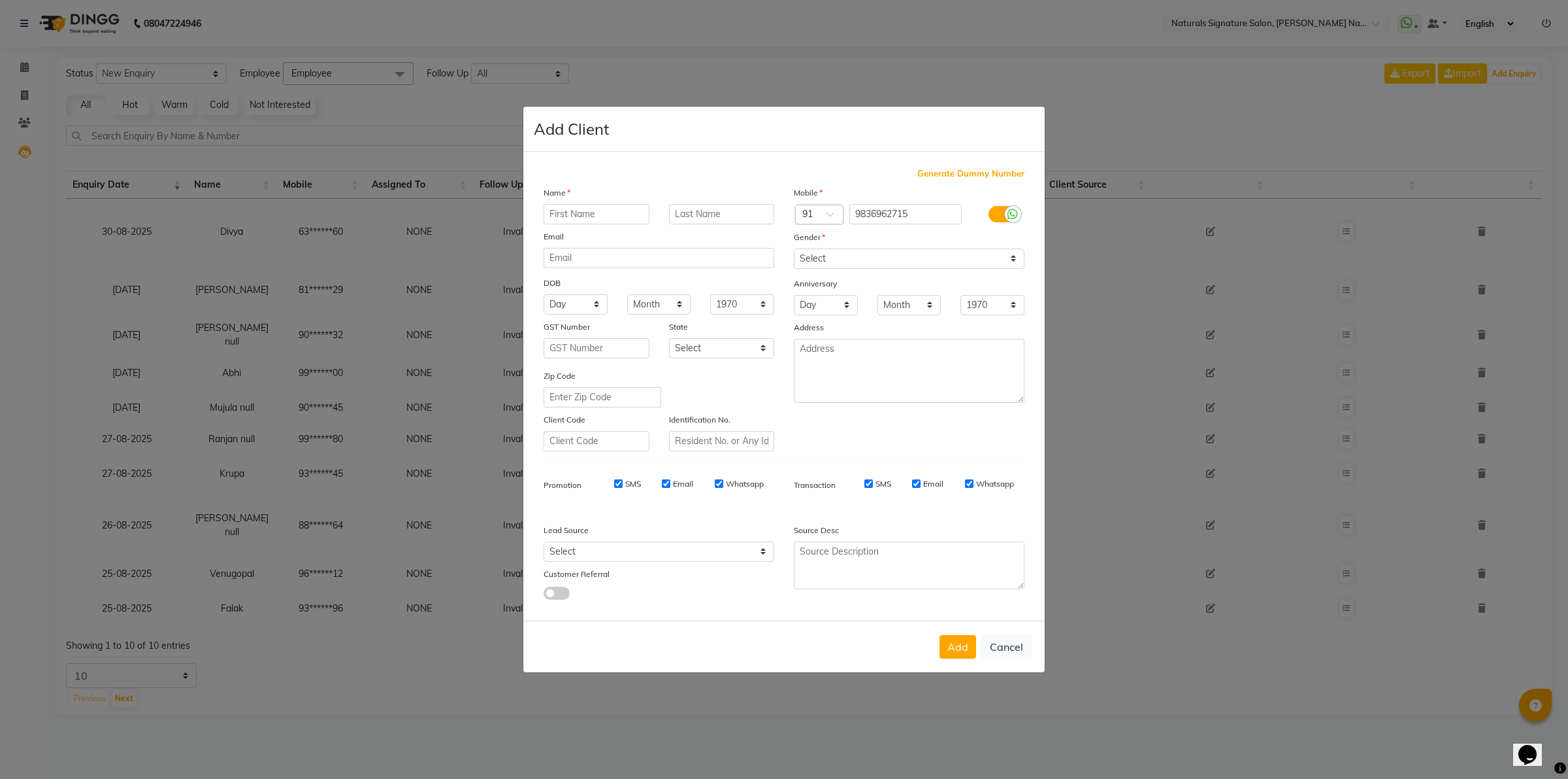
click at [556, 210] on input "text" at bounding box center [596, 214] width 106 height 20
click at [595, 262] on input "email" at bounding box center [659, 258] width 231 height 20
click at [580, 220] on input "text" at bounding box center [596, 214] width 106 height 20
type input "h"
type input "Hh"
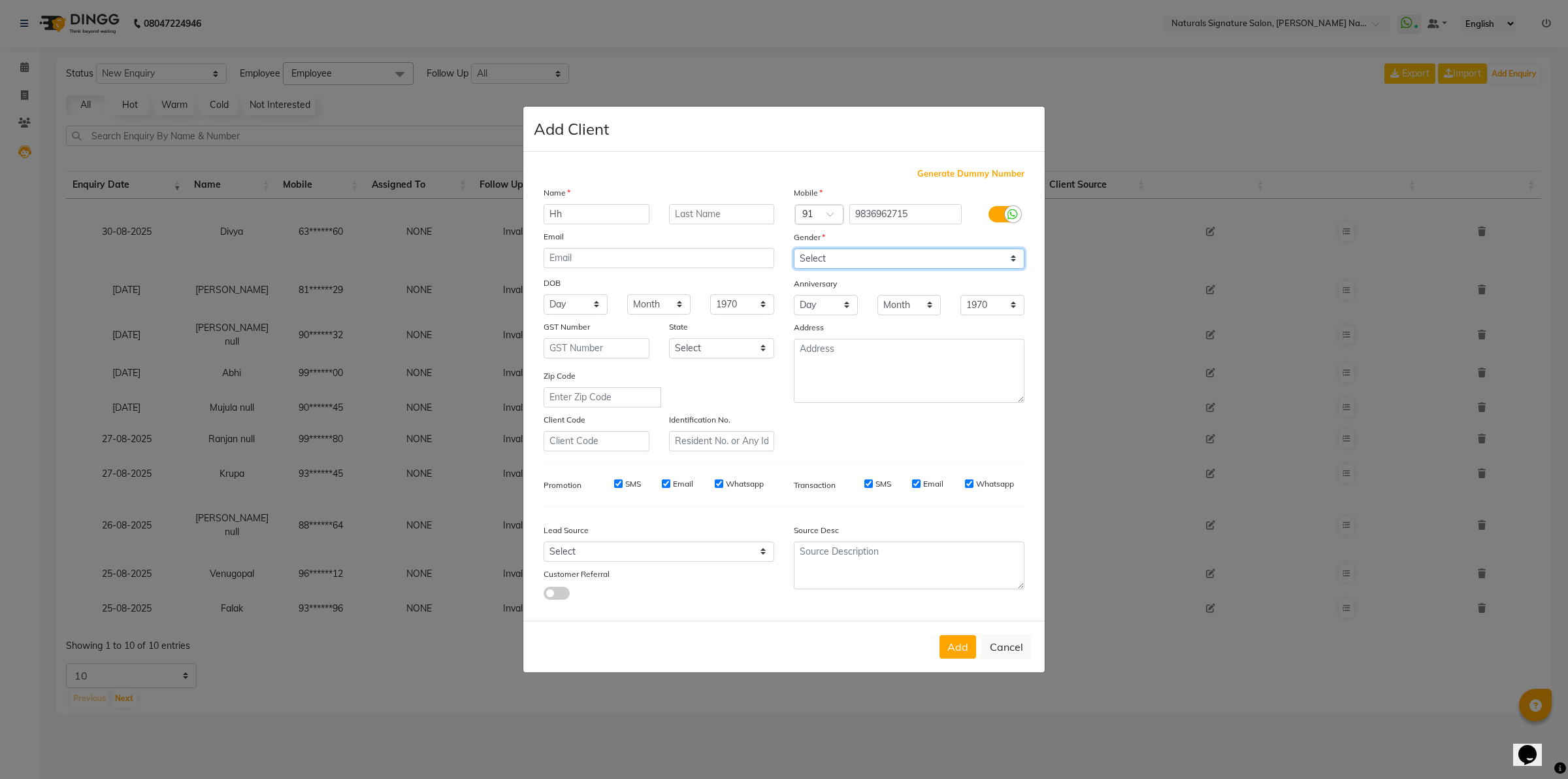
click at [869, 259] on select "Select [DEMOGRAPHIC_DATA] [DEMOGRAPHIC_DATA] Other Prefer Not To Say" at bounding box center [909, 258] width 231 height 20
select select "[DEMOGRAPHIC_DATA]"
click at [794, 250] on select "Select [DEMOGRAPHIC_DATA] [DEMOGRAPHIC_DATA] Other Prefer Not To Say" at bounding box center [909, 258] width 231 height 20
click at [951, 647] on button "Add" at bounding box center [958, 646] width 36 height 24
type input "98******15"
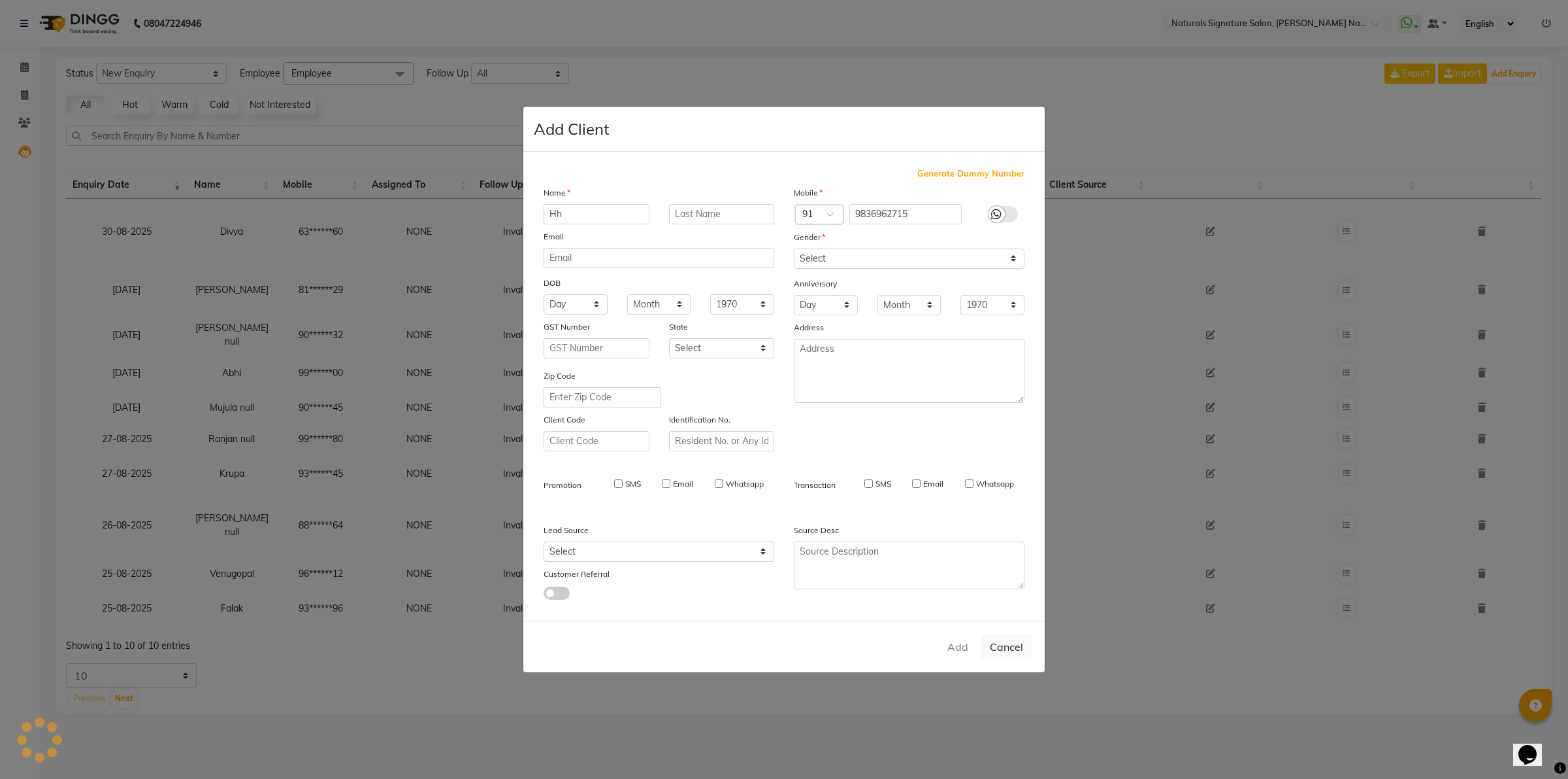
select select
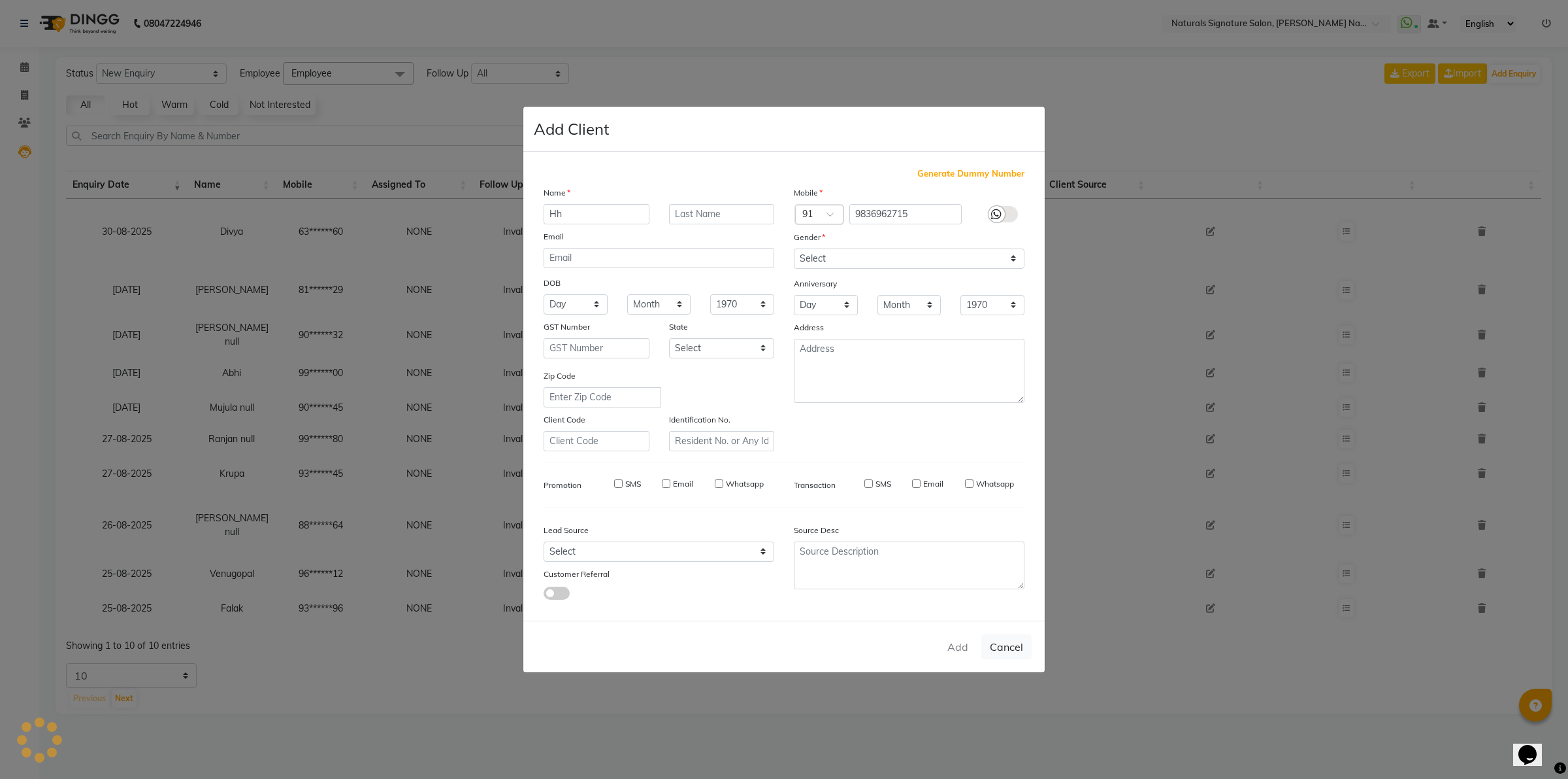
select select
checkbox input "false"
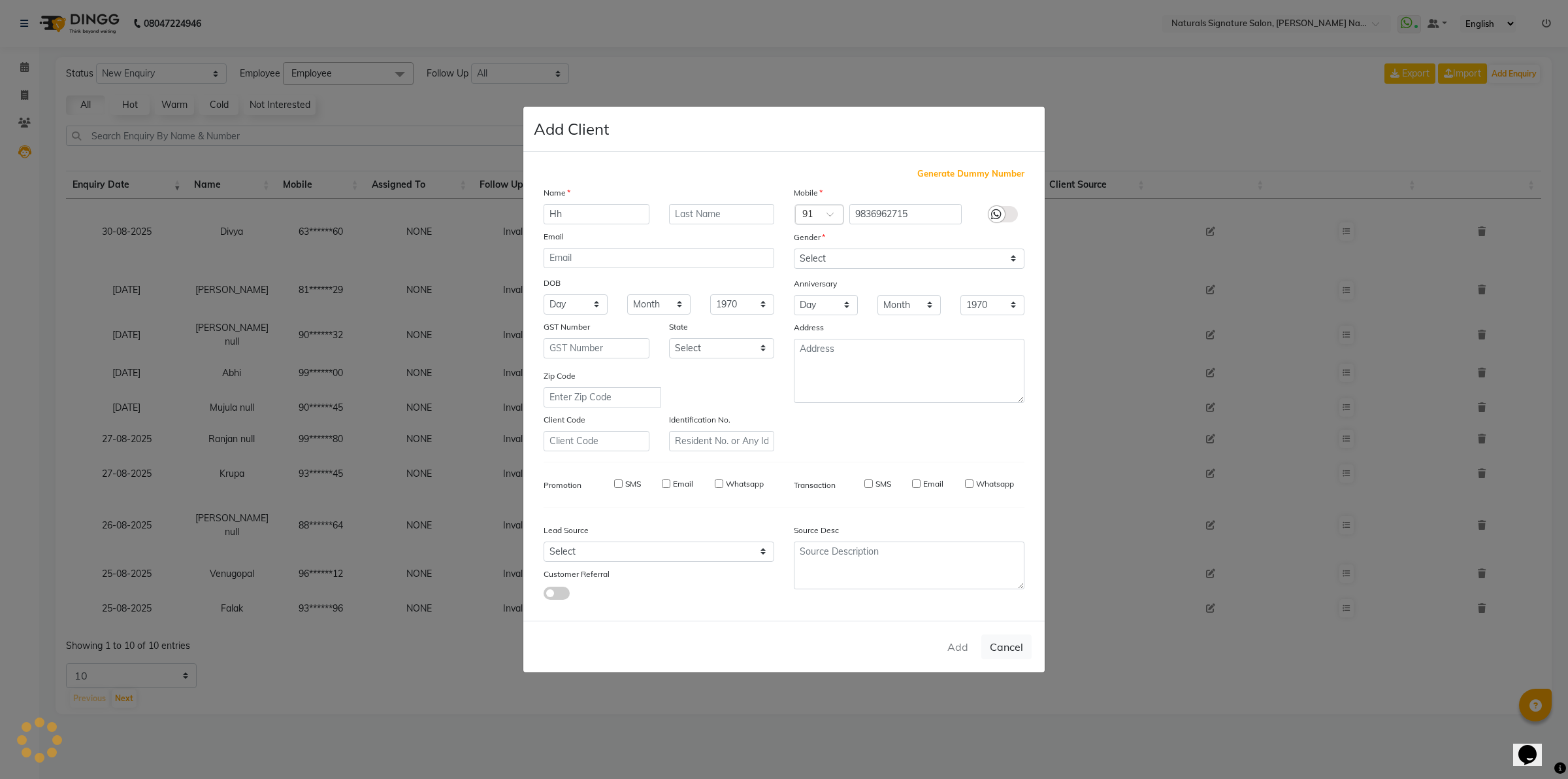
checkbox input "false"
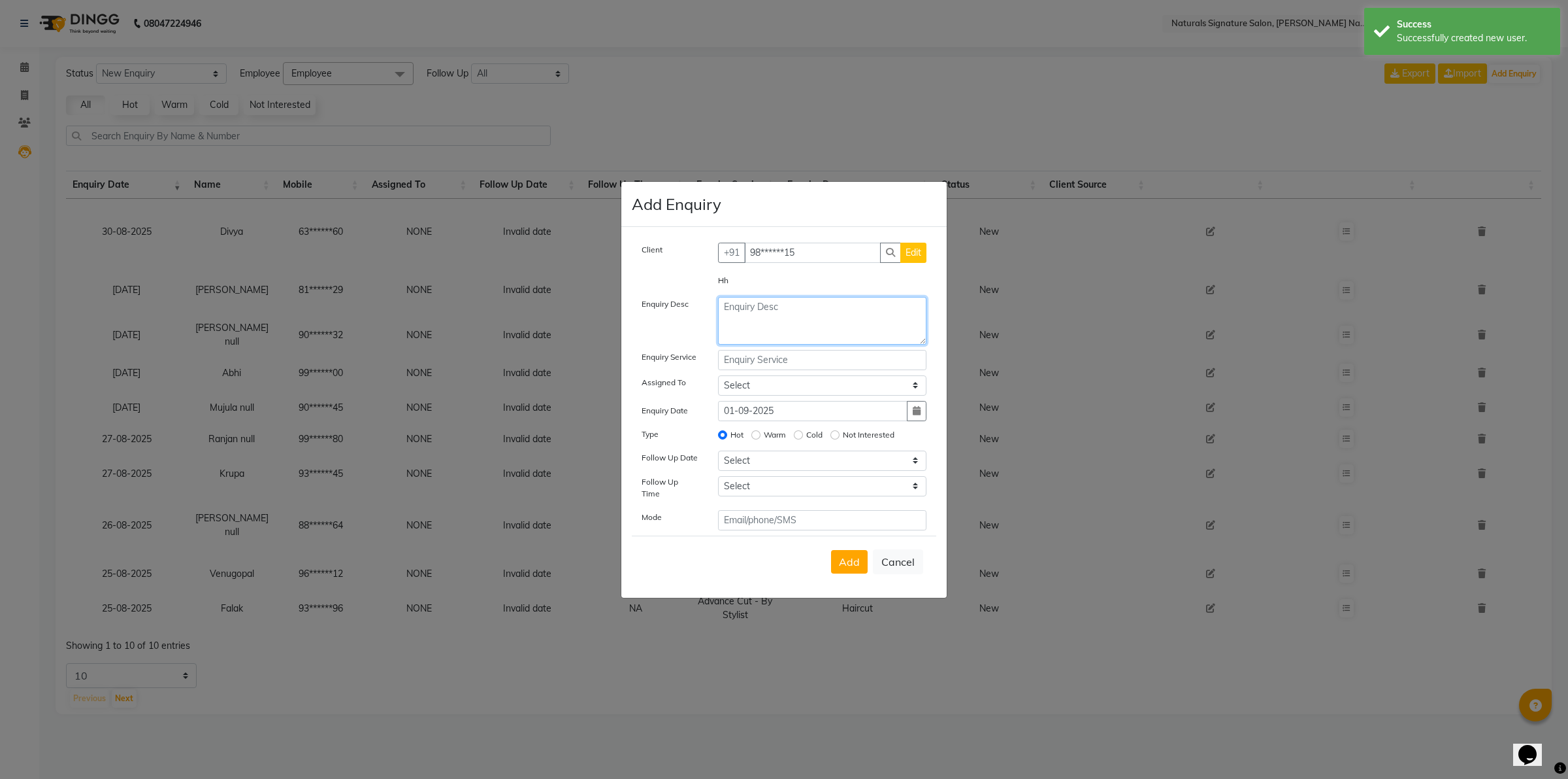
click at [756, 307] on textarea at bounding box center [823, 321] width 209 height 48
click at [759, 313] on textarea at bounding box center [823, 321] width 209 height 48
type textarea "wash"
click at [759, 367] on input "text" at bounding box center [823, 360] width 209 height 20
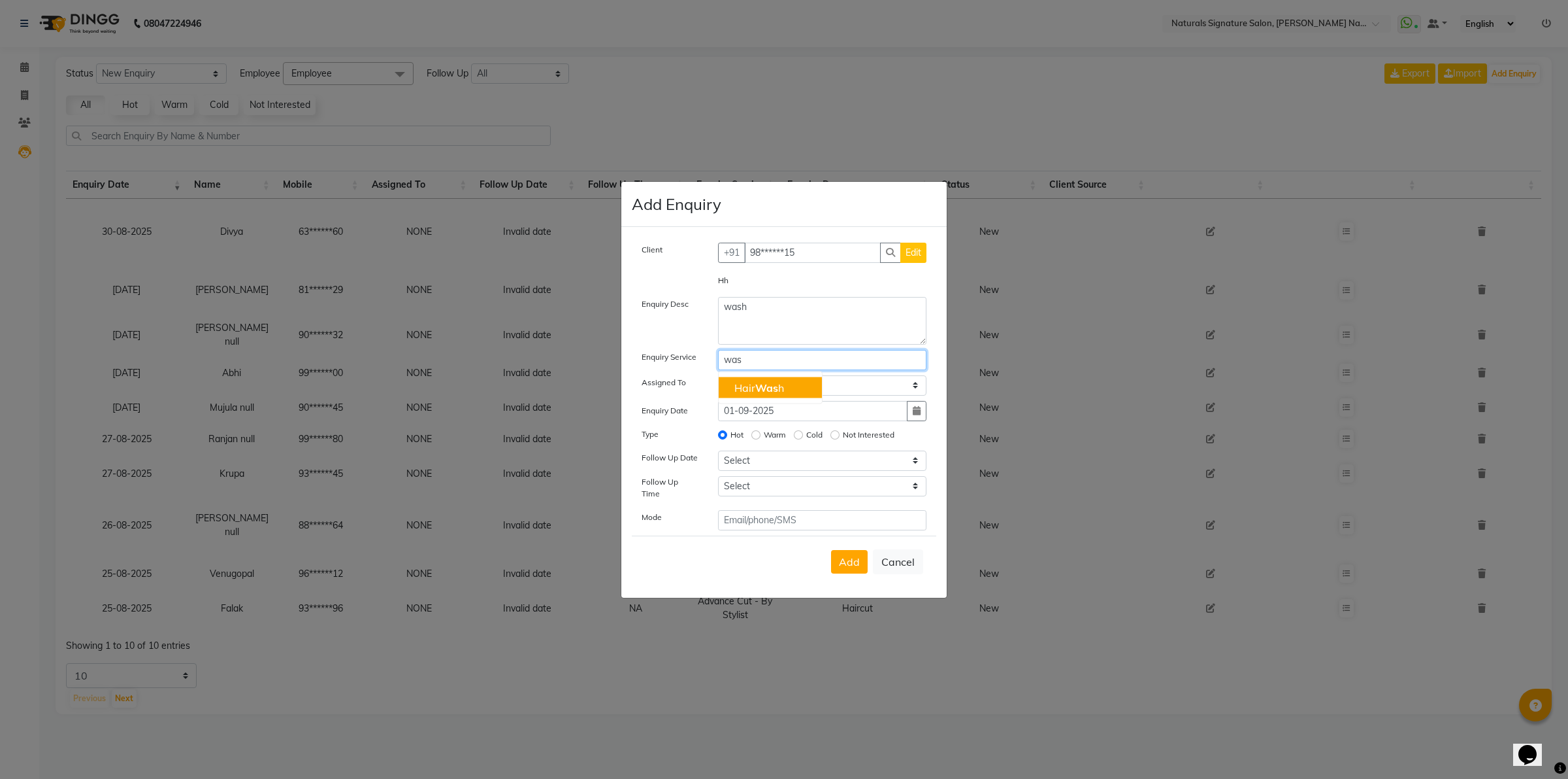
click at [750, 390] on ngb-highlight "Hair Was h" at bounding box center [759, 387] width 50 height 13
type input "Hair Wash"
click at [848, 567] on button "Add" at bounding box center [849, 562] width 36 height 24
select select
radio input "false"
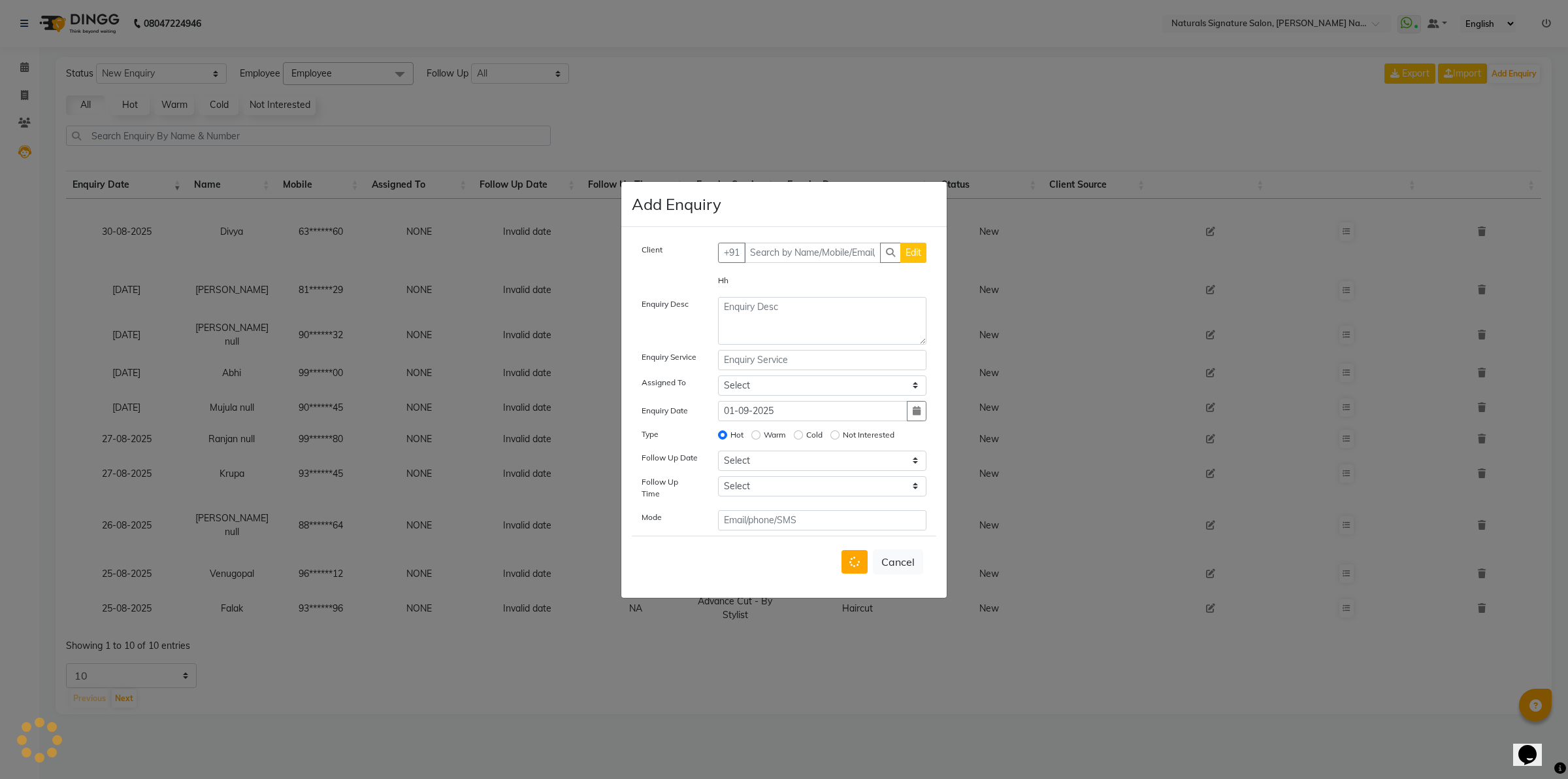
select select
